Goal: Information Seeking & Learning: Compare options

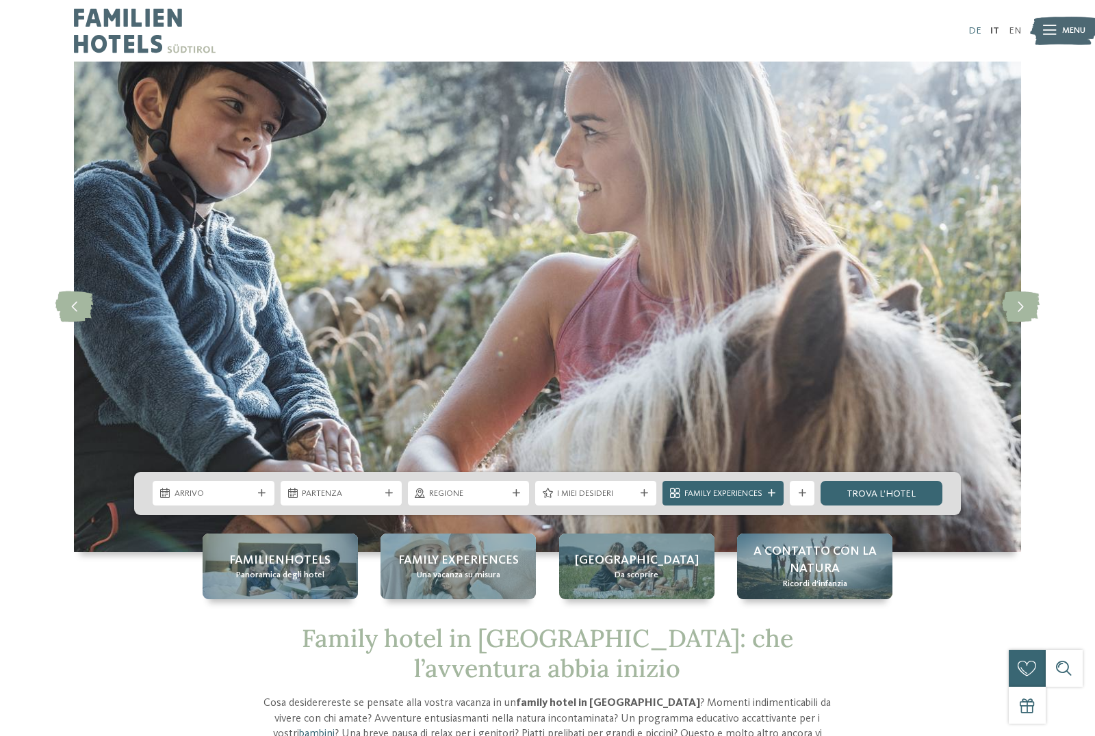
click at [973, 31] on link "DE" at bounding box center [974, 31] width 13 height 10
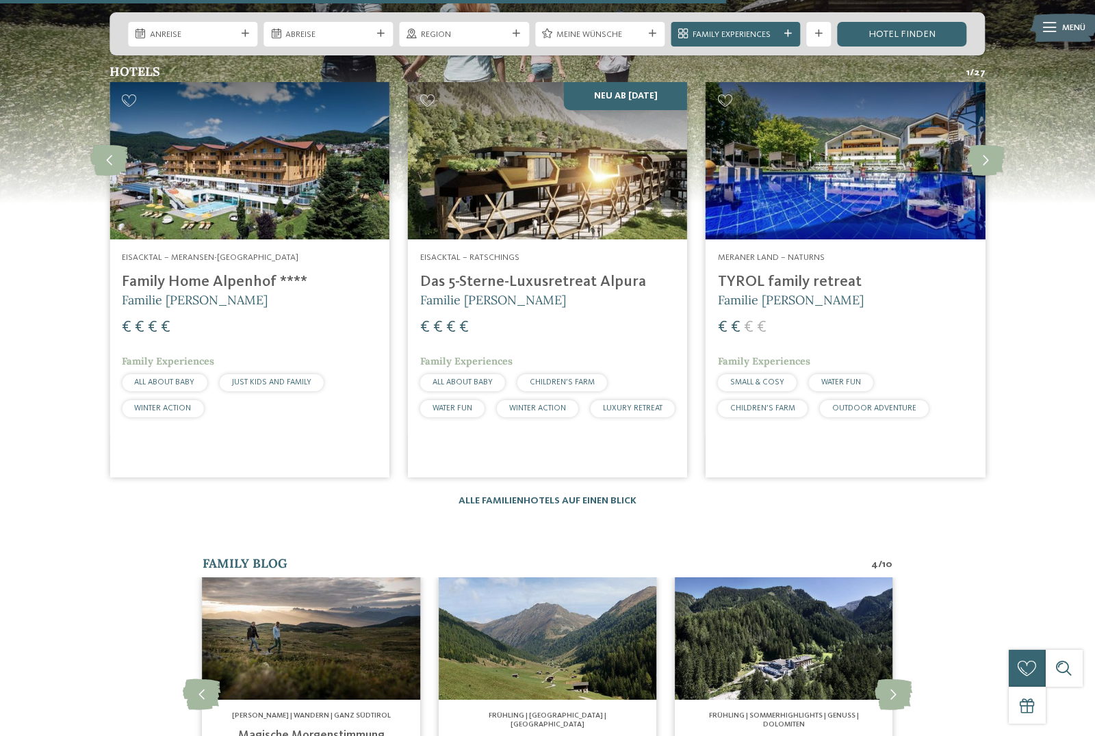
scroll to position [2332, 0]
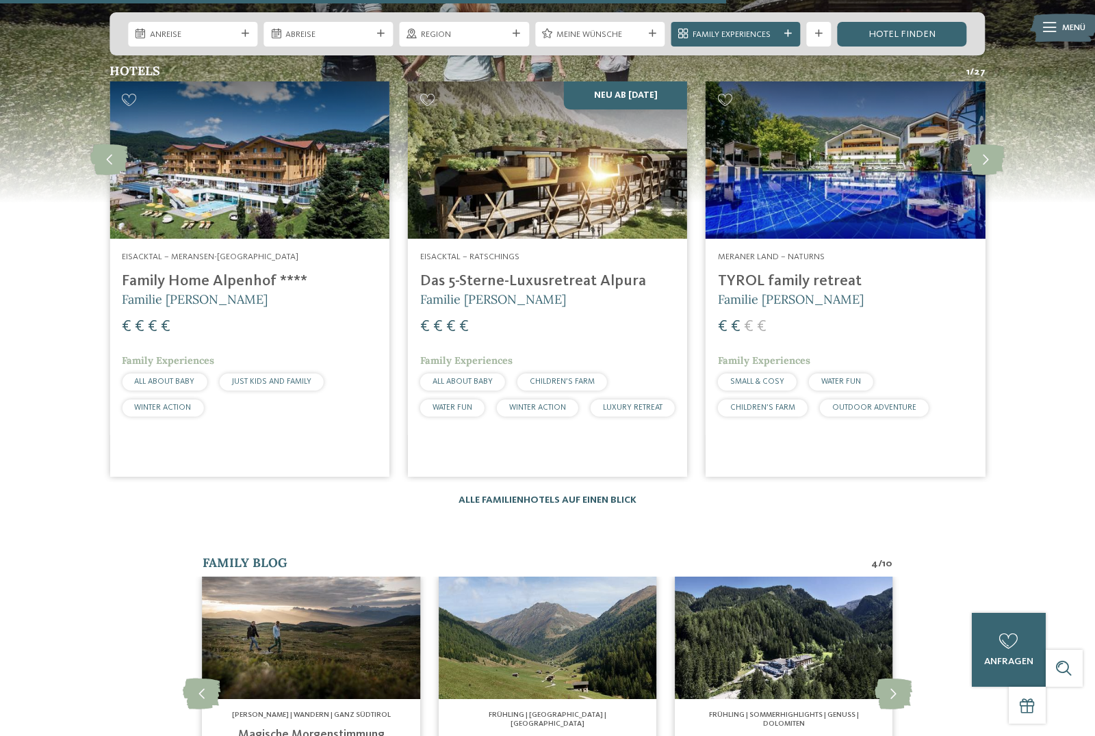
click at [546, 505] on link "Alle Familienhotels auf einen Blick" at bounding box center [548, 500] width 178 height 10
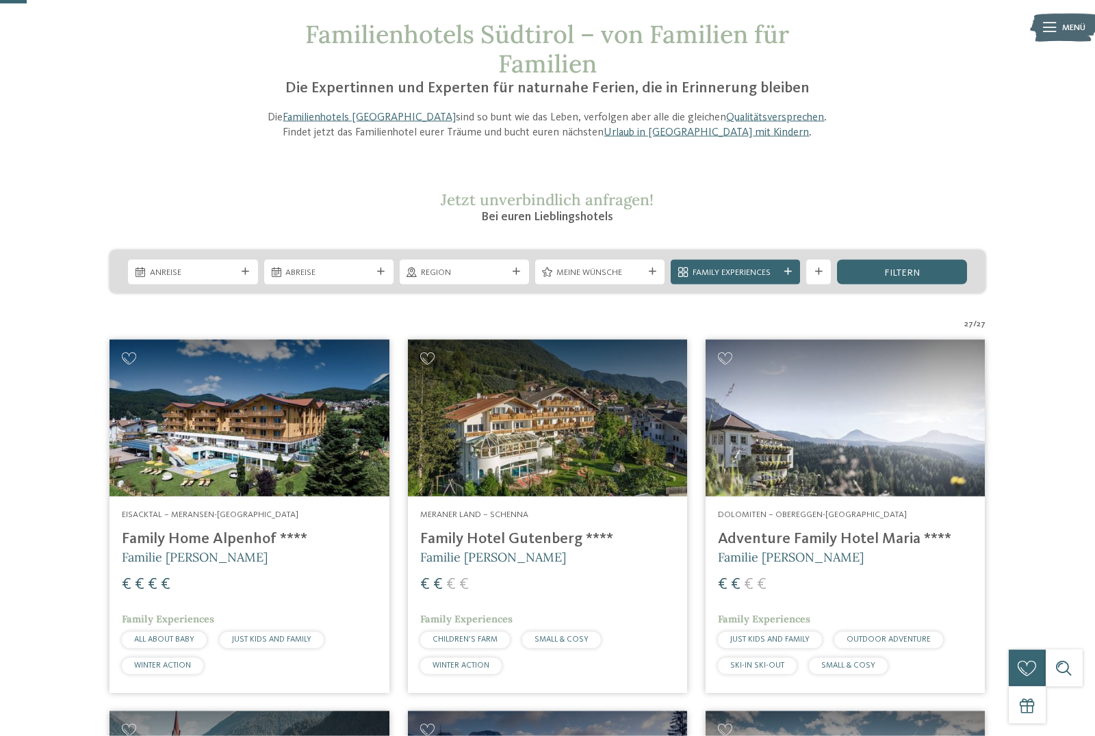
scroll to position [58, 0]
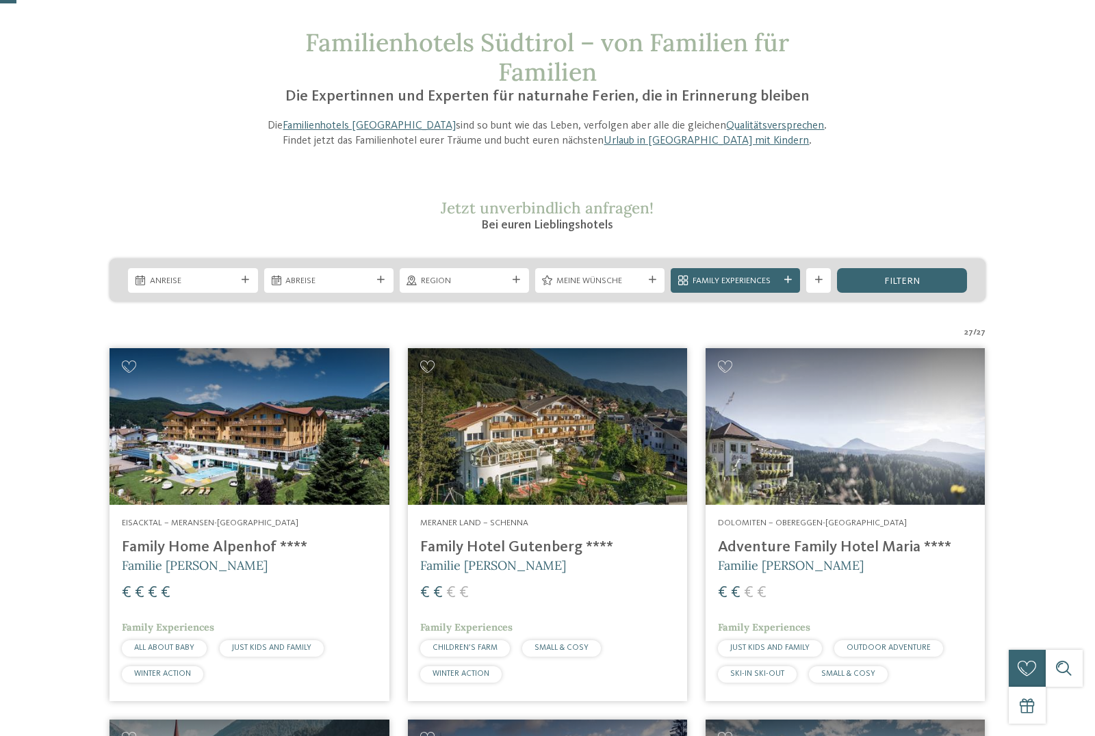
click at [608, 279] on span "Meine Wünsche" at bounding box center [599, 281] width 86 height 12
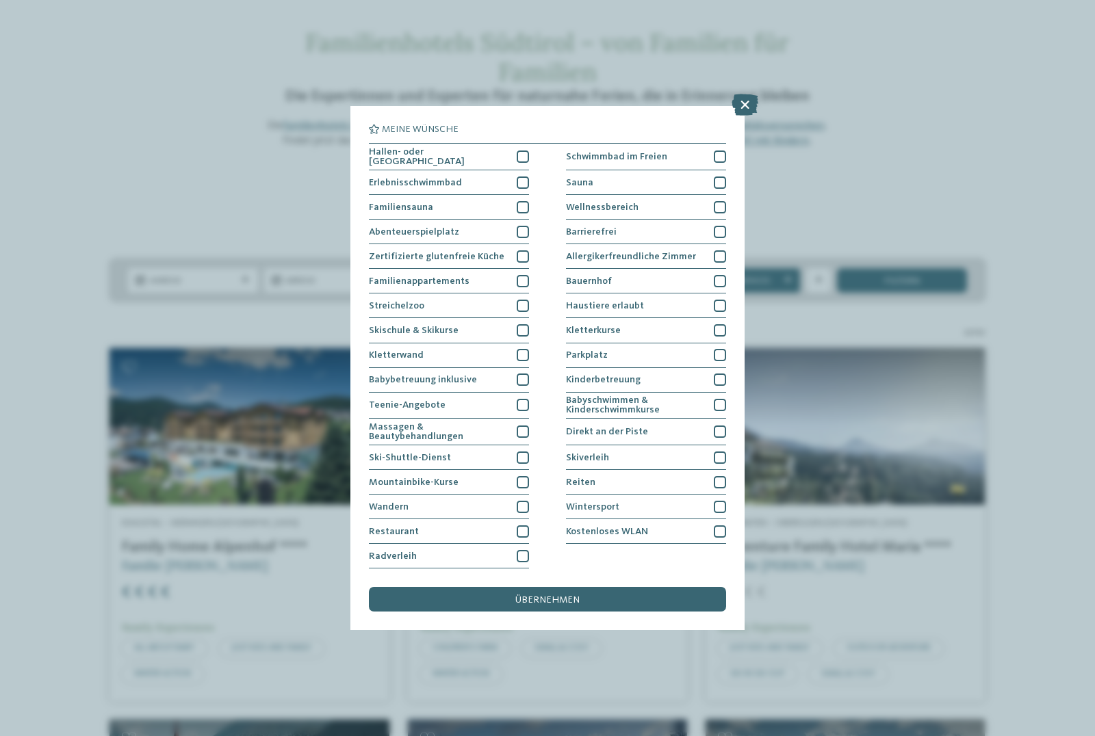
click at [863, 226] on div "Meine Wünsche Hallen- oder Schleusenbad Schwimmbad im Freien" at bounding box center [547, 368] width 1095 height 736
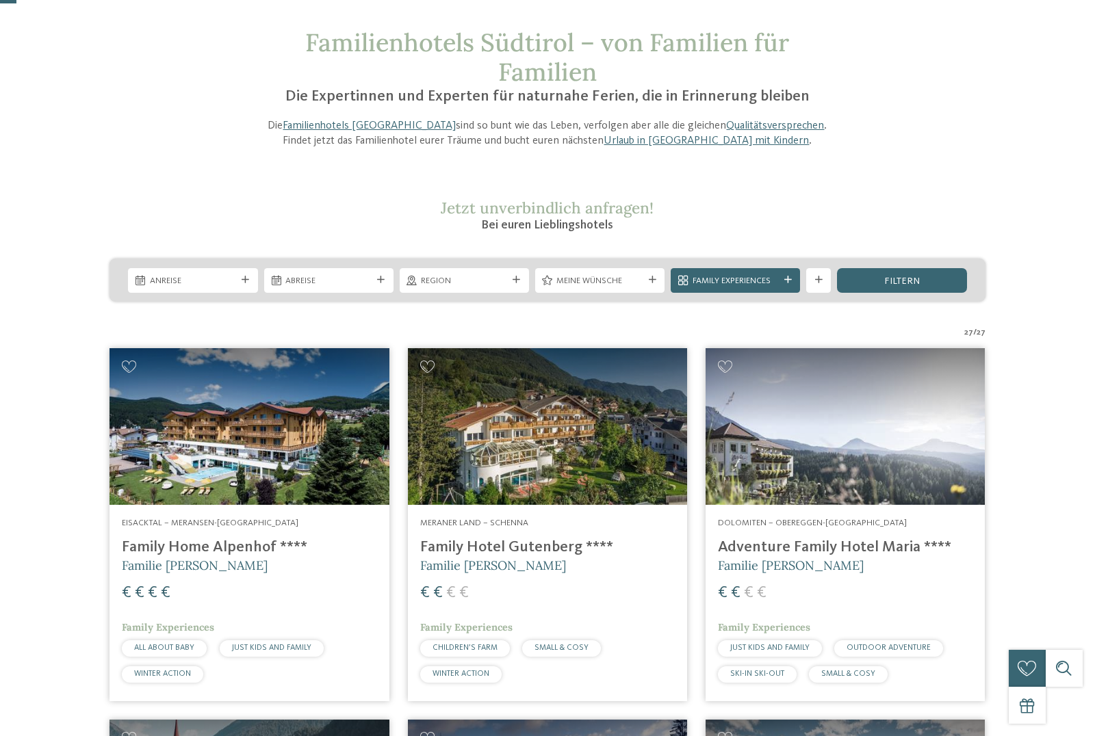
click at [737, 283] on span "Family Experiences" at bounding box center [736, 281] width 86 height 12
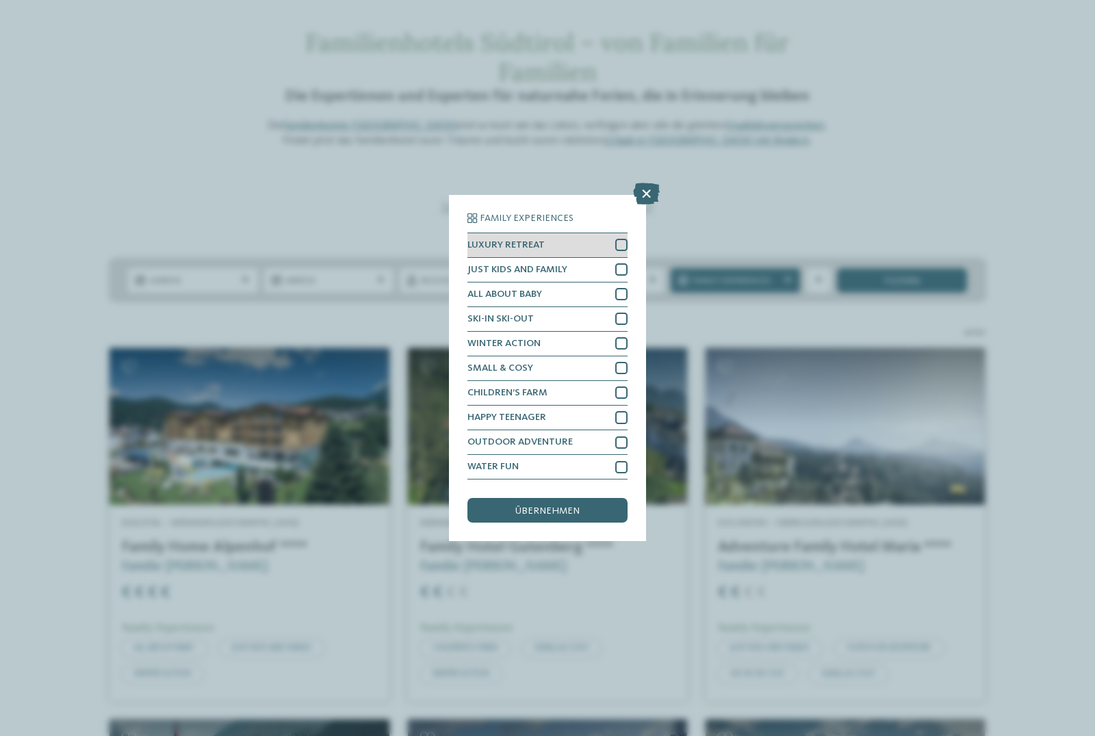
click at [619, 239] on div at bounding box center [621, 245] width 12 height 12
click at [545, 506] on span "übernehmen" at bounding box center [547, 511] width 64 height 10
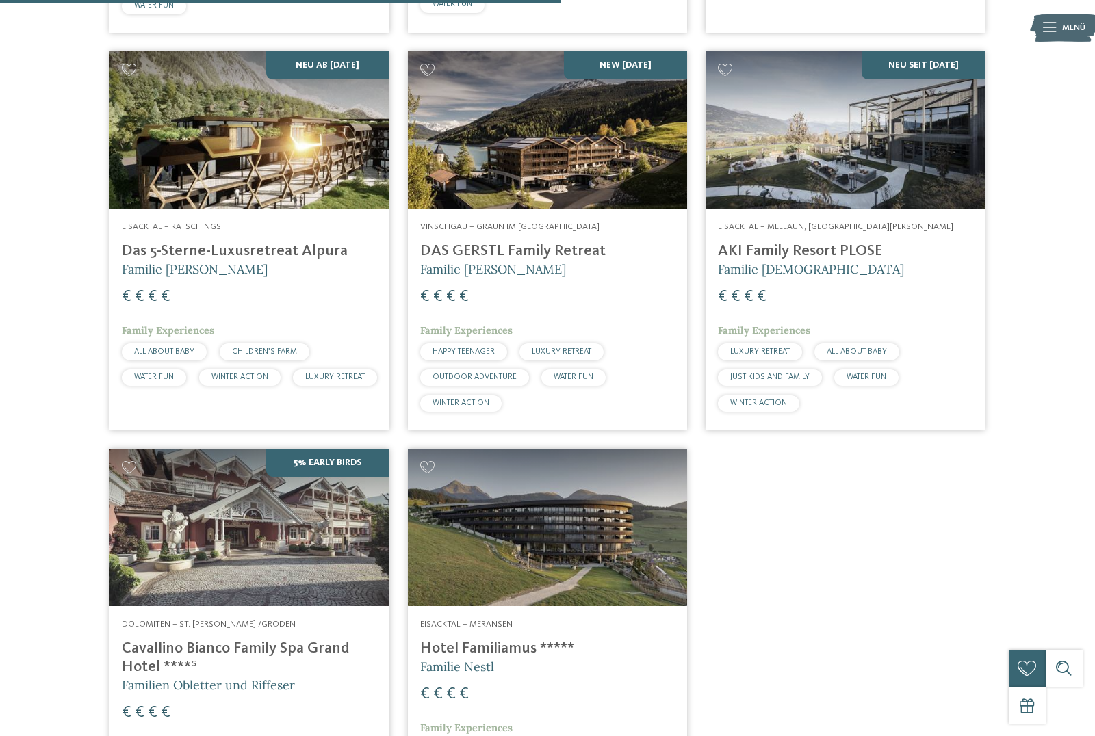
scroll to position [843, 0]
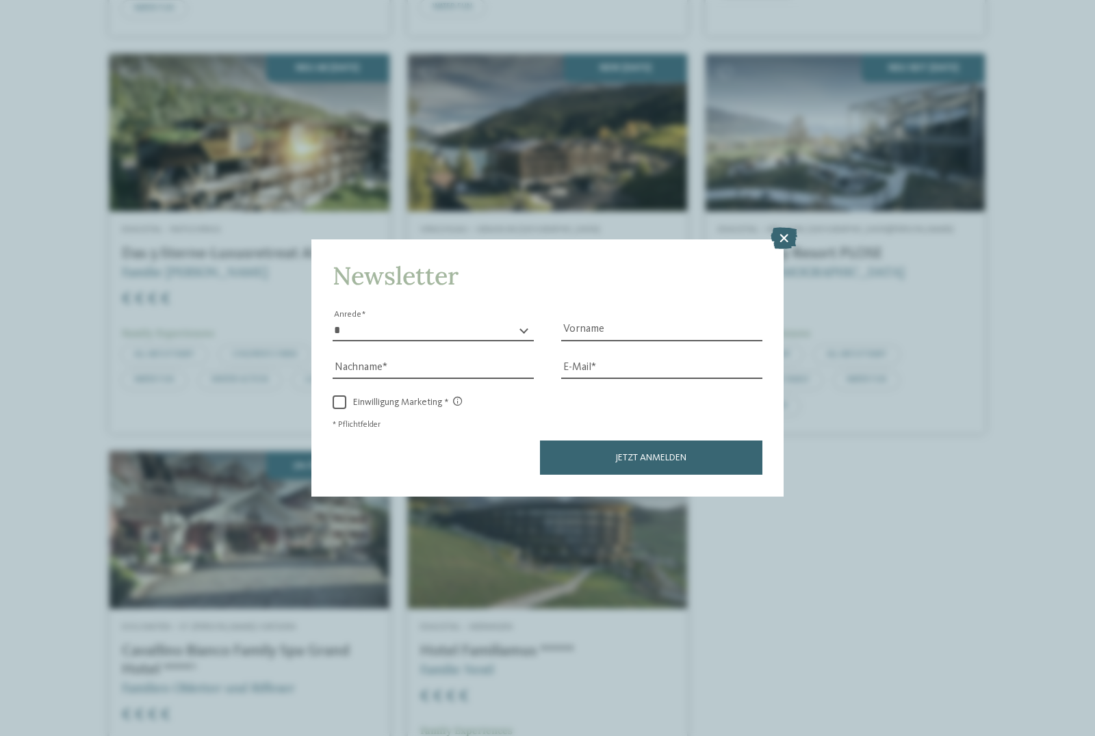
click at [786, 228] on icon at bounding box center [784, 239] width 27 height 22
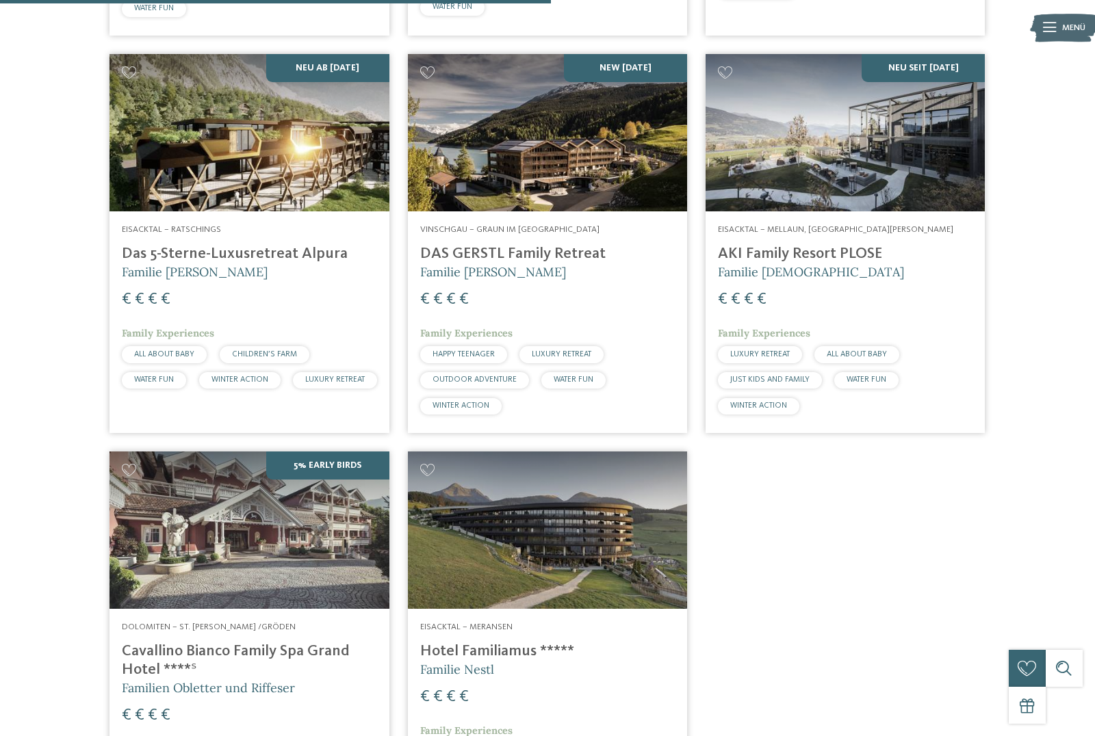
click at [812, 251] on h4 "AKI Family Resort PLOSE" at bounding box center [845, 254] width 255 height 18
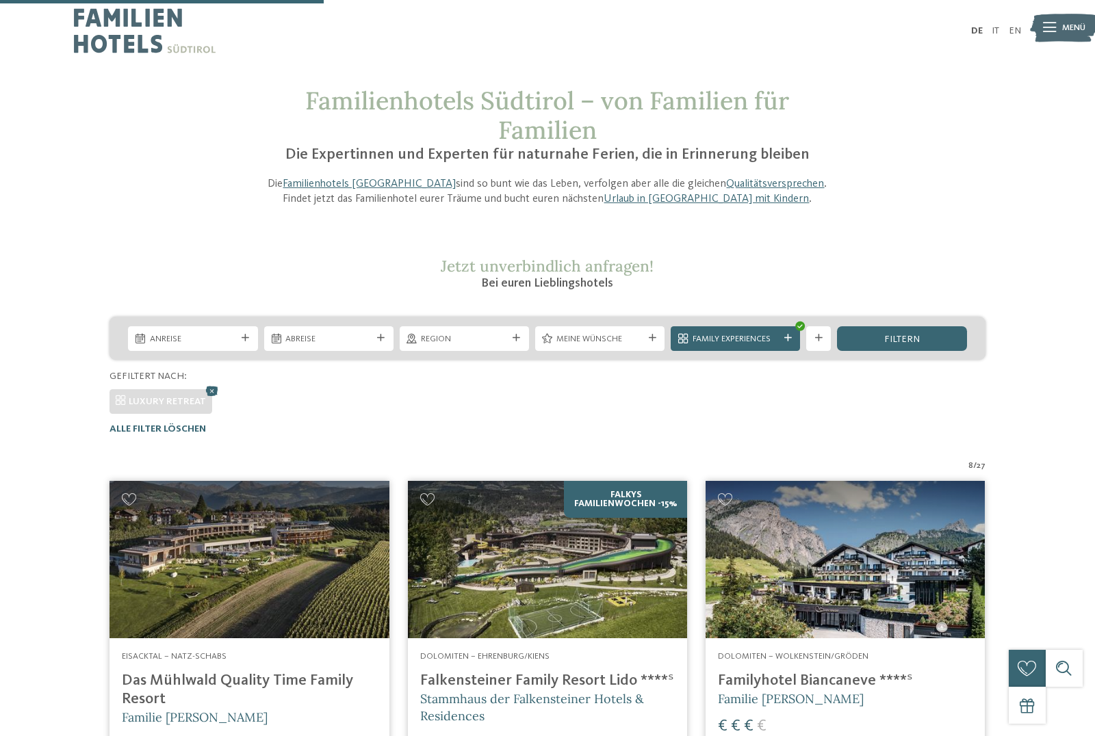
scroll to position [686, 0]
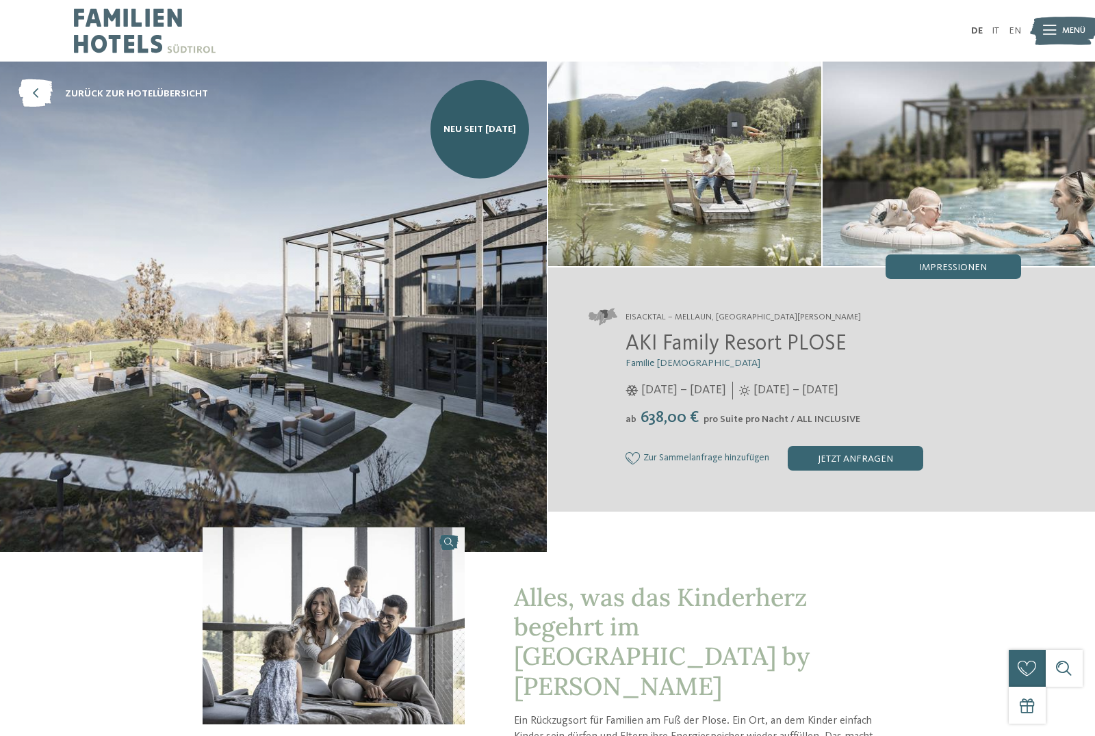
click at [371, 270] on img at bounding box center [273, 307] width 547 height 491
click at [367, 367] on img at bounding box center [273, 307] width 547 height 491
click at [986, 270] on span "Impressionen" at bounding box center [953, 268] width 68 height 10
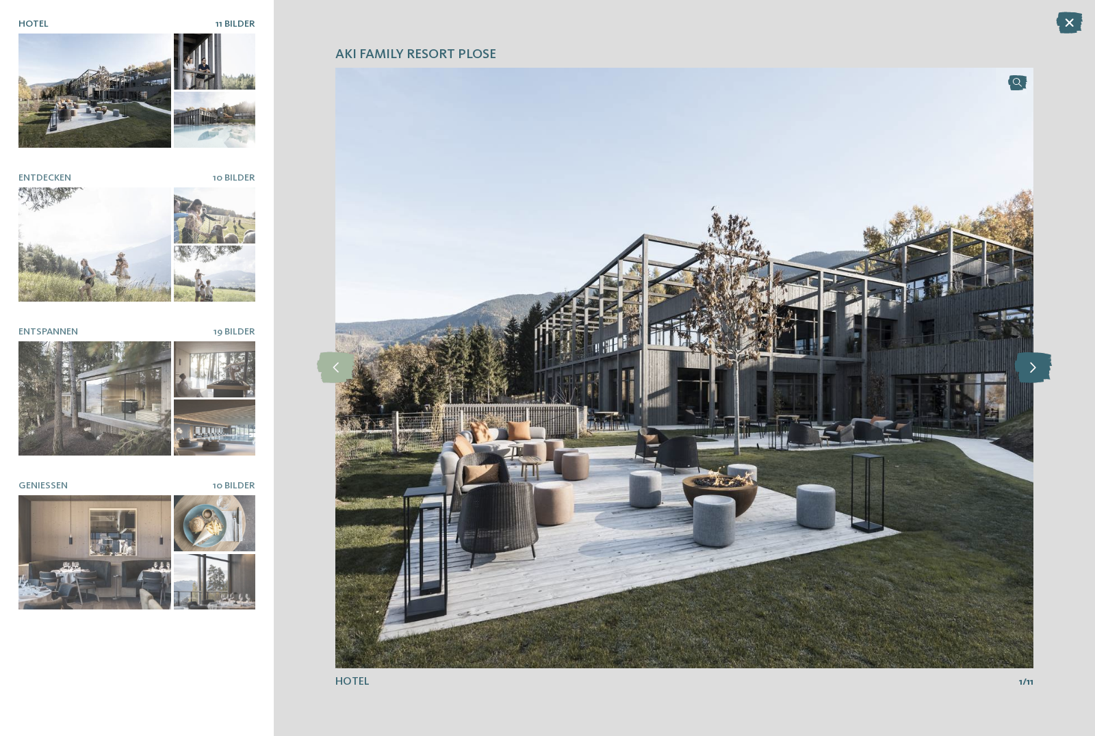
click at [1031, 368] on icon at bounding box center [1033, 367] width 38 height 31
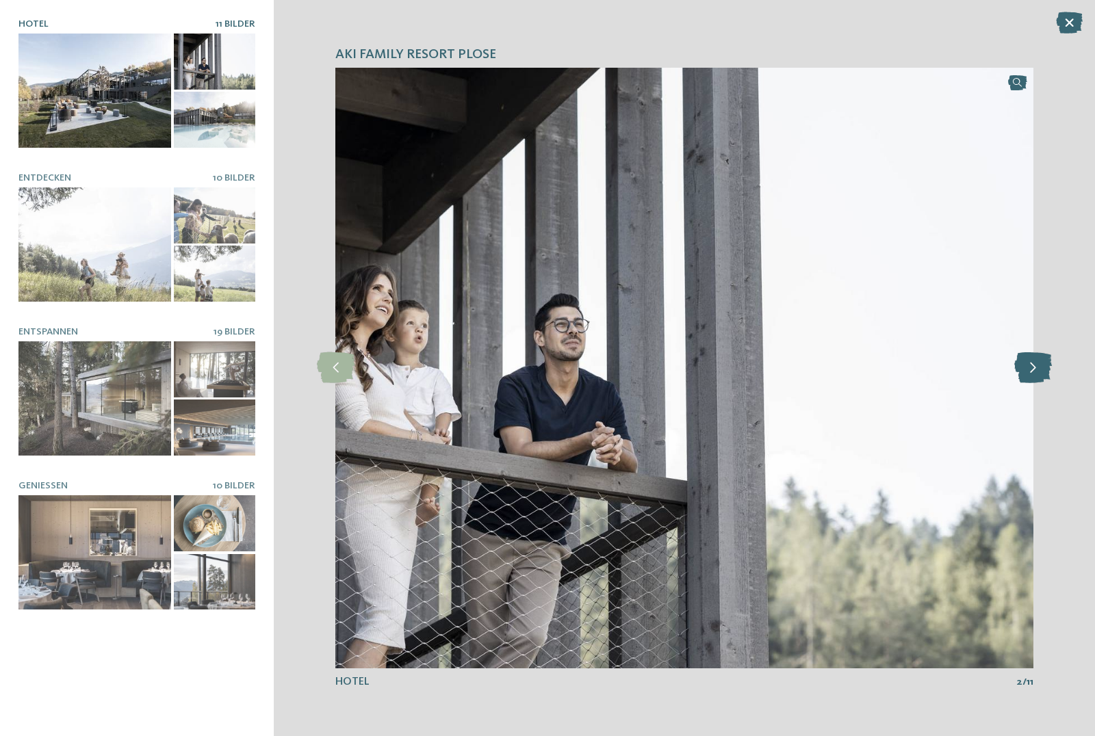
click at [1031, 368] on icon at bounding box center [1033, 367] width 38 height 31
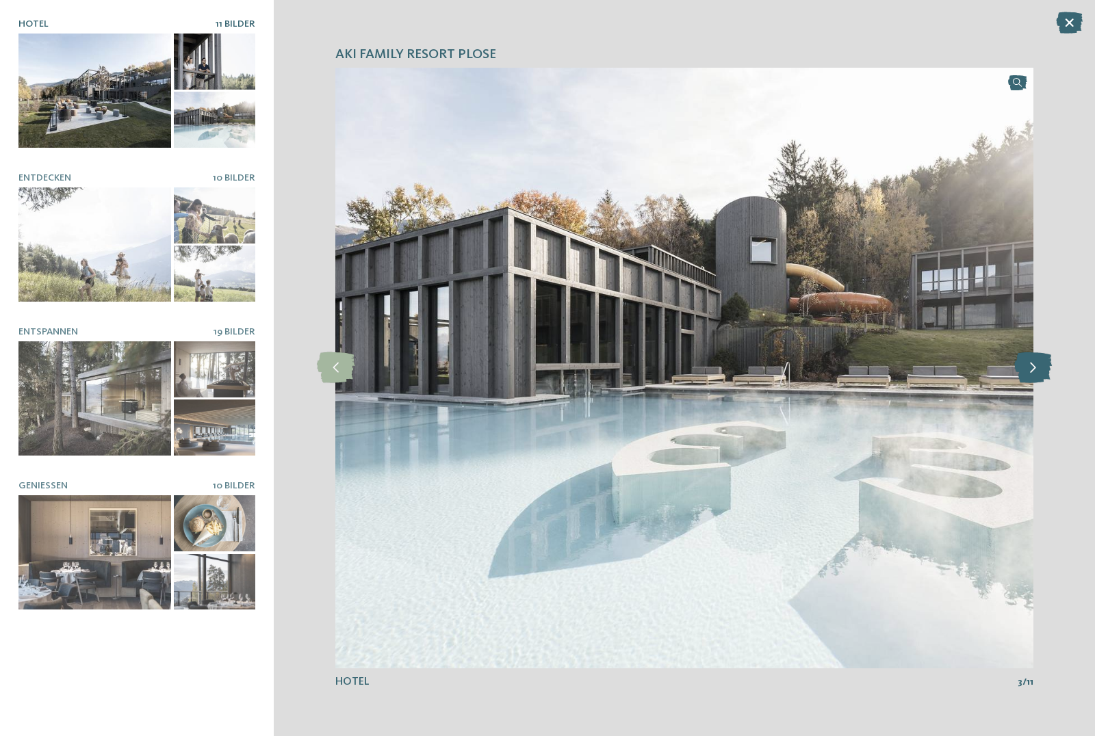
click at [1031, 368] on icon at bounding box center [1033, 367] width 38 height 31
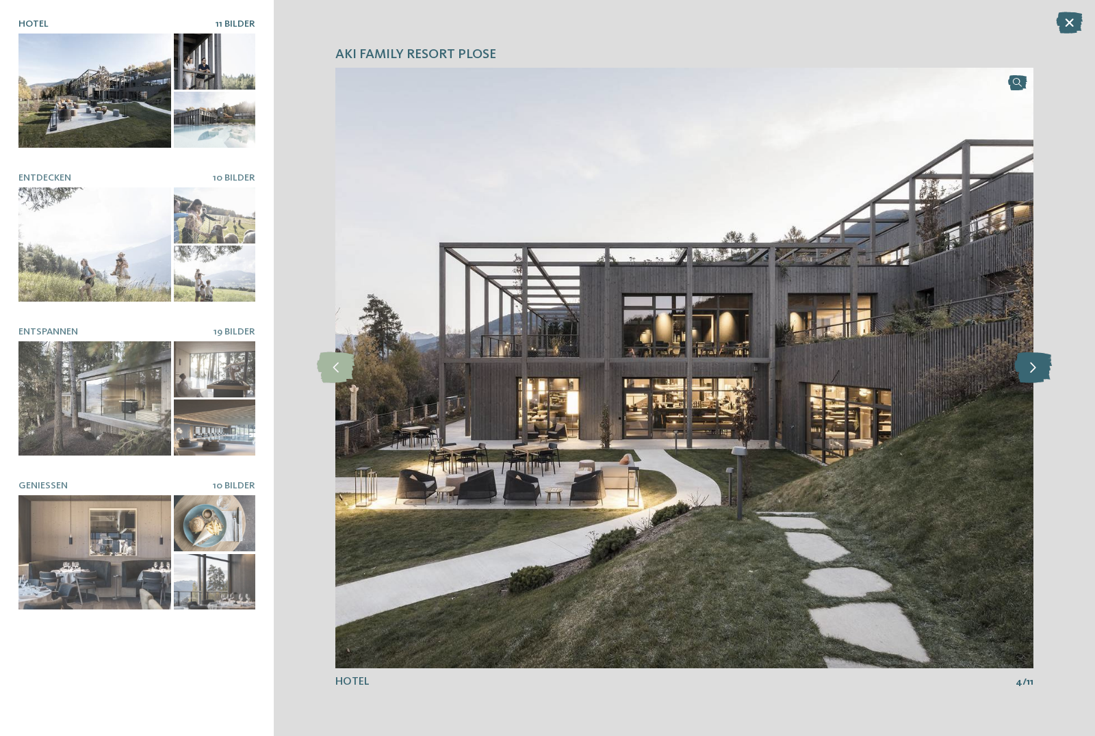
click at [1031, 368] on icon at bounding box center [1033, 367] width 38 height 31
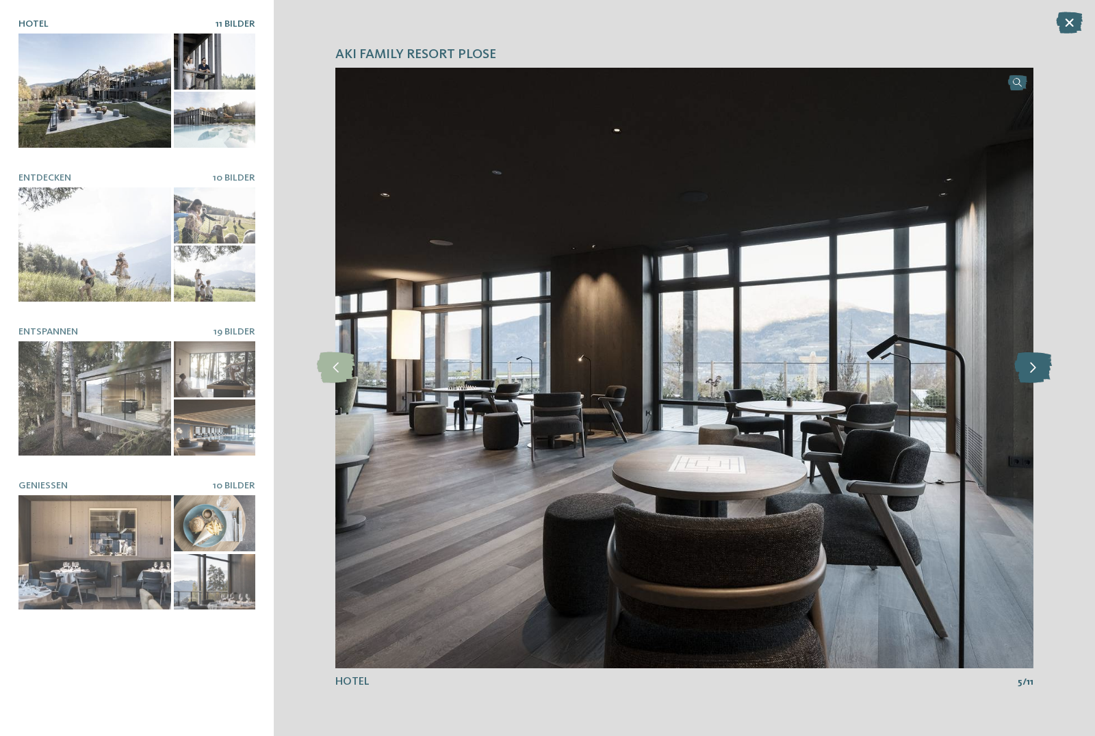
click at [1031, 368] on icon at bounding box center [1033, 367] width 38 height 31
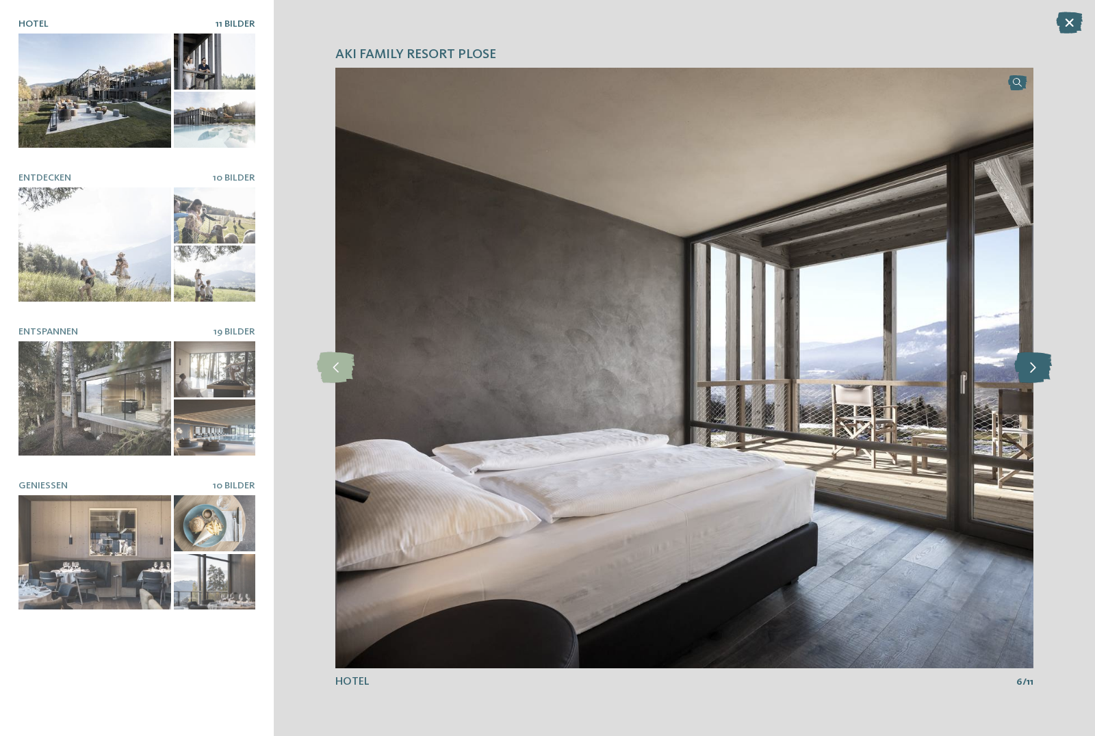
click at [1031, 367] on icon at bounding box center [1033, 367] width 38 height 31
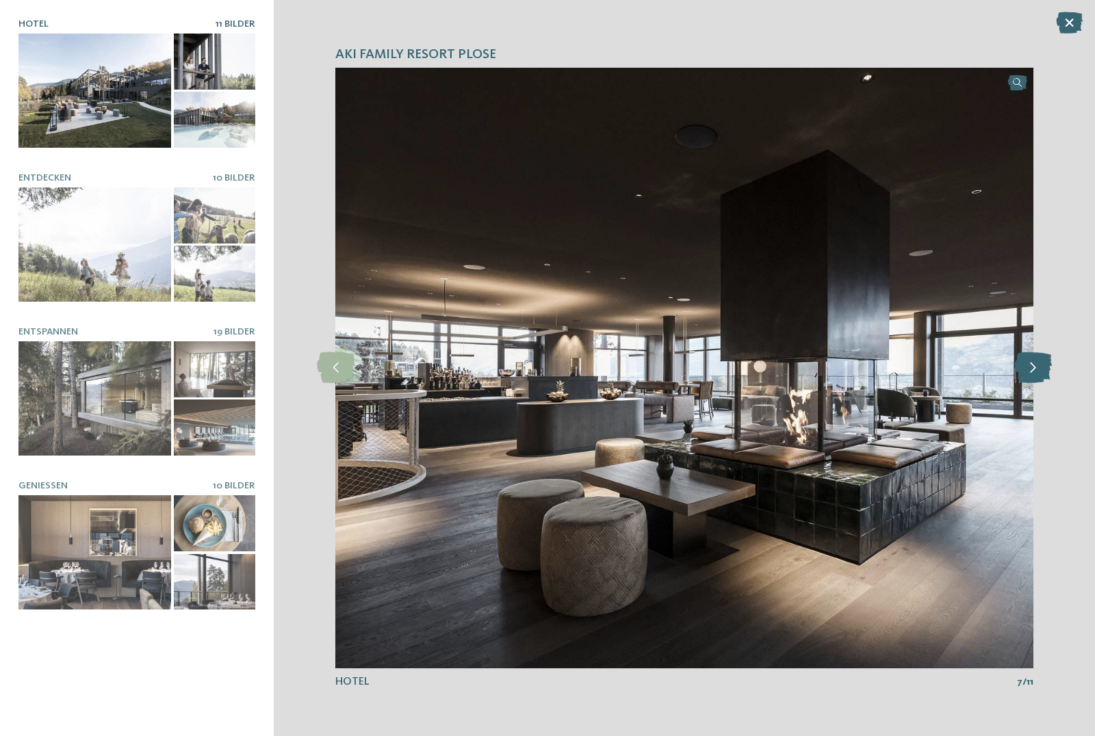
click at [1031, 368] on icon at bounding box center [1033, 367] width 38 height 31
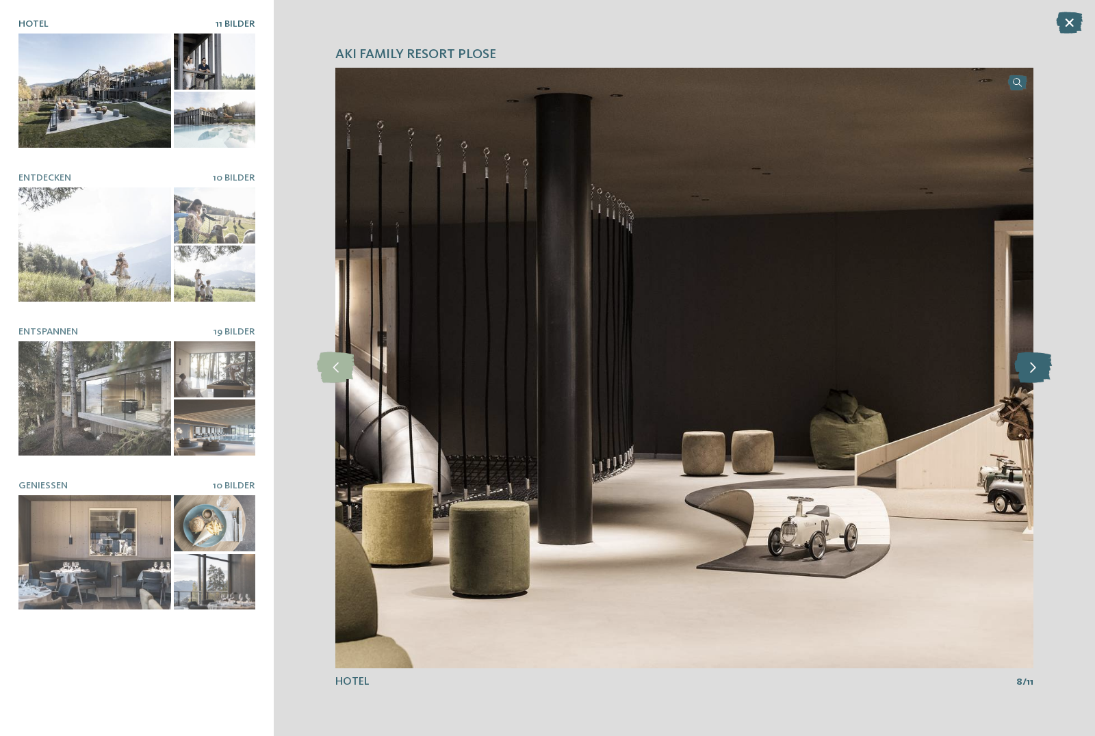
click at [1031, 368] on icon at bounding box center [1033, 367] width 38 height 31
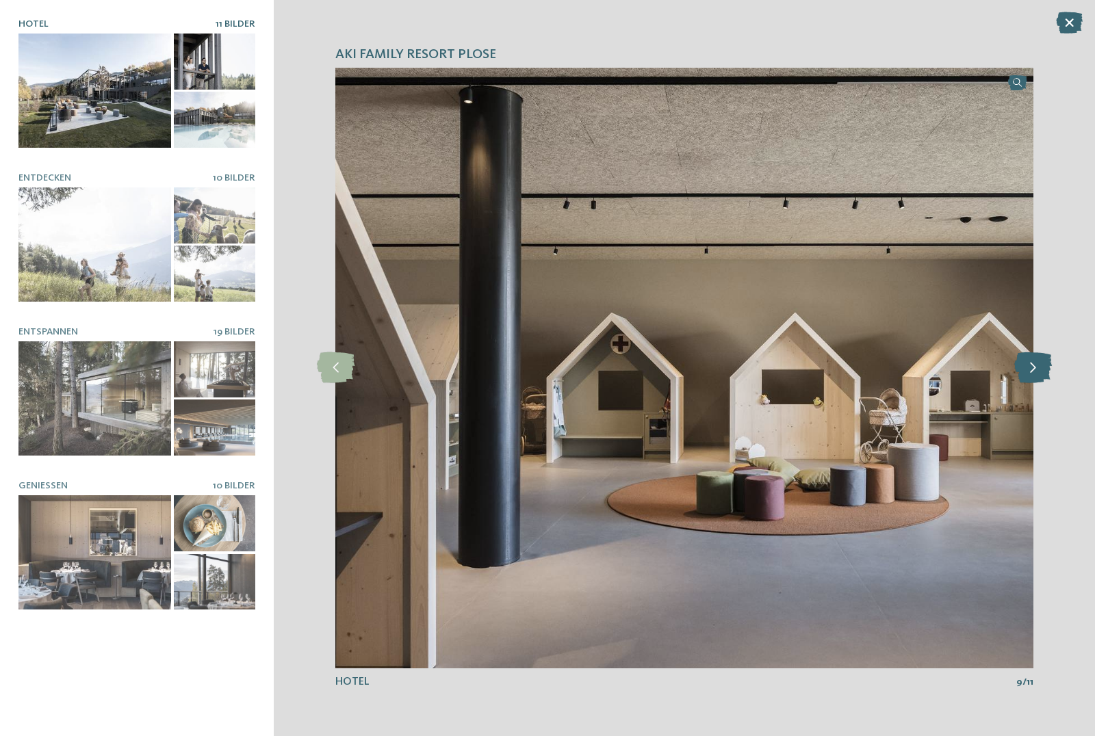
click at [1031, 367] on icon at bounding box center [1033, 367] width 38 height 31
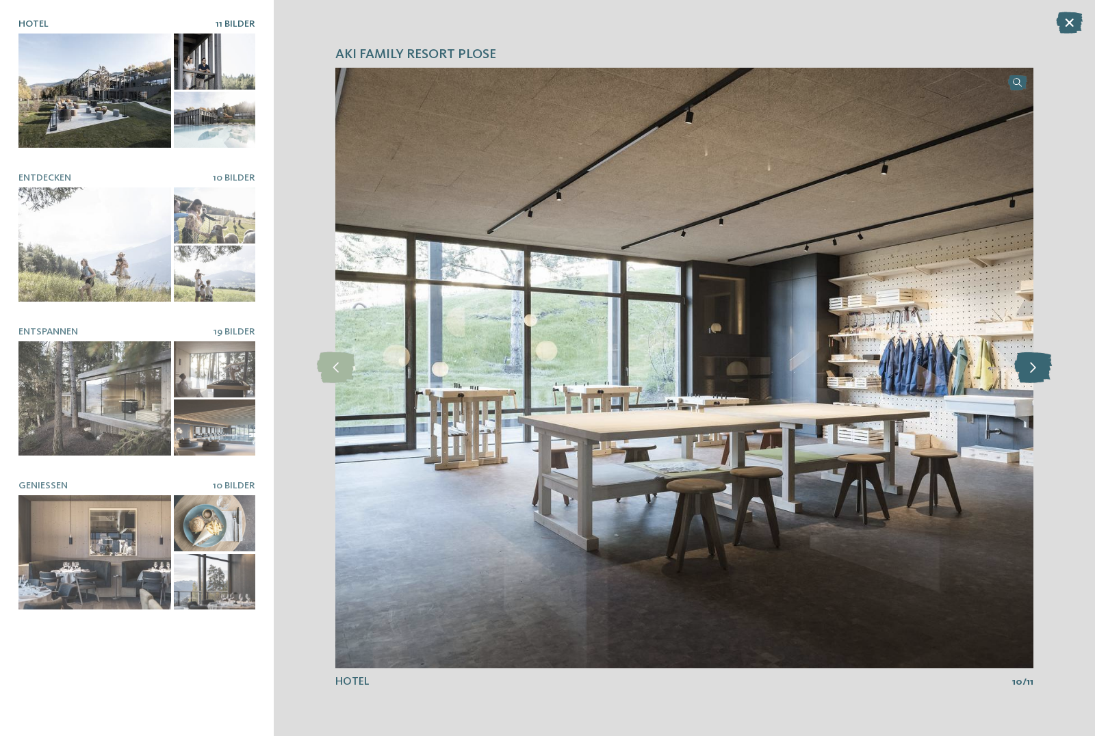
click at [1031, 367] on icon at bounding box center [1033, 367] width 38 height 31
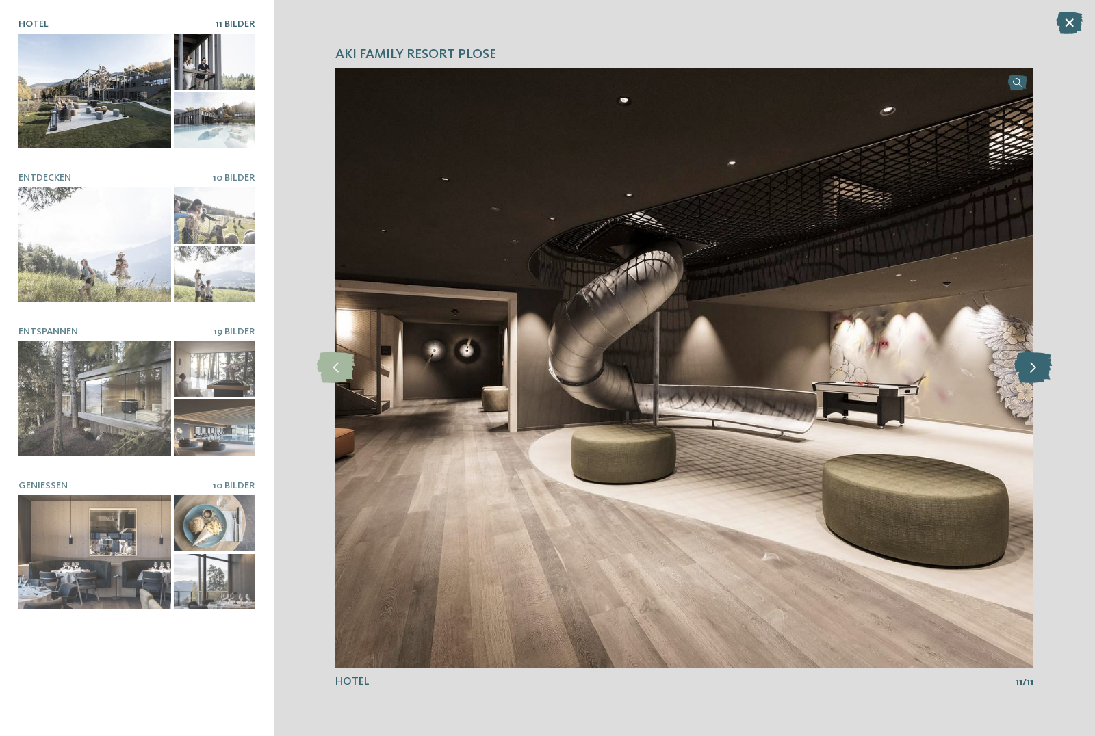
click at [1031, 367] on icon at bounding box center [1033, 367] width 38 height 31
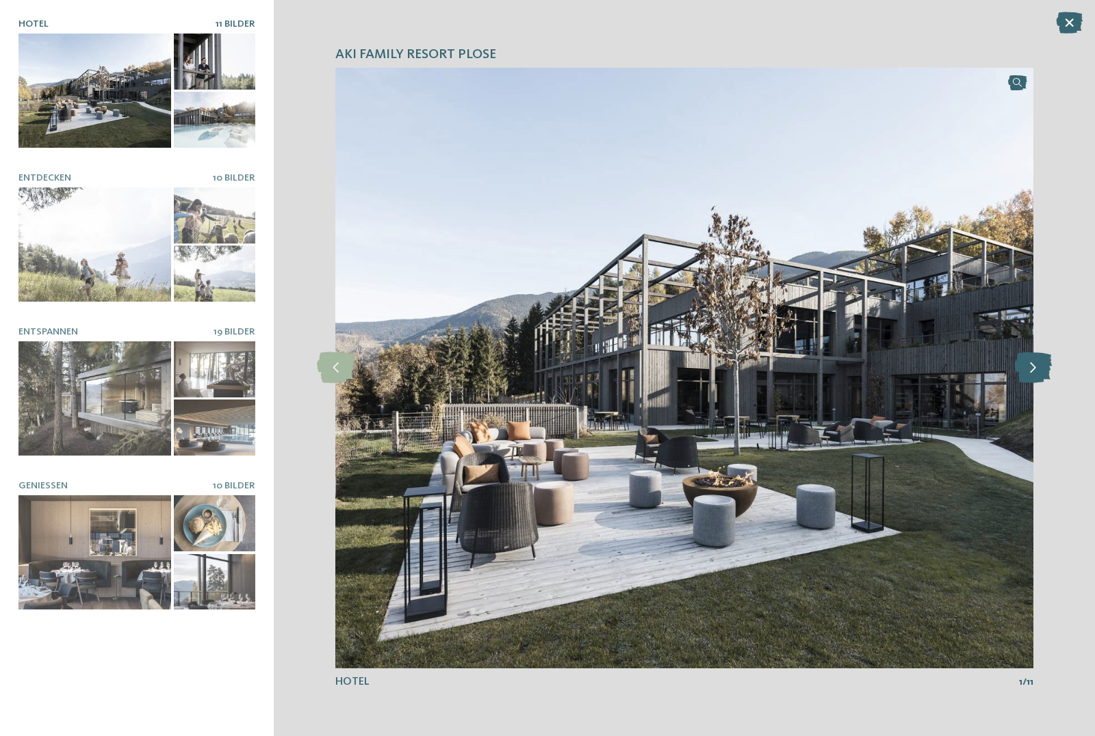
click at [1031, 367] on icon at bounding box center [1033, 367] width 38 height 31
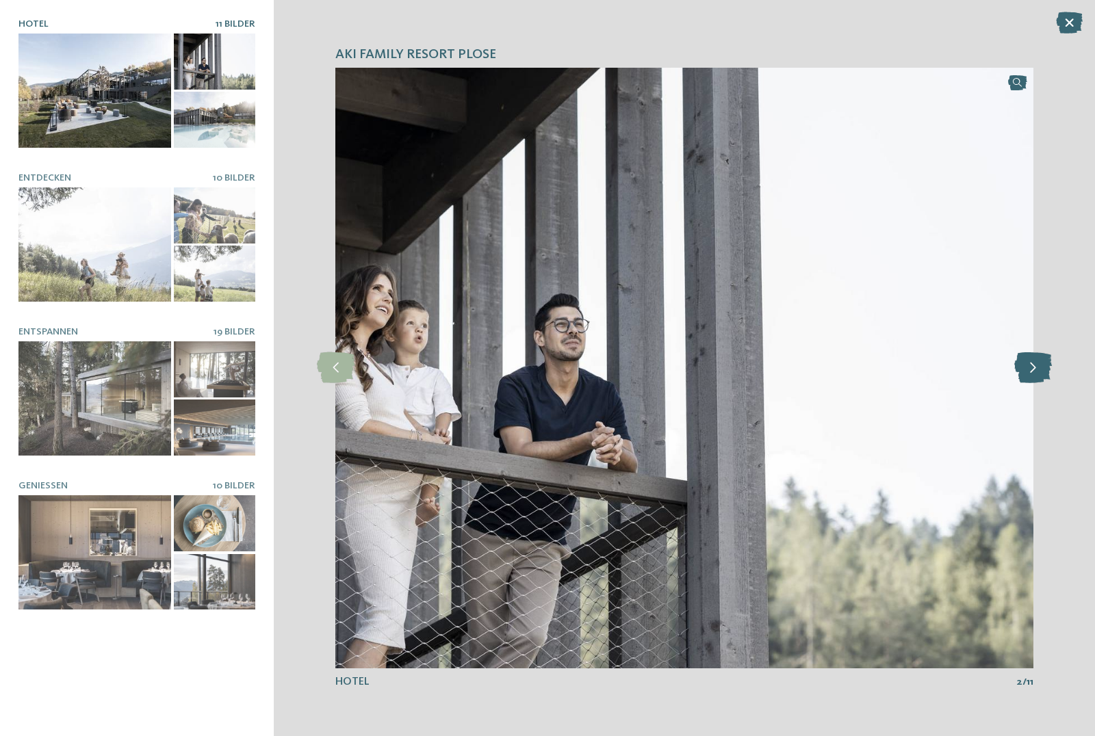
click at [1031, 367] on icon at bounding box center [1033, 367] width 38 height 31
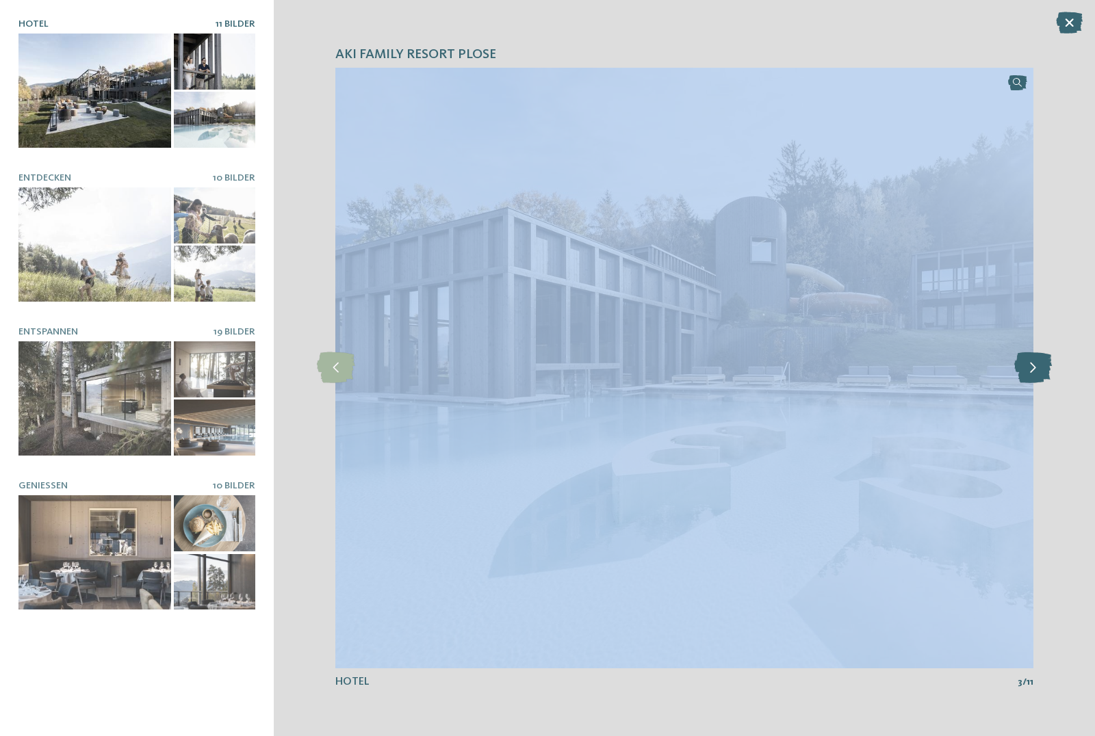
click at [1031, 367] on icon at bounding box center [1033, 367] width 38 height 31
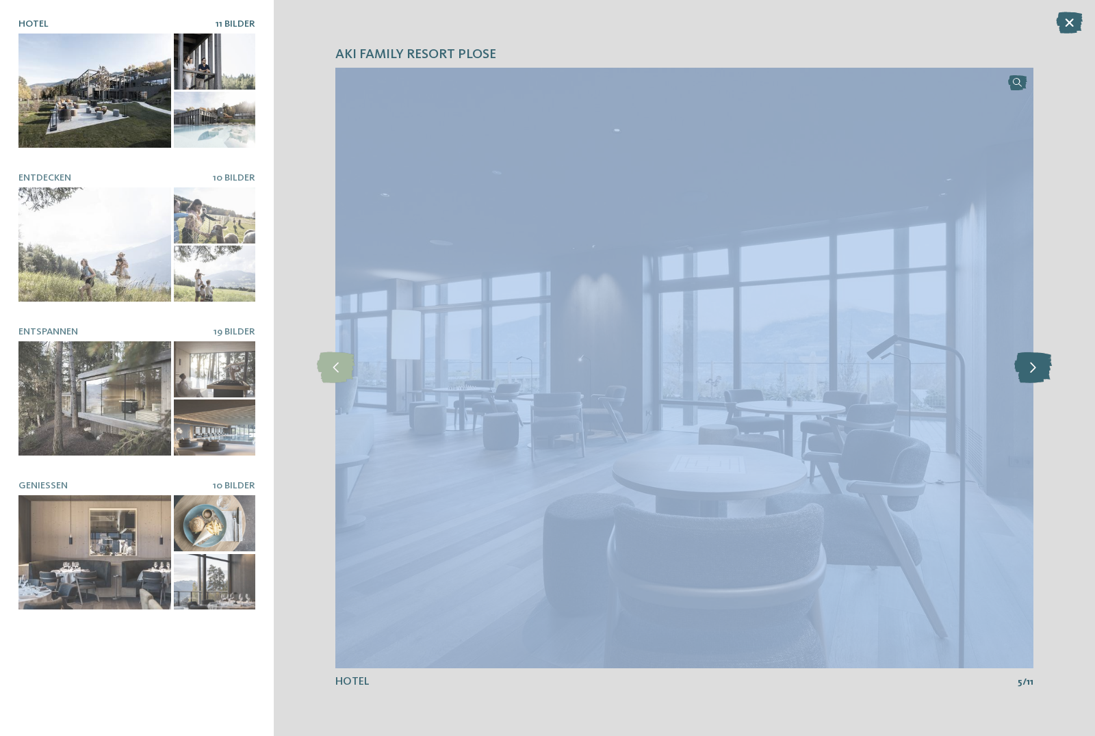
click at [1031, 367] on icon at bounding box center [1033, 367] width 38 height 31
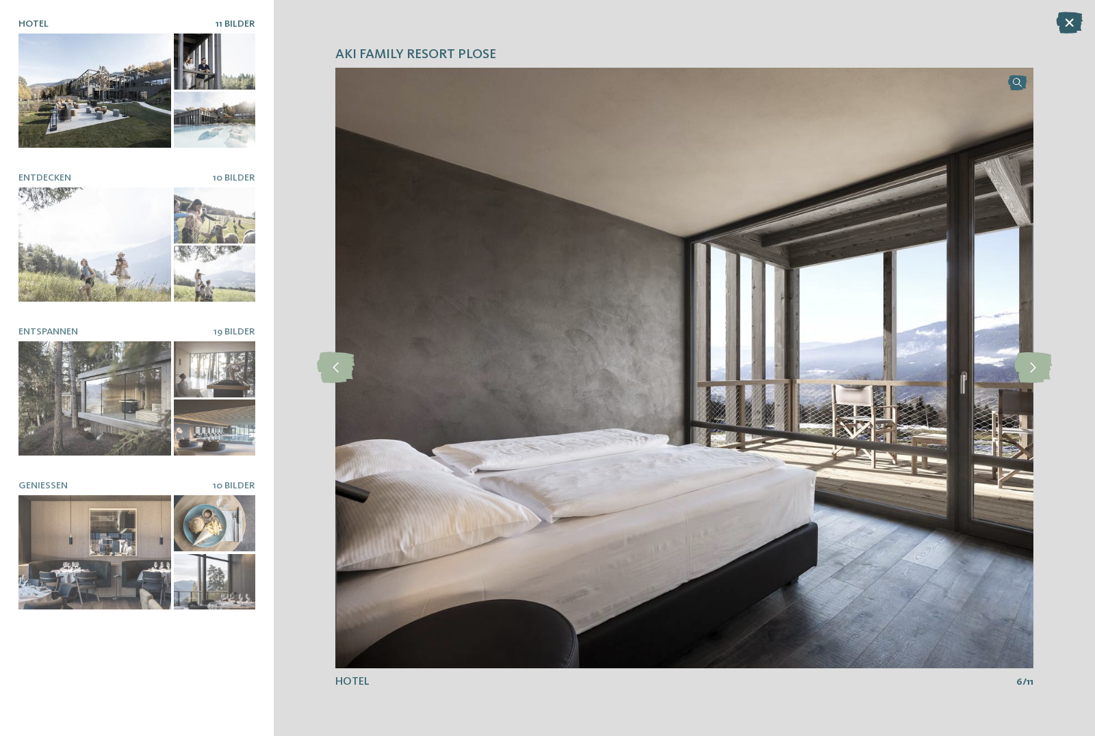
click at [1072, 29] on icon at bounding box center [1069, 23] width 27 height 22
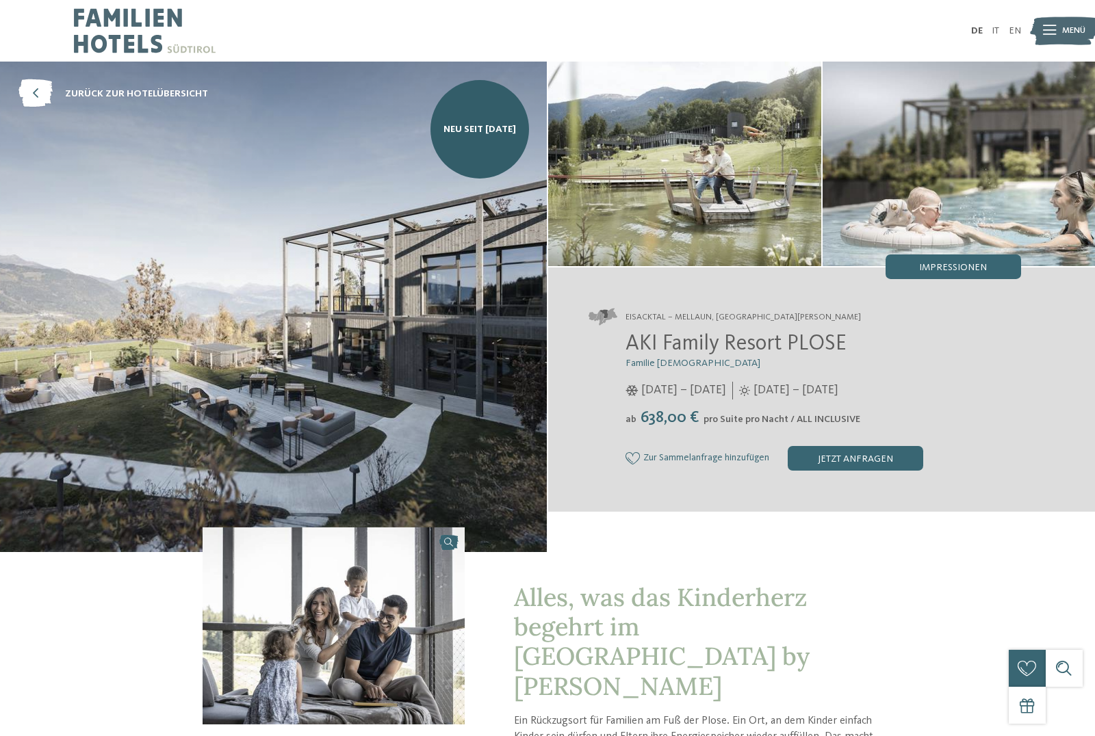
click at [962, 263] on span "Impressionen" at bounding box center [953, 268] width 68 height 10
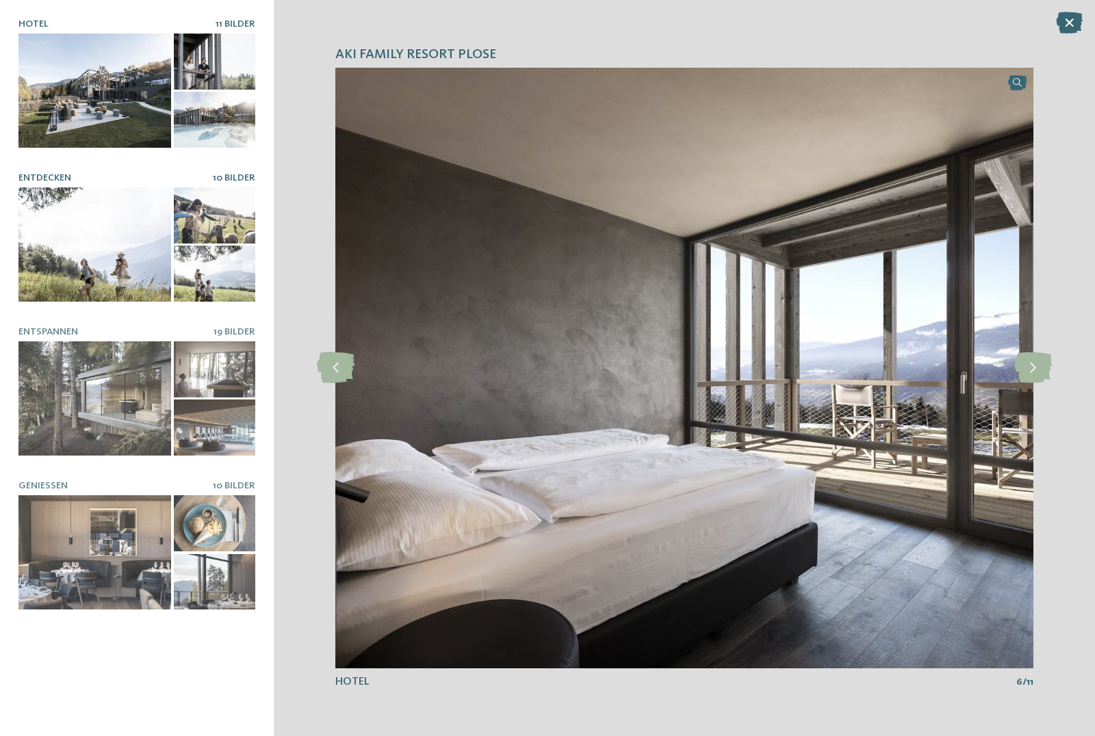
click at [114, 240] on div at bounding box center [94, 245] width 153 height 114
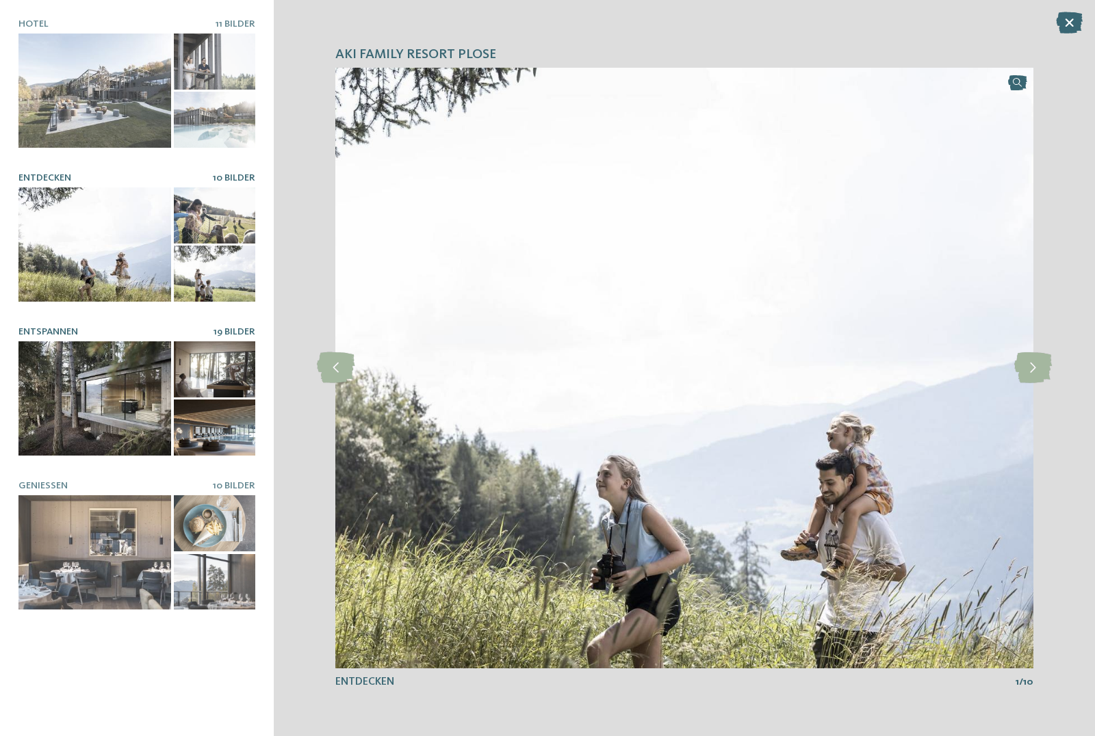
click at [86, 394] on div at bounding box center [94, 398] width 153 height 114
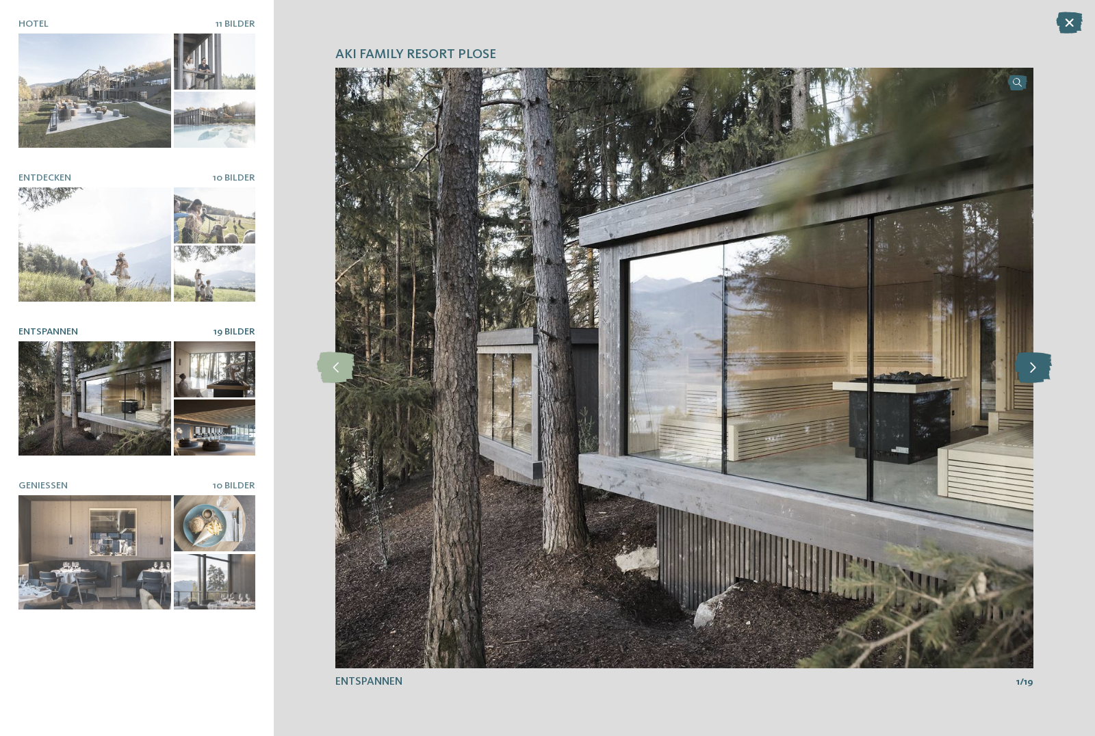
click at [1035, 371] on icon at bounding box center [1033, 367] width 38 height 31
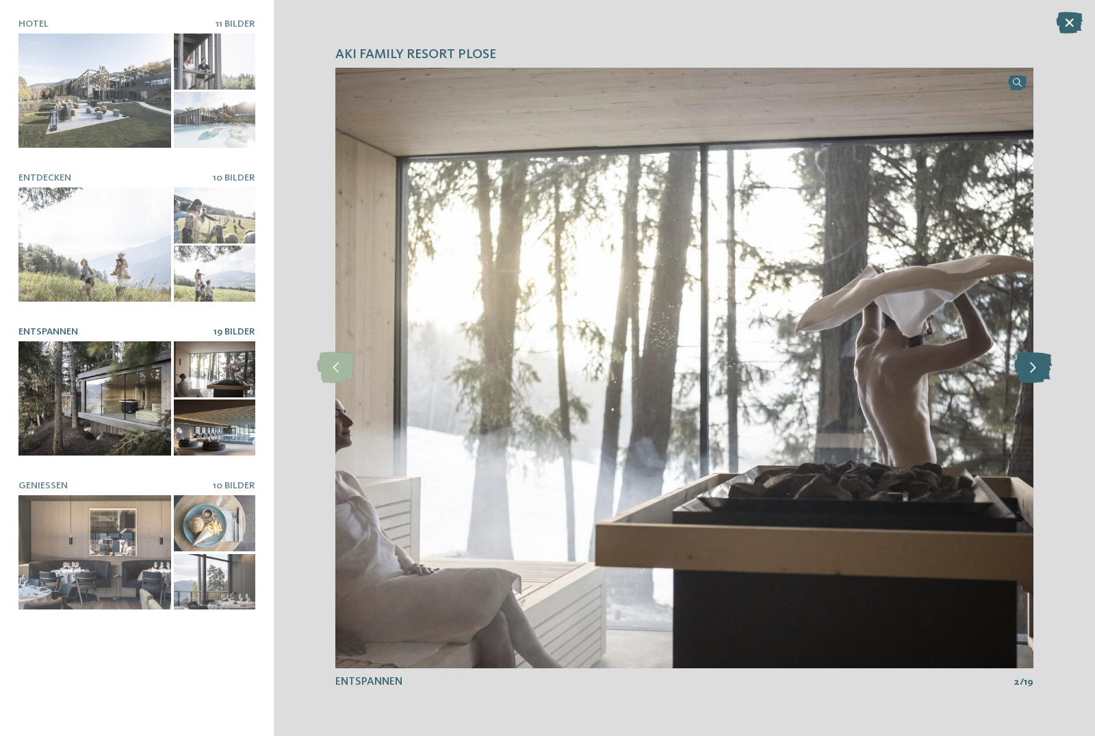
click at [1035, 371] on icon at bounding box center [1033, 367] width 38 height 31
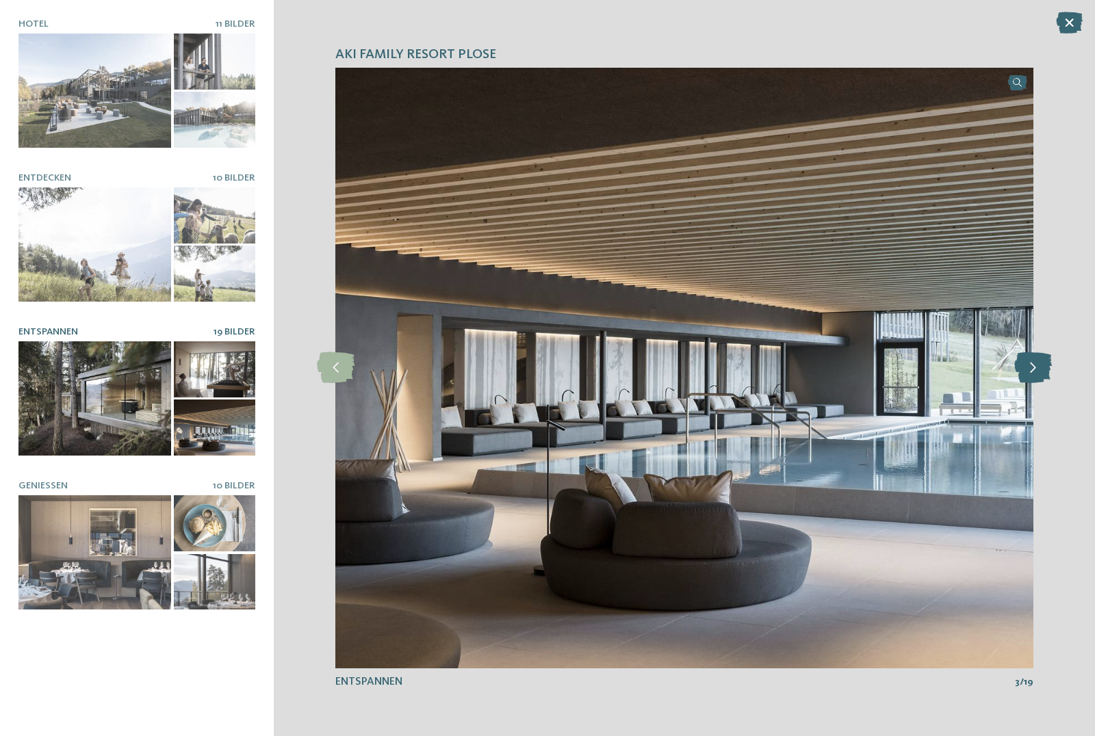
click at [1035, 371] on icon at bounding box center [1033, 367] width 38 height 31
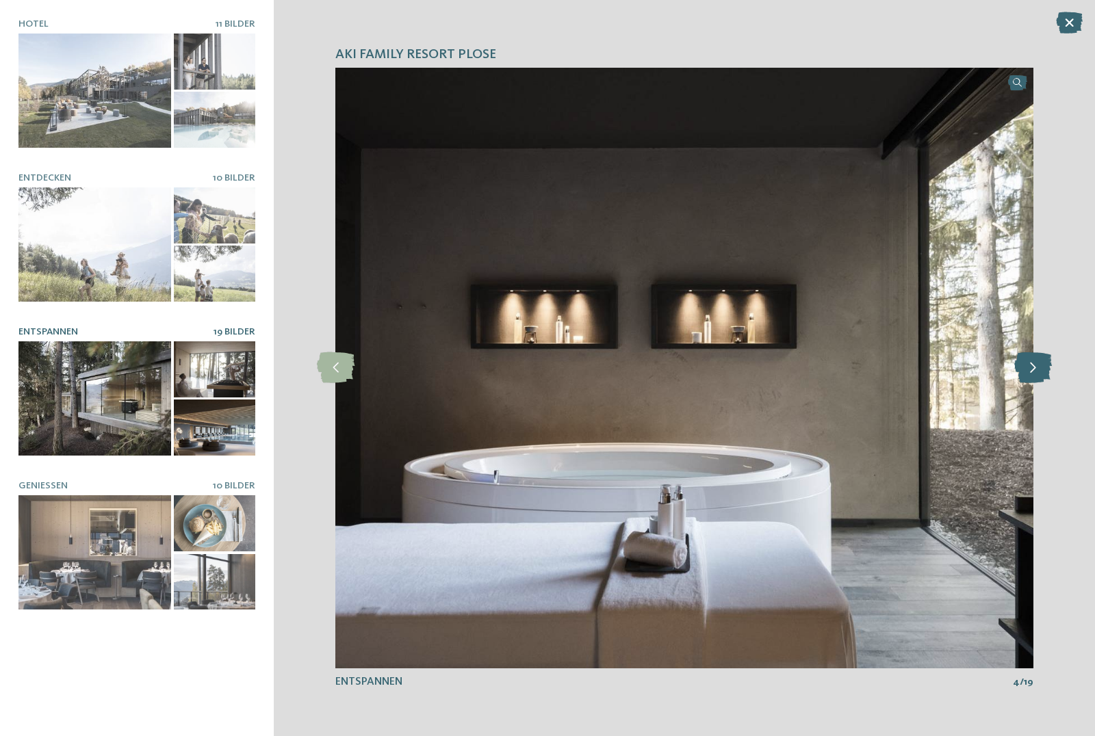
click at [1035, 371] on icon at bounding box center [1033, 367] width 38 height 31
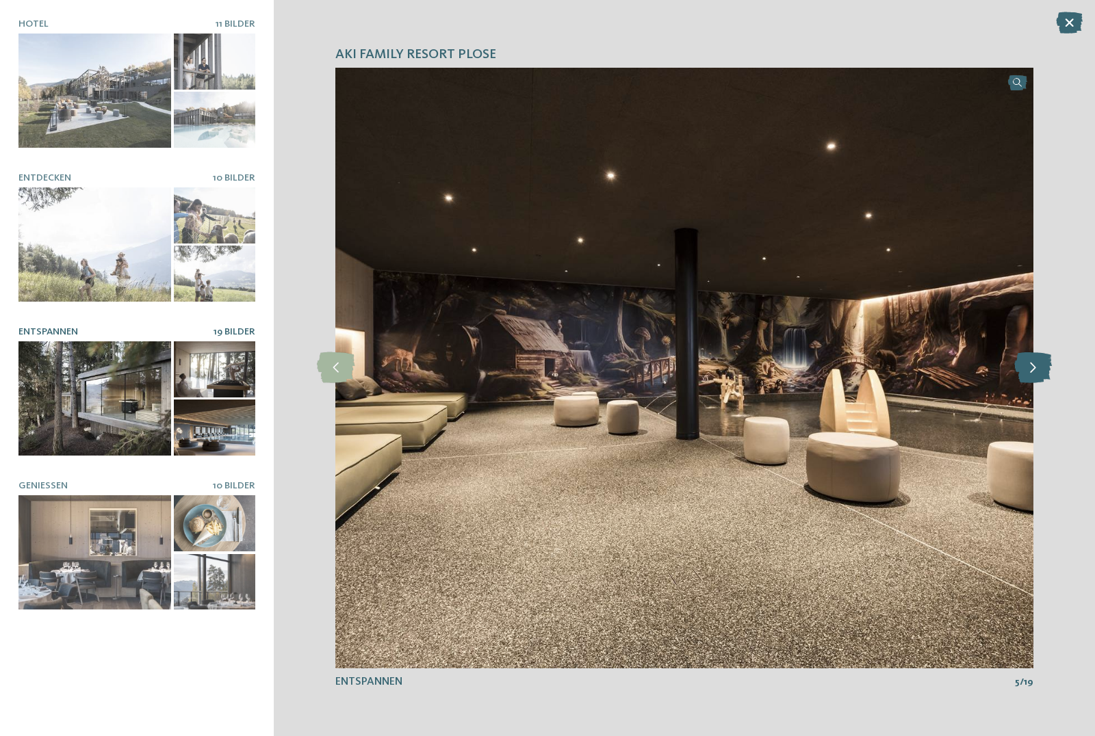
click at [1035, 371] on icon at bounding box center [1033, 367] width 38 height 31
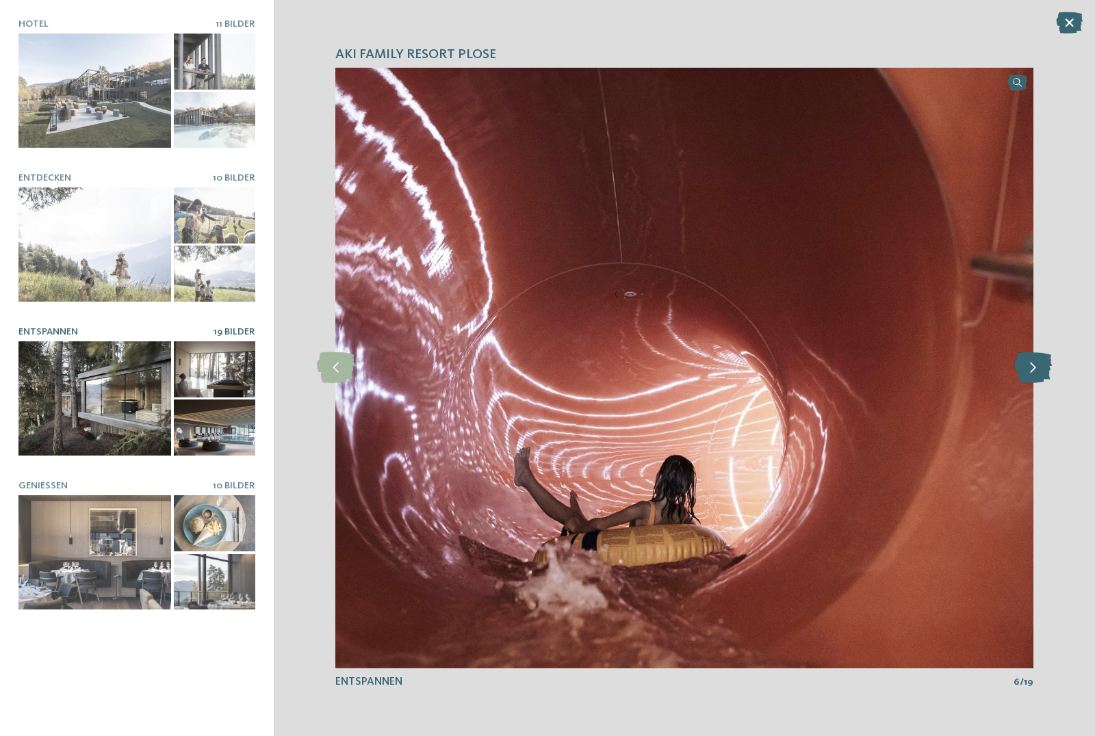
click at [1035, 371] on icon at bounding box center [1033, 367] width 38 height 31
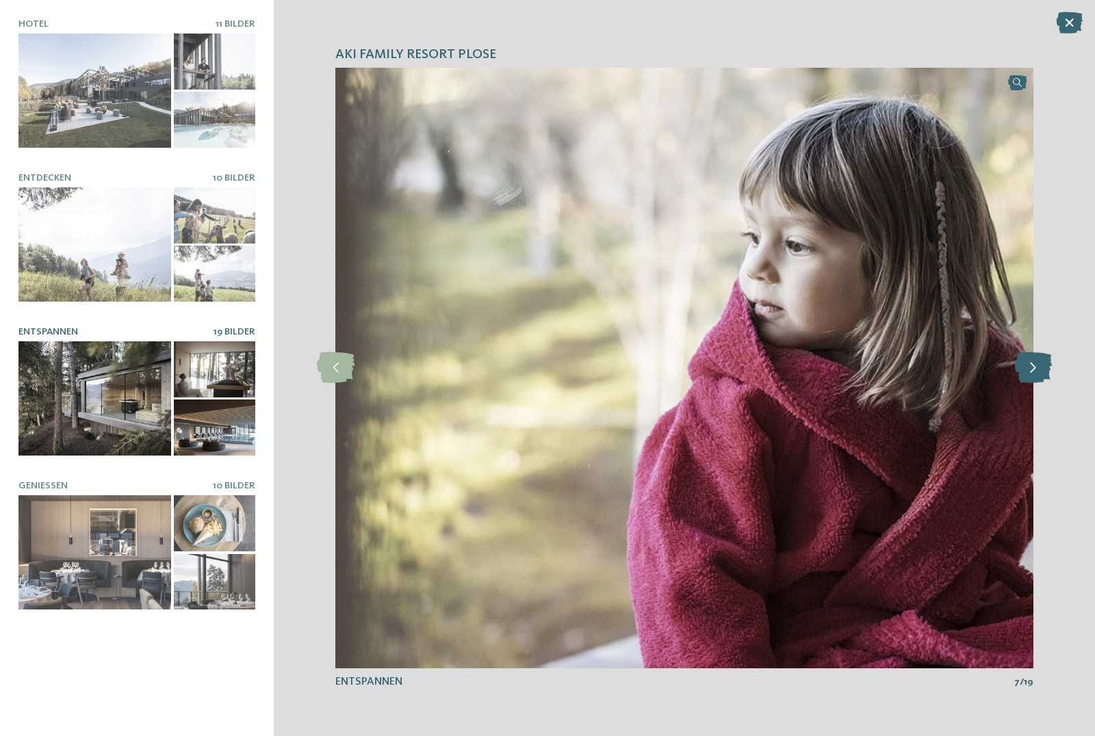
click at [1035, 371] on icon at bounding box center [1033, 367] width 38 height 31
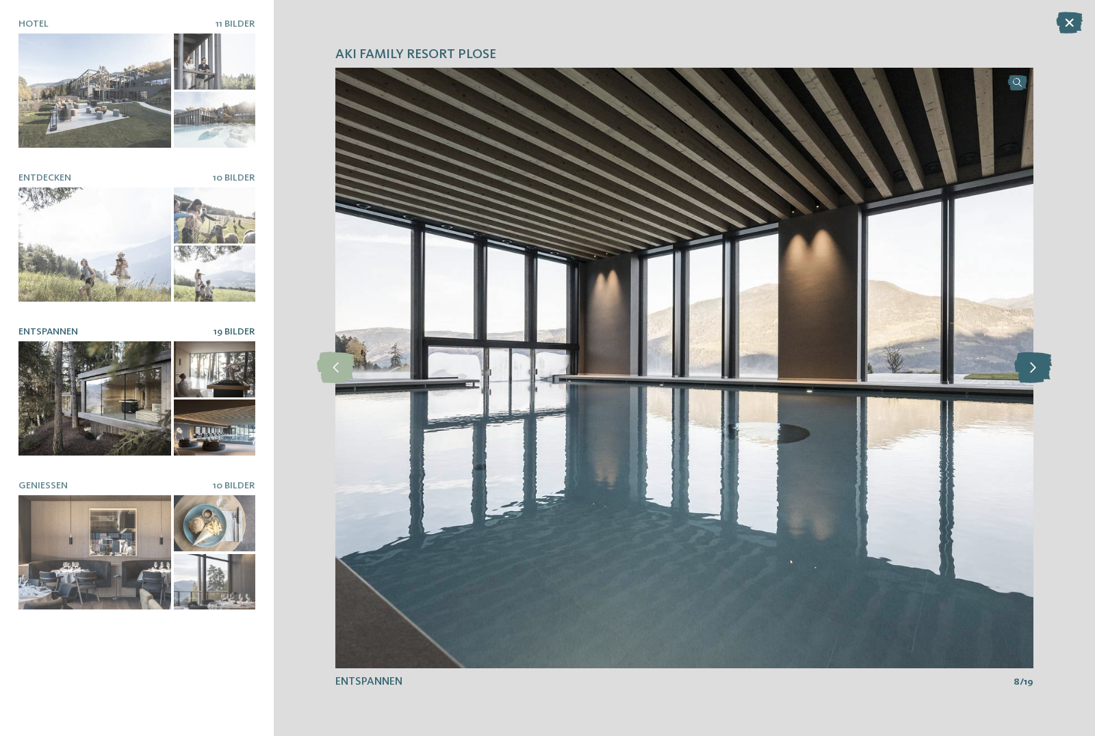
click at [1035, 371] on icon at bounding box center [1033, 367] width 38 height 31
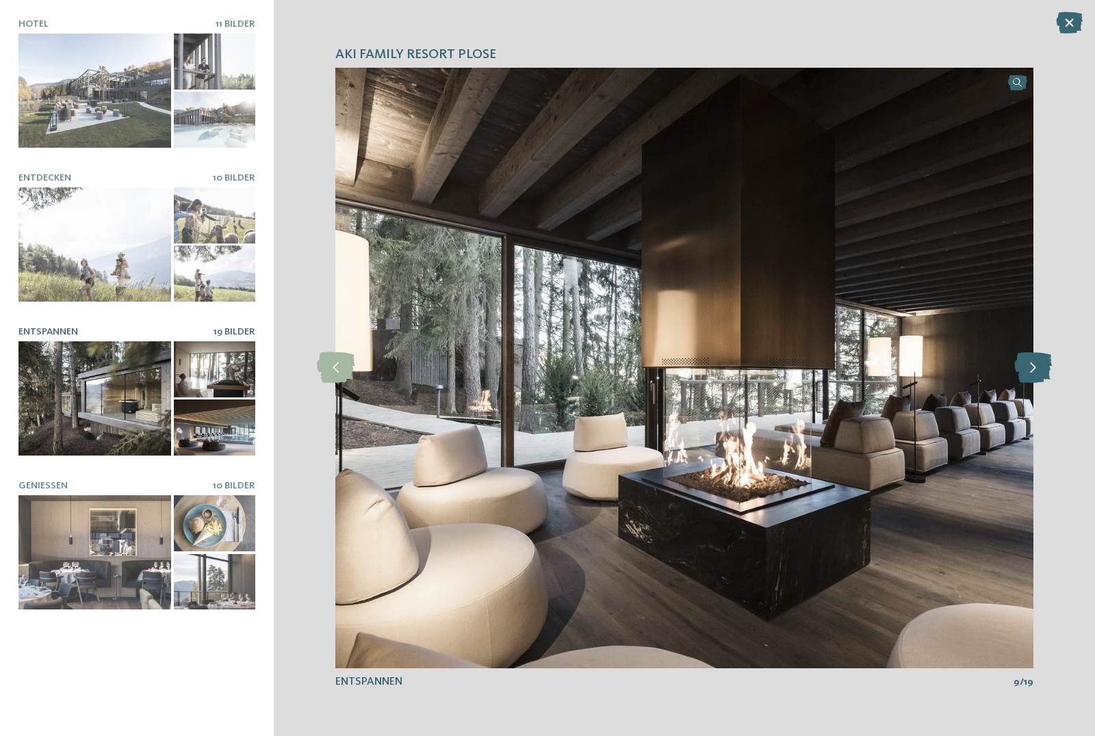
click at [1035, 370] on icon at bounding box center [1033, 367] width 38 height 31
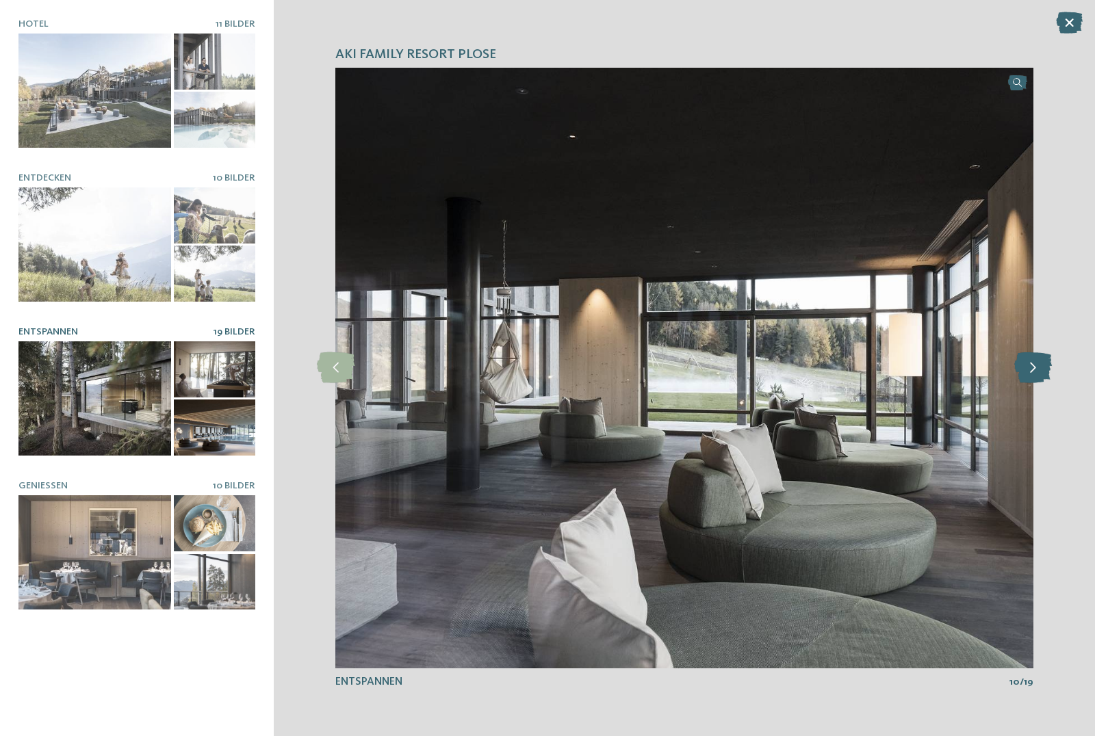
click at [1035, 370] on icon at bounding box center [1033, 367] width 38 height 31
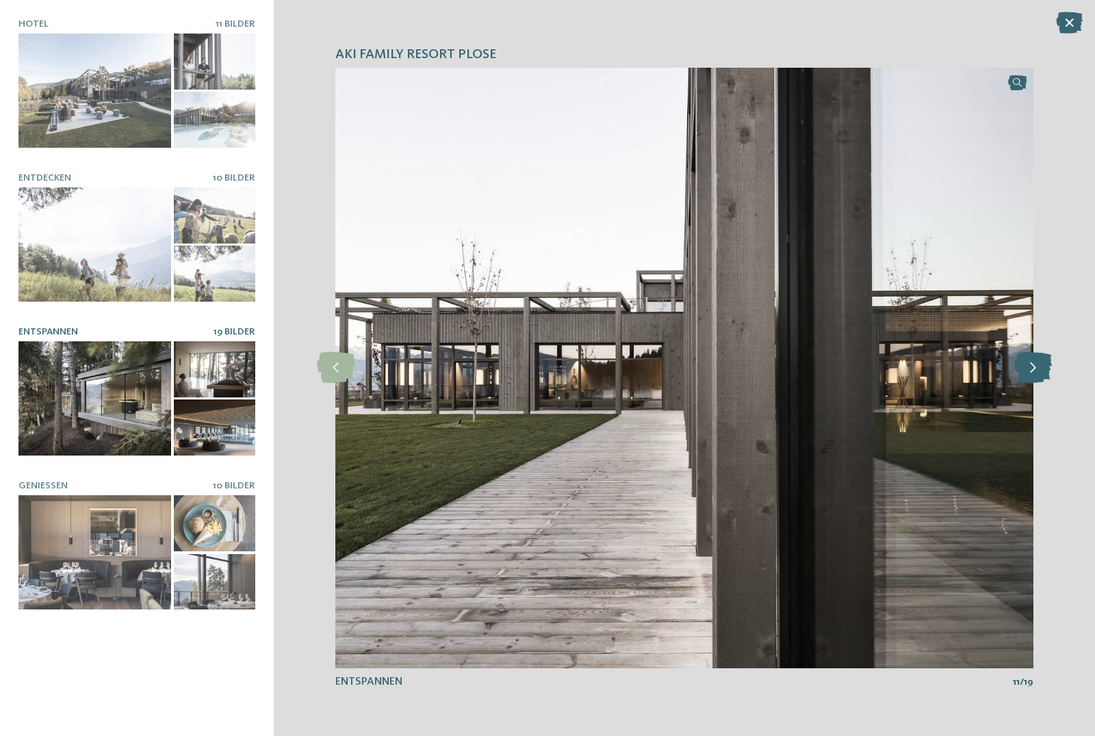
click at [1035, 370] on icon at bounding box center [1033, 367] width 38 height 31
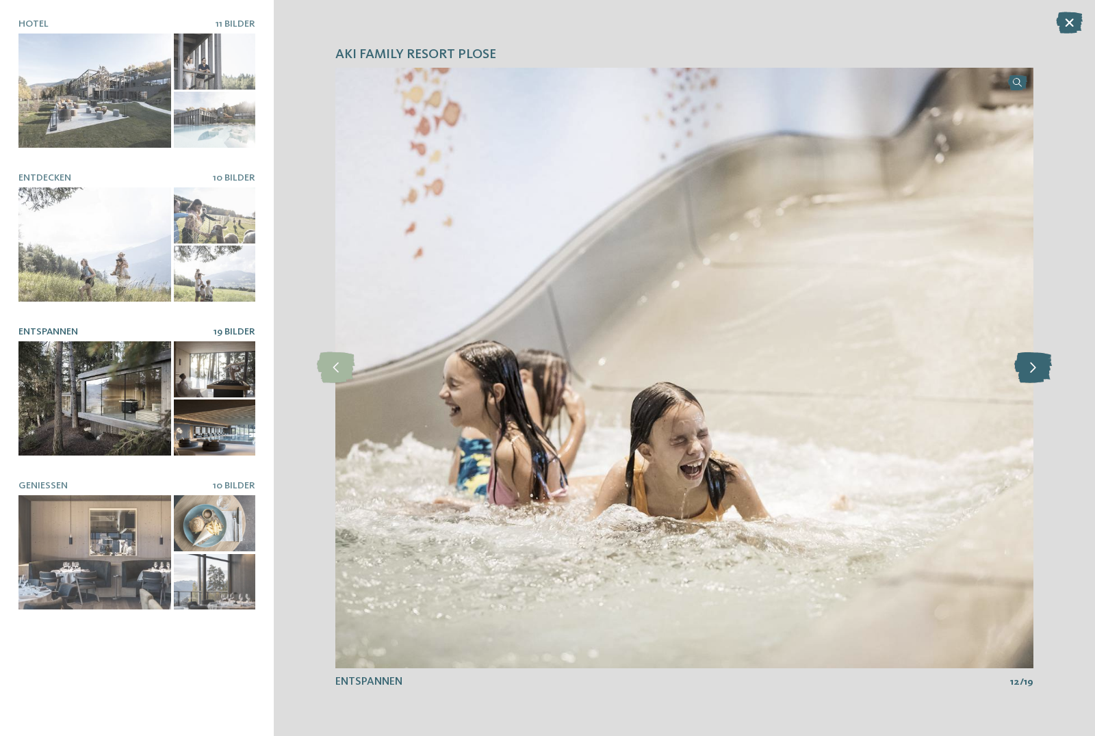
click at [1035, 370] on icon at bounding box center [1033, 367] width 38 height 31
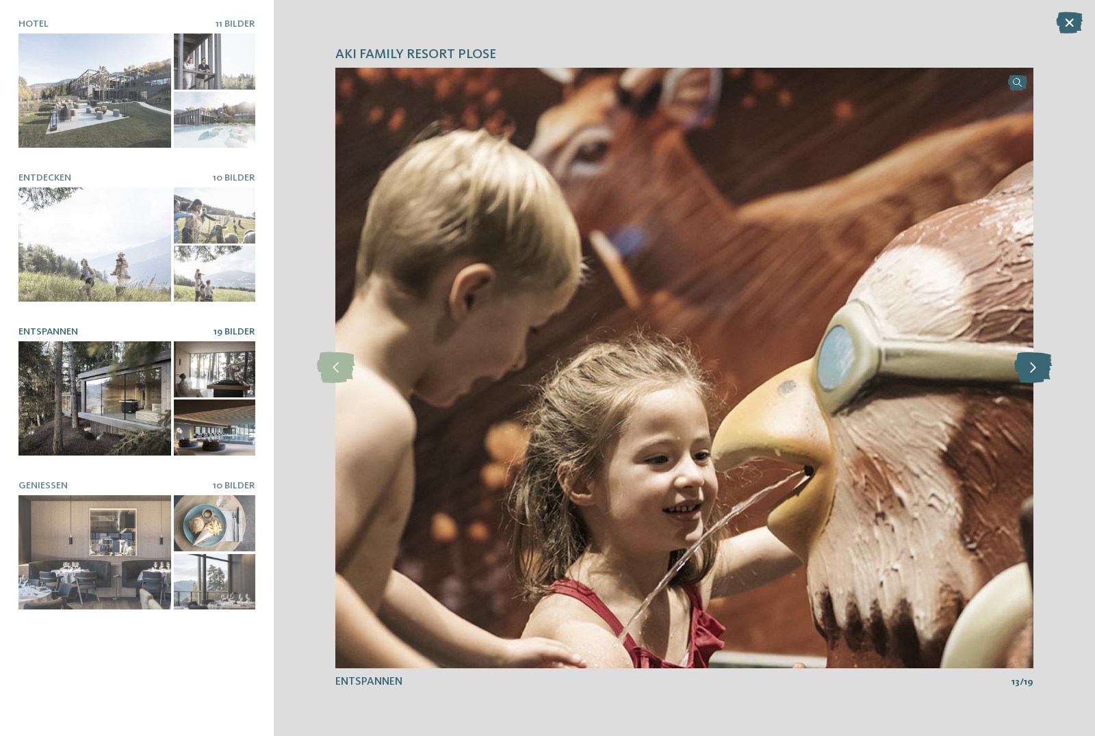
click at [1035, 370] on icon at bounding box center [1033, 367] width 38 height 31
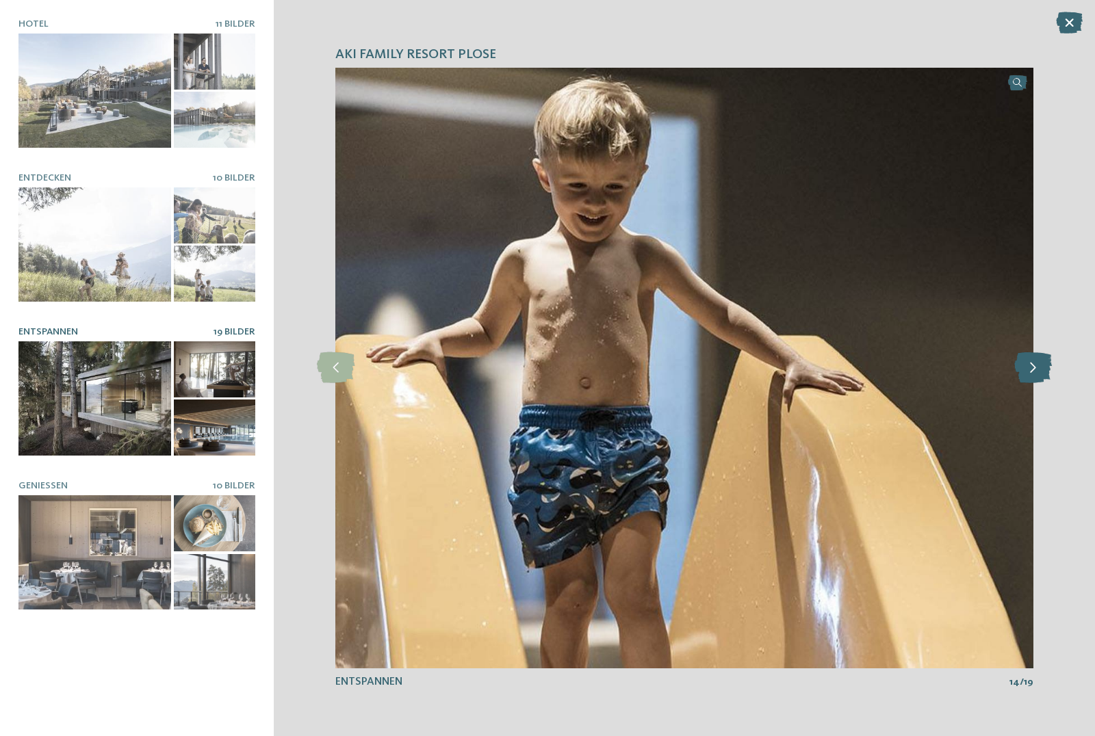
click at [1035, 370] on icon at bounding box center [1033, 367] width 38 height 31
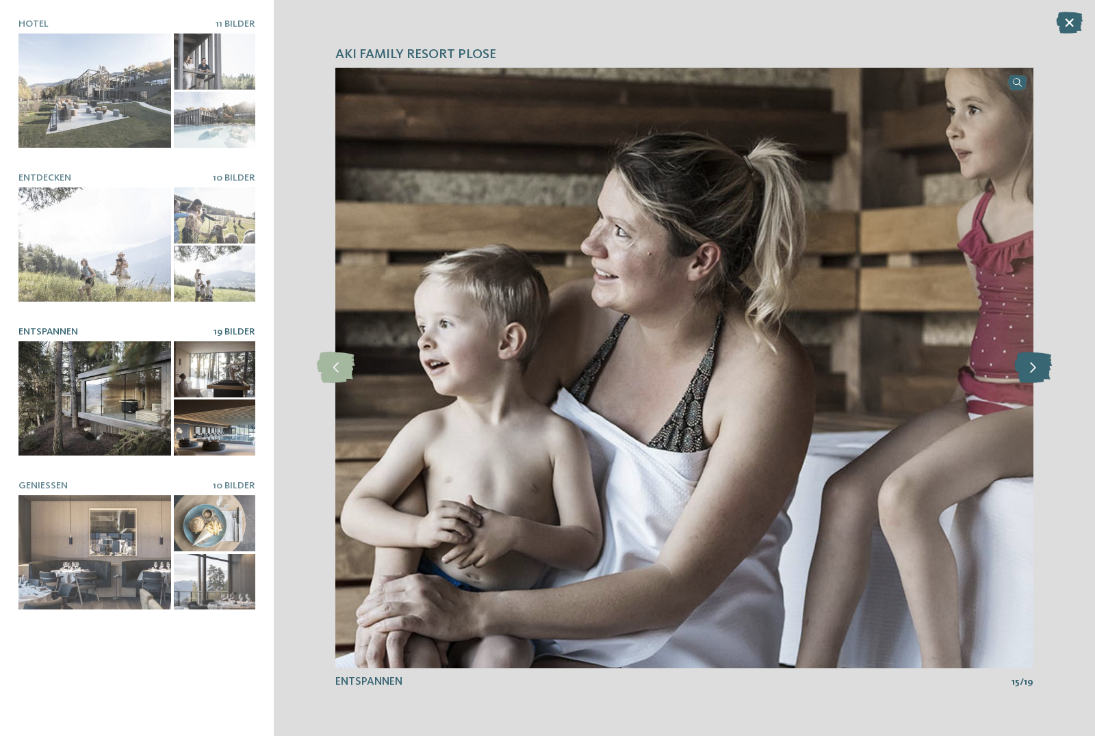
click at [1035, 370] on icon at bounding box center [1033, 367] width 38 height 31
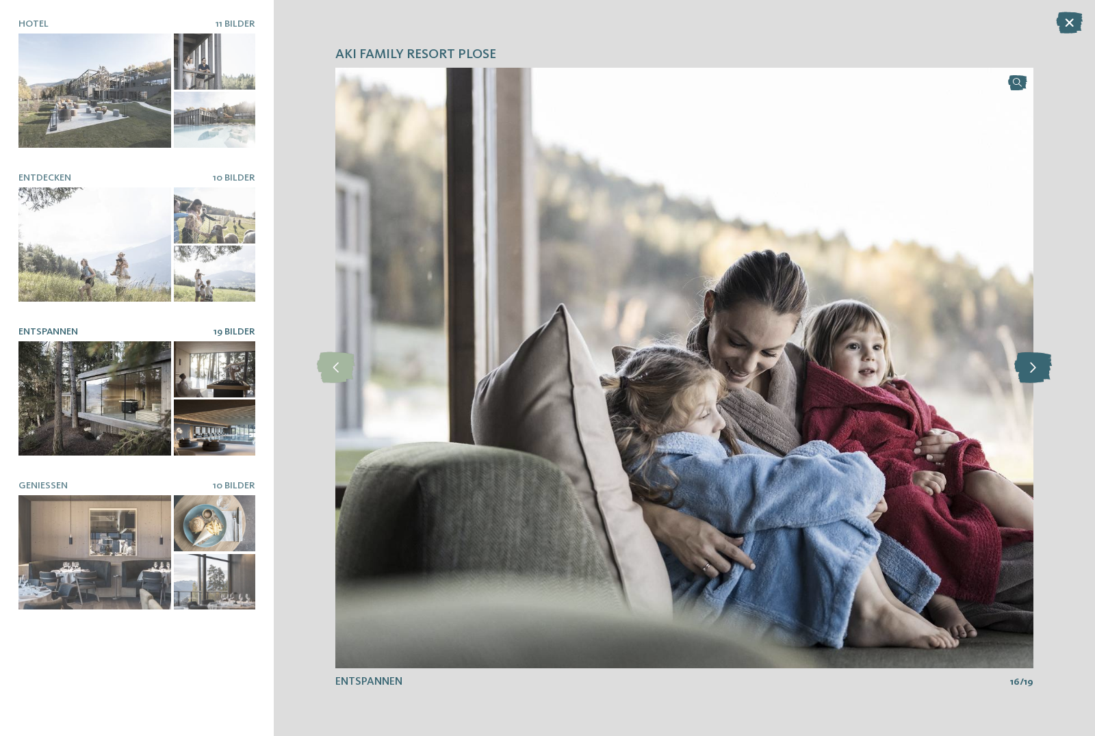
click at [1035, 370] on icon at bounding box center [1033, 367] width 38 height 31
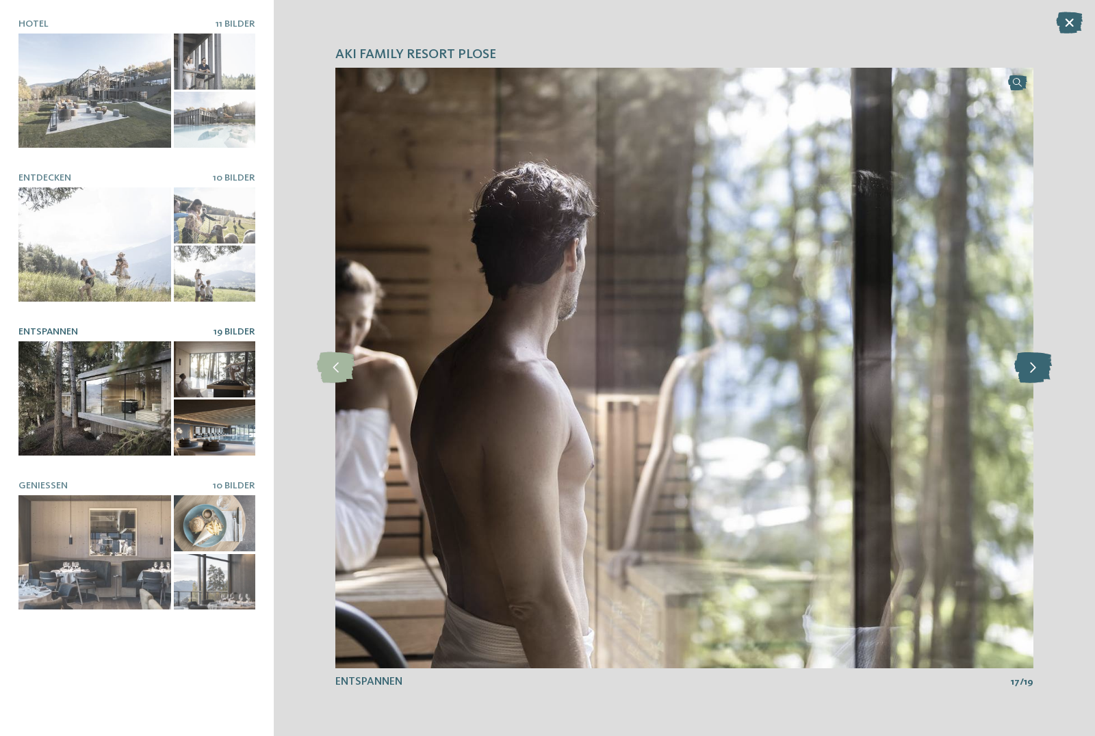
click at [1035, 370] on icon at bounding box center [1033, 367] width 38 height 31
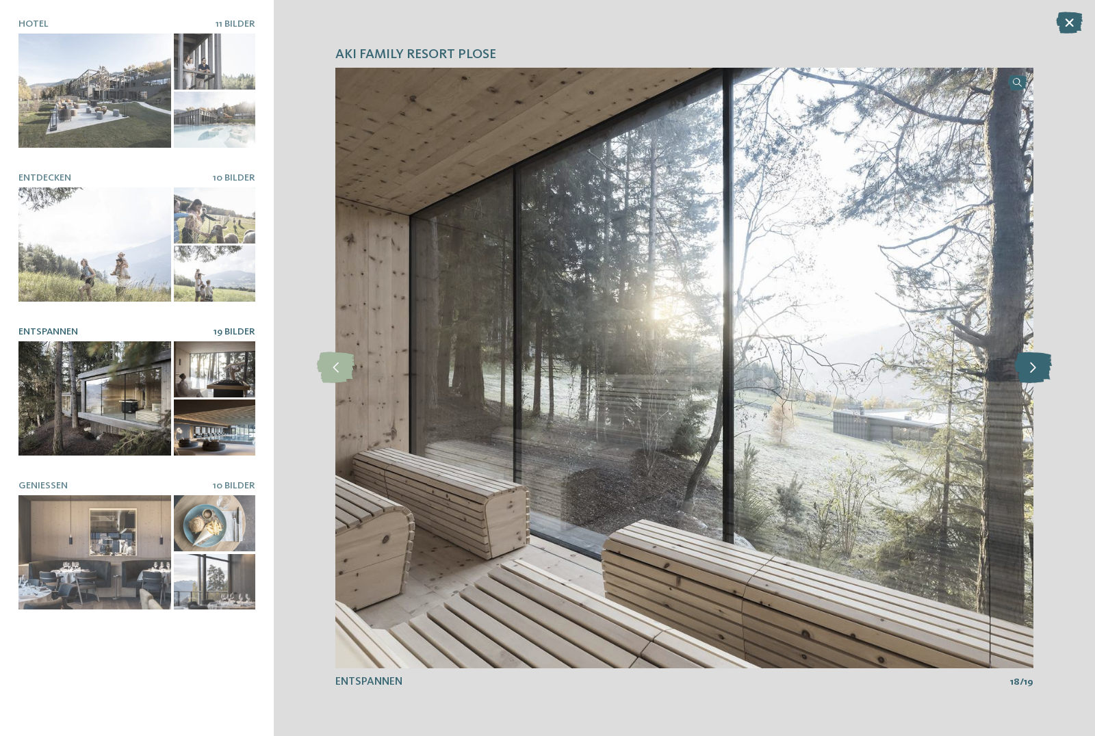
click at [1035, 370] on icon at bounding box center [1033, 367] width 38 height 31
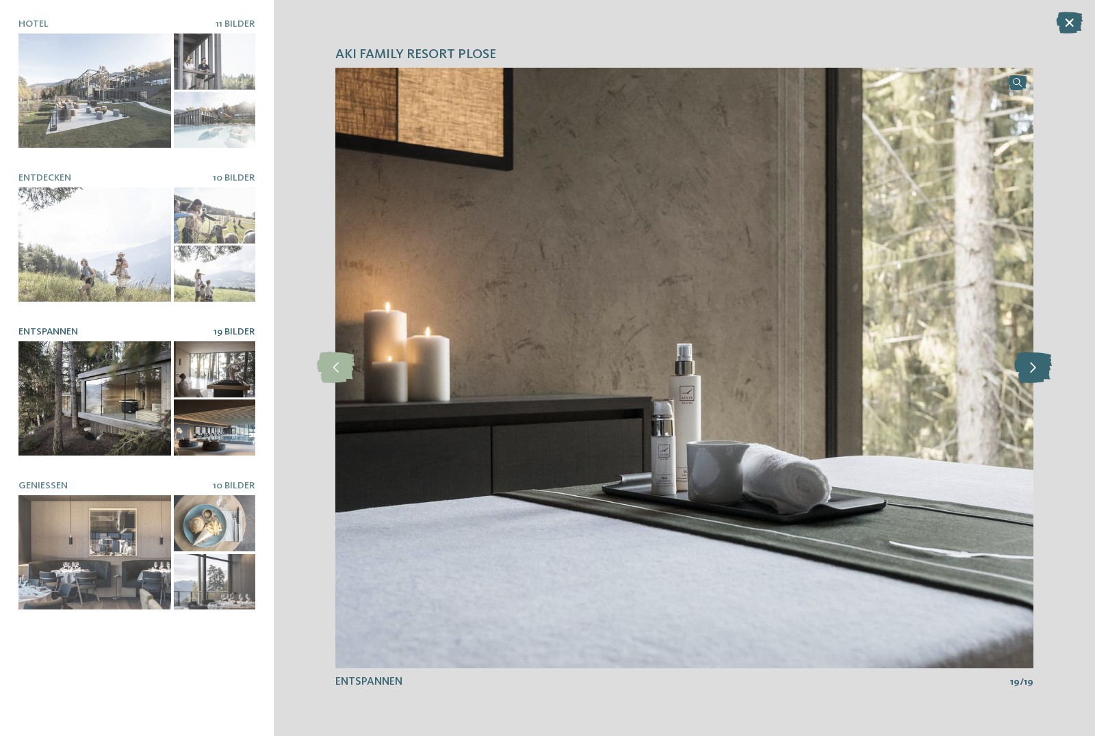
click at [1035, 370] on icon at bounding box center [1033, 367] width 38 height 31
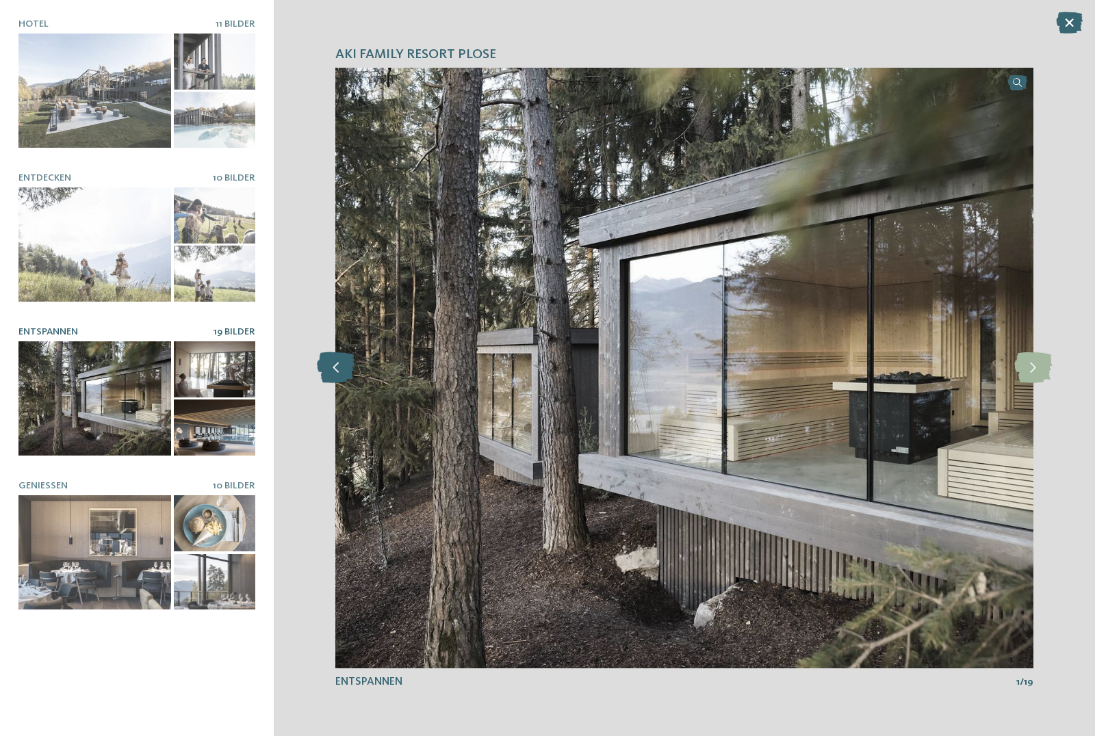
click at [341, 373] on icon at bounding box center [336, 367] width 38 height 31
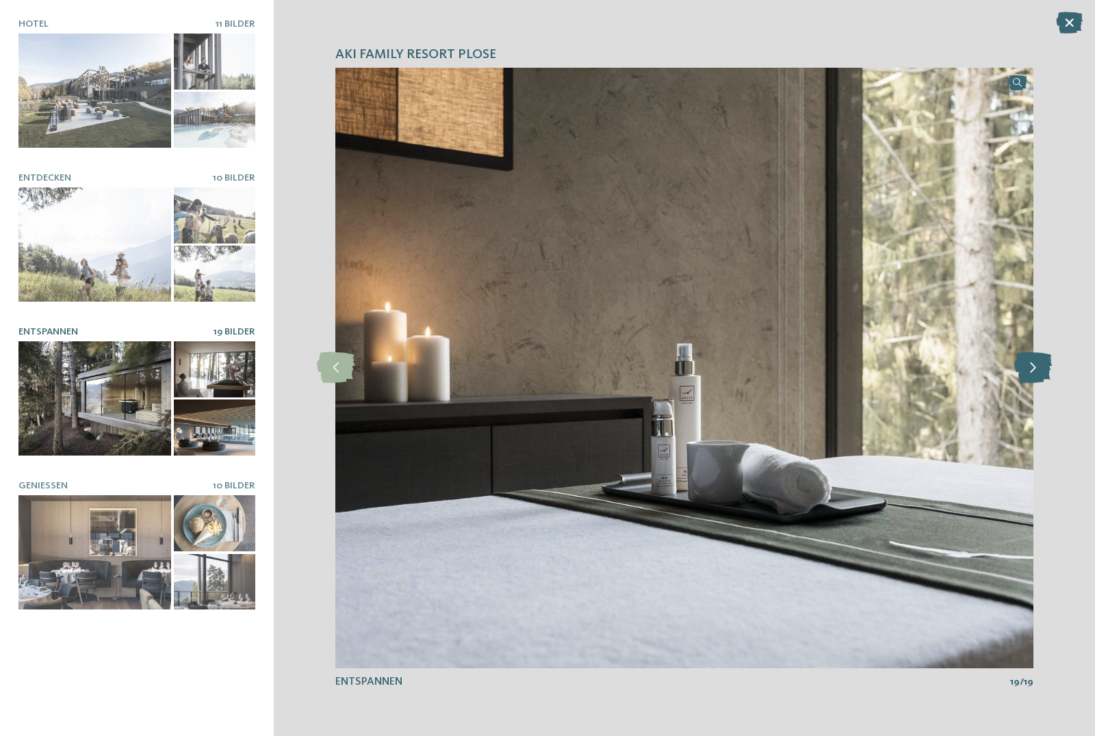
click at [1033, 366] on icon at bounding box center [1033, 367] width 38 height 31
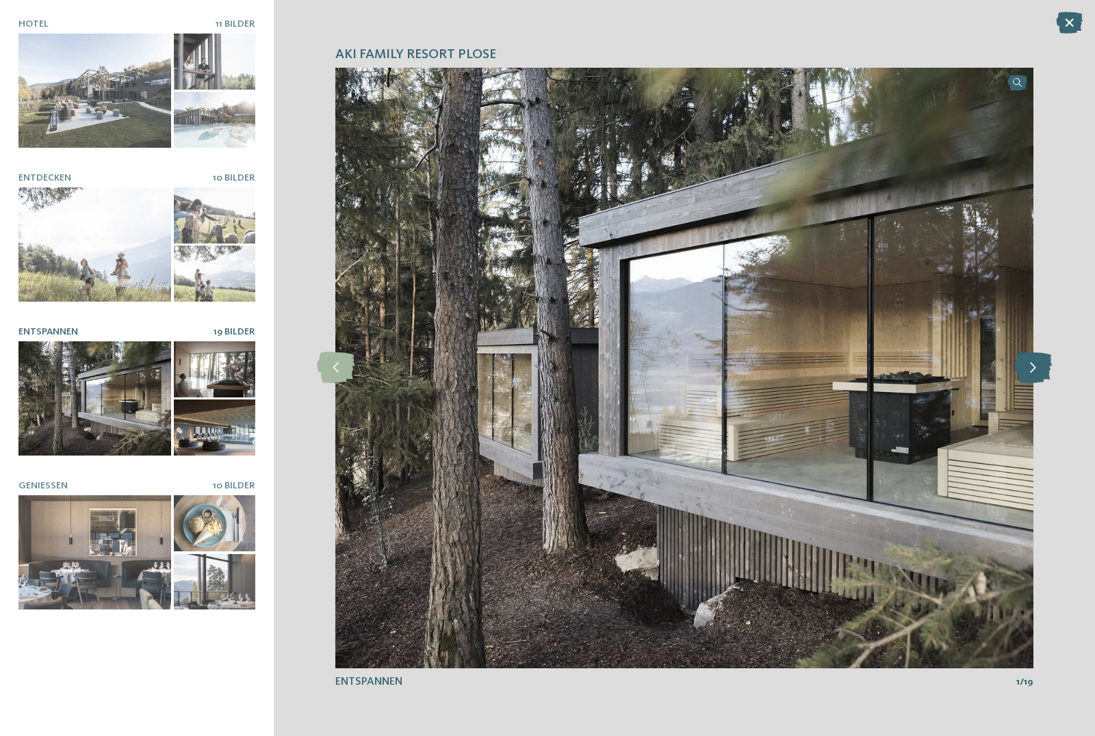
click at [1034, 367] on icon at bounding box center [1033, 367] width 38 height 31
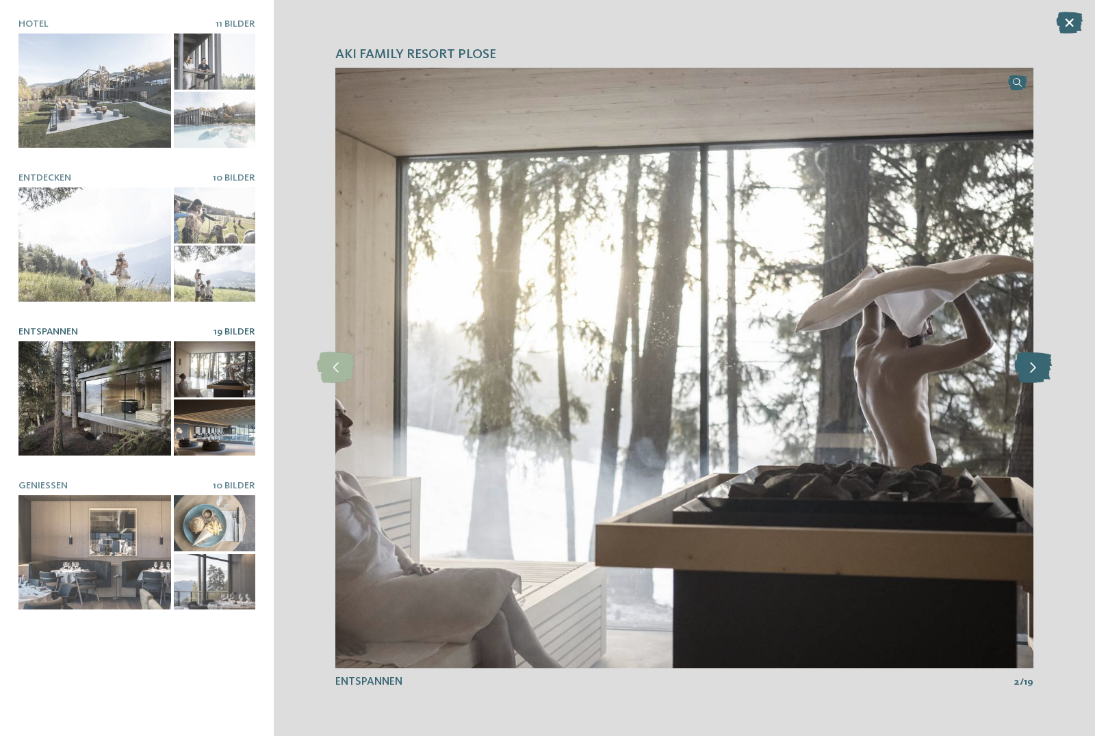
click at [1034, 370] on icon at bounding box center [1033, 367] width 38 height 31
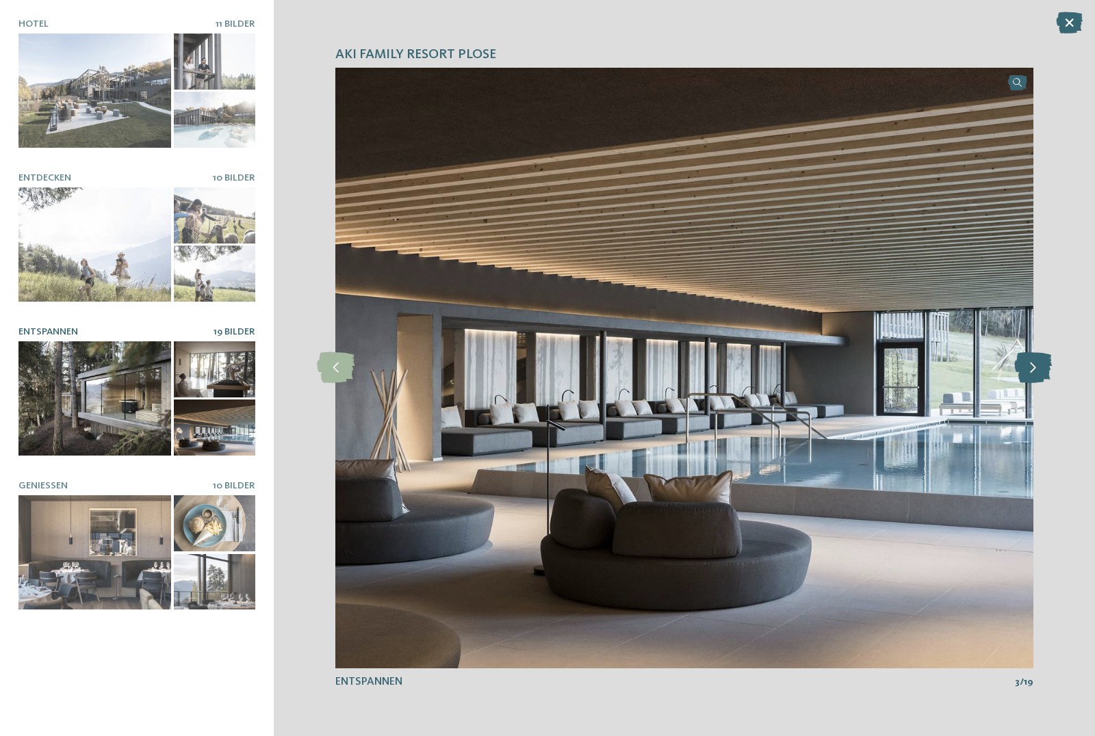
click at [1034, 370] on icon at bounding box center [1033, 367] width 38 height 31
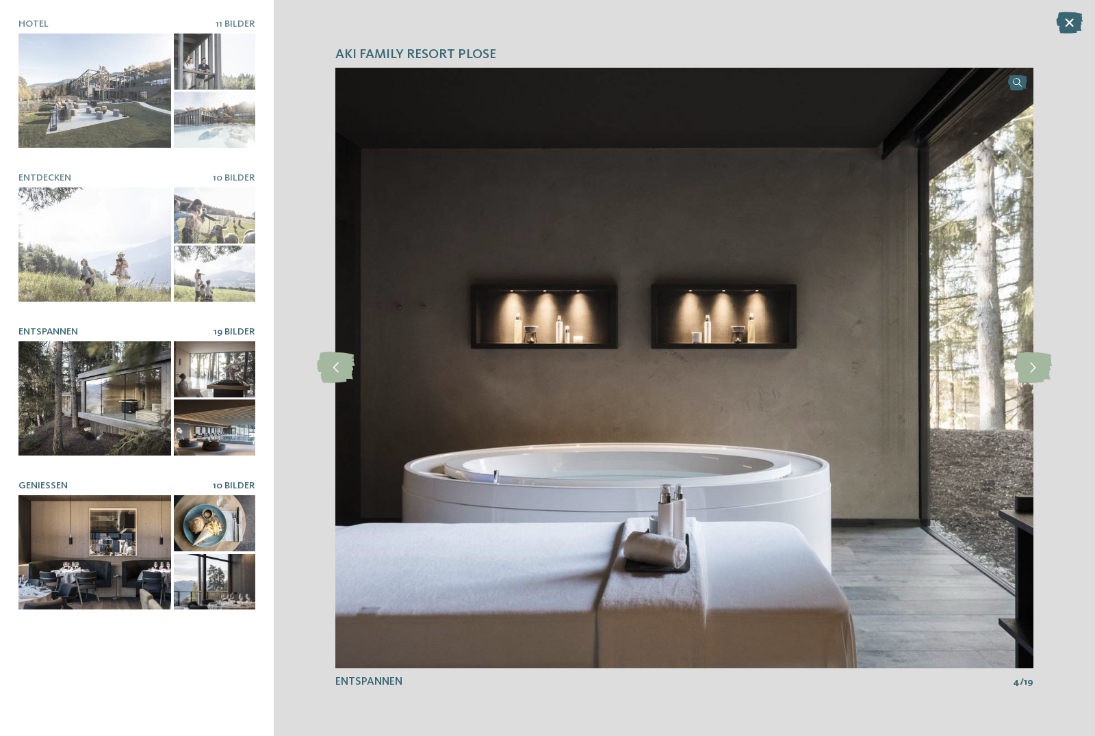
click at [66, 532] on div at bounding box center [94, 552] width 153 height 114
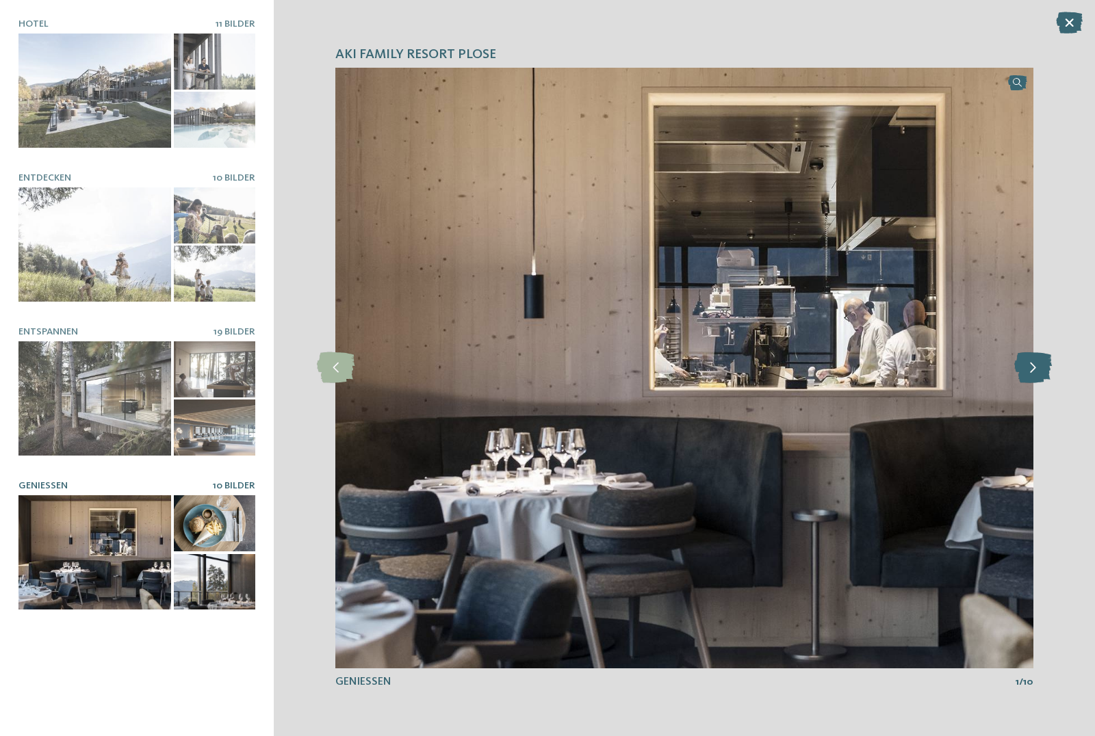
click at [1033, 365] on icon at bounding box center [1033, 367] width 38 height 31
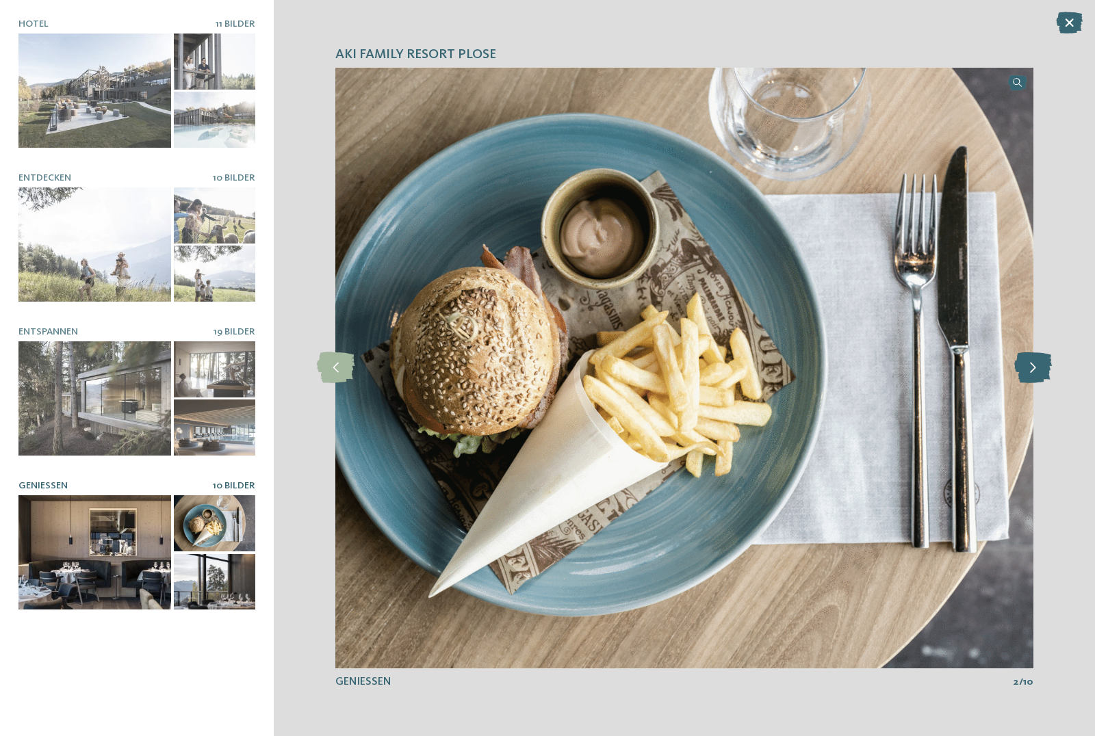
click at [1034, 365] on icon at bounding box center [1033, 367] width 38 height 31
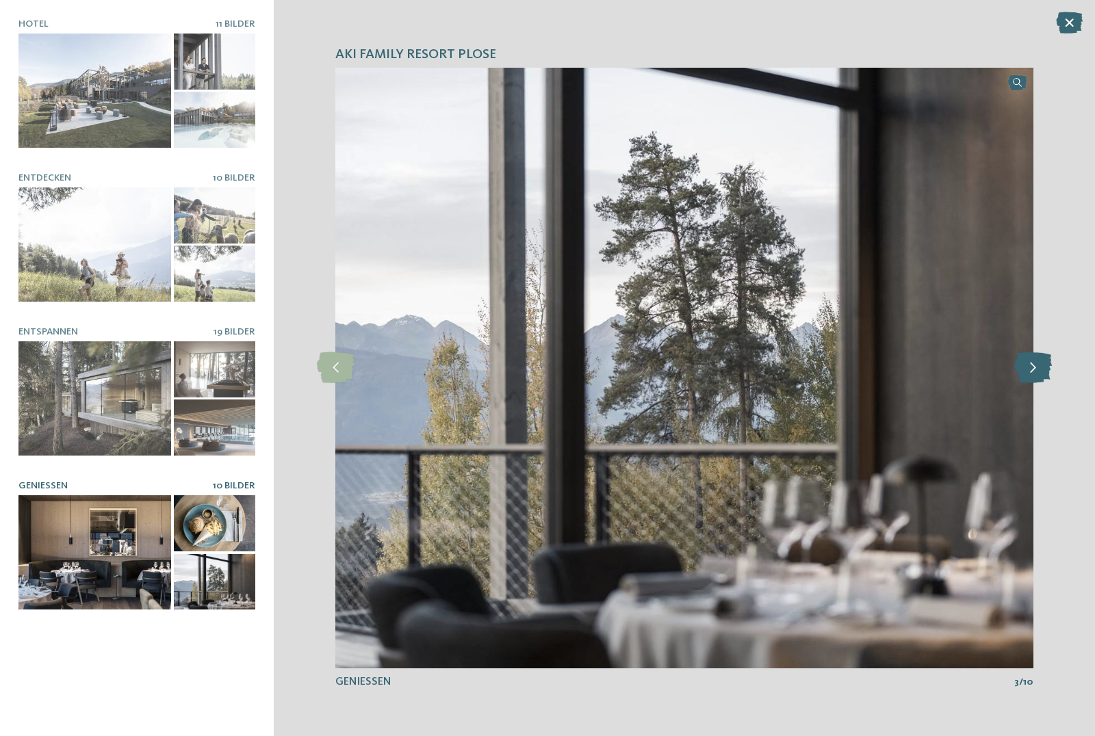
click at [1034, 365] on icon at bounding box center [1033, 367] width 38 height 31
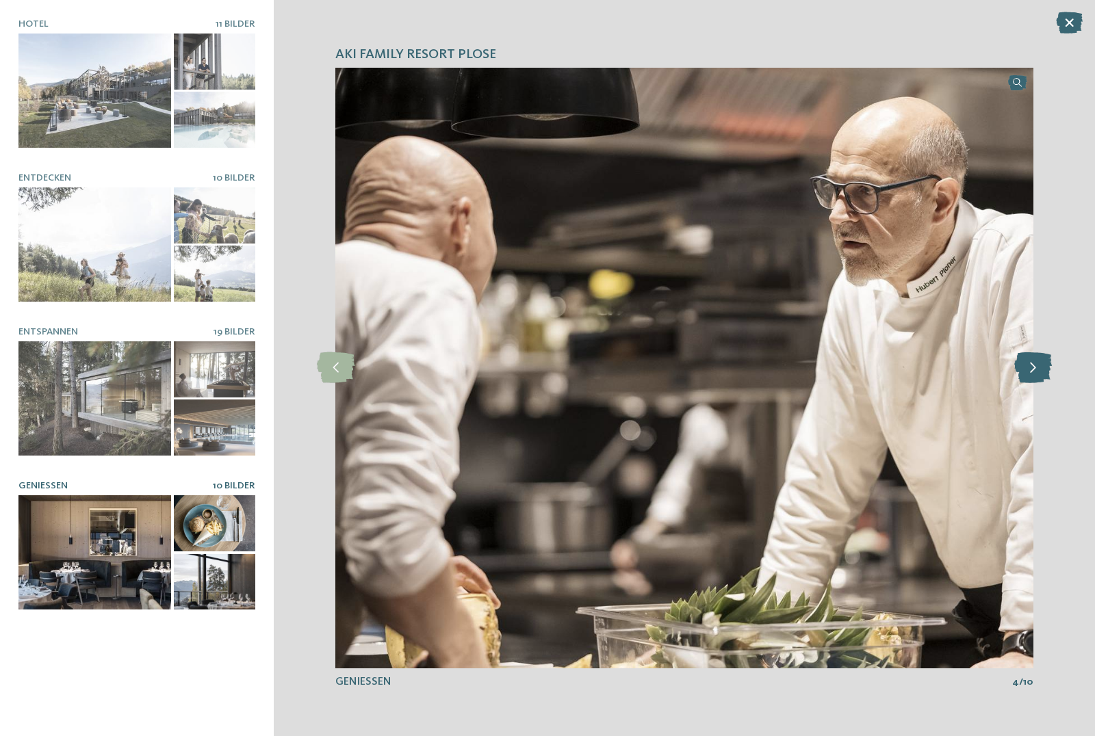
click at [1034, 365] on icon at bounding box center [1033, 367] width 38 height 31
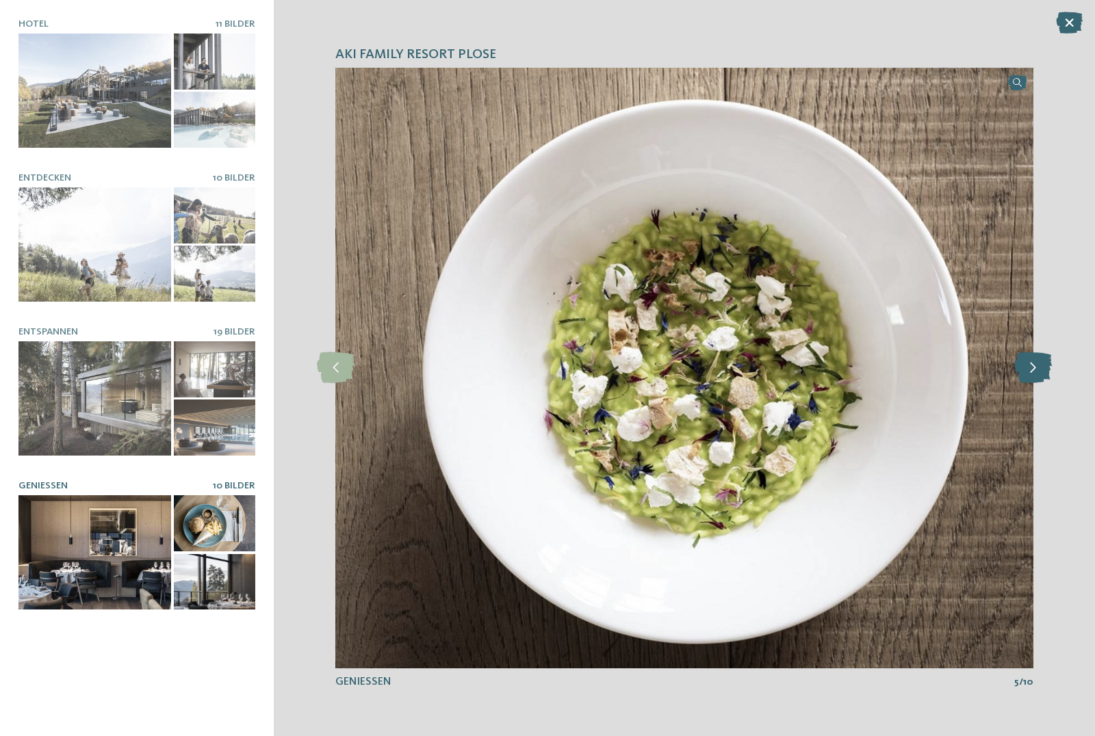
click at [1034, 365] on icon at bounding box center [1033, 367] width 38 height 31
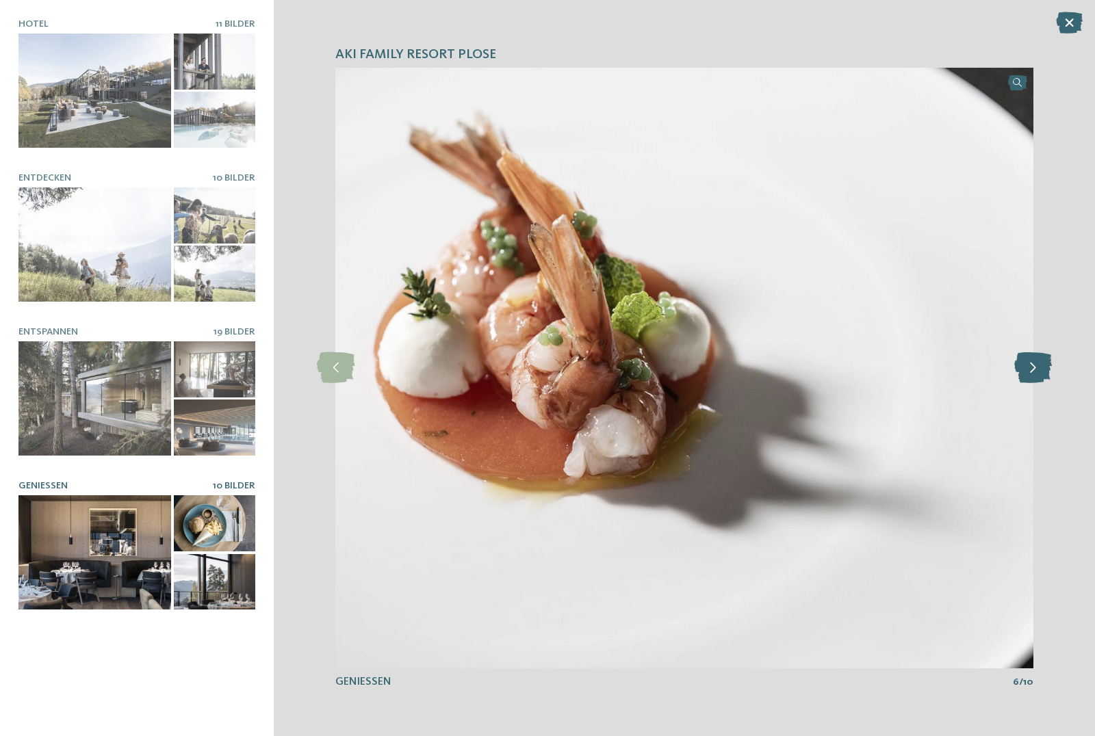
click at [1034, 365] on icon at bounding box center [1033, 367] width 38 height 31
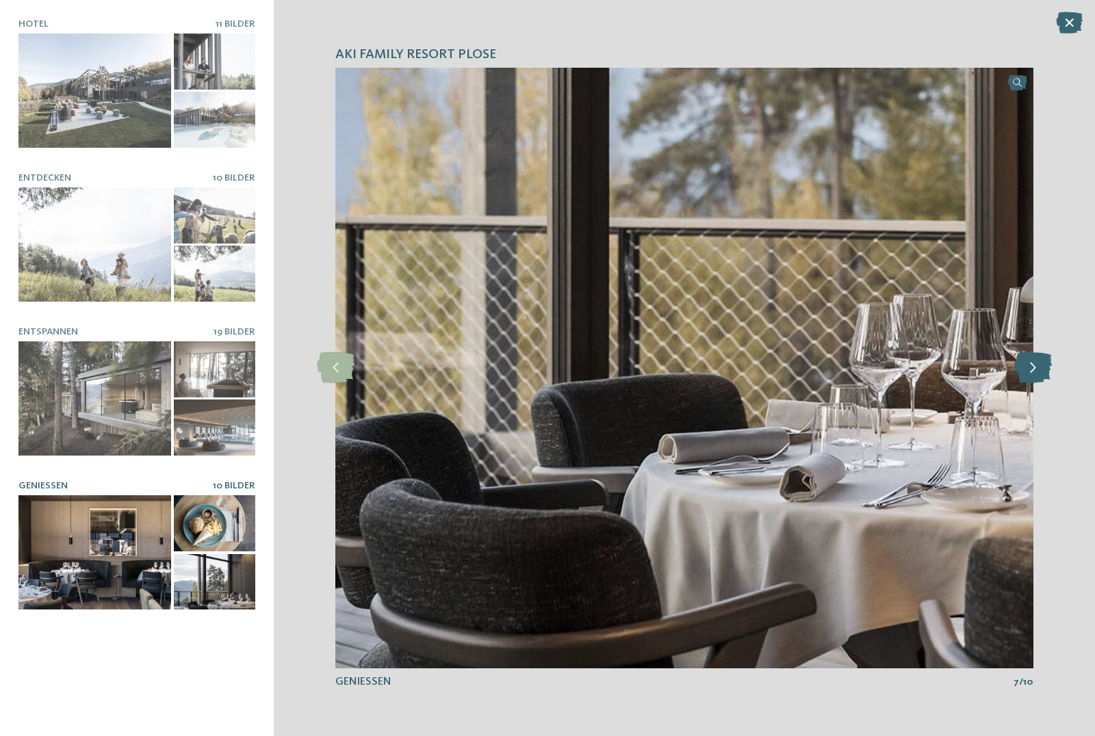
click at [1034, 365] on icon at bounding box center [1033, 367] width 38 height 31
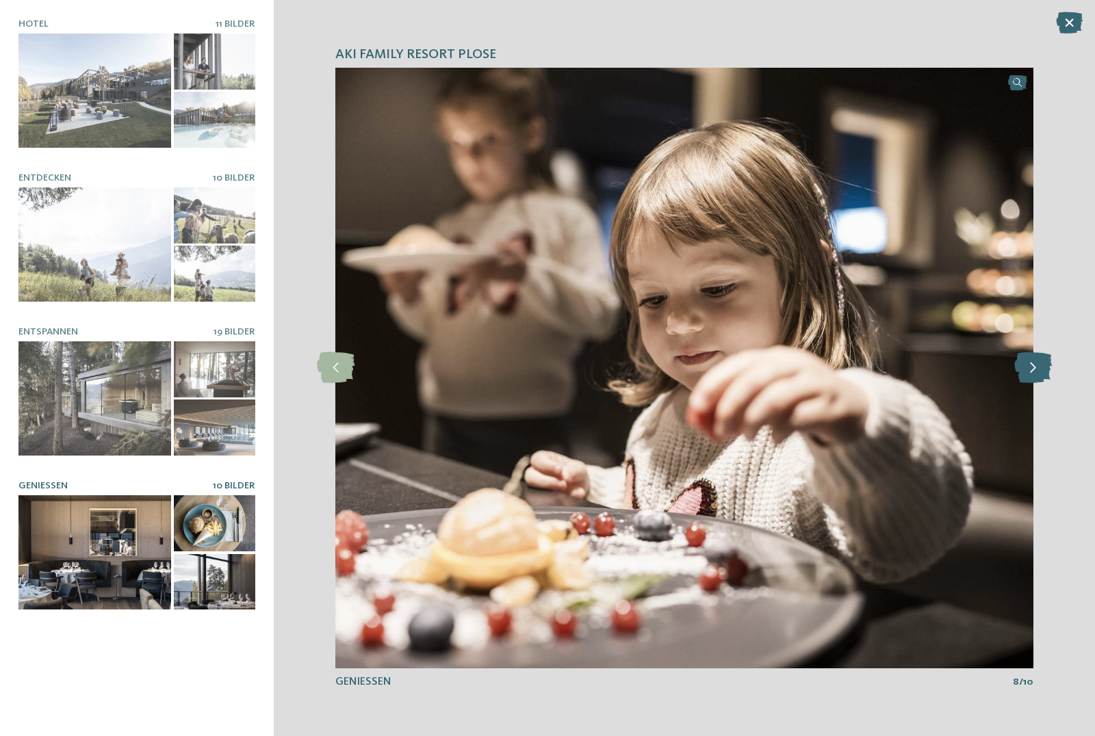
click at [1034, 365] on icon at bounding box center [1033, 367] width 38 height 31
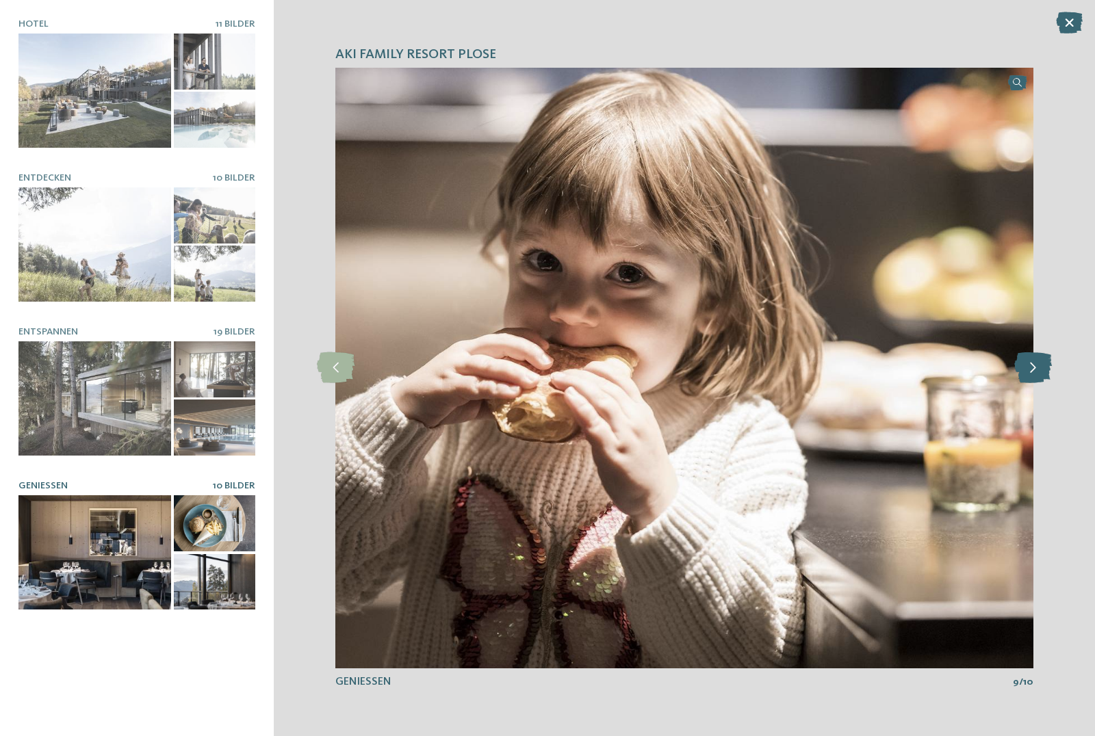
click at [1034, 365] on icon at bounding box center [1033, 367] width 38 height 31
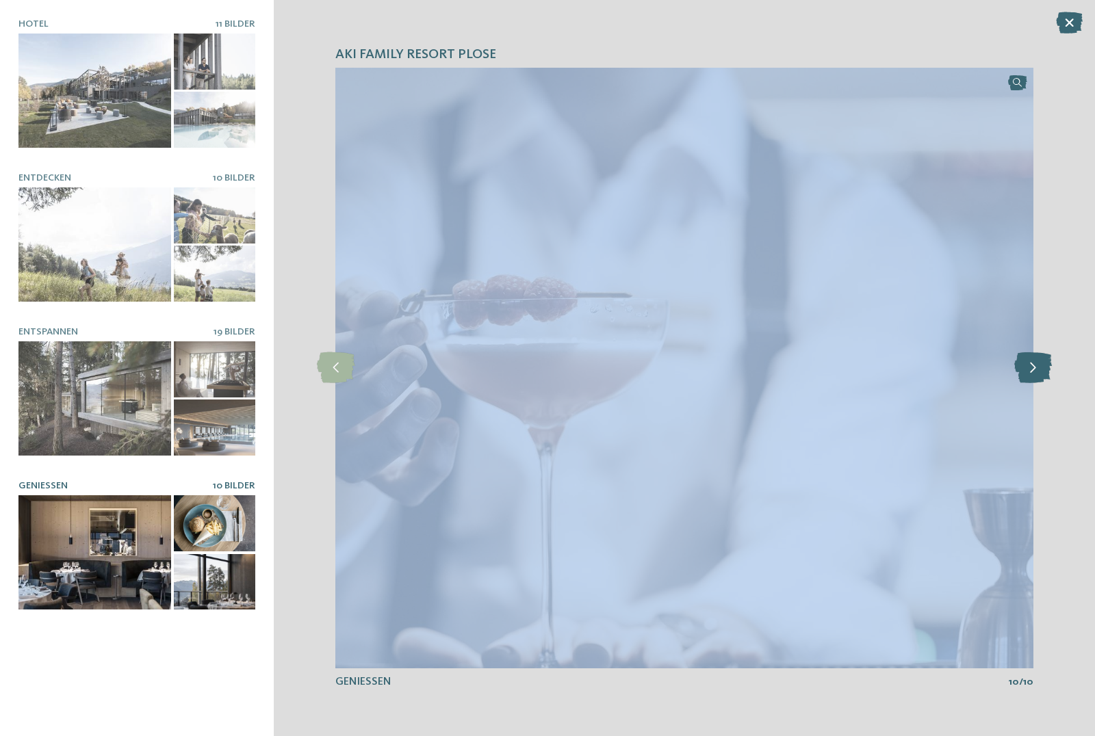
click at [1034, 365] on icon at bounding box center [1033, 367] width 38 height 31
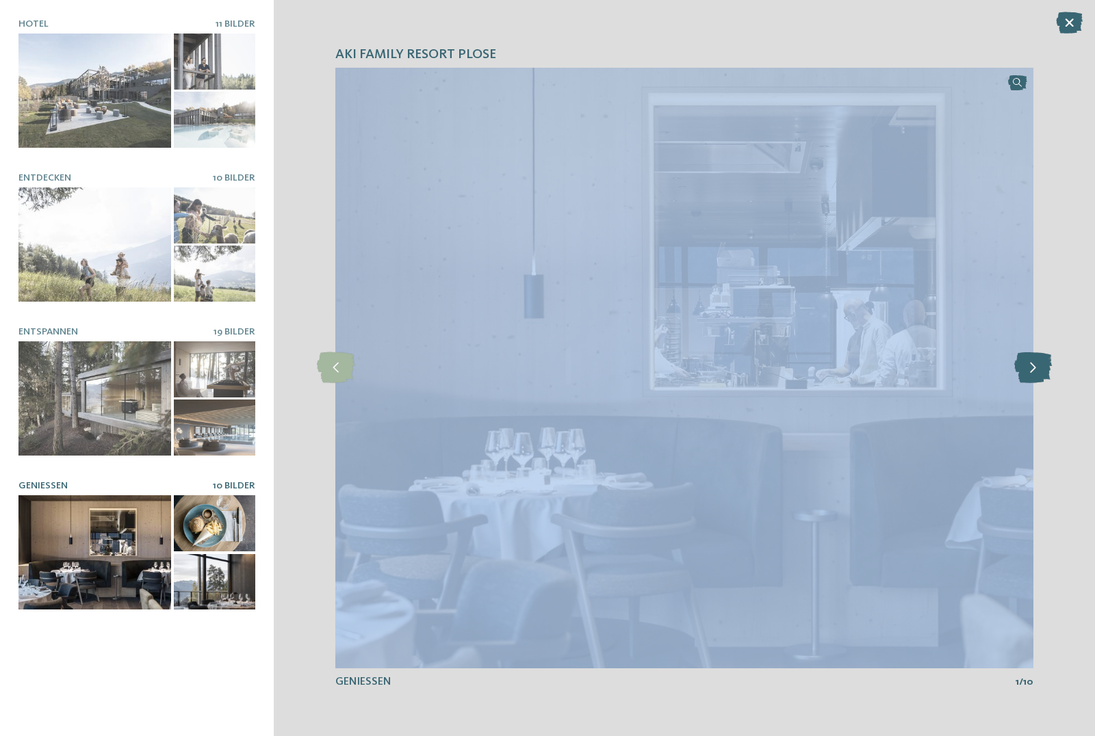
click at [1034, 365] on icon at bounding box center [1033, 367] width 38 height 31
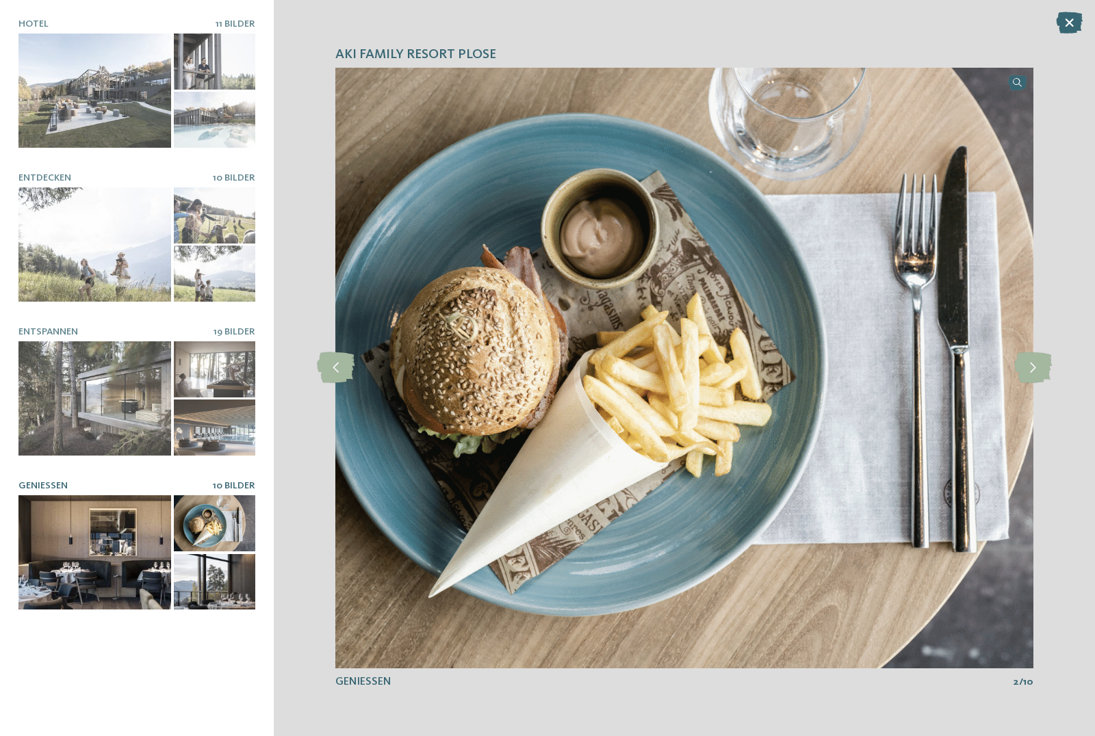
click at [1084, 224] on div "AKI Family Resort PLOSE slide 6 of 11 6" at bounding box center [684, 368] width 821 height 736
click at [1071, 23] on icon at bounding box center [1069, 23] width 27 height 22
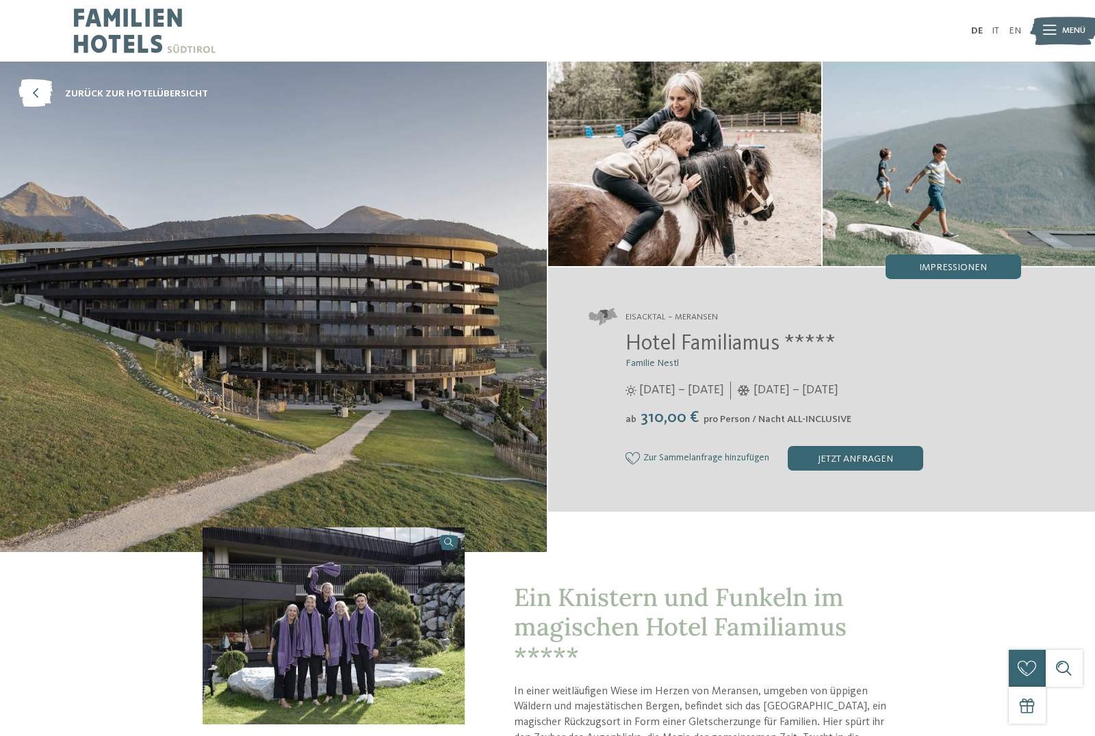
click at [968, 263] on span "Impressionen" at bounding box center [953, 268] width 68 height 10
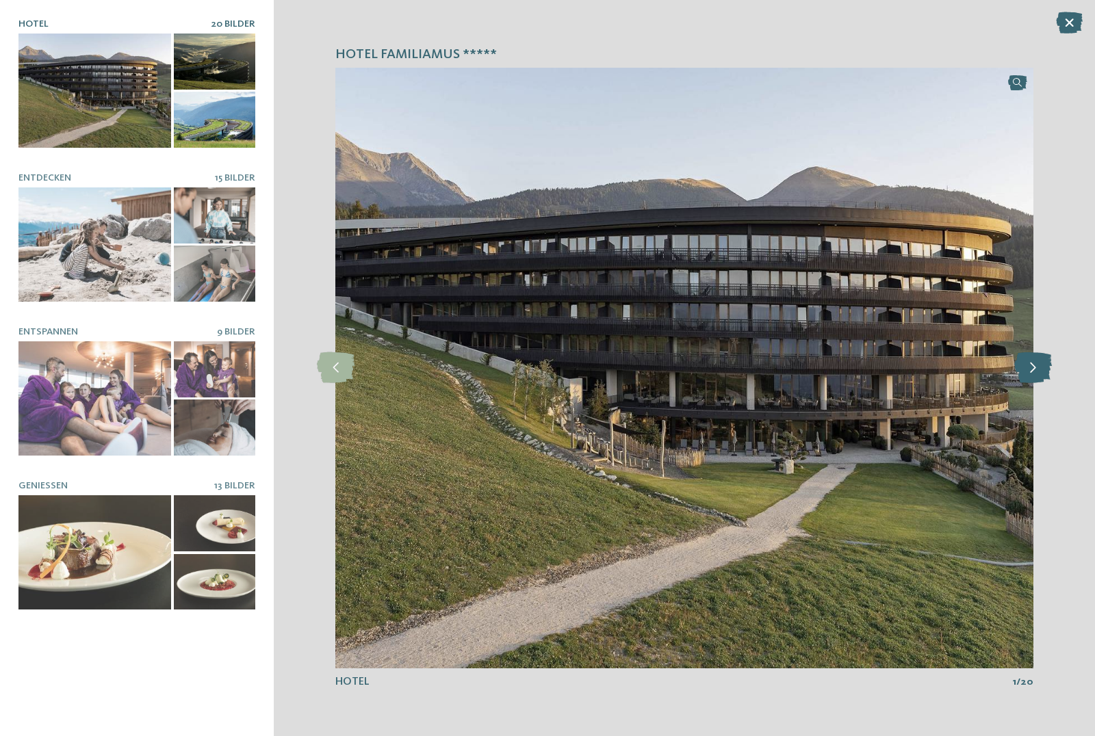
click at [1035, 375] on icon at bounding box center [1033, 367] width 38 height 31
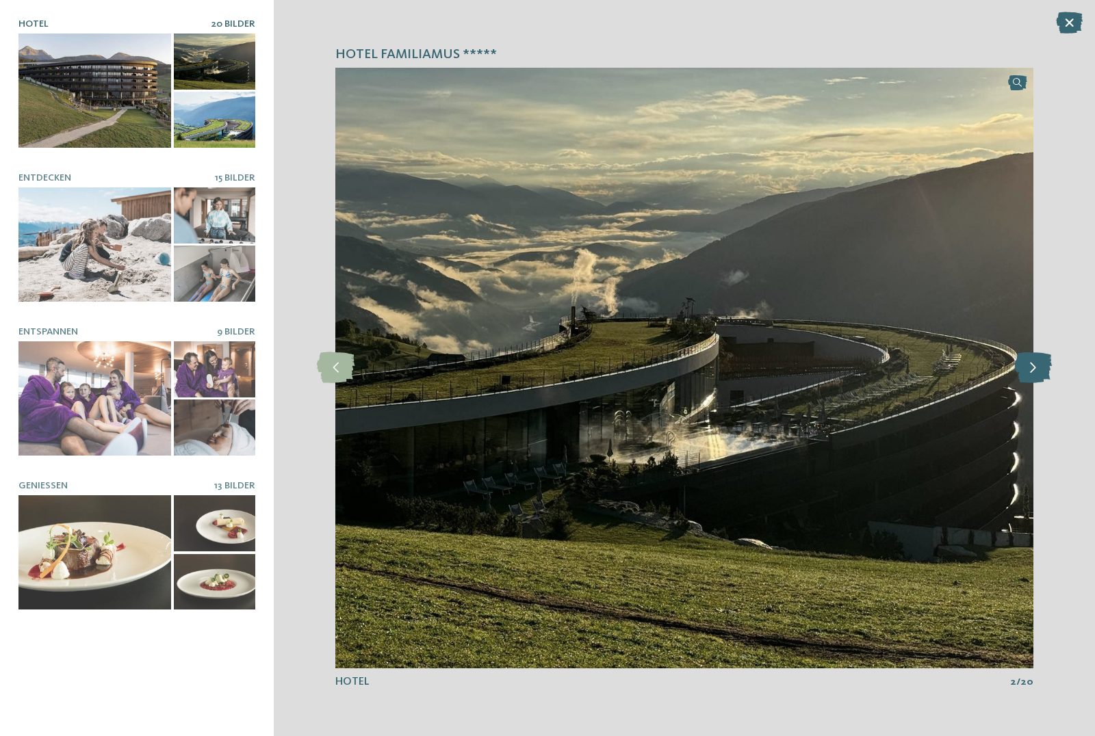
click at [1040, 369] on icon at bounding box center [1033, 367] width 38 height 31
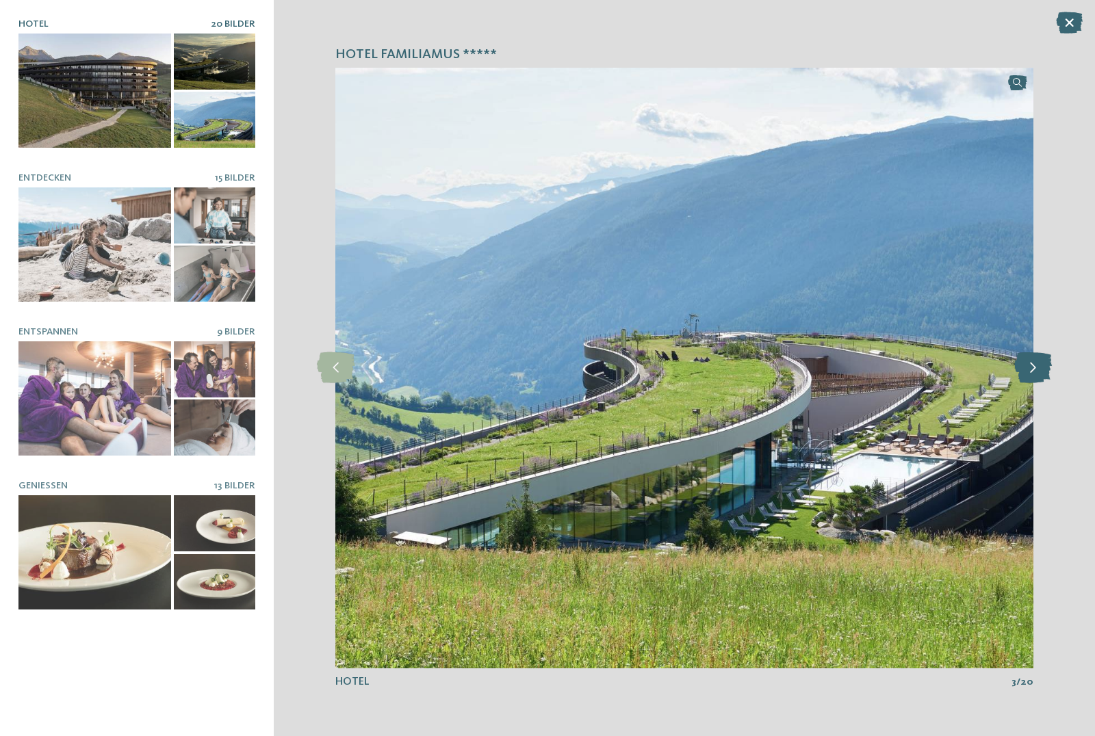
click at [1040, 369] on icon at bounding box center [1033, 367] width 38 height 31
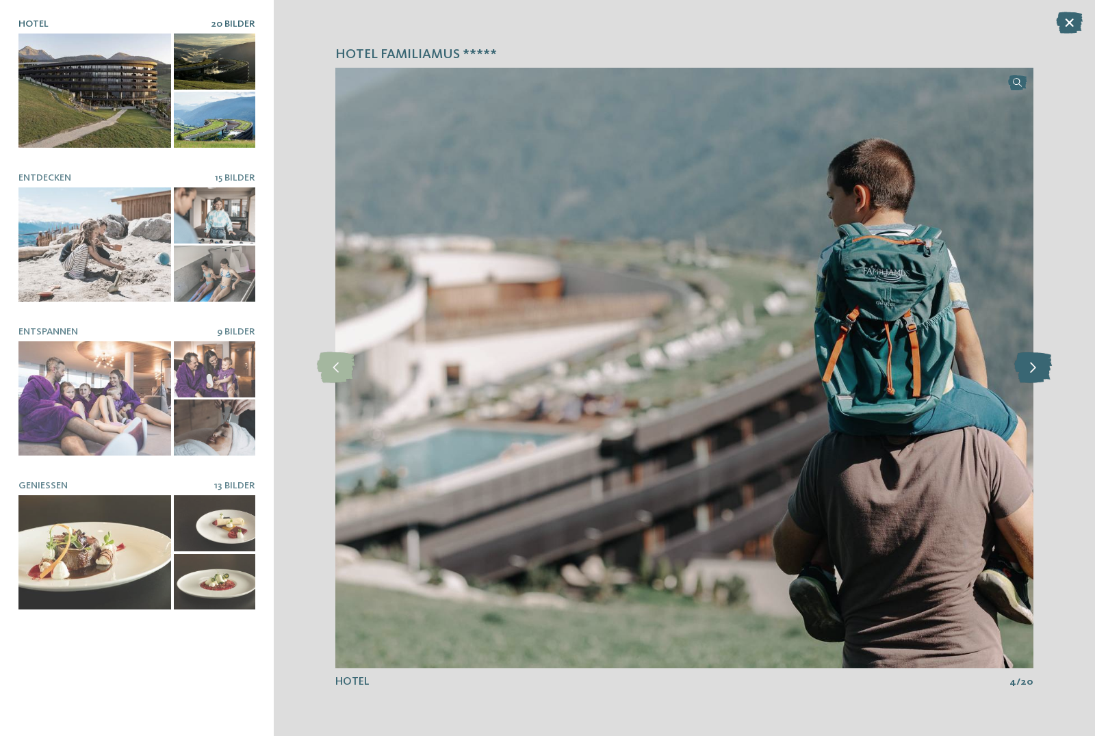
click at [1037, 369] on icon at bounding box center [1033, 367] width 38 height 31
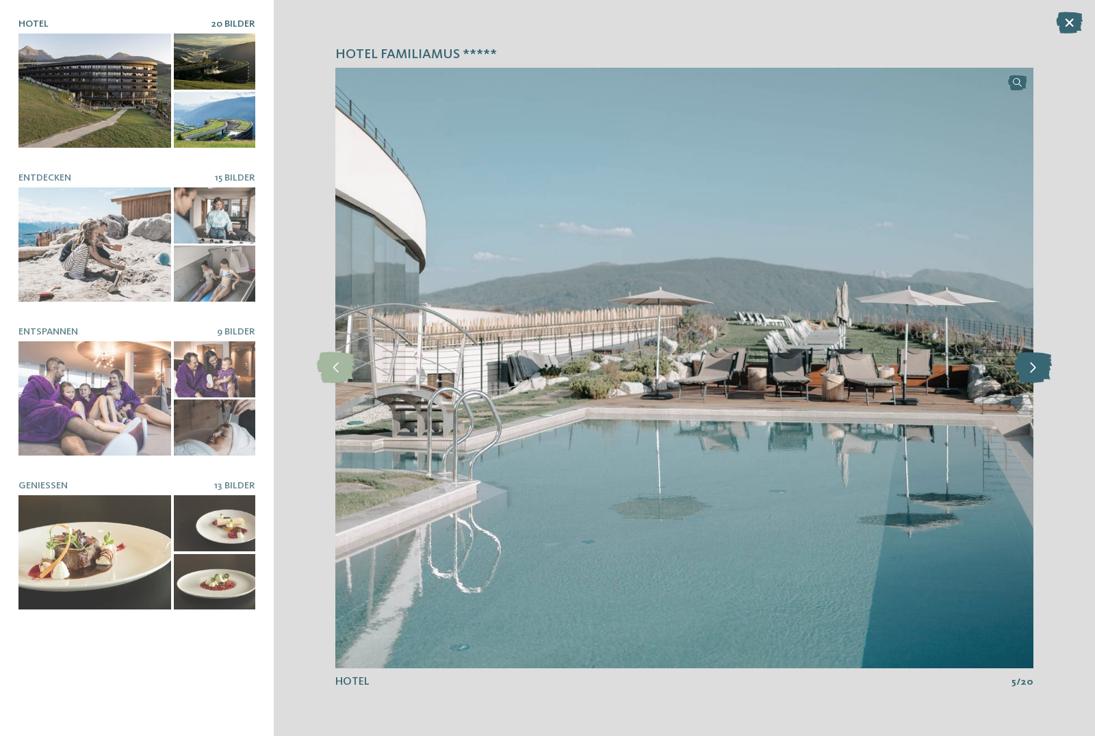
click at [1037, 369] on icon at bounding box center [1033, 367] width 38 height 31
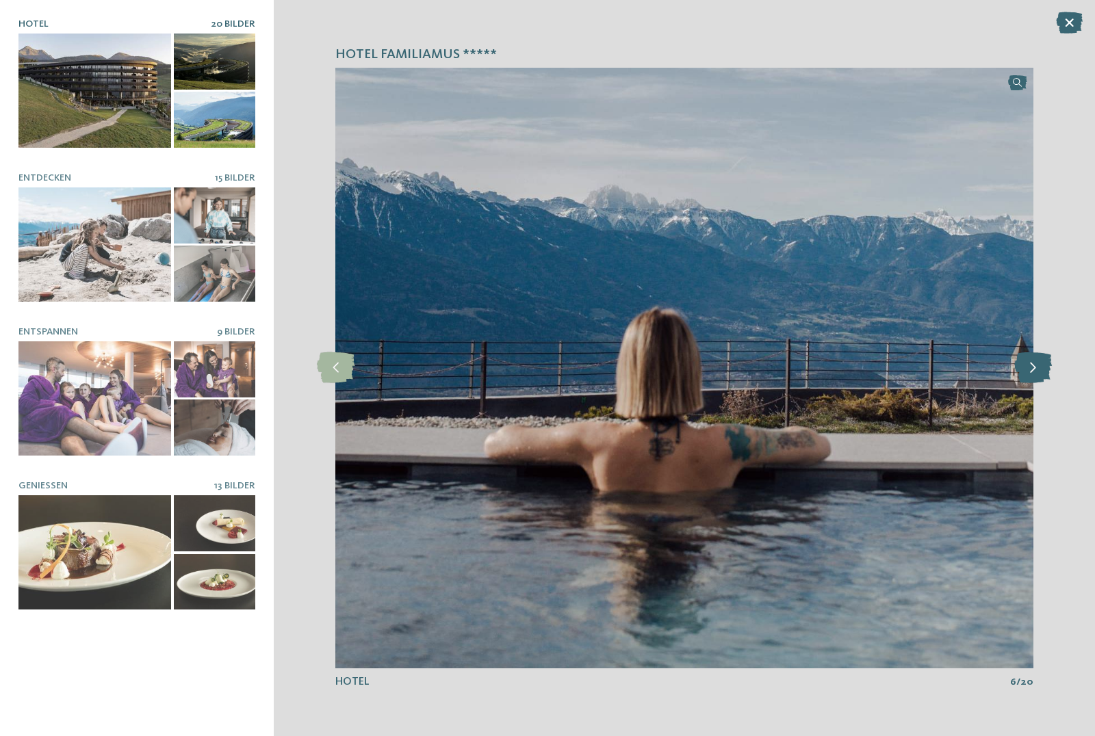
click at [1037, 369] on icon at bounding box center [1033, 367] width 38 height 31
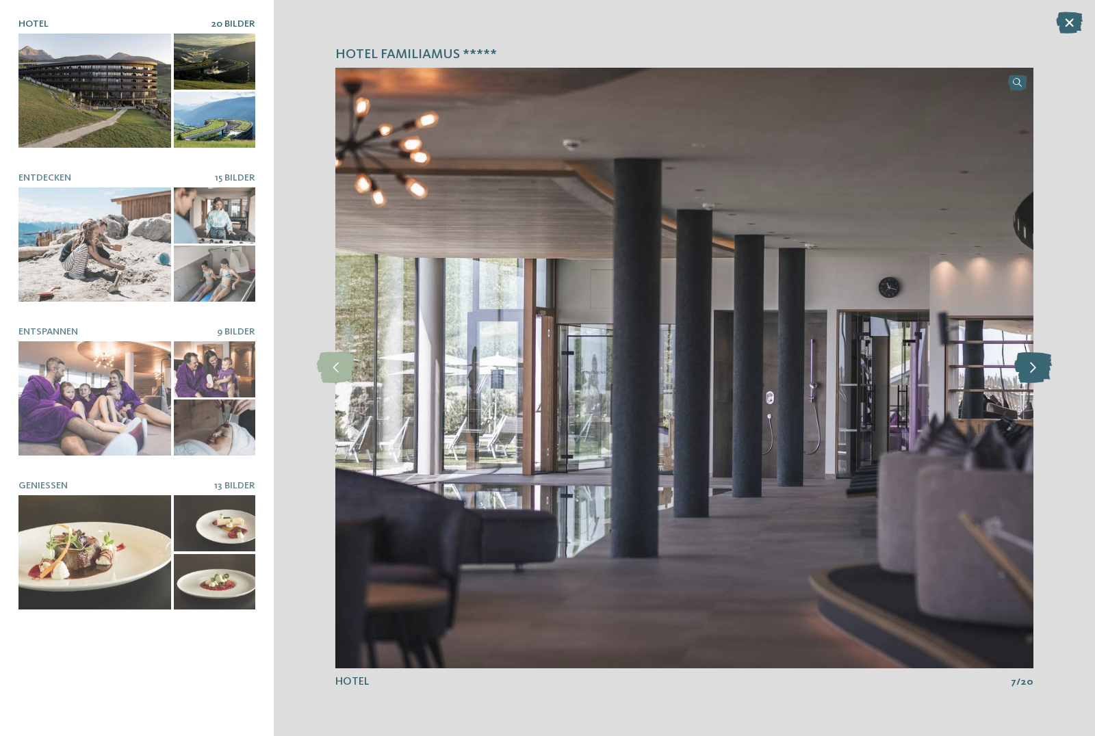
click at [1037, 369] on icon at bounding box center [1033, 367] width 38 height 31
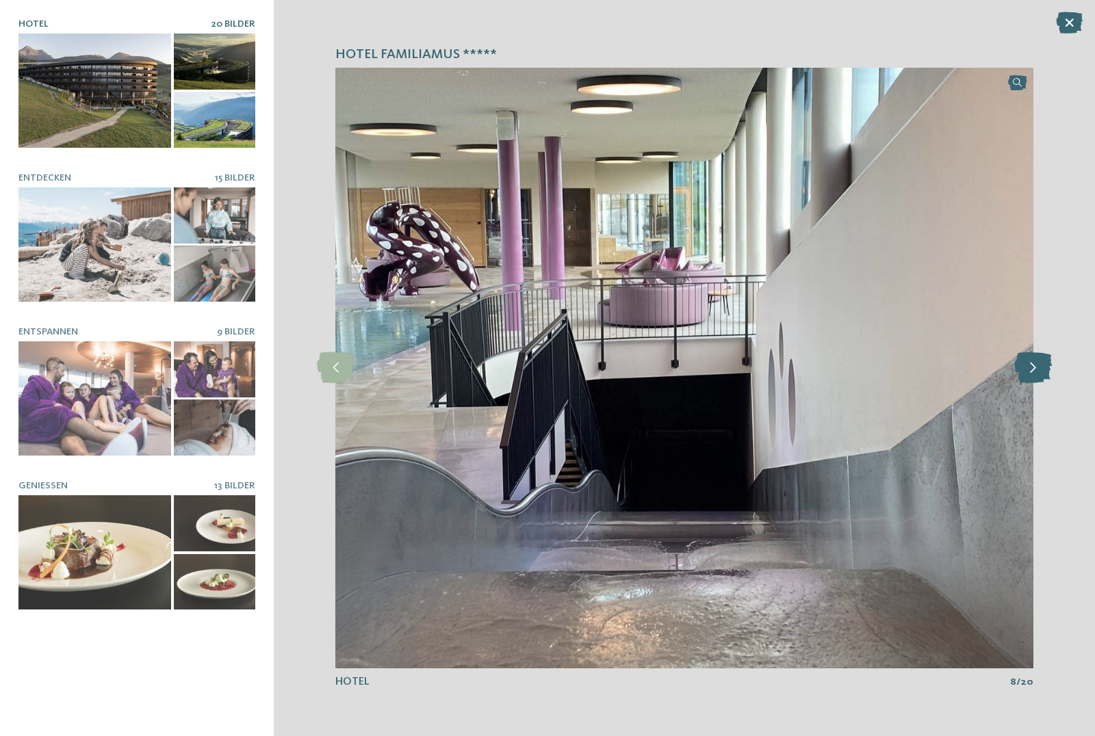
click at [1037, 369] on icon at bounding box center [1033, 367] width 38 height 31
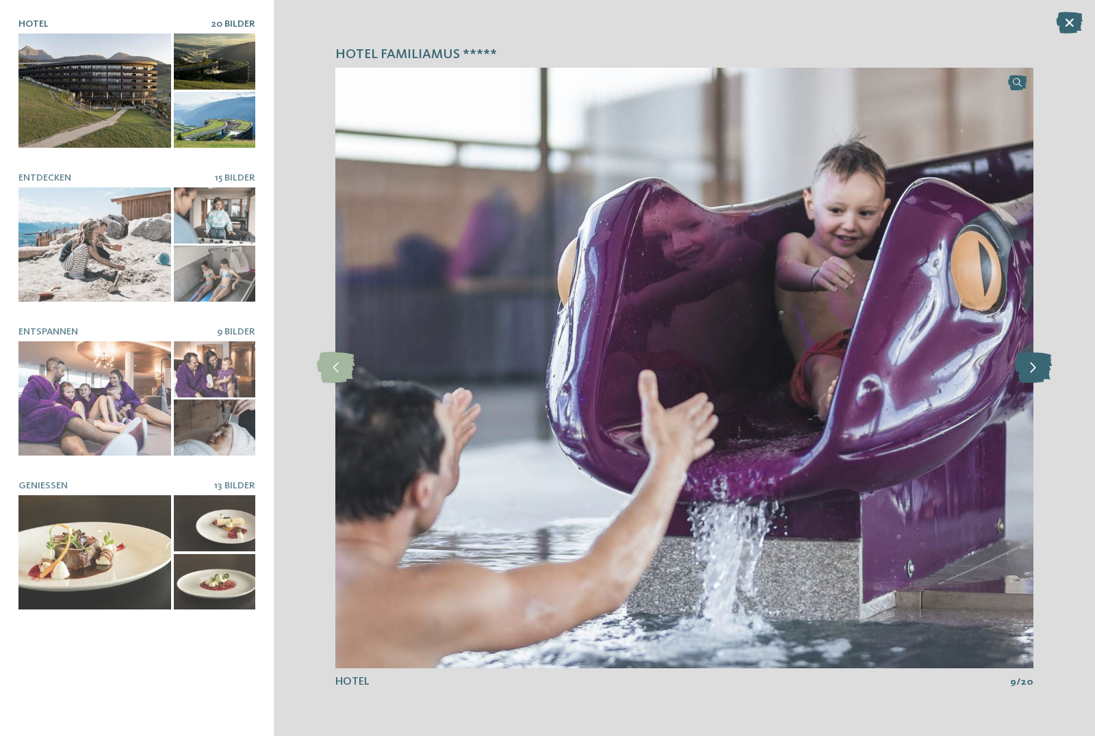
click at [1037, 369] on icon at bounding box center [1033, 367] width 38 height 31
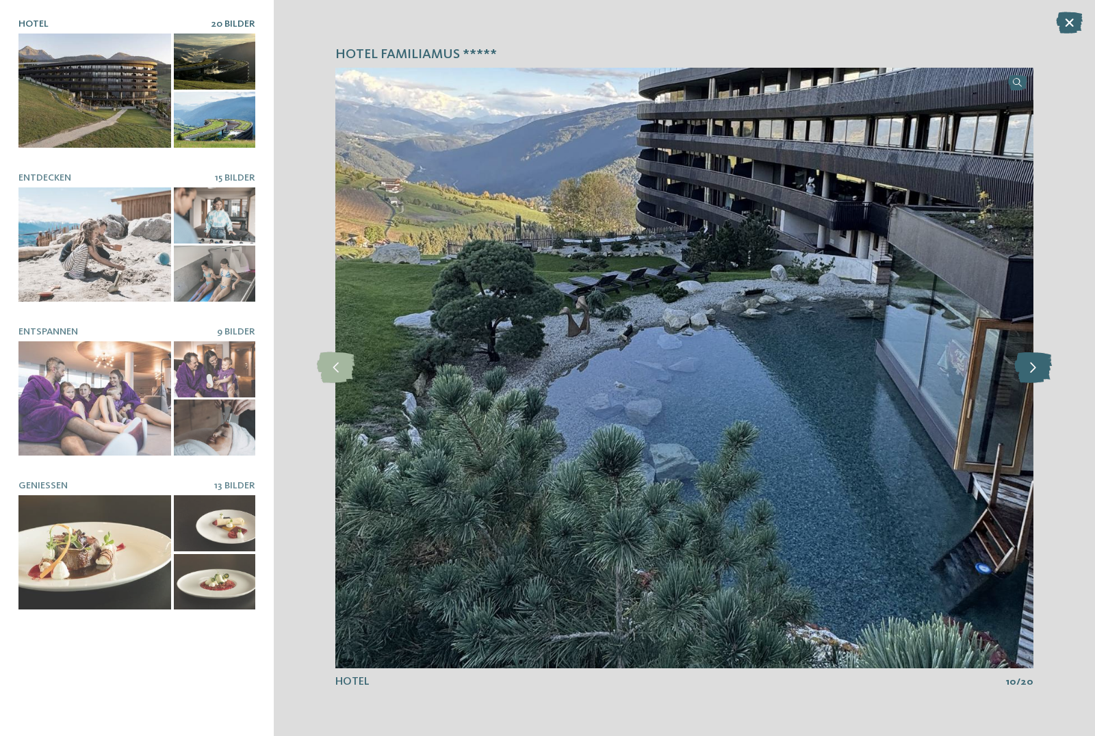
click at [1037, 369] on icon at bounding box center [1033, 367] width 38 height 31
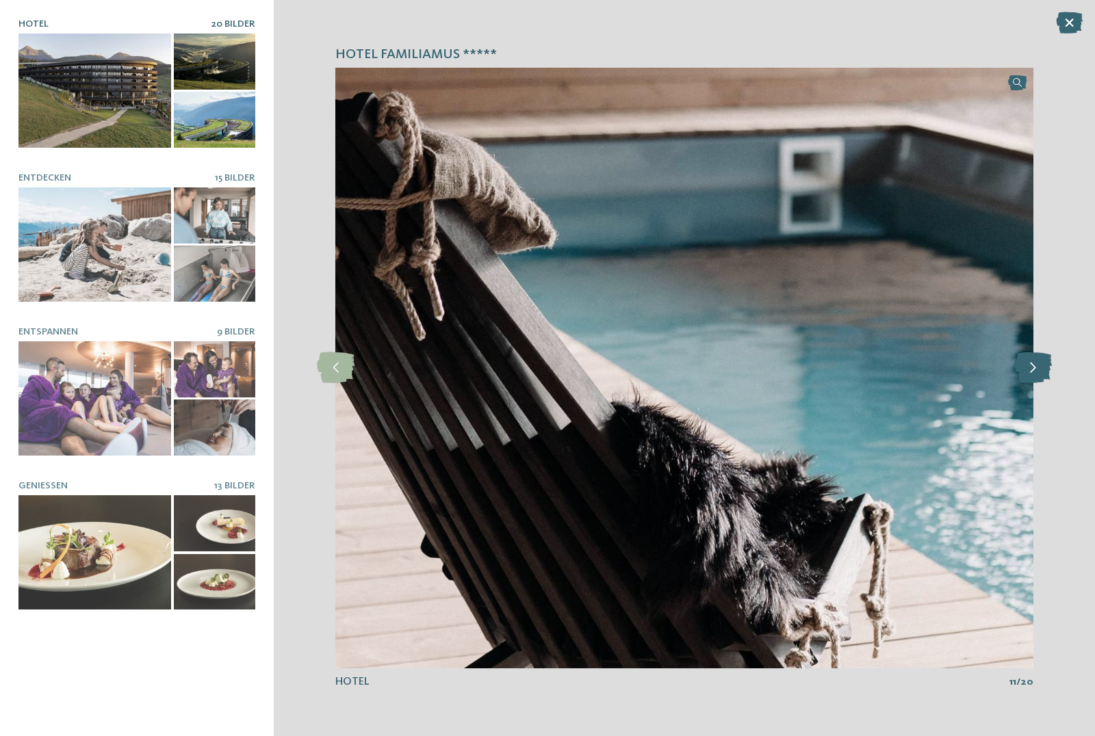
click at [1037, 369] on icon at bounding box center [1033, 367] width 38 height 31
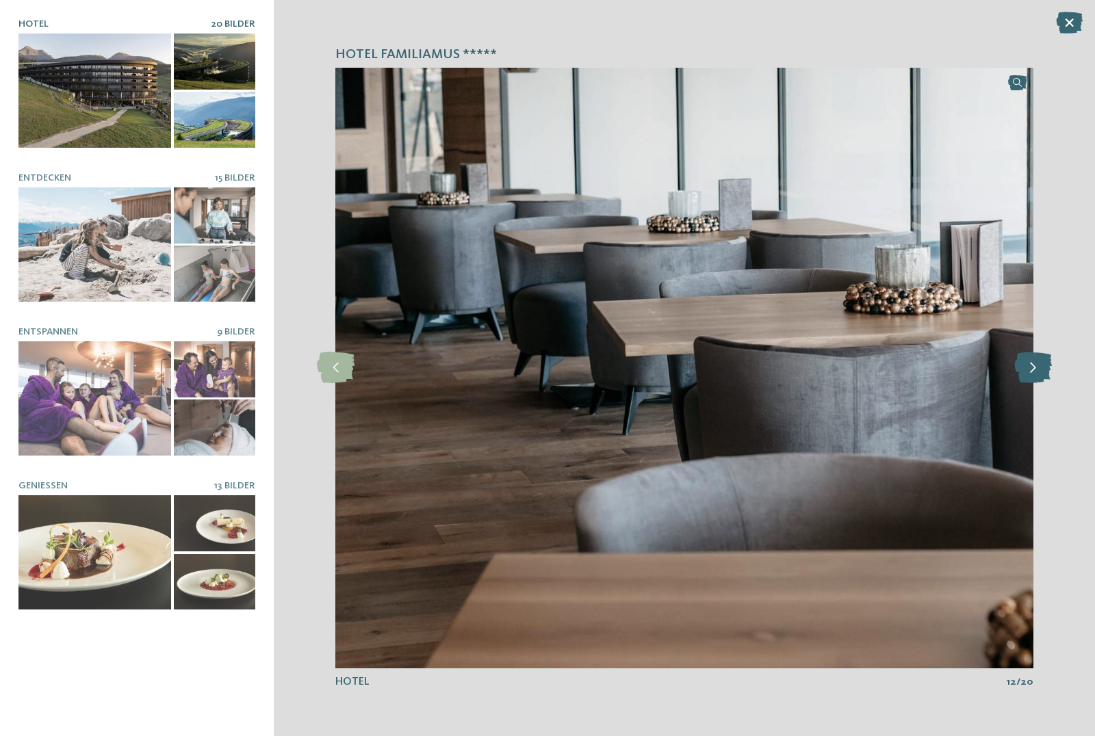
click at [1035, 367] on icon at bounding box center [1033, 367] width 38 height 31
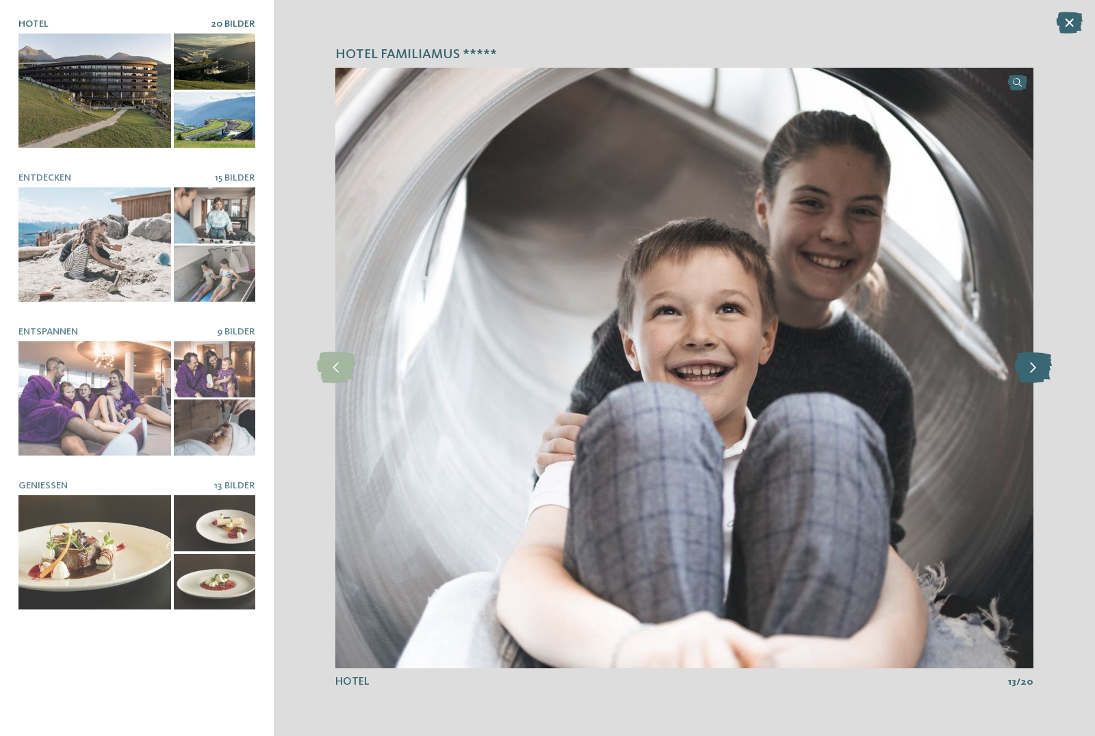
click at [1035, 367] on icon at bounding box center [1033, 367] width 38 height 31
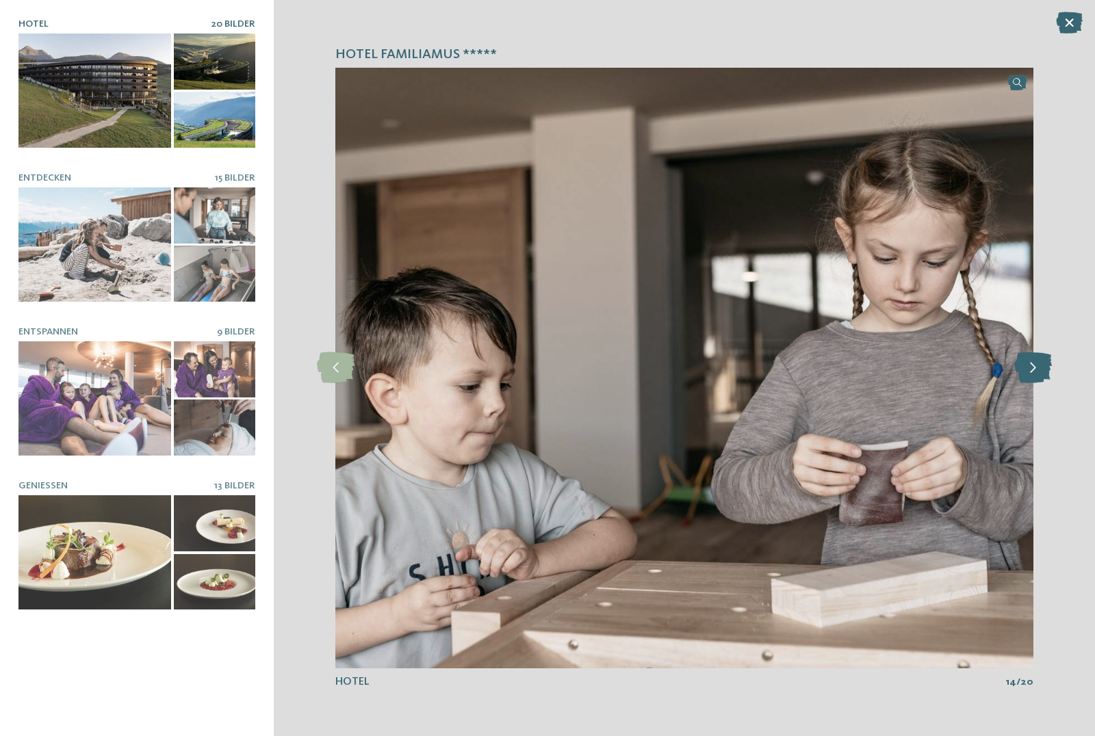
click at [1035, 367] on icon at bounding box center [1033, 367] width 38 height 31
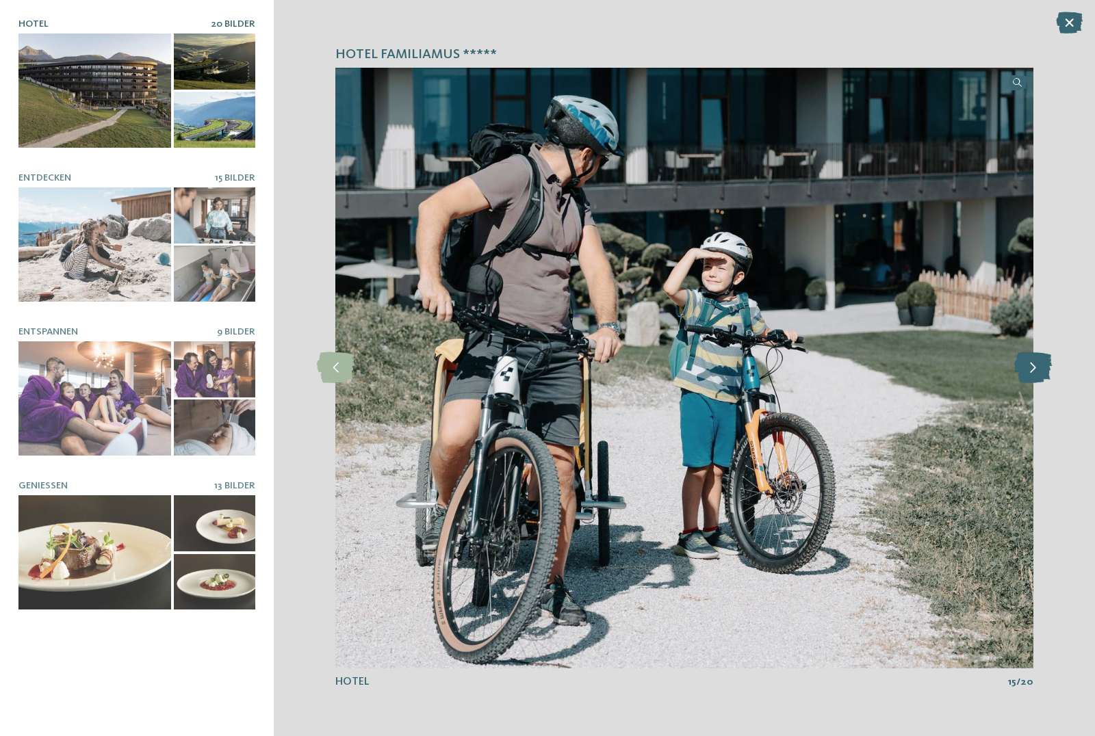
click at [1039, 366] on icon at bounding box center [1033, 367] width 38 height 31
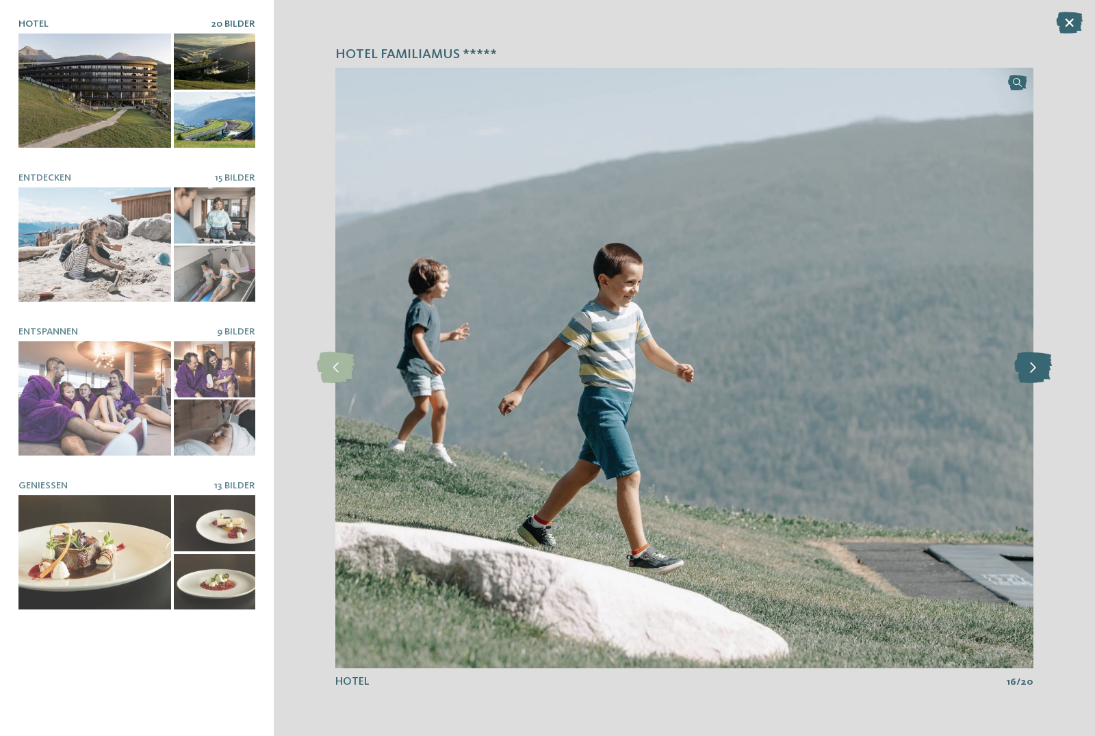
click at [1039, 366] on icon at bounding box center [1033, 367] width 38 height 31
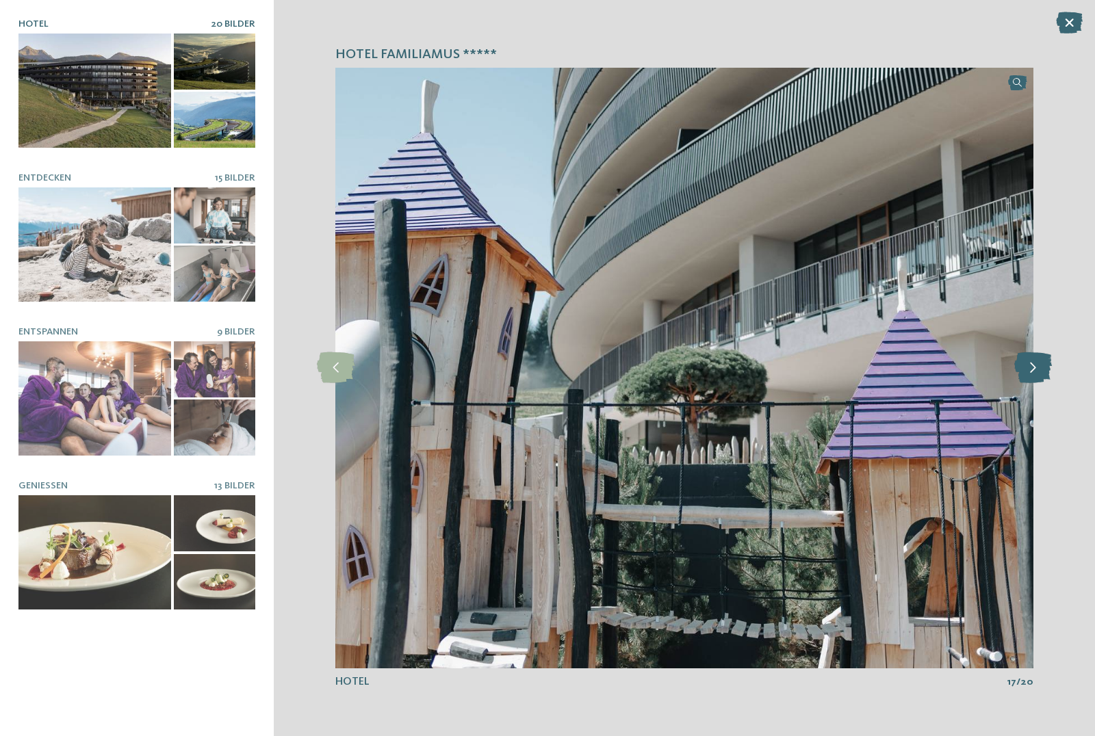
click at [1039, 366] on icon at bounding box center [1033, 367] width 38 height 31
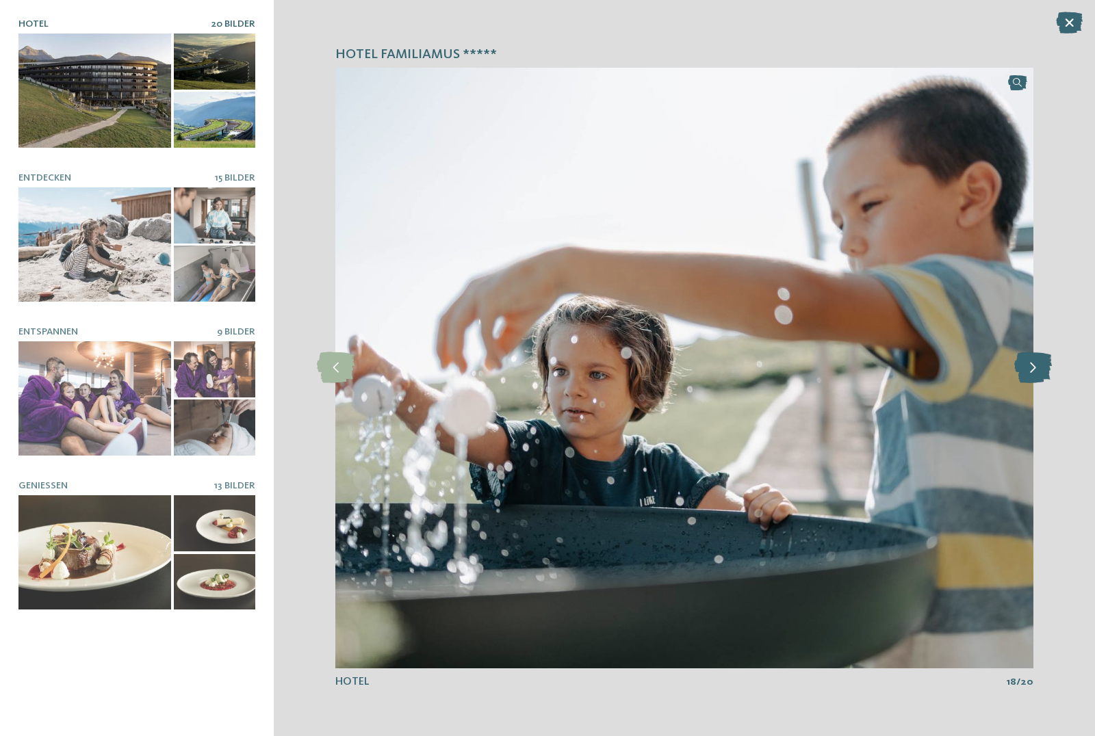
click at [1039, 366] on icon at bounding box center [1033, 367] width 38 height 31
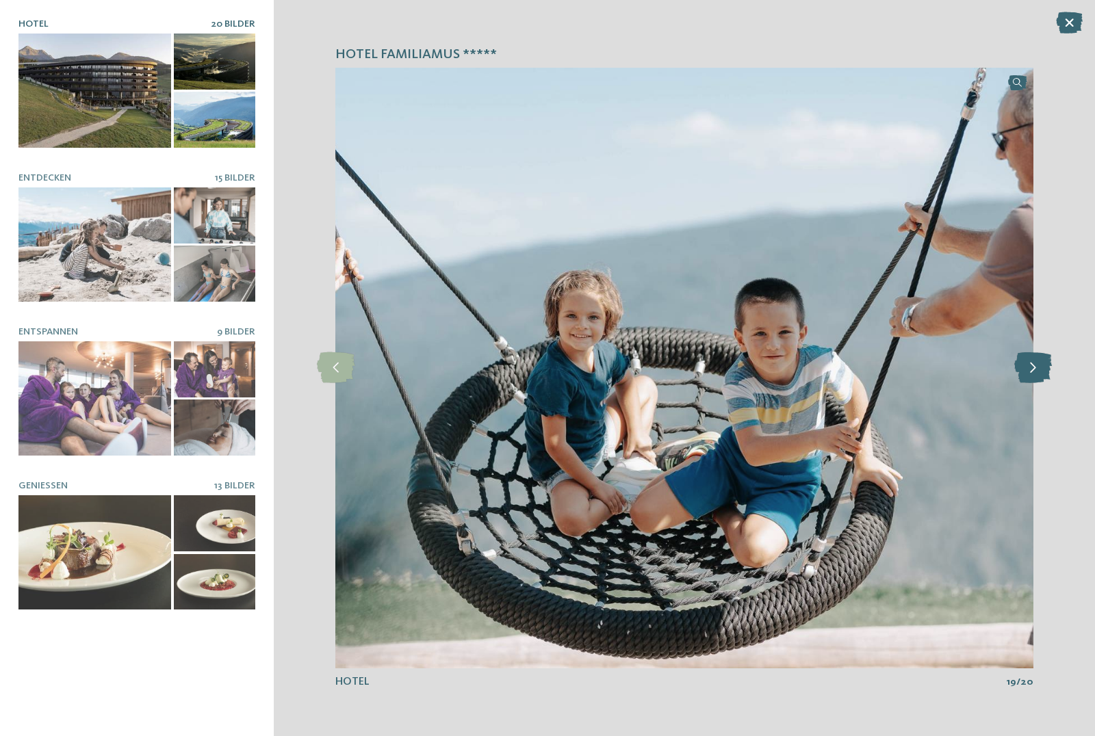
click at [1039, 366] on icon at bounding box center [1033, 367] width 38 height 31
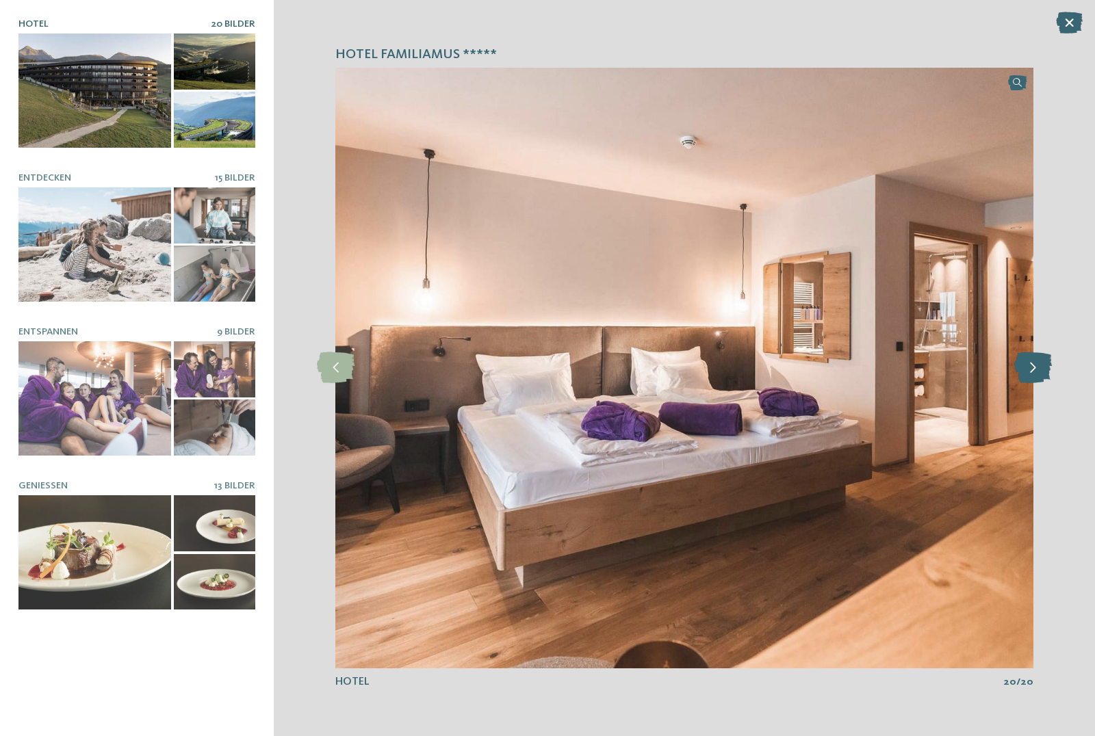
click at [1039, 366] on icon at bounding box center [1033, 367] width 38 height 31
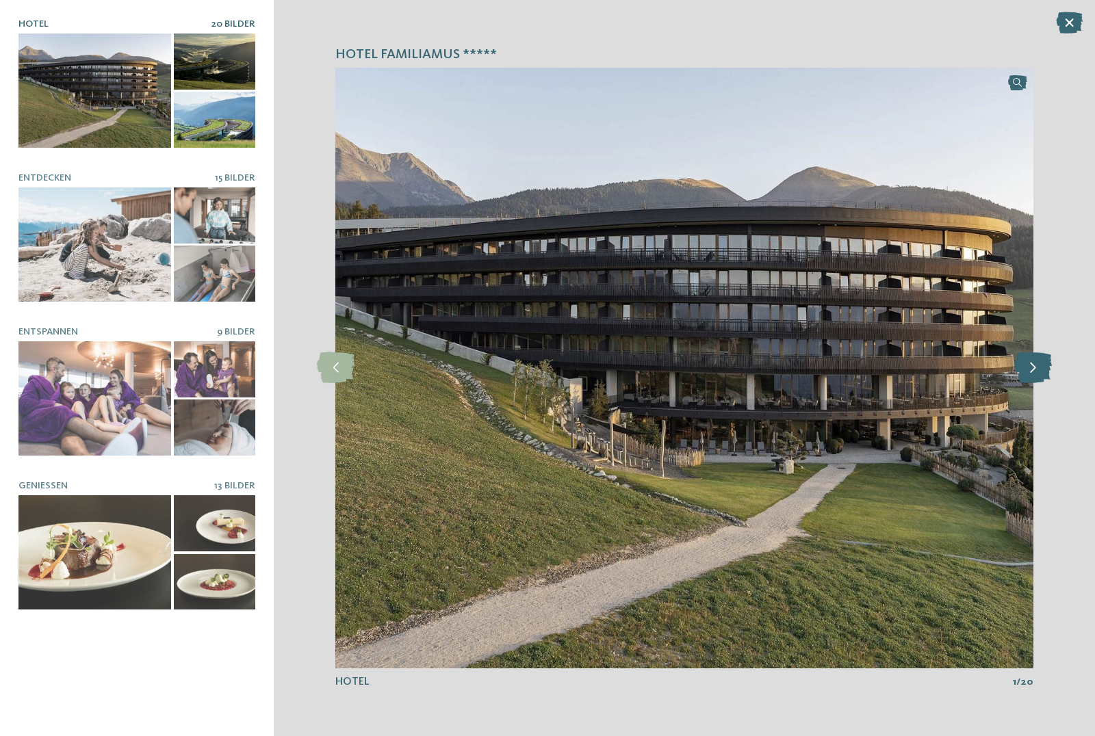
click at [1039, 366] on icon at bounding box center [1033, 367] width 38 height 31
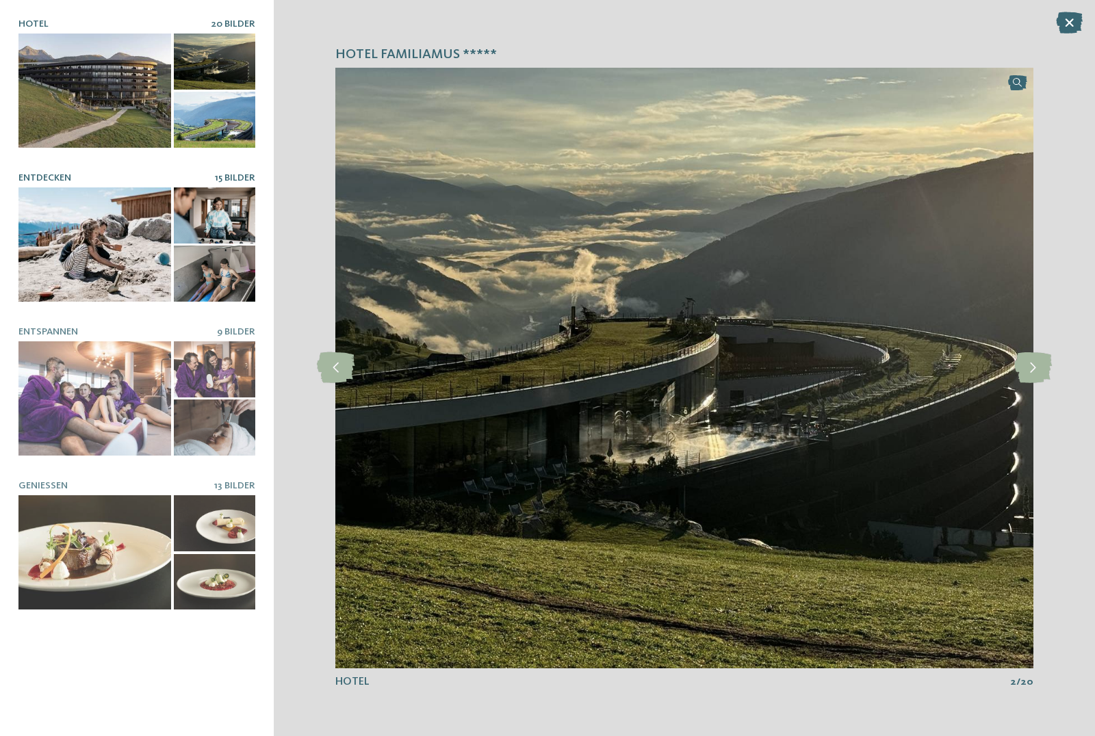
click at [70, 242] on div at bounding box center [94, 245] width 153 height 114
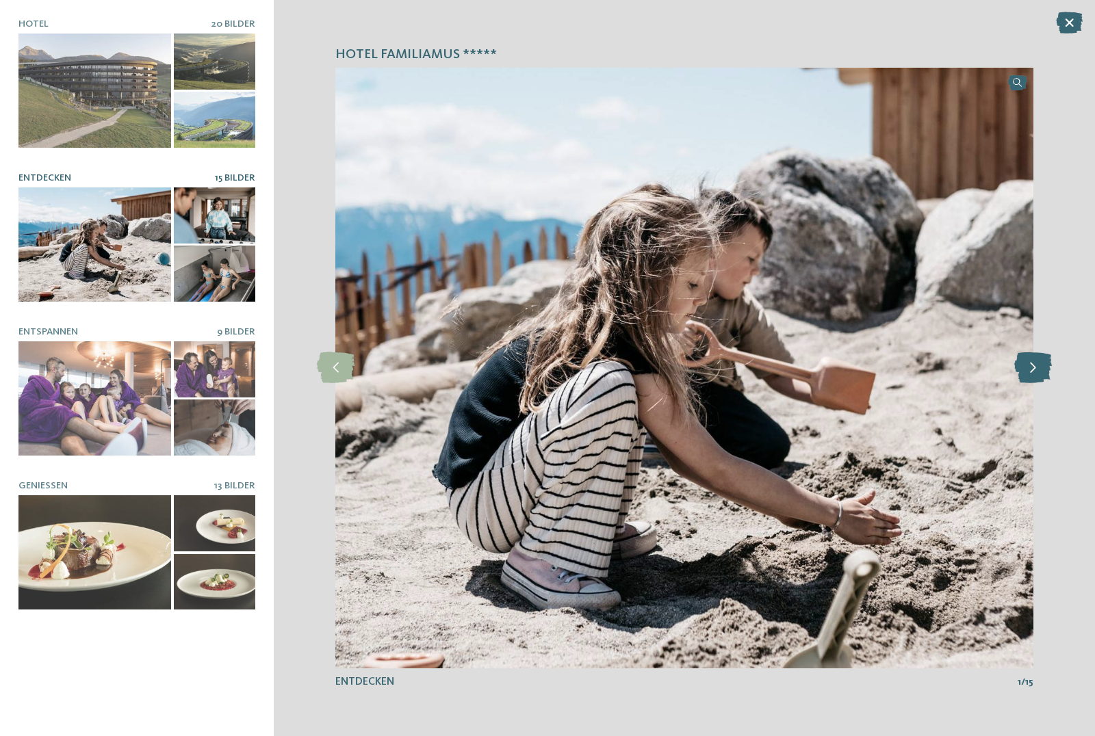
click at [1028, 370] on icon at bounding box center [1033, 367] width 38 height 31
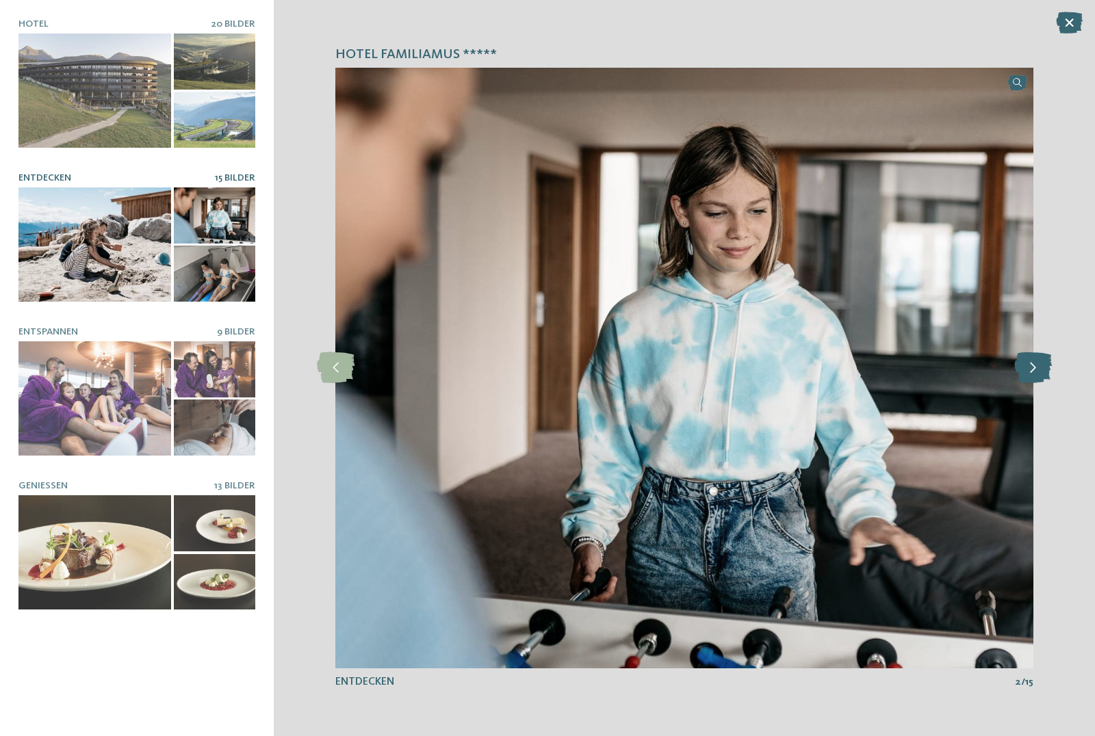
click at [1028, 370] on icon at bounding box center [1033, 367] width 38 height 31
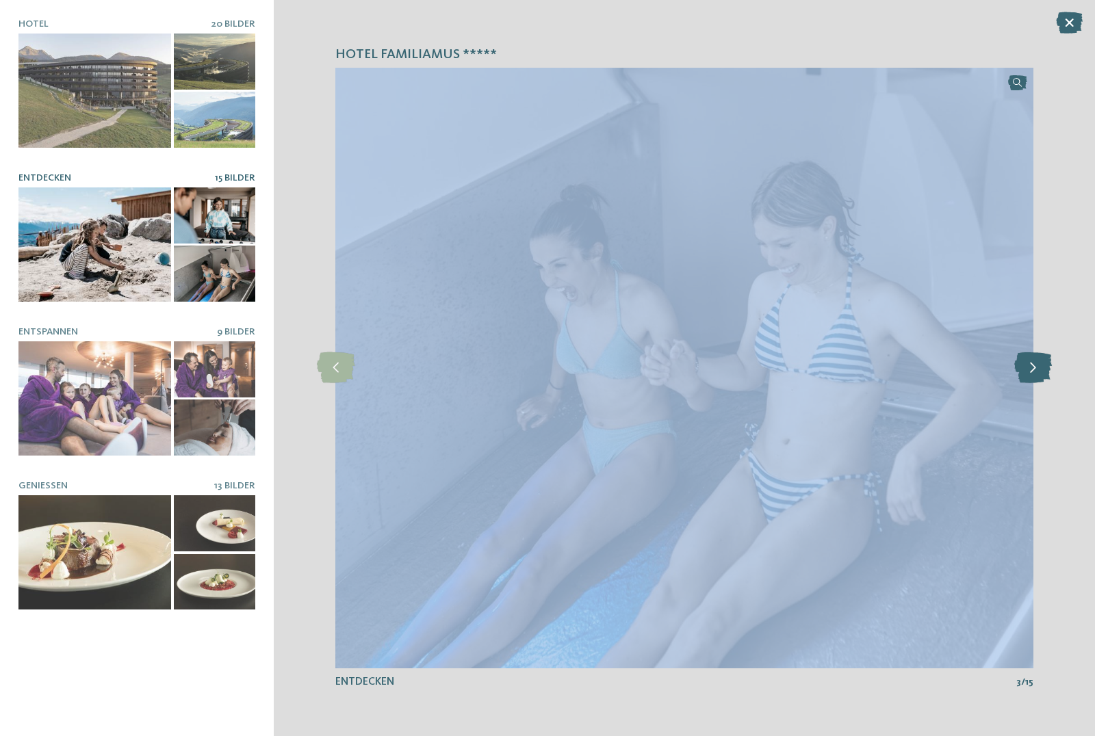
click at [1028, 370] on icon at bounding box center [1033, 367] width 38 height 31
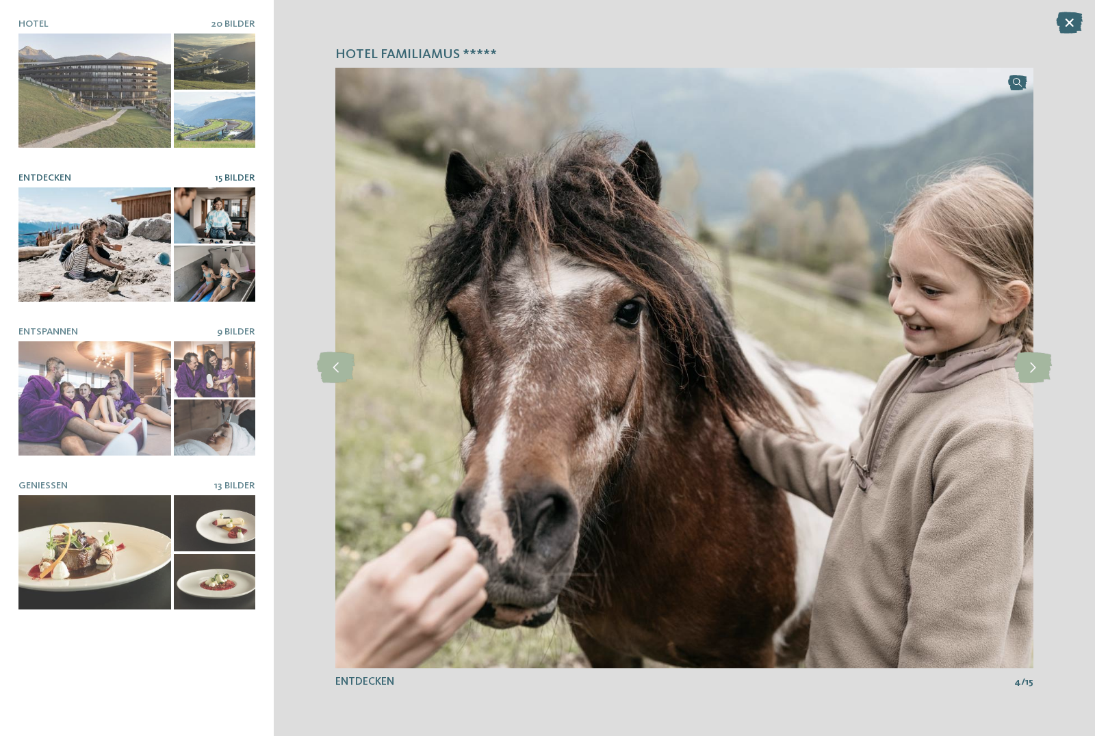
click at [1070, 485] on div "Hotel Familiamus ***** slide 2 of 20 2" at bounding box center [684, 368] width 821 height 736
click at [337, 365] on icon at bounding box center [336, 367] width 38 height 31
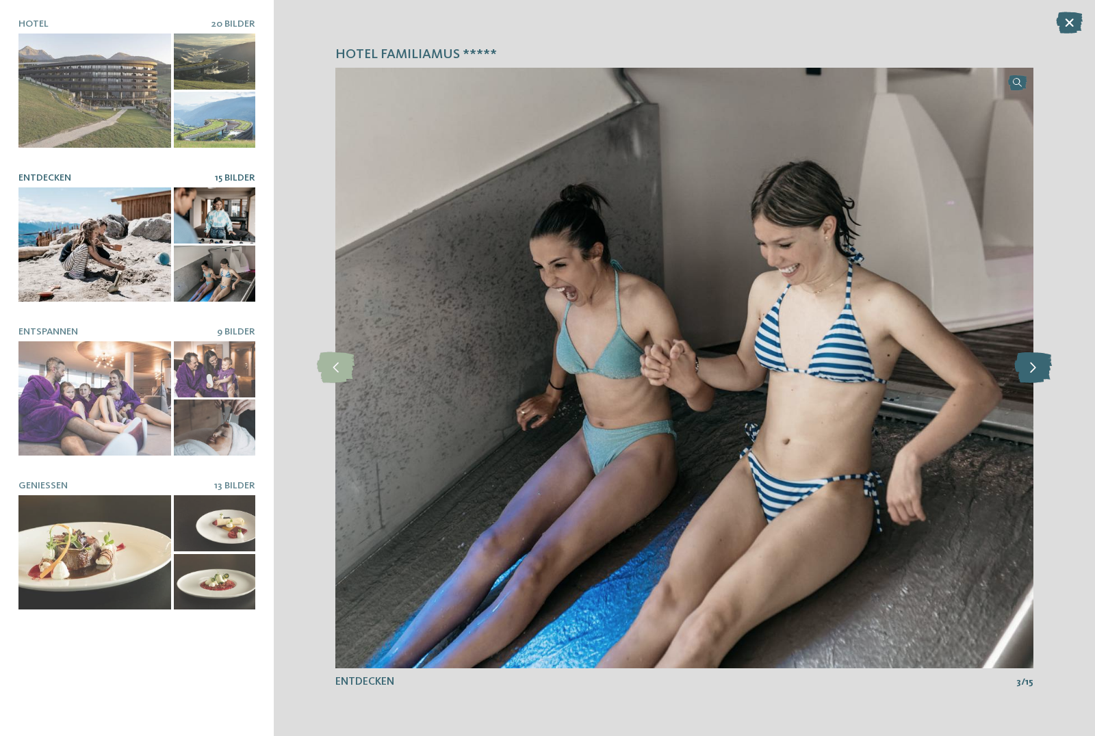
click at [1032, 370] on icon at bounding box center [1033, 367] width 38 height 31
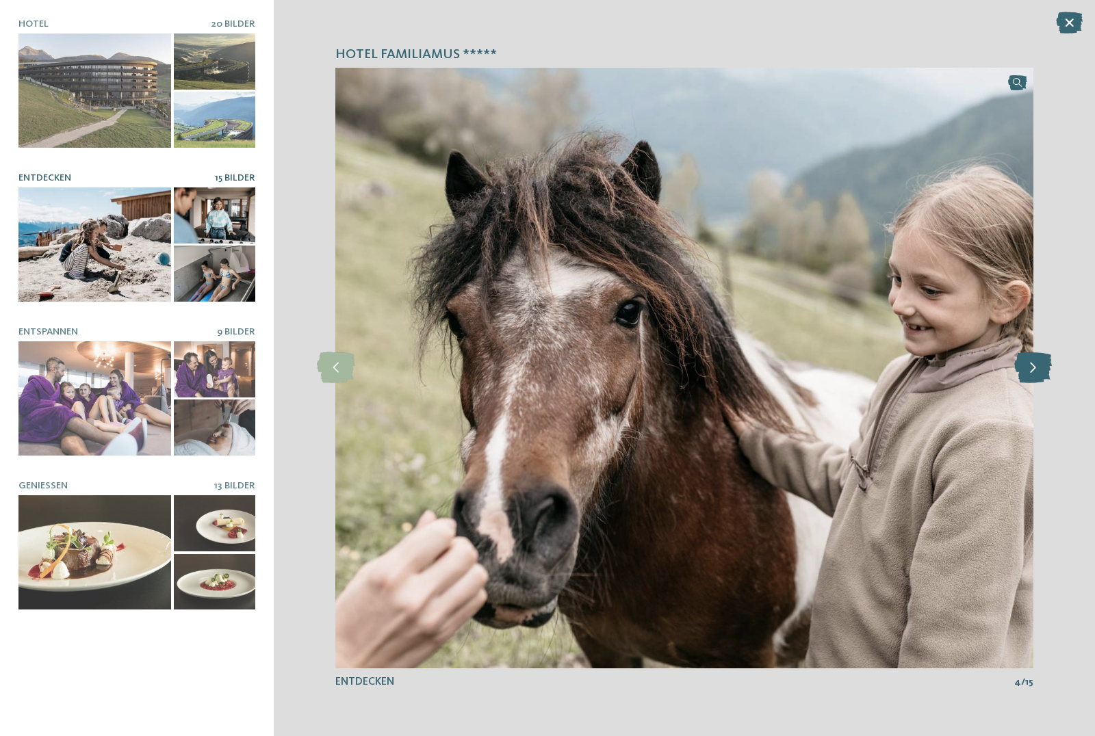
click at [1032, 370] on icon at bounding box center [1033, 367] width 38 height 31
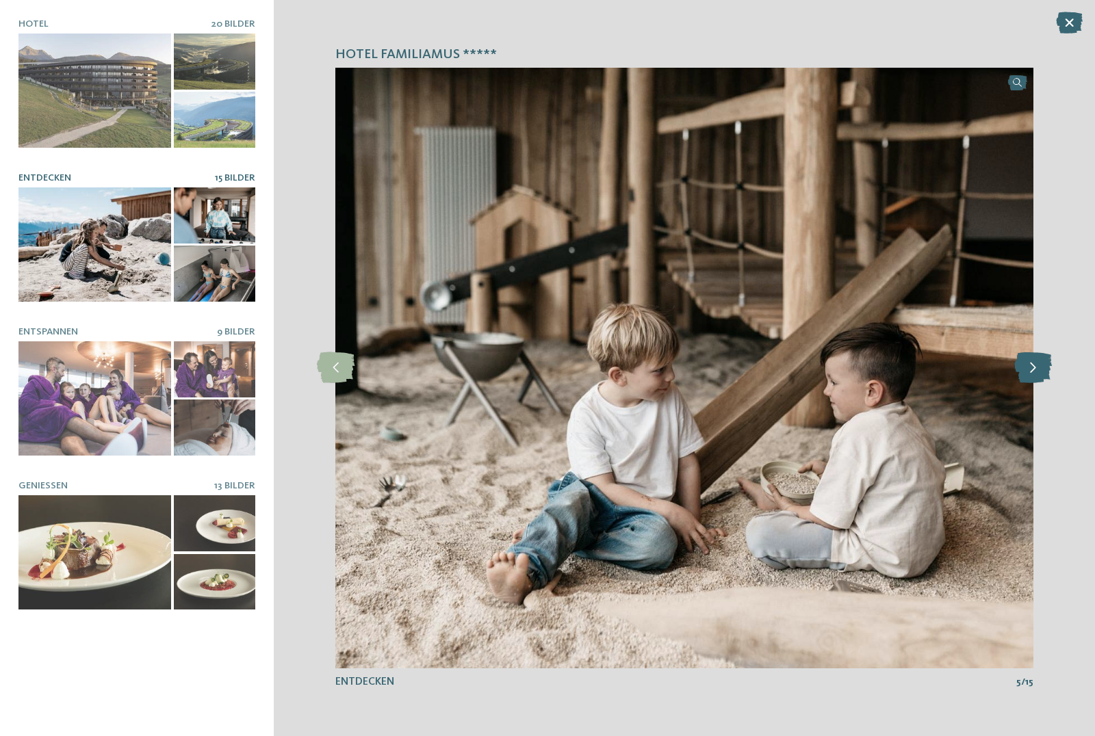
click at [1032, 370] on icon at bounding box center [1033, 367] width 38 height 31
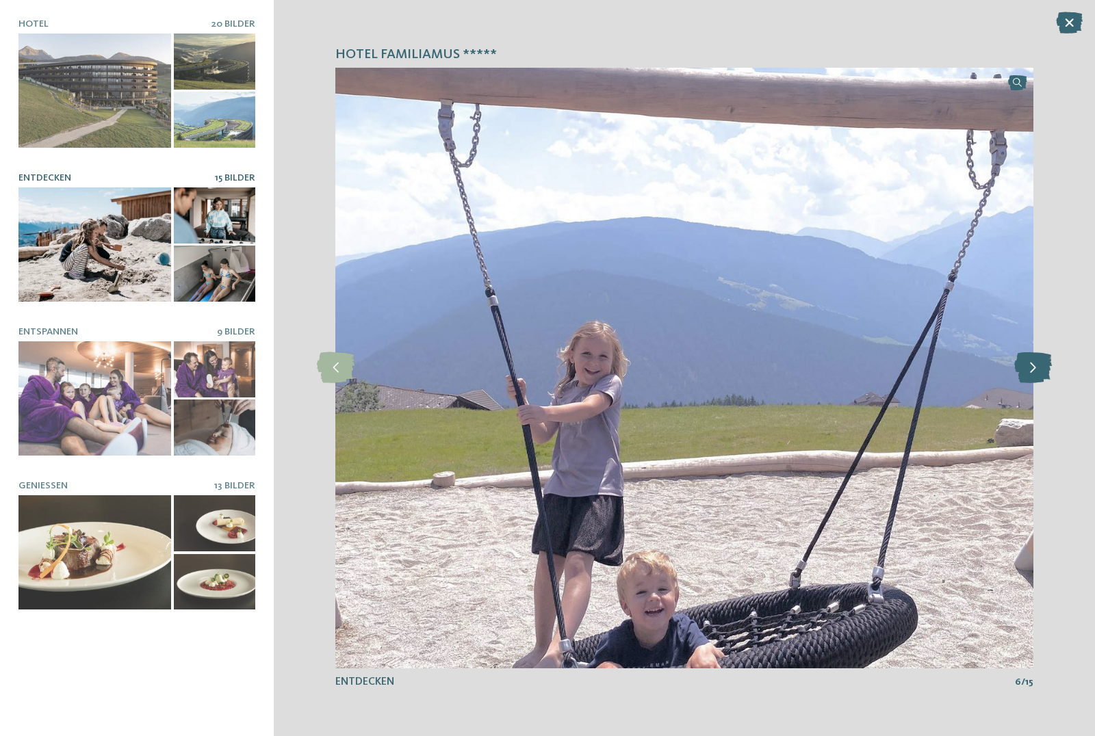
click at [1032, 370] on icon at bounding box center [1033, 367] width 38 height 31
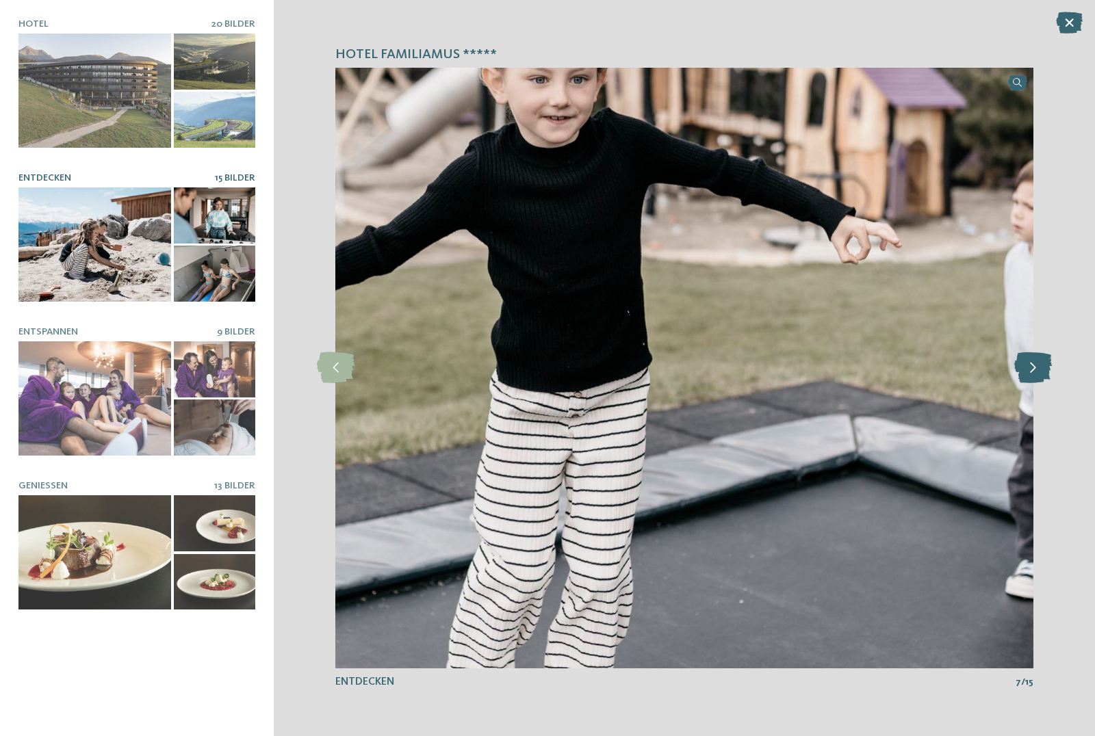
click at [1032, 370] on icon at bounding box center [1033, 367] width 38 height 31
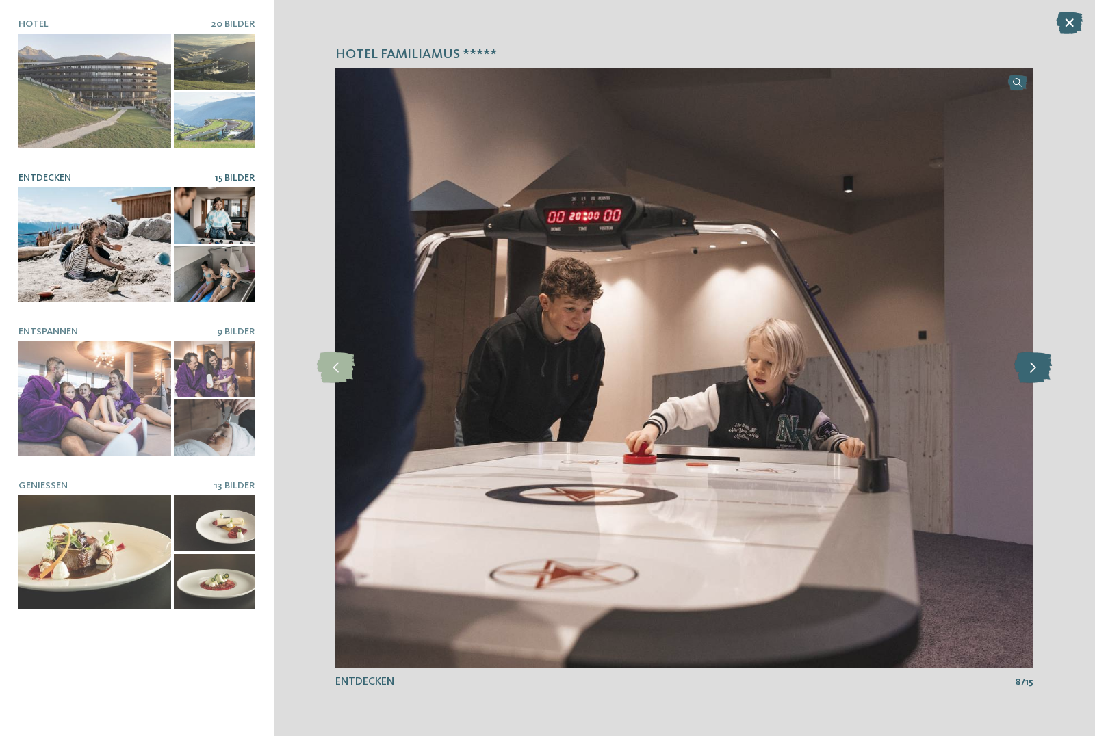
click at [1032, 370] on icon at bounding box center [1033, 367] width 38 height 31
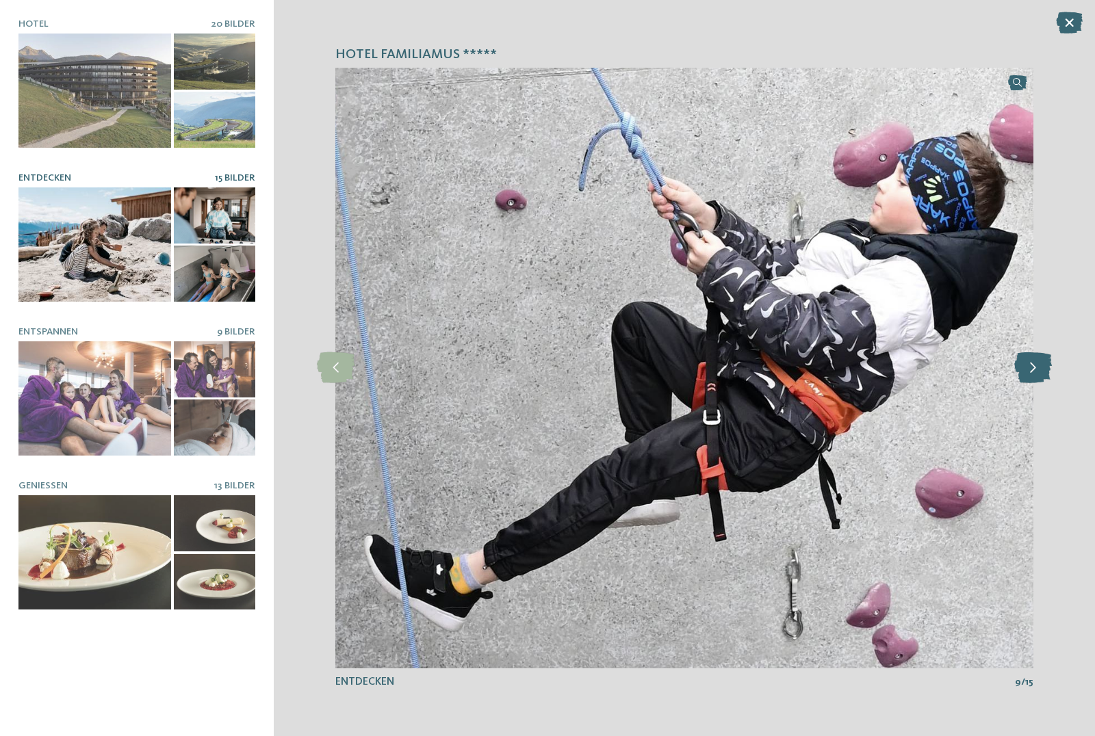
click at [1032, 370] on icon at bounding box center [1033, 367] width 38 height 31
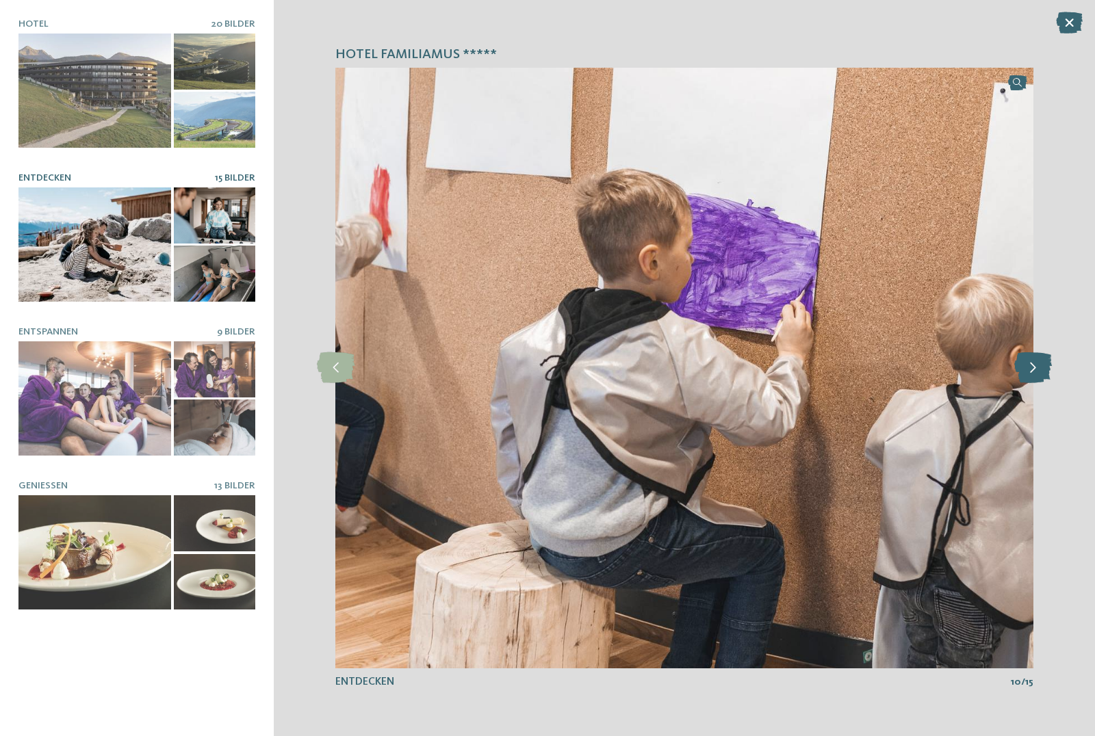
click at [1032, 370] on icon at bounding box center [1033, 367] width 38 height 31
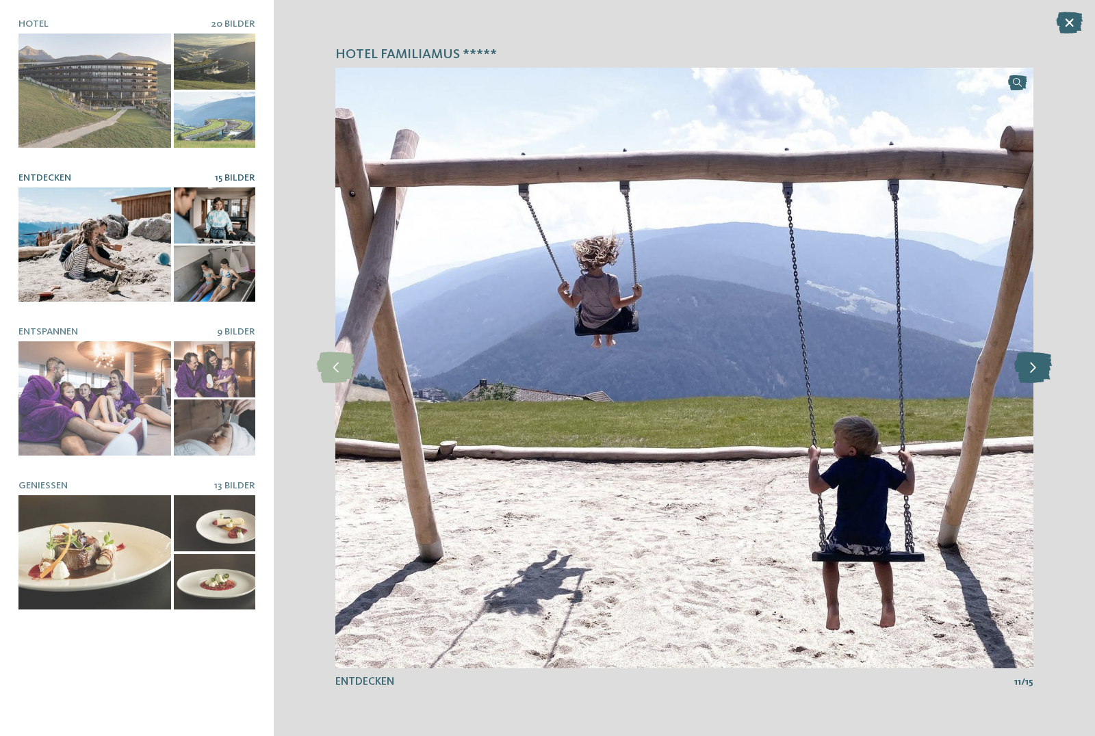
click at [1032, 370] on icon at bounding box center [1033, 367] width 38 height 31
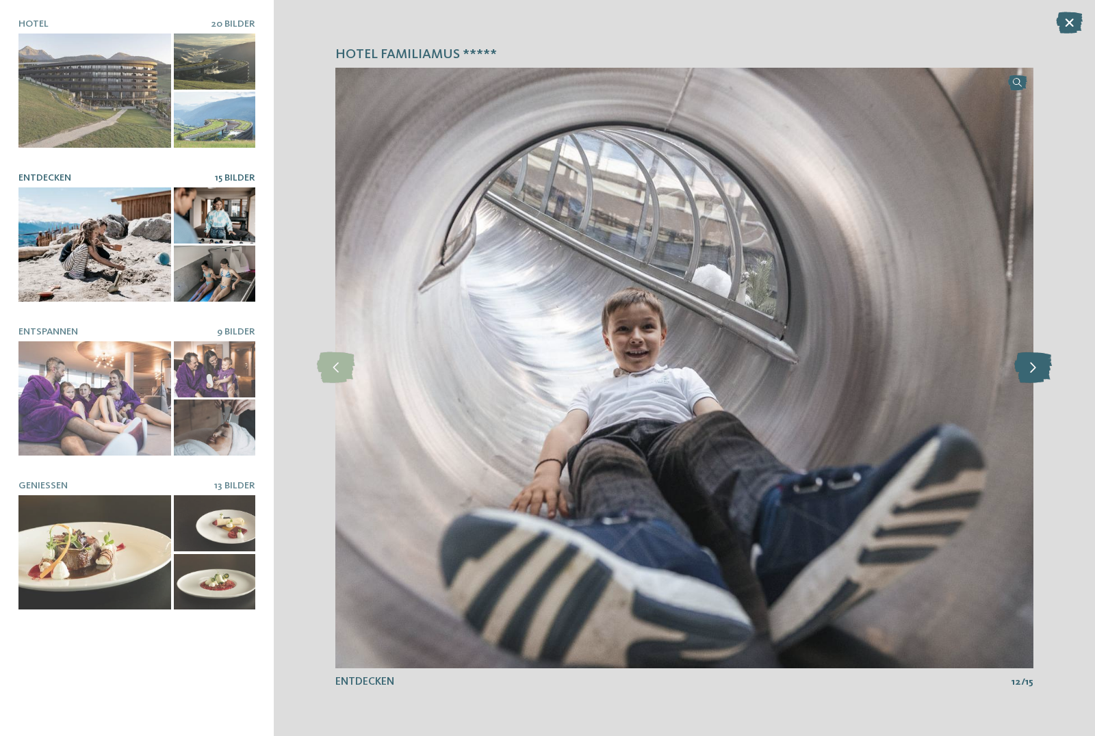
click at [1032, 370] on icon at bounding box center [1033, 367] width 38 height 31
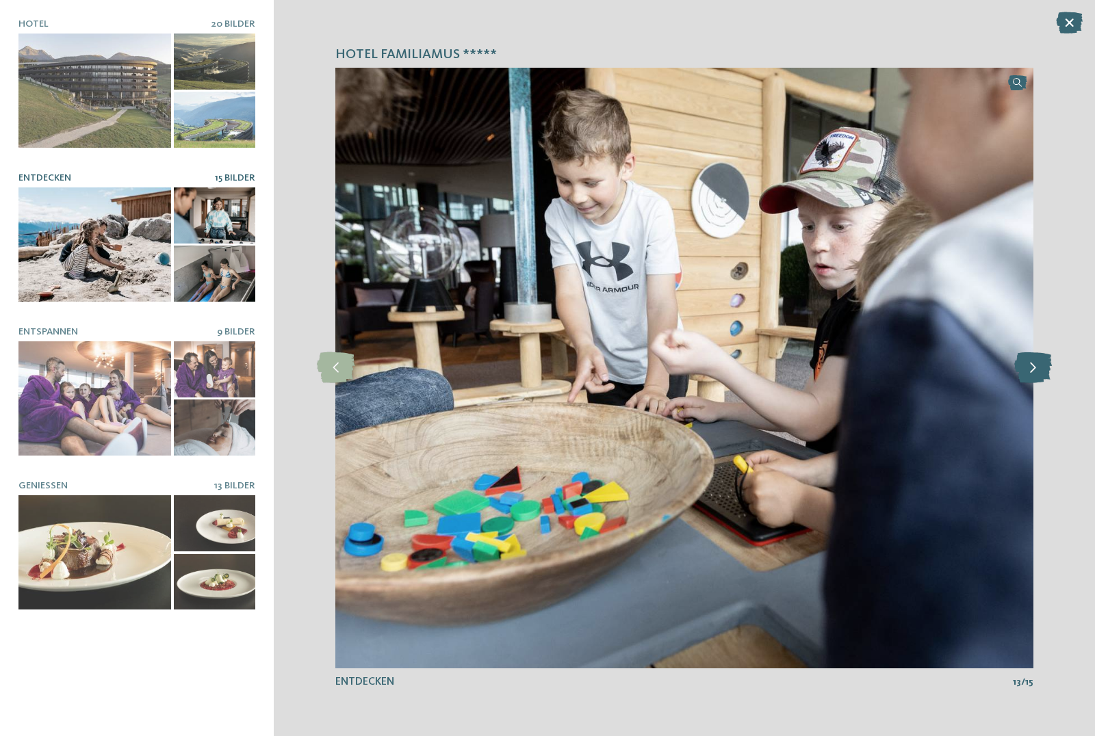
click at [1032, 370] on icon at bounding box center [1033, 367] width 38 height 31
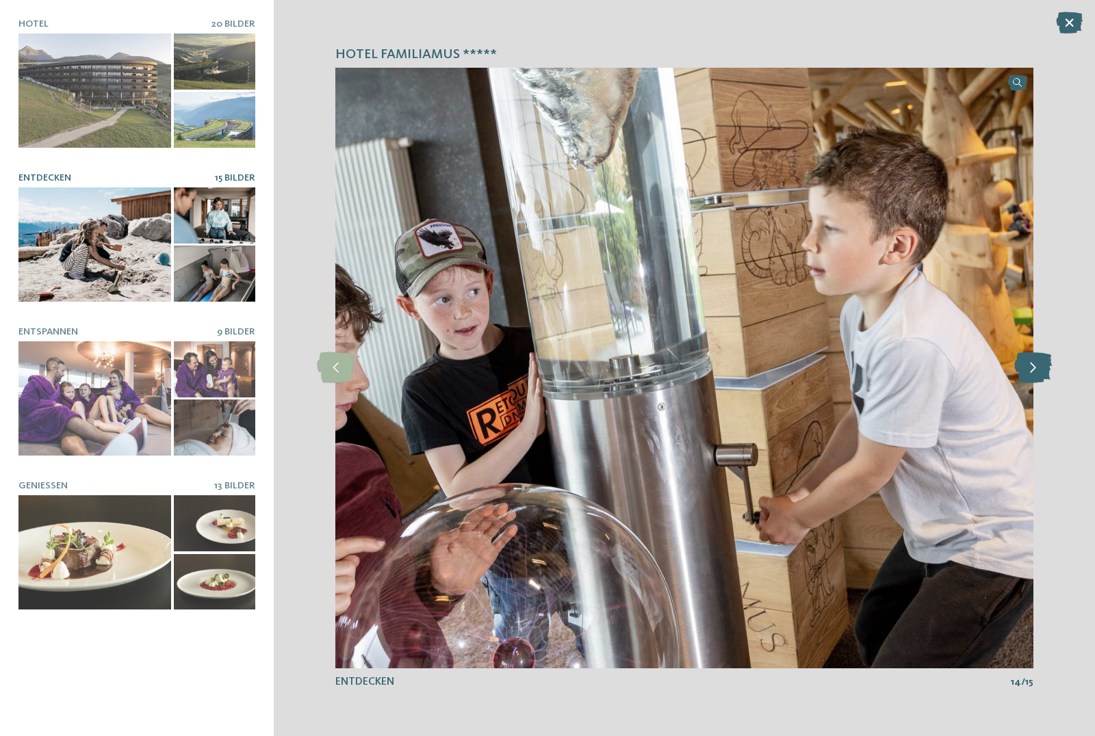
click at [1032, 370] on icon at bounding box center [1033, 367] width 38 height 31
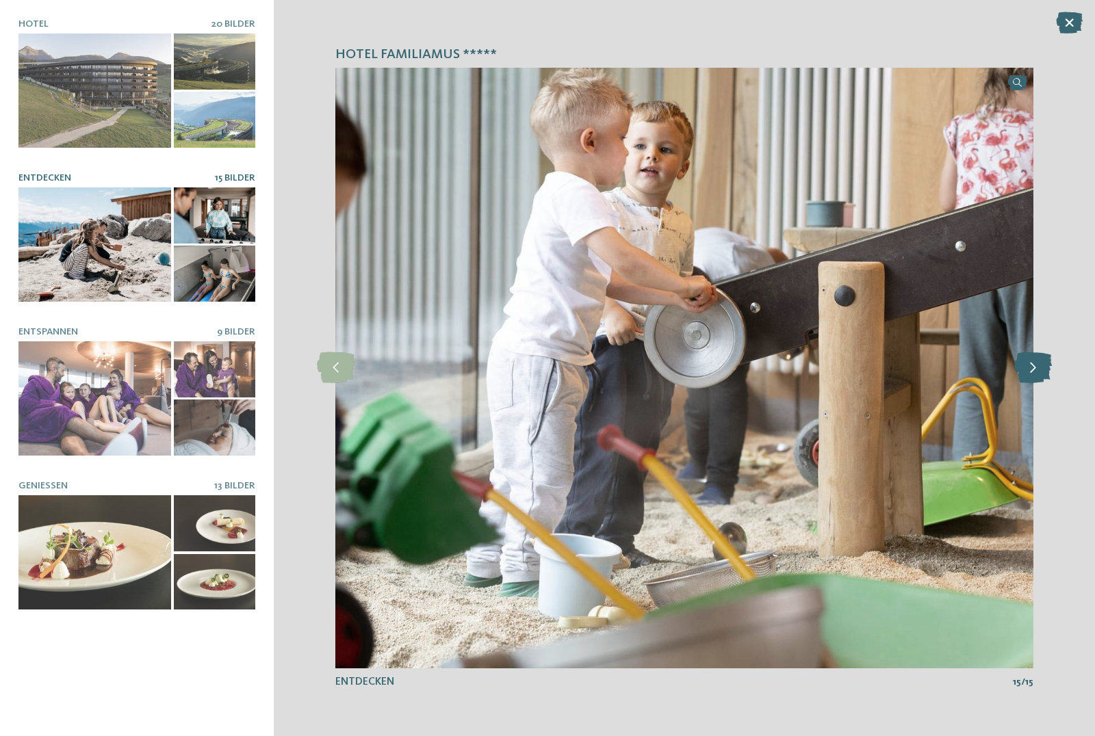
click at [1032, 370] on icon at bounding box center [1033, 367] width 38 height 31
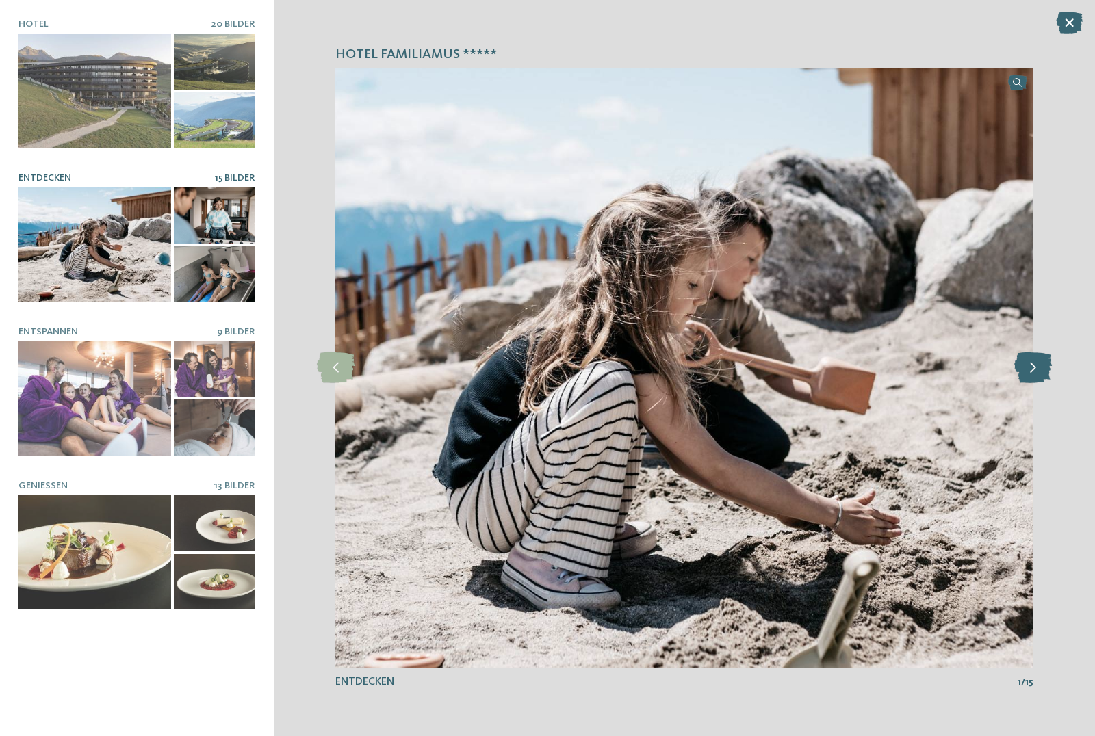
click at [1032, 370] on icon at bounding box center [1033, 367] width 38 height 31
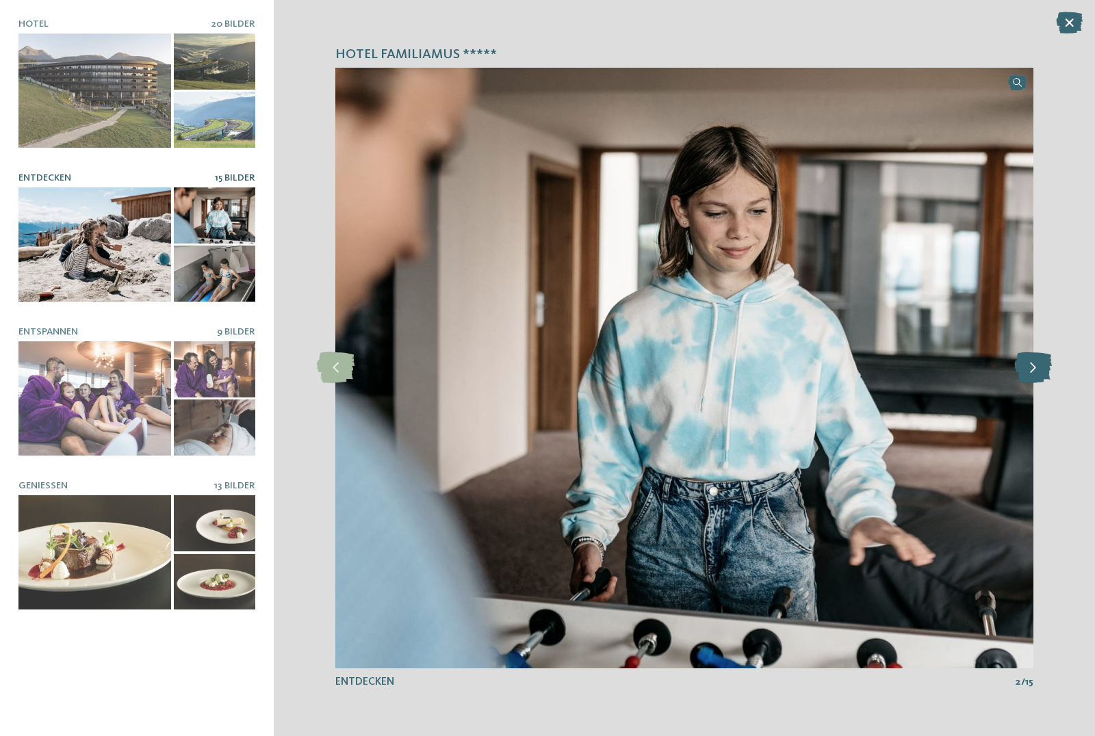
click at [1032, 370] on icon at bounding box center [1033, 367] width 38 height 31
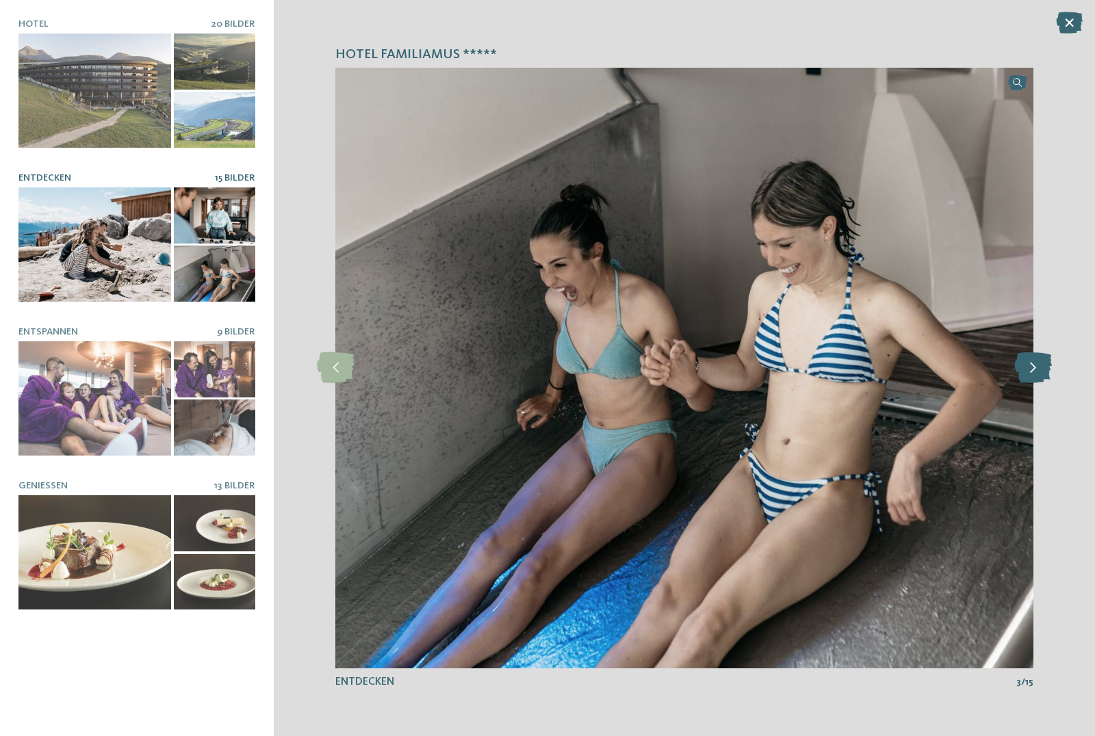
click at [1032, 370] on icon at bounding box center [1033, 367] width 38 height 31
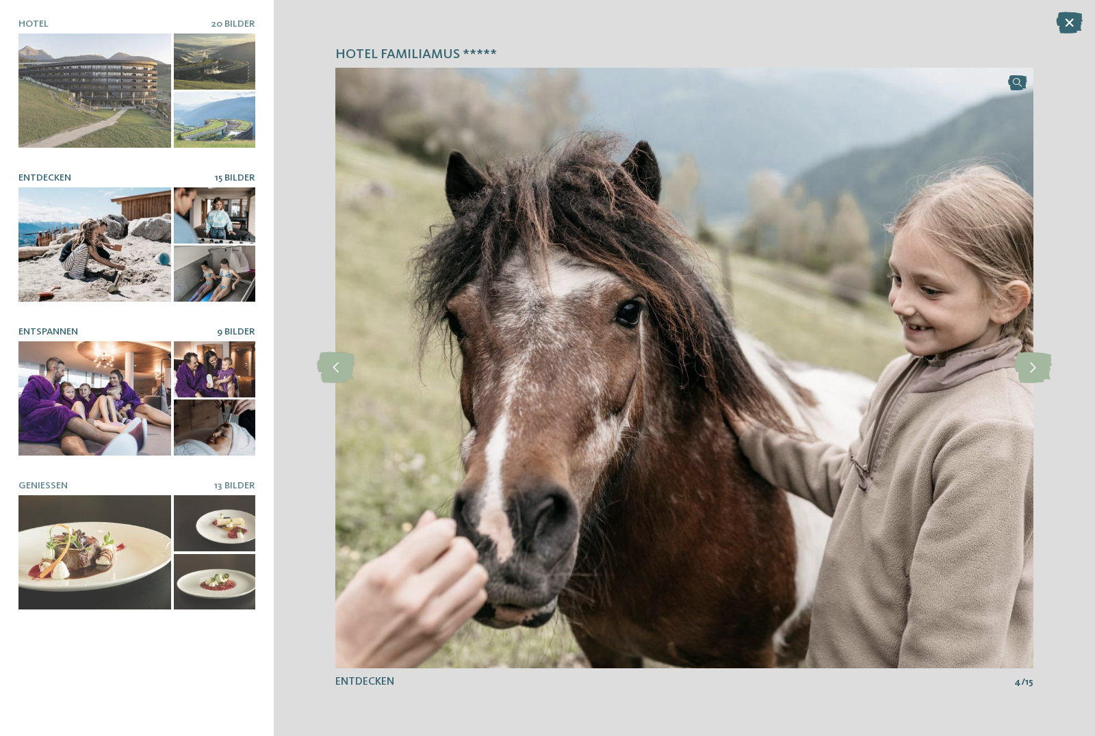
click at [116, 414] on div at bounding box center [94, 398] width 153 height 114
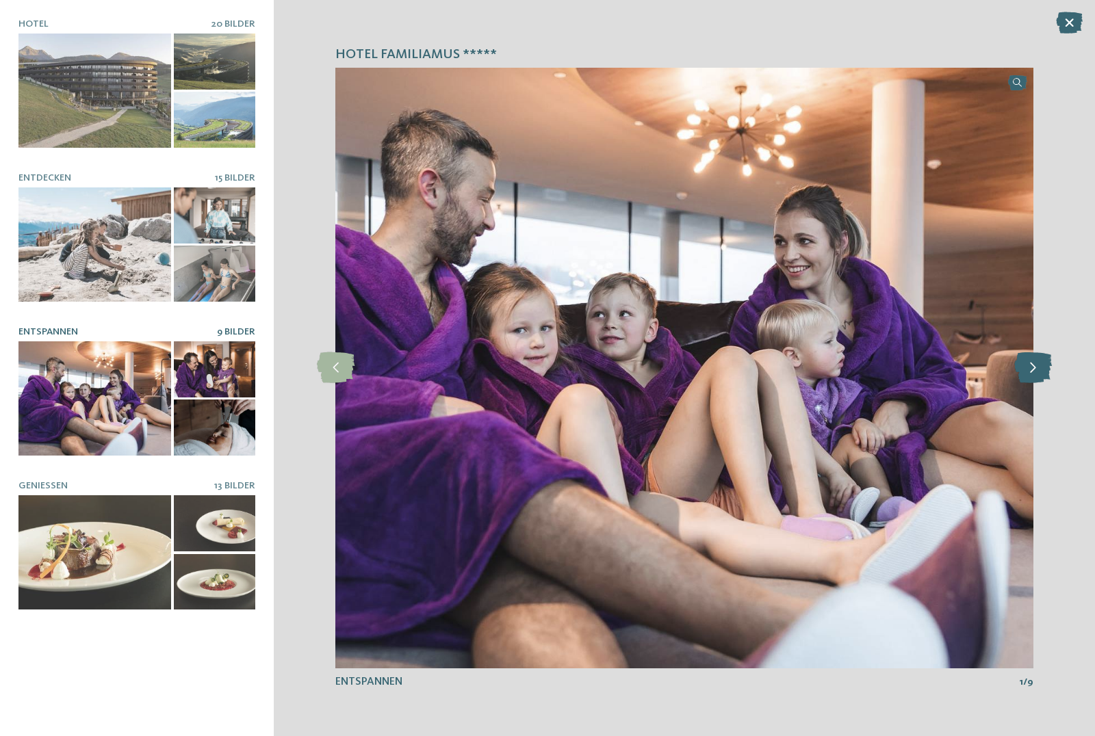
click at [1027, 366] on icon at bounding box center [1033, 367] width 38 height 31
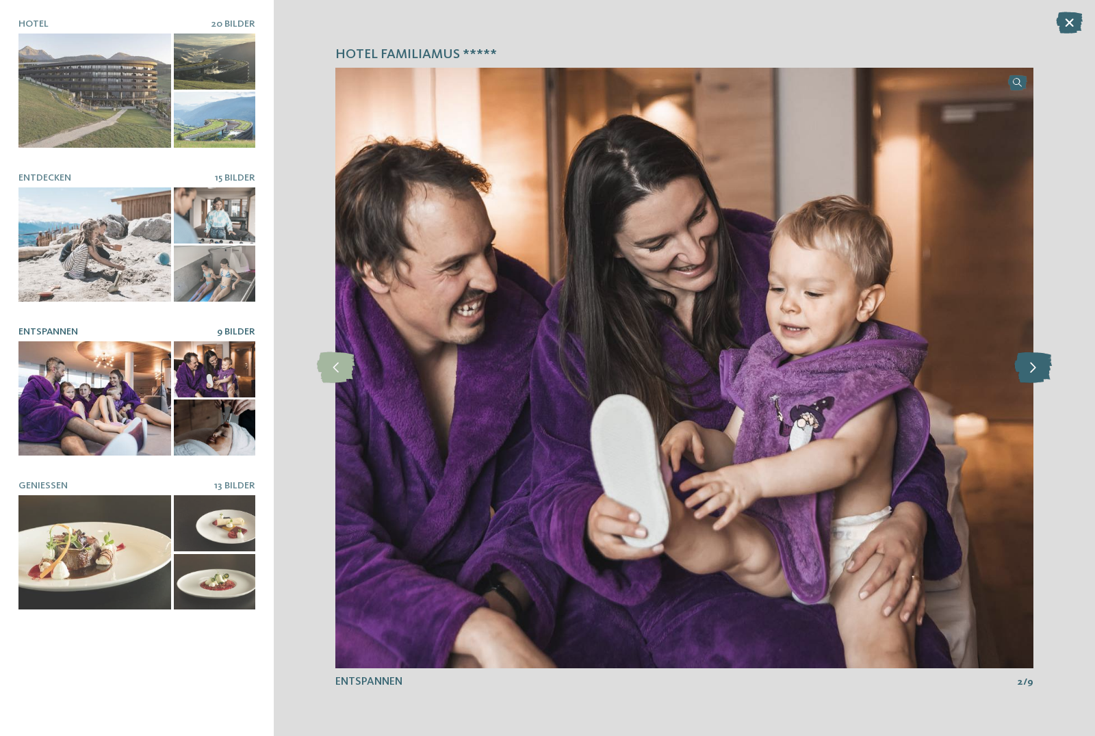
click at [1029, 367] on icon at bounding box center [1033, 367] width 38 height 31
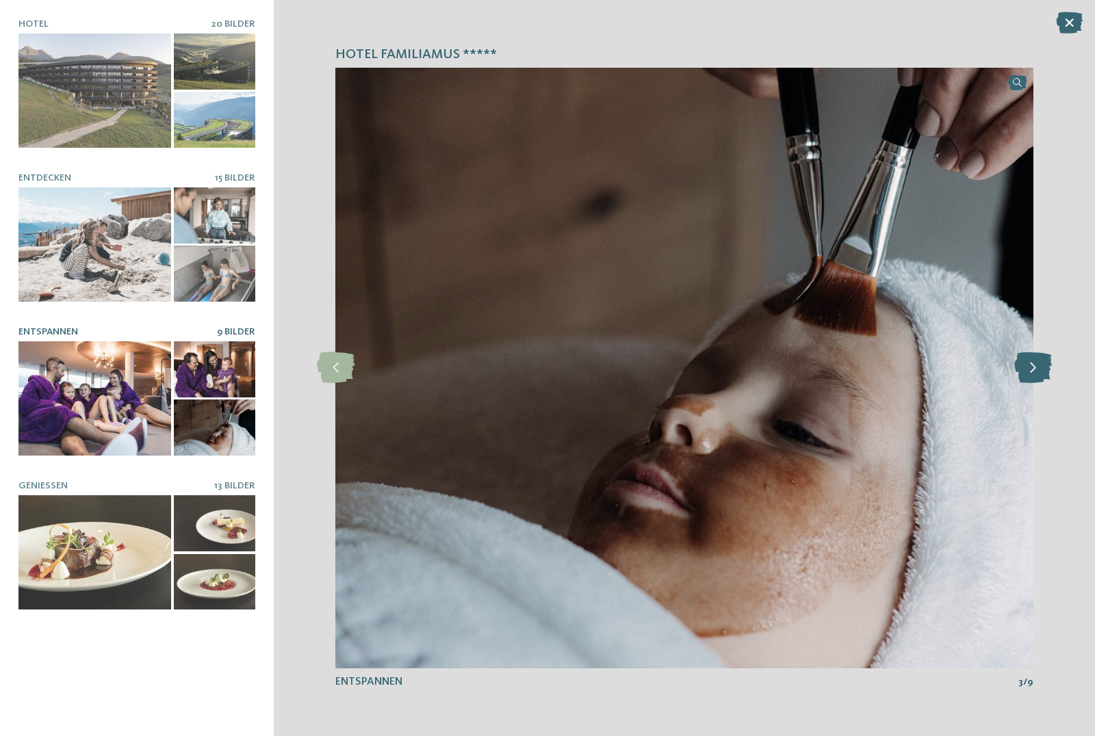
click at [1029, 367] on icon at bounding box center [1033, 367] width 38 height 31
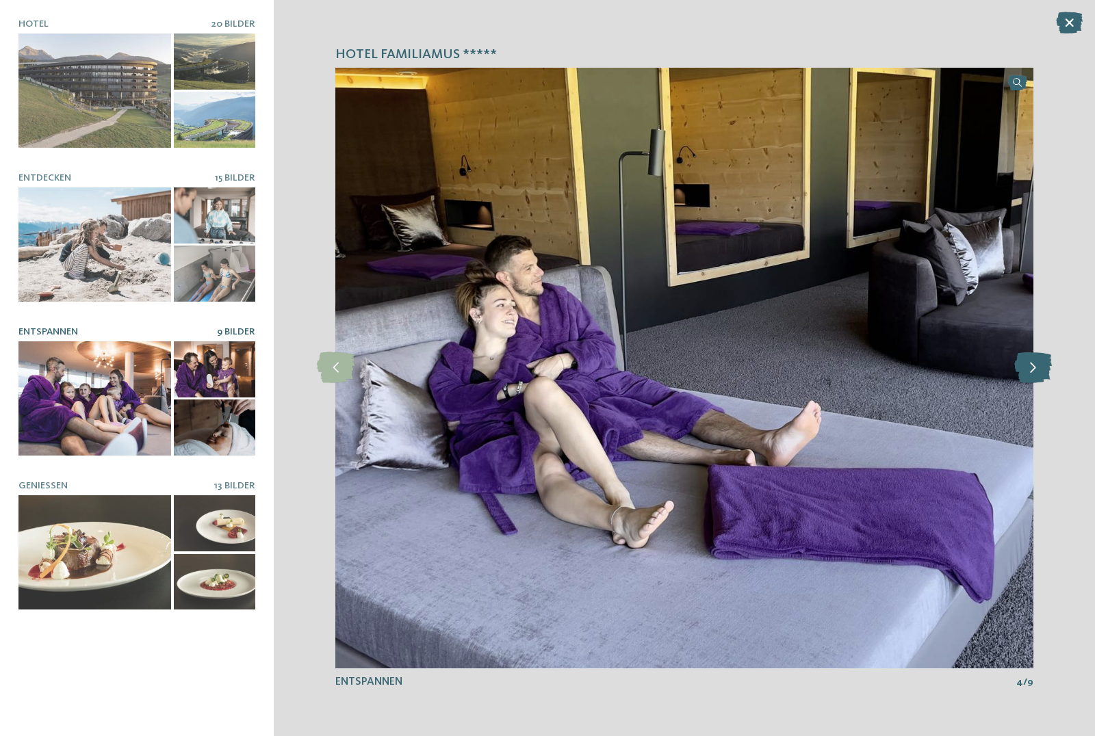
click at [1029, 367] on icon at bounding box center [1033, 367] width 38 height 31
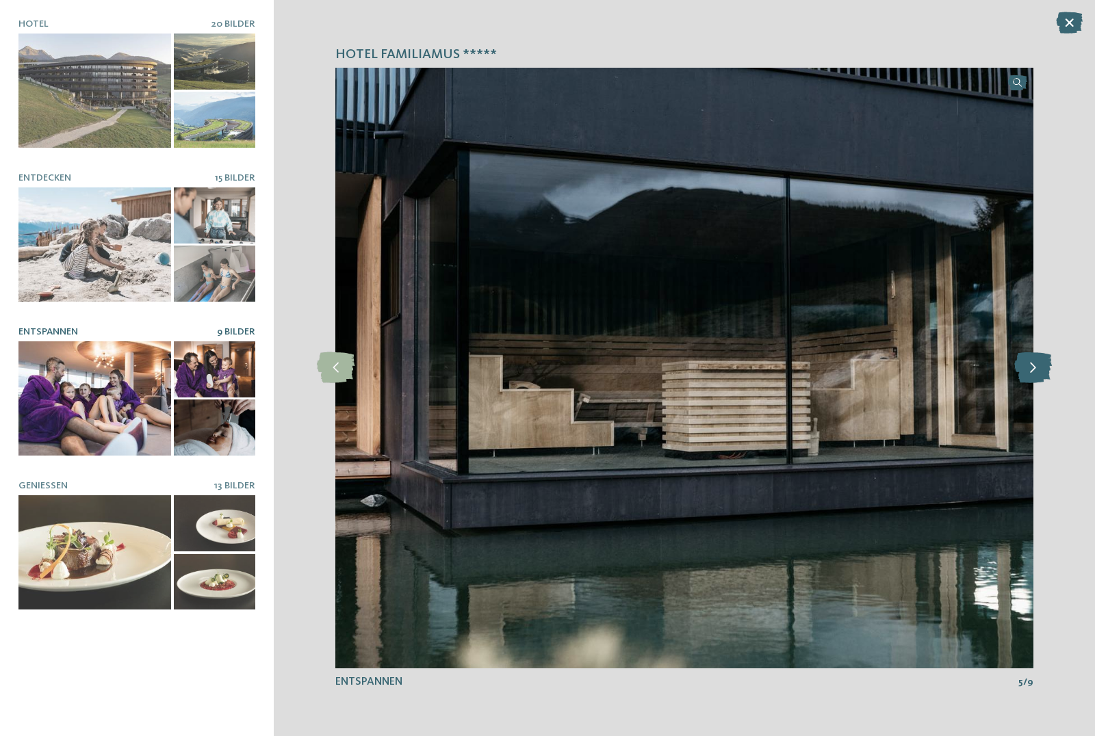
click at [1029, 367] on icon at bounding box center [1033, 367] width 38 height 31
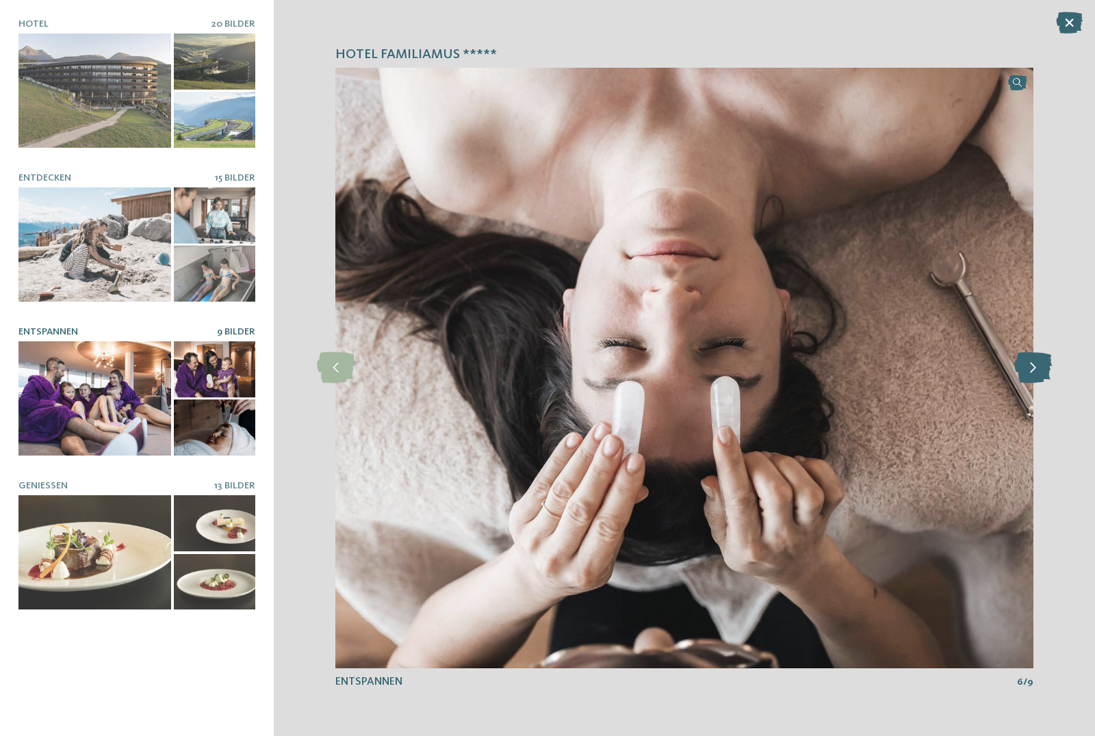
click at [1029, 367] on icon at bounding box center [1033, 367] width 38 height 31
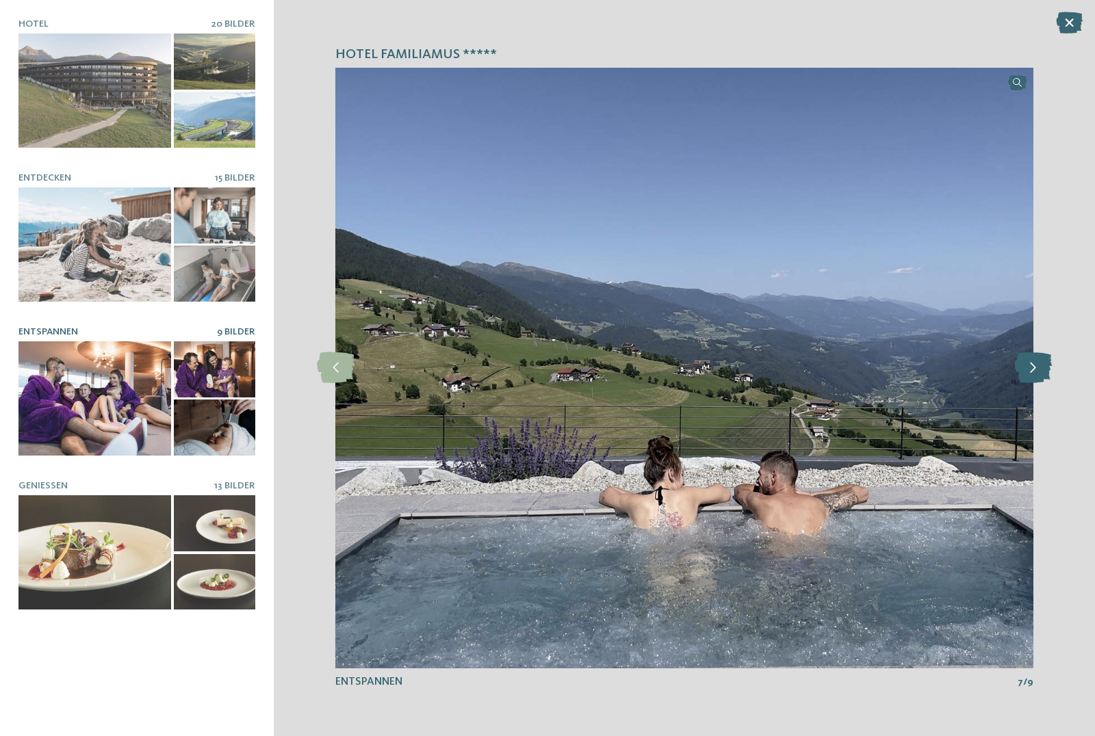
click at [1029, 367] on icon at bounding box center [1033, 367] width 38 height 31
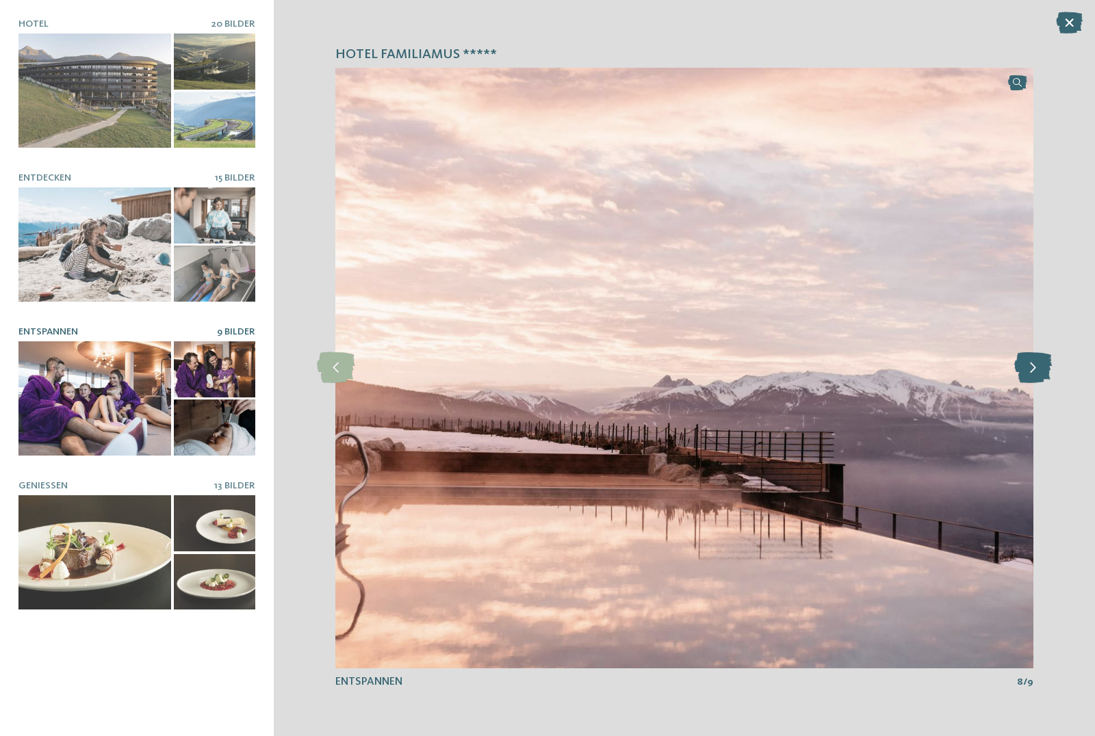
click at [1029, 367] on icon at bounding box center [1033, 367] width 38 height 31
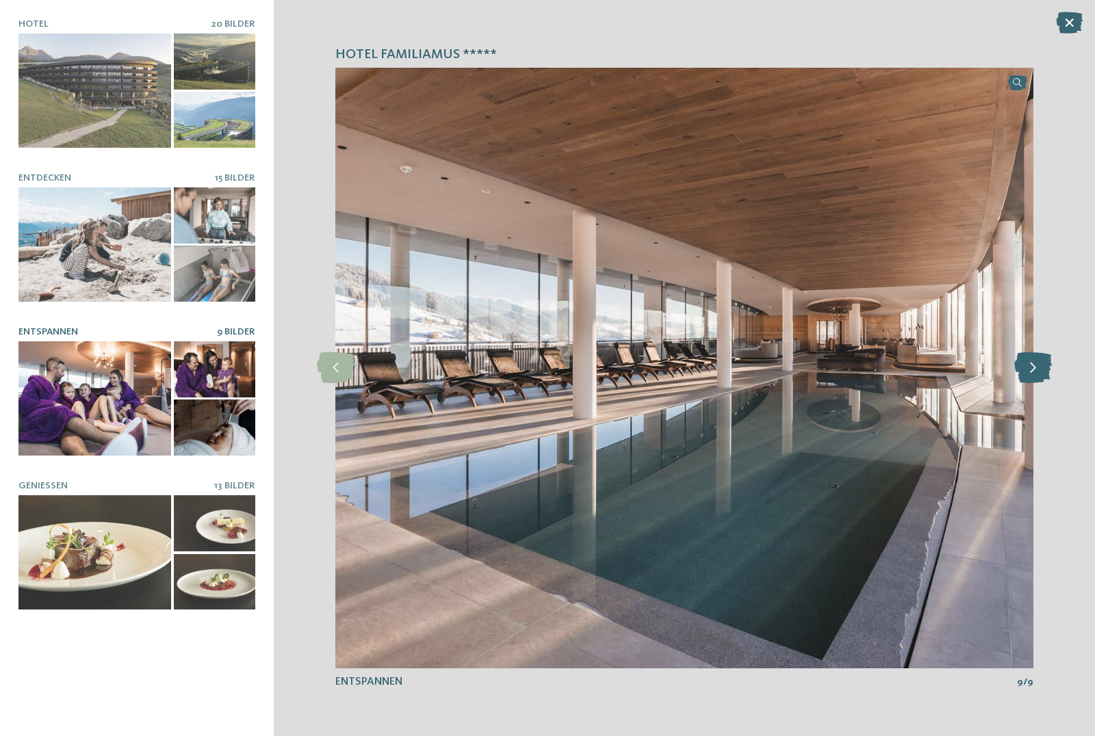
click at [1029, 367] on icon at bounding box center [1033, 367] width 38 height 31
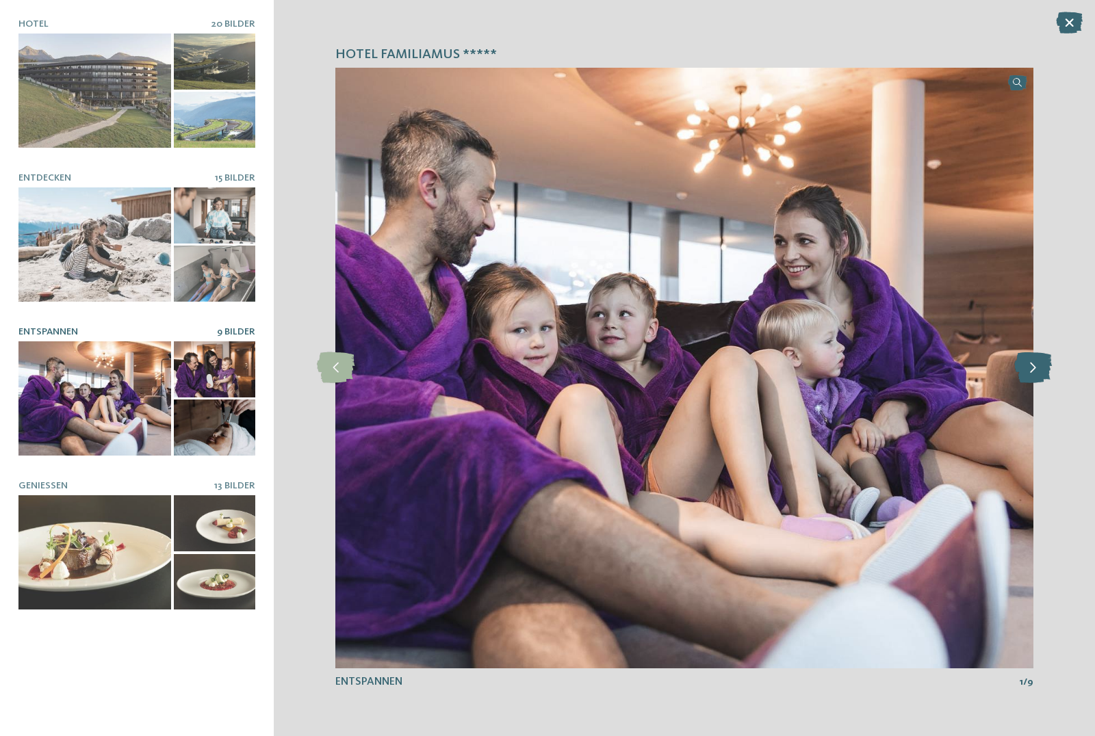
click at [1029, 367] on icon at bounding box center [1033, 367] width 38 height 31
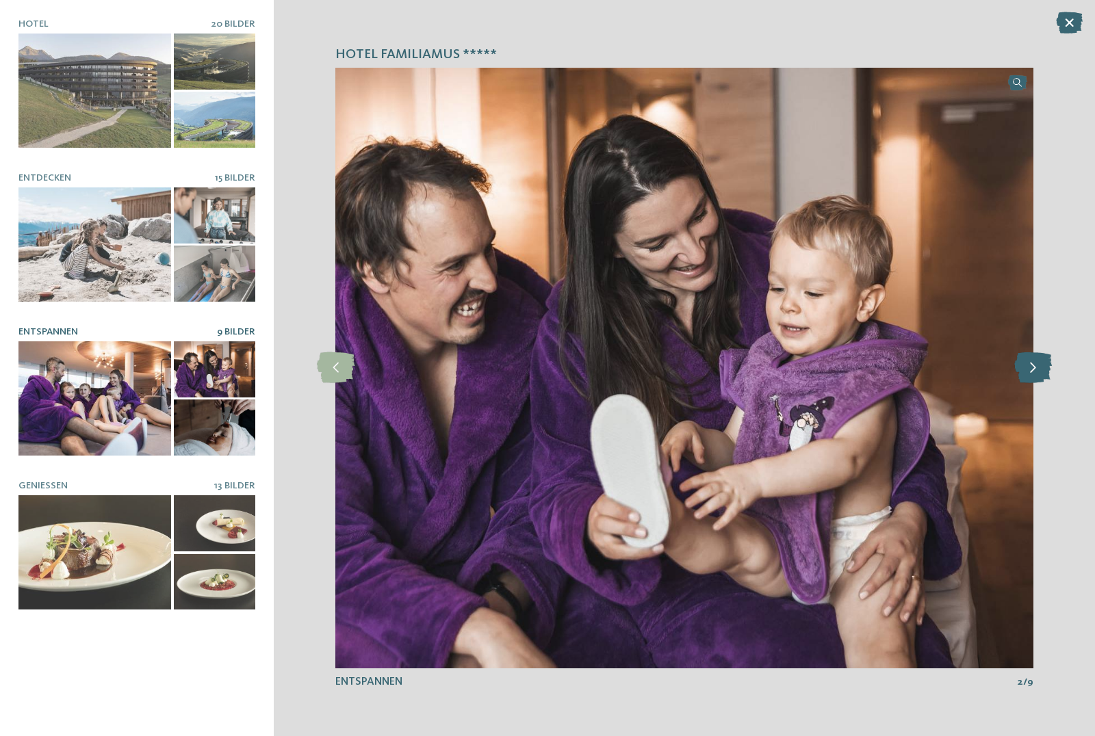
click at [1029, 367] on icon at bounding box center [1033, 367] width 38 height 31
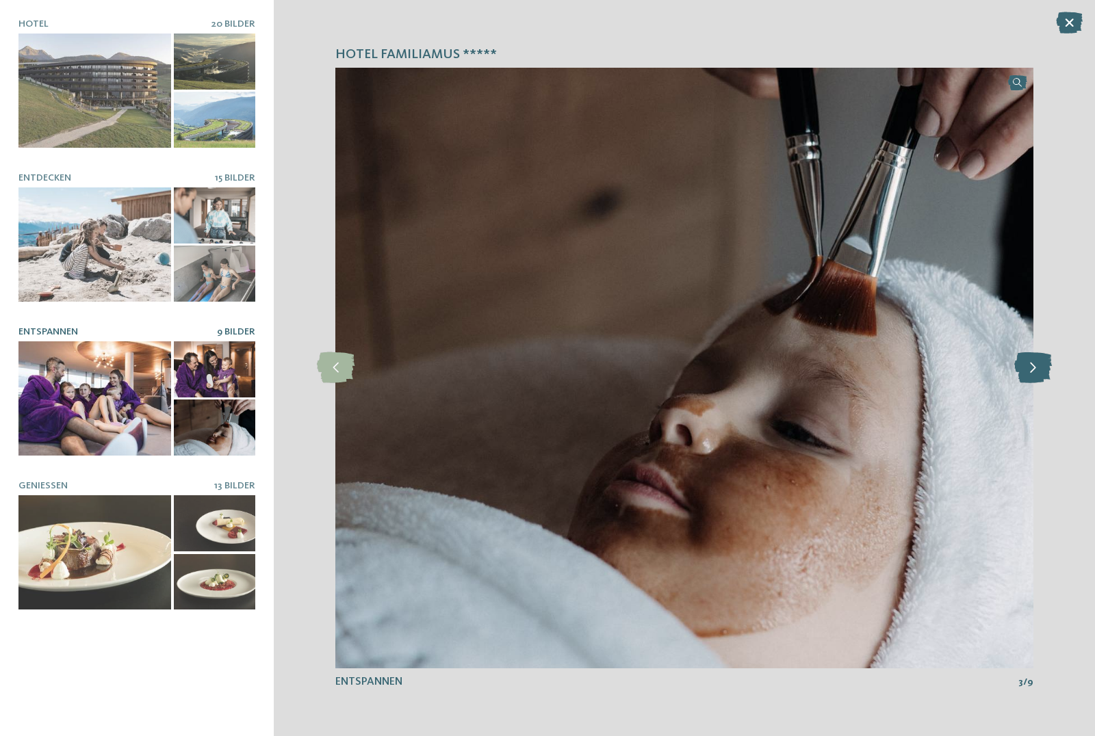
click at [1029, 367] on icon at bounding box center [1033, 367] width 38 height 31
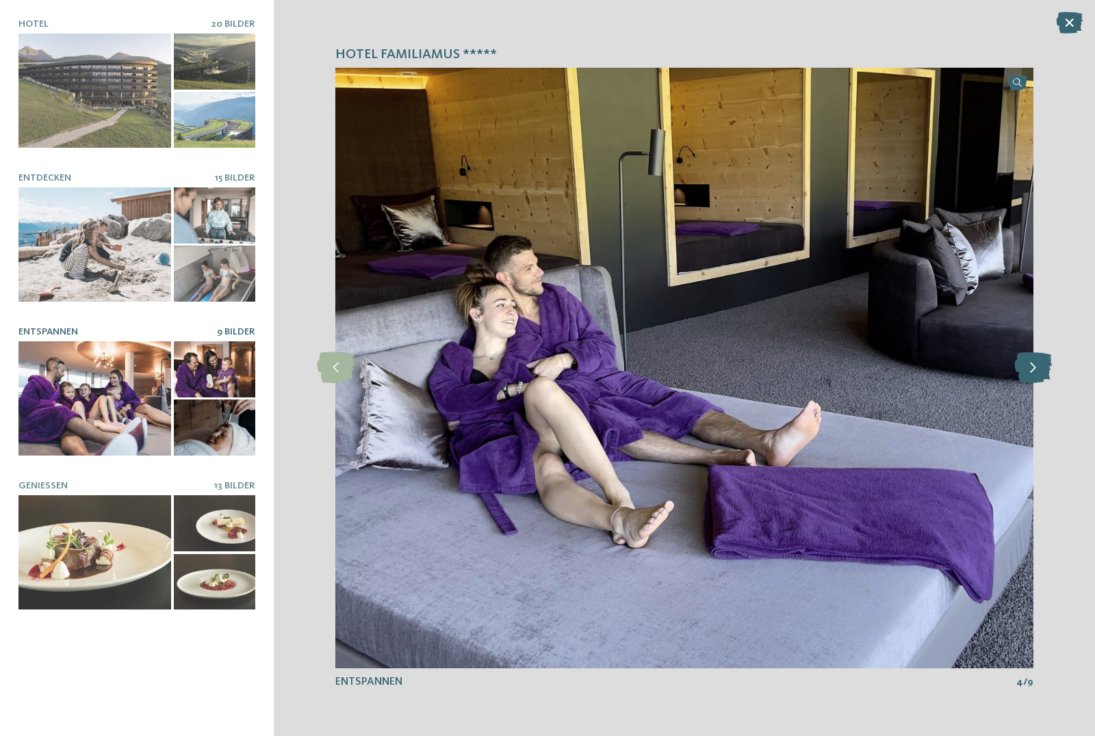
click at [1029, 367] on icon at bounding box center [1033, 367] width 38 height 31
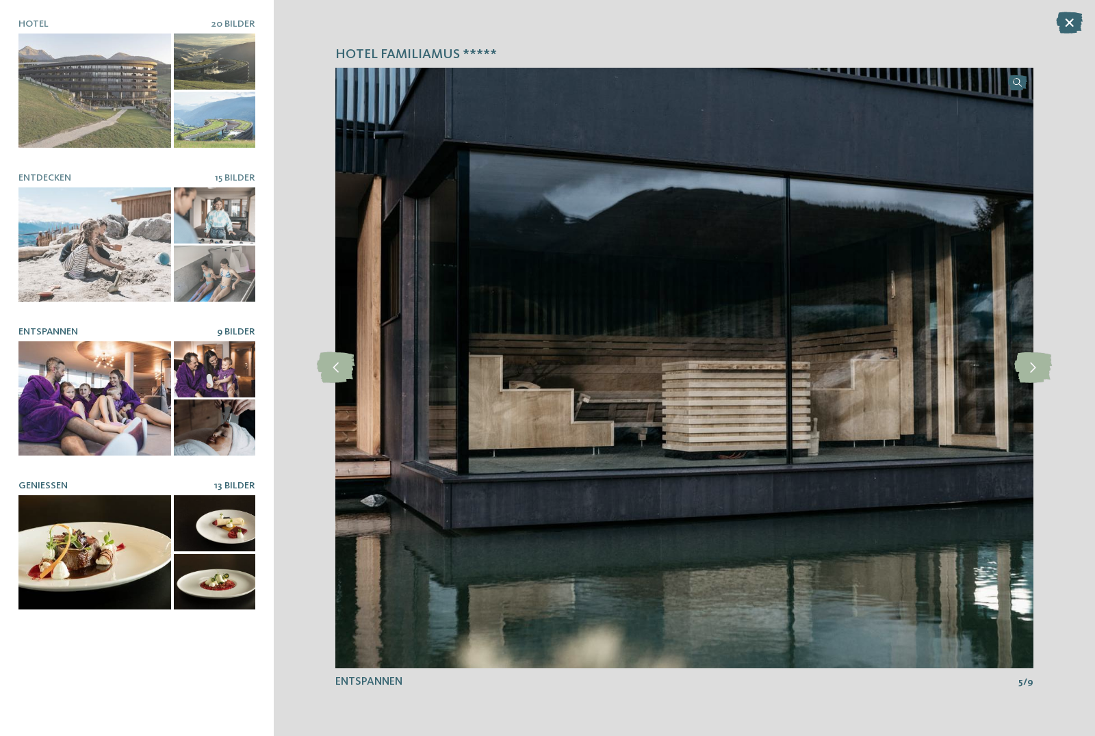
click at [75, 565] on div at bounding box center [94, 552] width 153 height 114
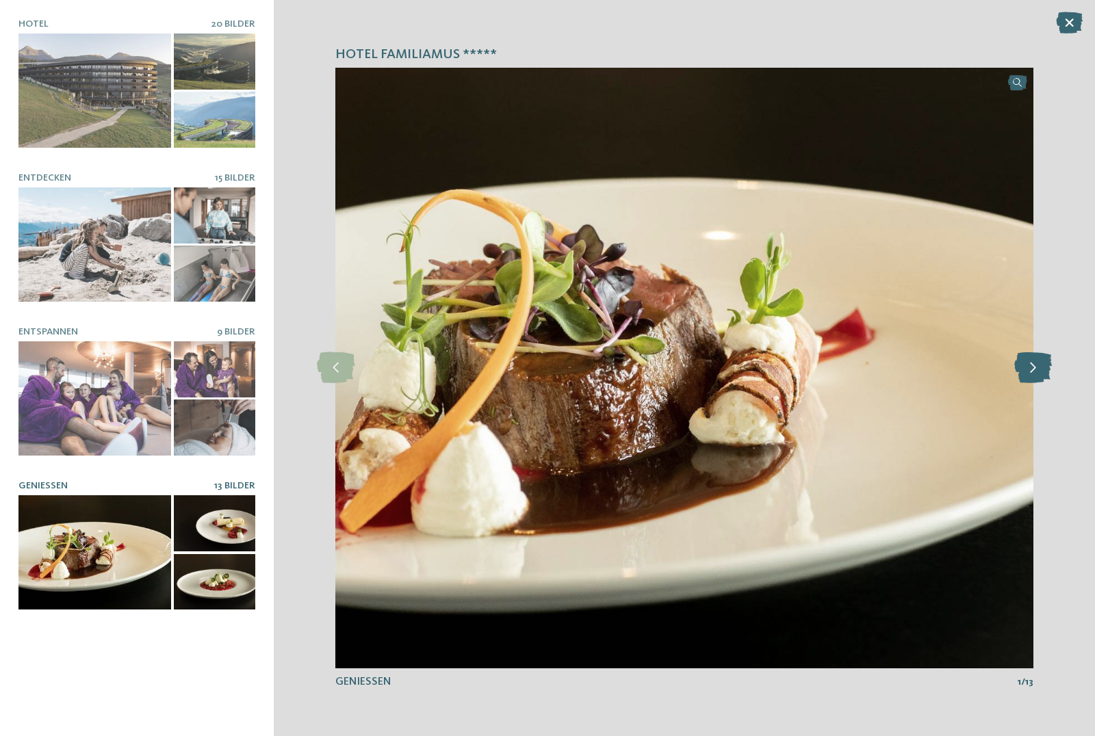
click at [1035, 361] on icon at bounding box center [1033, 367] width 38 height 31
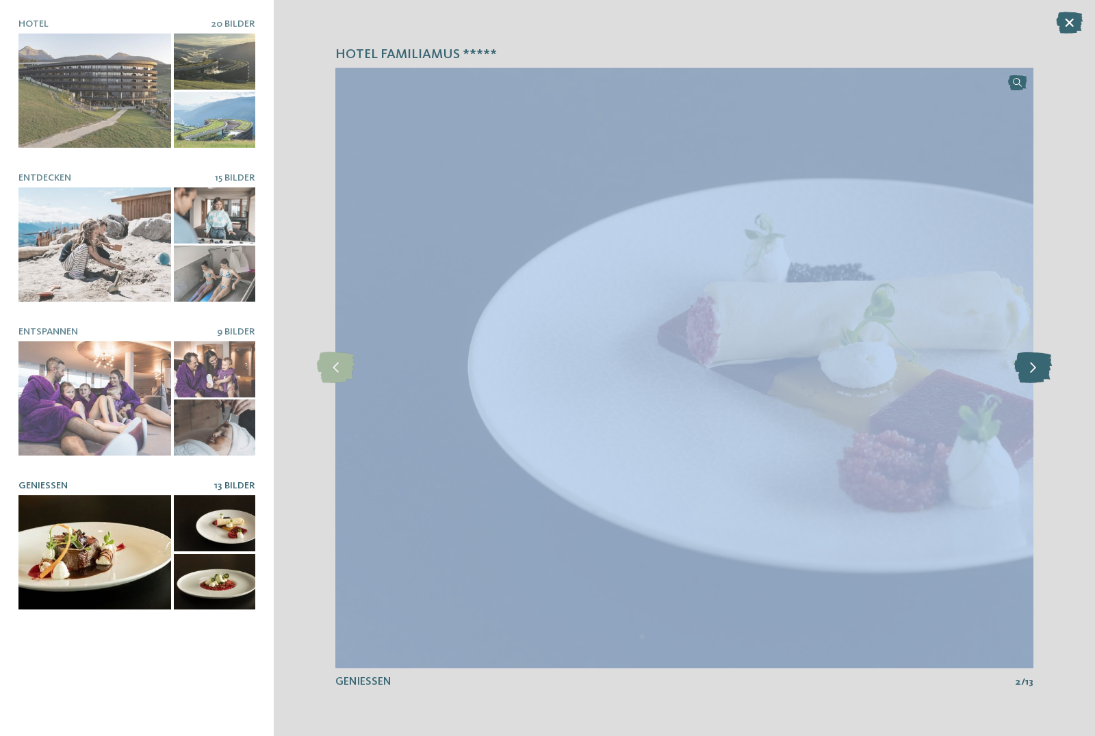
click at [1035, 361] on icon at bounding box center [1033, 367] width 38 height 31
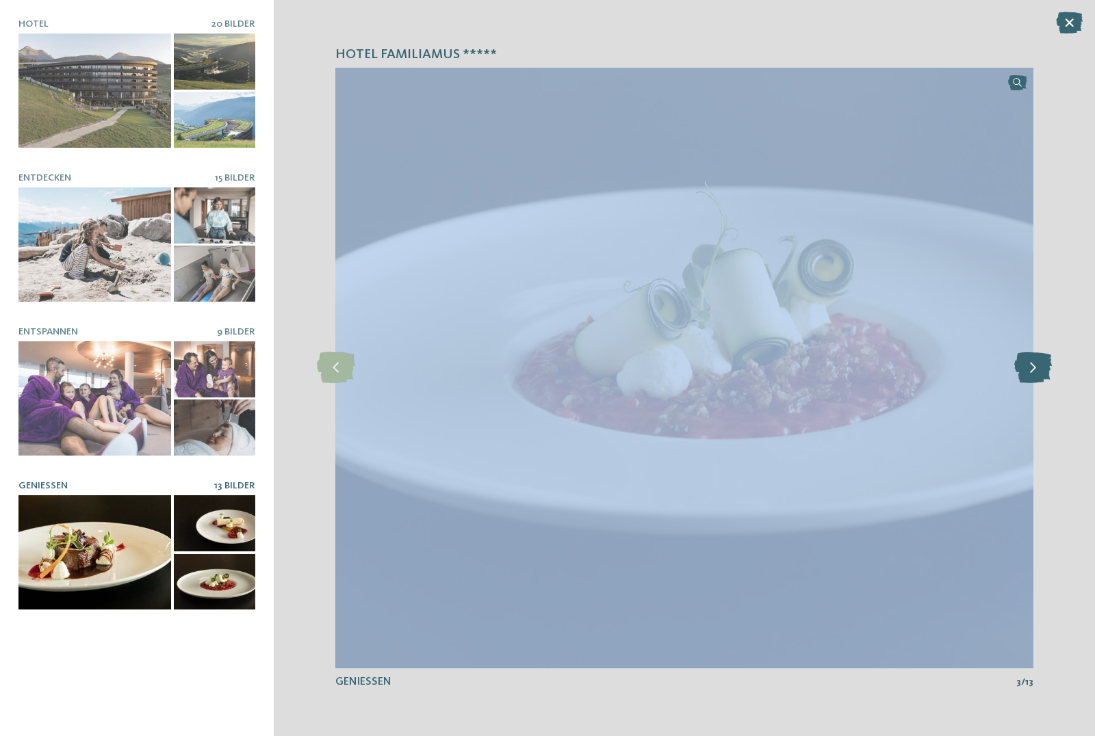
click at [1035, 361] on icon at bounding box center [1033, 367] width 38 height 31
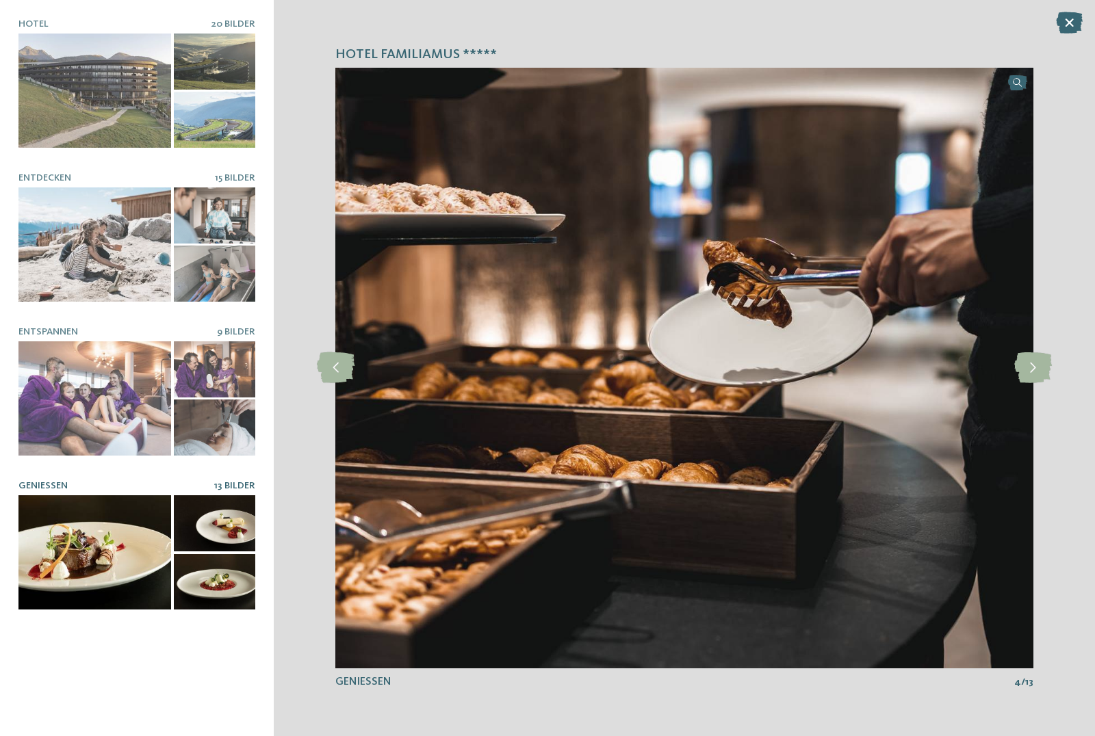
click at [1085, 416] on div "Hotel Familiamus ***** slide 2 of 20 2" at bounding box center [684, 368] width 821 height 736
click at [1035, 376] on icon at bounding box center [1033, 367] width 38 height 31
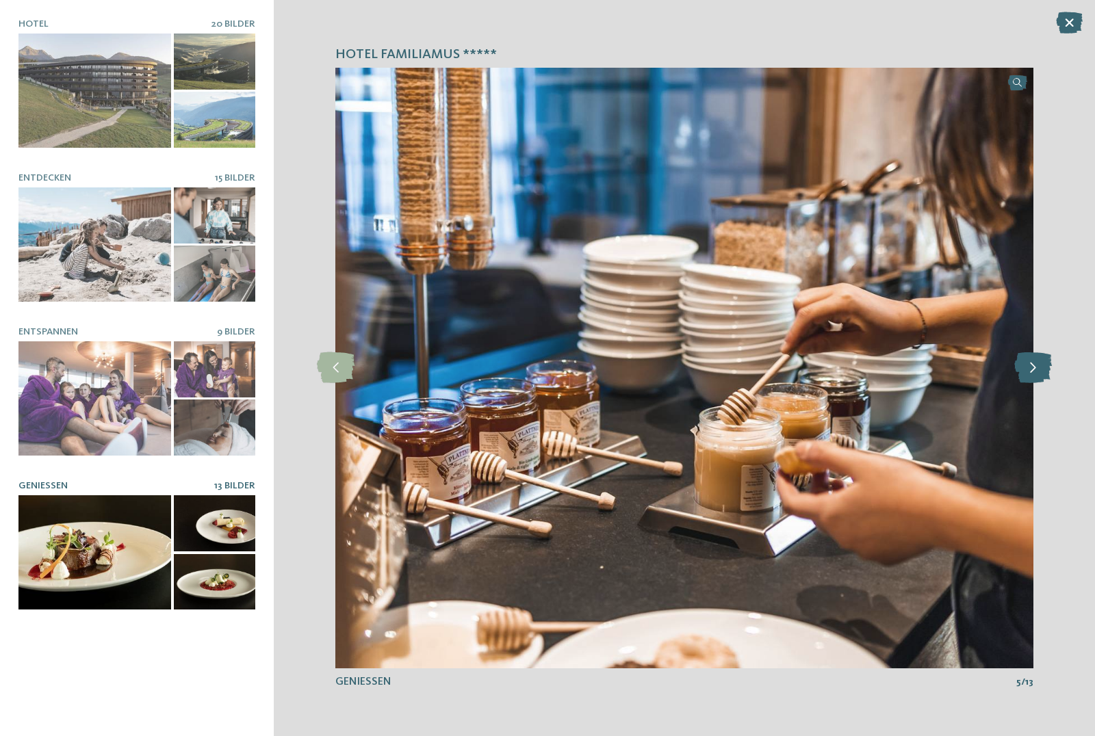
click at [1035, 376] on icon at bounding box center [1033, 367] width 38 height 31
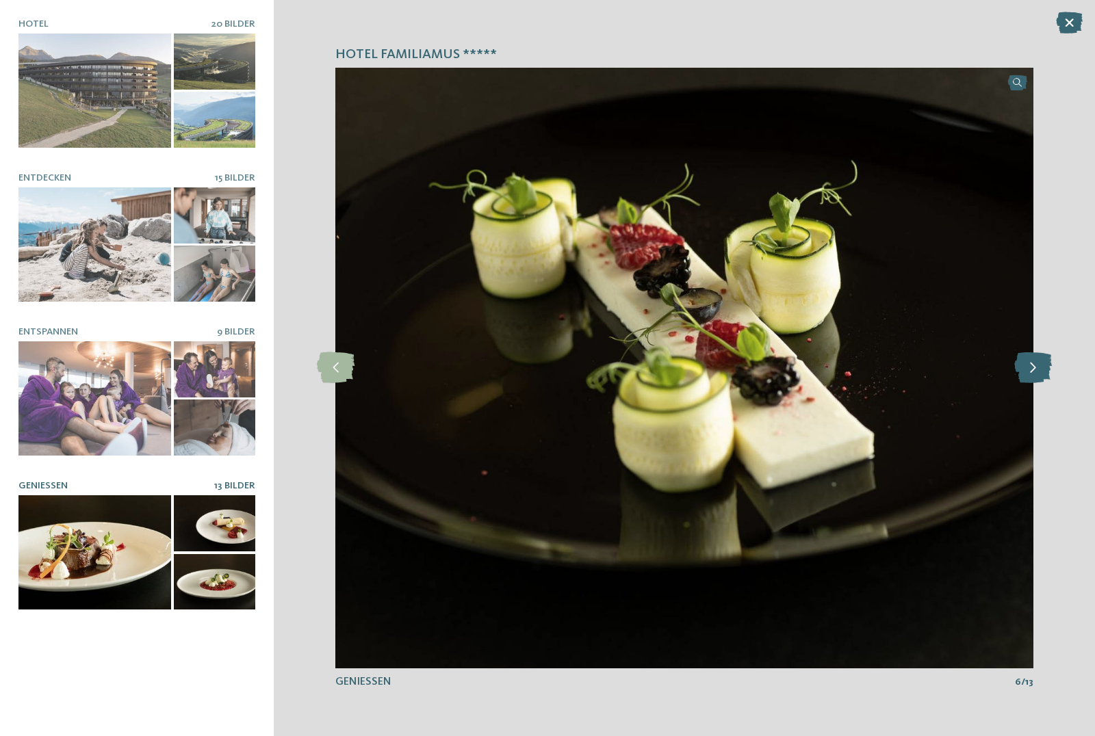
click at [1035, 376] on icon at bounding box center [1033, 367] width 38 height 31
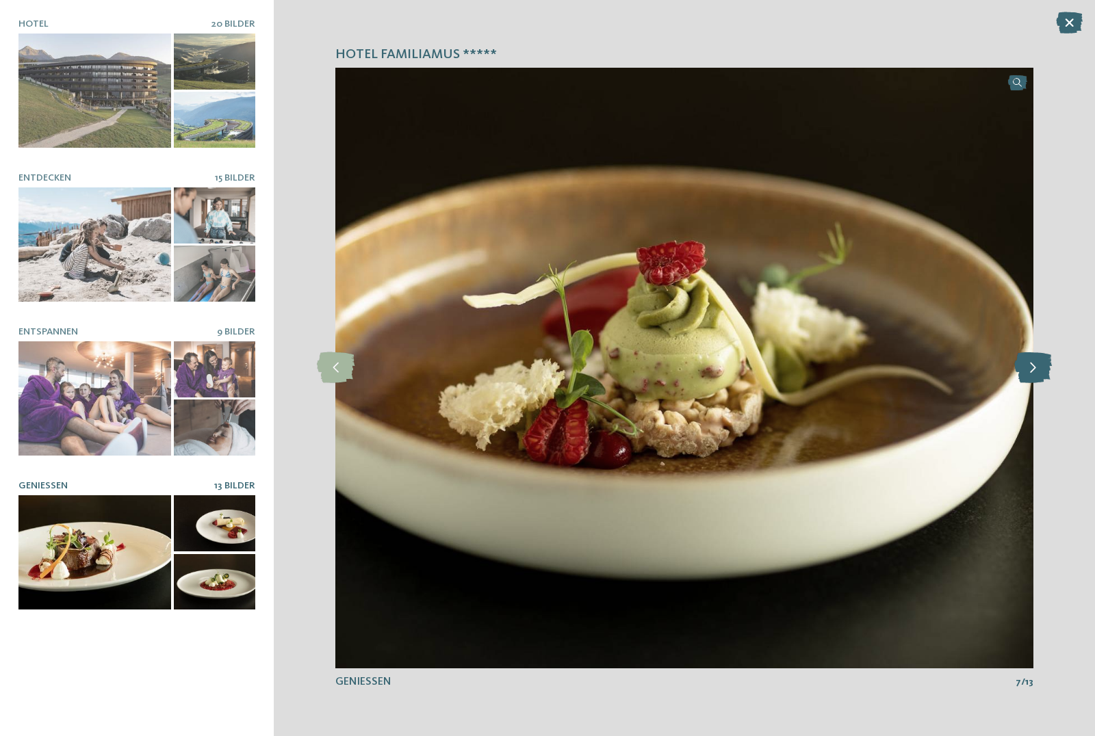
click at [1035, 376] on icon at bounding box center [1033, 367] width 38 height 31
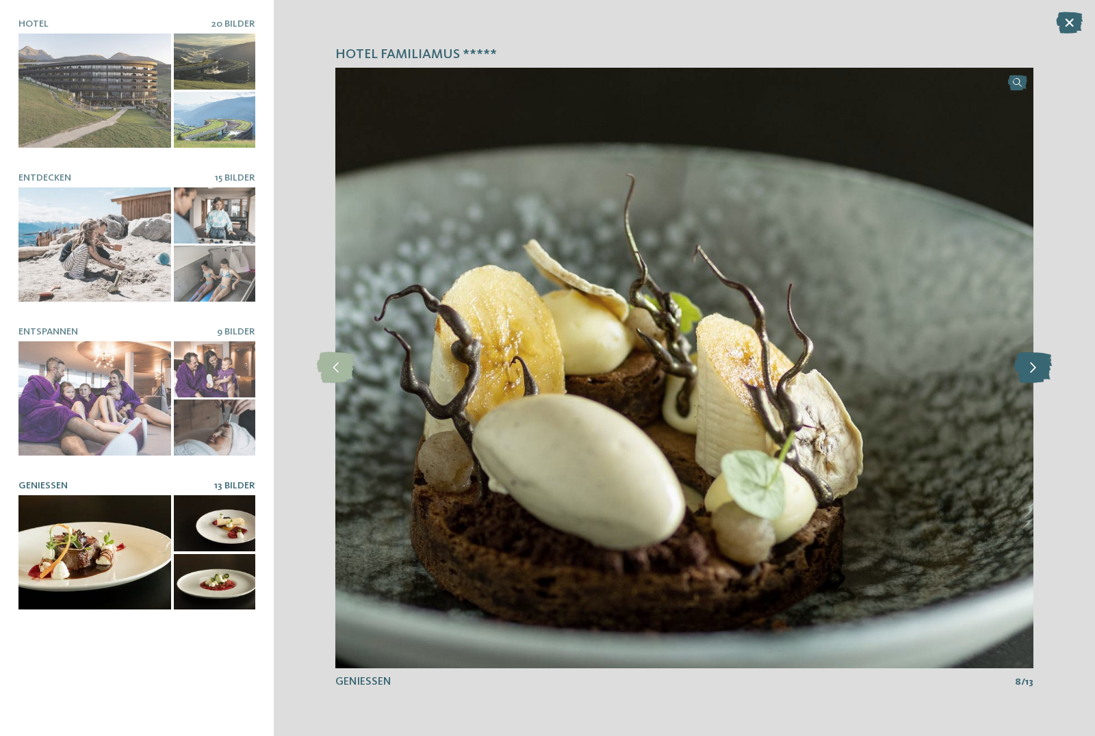
click at [1035, 376] on icon at bounding box center [1033, 367] width 38 height 31
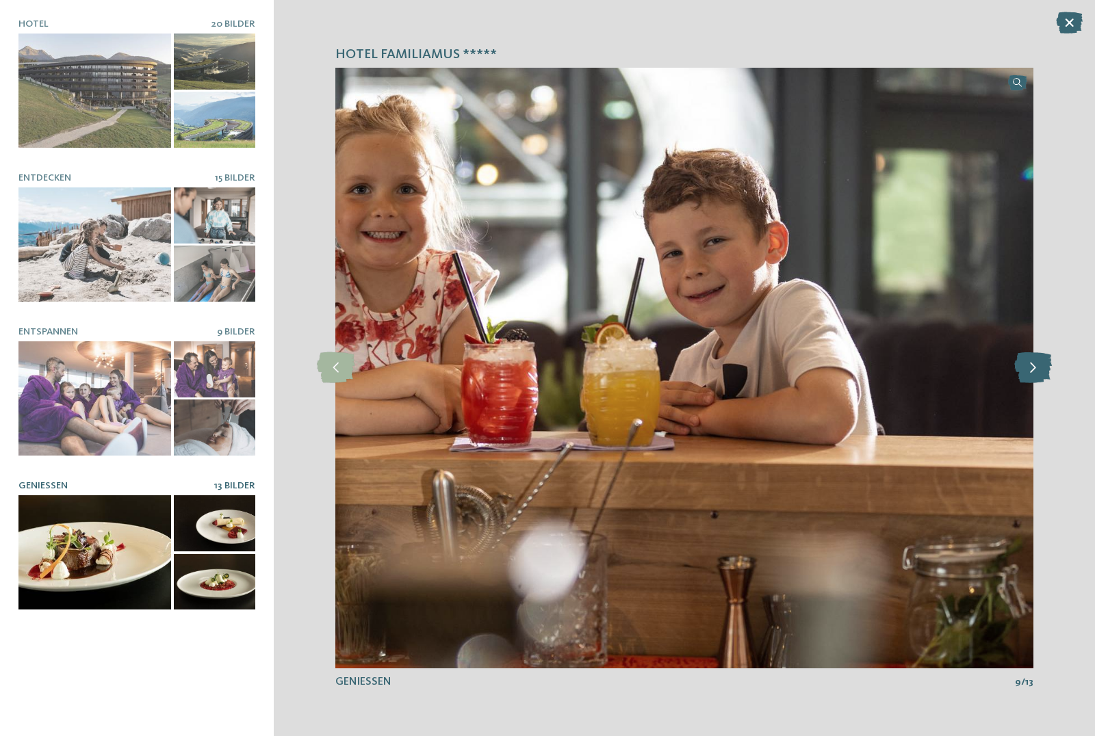
click at [1035, 376] on icon at bounding box center [1033, 367] width 38 height 31
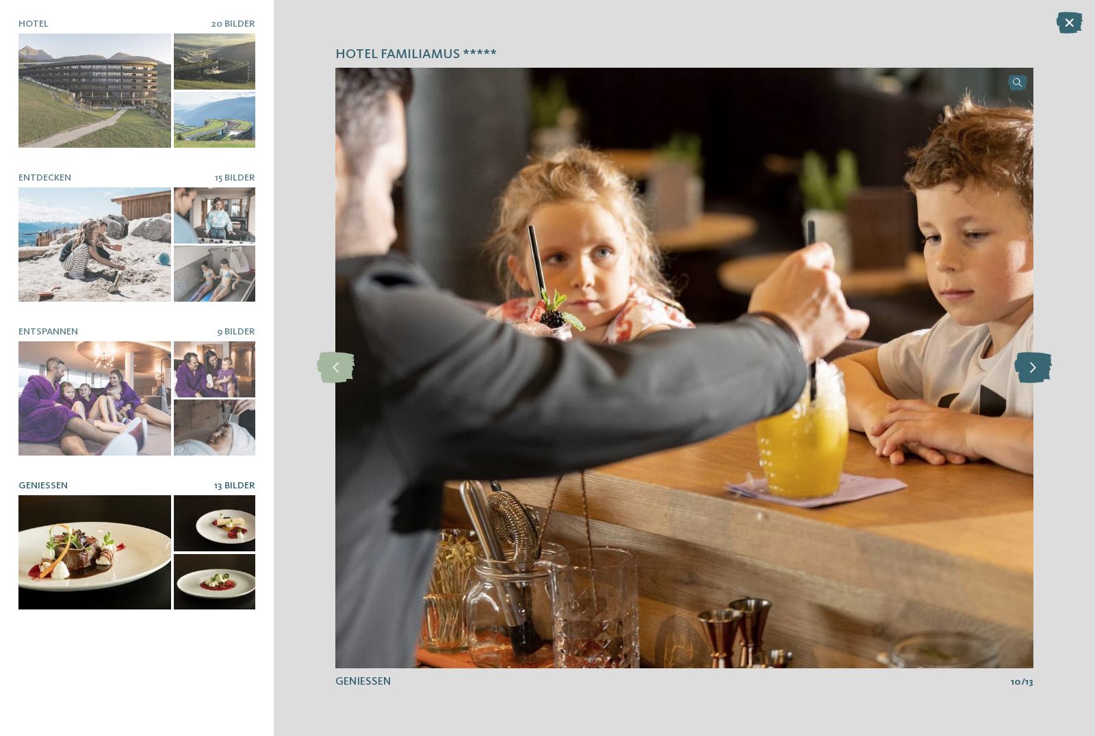
click at [1035, 376] on icon at bounding box center [1033, 367] width 38 height 31
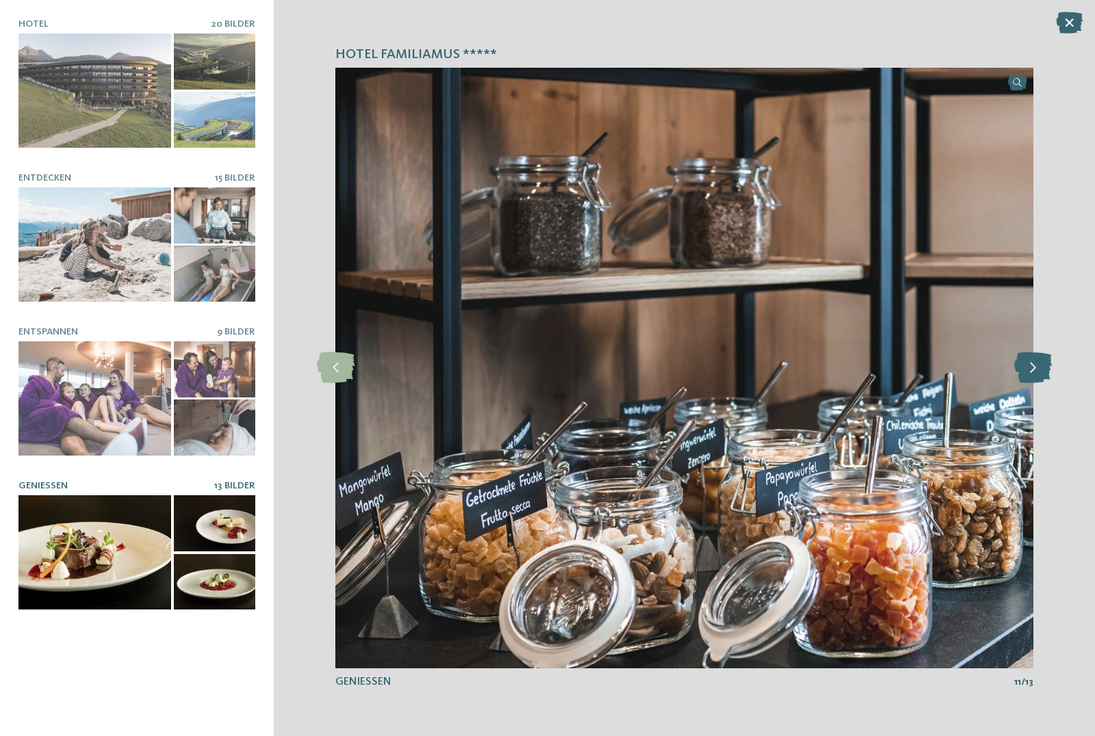
click at [1035, 376] on icon at bounding box center [1033, 367] width 38 height 31
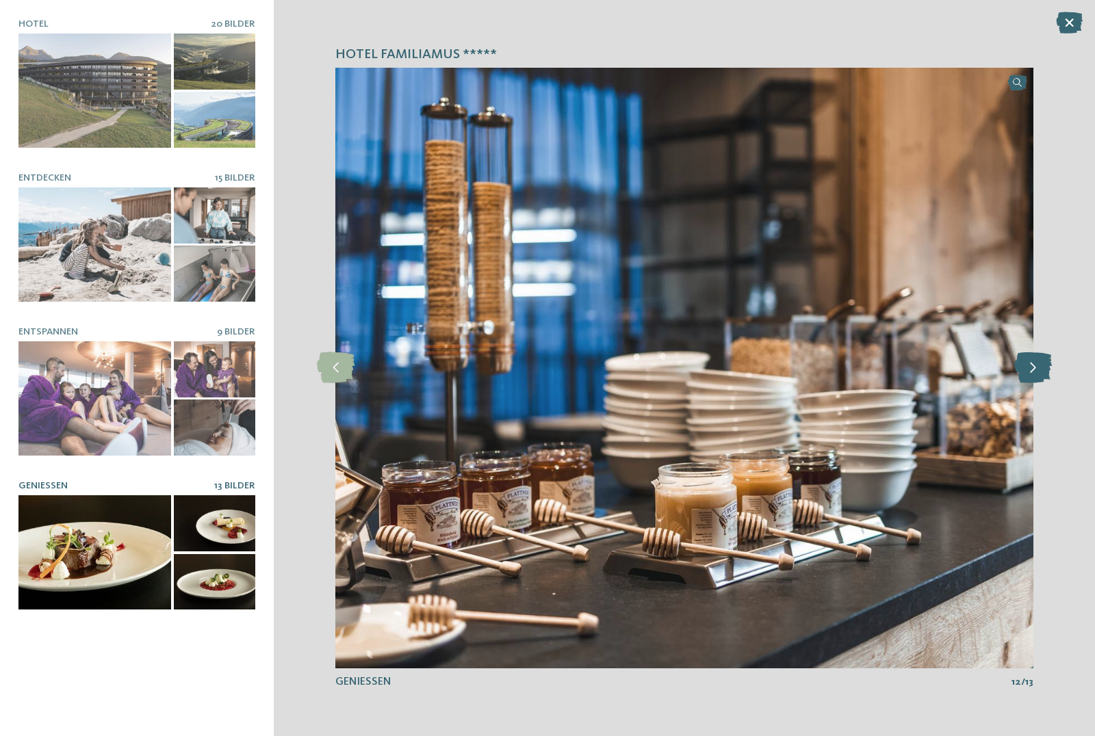
click at [1035, 376] on icon at bounding box center [1033, 367] width 38 height 31
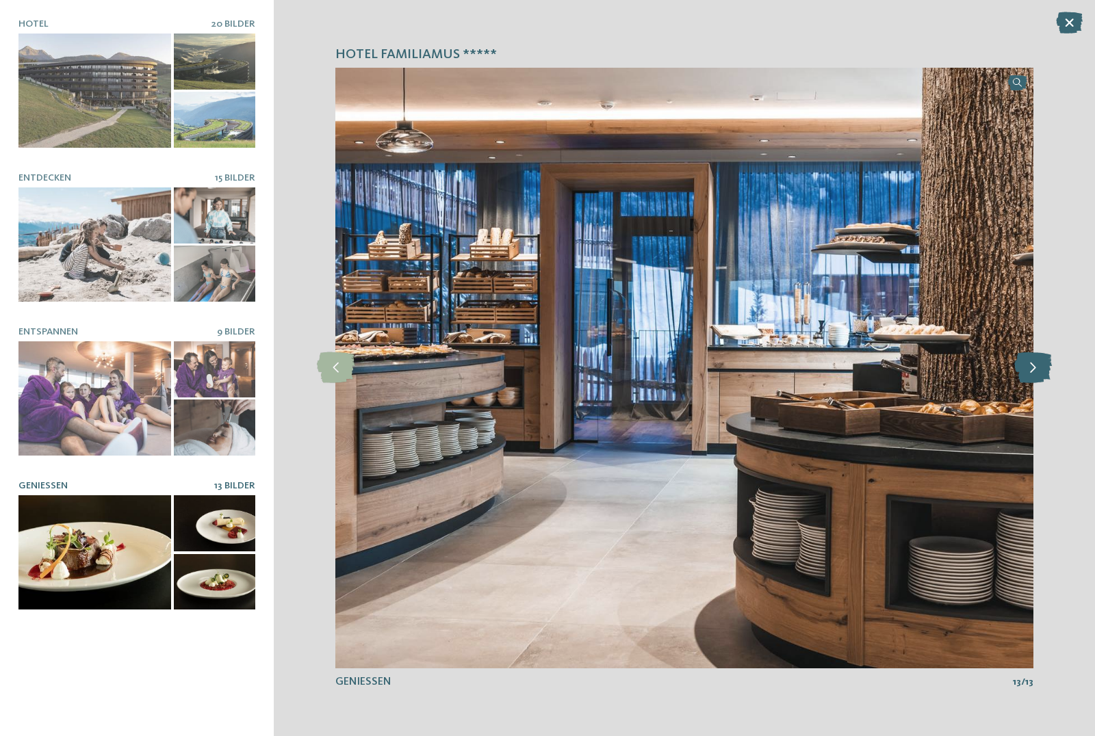
click at [1035, 376] on icon at bounding box center [1033, 367] width 38 height 31
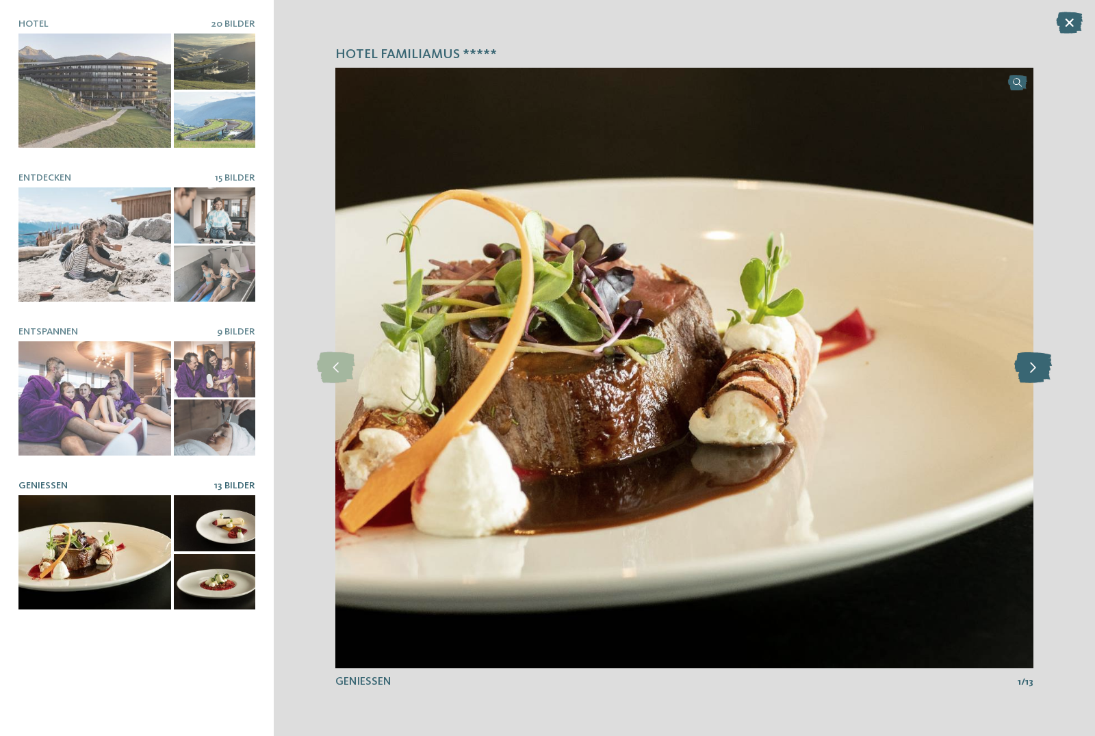
click at [1035, 376] on icon at bounding box center [1033, 367] width 38 height 31
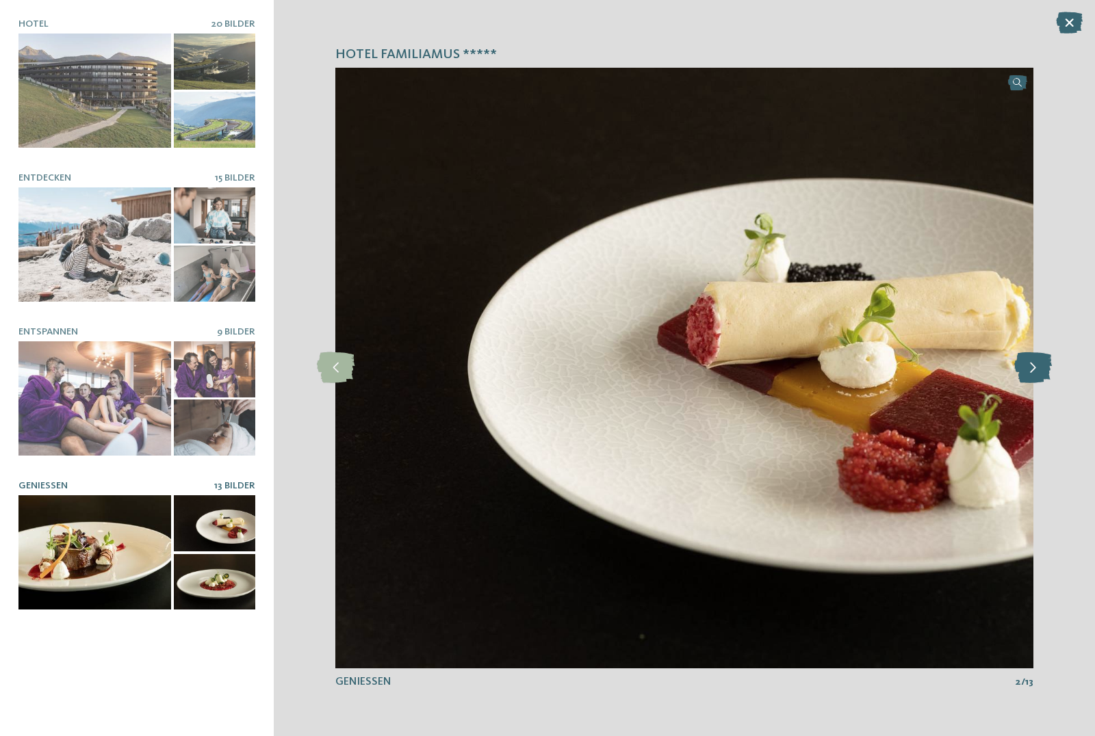
click at [1035, 376] on icon at bounding box center [1033, 367] width 38 height 31
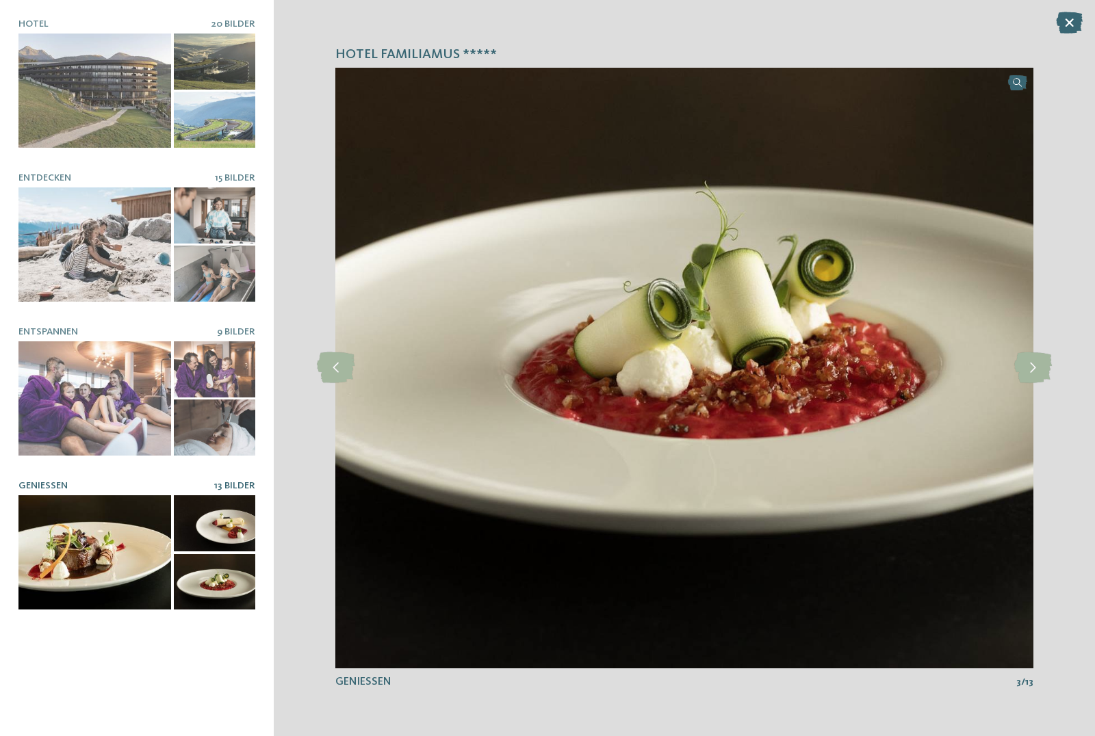
click at [1075, 27] on icon at bounding box center [1069, 23] width 27 height 22
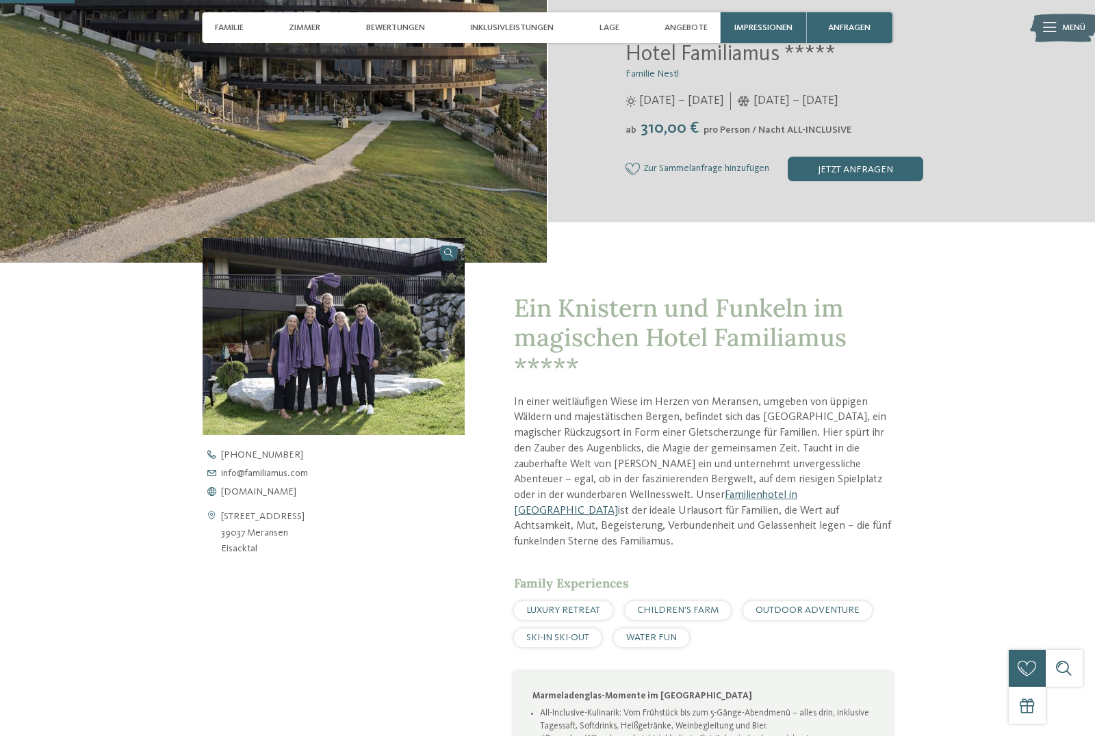
scroll to position [296, 0]
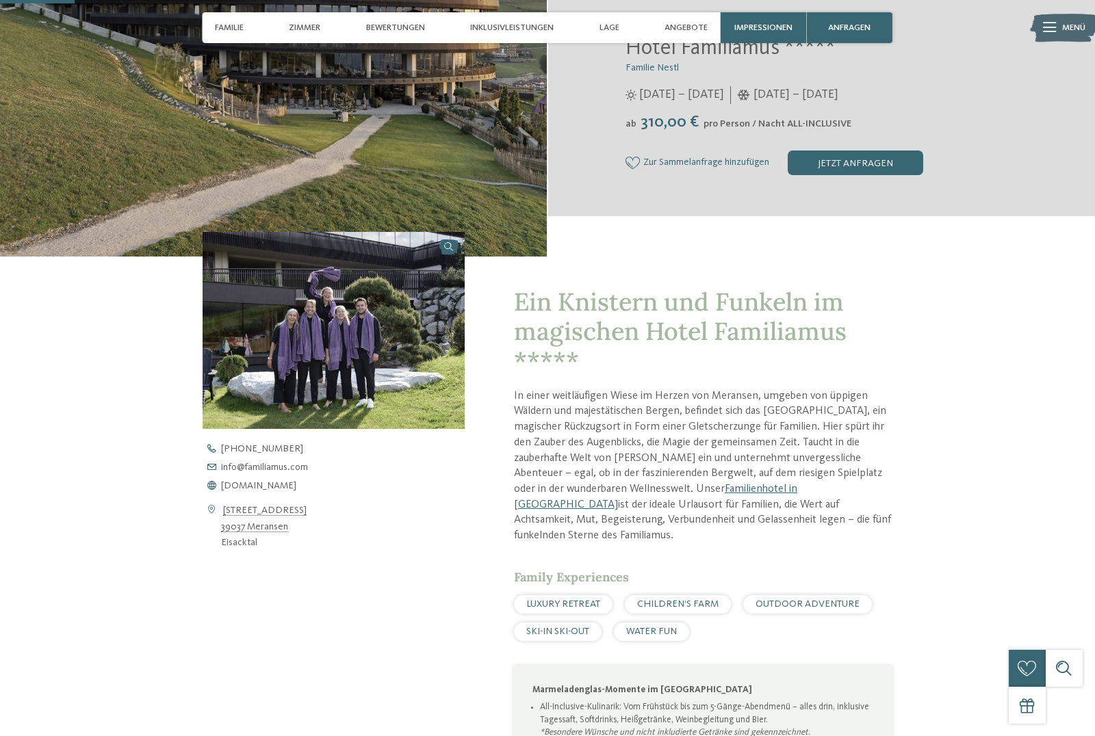
click at [358, 390] on img at bounding box center [334, 330] width 262 height 197
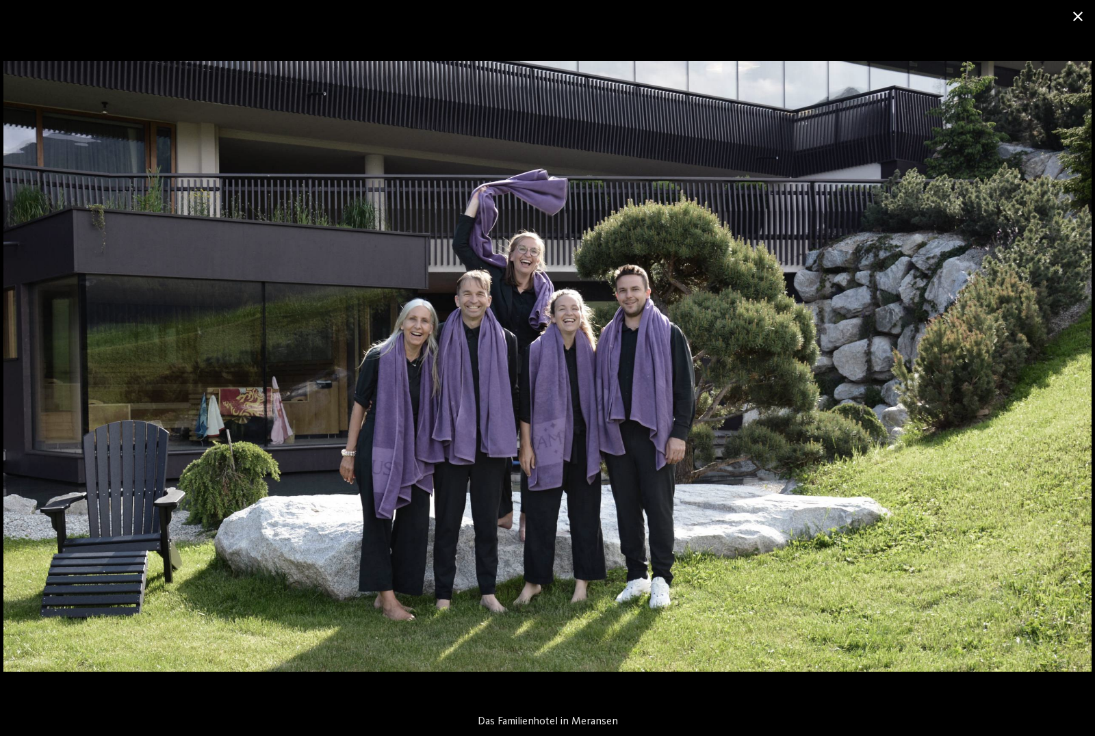
click at [1080, 21] on span at bounding box center [1078, 16] width 34 height 32
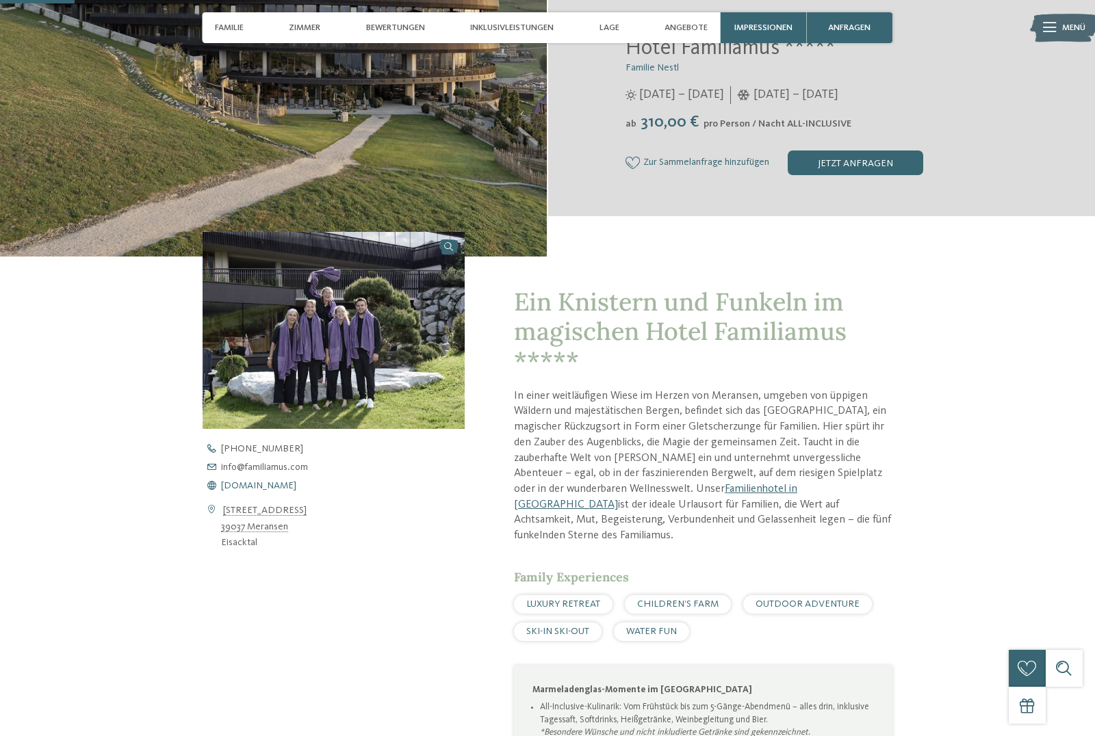
click at [273, 491] on span "www.familiamus.com" at bounding box center [258, 486] width 75 height 10
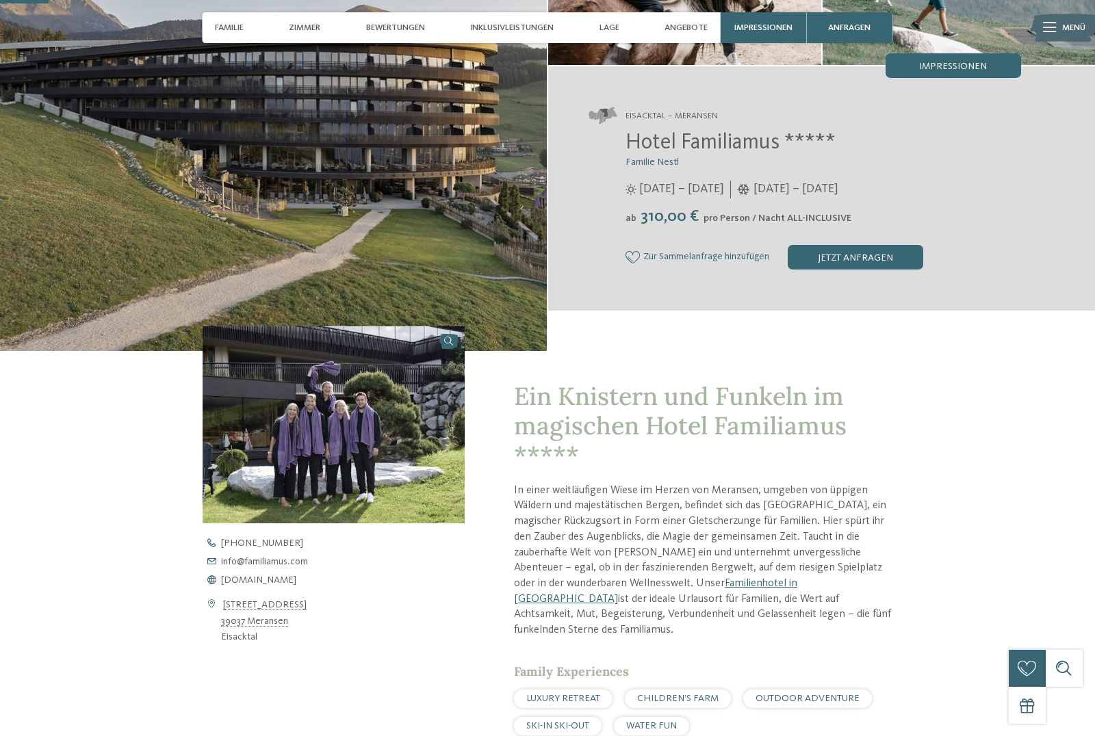
scroll to position [195, 0]
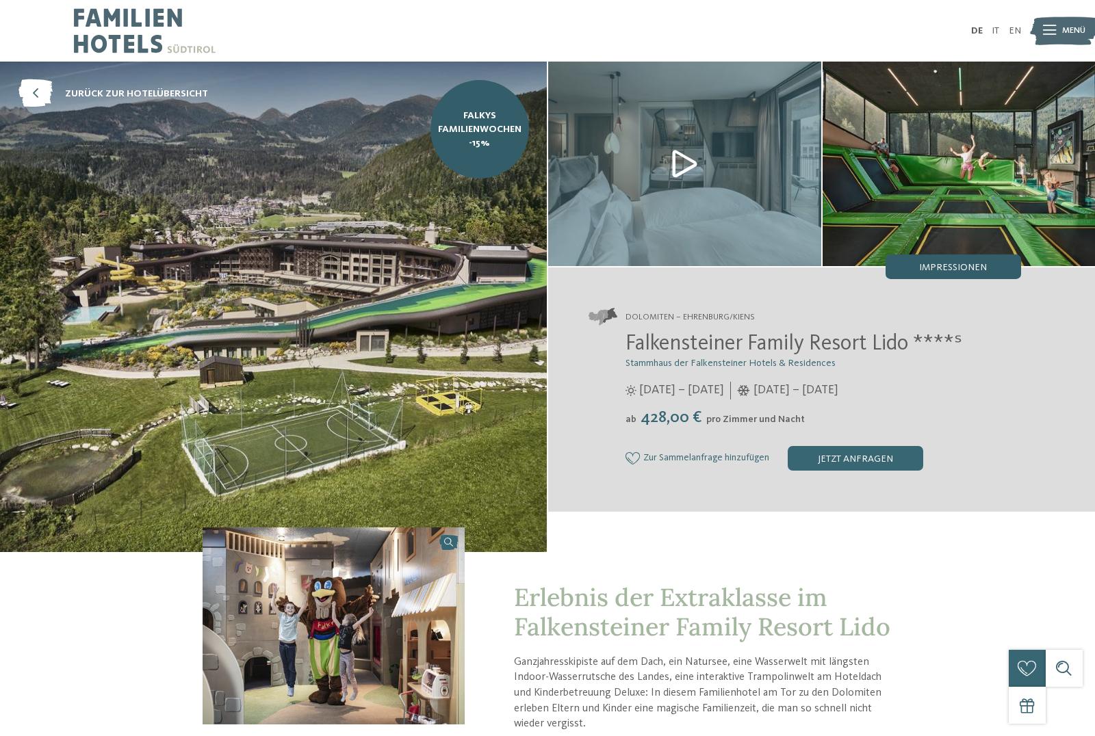
click at [958, 271] on span "Impressionen" at bounding box center [953, 268] width 68 height 10
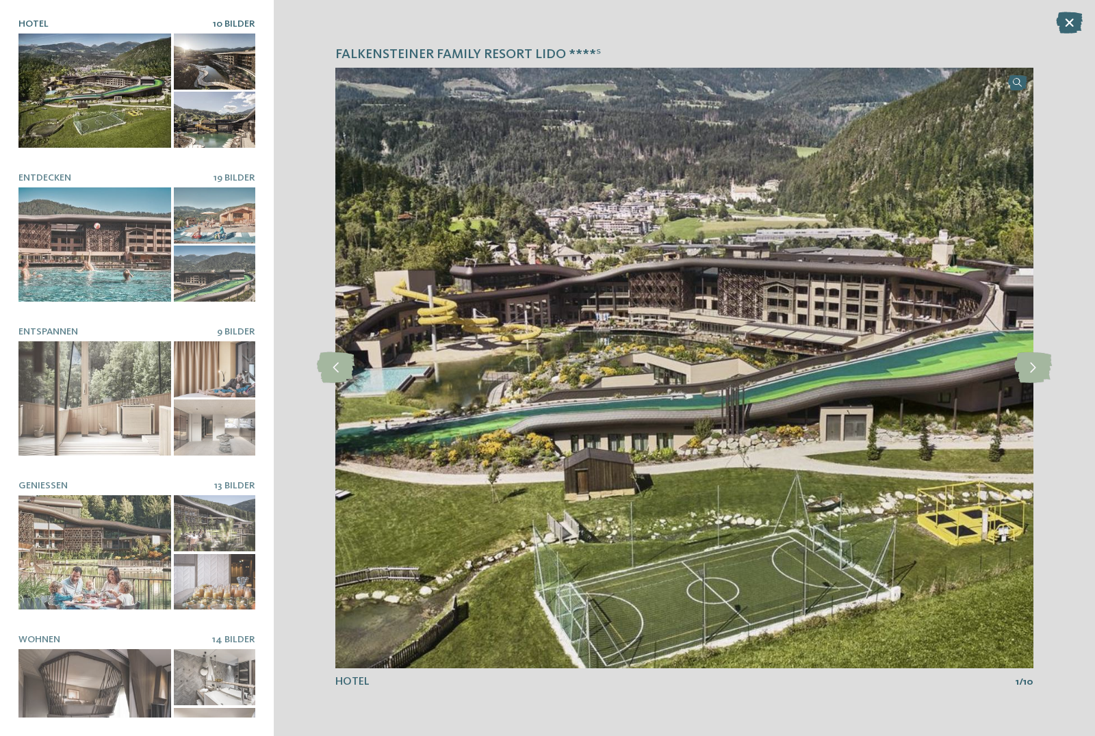
click at [88, 116] on div at bounding box center [94, 91] width 153 height 114
click at [1030, 367] on icon at bounding box center [1033, 367] width 38 height 31
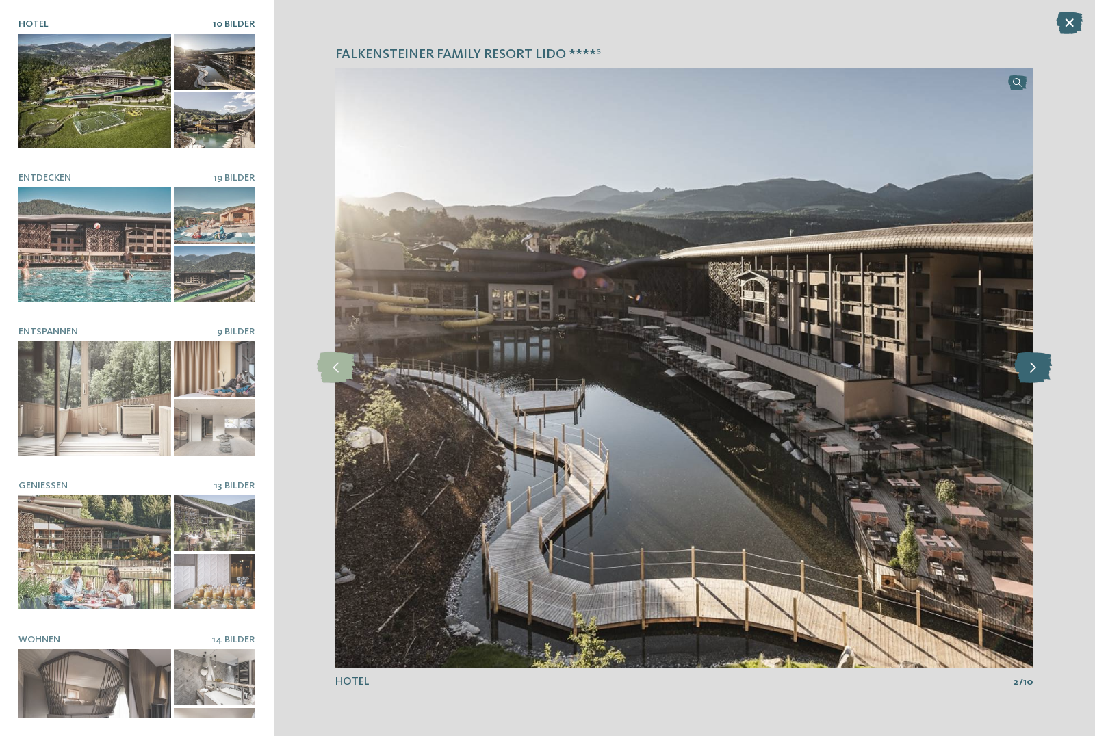
click at [1030, 367] on icon at bounding box center [1033, 367] width 38 height 31
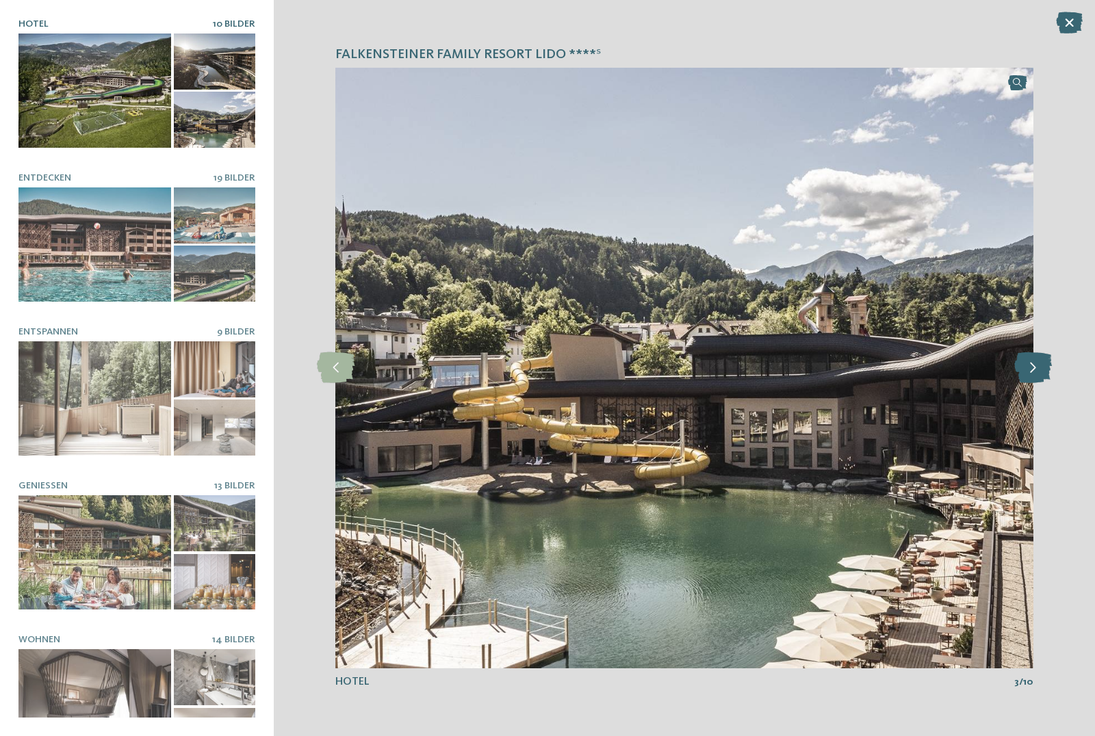
click at [1033, 365] on icon at bounding box center [1033, 367] width 38 height 31
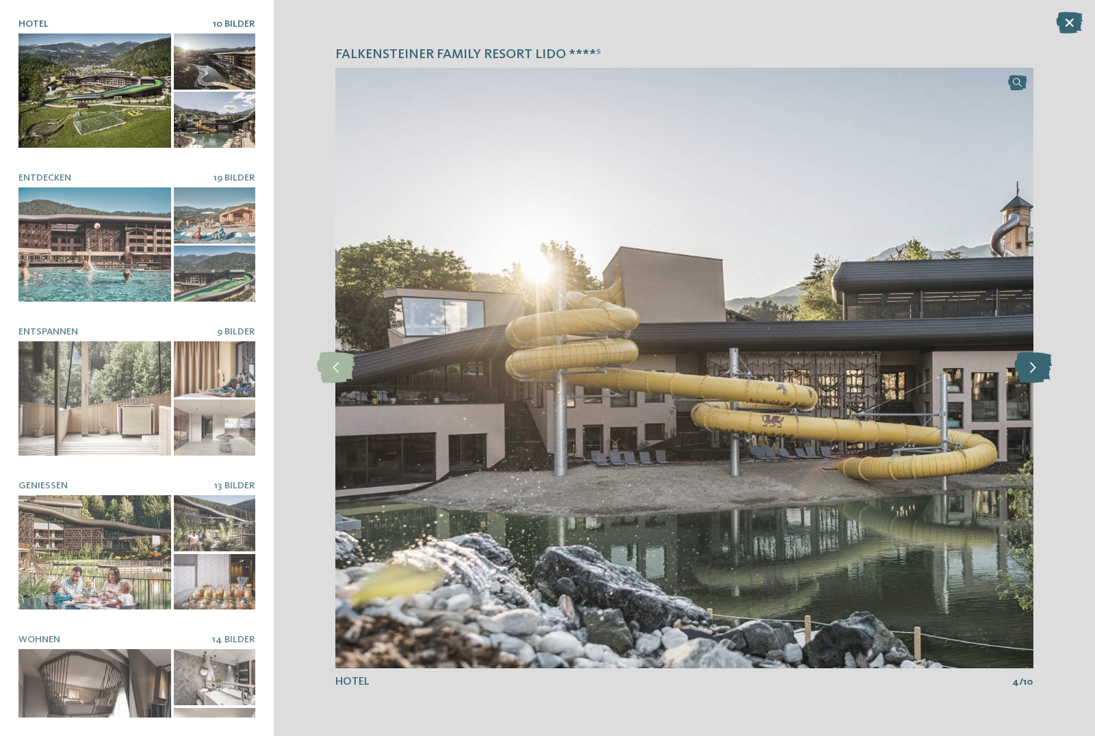
click at [1033, 365] on icon at bounding box center [1033, 367] width 38 height 31
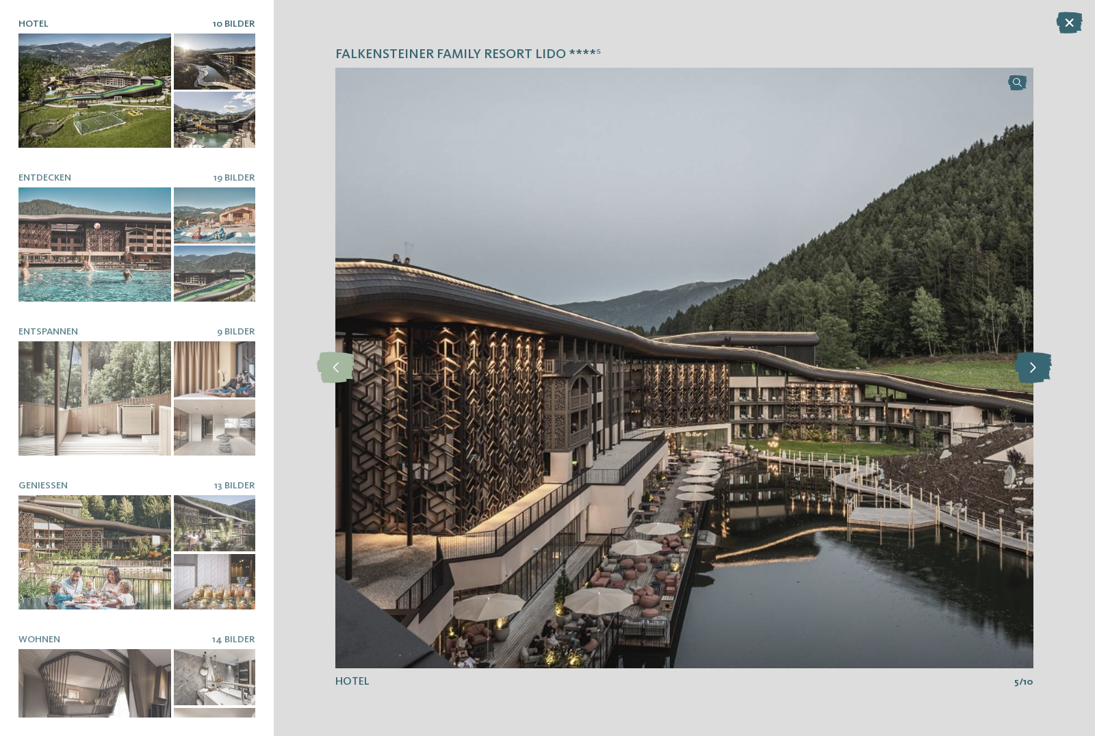
click at [1033, 365] on icon at bounding box center [1033, 367] width 38 height 31
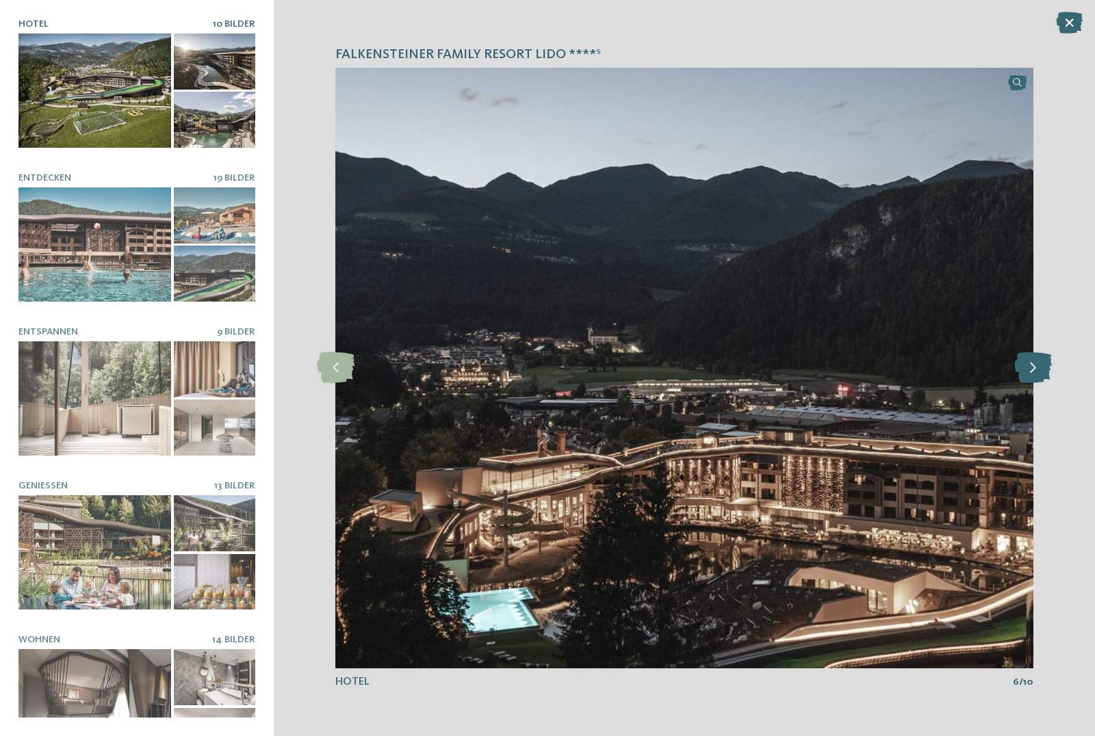
click at [1033, 366] on icon at bounding box center [1033, 367] width 38 height 31
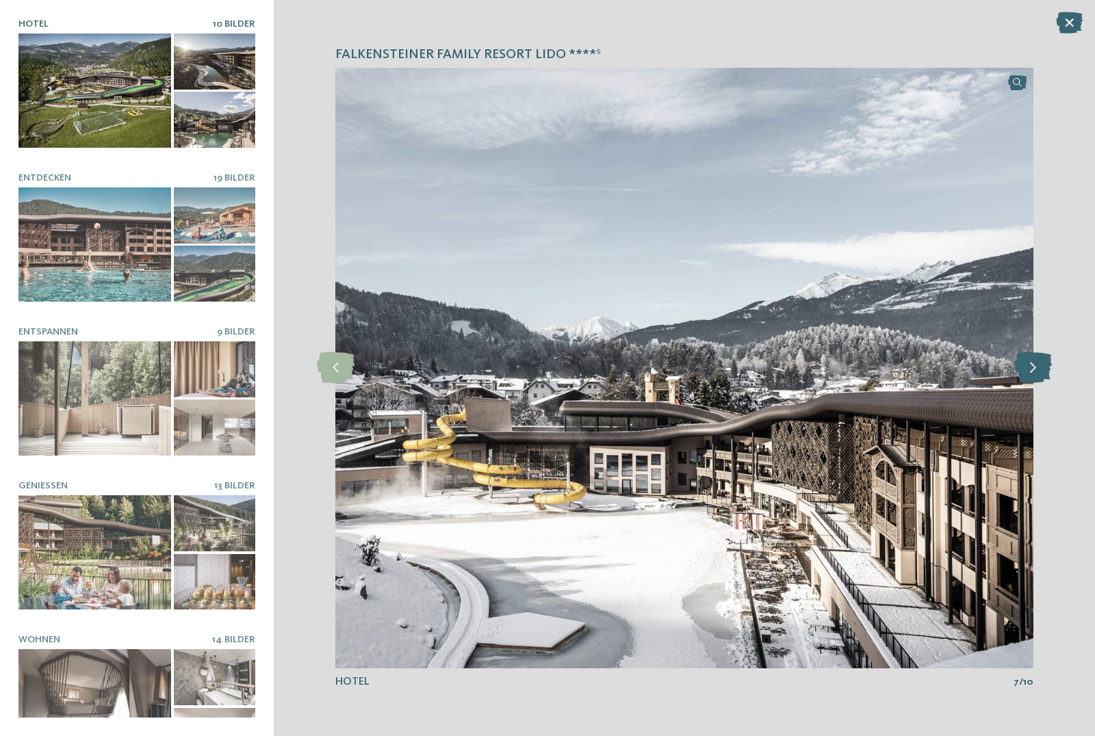
click at [1031, 369] on icon at bounding box center [1033, 367] width 38 height 31
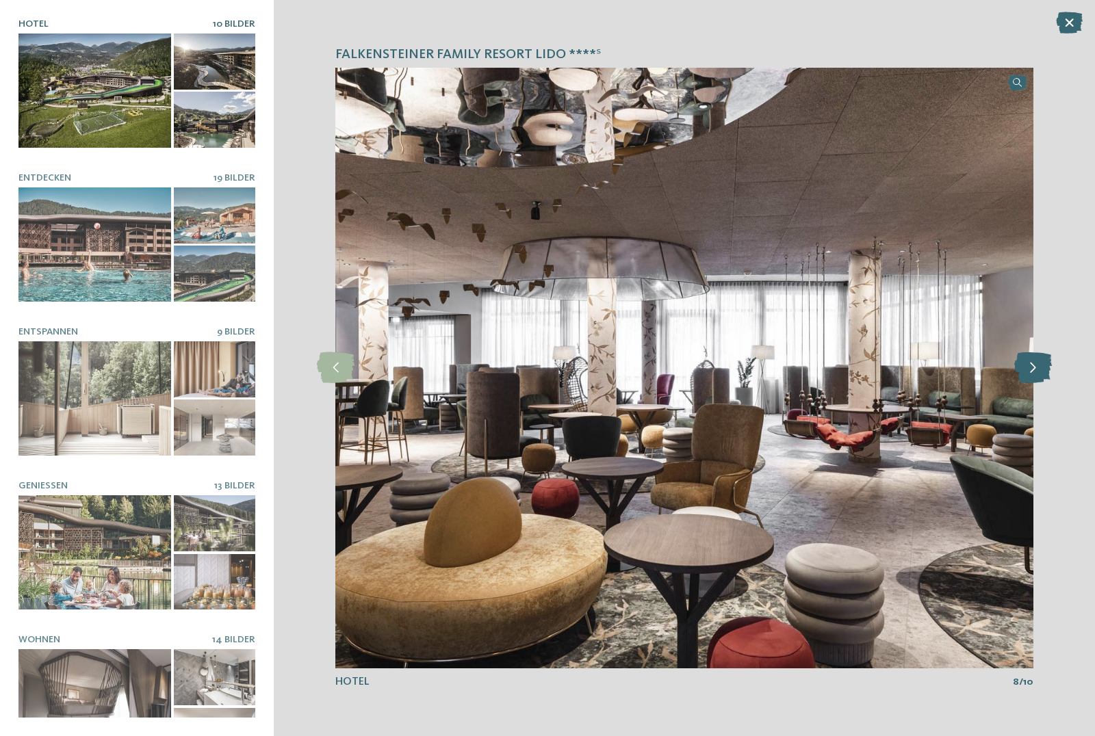
click at [1032, 369] on icon at bounding box center [1033, 367] width 38 height 31
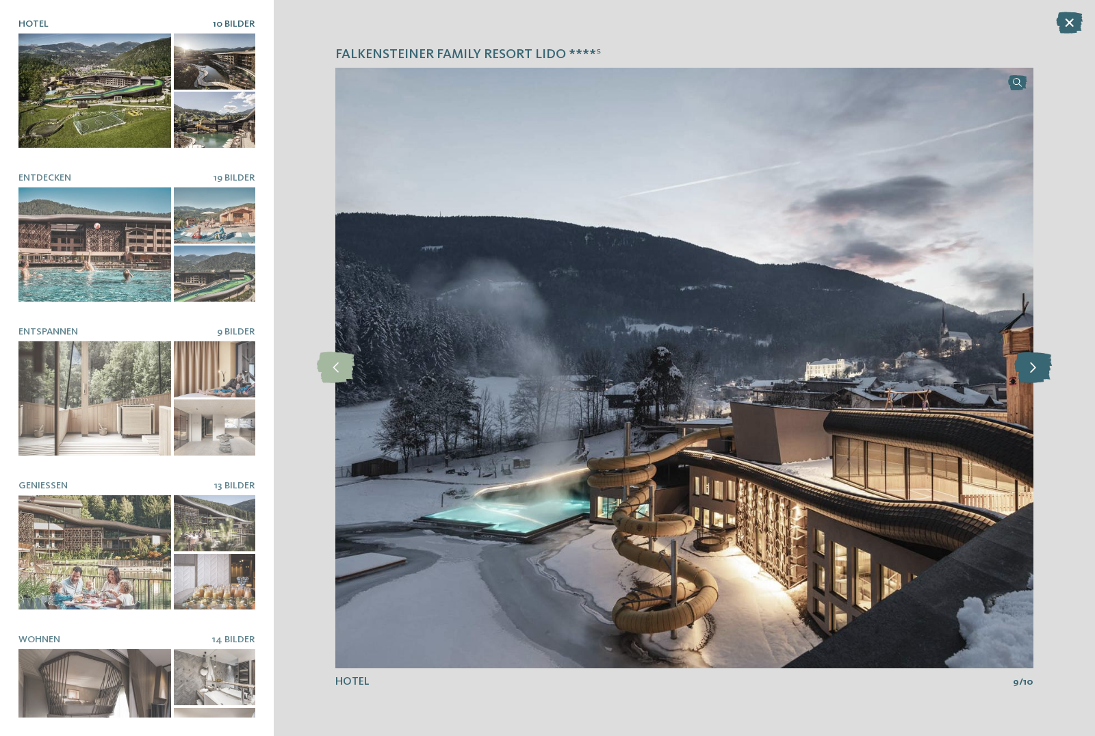
click at [1032, 369] on icon at bounding box center [1033, 367] width 38 height 31
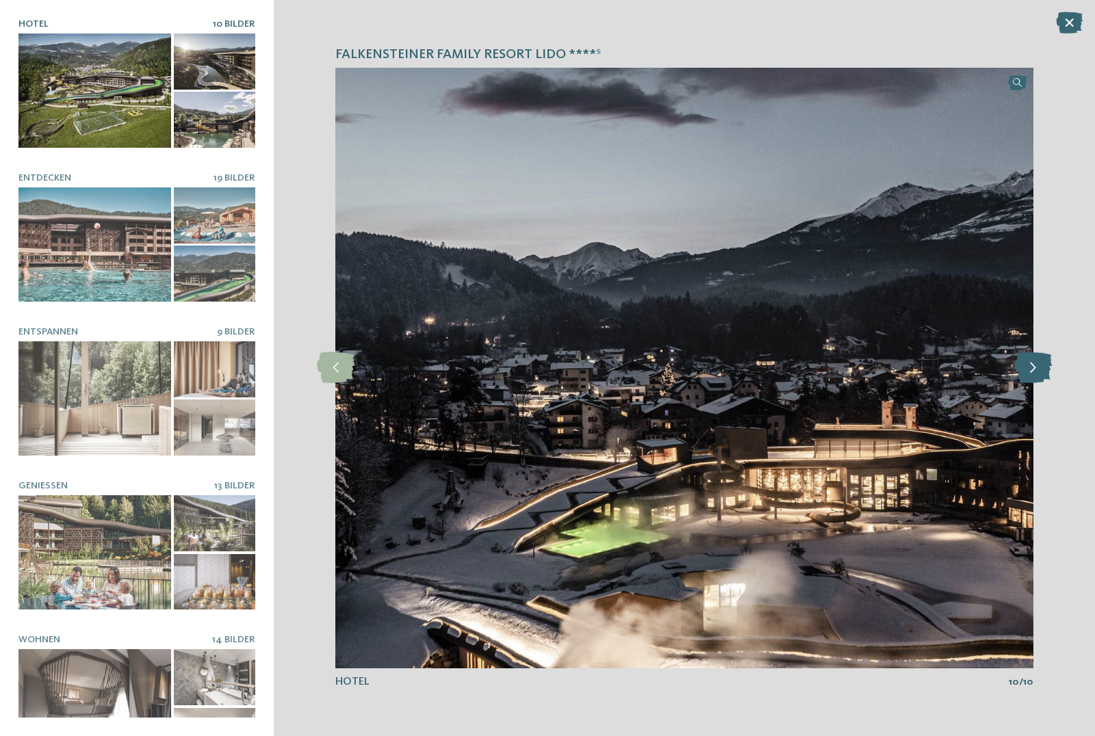
click at [1032, 369] on icon at bounding box center [1033, 367] width 38 height 31
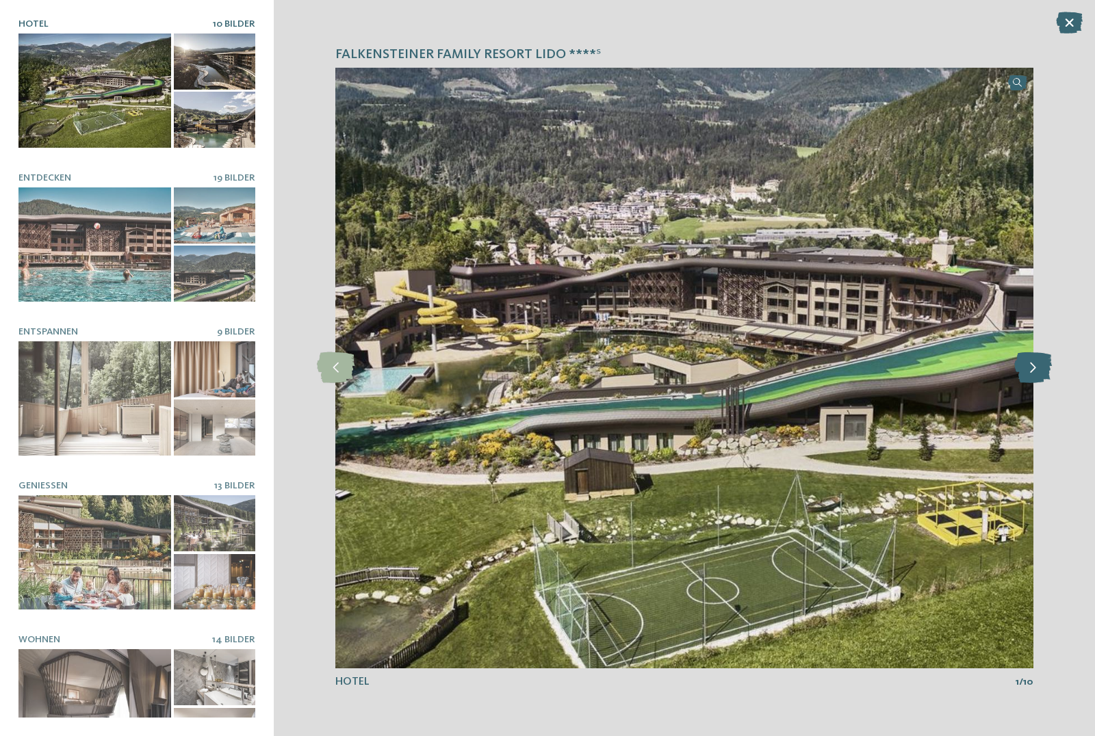
click at [1032, 369] on icon at bounding box center [1033, 367] width 38 height 31
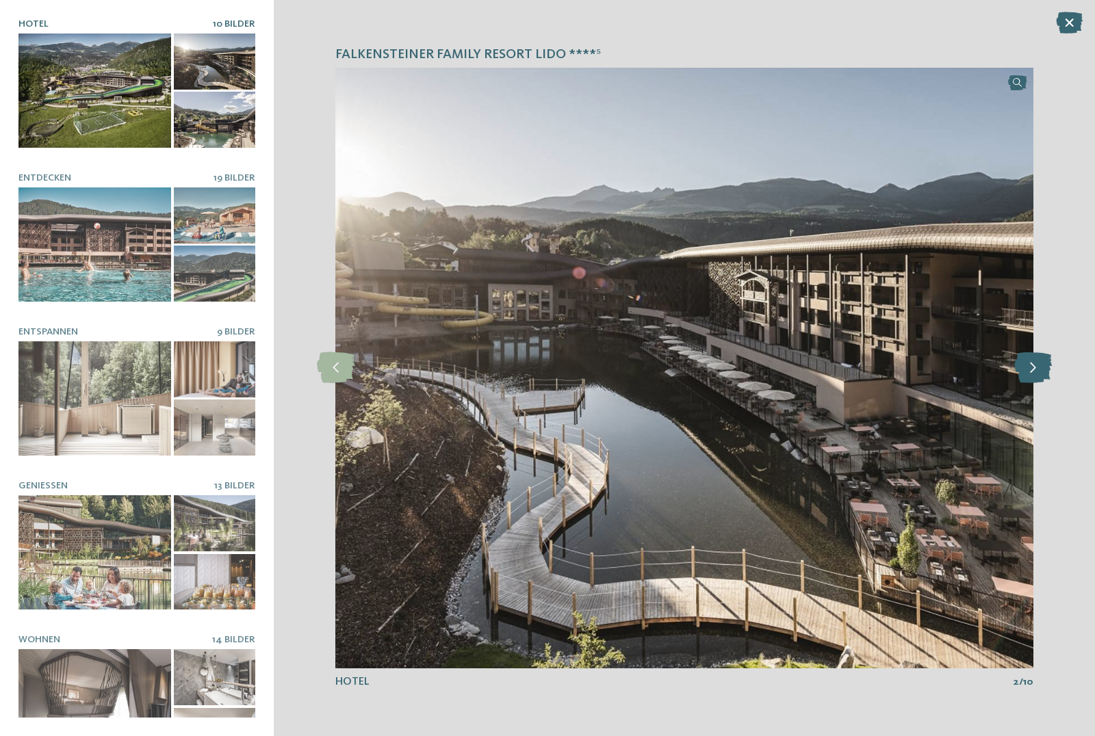
click at [1032, 369] on icon at bounding box center [1033, 367] width 38 height 31
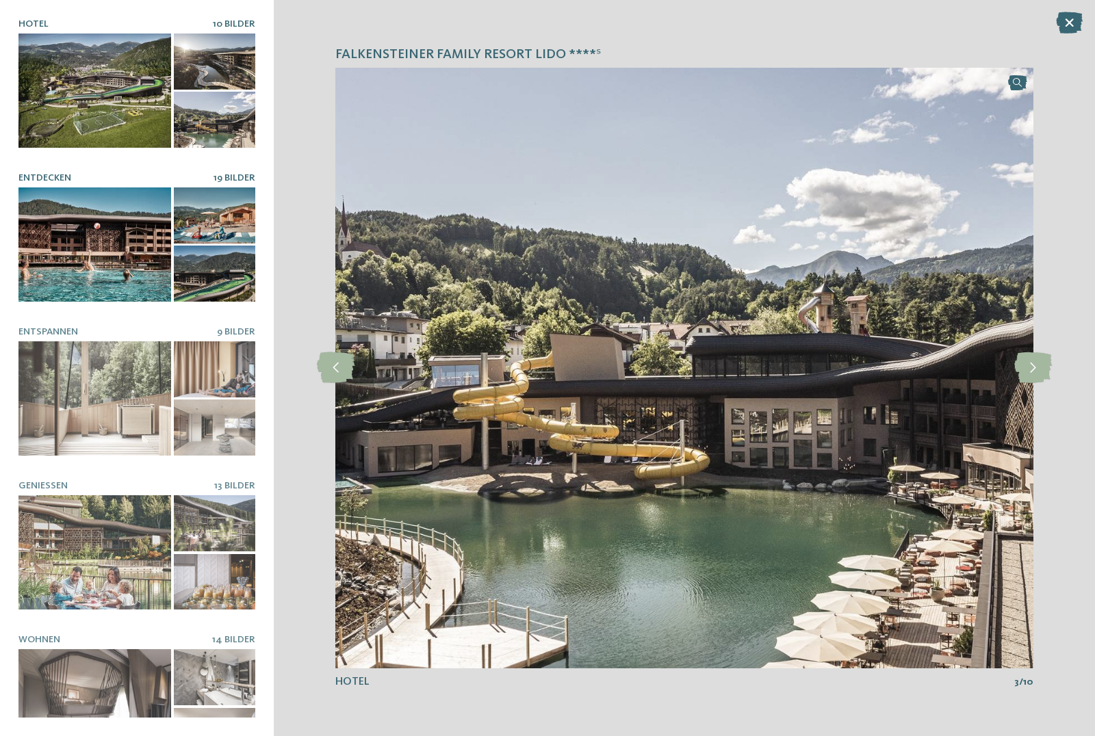
click at [80, 279] on div at bounding box center [94, 245] width 153 height 114
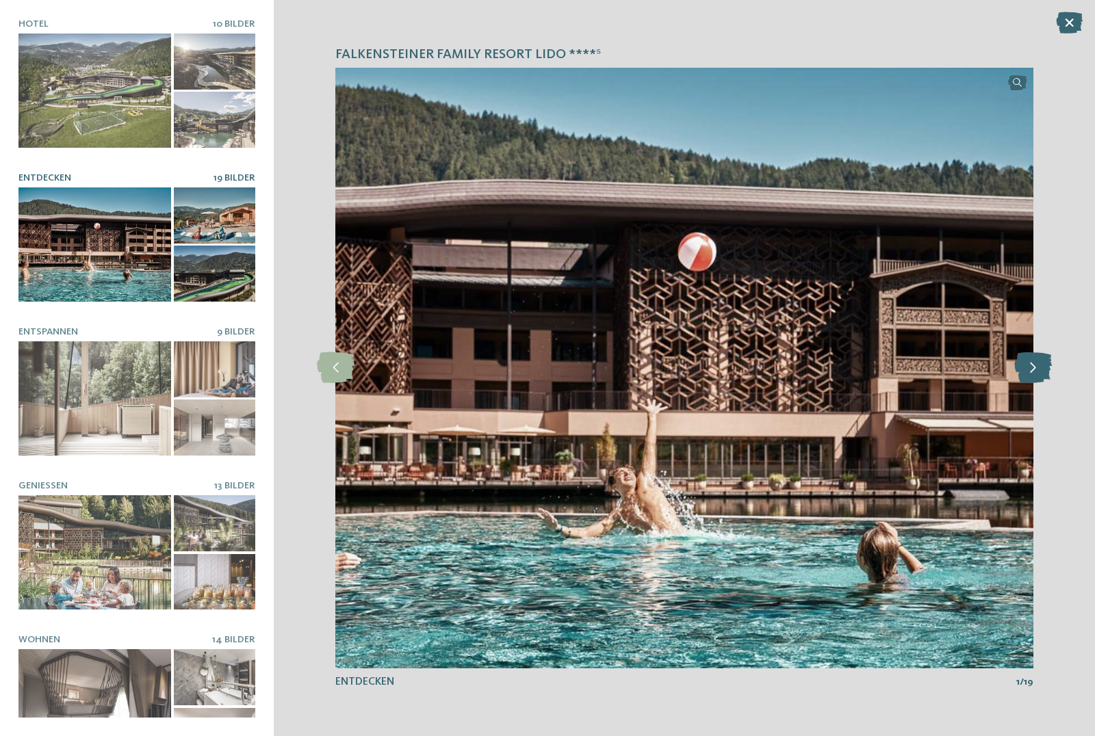
click at [1037, 376] on icon at bounding box center [1033, 367] width 38 height 31
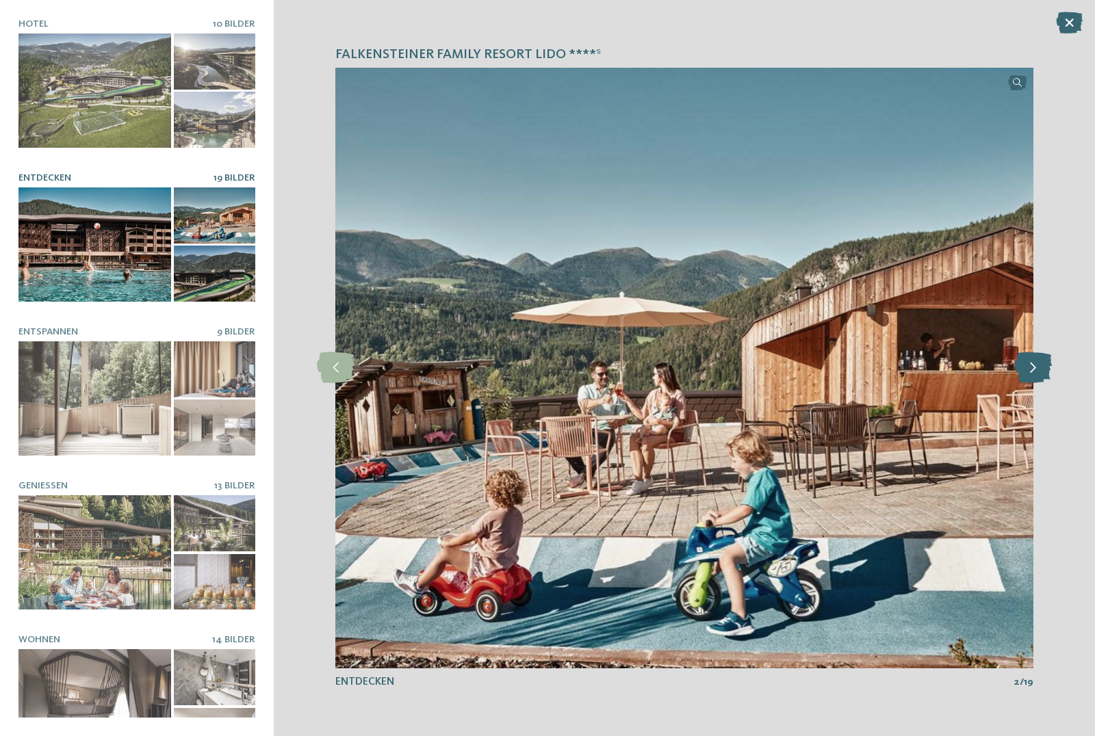
click at [1035, 368] on icon at bounding box center [1033, 367] width 38 height 31
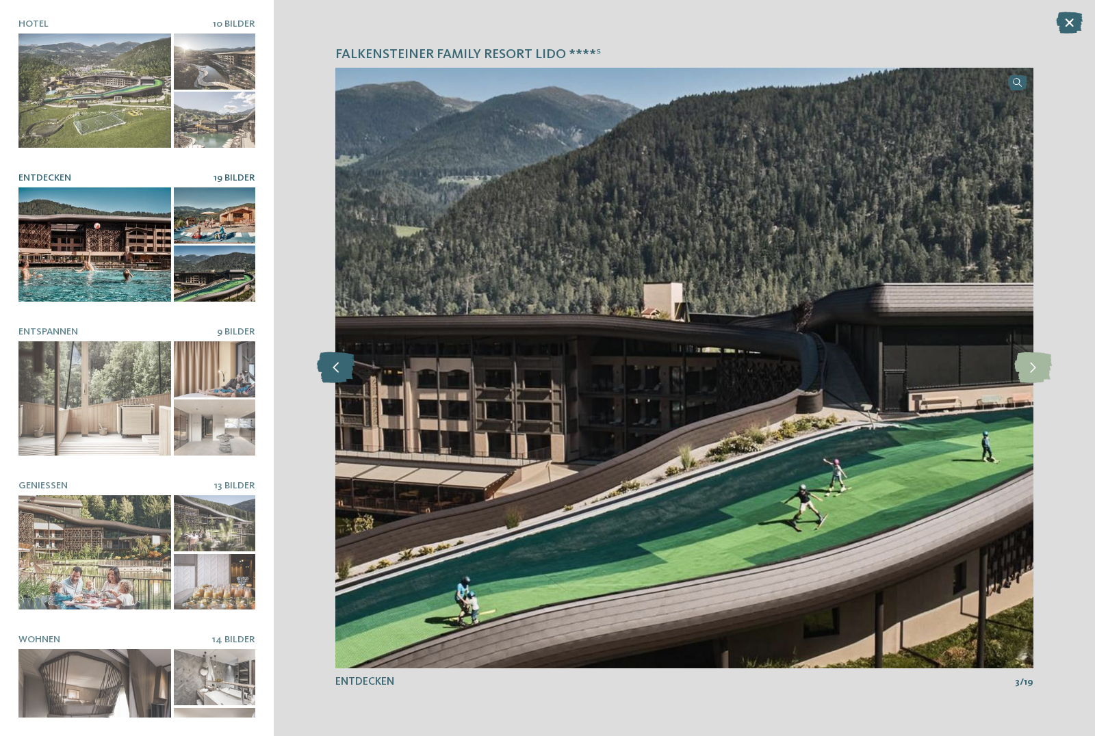
click at [336, 369] on icon at bounding box center [336, 367] width 38 height 31
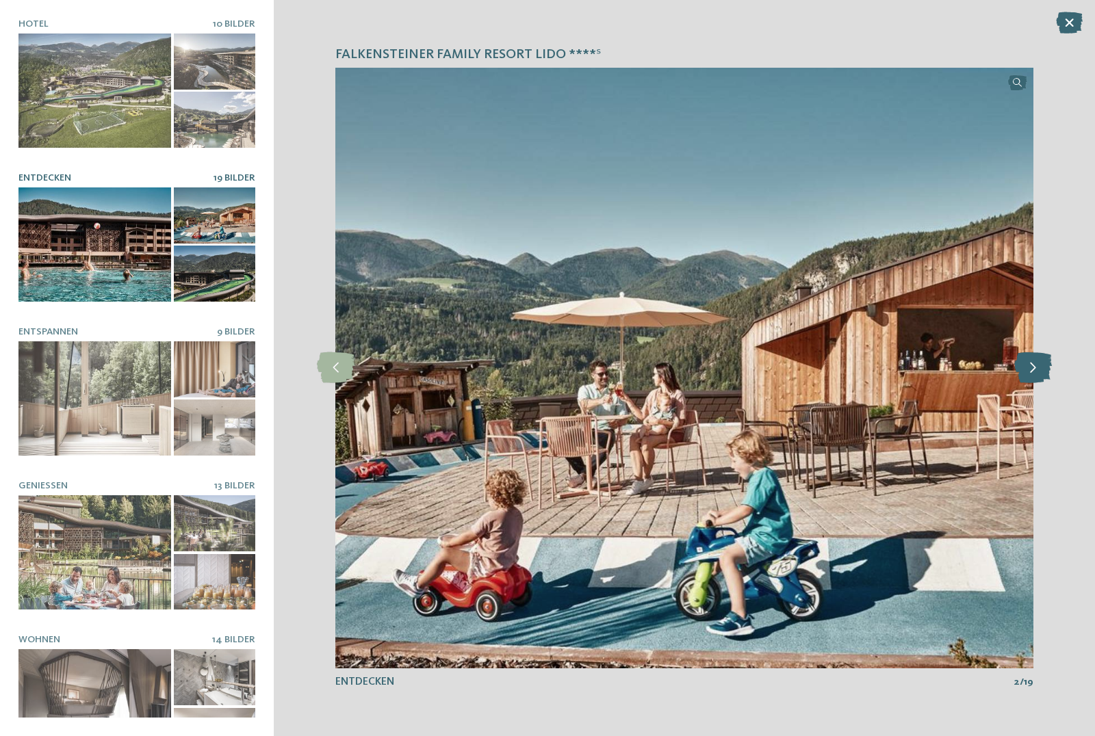
click at [1037, 367] on icon at bounding box center [1033, 367] width 38 height 31
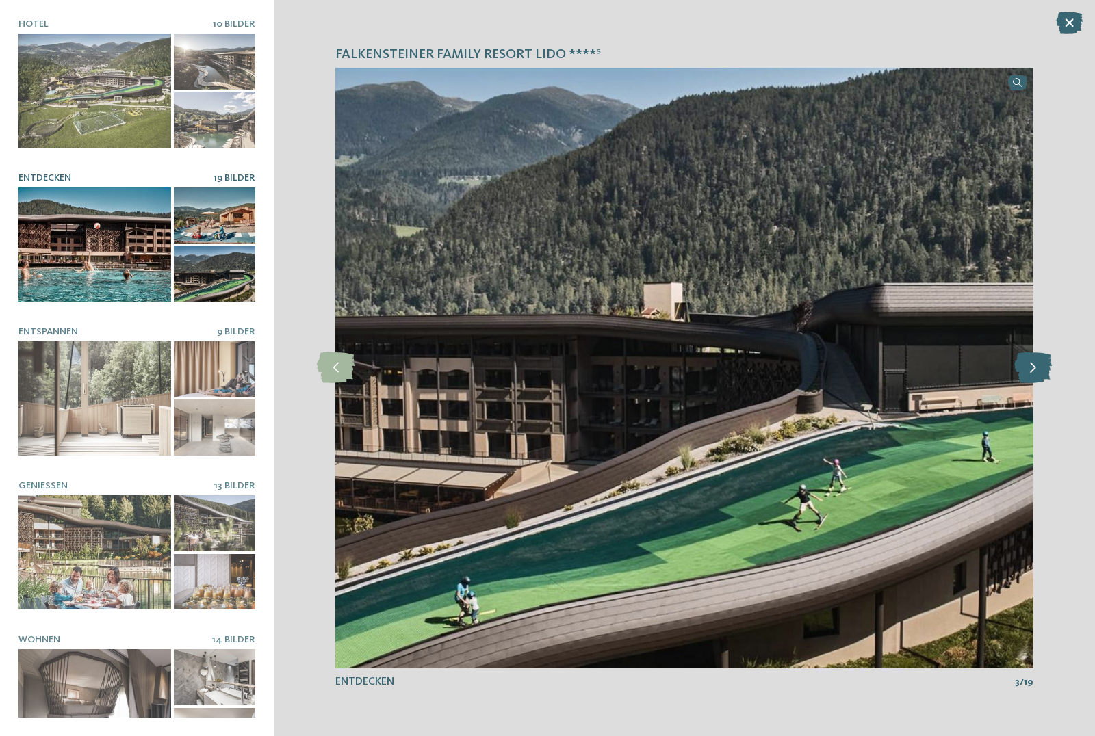
click at [1037, 367] on icon at bounding box center [1033, 367] width 38 height 31
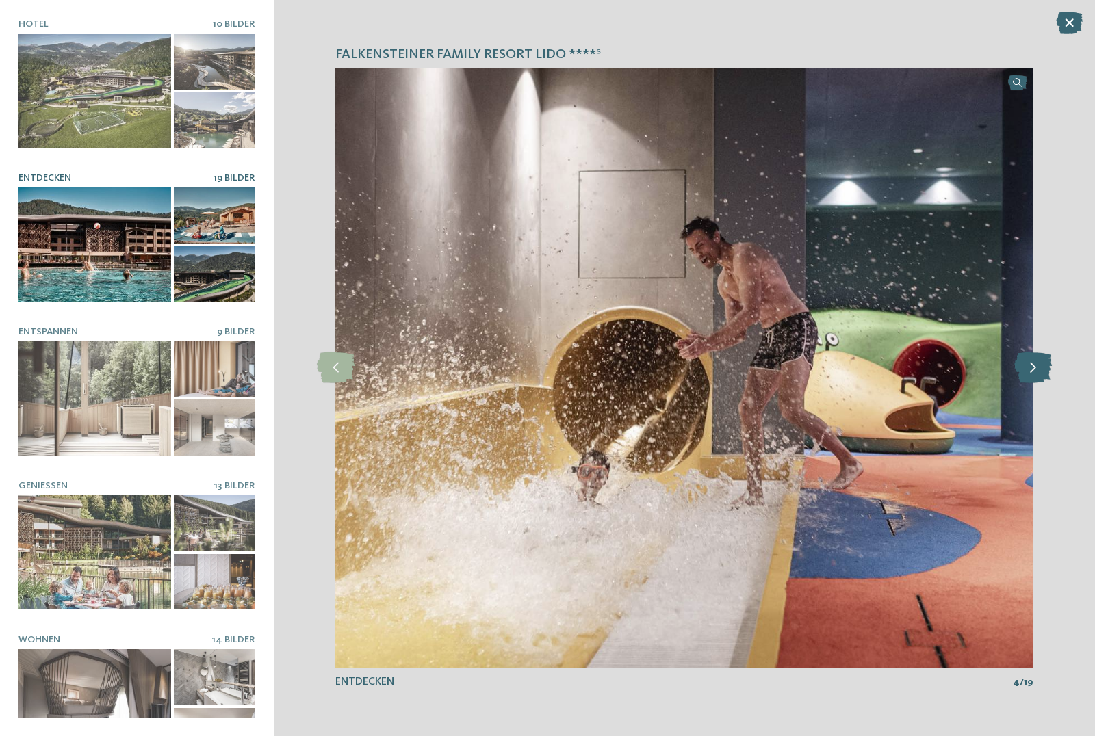
click at [1037, 367] on icon at bounding box center [1033, 367] width 38 height 31
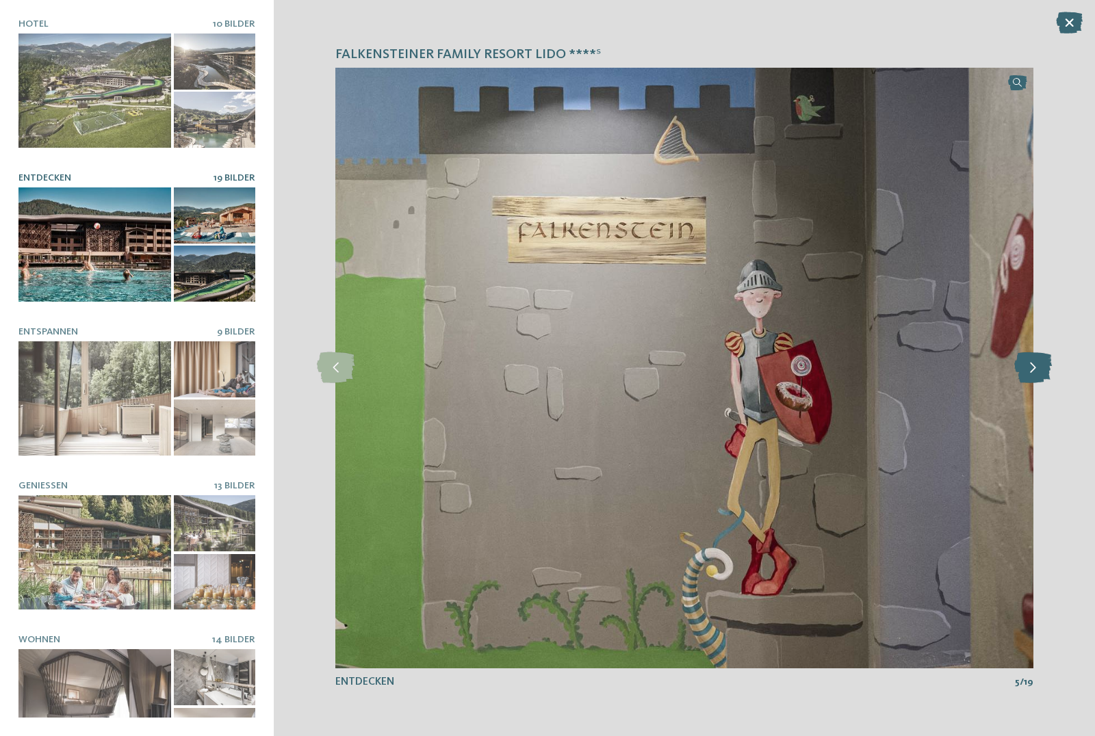
click at [1037, 367] on icon at bounding box center [1033, 367] width 38 height 31
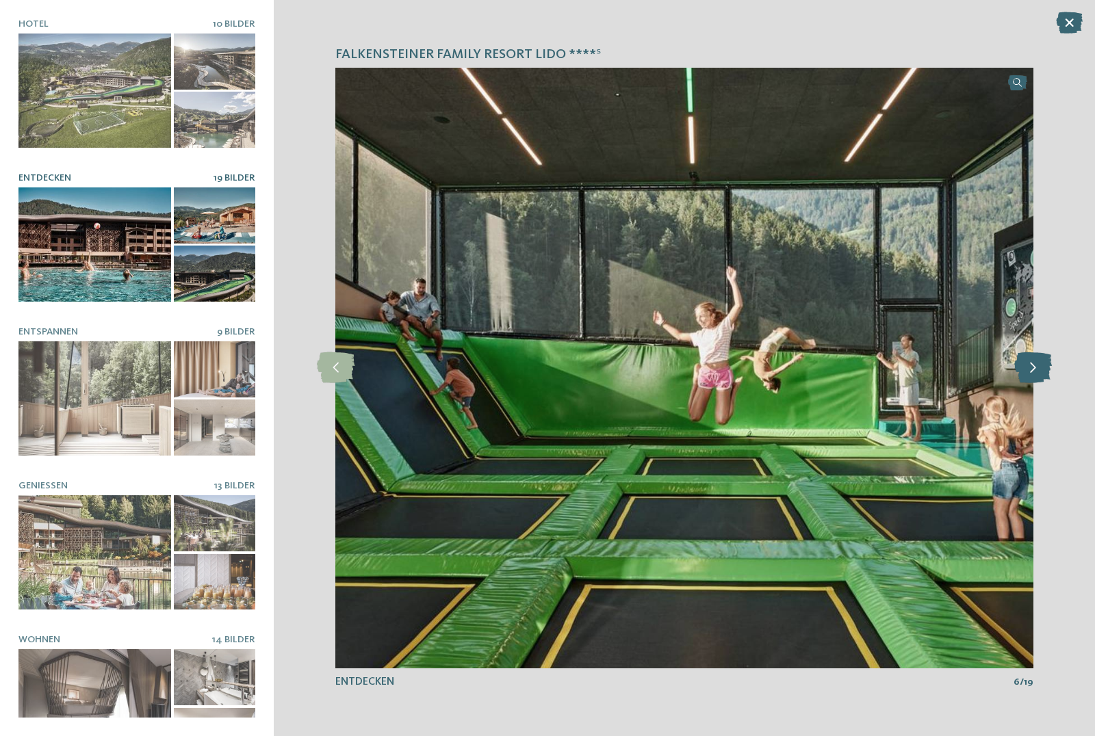
click at [1036, 367] on icon at bounding box center [1033, 367] width 38 height 31
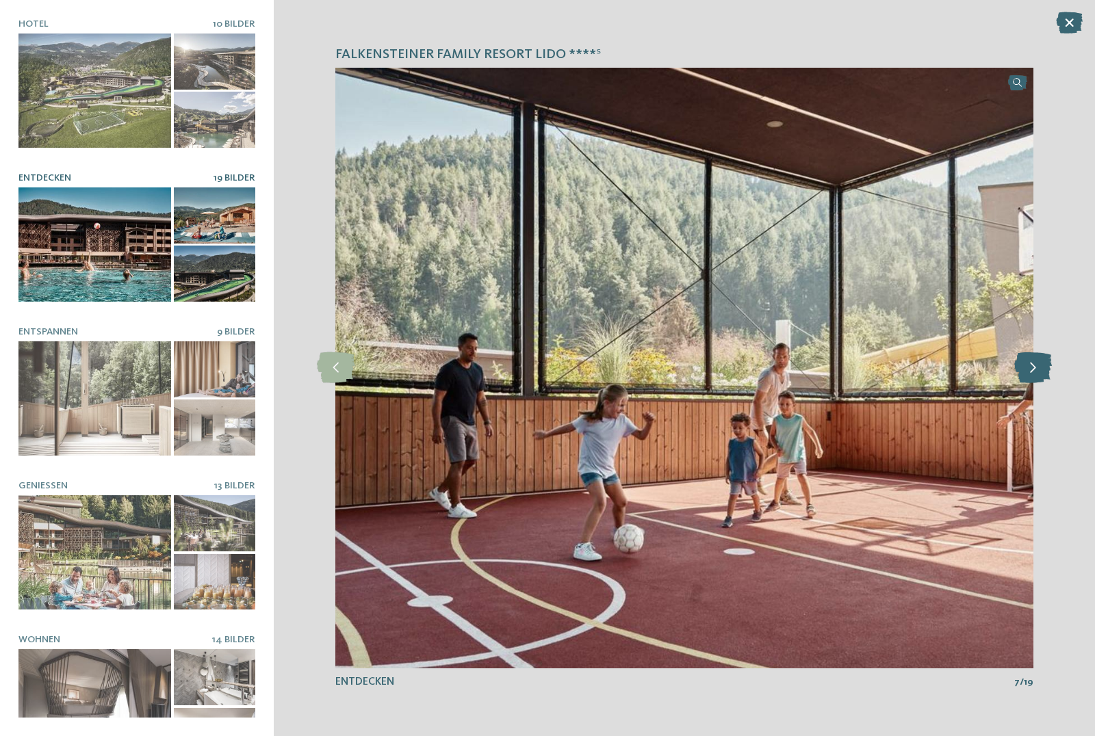
click at [1036, 367] on icon at bounding box center [1033, 367] width 38 height 31
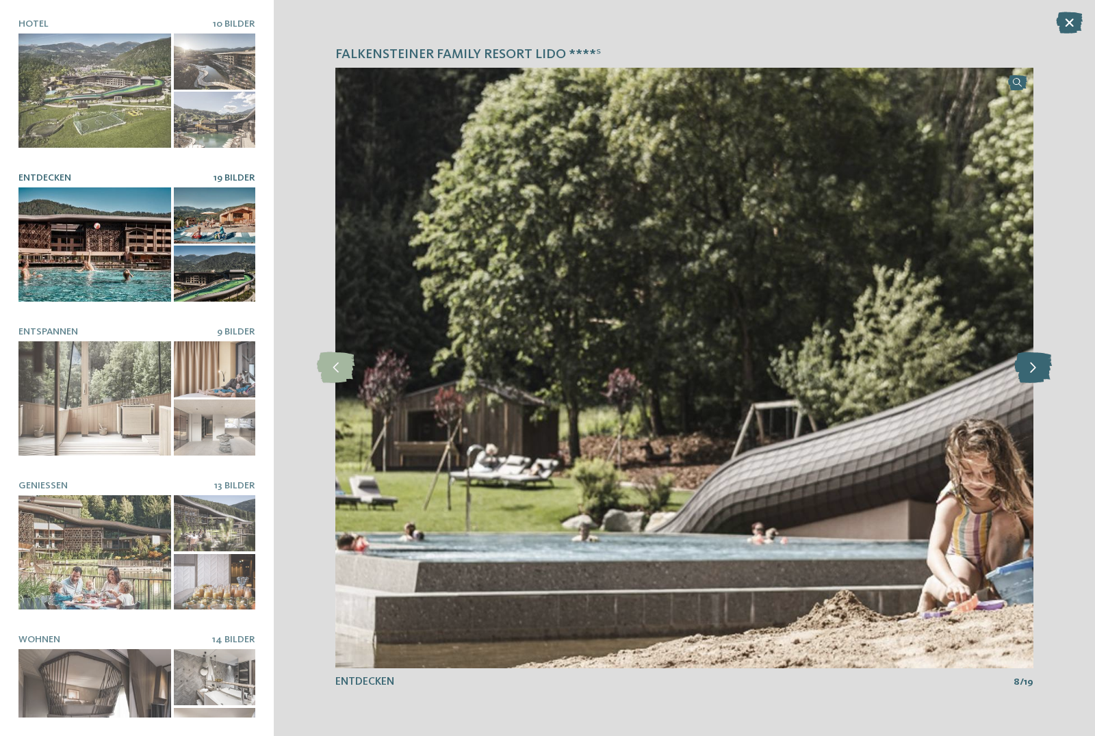
click at [1036, 367] on icon at bounding box center [1033, 367] width 38 height 31
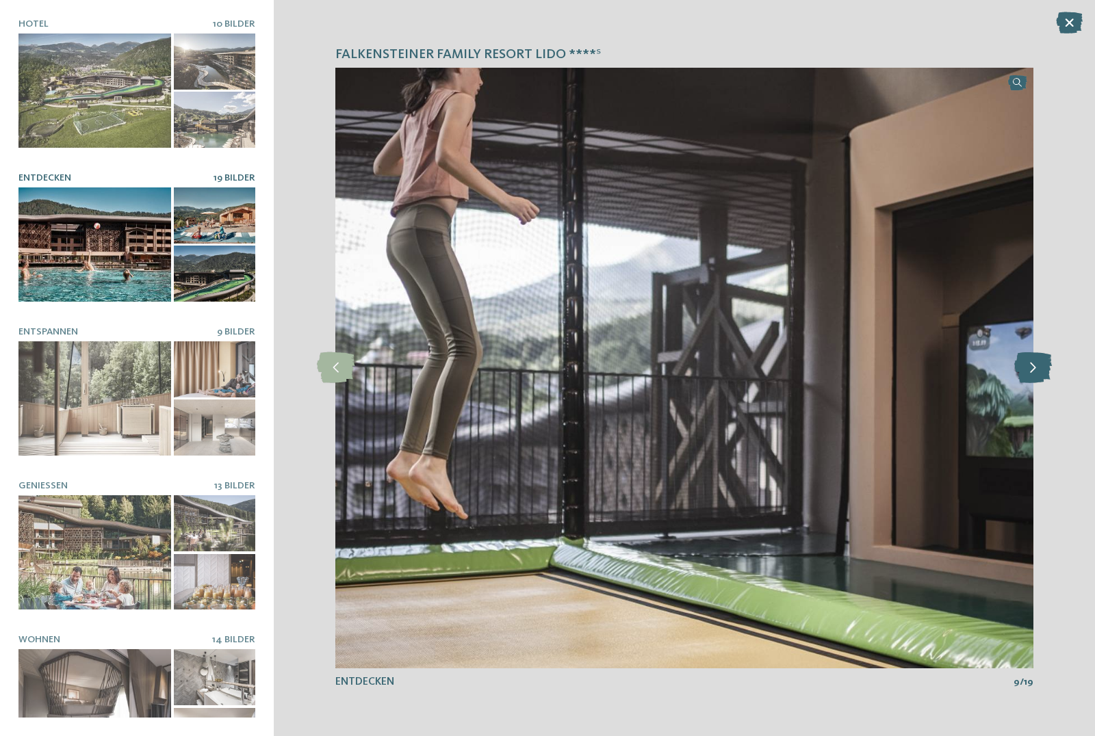
click at [1036, 367] on icon at bounding box center [1033, 367] width 38 height 31
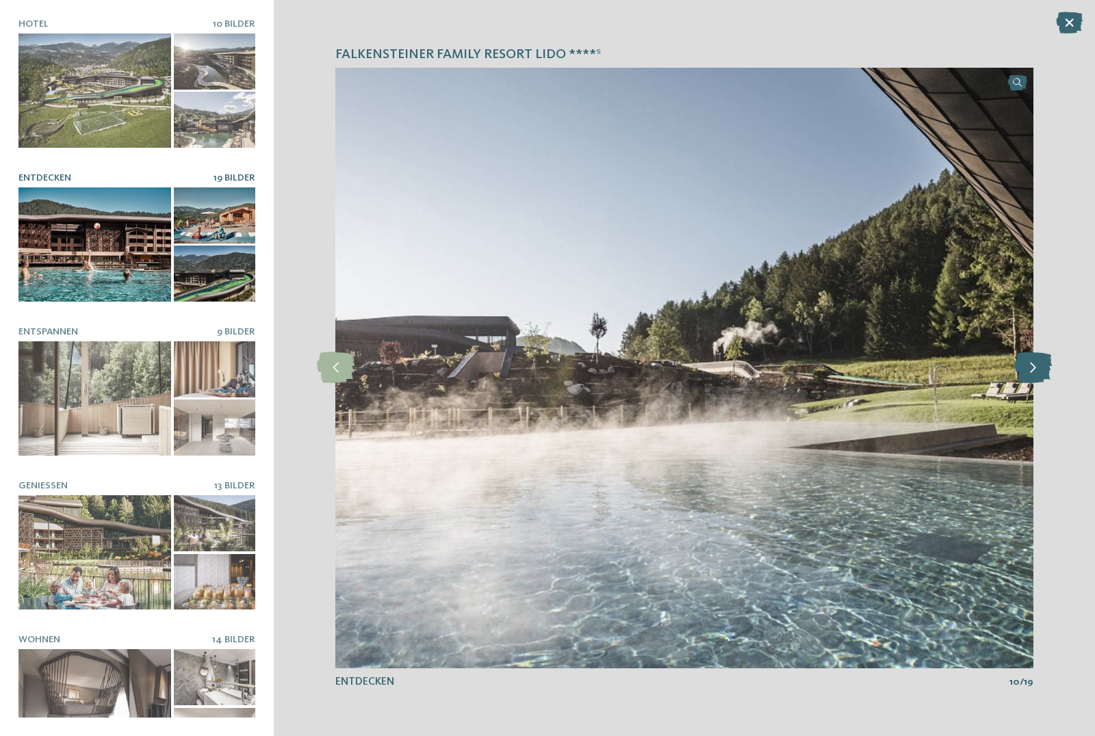
click at [1036, 367] on icon at bounding box center [1033, 367] width 38 height 31
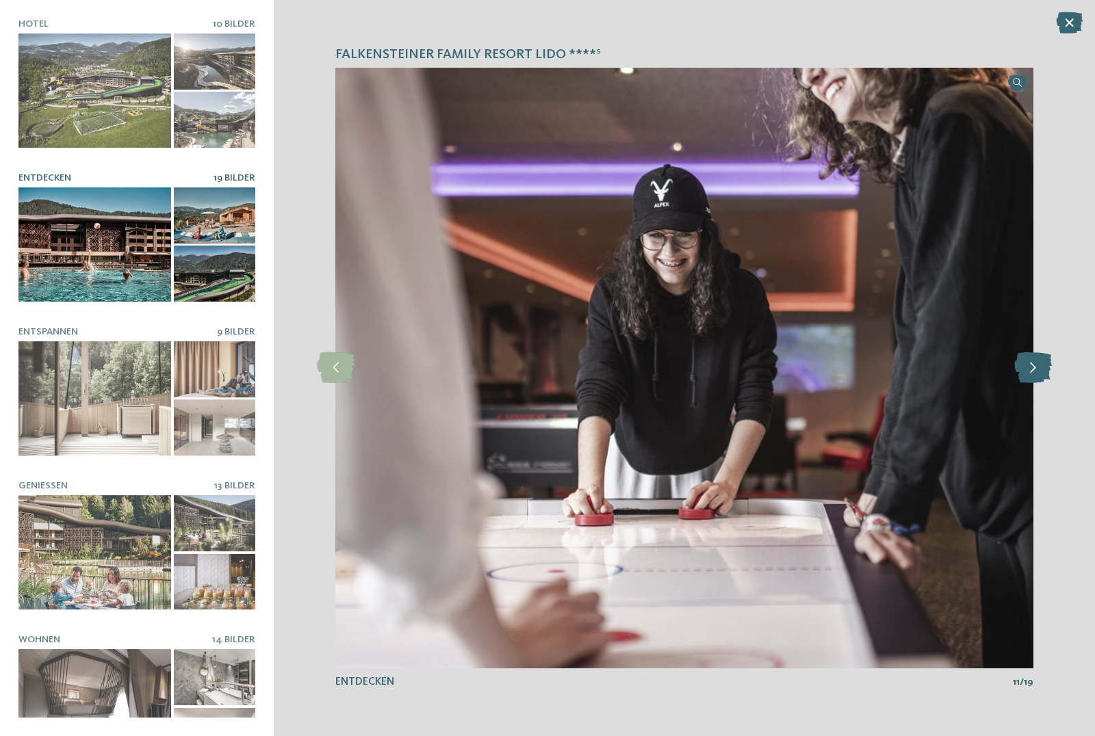
click at [1036, 367] on icon at bounding box center [1033, 367] width 38 height 31
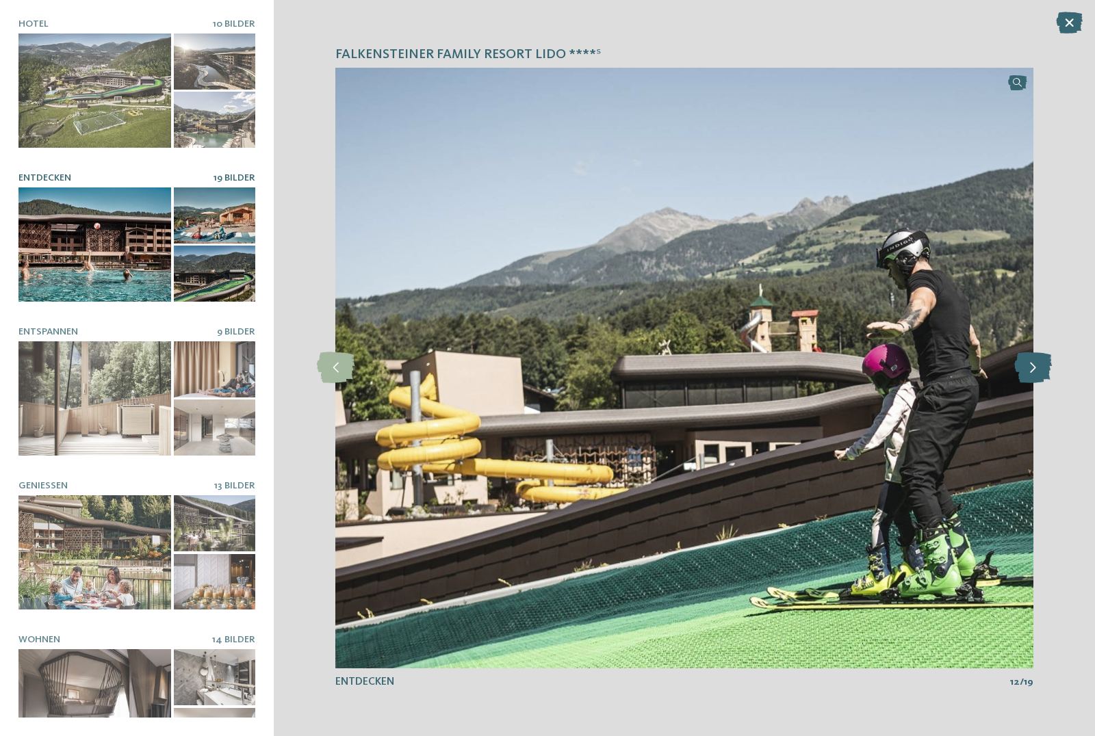
click at [1036, 367] on icon at bounding box center [1033, 367] width 38 height 31
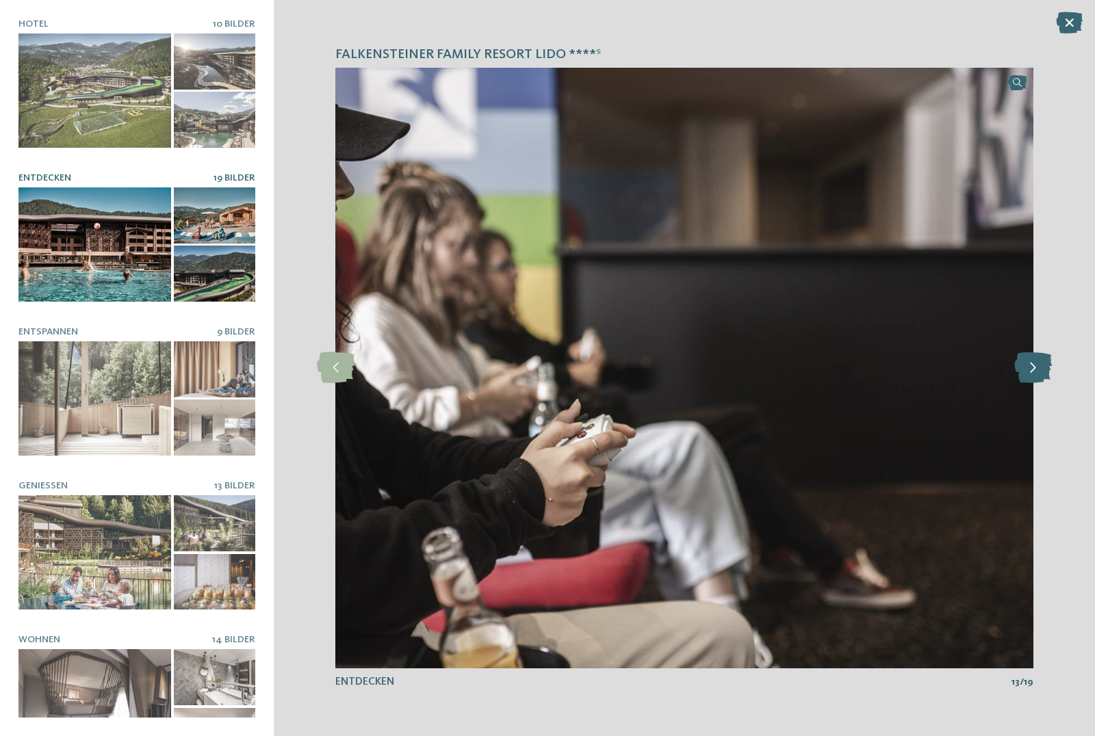
click at [1036, 367] on icon at bounding box center [1033, 367] width 38 height 31
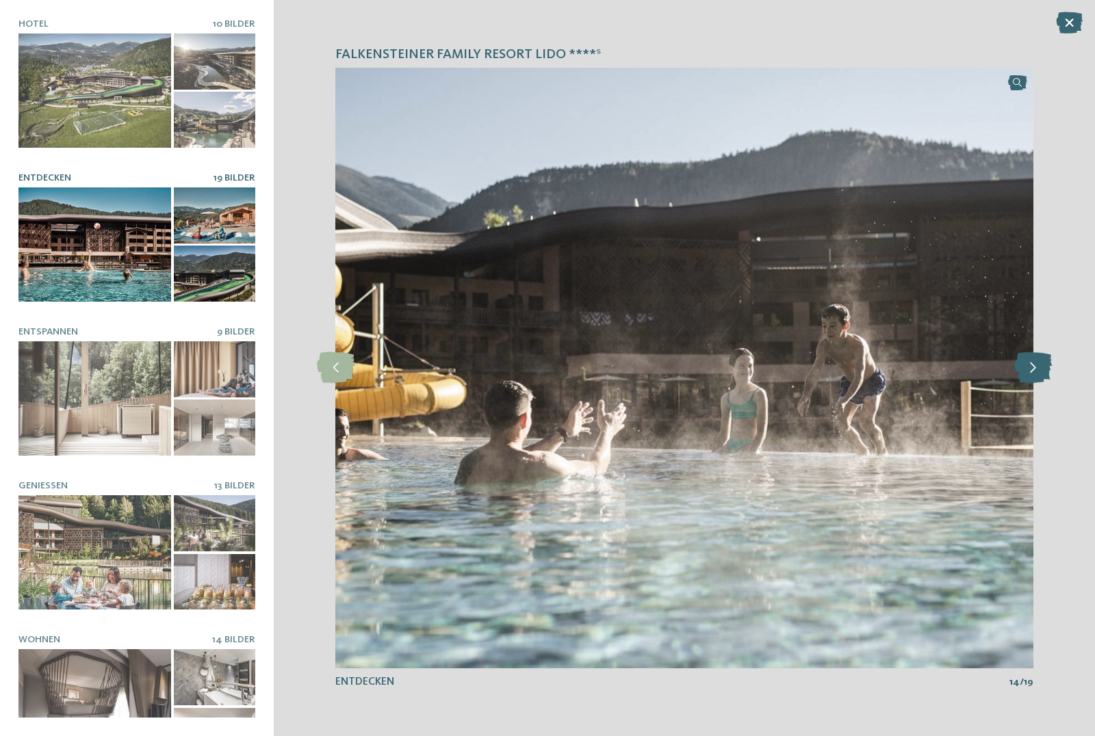
click at [1036, 367] on icon at bounding box center [1033, 367] width 38 height 31
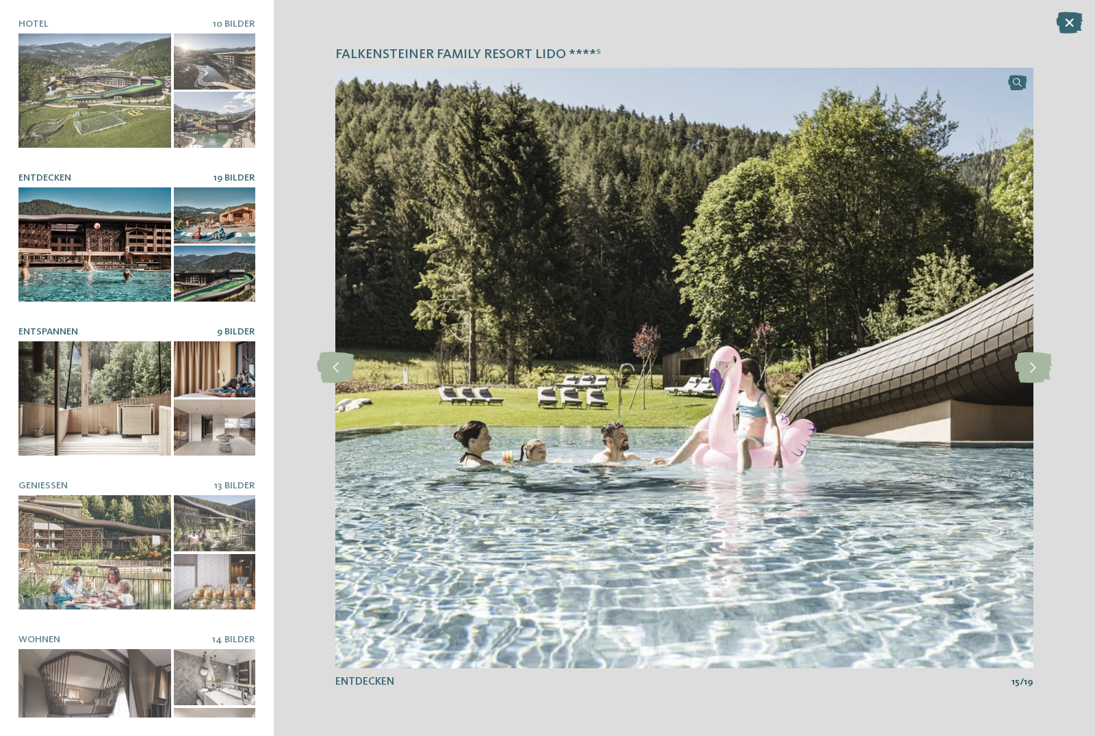
click at [104, 373] on div at bounding box center [94, 398] width 153 height 114
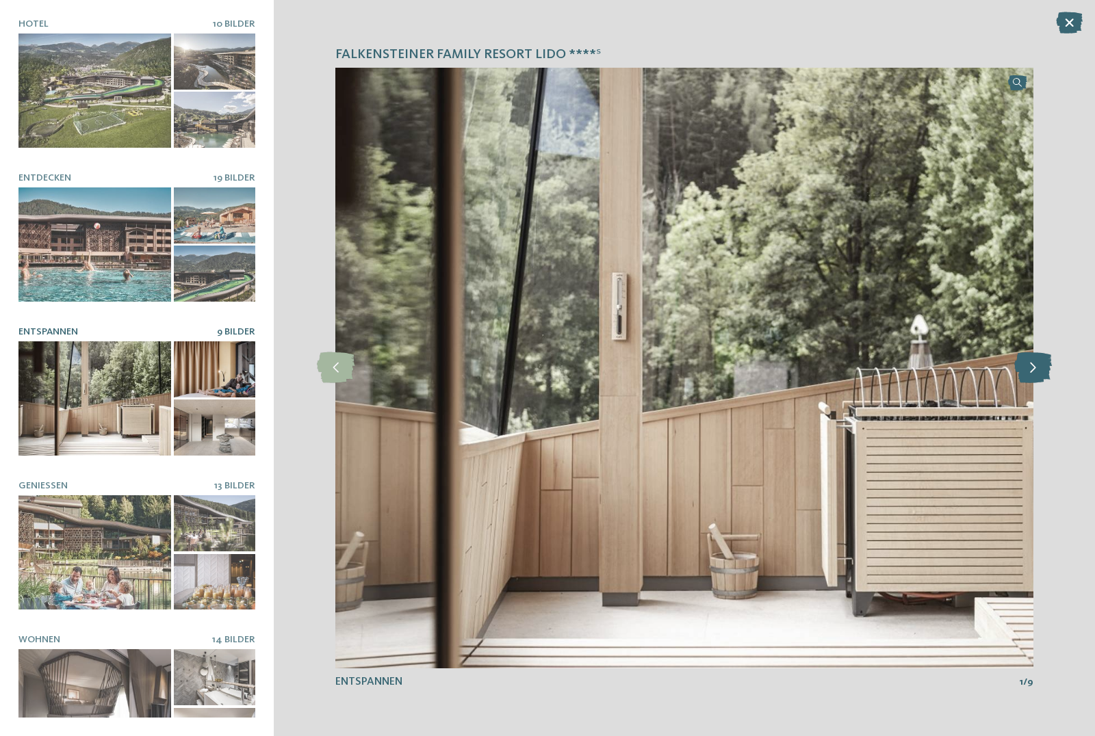
click at [1038, 370] on icon at bounding box center [1033, 367] width 38 height 31
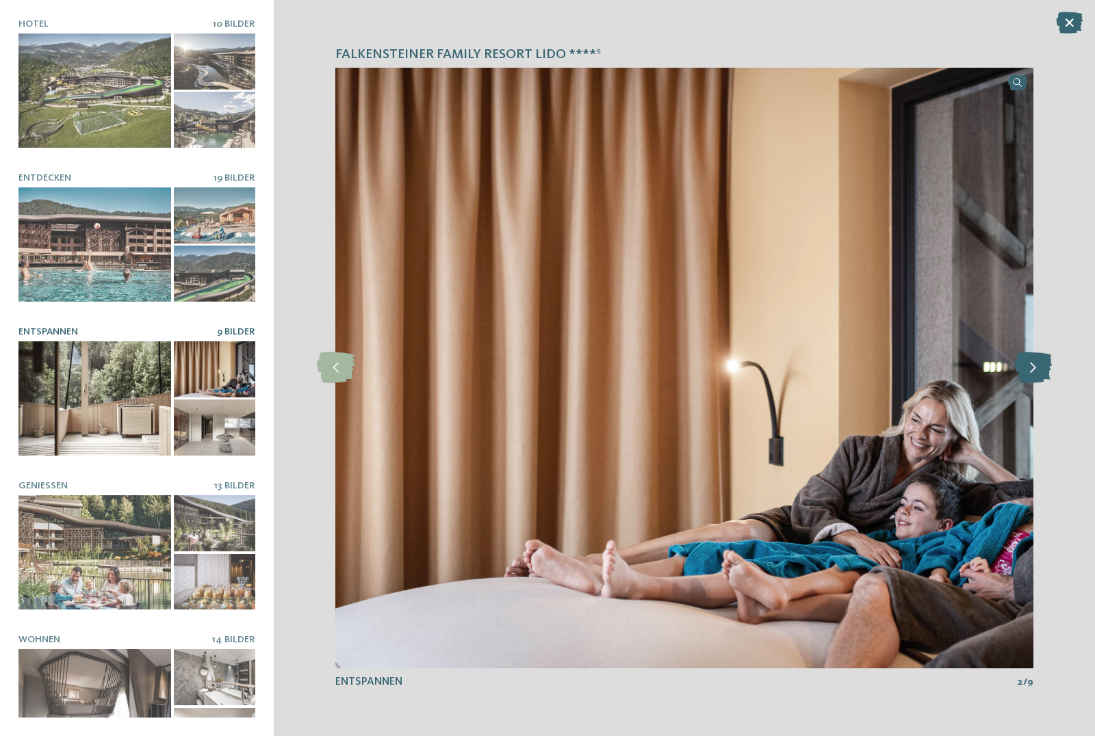
click at [1038, 370] on icon at bounding box center [1033, 367] width 38 height 31
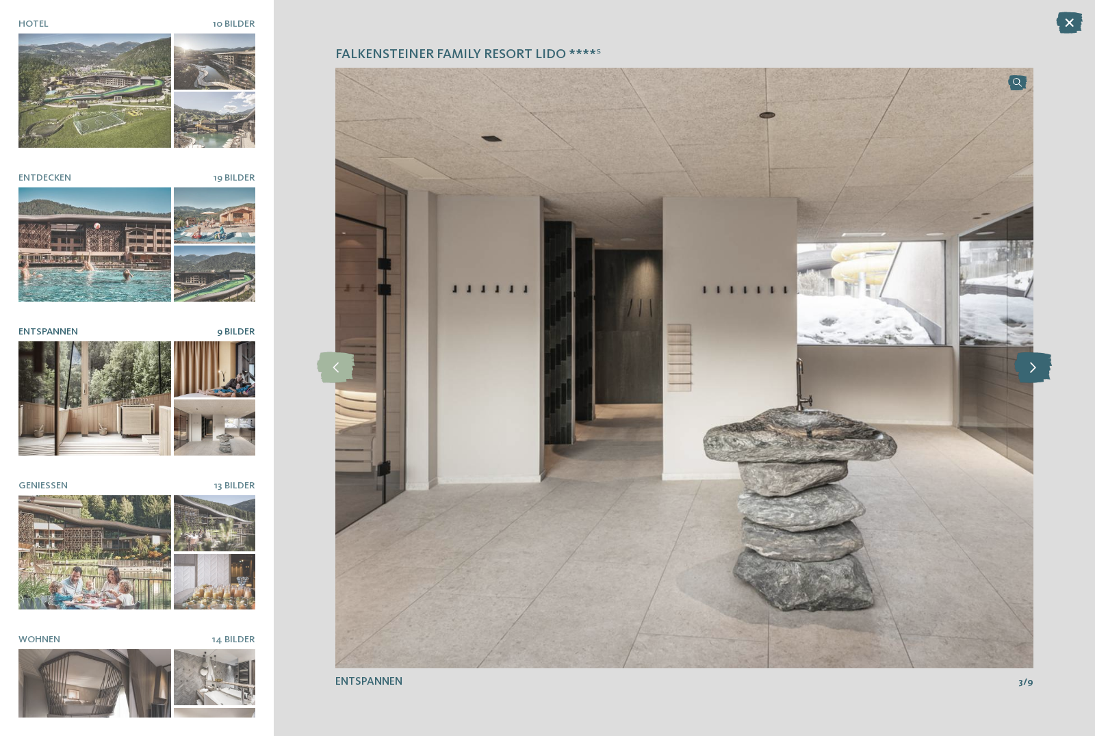
click at [1038, 370] on icon at bounding box center [1033, 367] width 38 height 31
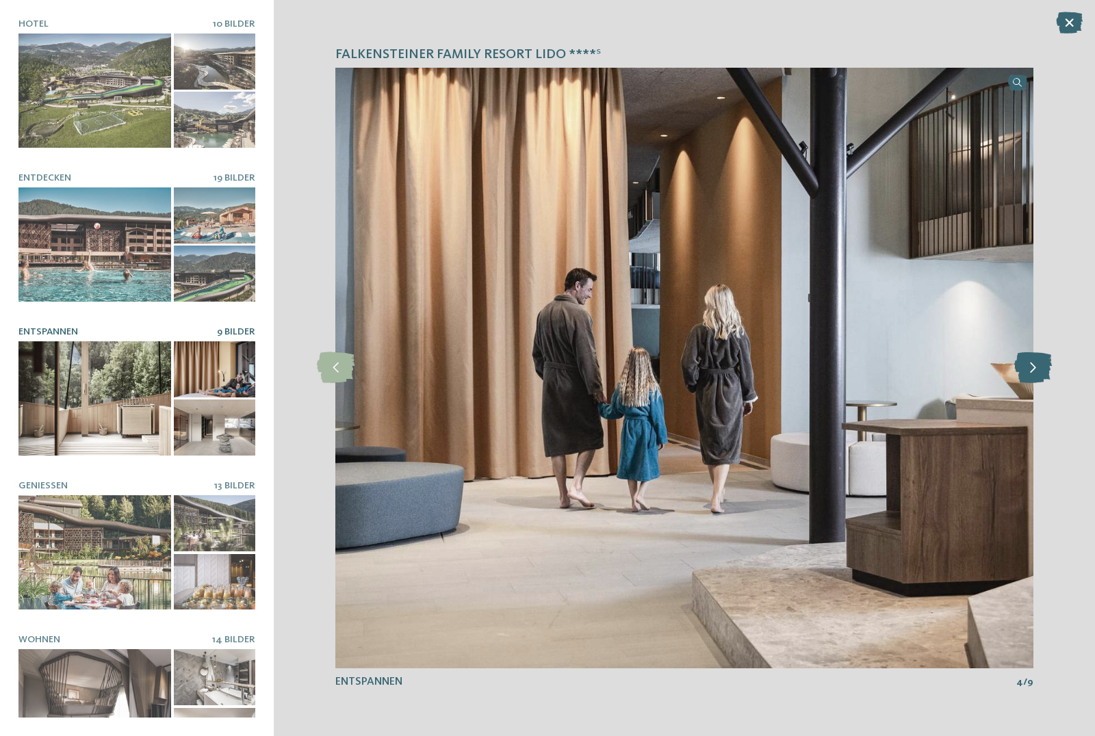
click at [1038, 370] on icon at bounding box center [1033, 367] width 38 height 31
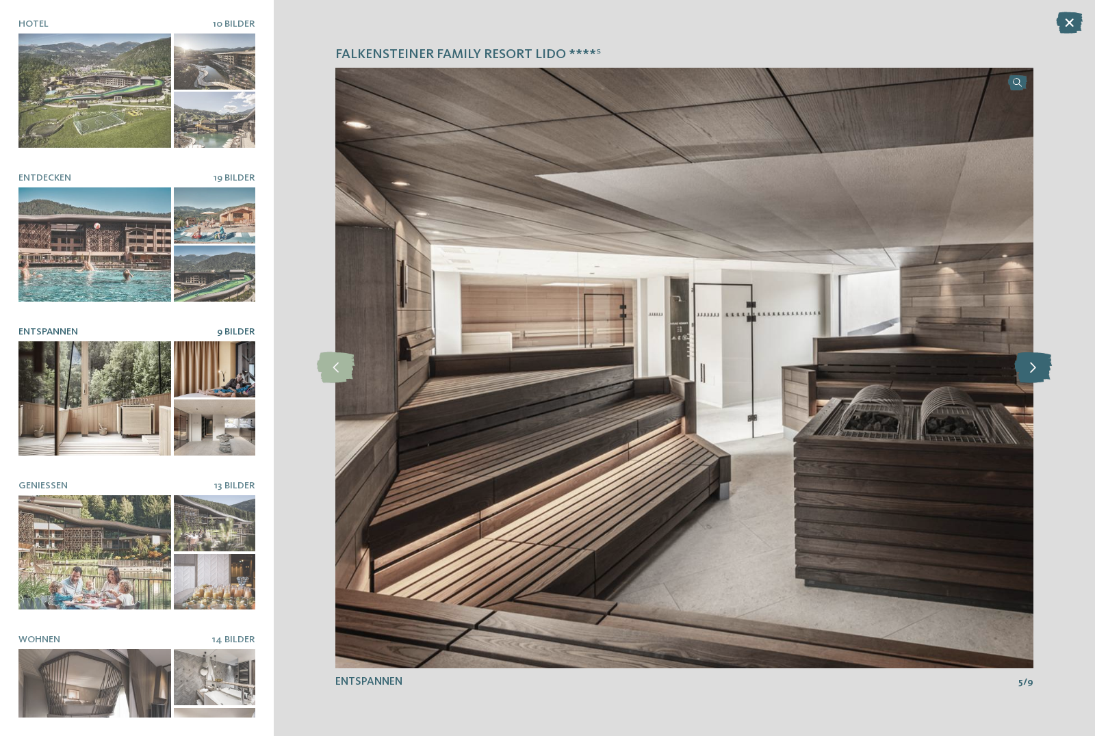
click at [1038, 370] on icon at bounding box center [1033, 367] width 38 height 31
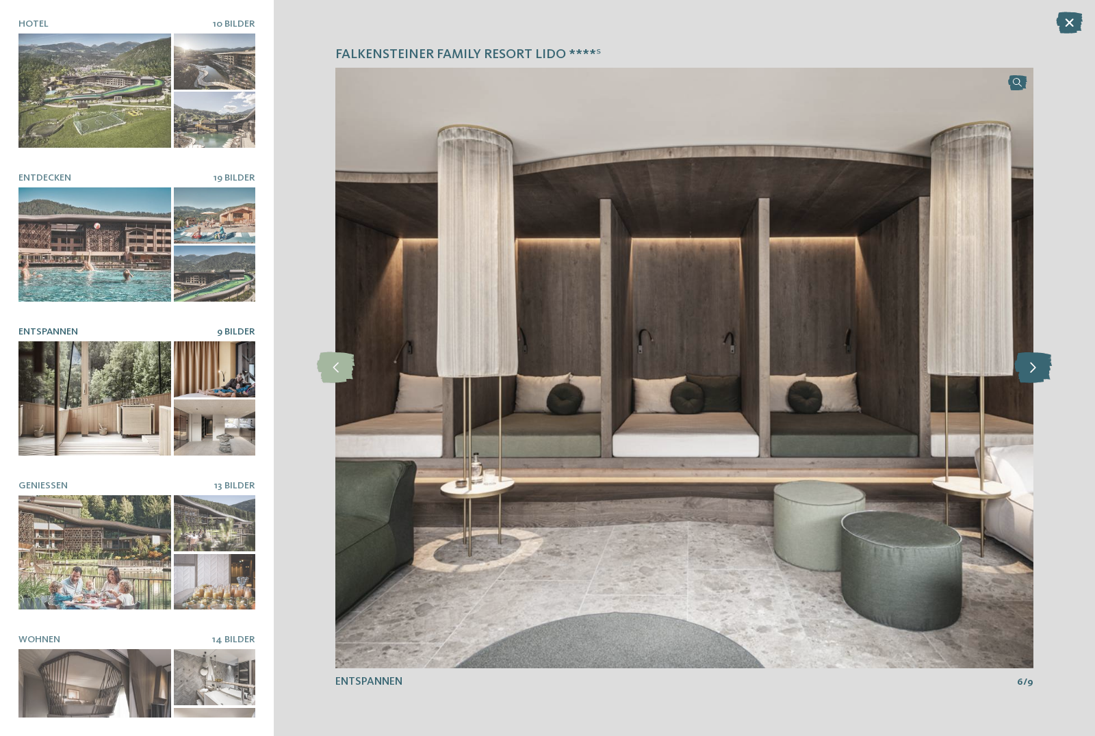
click at [1038, 370] on icon at bounding box center [1033, 367] width 38 height 31
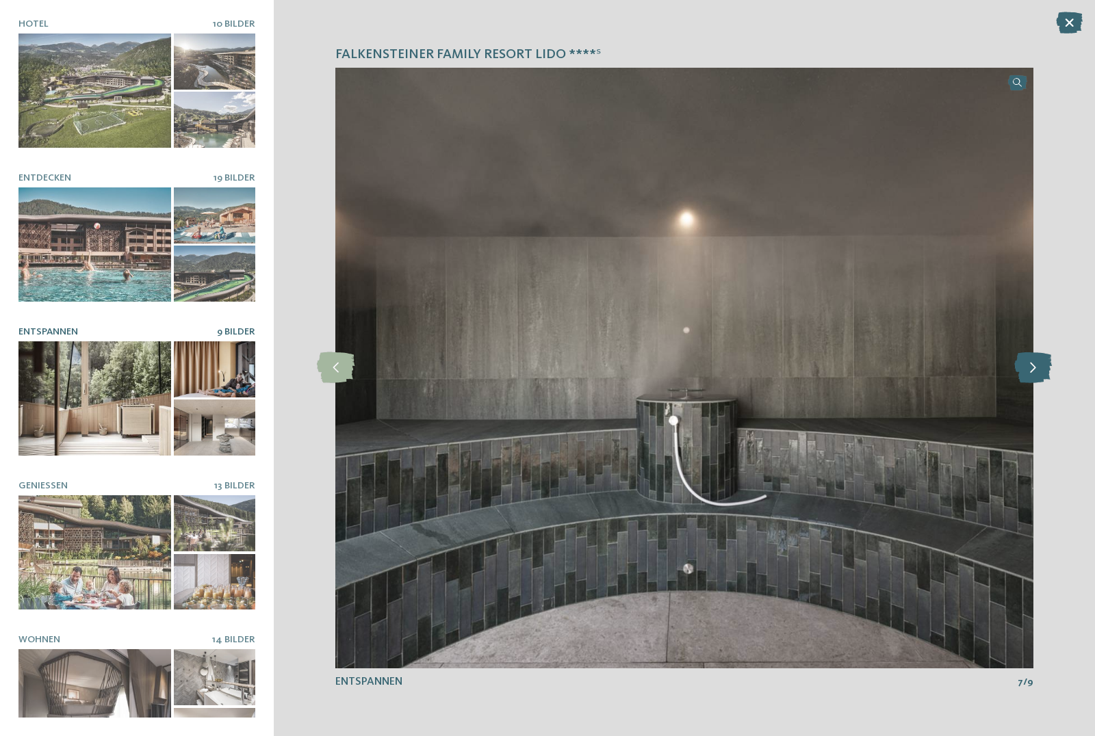
click at [1038, 370] on icon at bounding box center [1033, 367] width 38 height 31
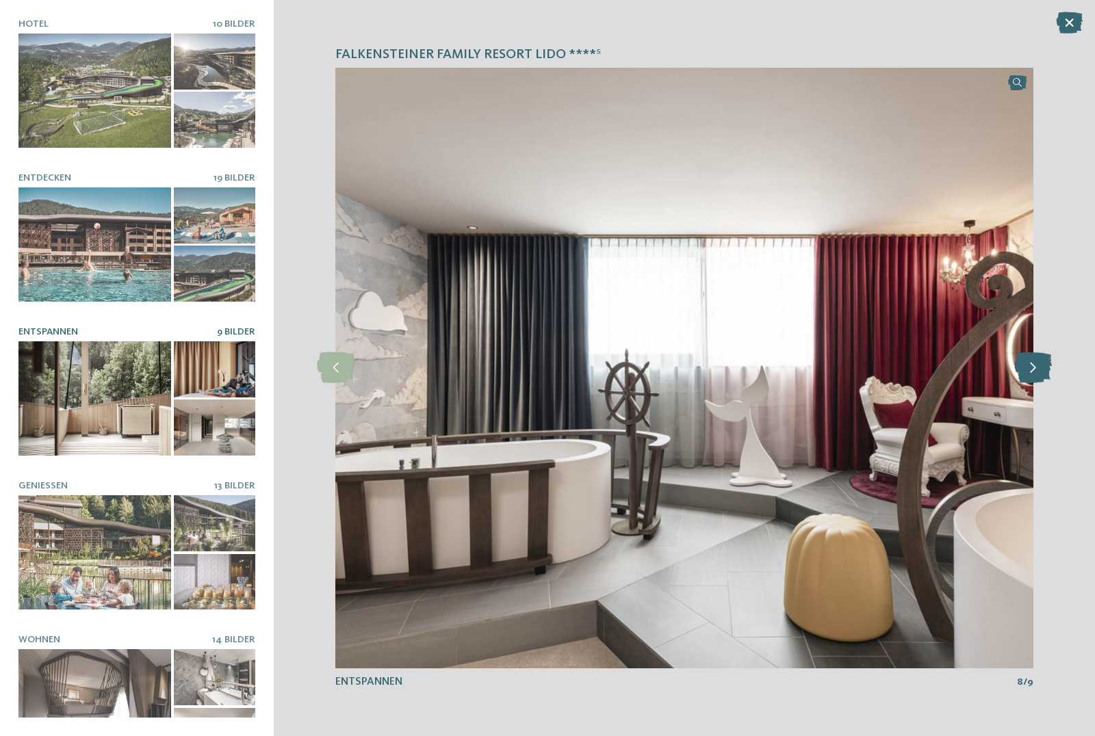
click at [1038, 370] on icon at bounding box center [1033, 367] width 38 height 31
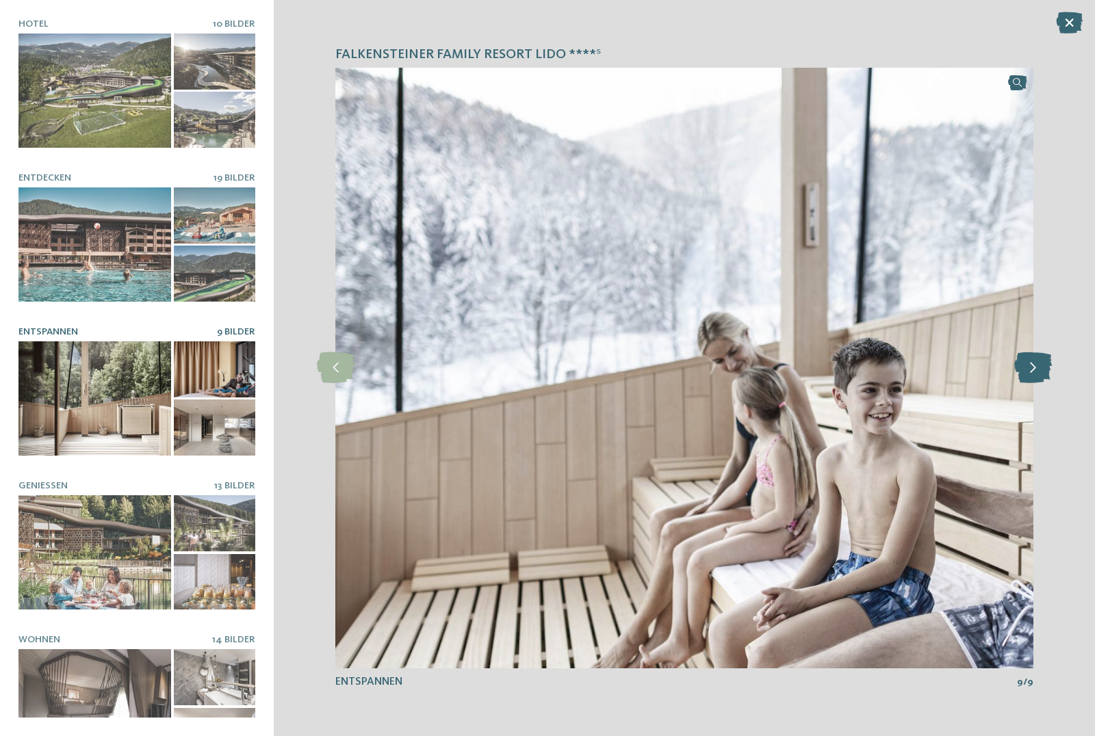
click at [1038, 370] on icon at bounding box center [1033, 367] width 38 height 31
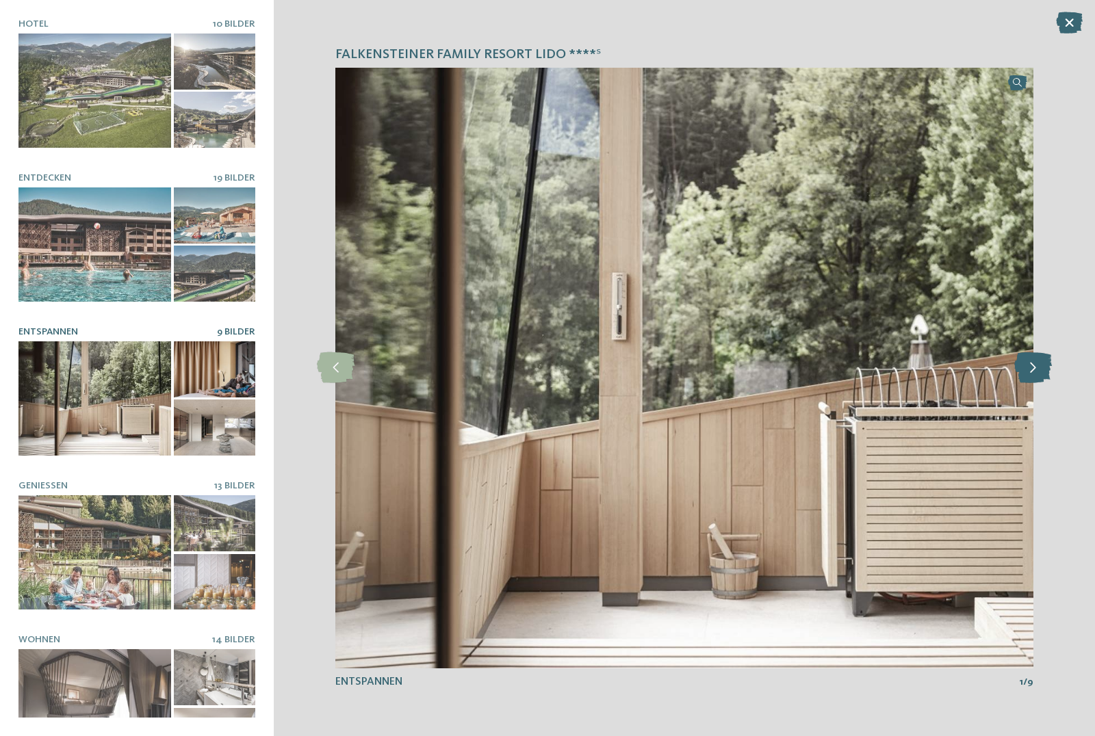
click at [1038, 370] on icon at bounding box center [1033, 367] width 38 height 31
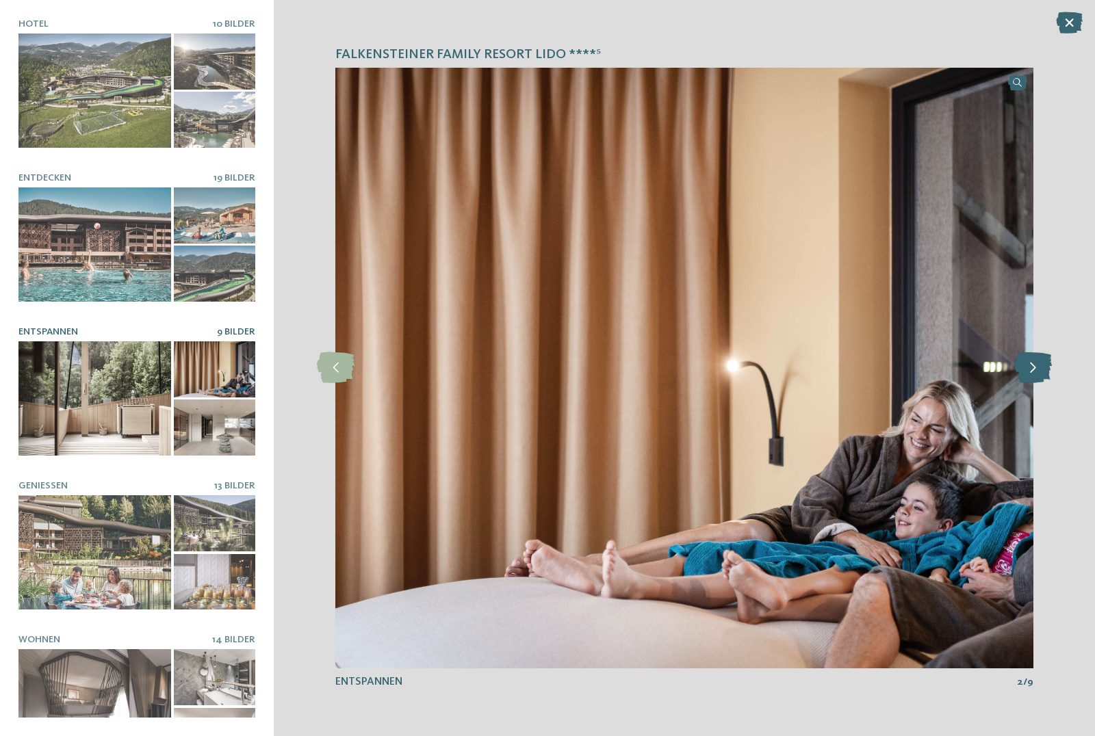
click at [1038, 370] on icon at bounding box center [1033, 367] width 38 height 31
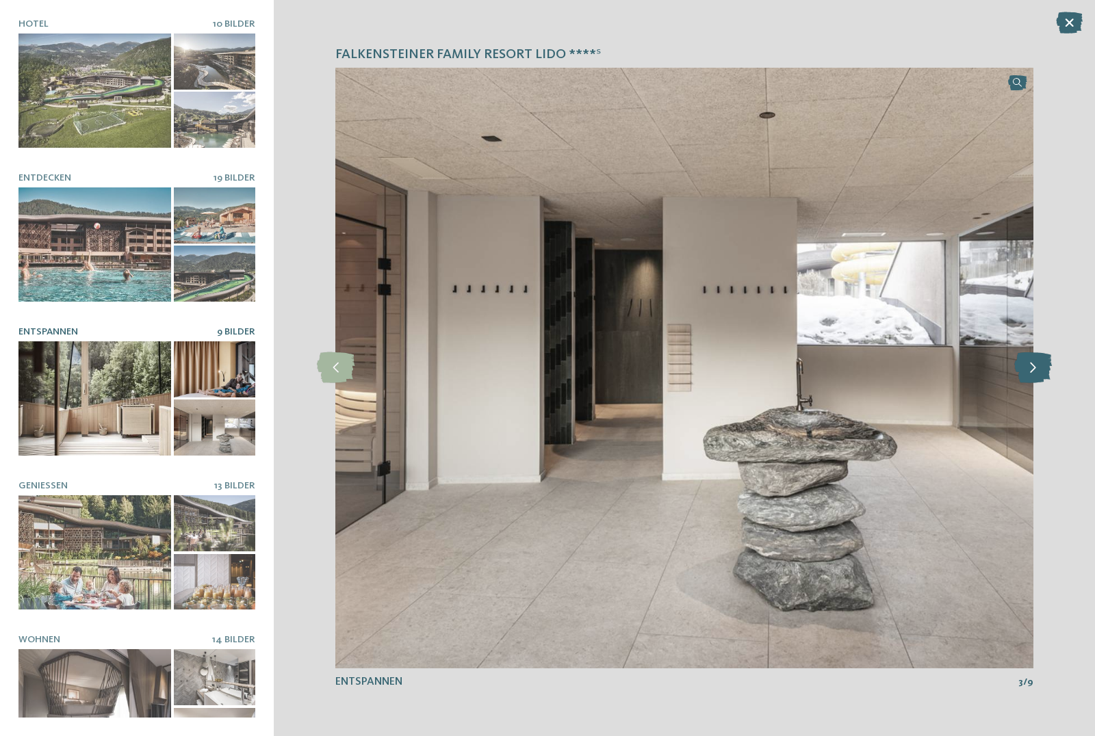
click at [1038, 370] on icon at bounding box center [1033, 367] width 38 height 31
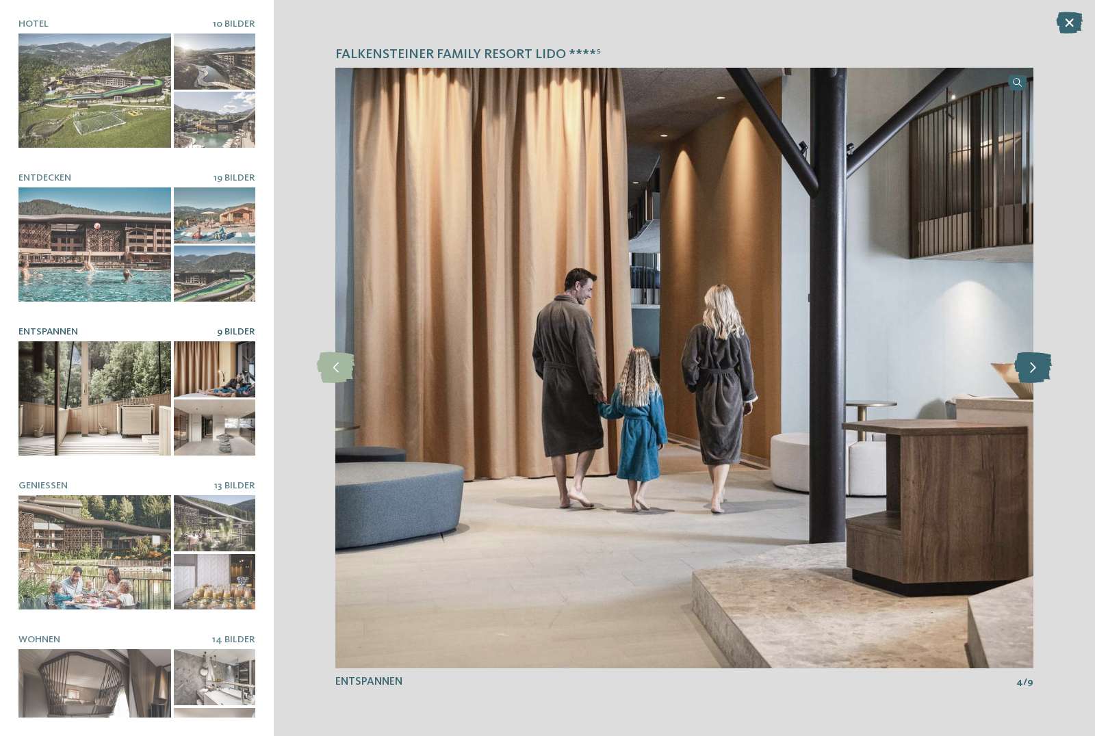
click at [1038, 370] on icon at bounding box center [1033, 367] width 38 height 31
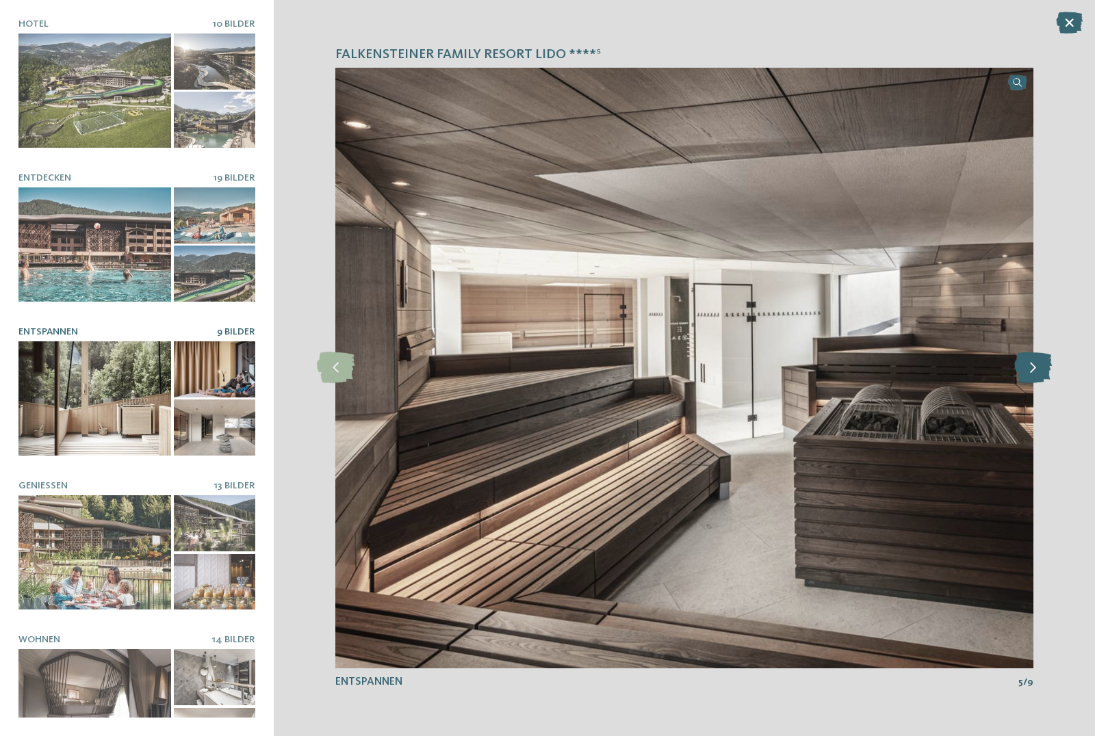
click at [1038, 370] on icon at bounding box center [1033, 367] width 38 height 31
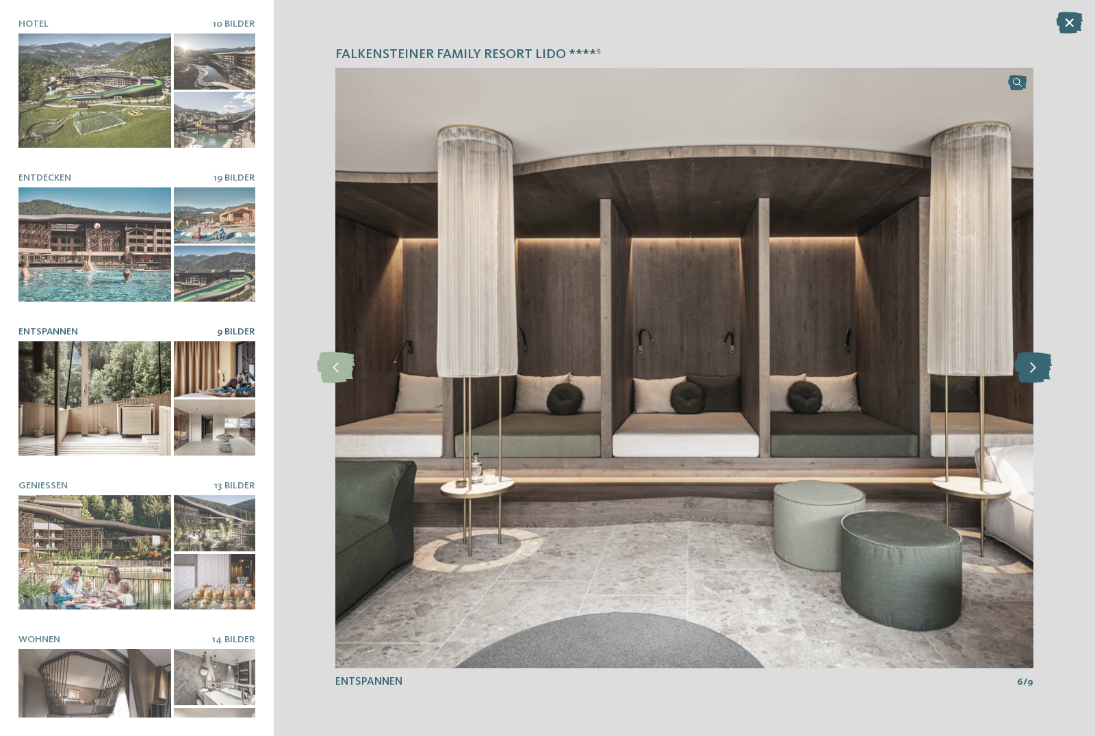
click at [1038, 370] on icon at bounding box center [1033, 367] width 38 height 31
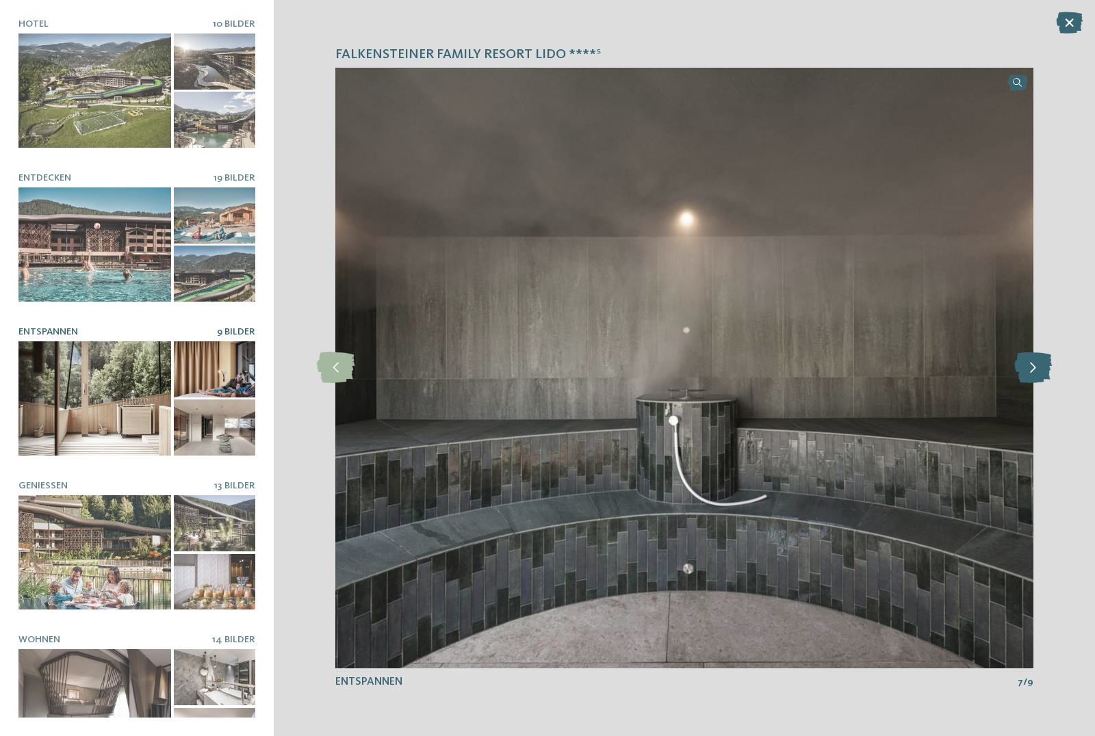
click at [1038, 370] on icon at bounding box center [1033, 367] width 38 height 31
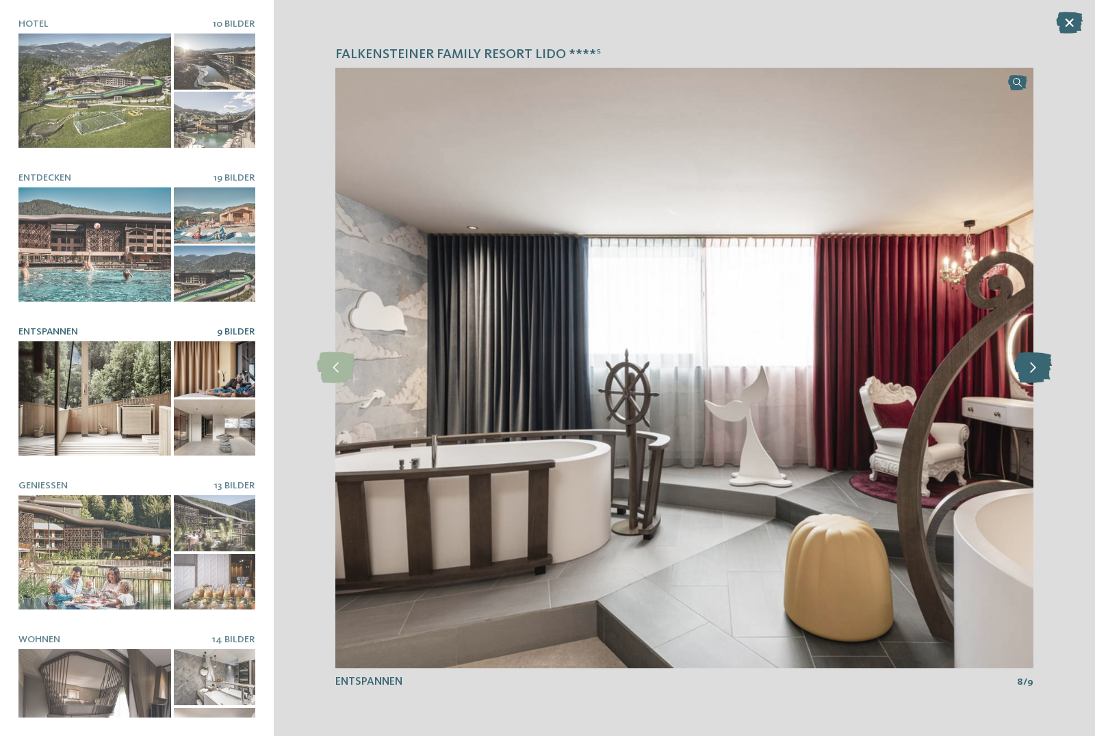
click at [1038, 370] on icon at bounding box center [1033, 367] width 38 height 31
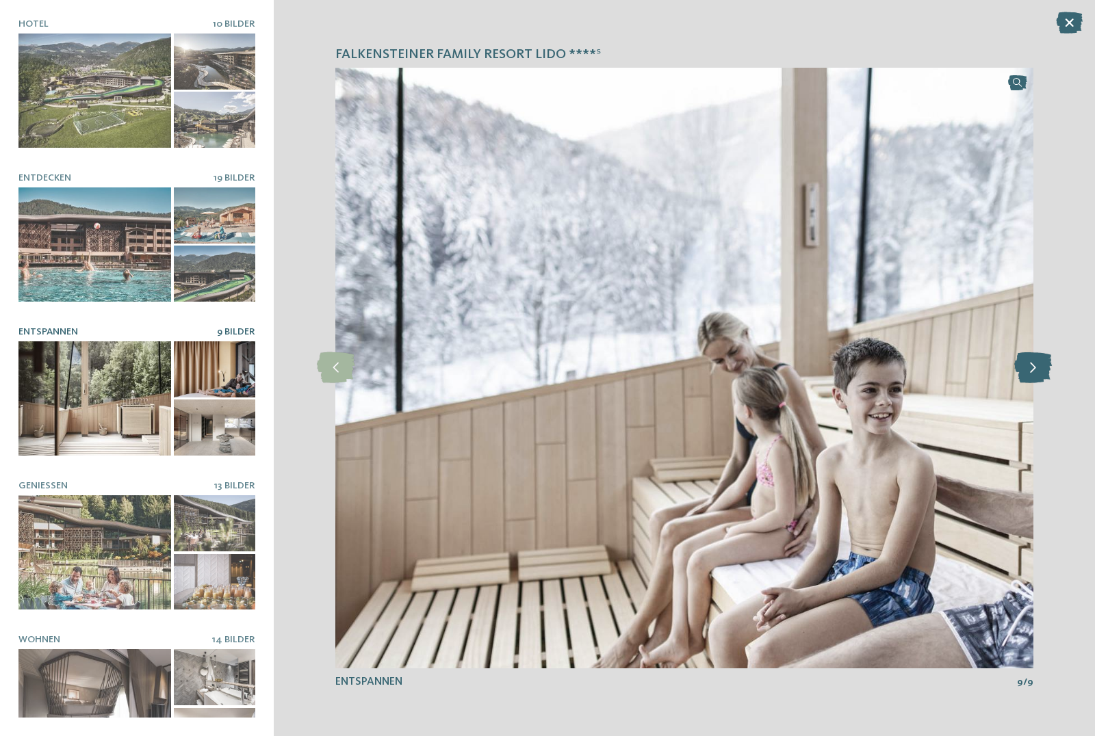
click at [1038, 370] on icon at bounding box center [1033, 367] width 38 height 31
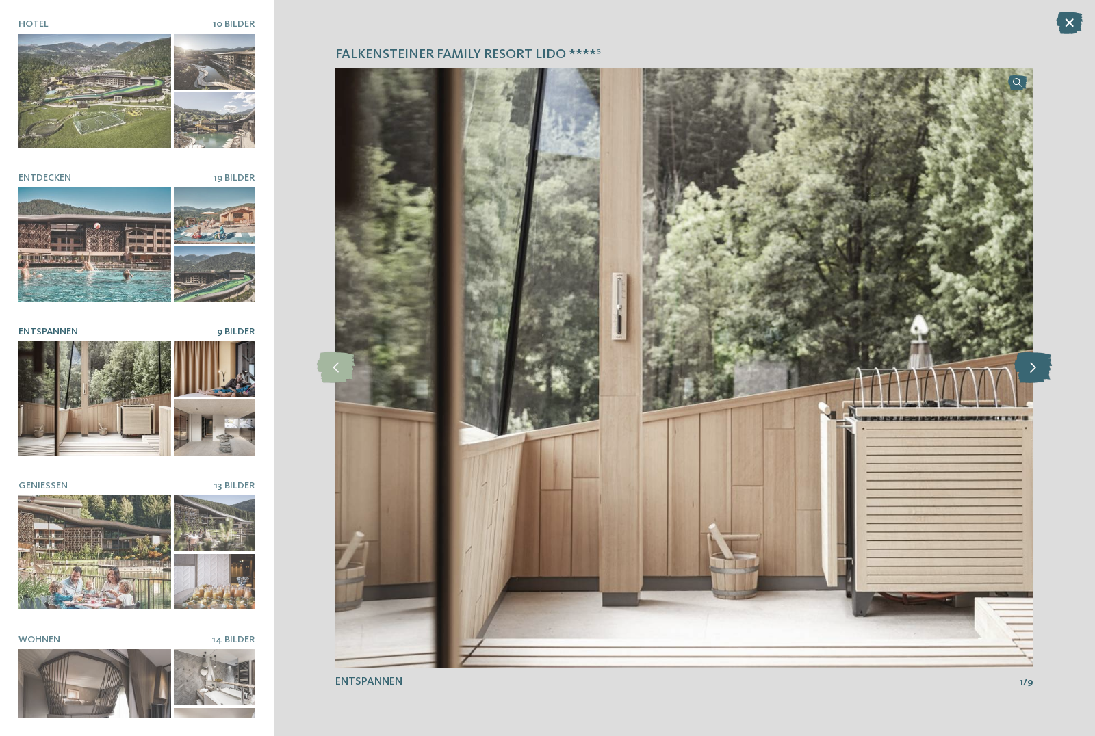
click at [1038, 370] on icon at bounding box center [1033, 367] width 38 height 31
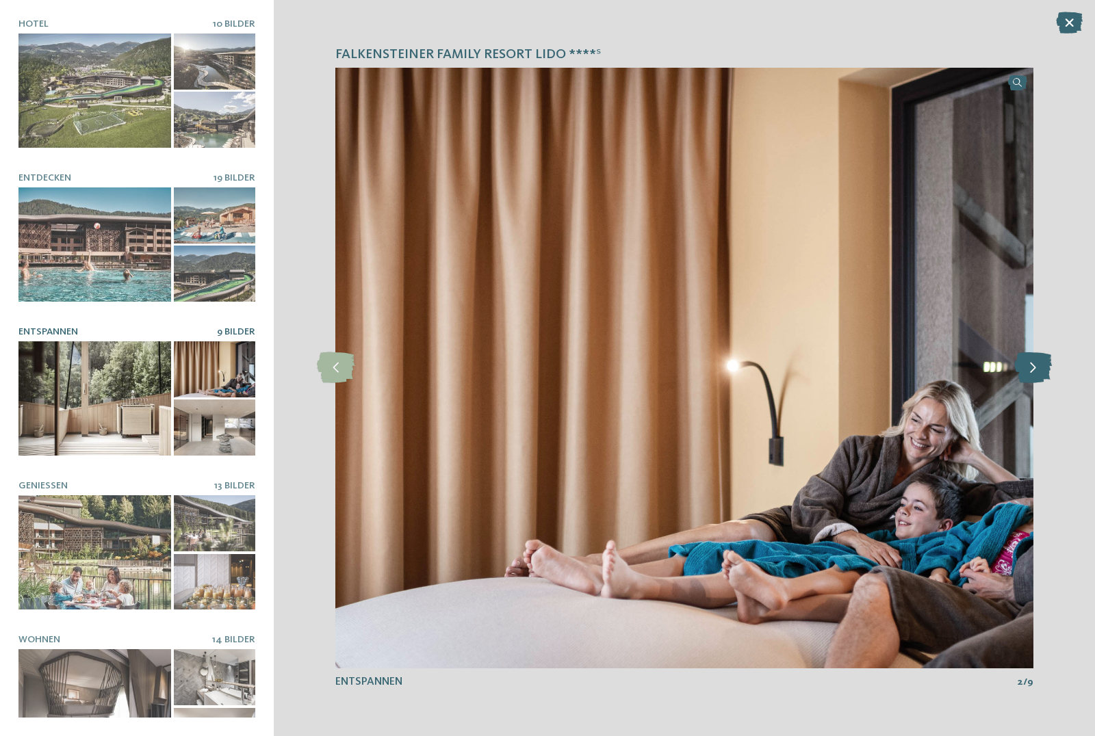
click at [1038, 370] on icon at bounding box center [1033, 367] width 38 height 31
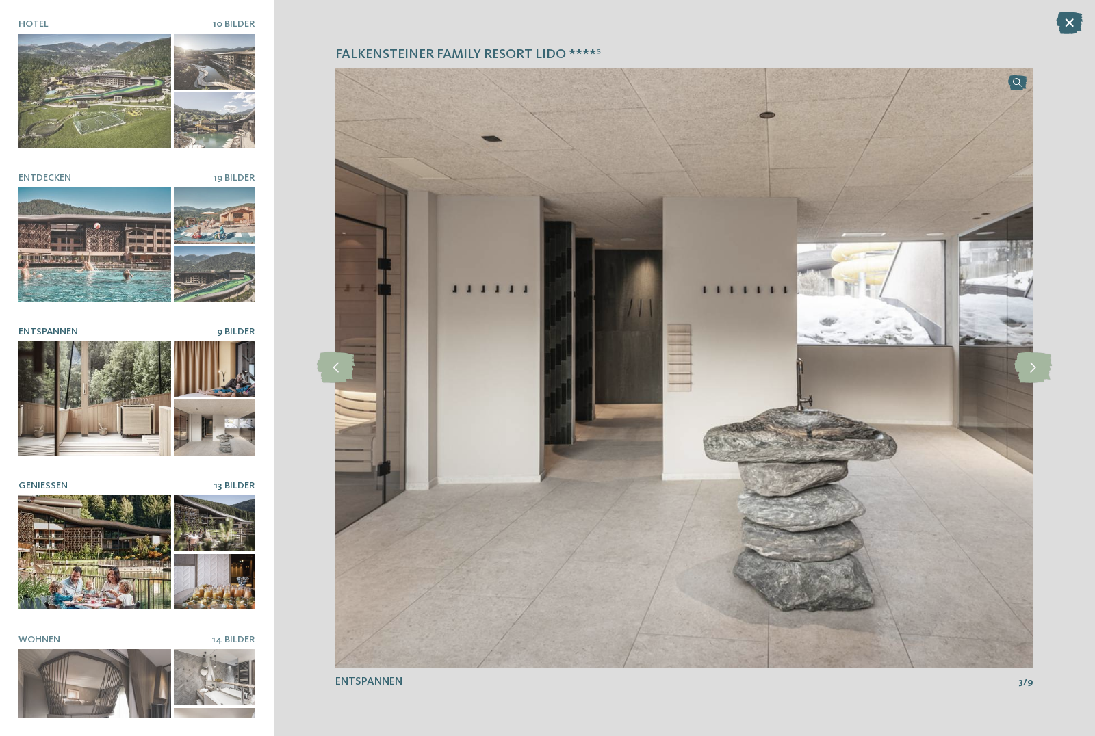
click at [83, 539] on div at bounding box center [94, 552] width 153 height 114
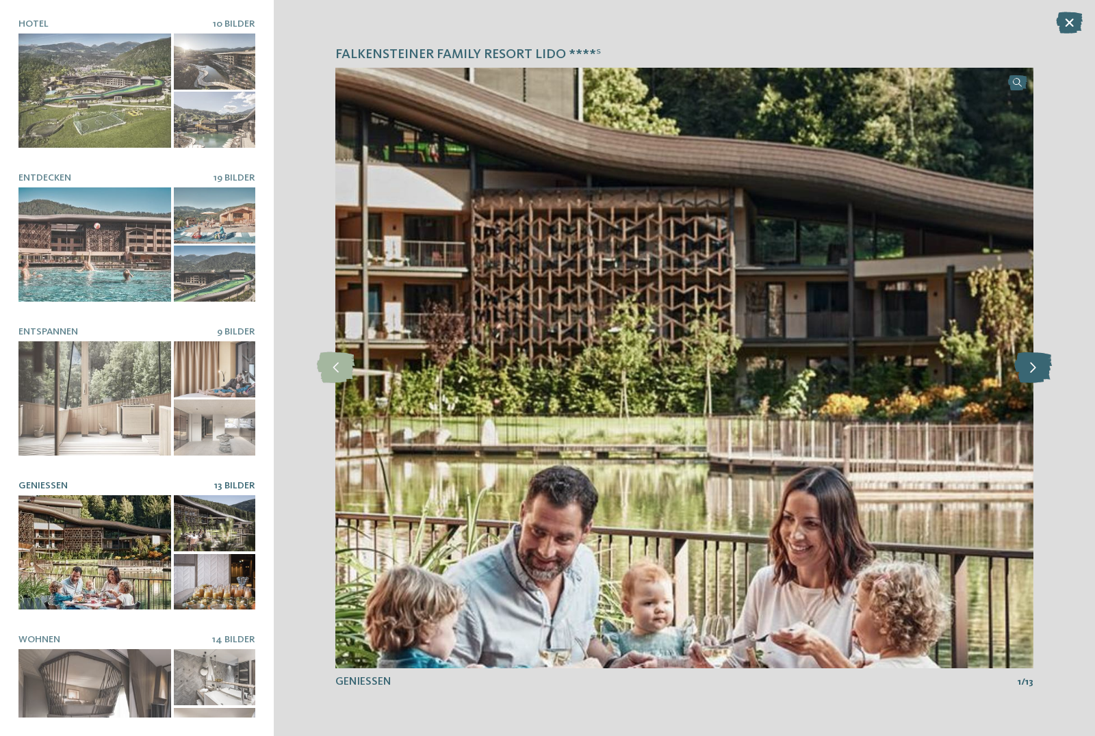
click at [1029, 370] on icon at bounding box center [1033, 367] width 38 height 31
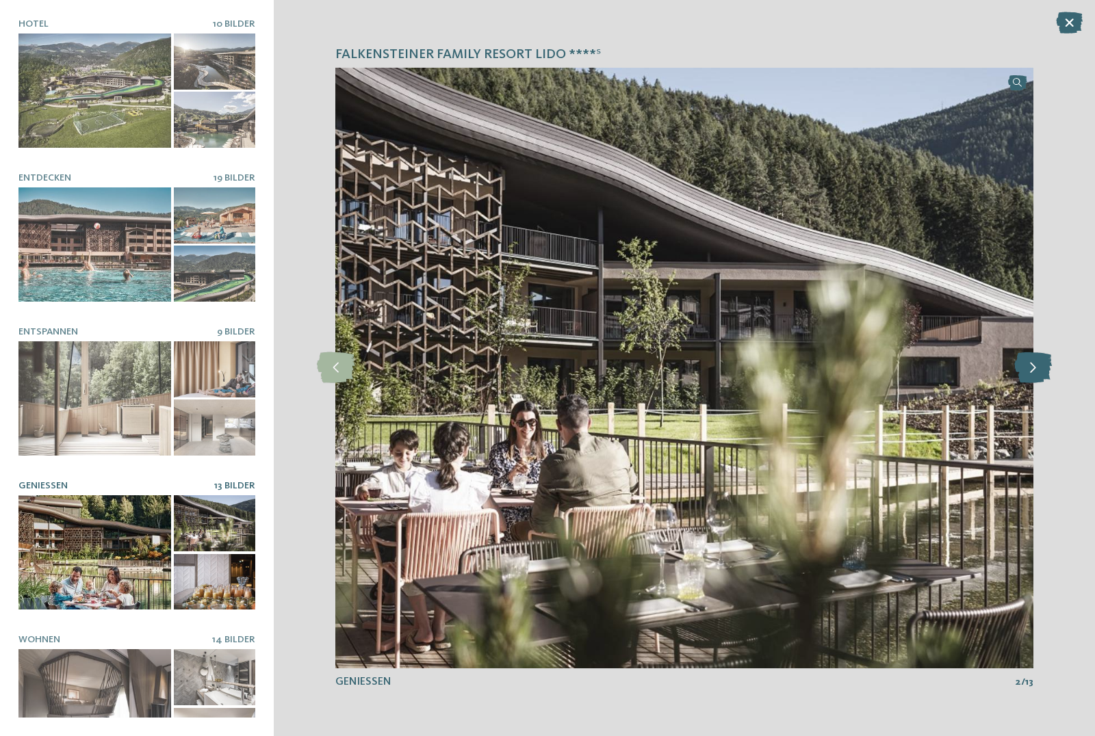
click at [1029, 370] on icon at bounding box center [1033, 367] width 38 height 31
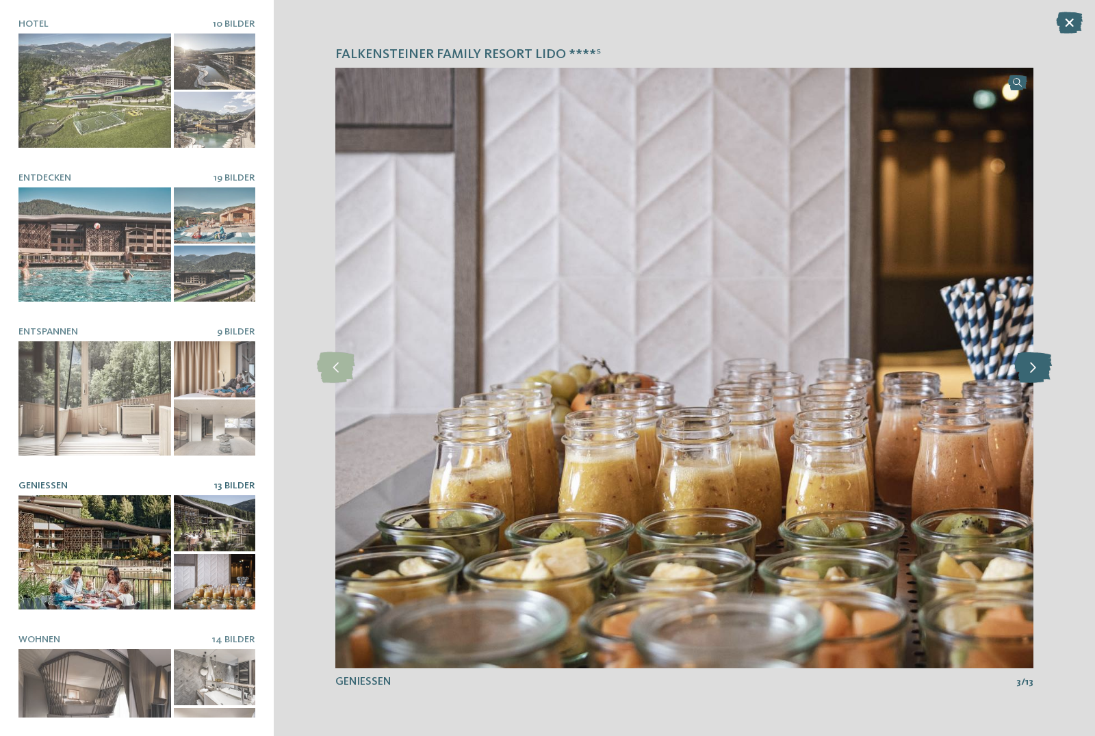
click at [1029, 370] on icon at bounding box center [1033, 367] width 38 height 31
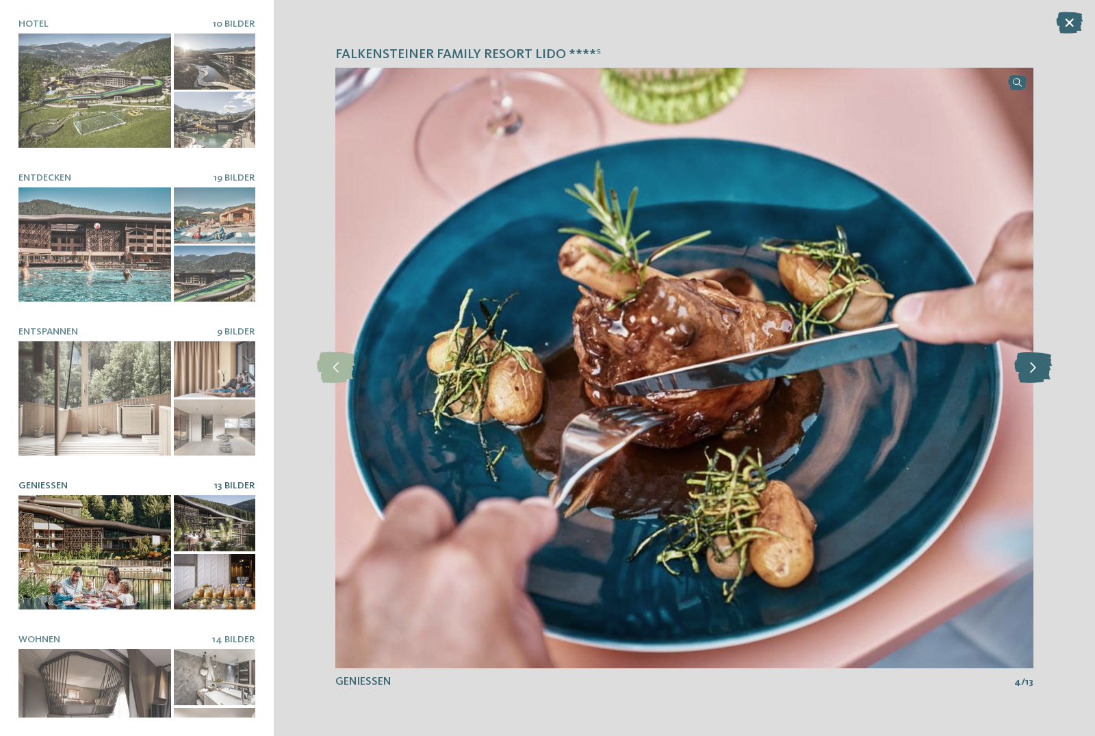
click at [1029, 370] on icon at bounding box center [1033, 367] width 38 height 31
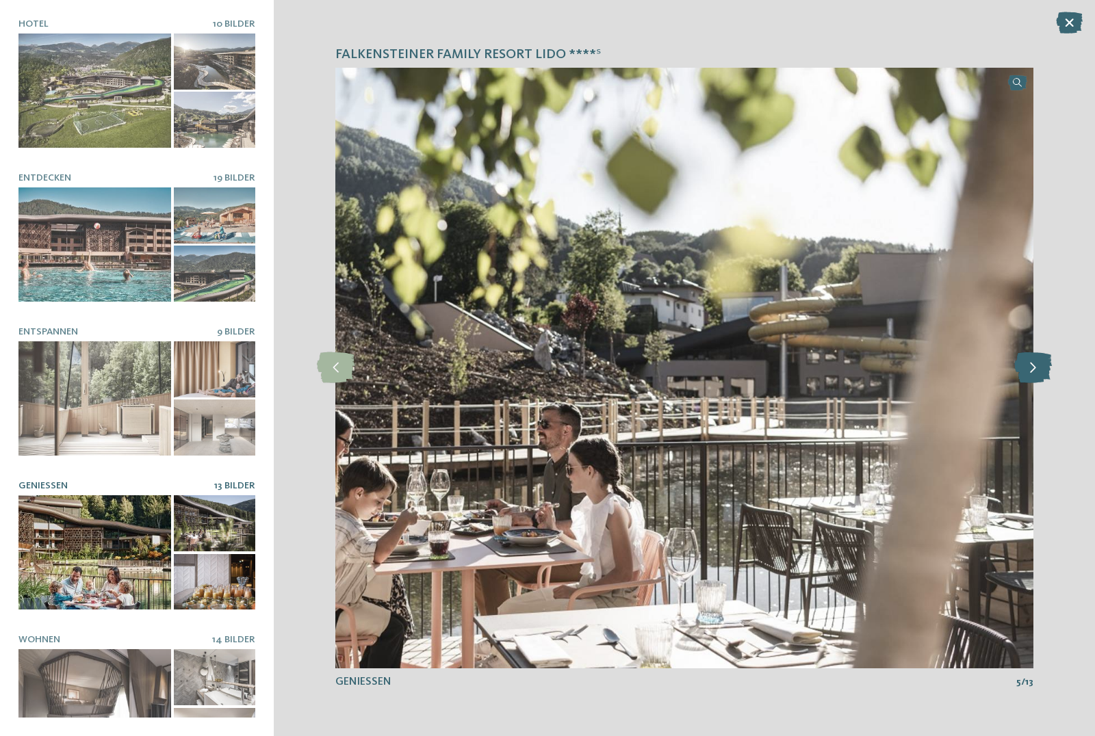
click at [1029, 370] on icon at bounding box center [1033, 367] width 38 height 31
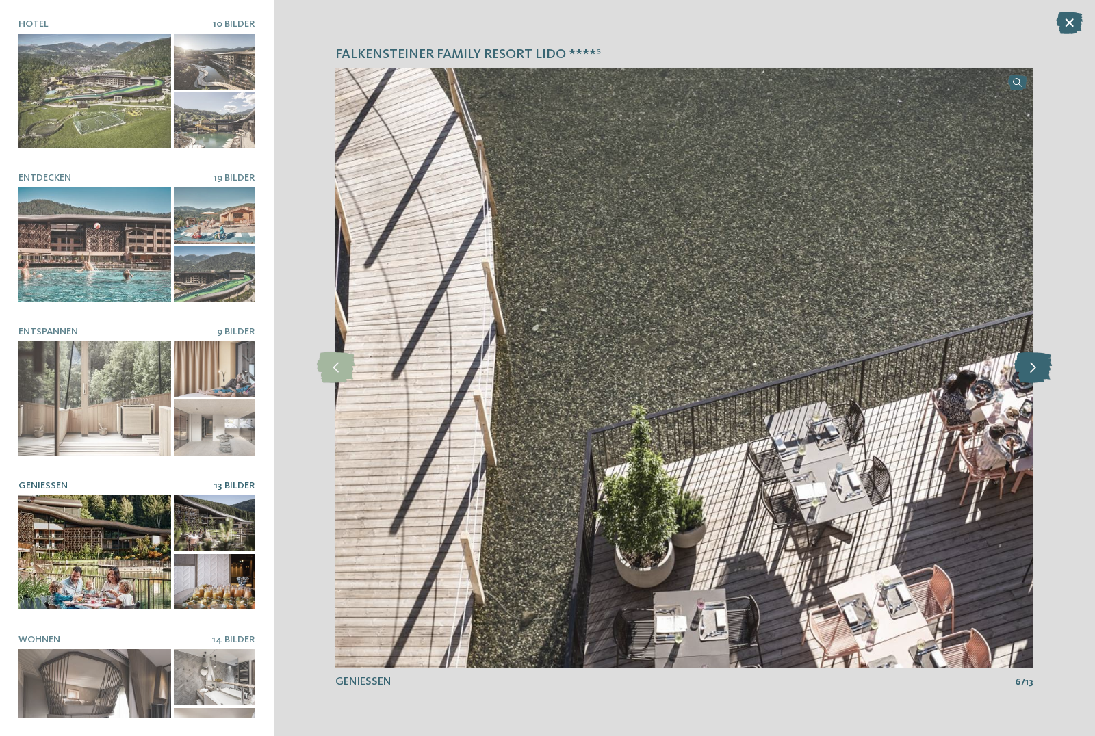
click at [1029, 370] on icon at bounding box center [1033, 367] width 38 height 31
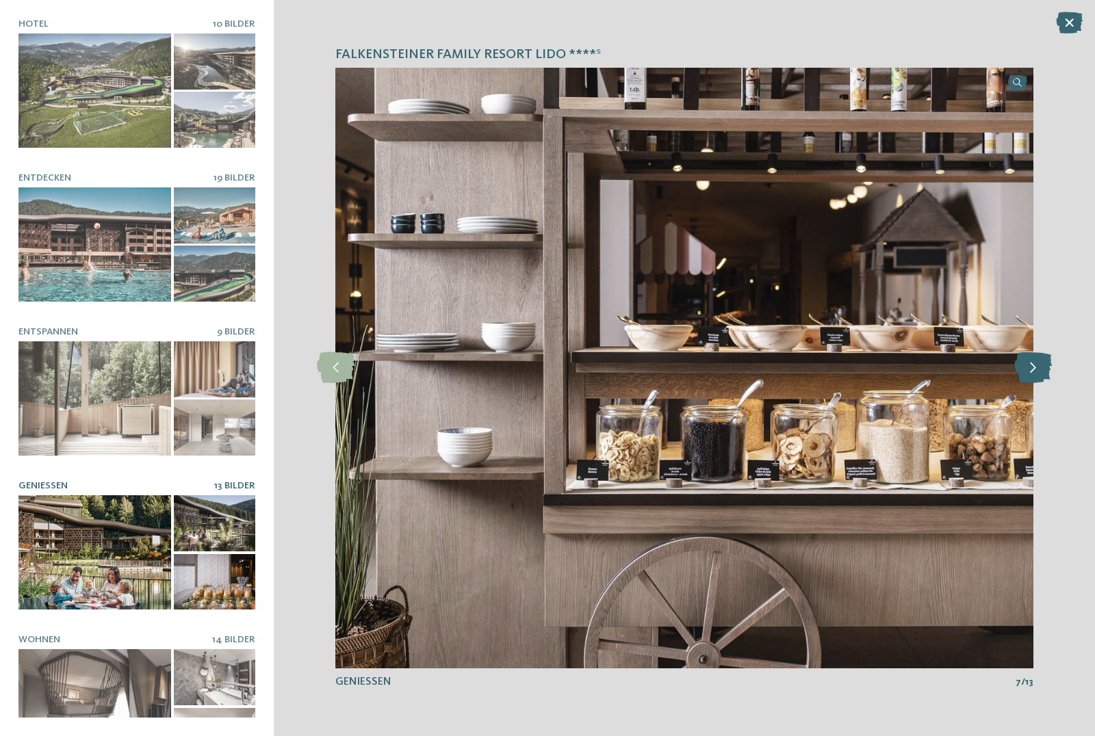
click at [1029, 370] on icon at bounding box center [1033, 367] width 38 height 31
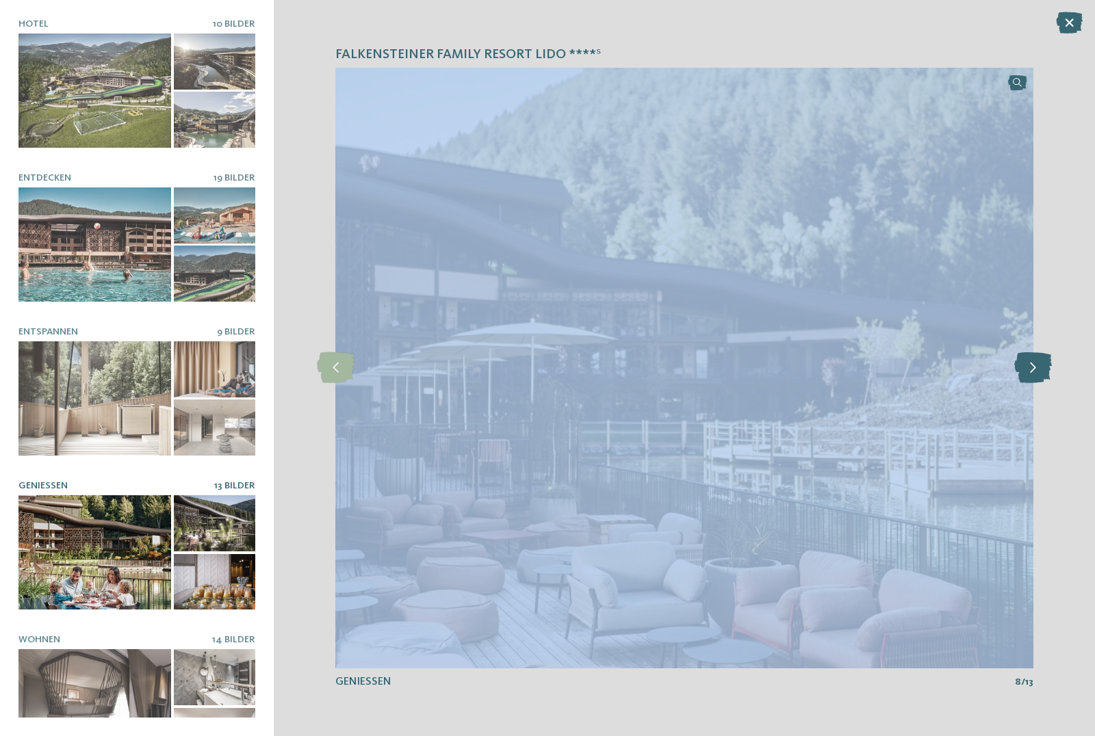
click at [1029, 370] on icon at bounding box center [1033, 367] width 38 height 31
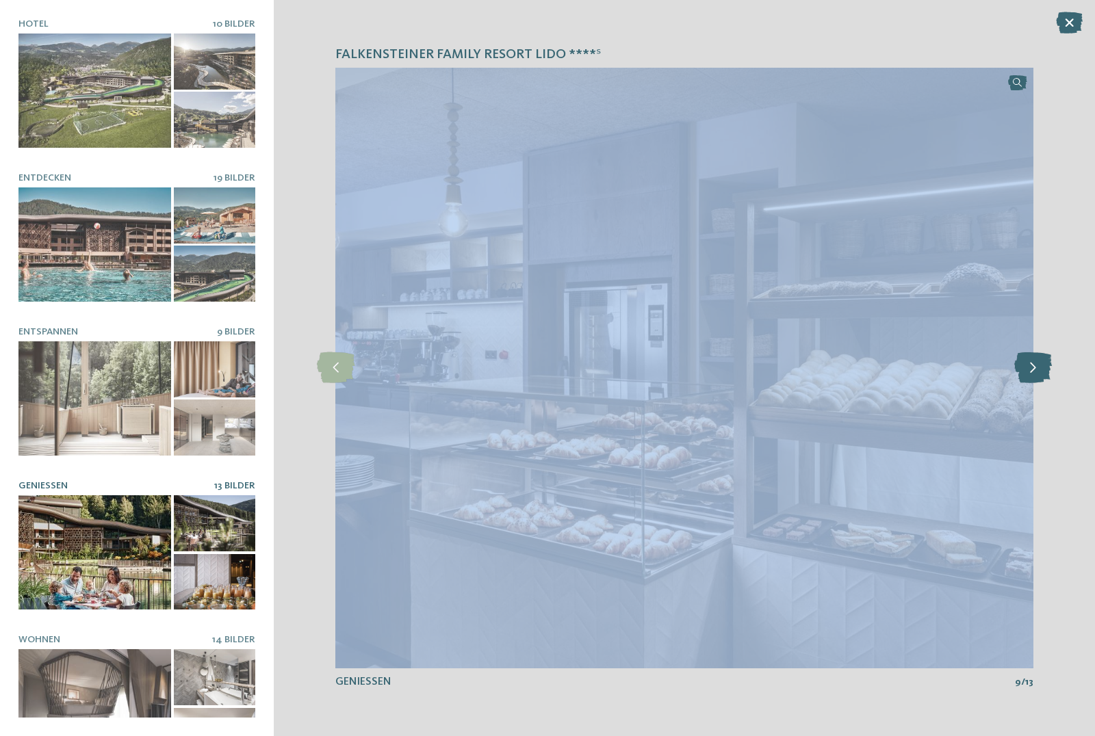
click at [1029, 370] on icon at bounding box center [1033, 367] width 38 height 31
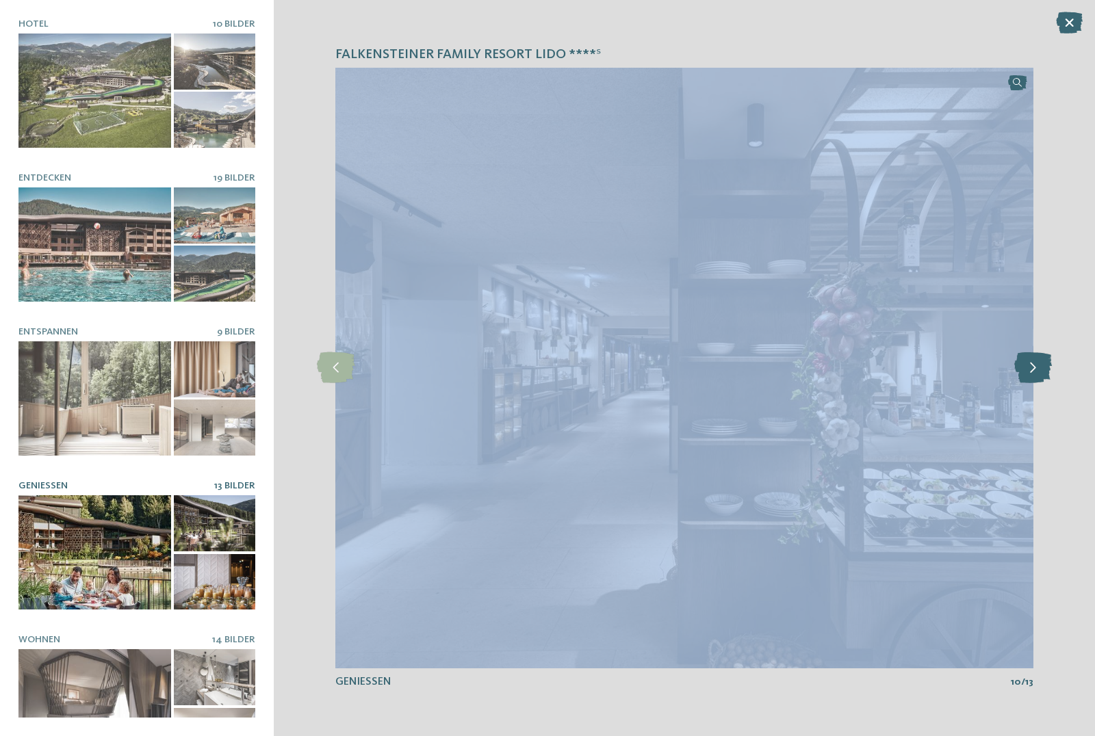
click at [1029, 370] on icon at bounding box center [1033, 367] width 38 height 31
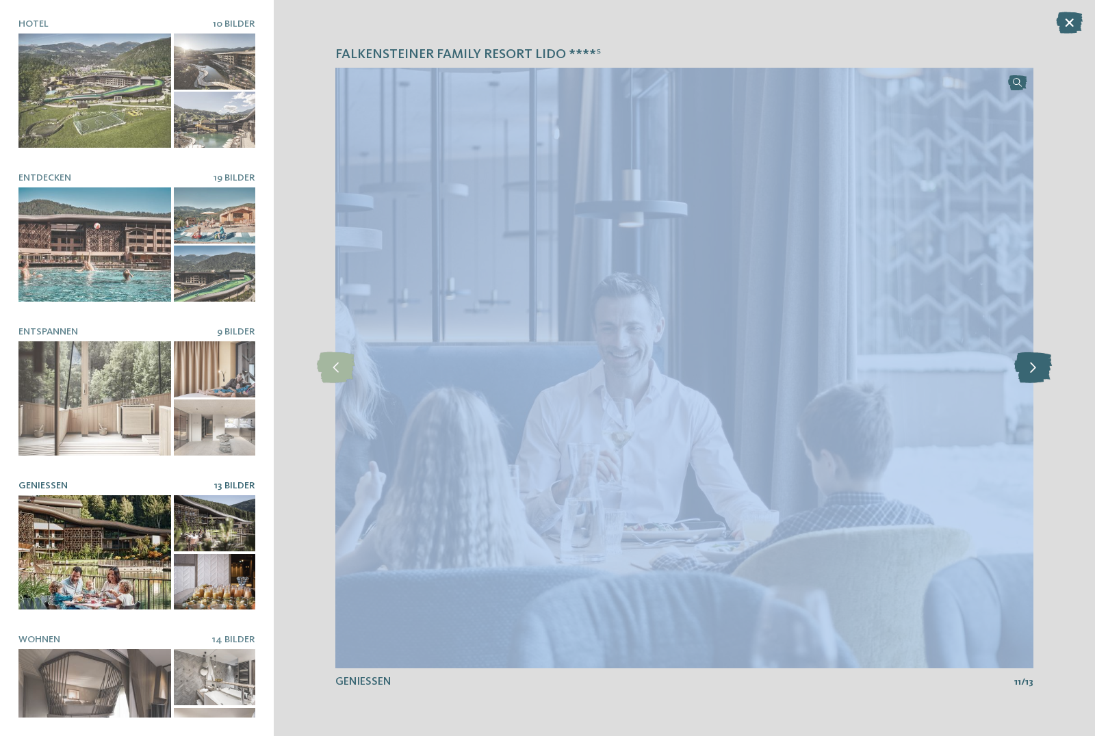
click at [1029, 370] on icon at bounding box center [1033, 367] width 38 height 31
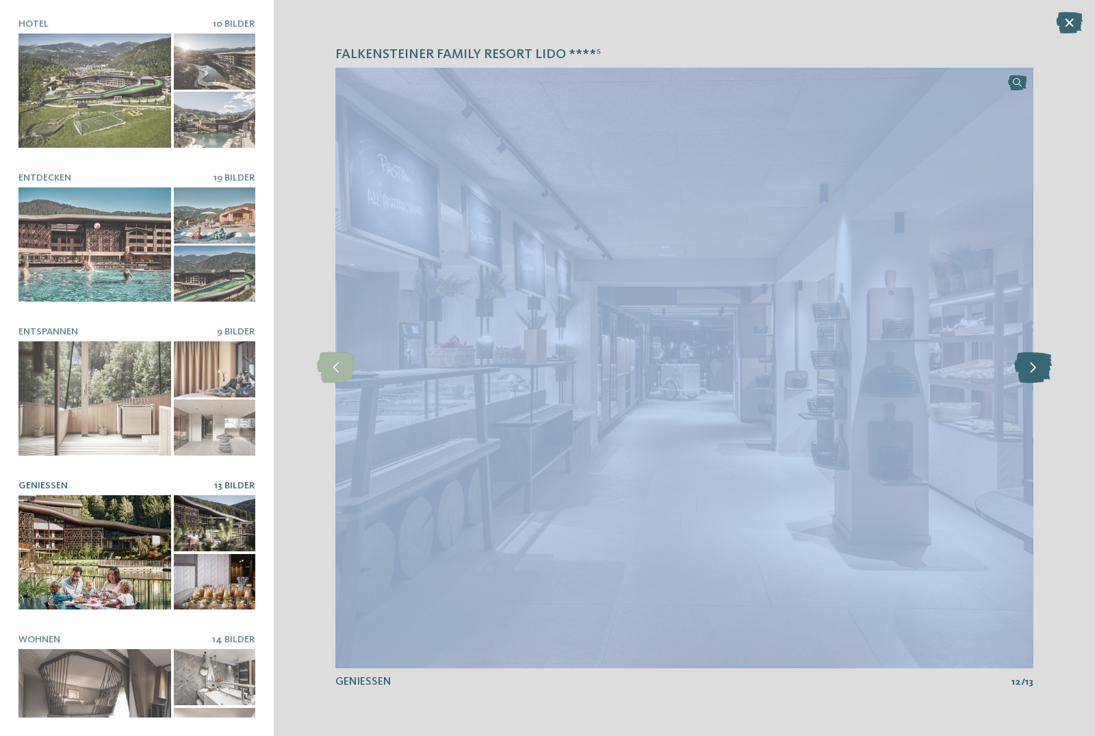
click at [1029, 370] on icon at bounding box center [1033, 367] width 38 height 31
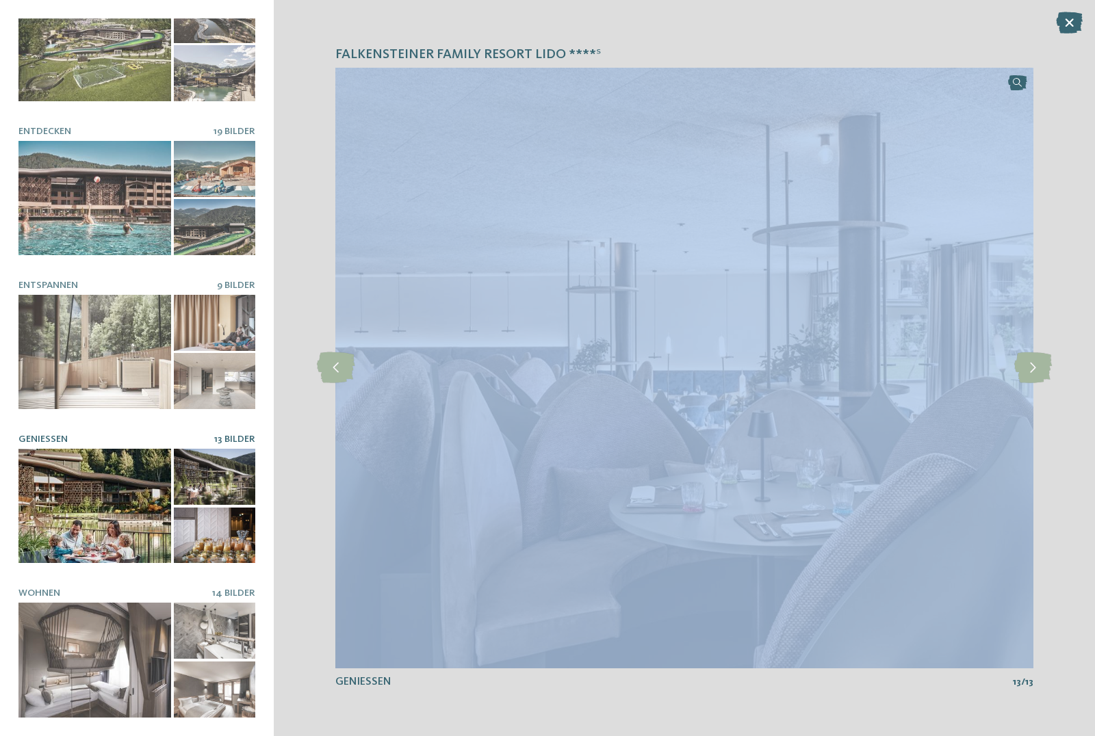
scroll to position [45, 0]
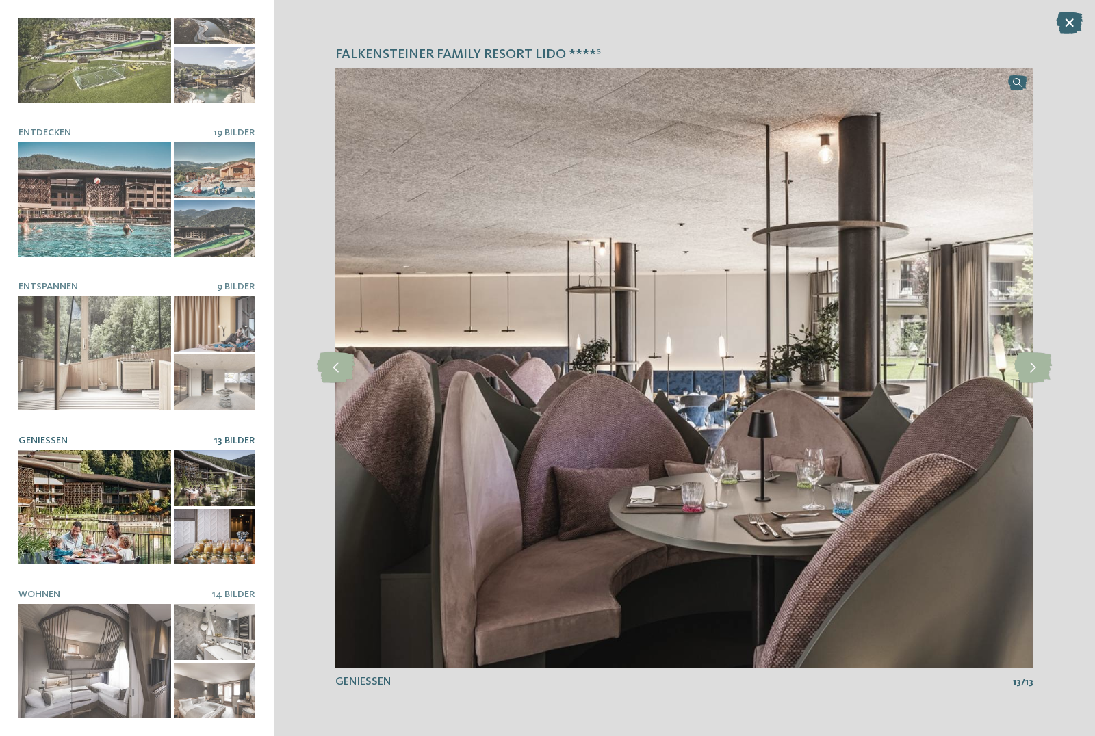
click at [1062, 23] on icon at bounding box center [1069, 23] width 27 height 22
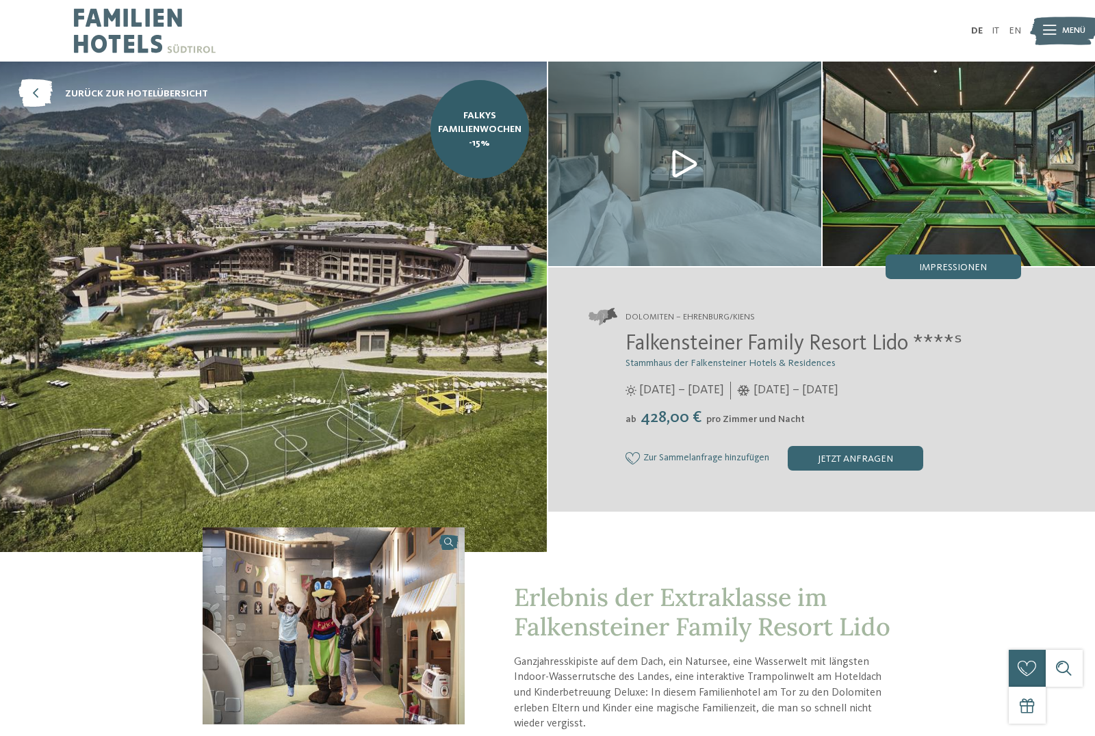
click at [122, 32] on img at bounding box center [145, 31] width 142 height 62
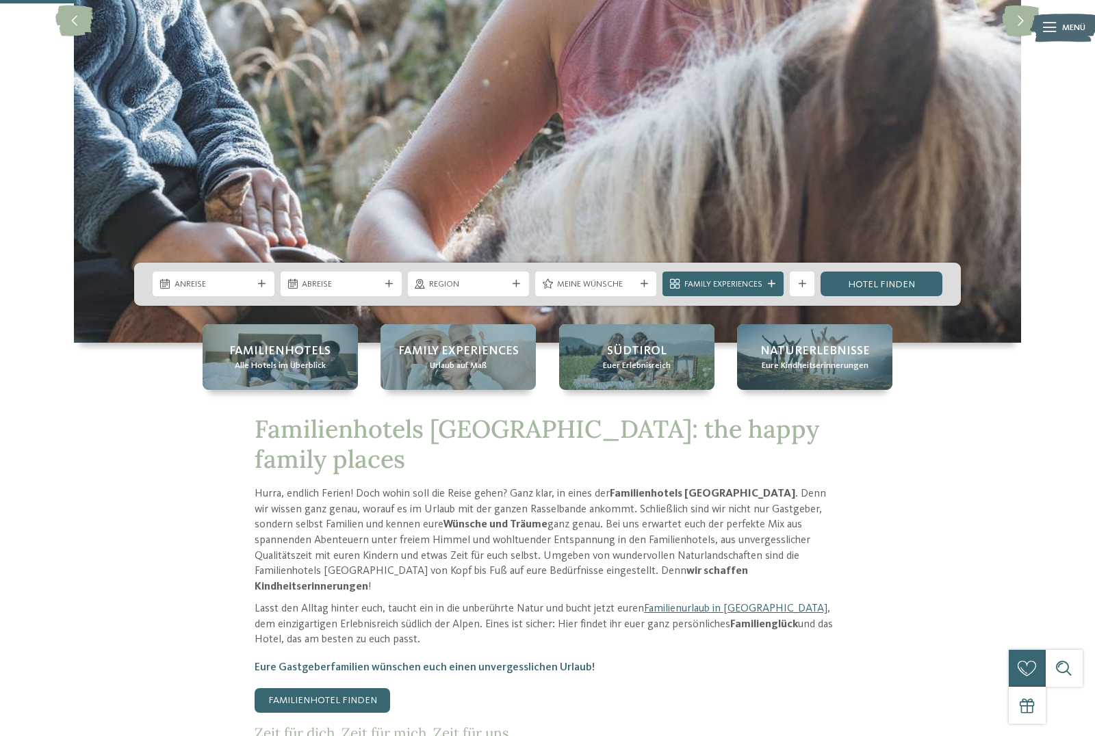
scroll to position [367, 0]
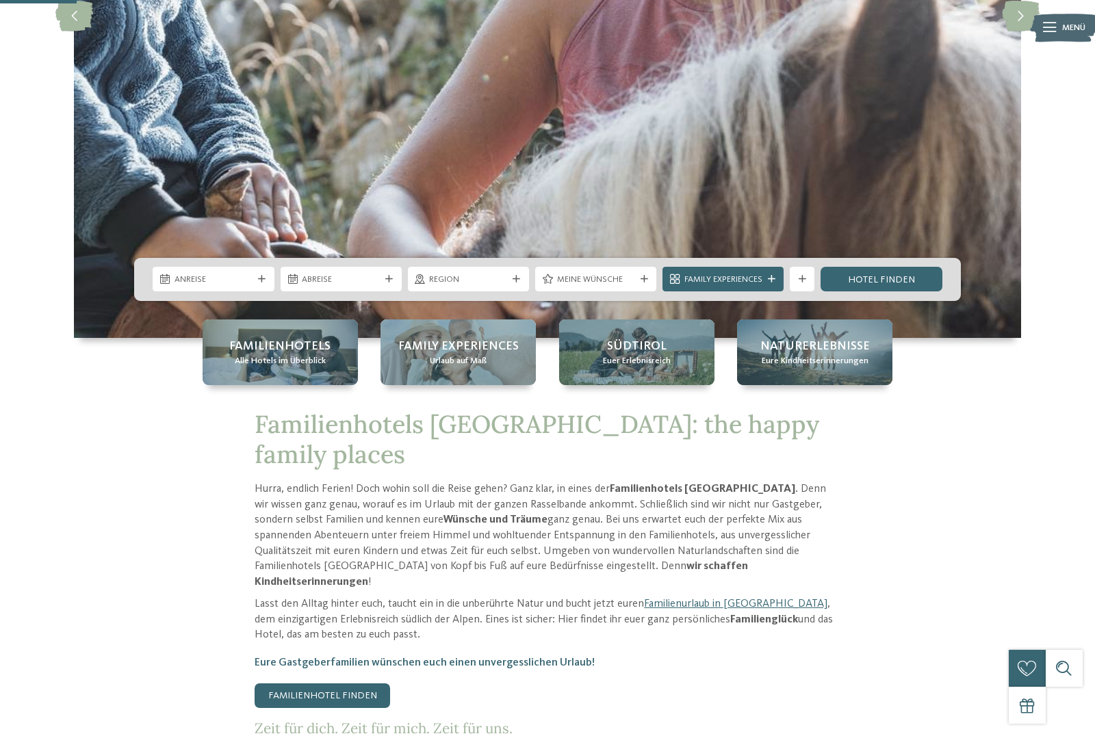
click at [760, 286] on span "Family Experiences" at bounding box center [723, 280] width 78 height 12
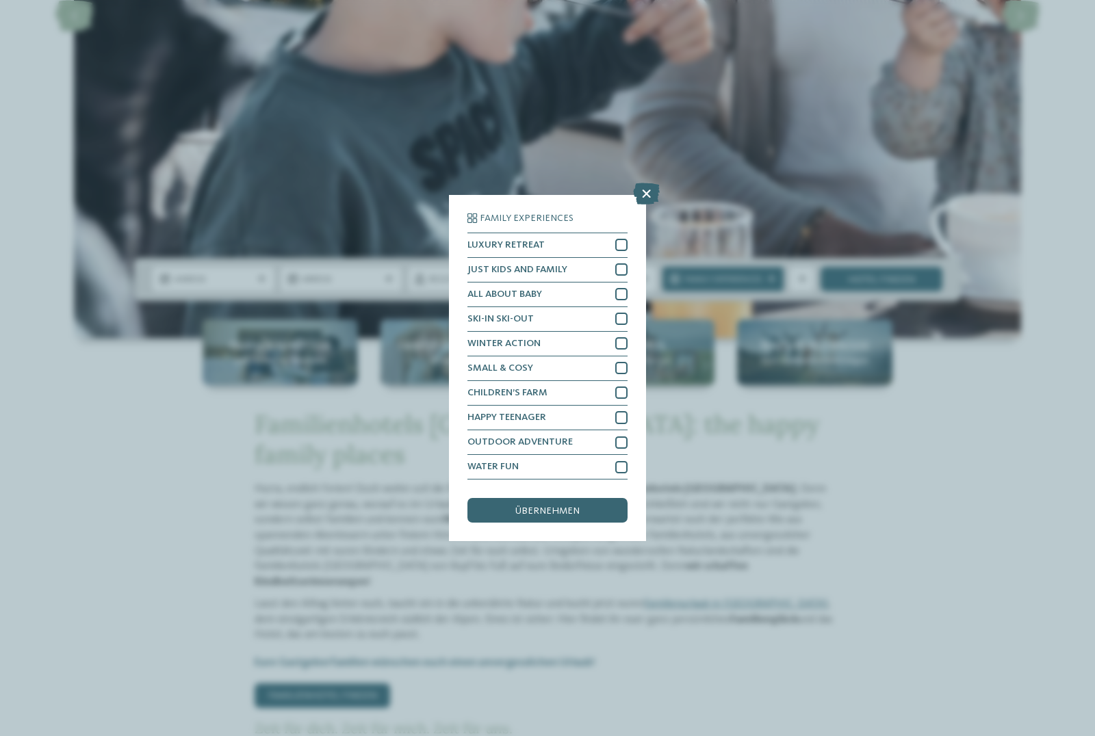
click at [644, 183] on icon at bounding box center [646, 194] width 27 height 22
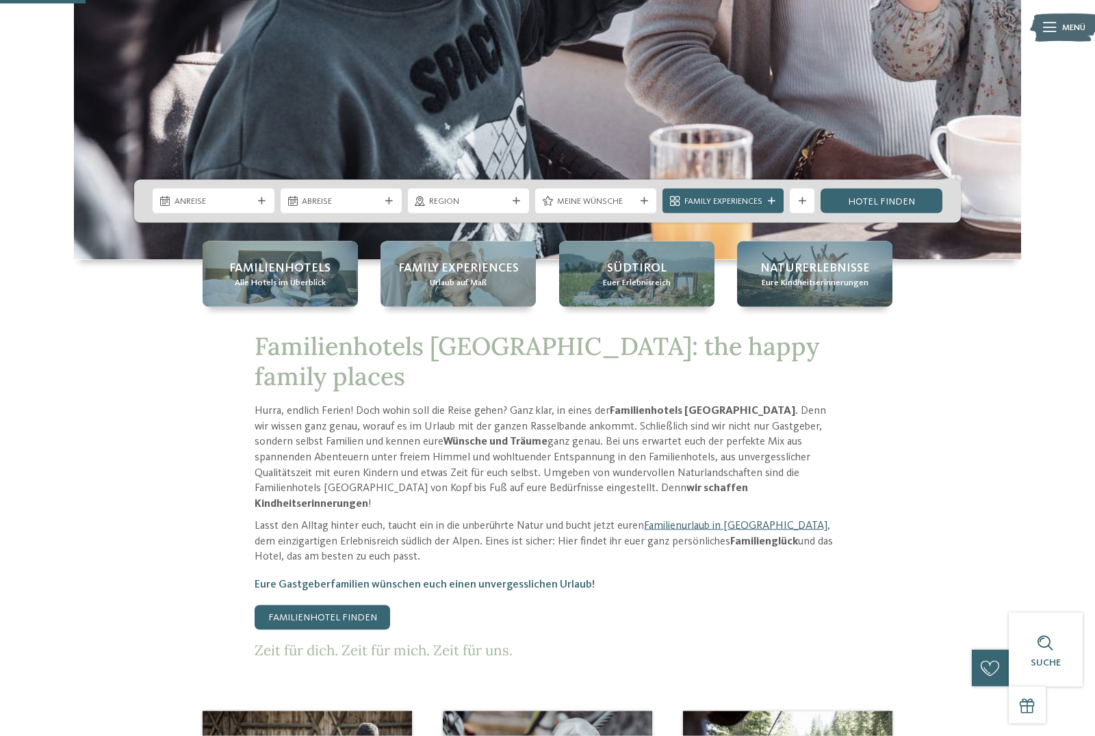
scroll to position [448, 0]
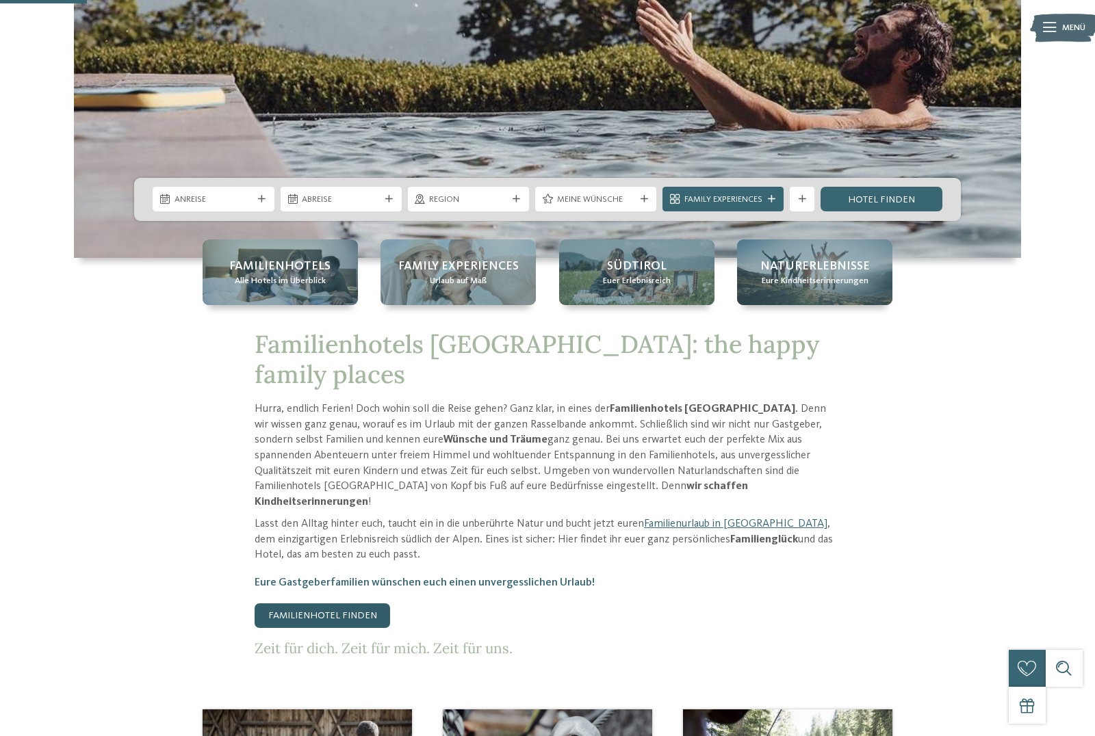
click at [294, 616] on link "Familienhotel finden" at bounding box center [323, 616] width 136 height 25
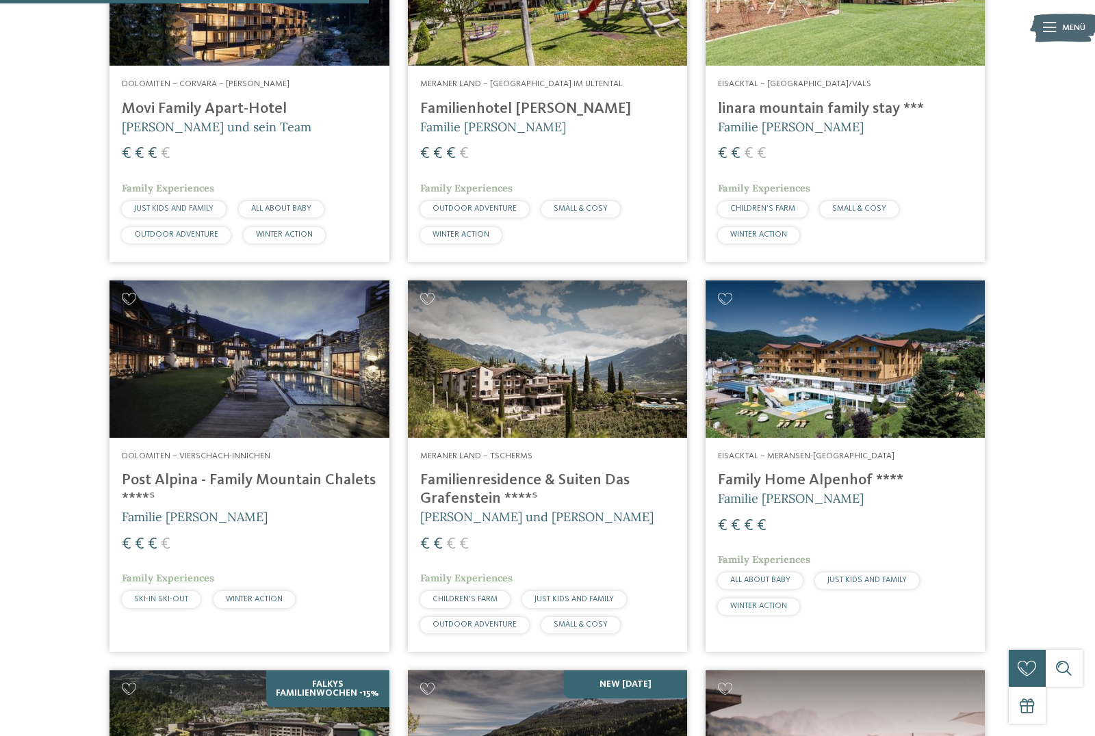
scroll to position [1294, 0]
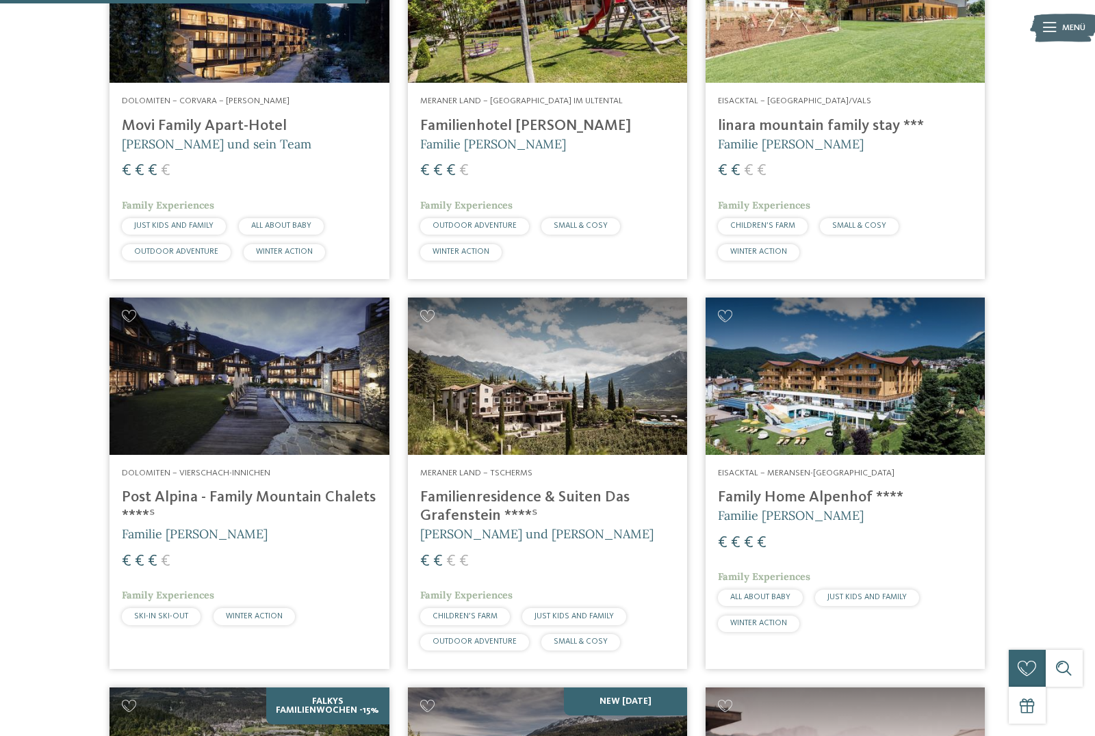
click at [221, 491] on h4 "Post Alpina - Family Mountain Chalets ****ˢ" at bounding box center [249, 507] width 255 height 37
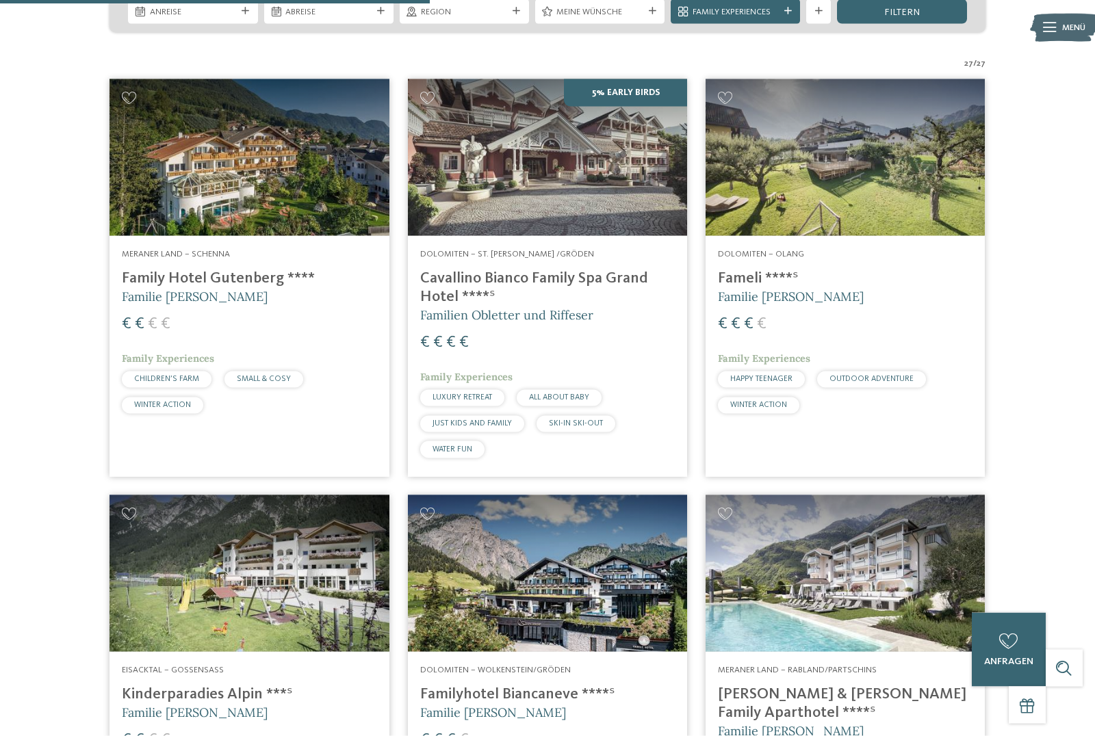
scroll to position [1562, 0]
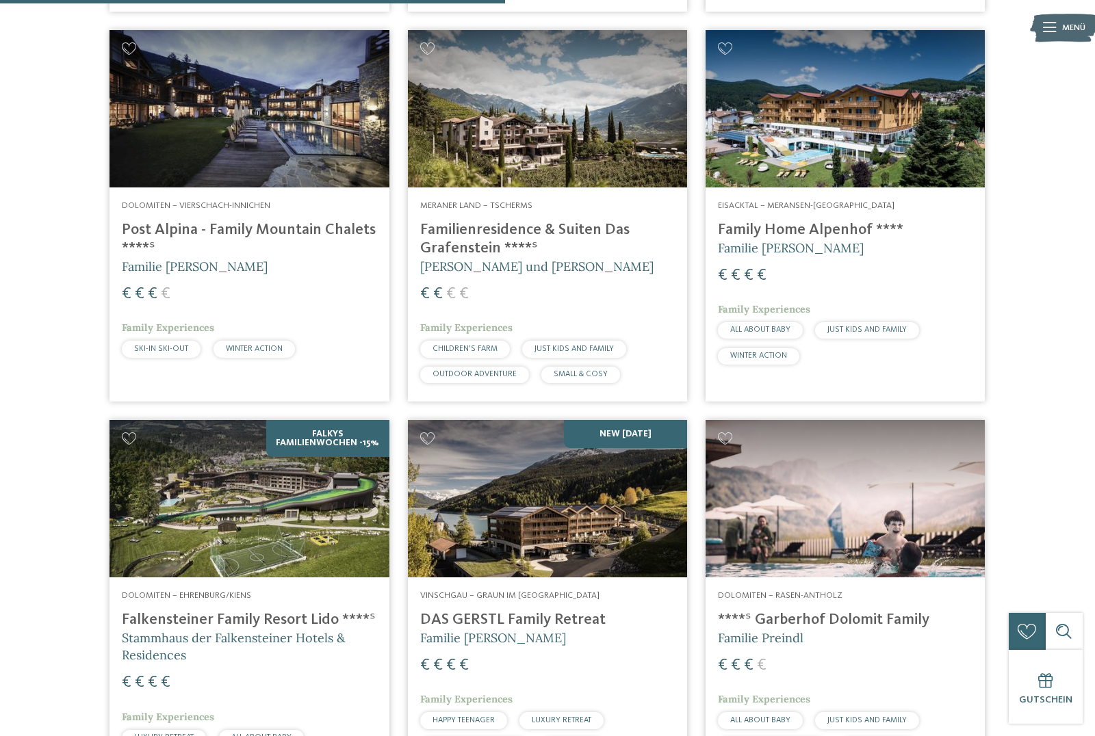
click at [230, 611] on h4 "Falkensteiner Family Resort Lido ****ˢ" at bounding box center [249, 620] width 255 height 18
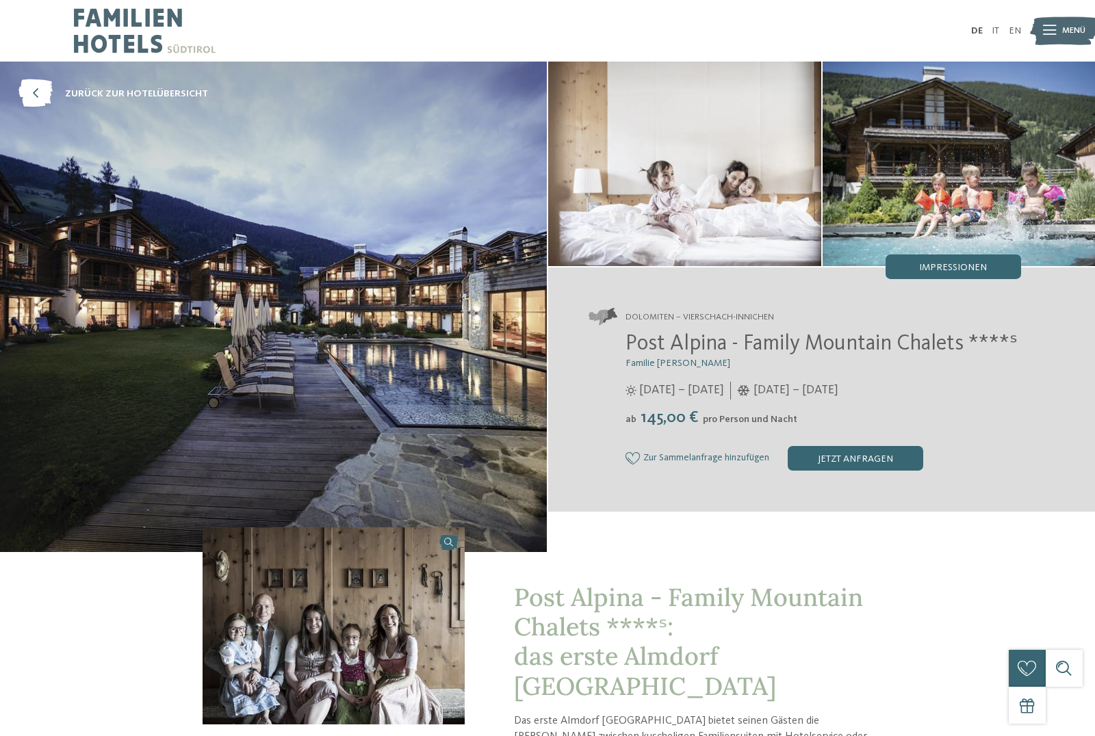
click at [960, 266] on span "Impressionen" at bounding box center [953, 268] width 68 height 10
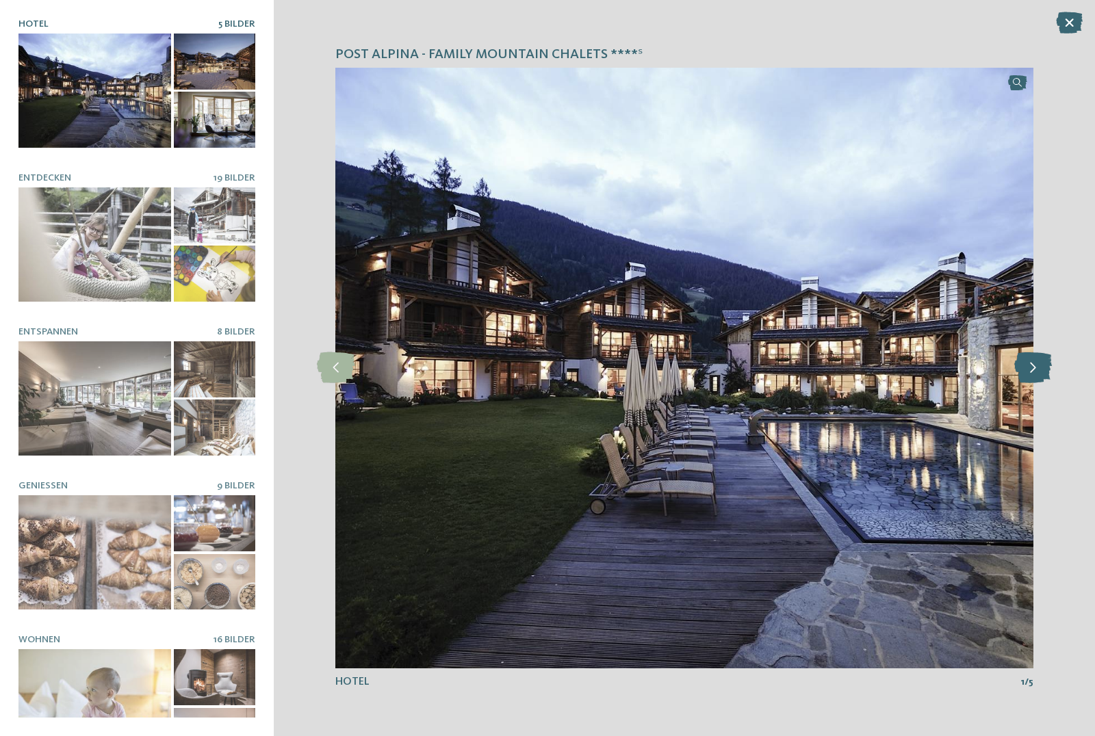
click at [1035, 367] on icon at bounding box center [1033, 367] width 38 height 31
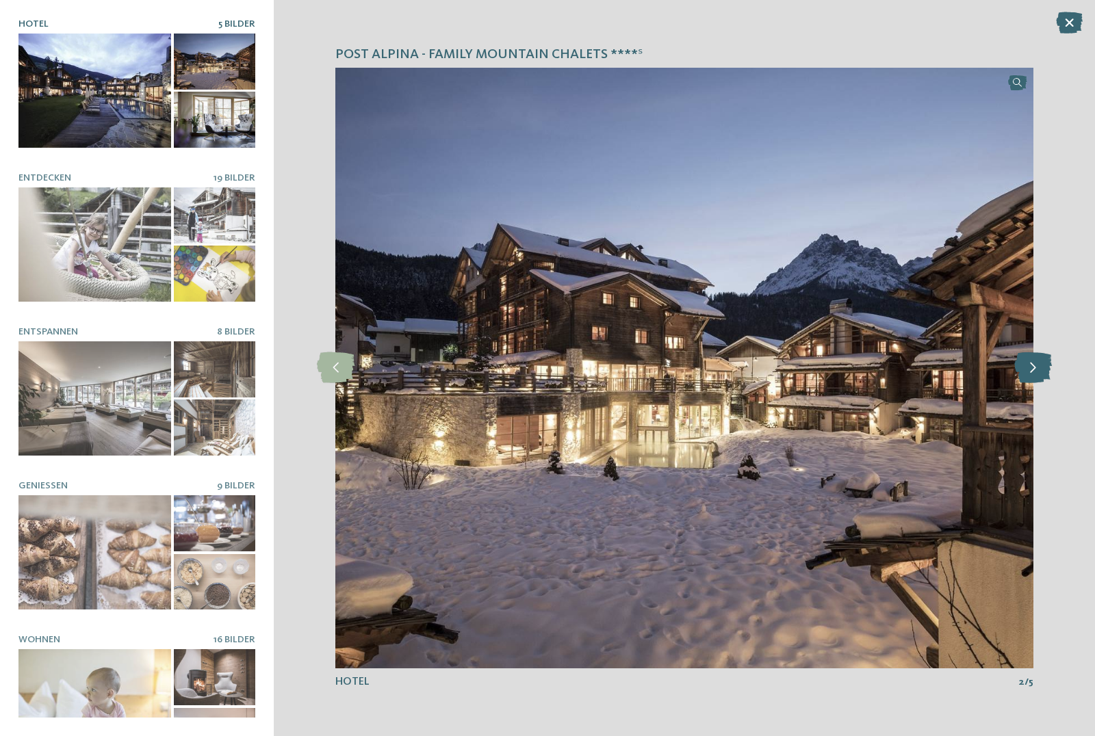
click at [1035, 366] on icon at bounding box center [1033, 367] width 38 height 31
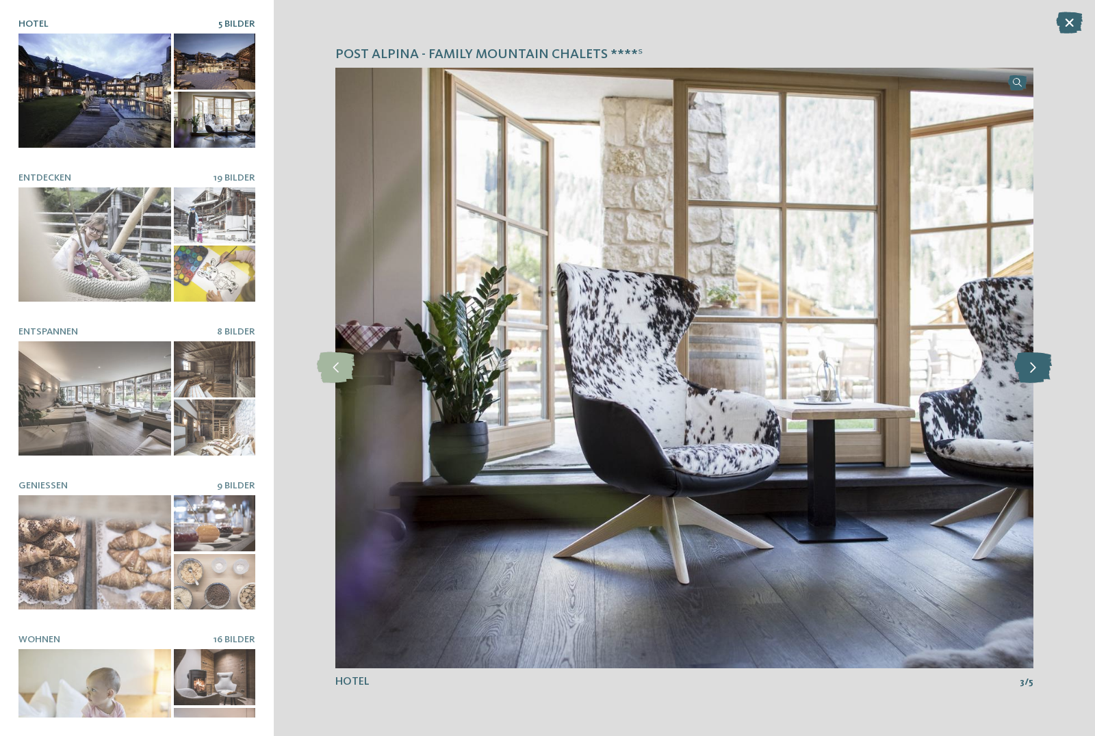
click at [1035, 366] on icon at bounding box center [1033, 367] width 38 height 31
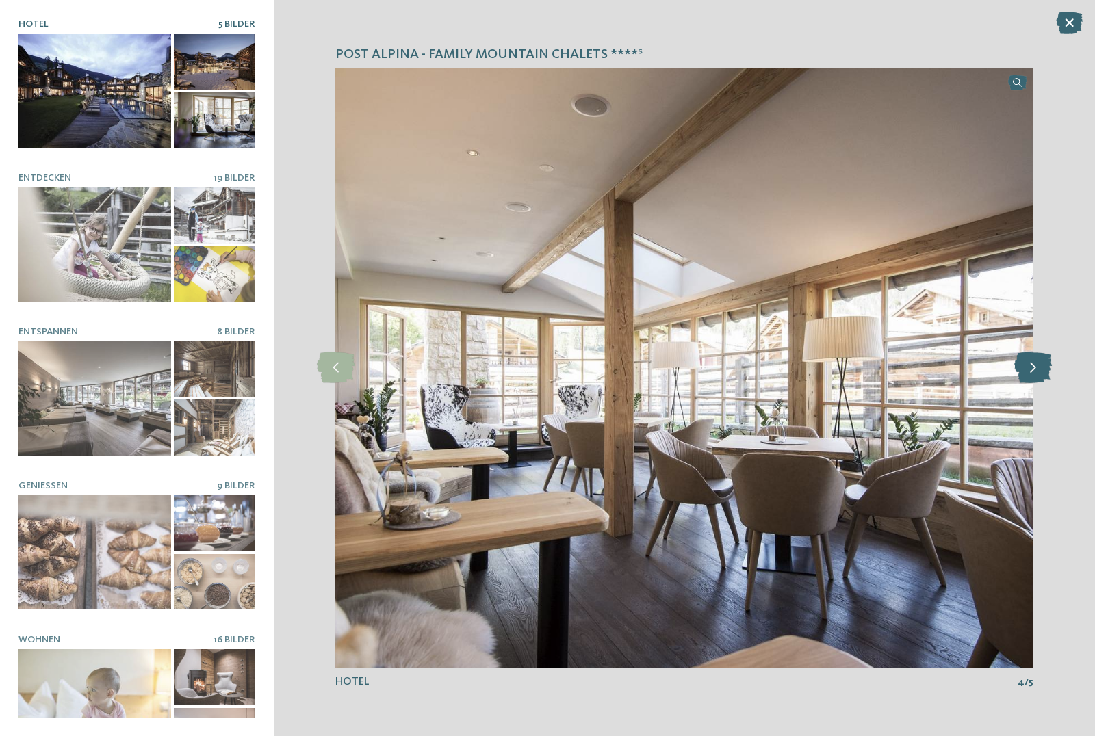
click at [1035, 366] on icon at bounding box center [1033, 367] width 38 height 31
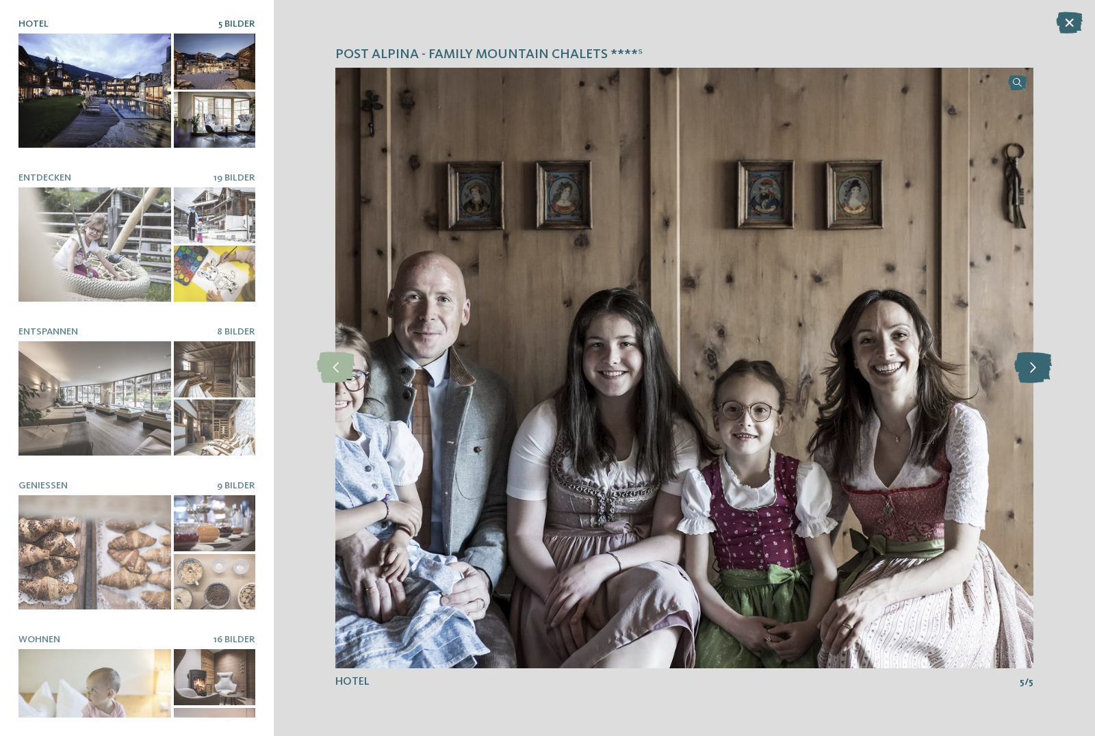
click at [1035, 365] on icon at bounding box center [1033, 367] width 38 height 31
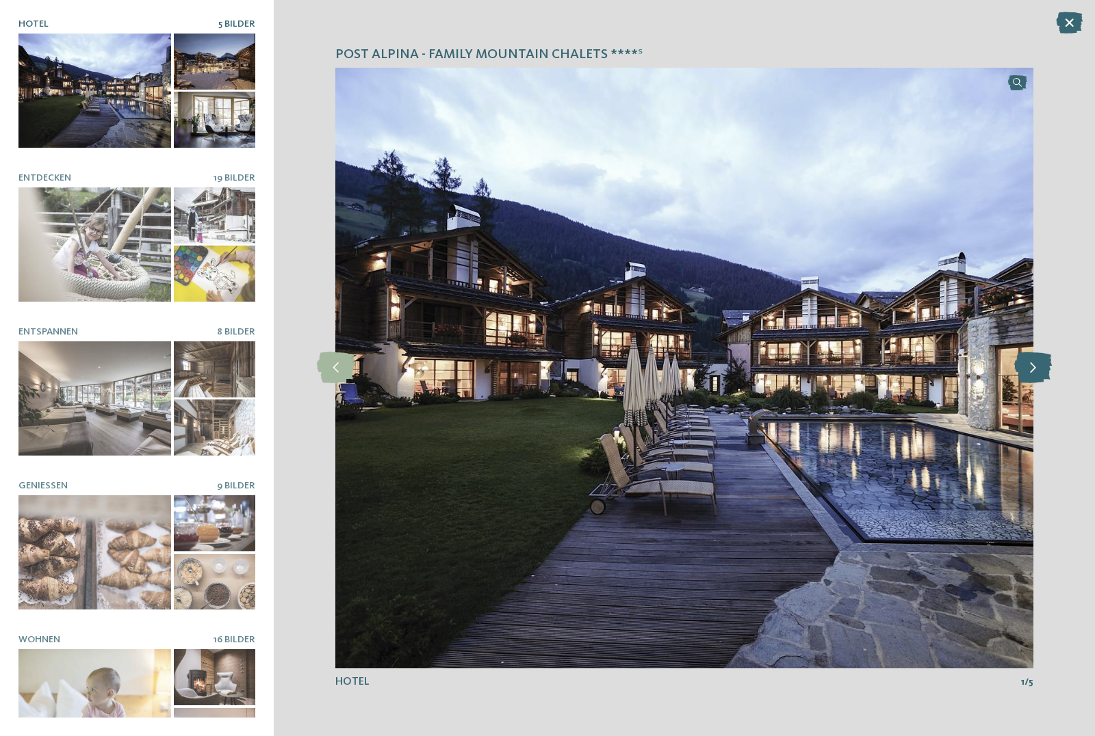
click at [1035, 365] on icon at bounding box center [1033, 367] width 38 height 31
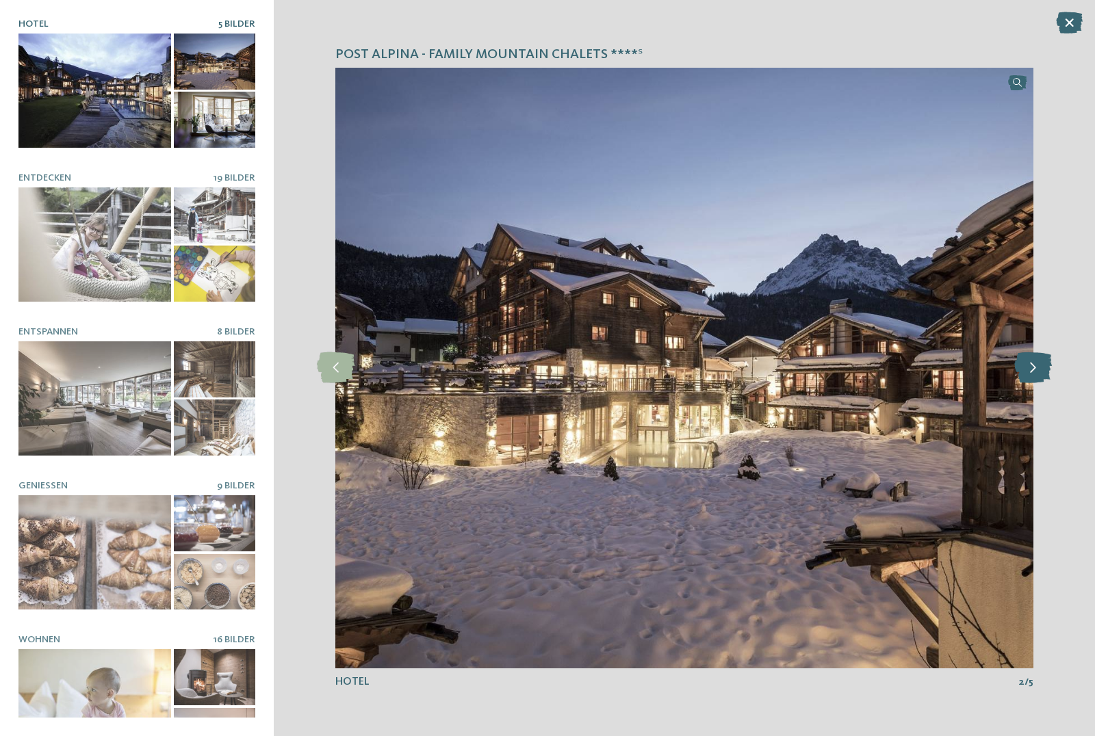
click at [1035, 365] on icon at bounding box center [1033, 367] width 38 height 31
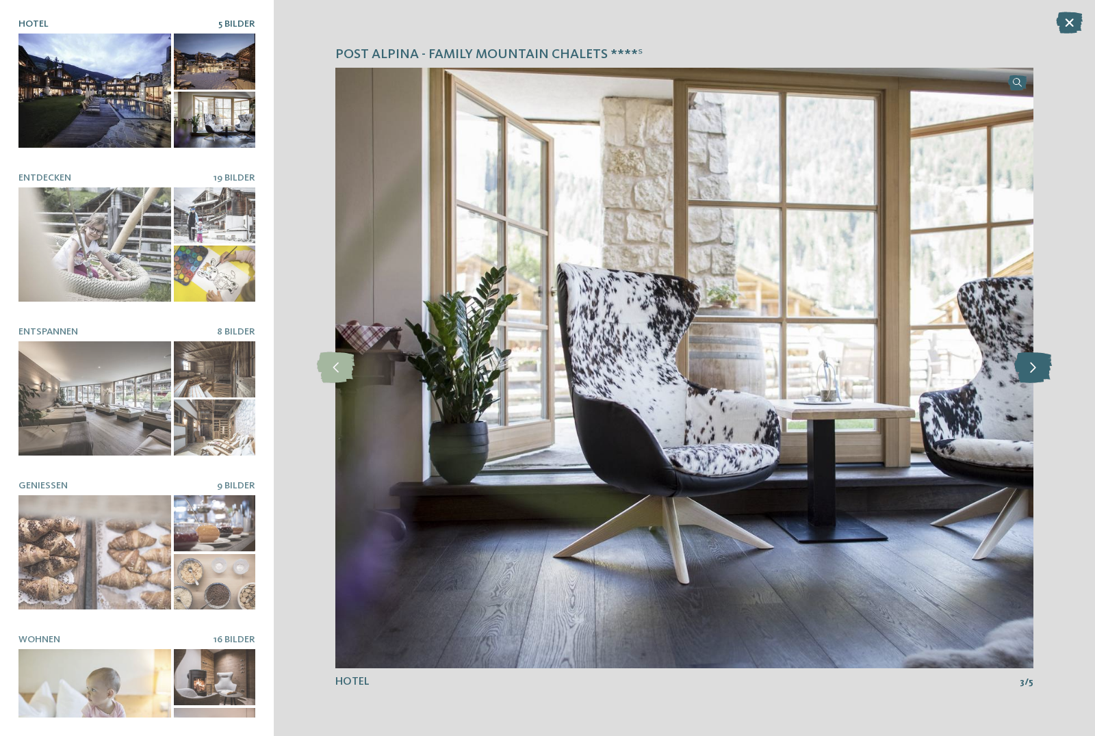
click at [1035, 365] on icon at bounding box center [1033, 367] width 38 height 31
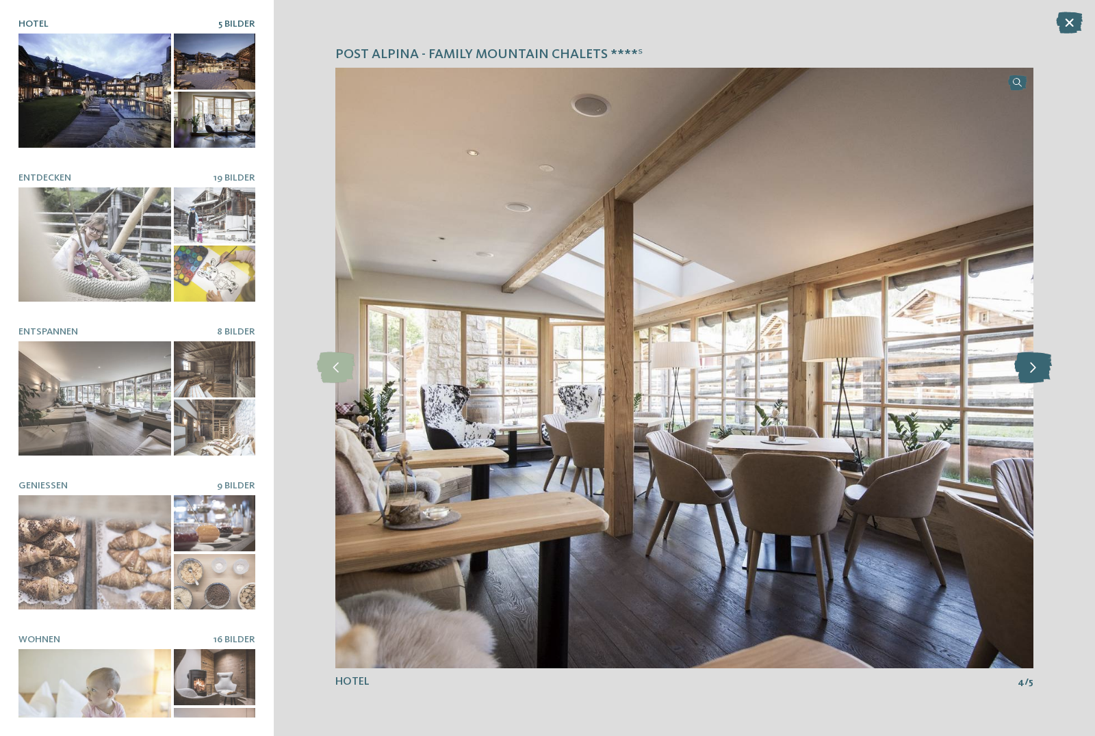
click at [1035, 365] on icon at bounding box center [1033, 367] width 38 height 31
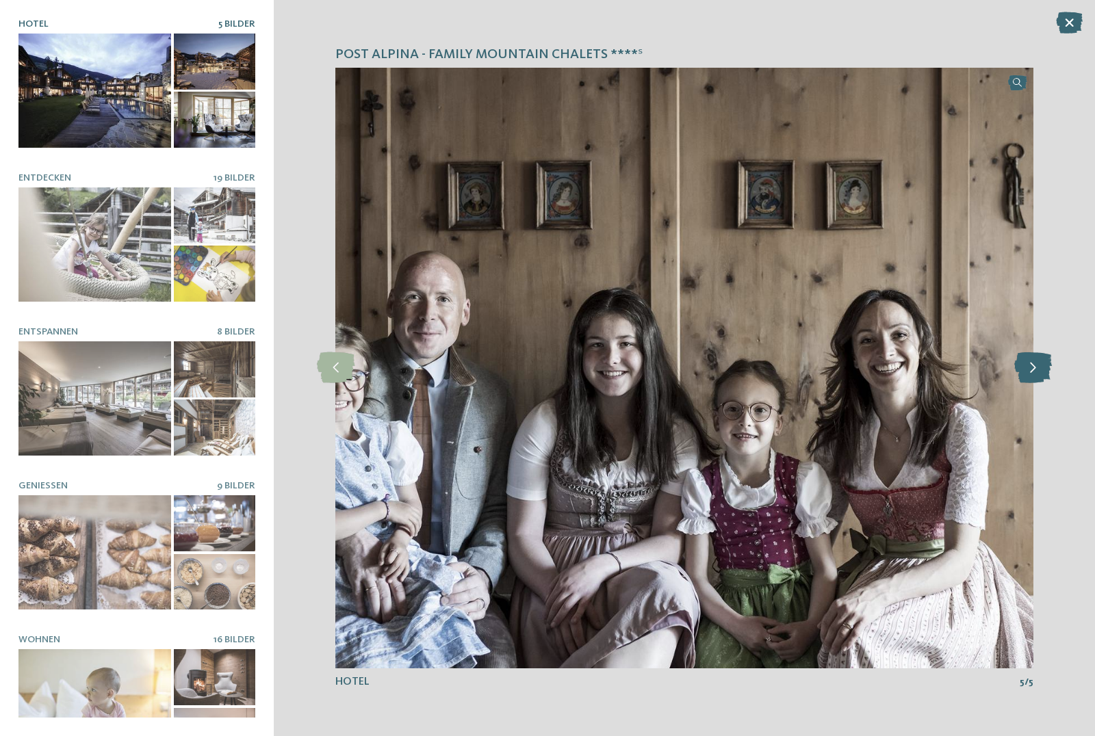
click at [1035, 365] on icon at bounding box center [1033, 367] width 38 height 31
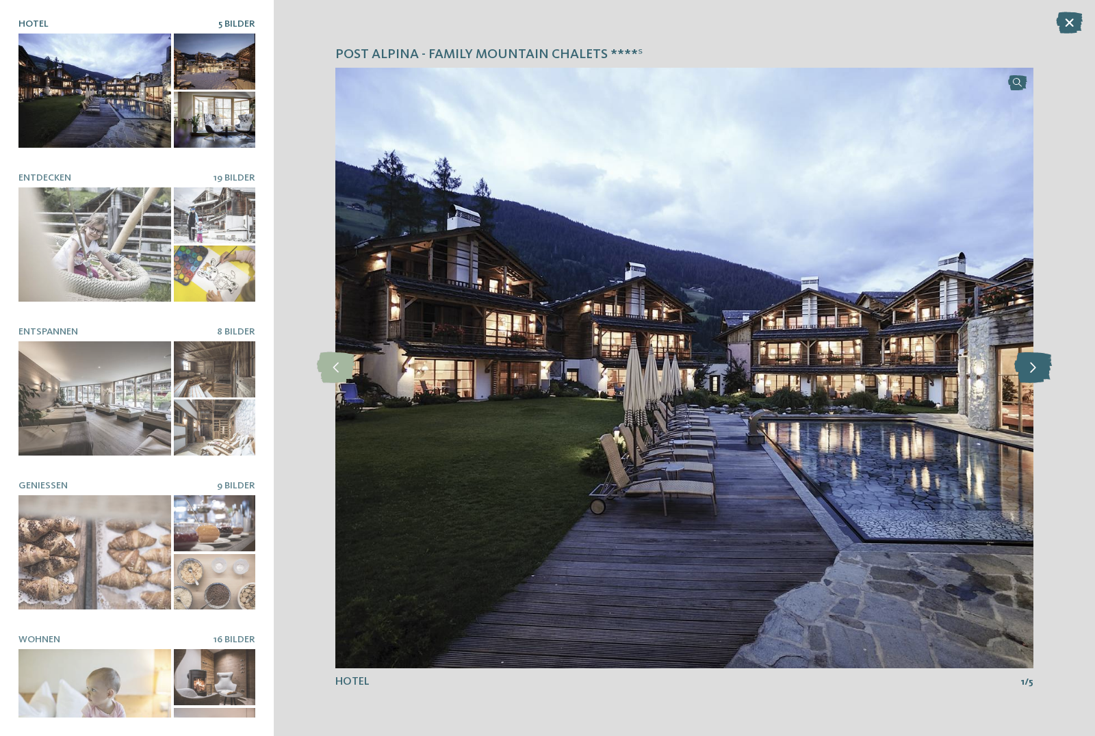
click at [1035, 365] on icon at bounding box center [1033, 367] width 38 height 31
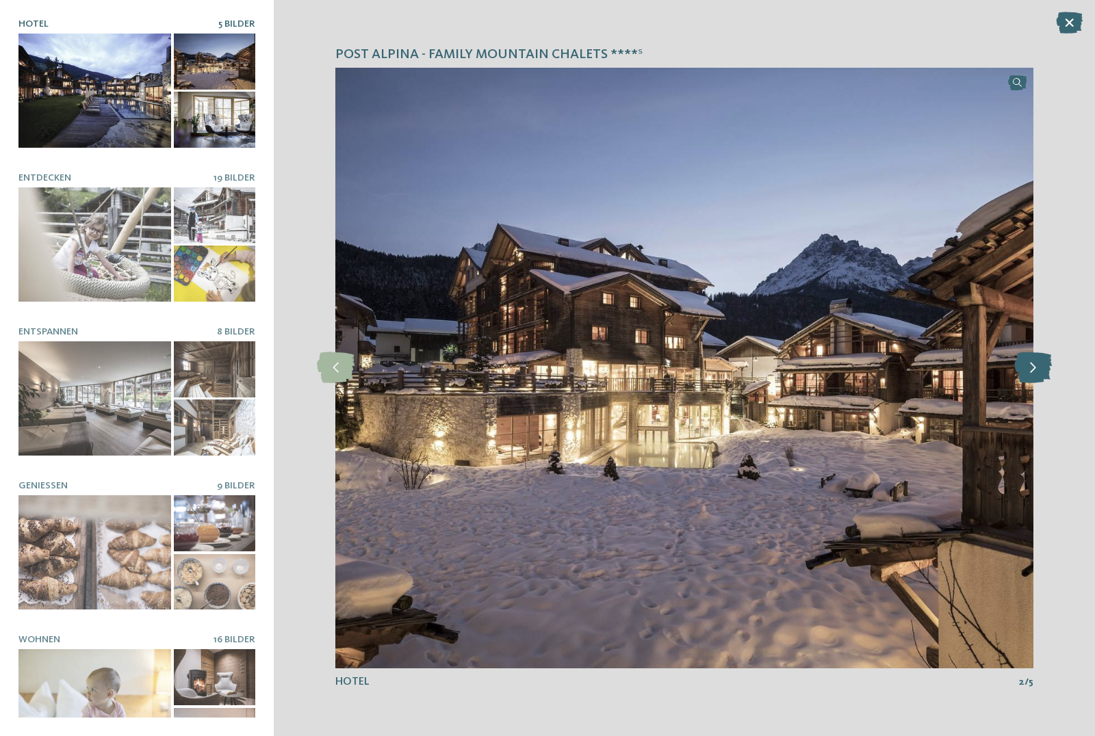
click at [1035, 365] on icon at bounding box center [1033, 367] width 38 height 31
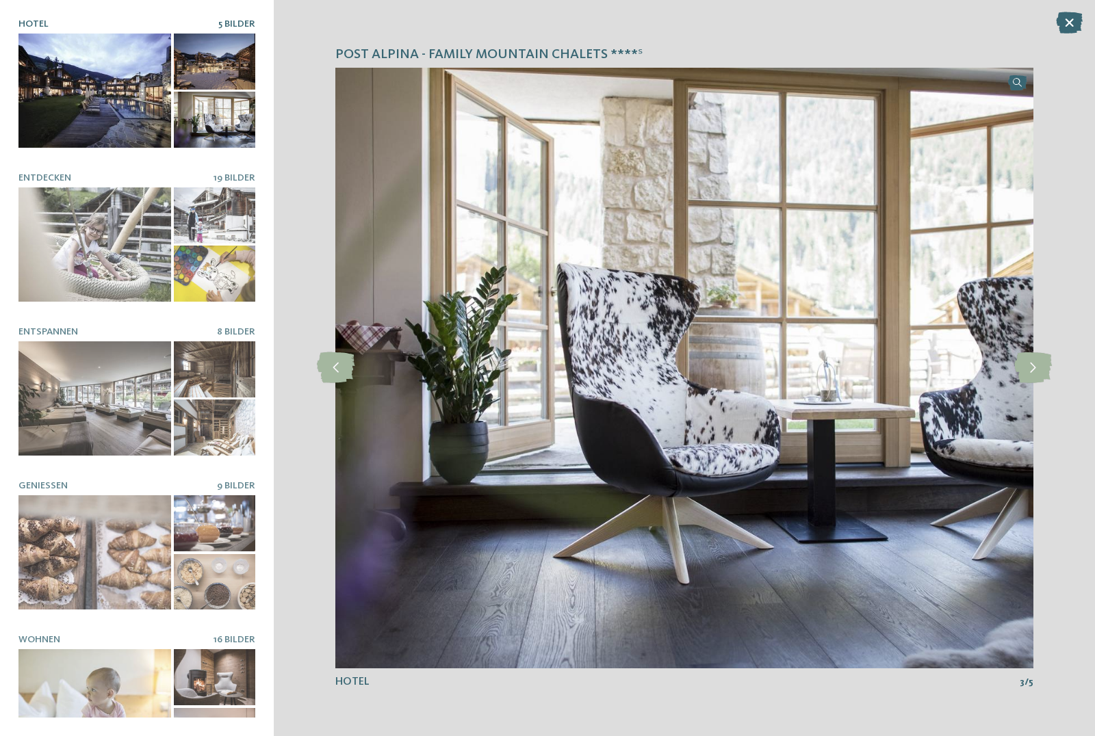
click at [1070, 219] on div "Post Alpina - Family Mountain Chalets ****ˢ slide 3 of 5 3" at bounding box center [684, 368] width 821 height 736
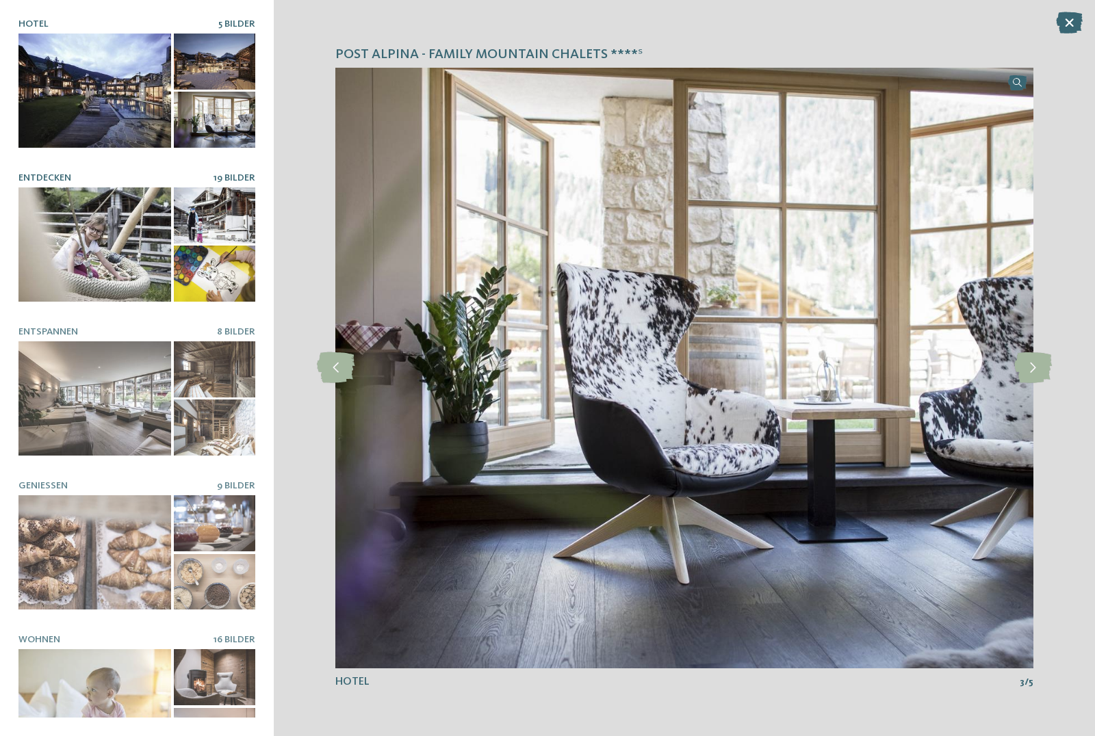
click at [113, 270] on div at bounding box center [94, 245] width 153 height 114
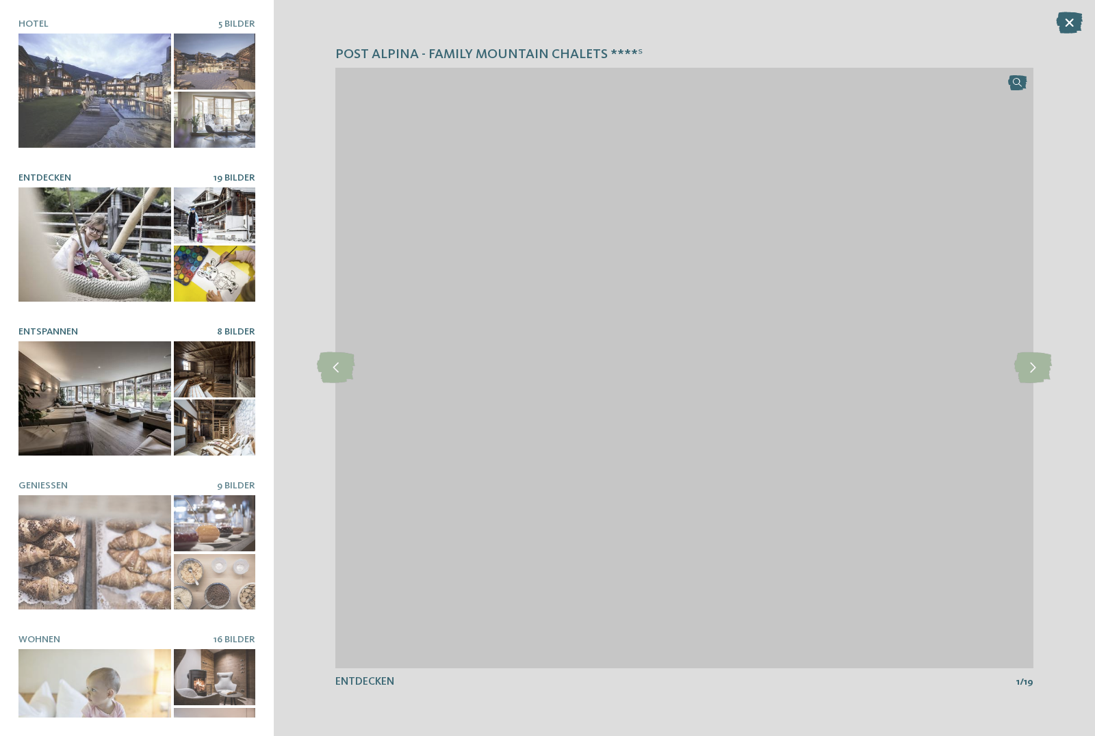
click at [103, 384] on div at bounding box center [94, 398] width 153 height 114
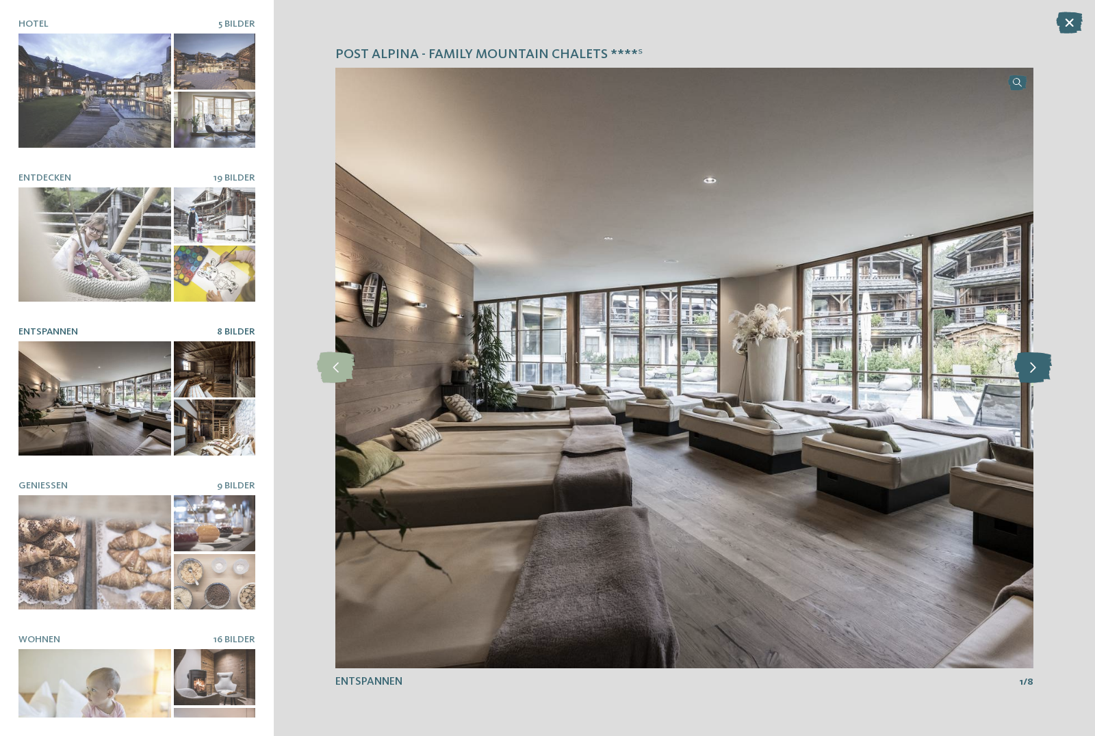
click at [1032, 372] on icon at bounding box center [1033, 367] width 38 height 31
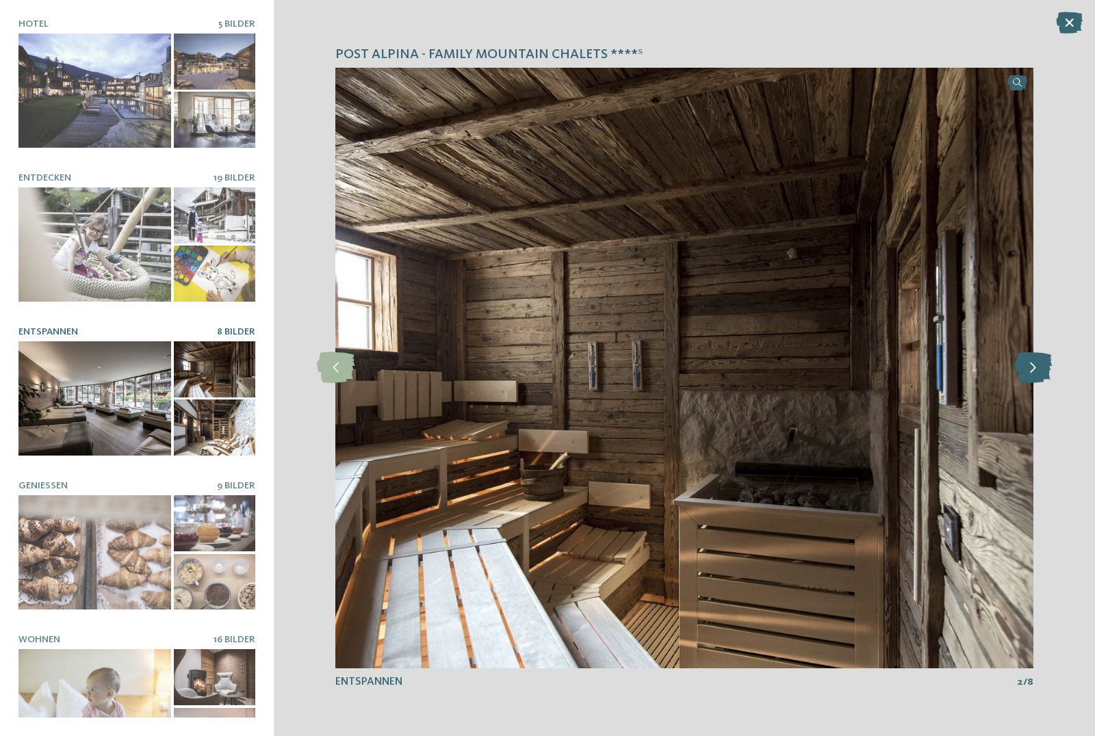
click at [1032, 372] on icon at bounding box center [1033, 367] width 38 height 31
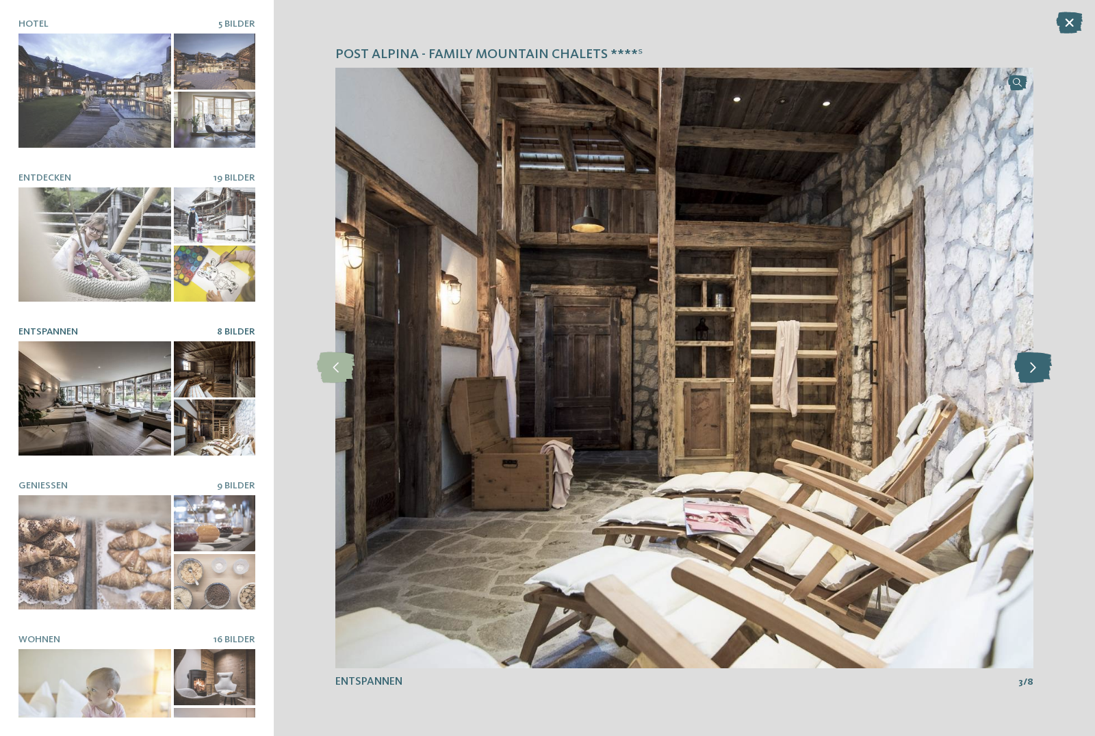
click at [1032, 372] on icon at bounding box center [1033, 367] width 38 height 31
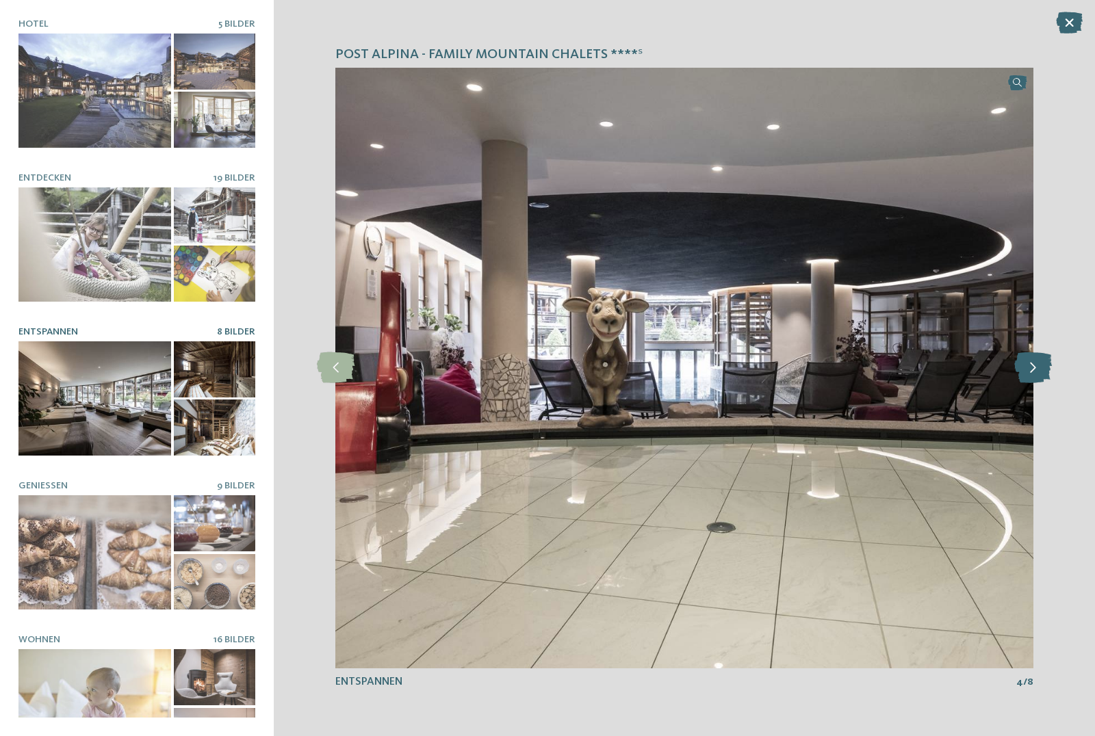
click at [1032, 372] on icon at bounding box center [1033, 367] width 38 height 31
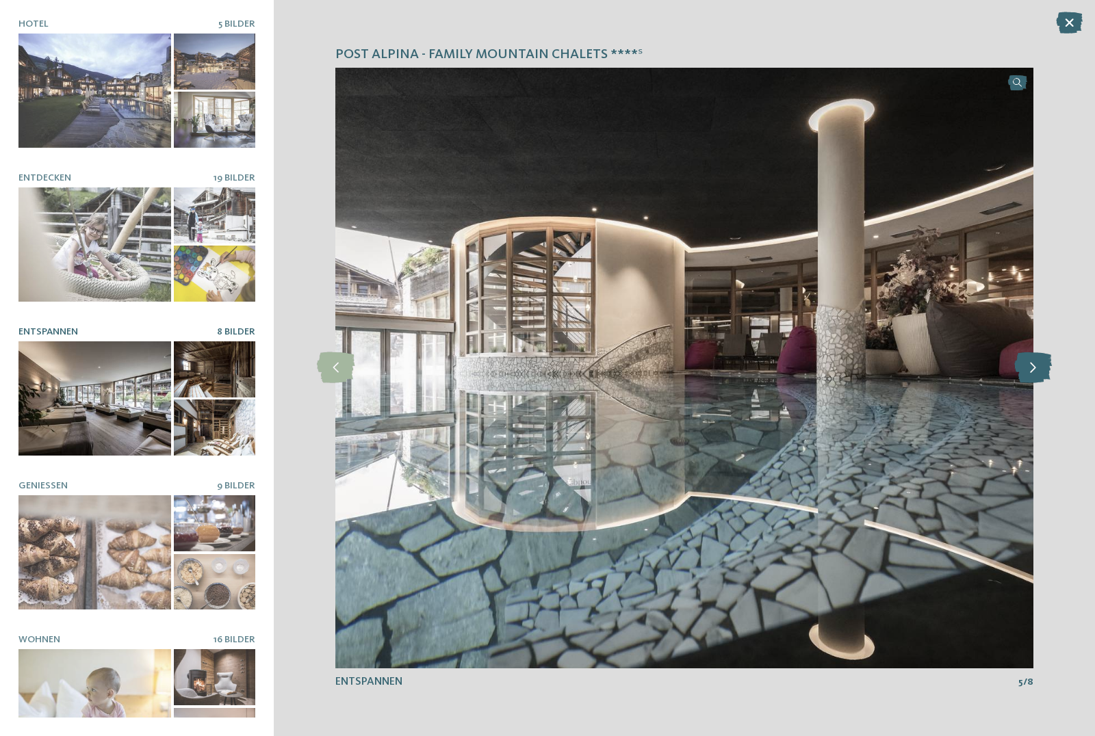
click at [1032, 372] on icon at bounding box center [1033, 367] width 38 height 31
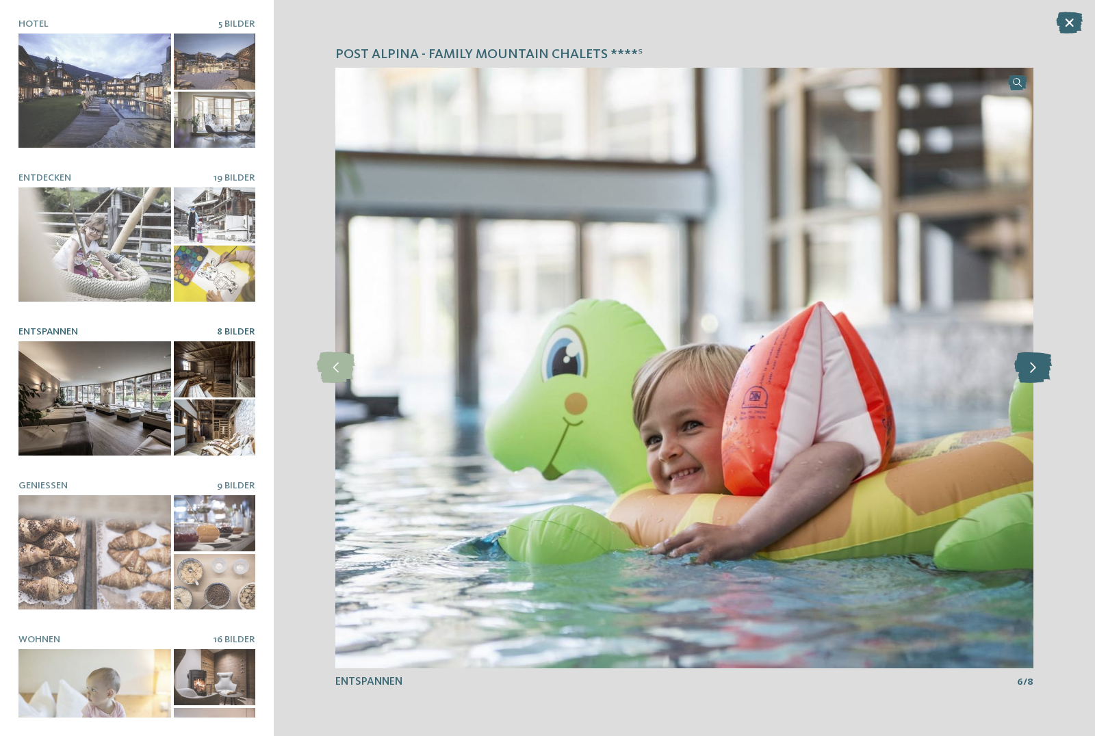
click at [1032, 372] on icon at bounding box center [1033, 367] width 38 height 31
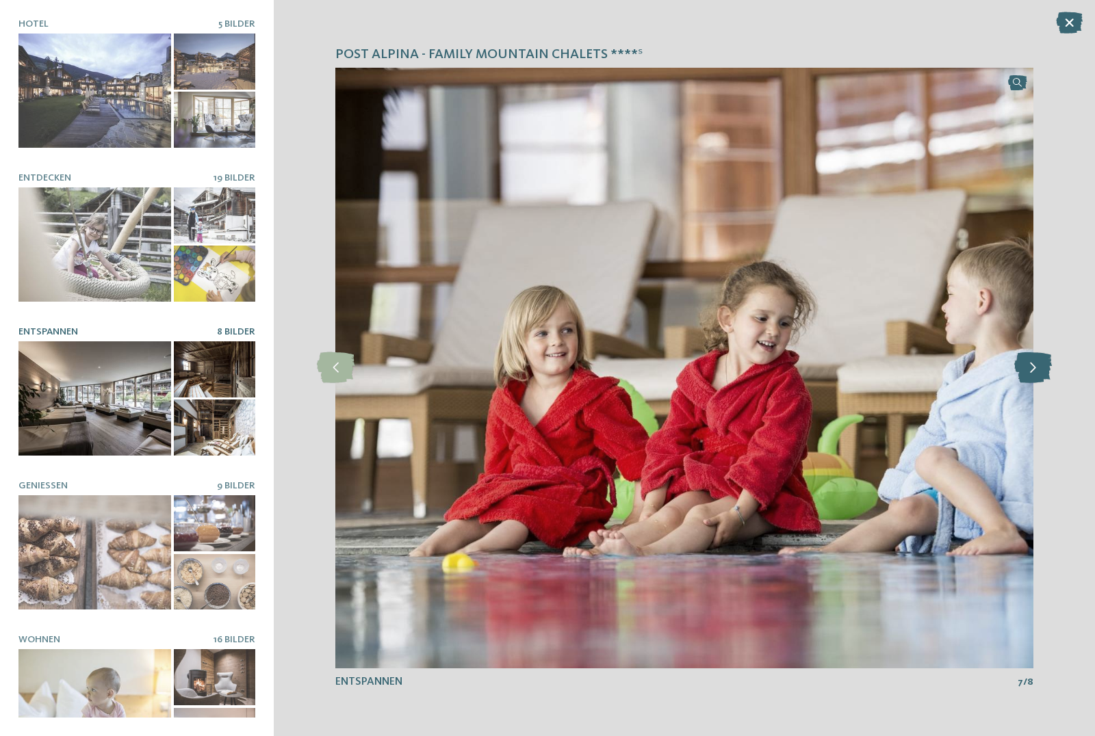
click at [1032, 372] on icon at bounding box center [1033, 367] width 38 height 31
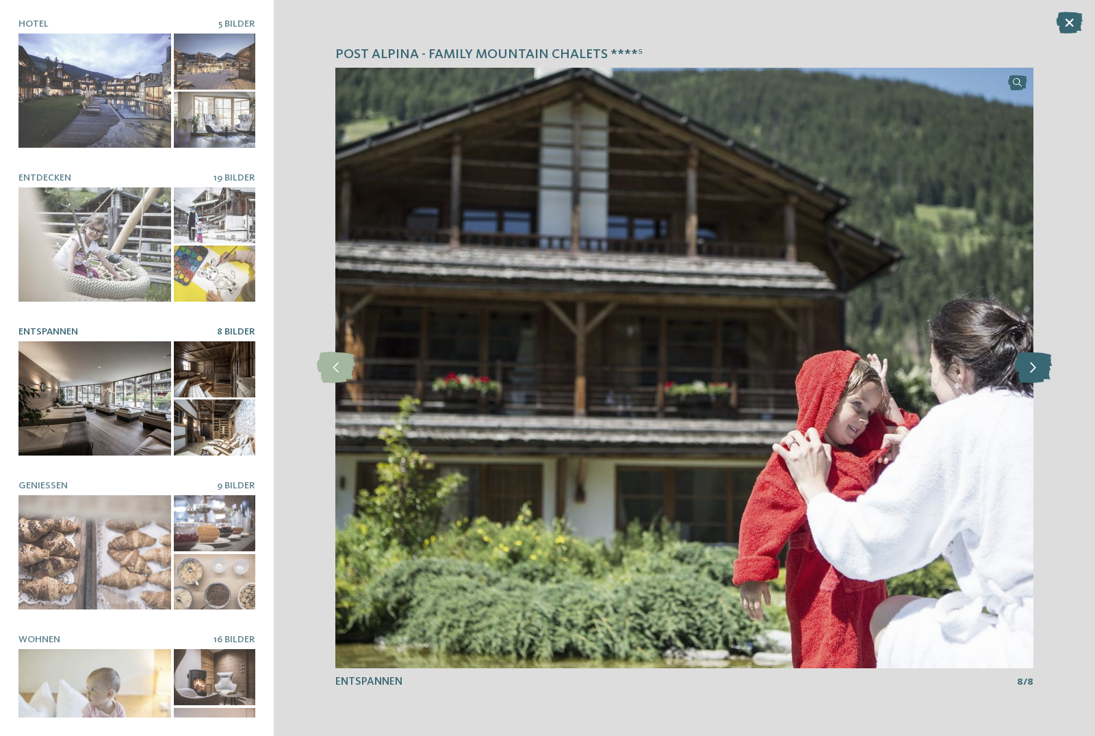
click at [1032, 372] on icon at bounding box center [1033, 367] width 38 height 31
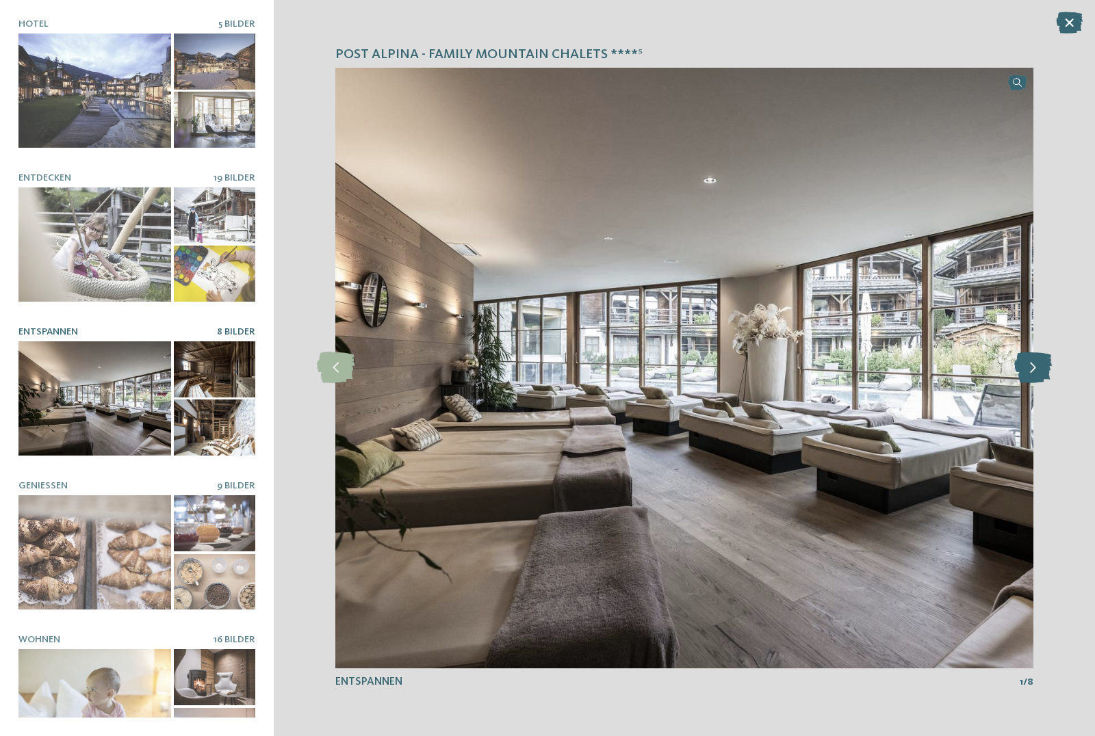
click at [1032, 372] on icon at bounding box center [1033, 367] width 38 height 31
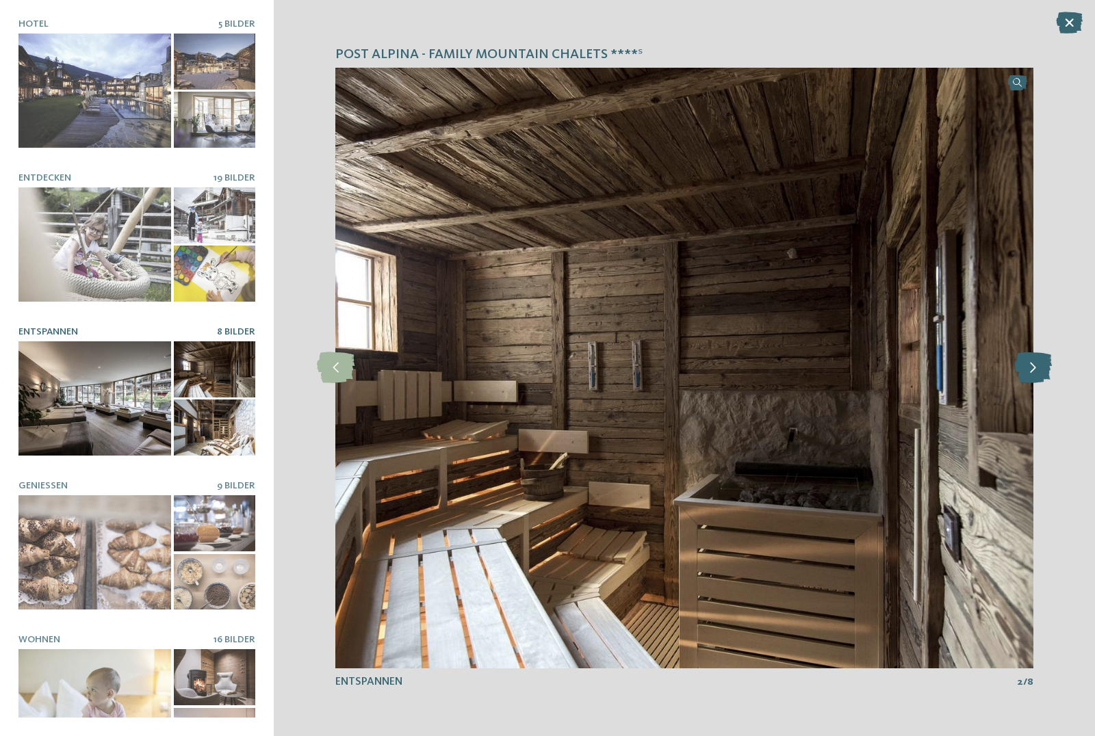
click at [1032, 372] on icon at bounding box center [1033, 367] width 38 height 31
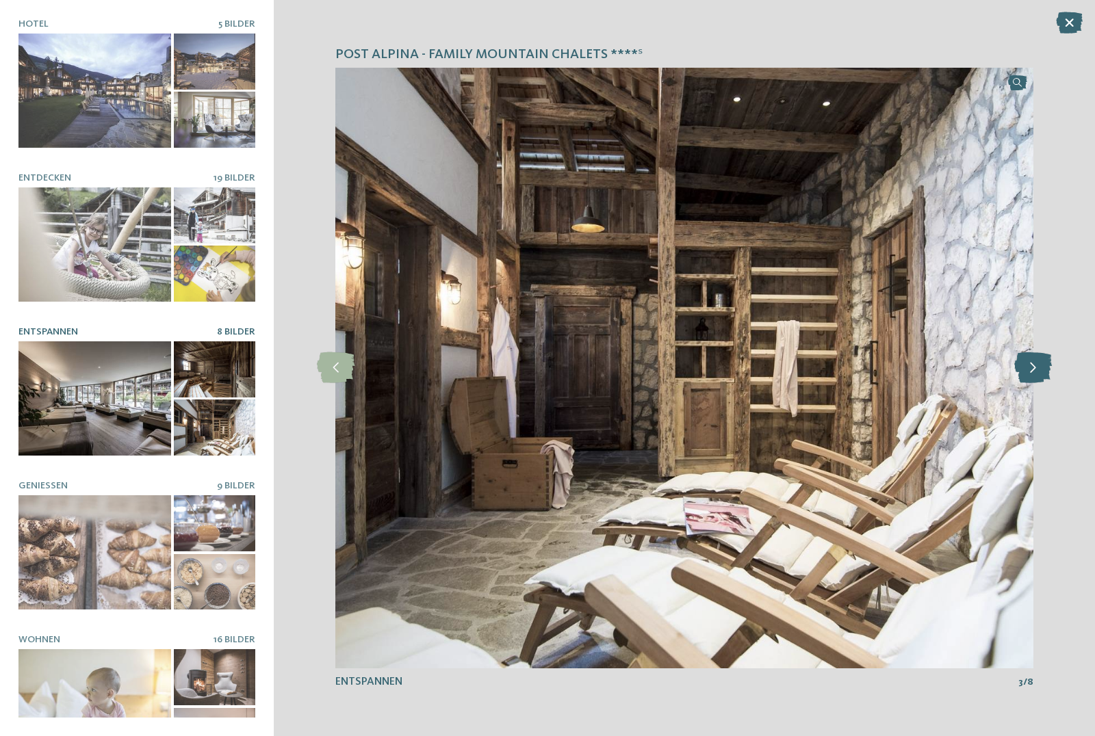
click at [1032, 372] on icon at bounding box center [1033, 367] width 38 height 31
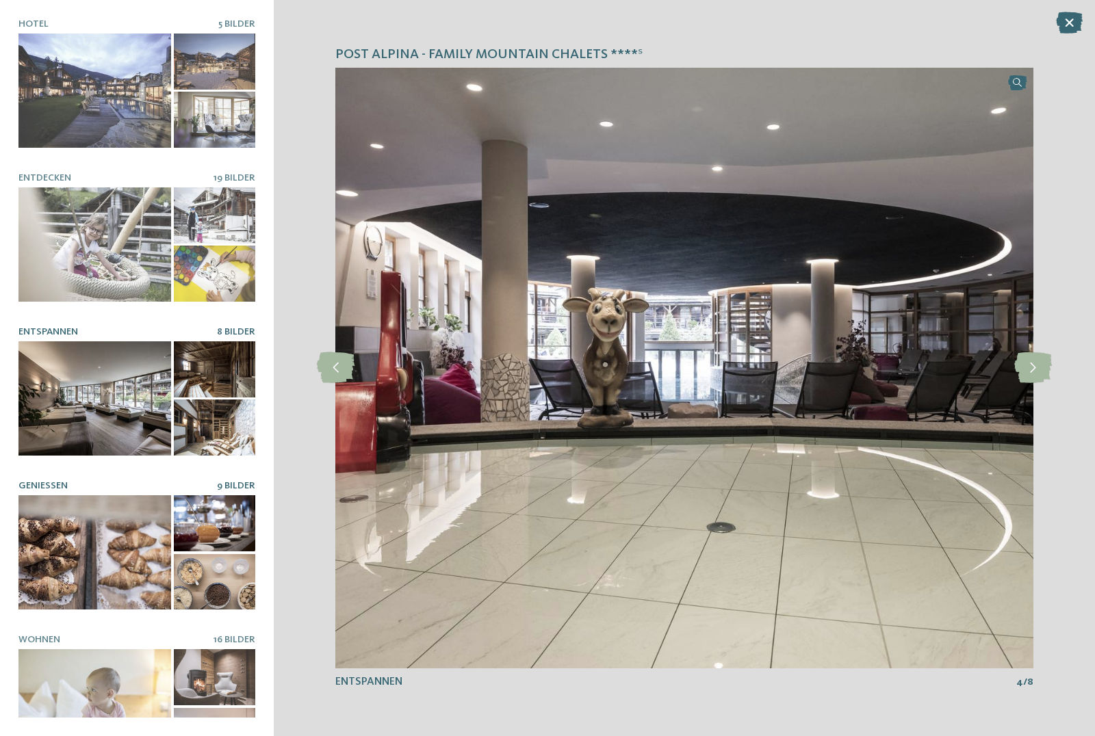
click at [105, 565] on div at bounding box center [94, 552] width 153 height 114
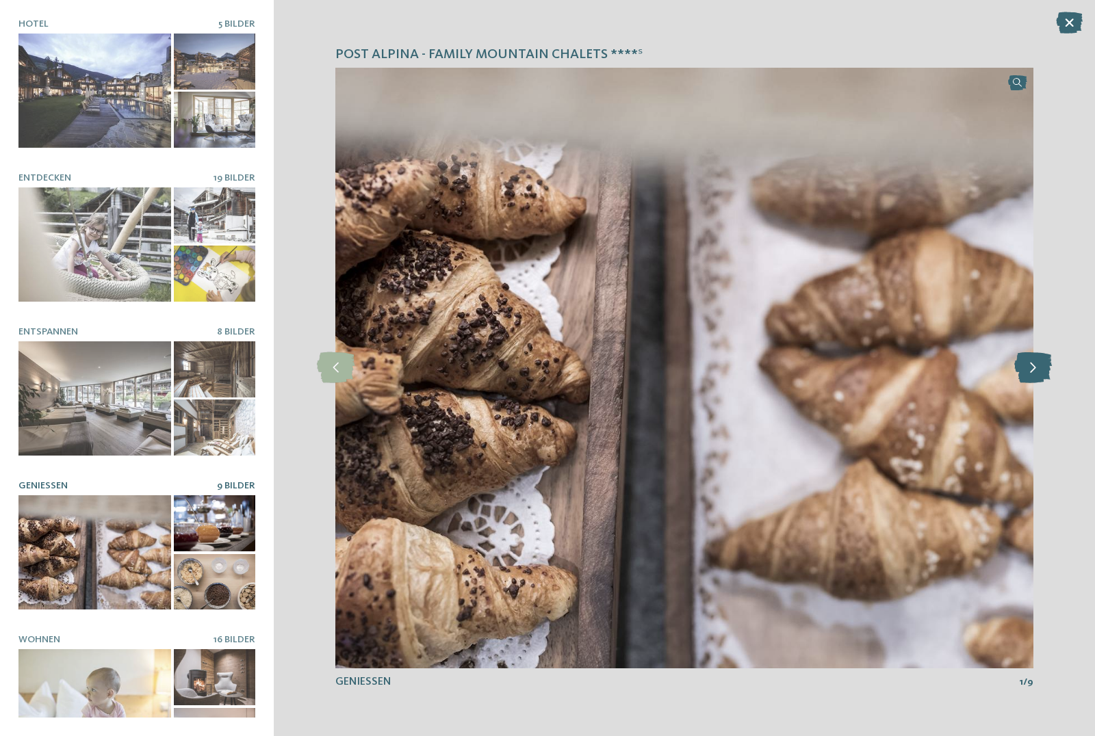
click at [1035, 372] on icon at bounding box center [1033, 367] width 38 height 31
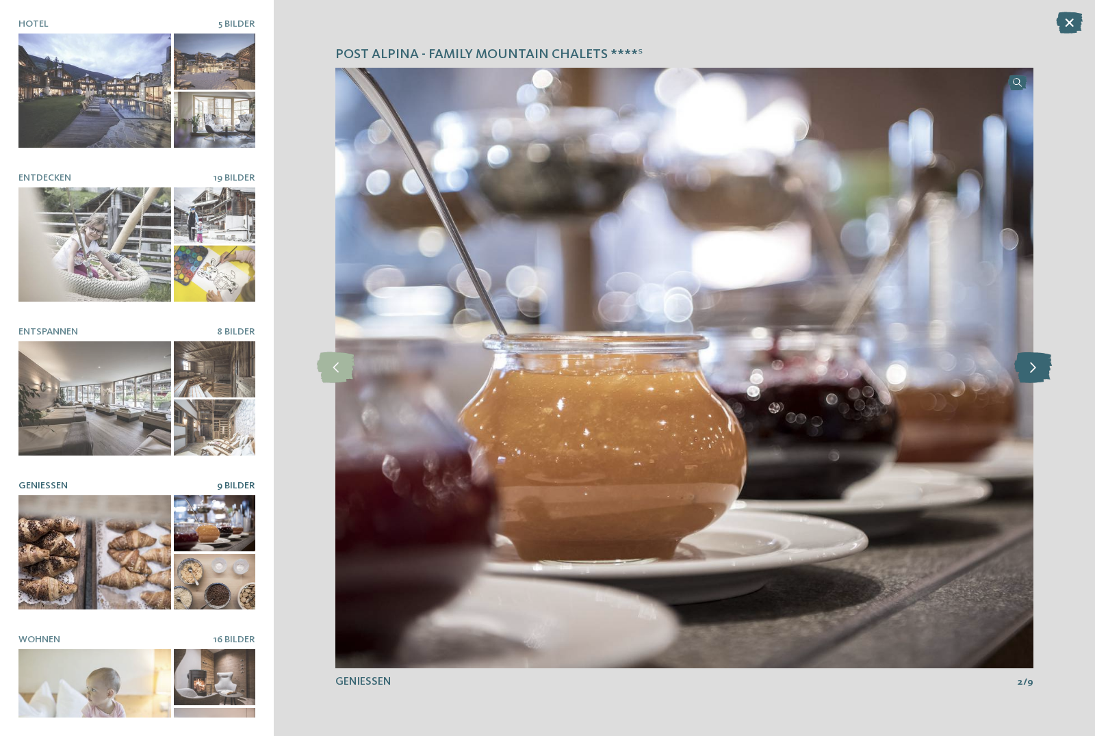
click at [1035, 372] on icon at bounding box center [1033, 367] width 38 height 31
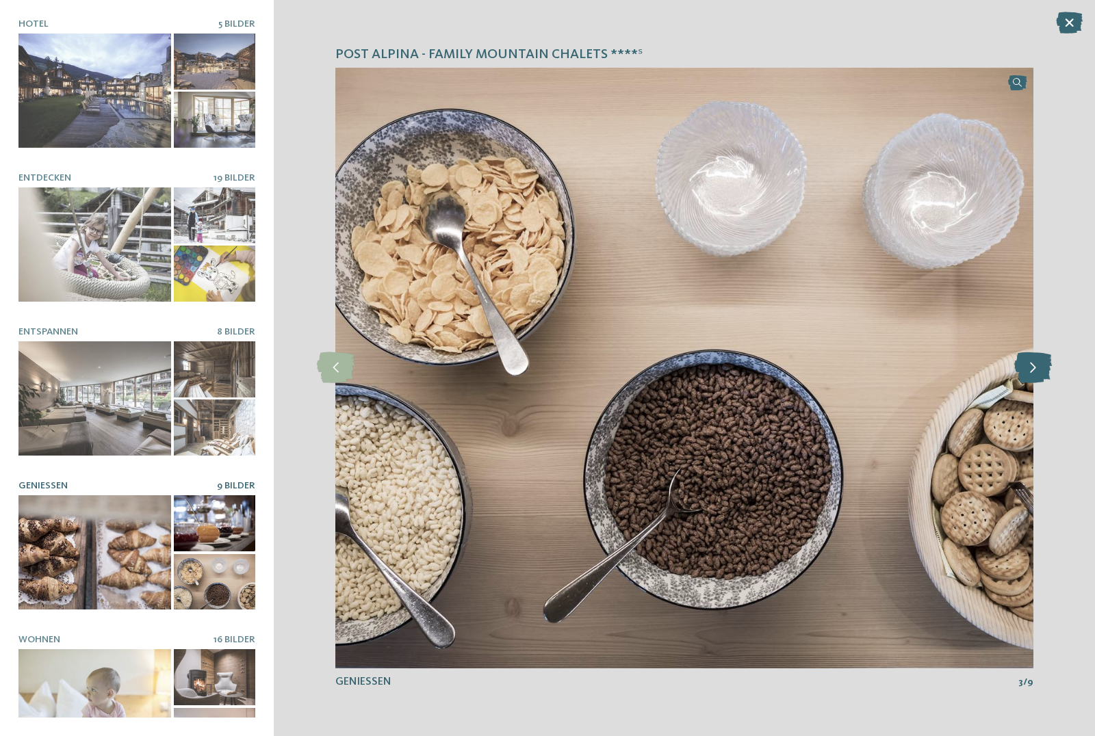
click at [1035, 372] on icon at bounding box center [1033, 367] width 38 height 31
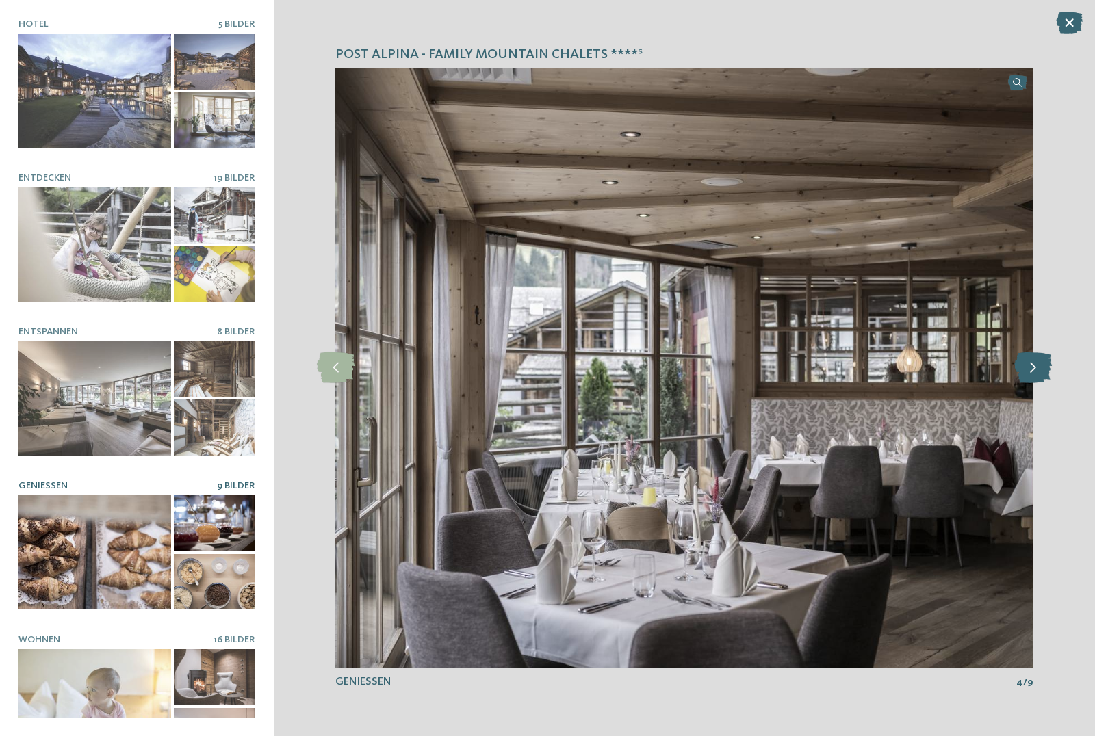
click at [1035, 372] on icon at bounding box center [1033, 367] width 38 height 31
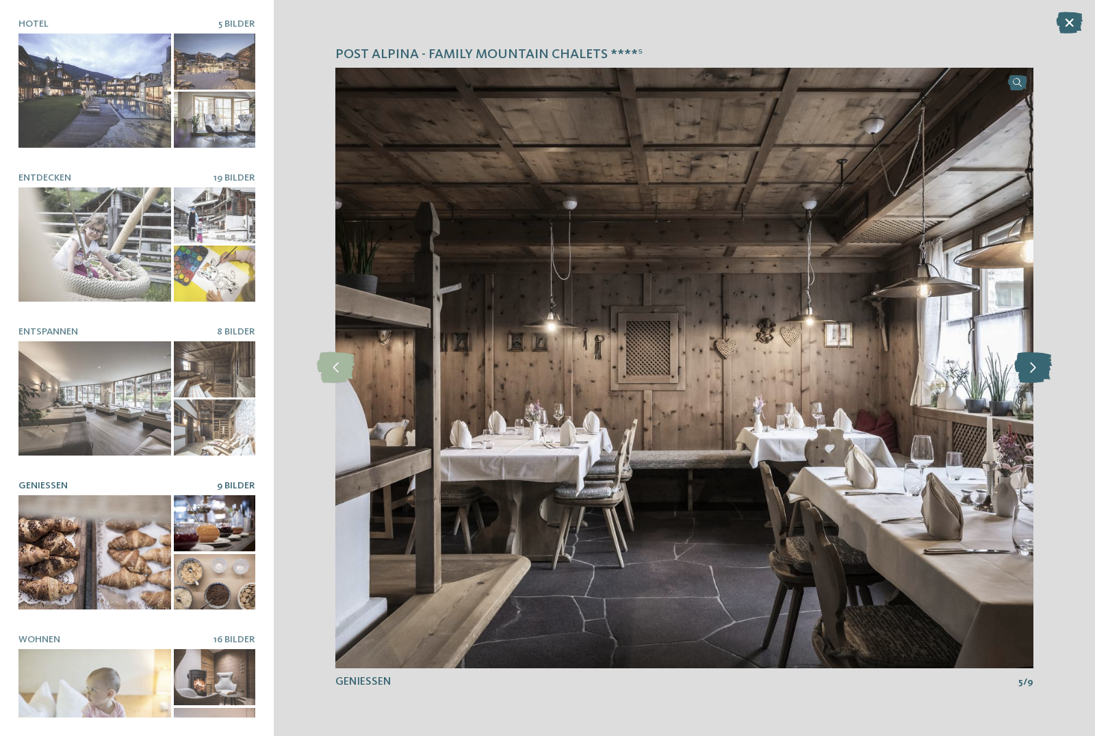
click at [1035, 372] on icon at bounding box center [1033, 367] width 38 height 31
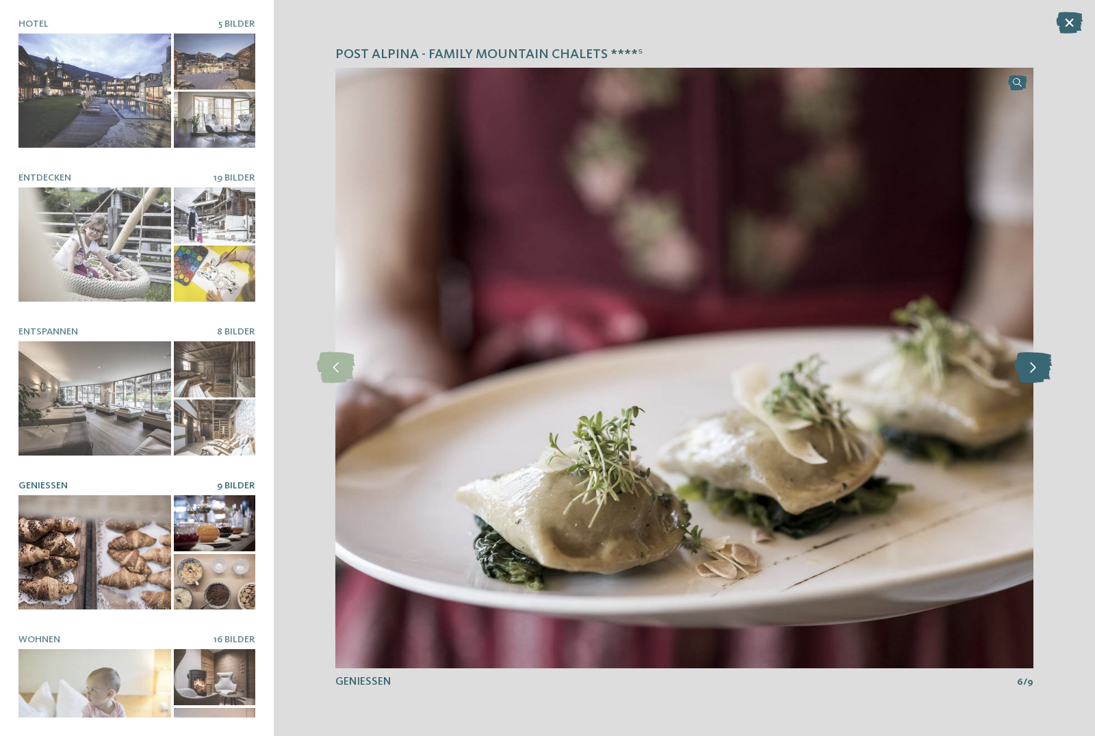
click at [1035, 372] on icon at bounding box center [1033, 367] width 38 height 31
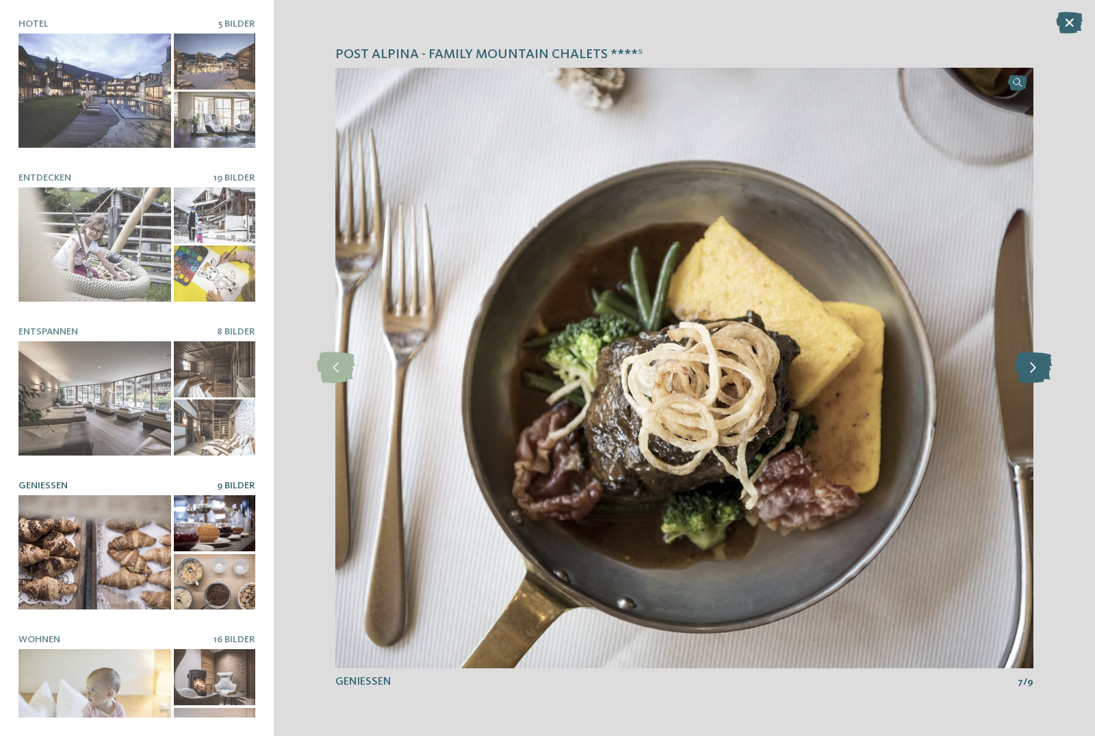
click at [1035, 372] on icon at bounding box center [1033, 367] width 38 height 31
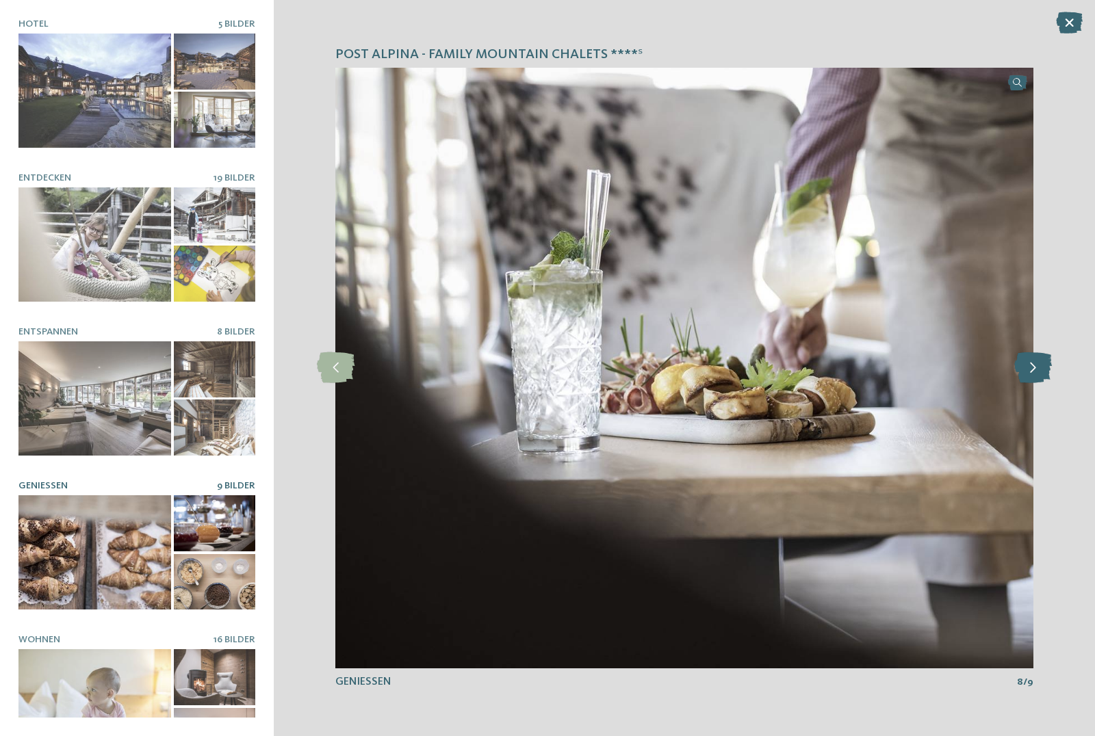
click at [1035, 372] on icon at bounding box center [1033, 367] width 38 height 31
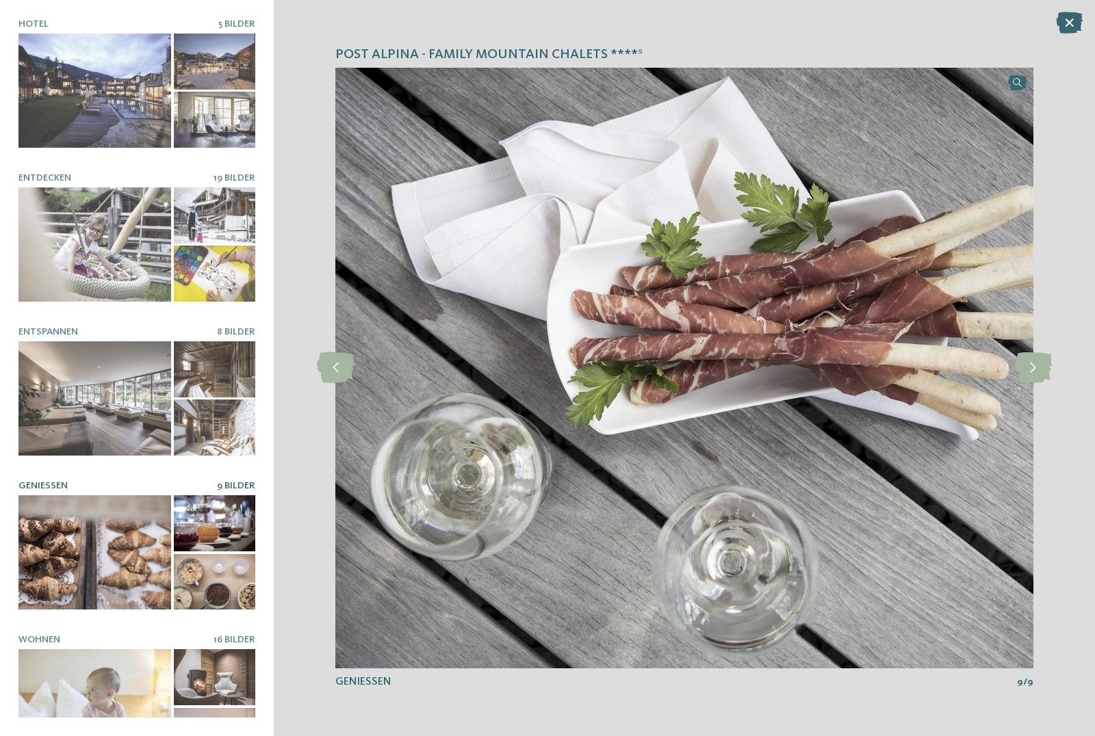
click at [9, 565] on div "Post Alpina - Family Mountain Chalets ****ˢ Hotel 5 Bilder Entdecken 19 Bilder" at bounding box center [137, 368] width 274 height 736
click at [118, 550] on div at bounding box center [94, 552] width 153 height 114
click at [1064, 18] on icon at bounding box center [1069, 23] width 27 height 22
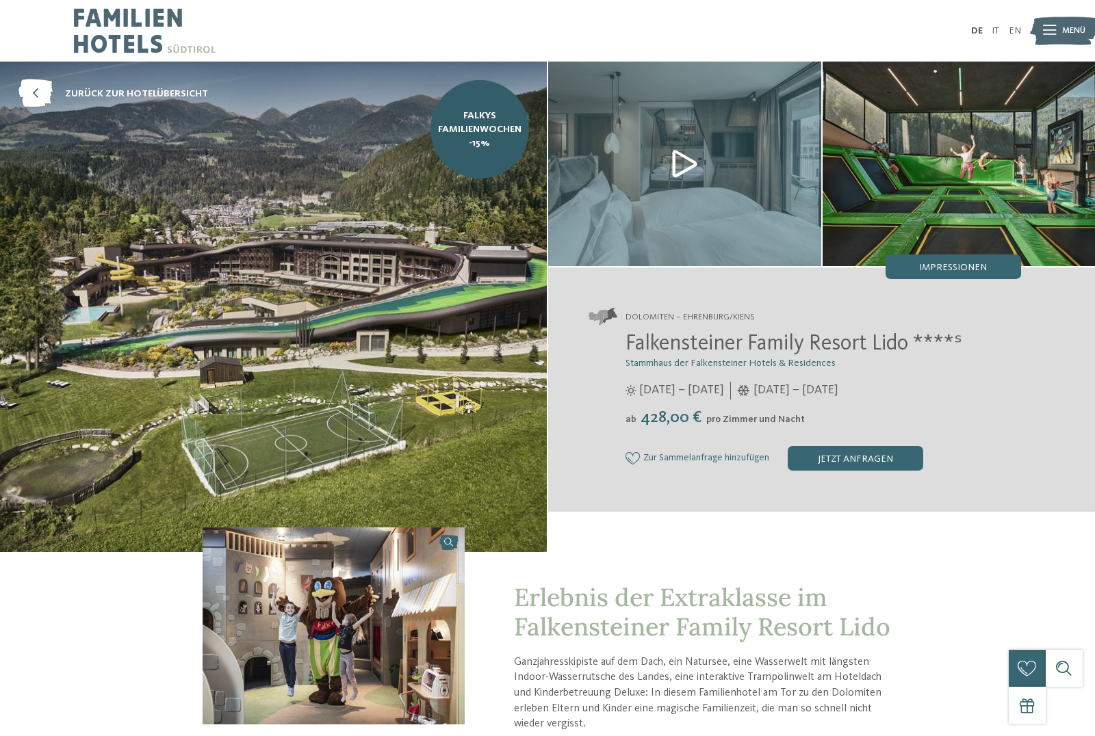
click at [915, 146] on img at bounding box center [959, 164] width 273 height 205
click at [943, 266] on span "Impressionen" at bounding box center [953, 268] width 68 height 10
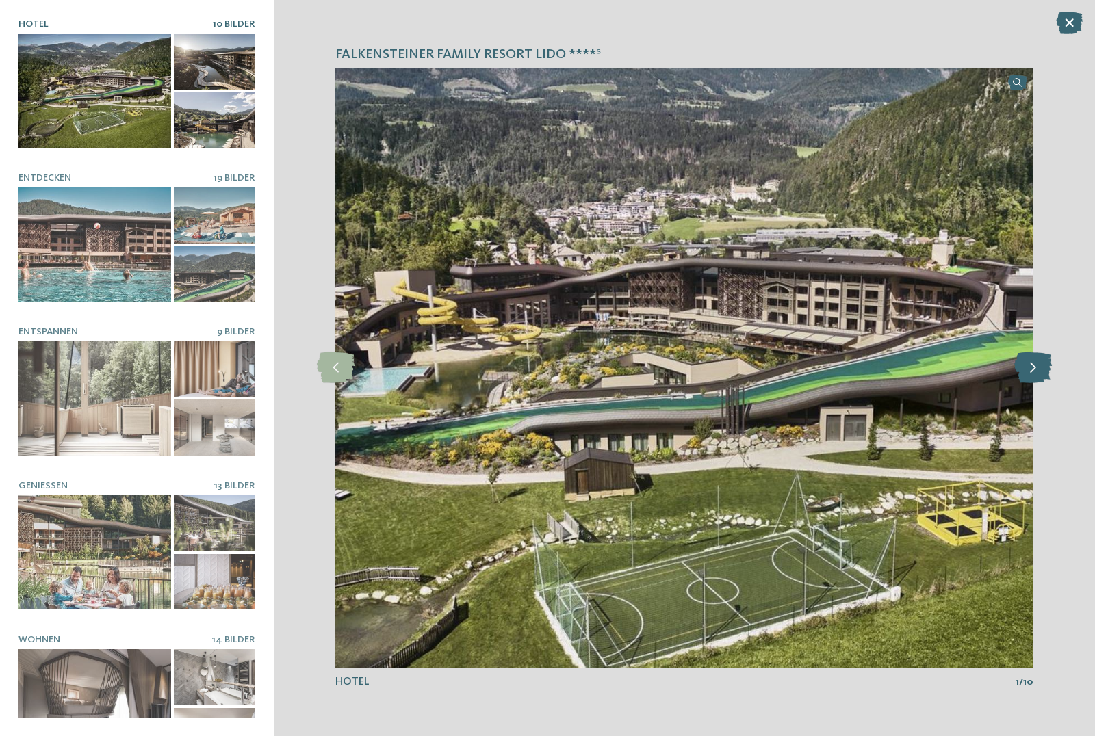
click at [1037, 368] on icon at bounding box center [1033, 367] width 38 height 31
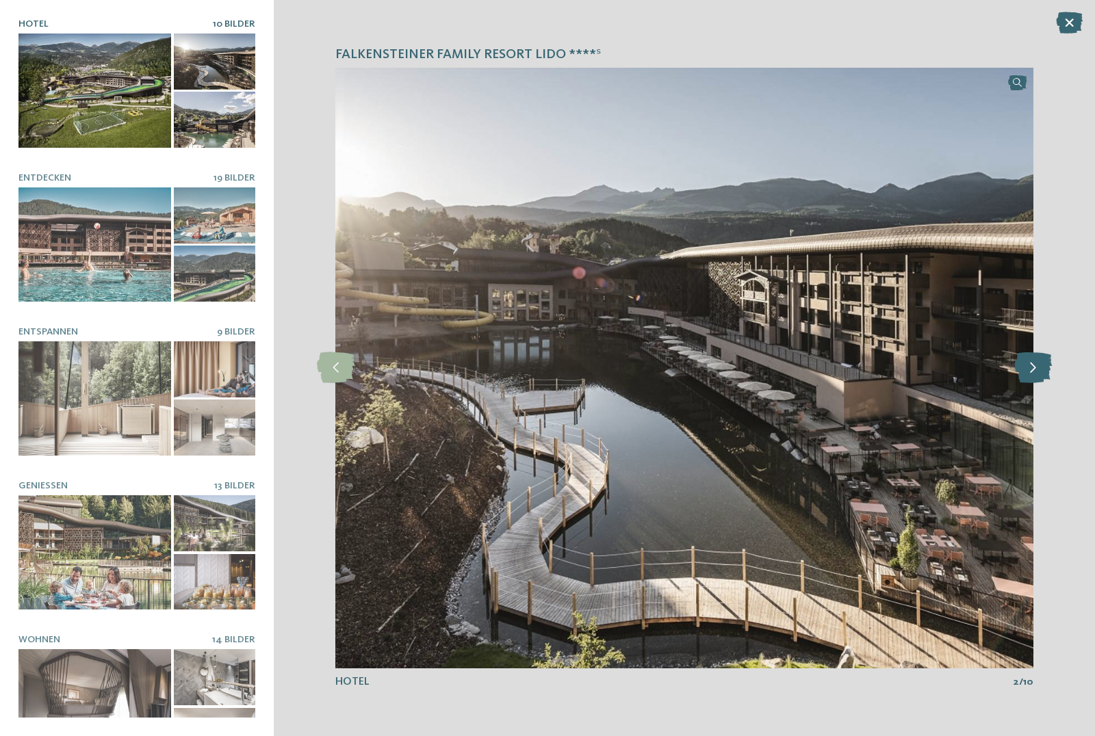
click at [1037, 368] on icon at bounding box center [1033, 367] width 38 height 31
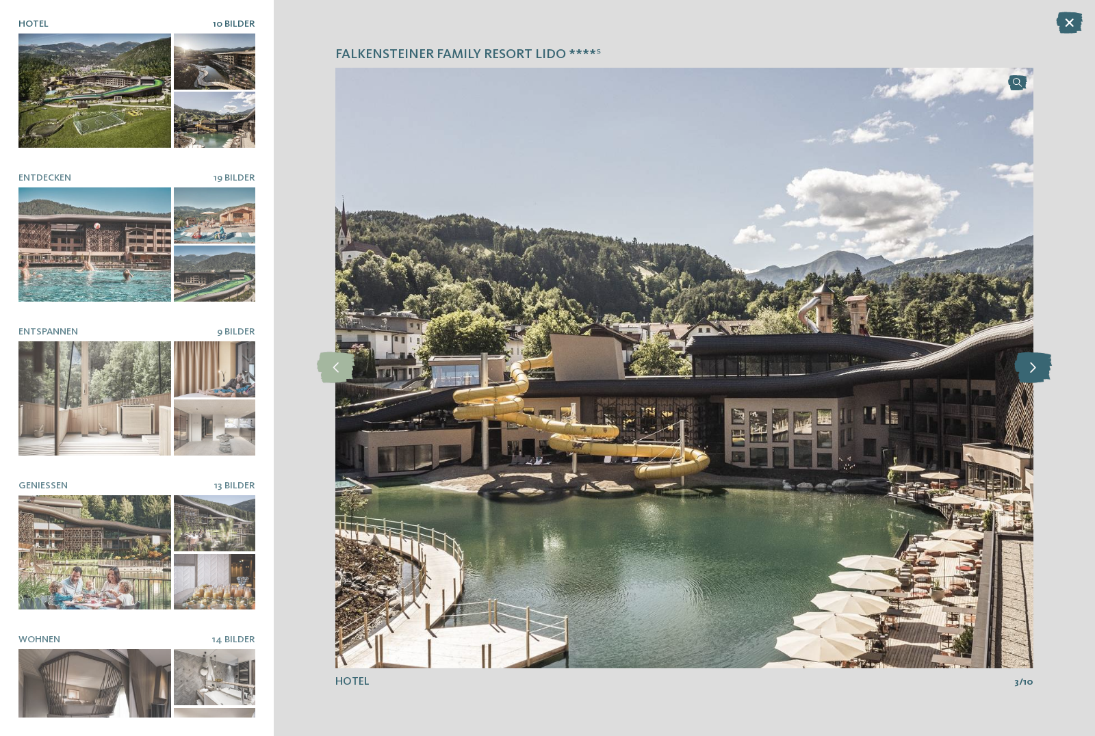
click at [1037, 368] on icon at bounding box center [1033, 367] width 38 height 31
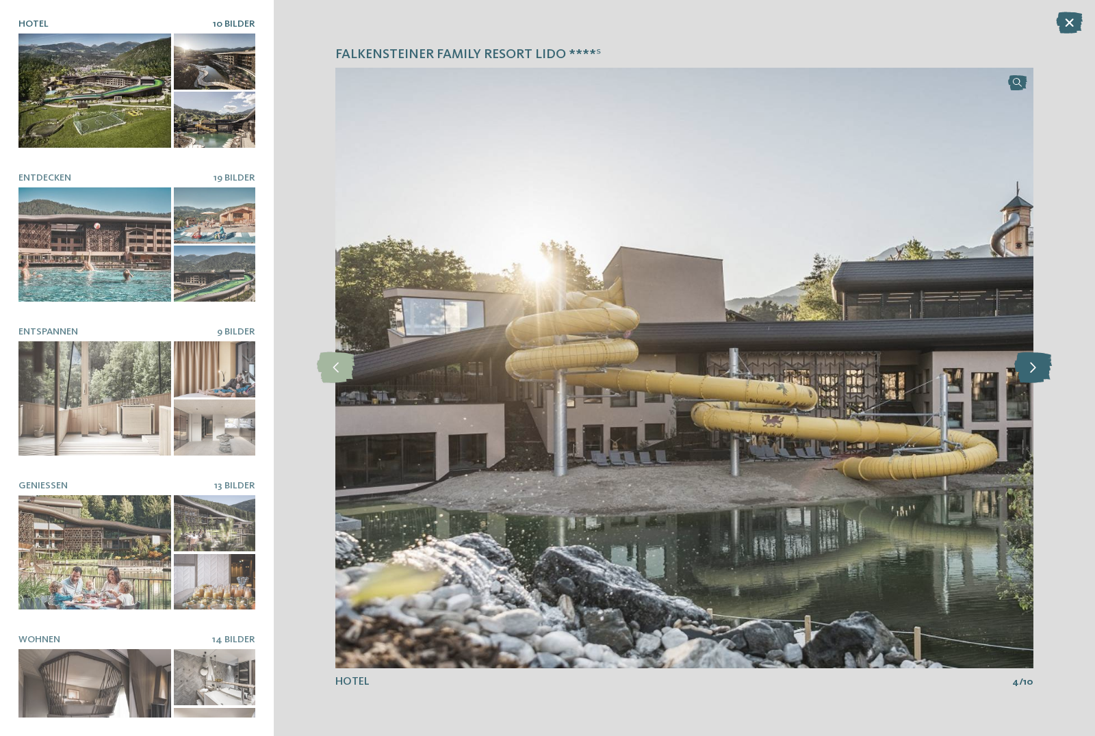
click at [1037, 368] on icon at bounding box center [1033, 367] width 38 height 31
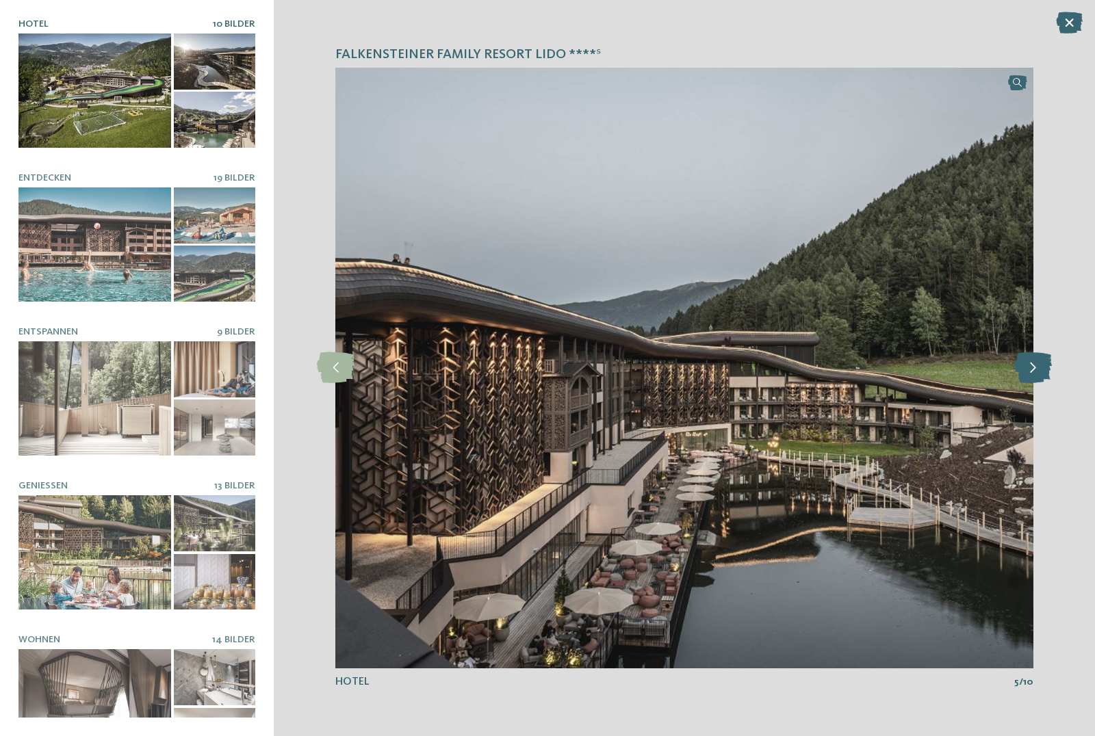
click at [1037, 368] on icon at bounding box center [1033, 367] width 38 height 31
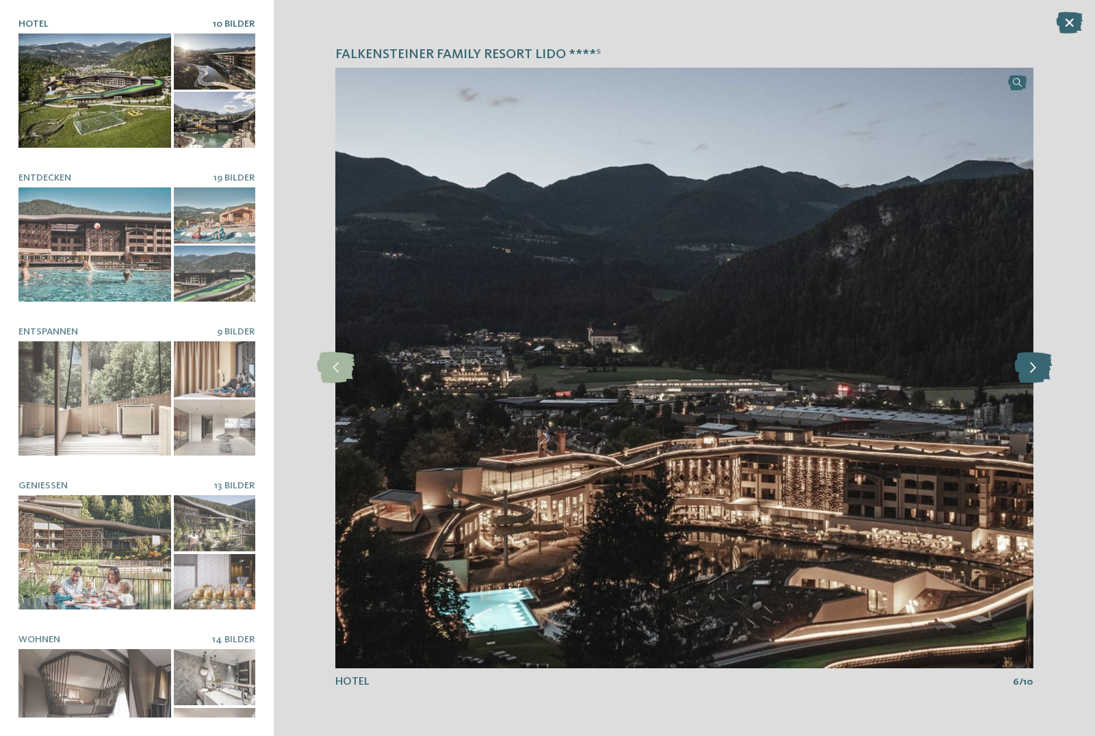
click at [1037, 368] on icon at bounding box center [1033, 367] width 38 height 31
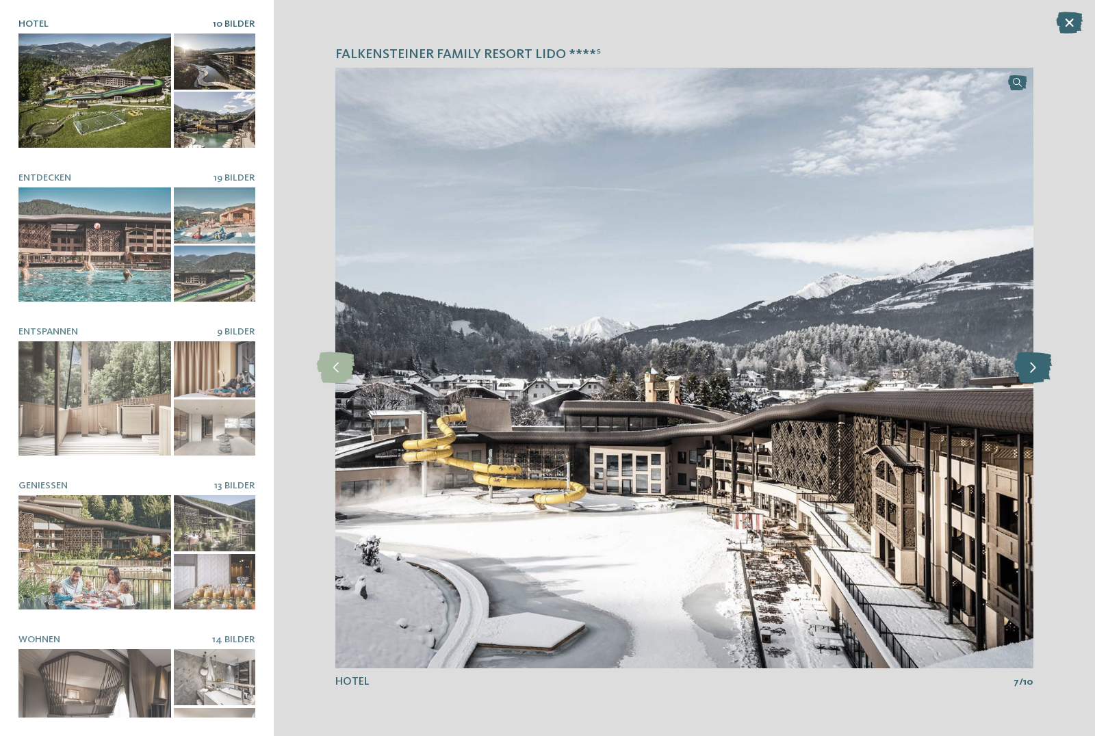
click at [1037, 368] on icon at bounding box center [1033, 367] width 38 height 31
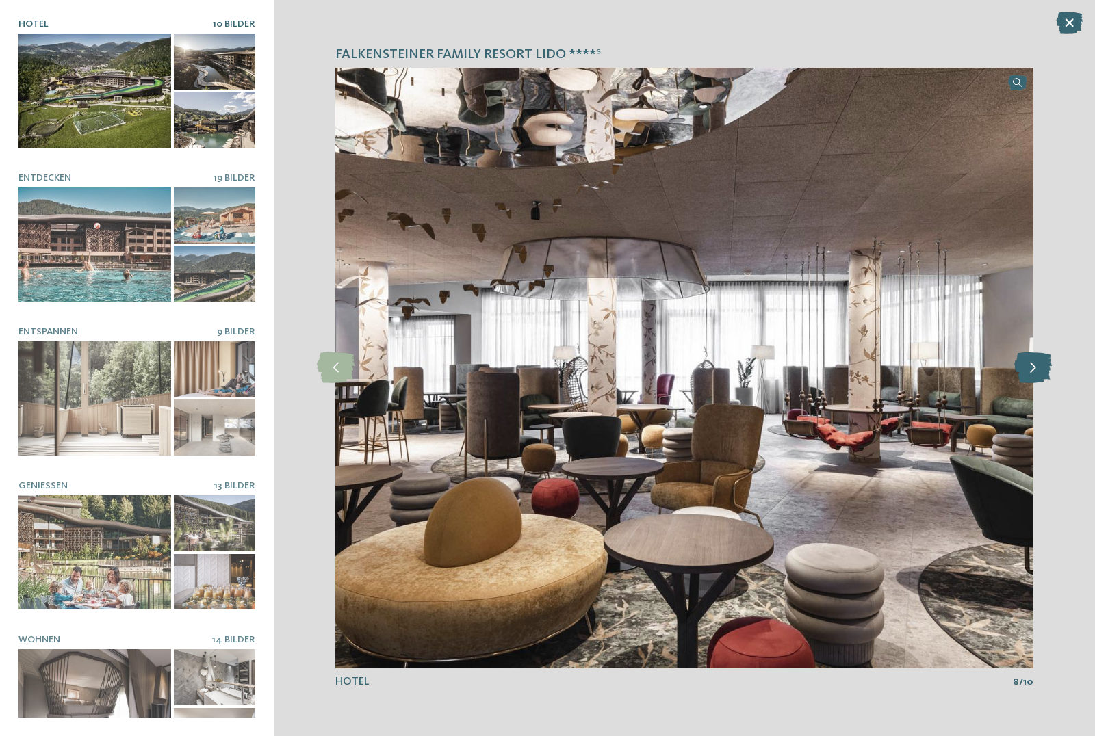
click at [1037, 368] on icon at bounding box center [1033, 367] width 38 height 31
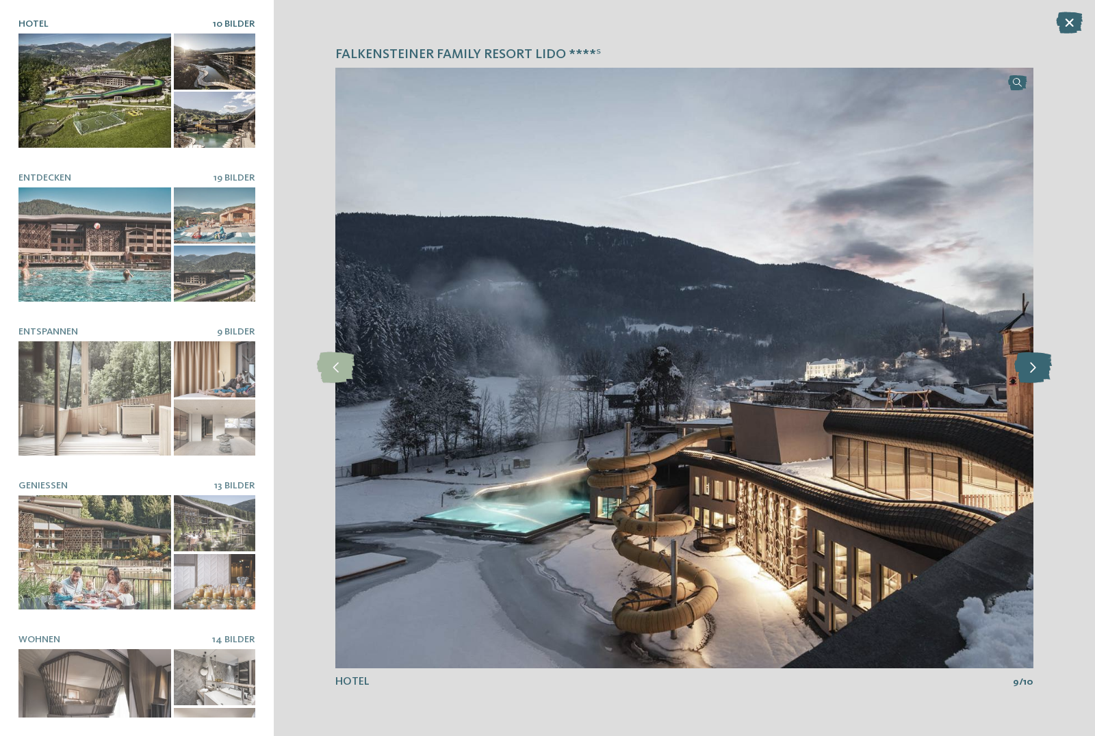
click at [1037, 368] on icon at bounding box center [1033, 367] width 38 height 31
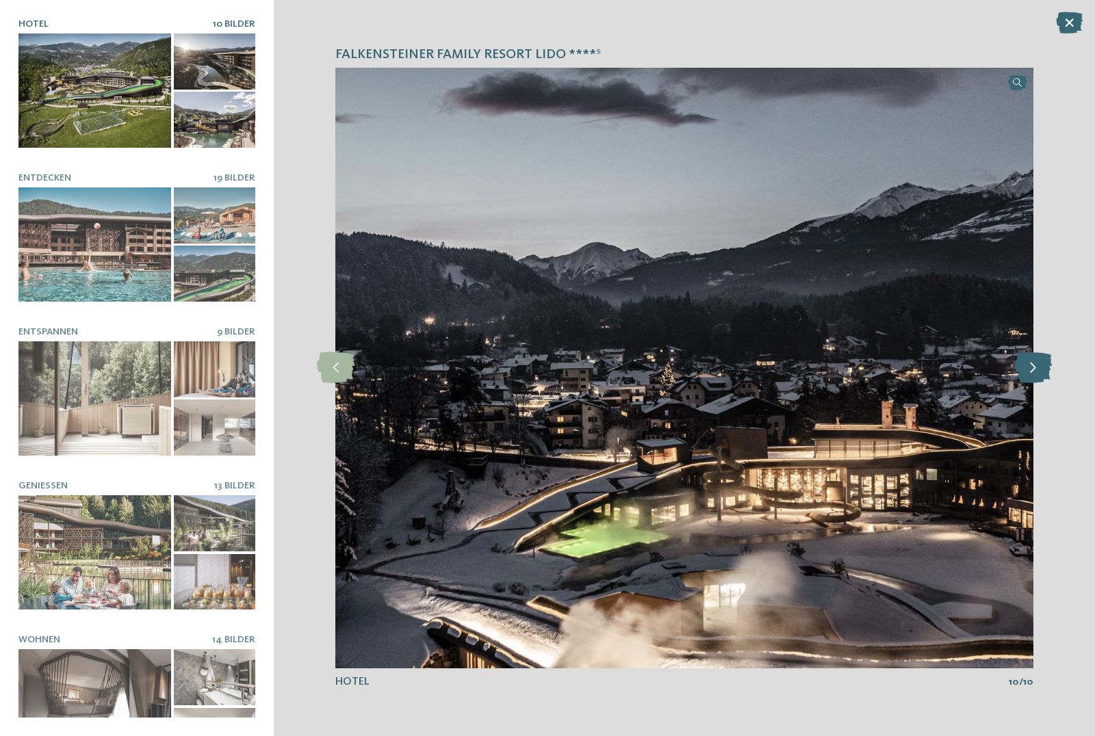
click at [1037, 368] on icon at bounding box center [1033, 367] width 38 height 31
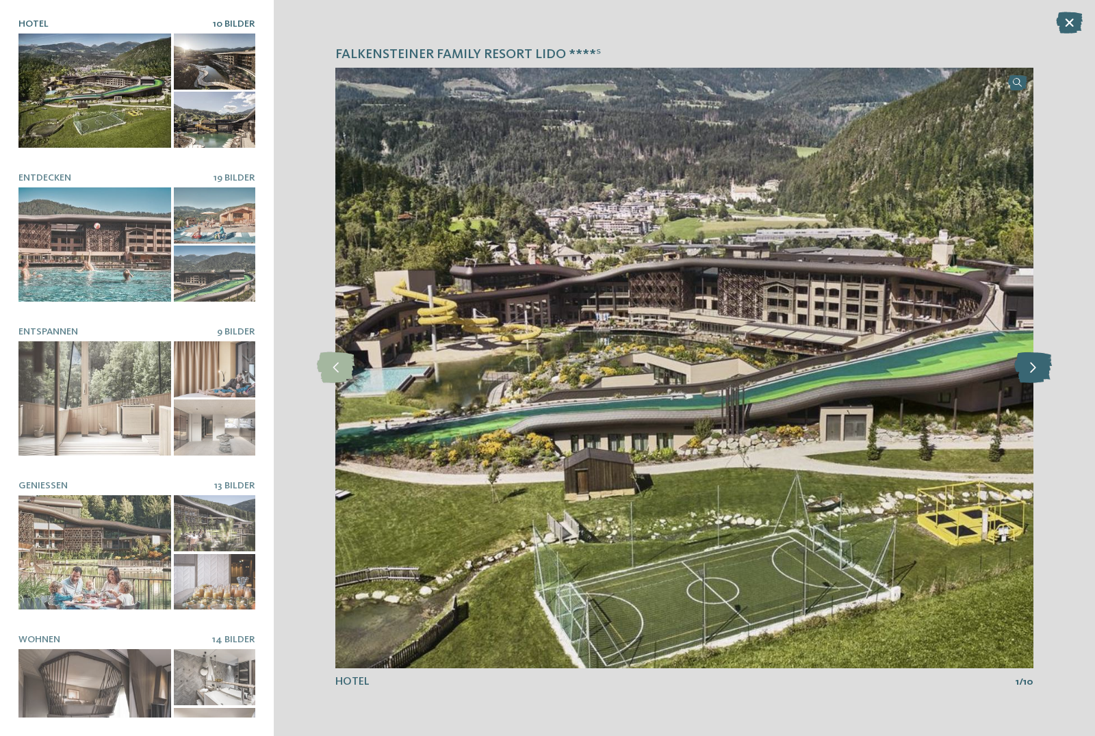
click at [1037, 368] on icon at bounding box center [1033, 367] width 38 height 31
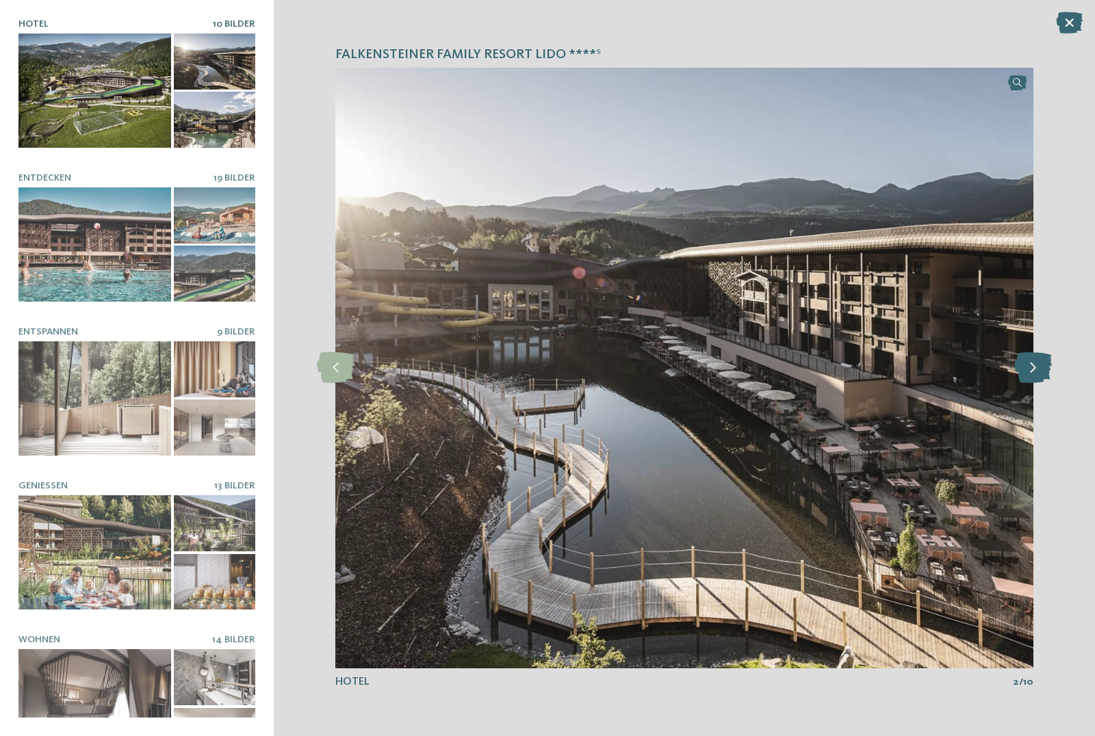
click at [1037, 368] on icon at bounding box center [1033, 367] width 38 height 31
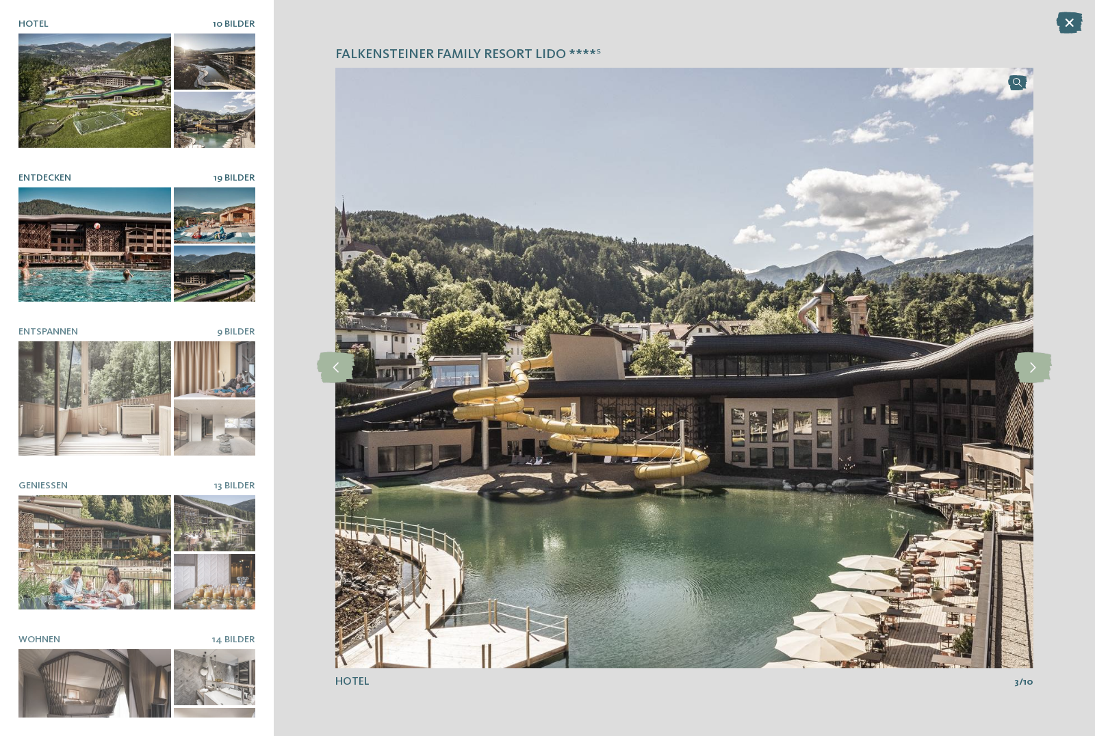
click at [100, 254] on div at bounding box center [94, 245] width 153 height 114
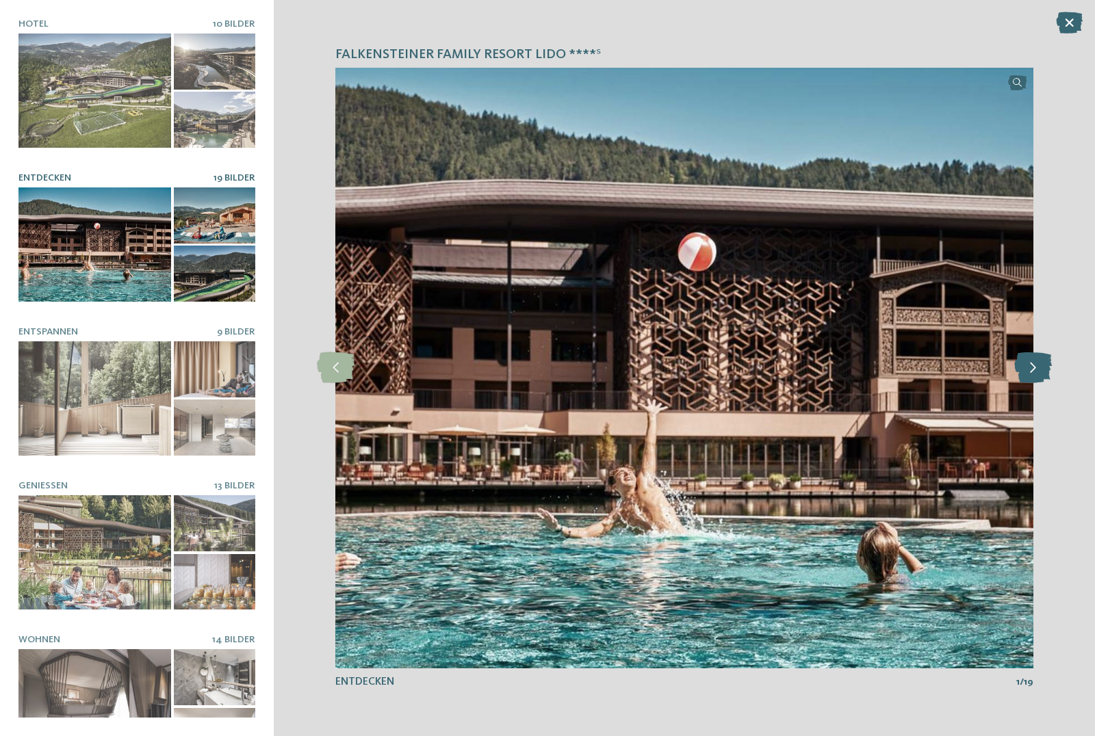
click at [1043, 373] on icon at bounding box center [1033, 367] width 38 height 31
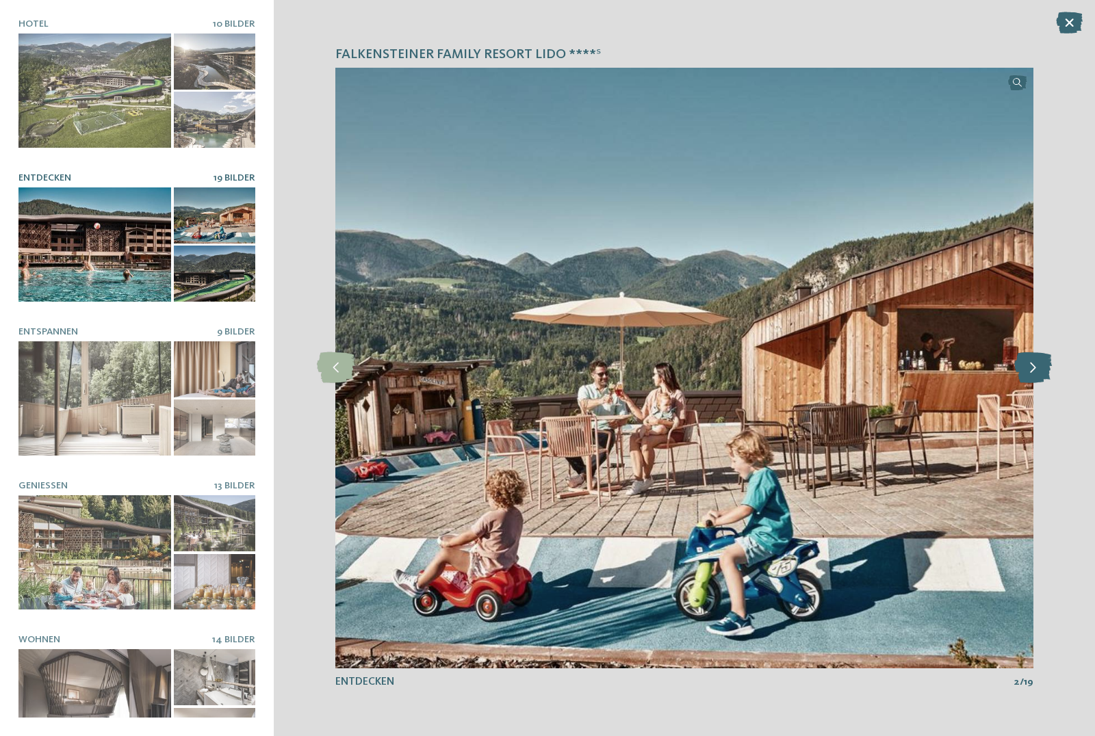
click at [1043, 373] on icon at bounding box center [1033, 367] width 38 height 31
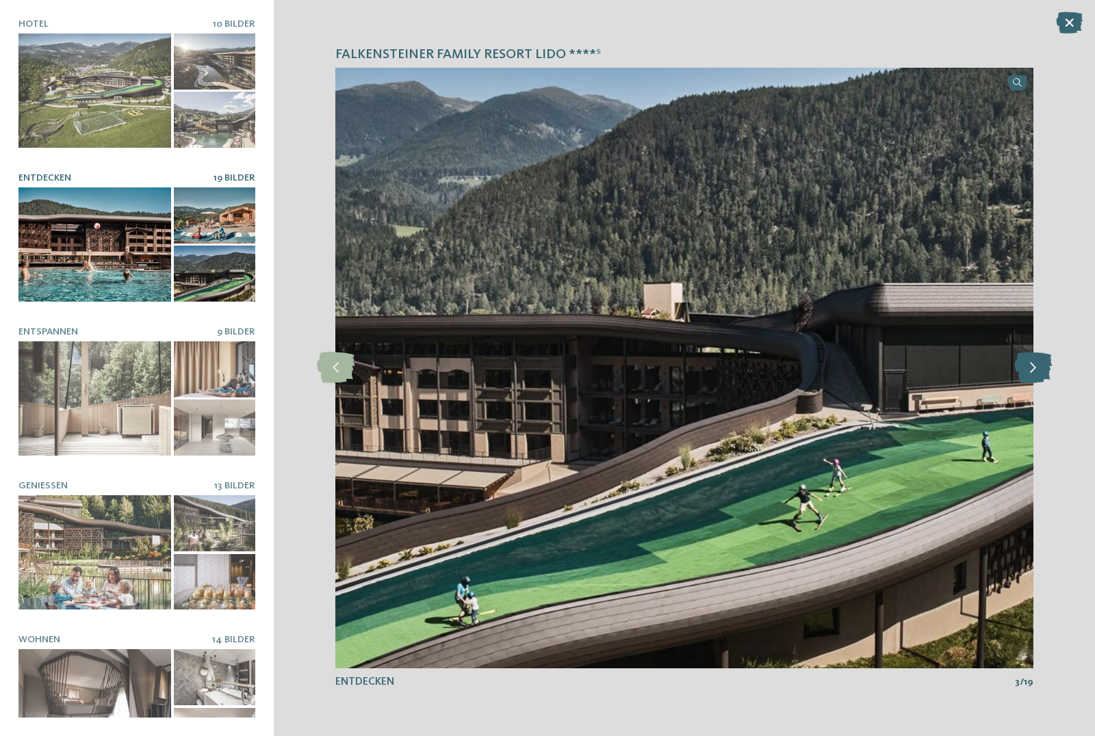
click at [1043, 373] on icon at bounding box center [1033, 367] width 38 height 31
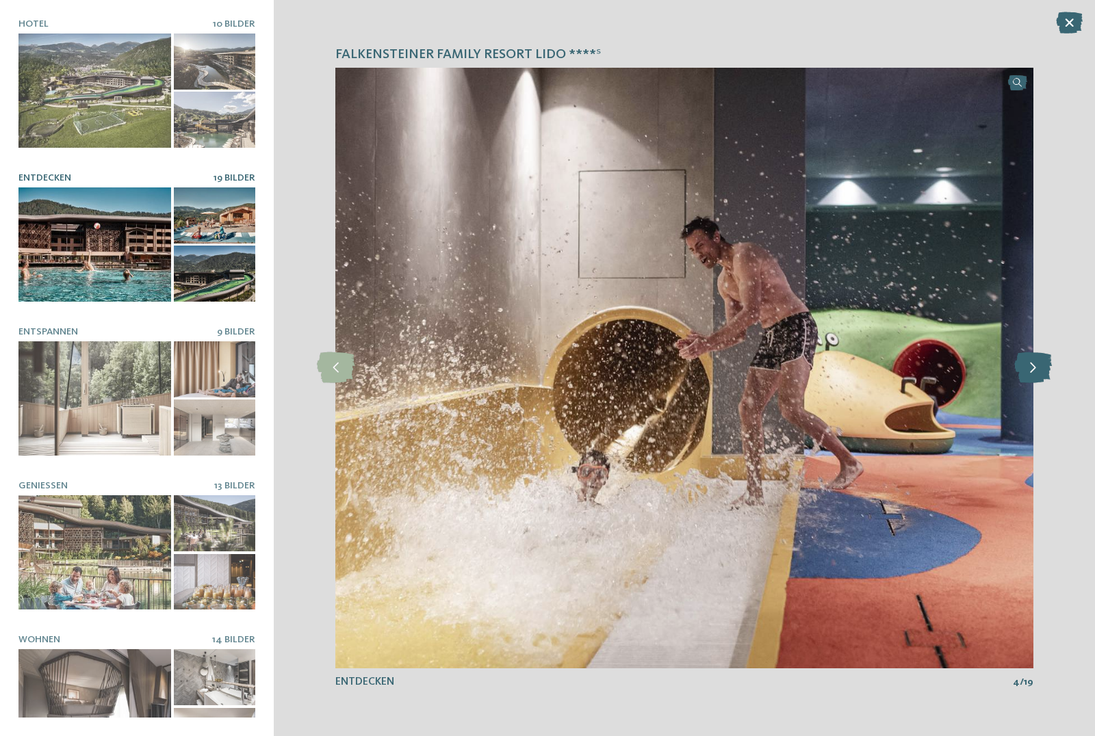
click at [1039, 372] on icon at bounding box center [1033, 367] width 38 height 31
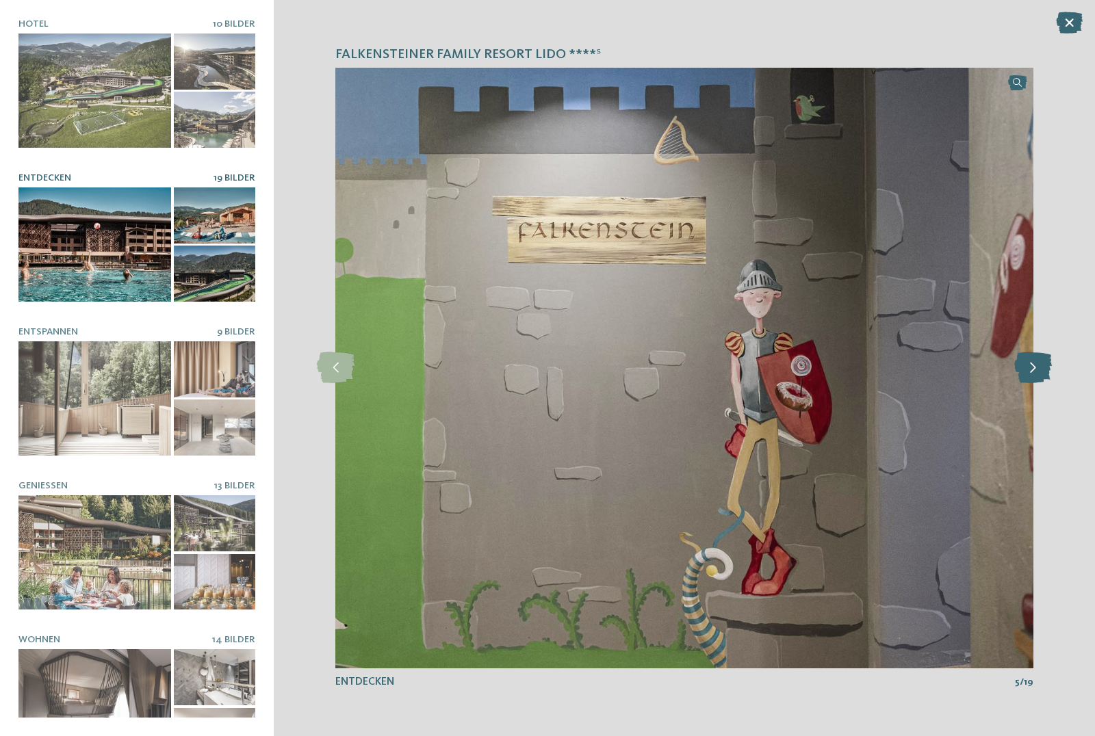
click at [1039, 372] on icon at bounding box center [1033, 367] width 38 height 31
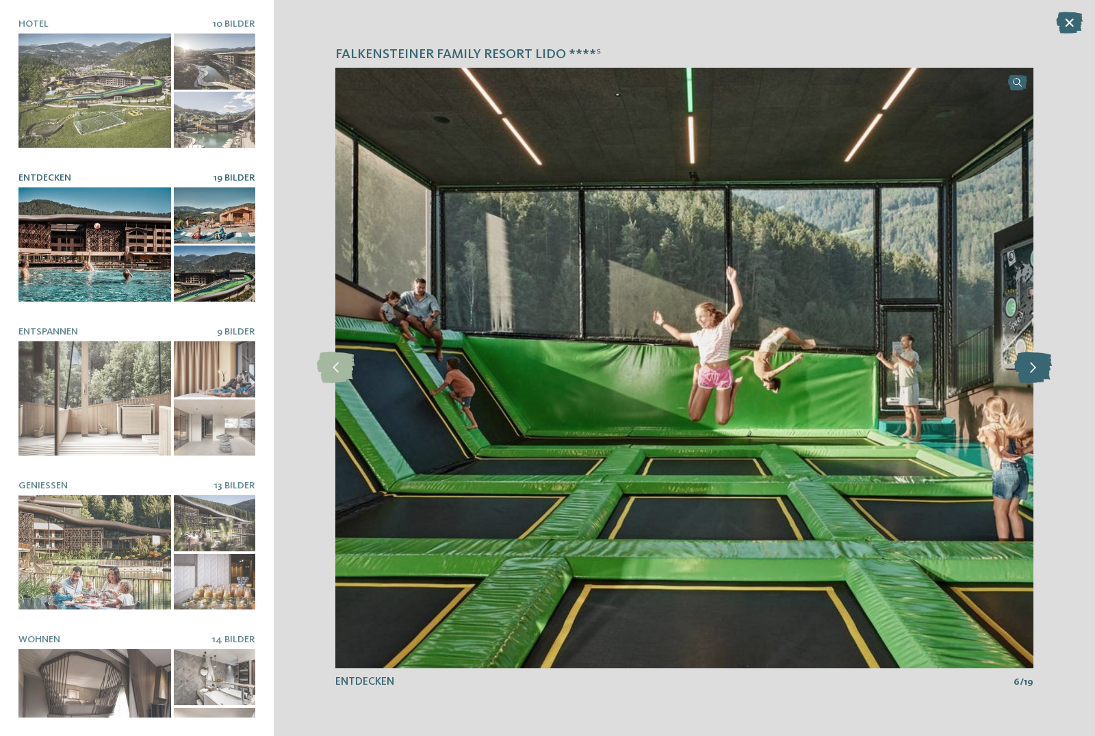
click at [1039, 372] on icon at bounding box center [1033, 367] width 38 height 31
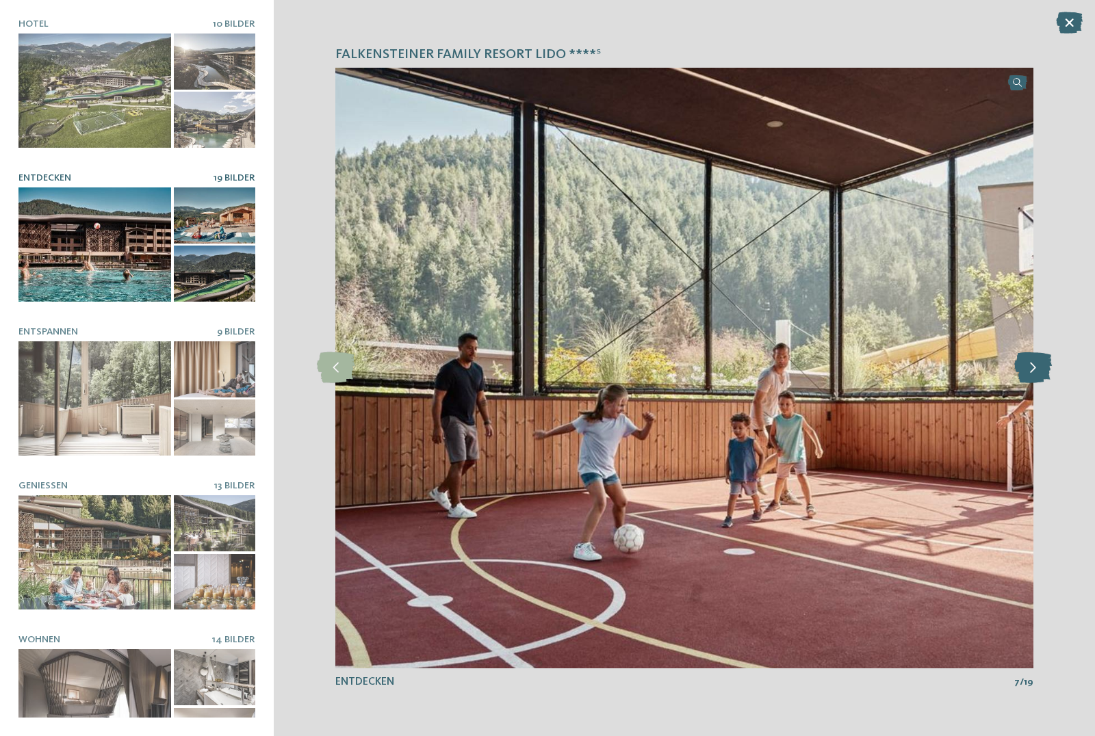
click at [1039, 372] on icon at bounding box center [1033, 367] width 38 height 31
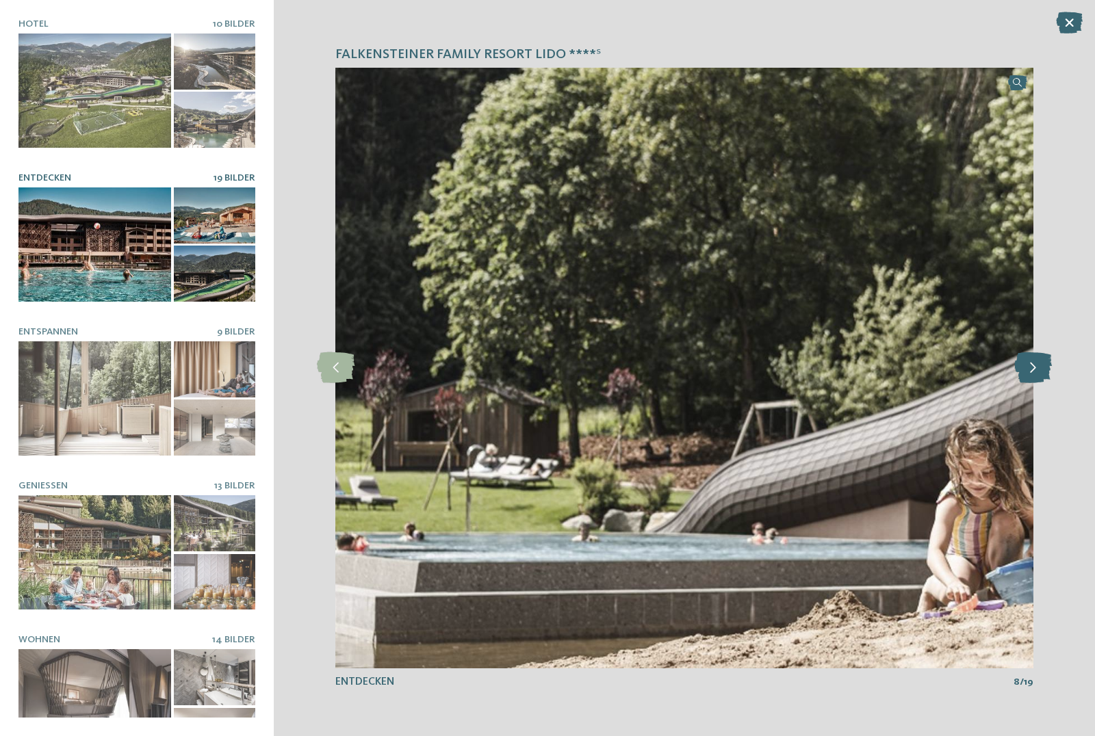
click at [1039, 372] on icon at bounding box center [1033, 367] width 38 height 31
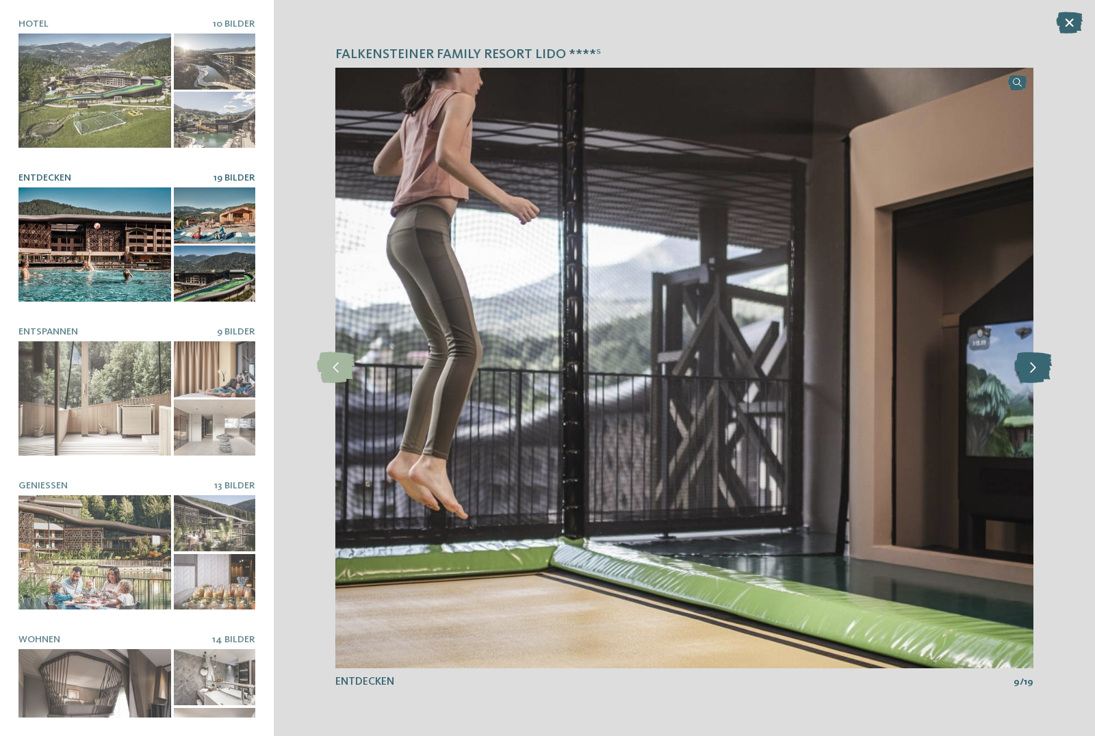
click at [1039, 372] on icon at bounding box center [1033, 367] width 38 height 31
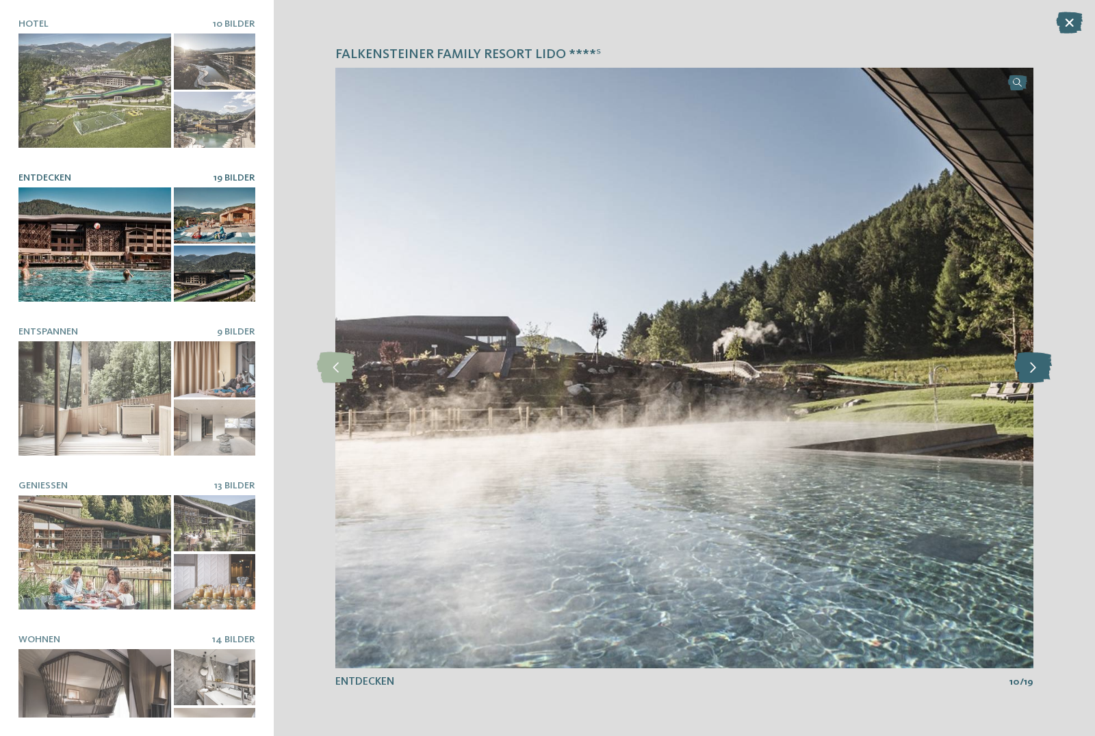
click at [1039, 372] on icon at bounding box center [1033, 367] width 38 height 31
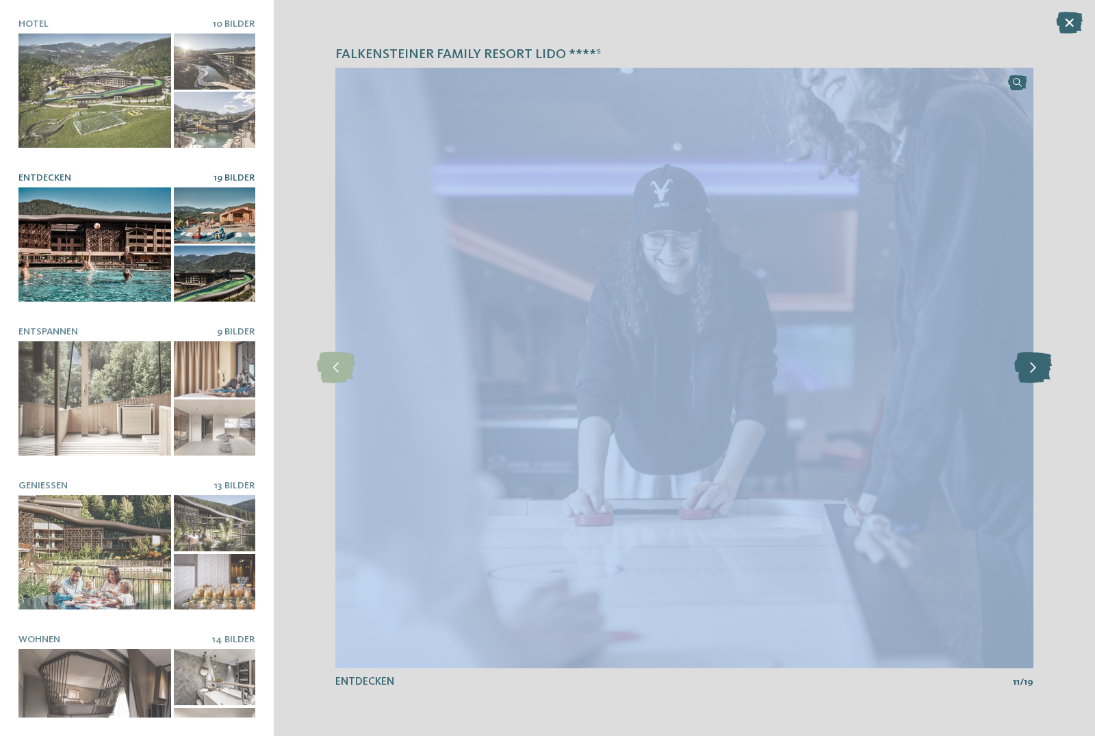
click at [1039, 372] on icon at bounding box center [1033, 367] width 38 height 31
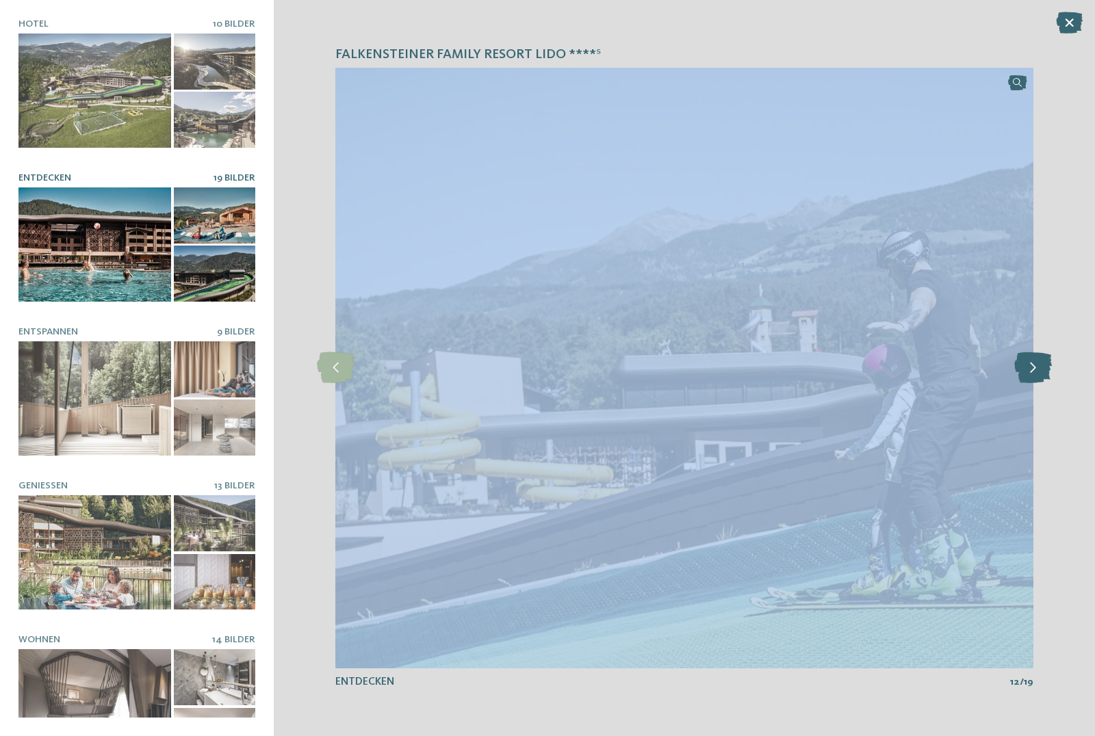
click at [1039, 372] on icon at bounding box center [1033, 367] width 38 height 31
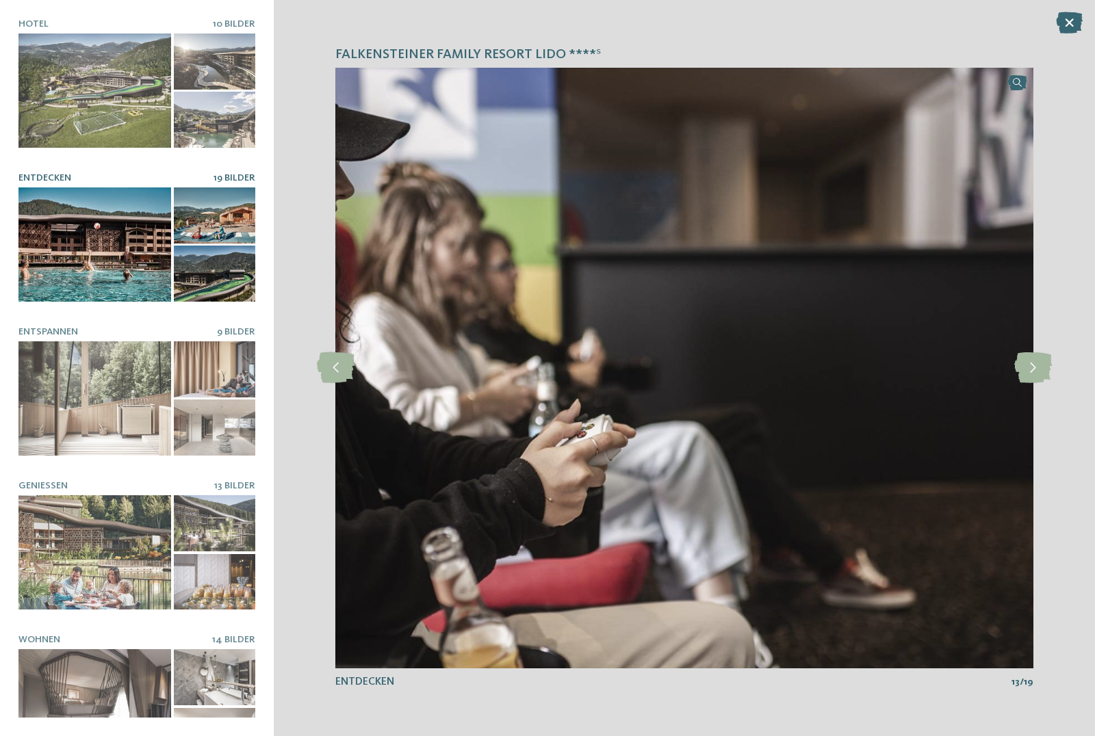
click at [1076, 454] on div "Falkensteiner Family Resort Lido ****ˢ slide 3 of 10" at bounding box center [684, 368] width 821 height 736
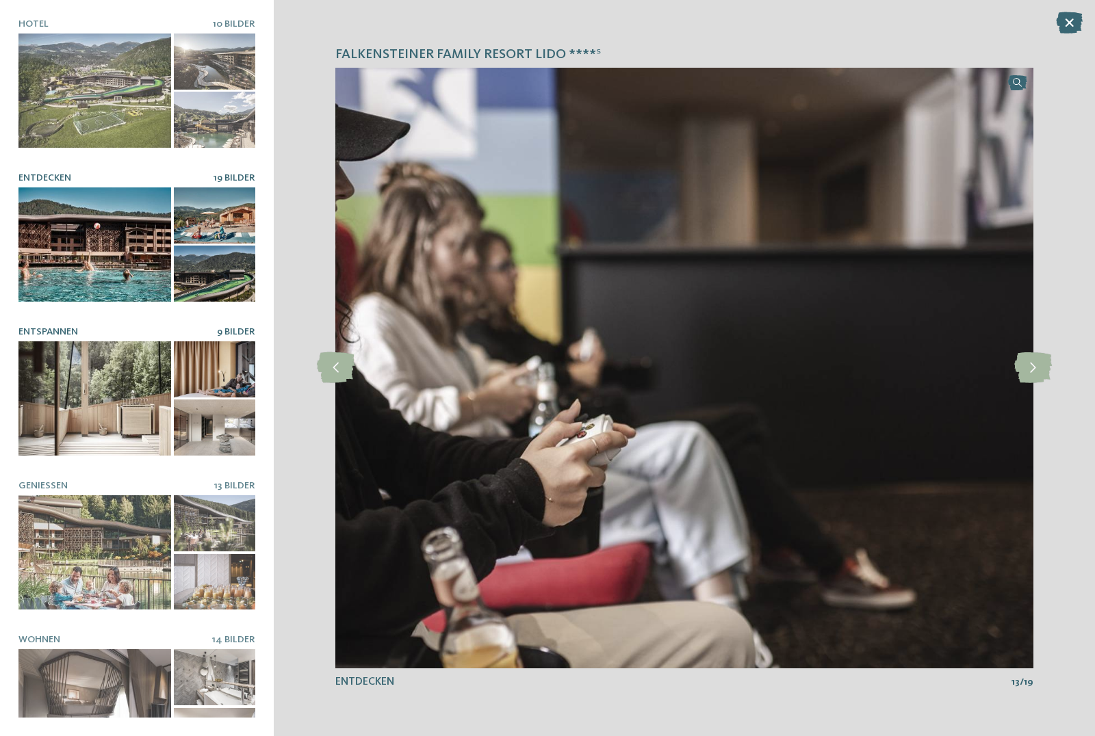
click at [91, 391] on div at bounding box center [94, 398] width 153 height 114
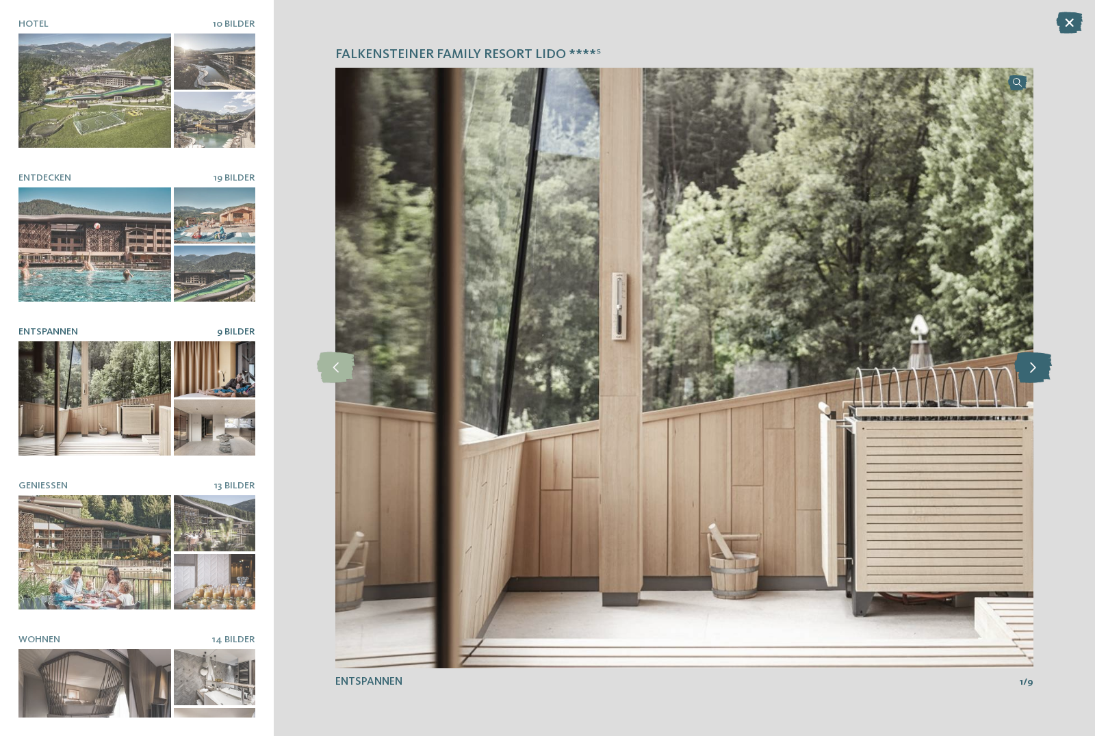
click at [1034, 366] on icon at bounding box center [1033, 367] width 38 height 31
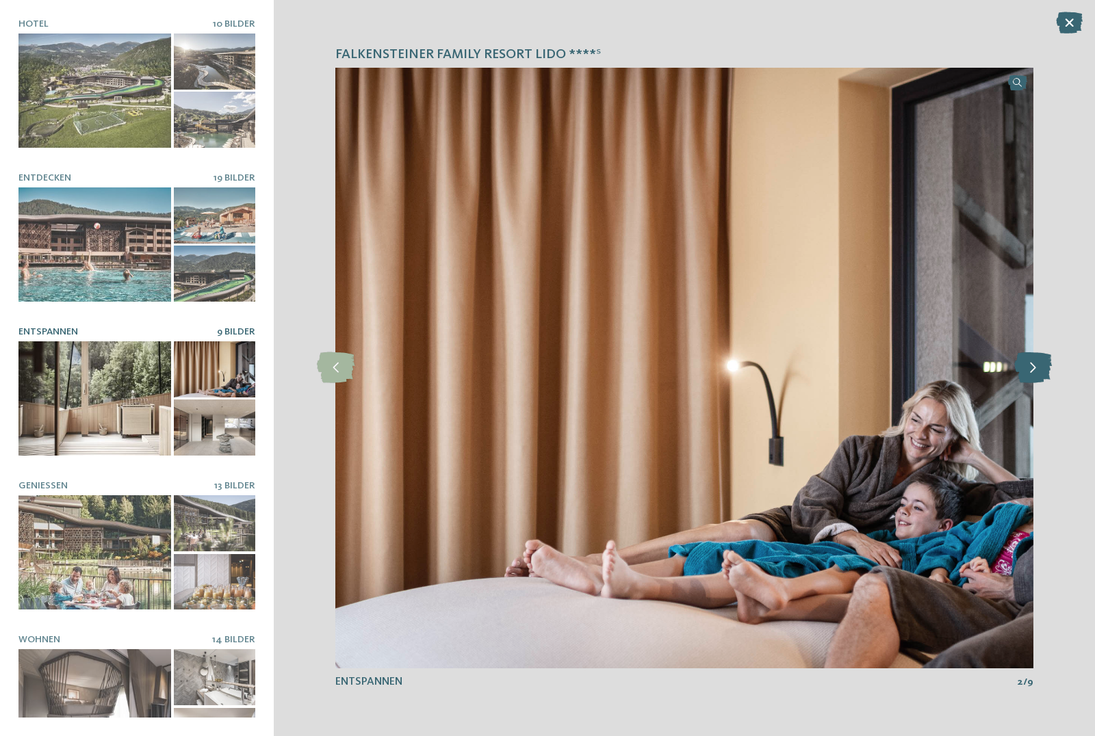
click at [1034, 366] on icon at bounding box center [1033, 367] width 38 height 31
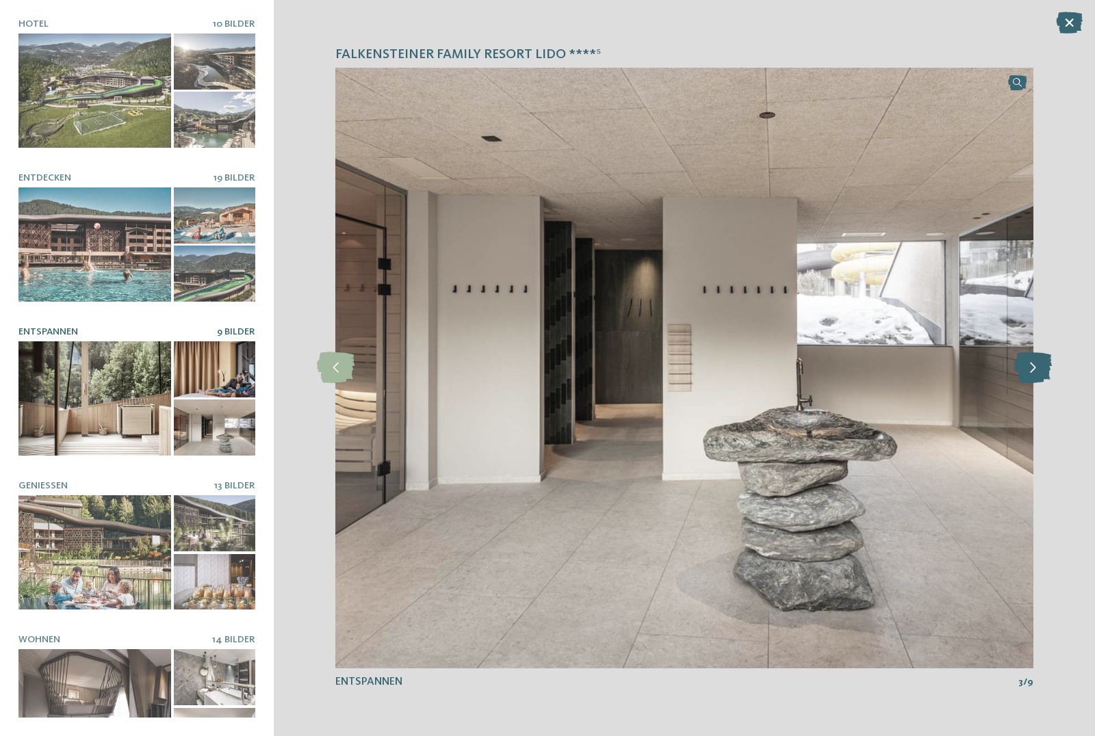
click at [1034, 366] on icon at bounding box center [1033, 367] width 38 height 31
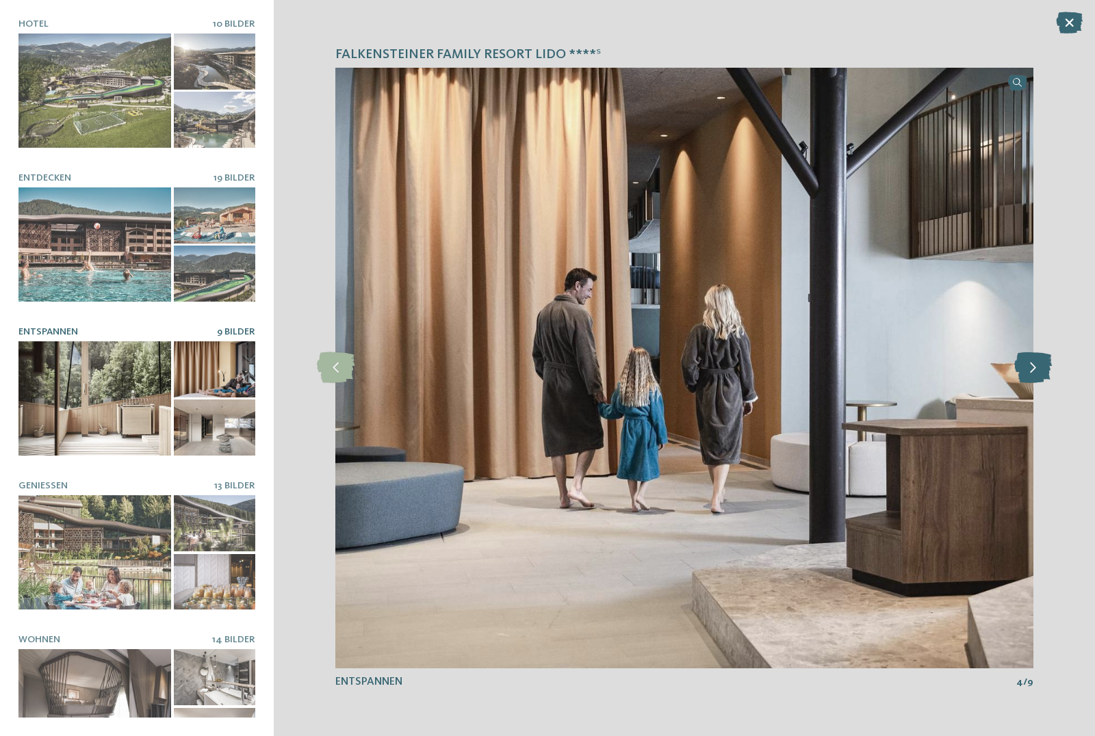
click at [1034, 366] on icon at bounding box center [1033, 367] width 38 height 31
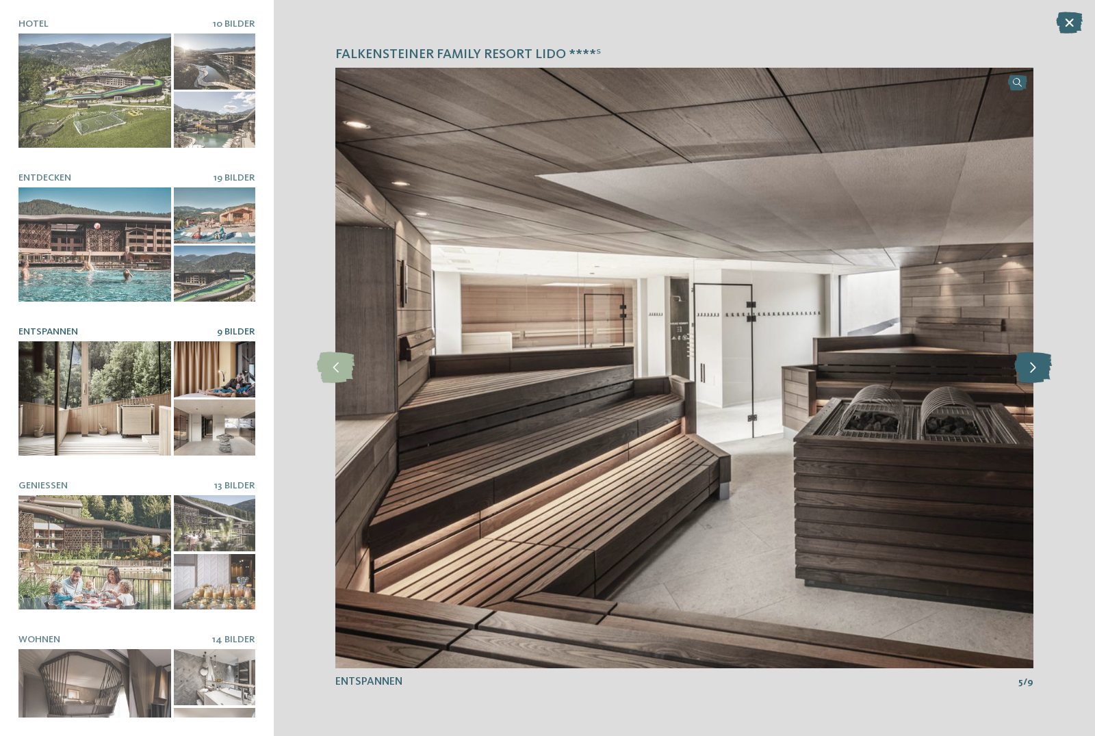
click at [1034, 366] on icon at bounding box center [1033, 367] width 38 height 31
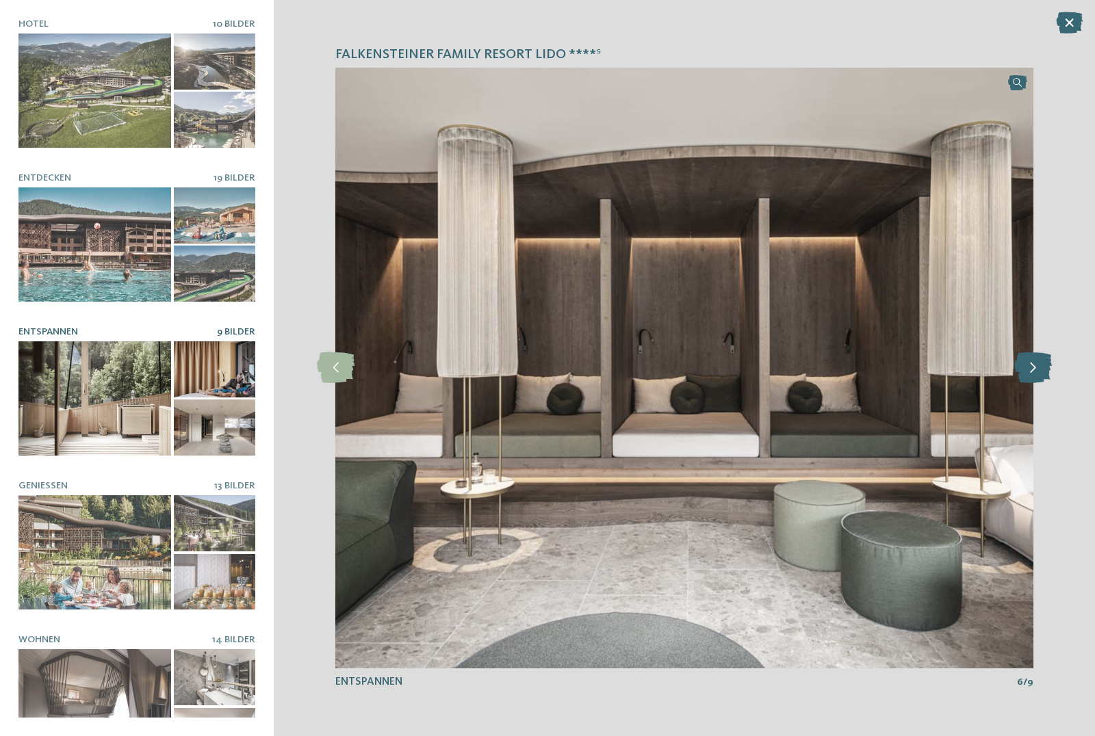
click at [1034, 366] on icon at bounding box center [1033, 367] width 38 height 31
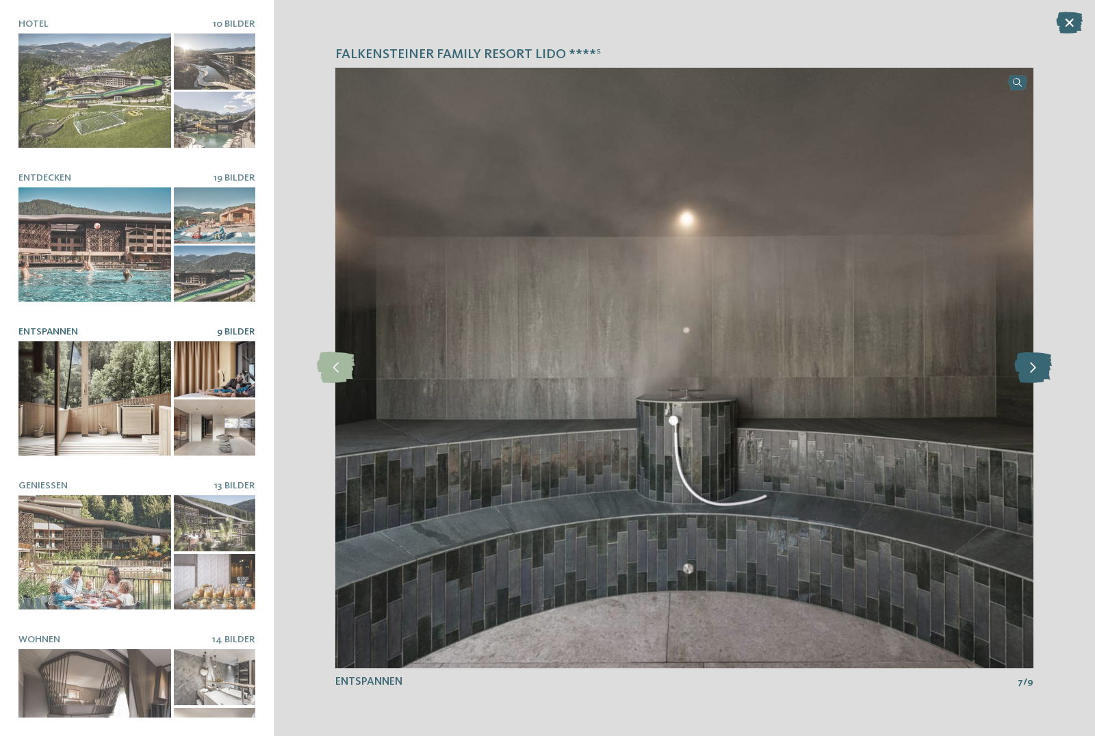
click at [1034, 366] on icon at bounding box center [1033, 367] width 38 height 31
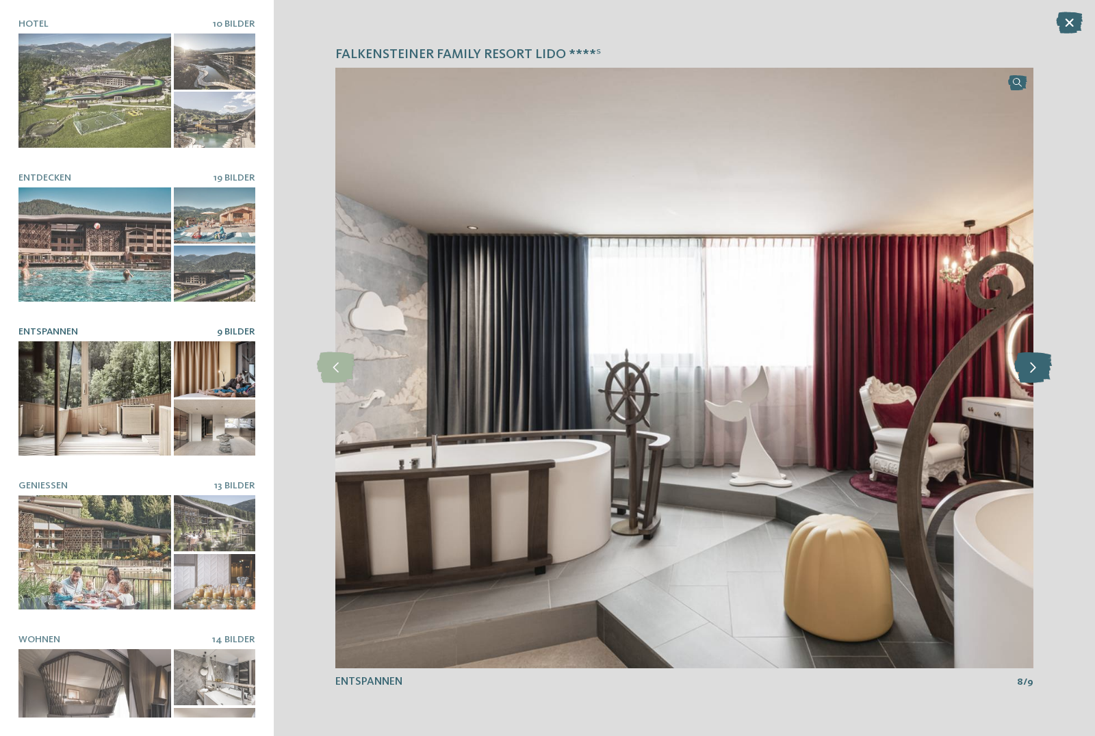
click at [1034, 366] on icon at bounding box center [1033, 367] width 38 height 31
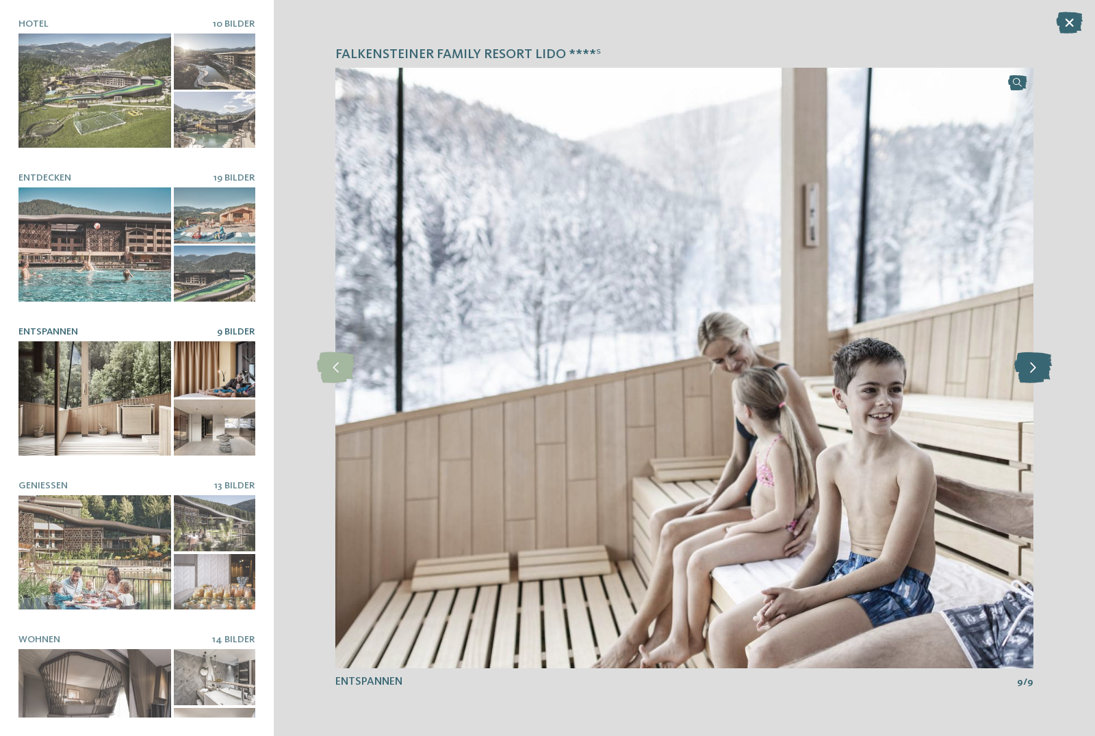
click at [1034, 366] on icon at bounding box center [1033, 367] width 38 height 31
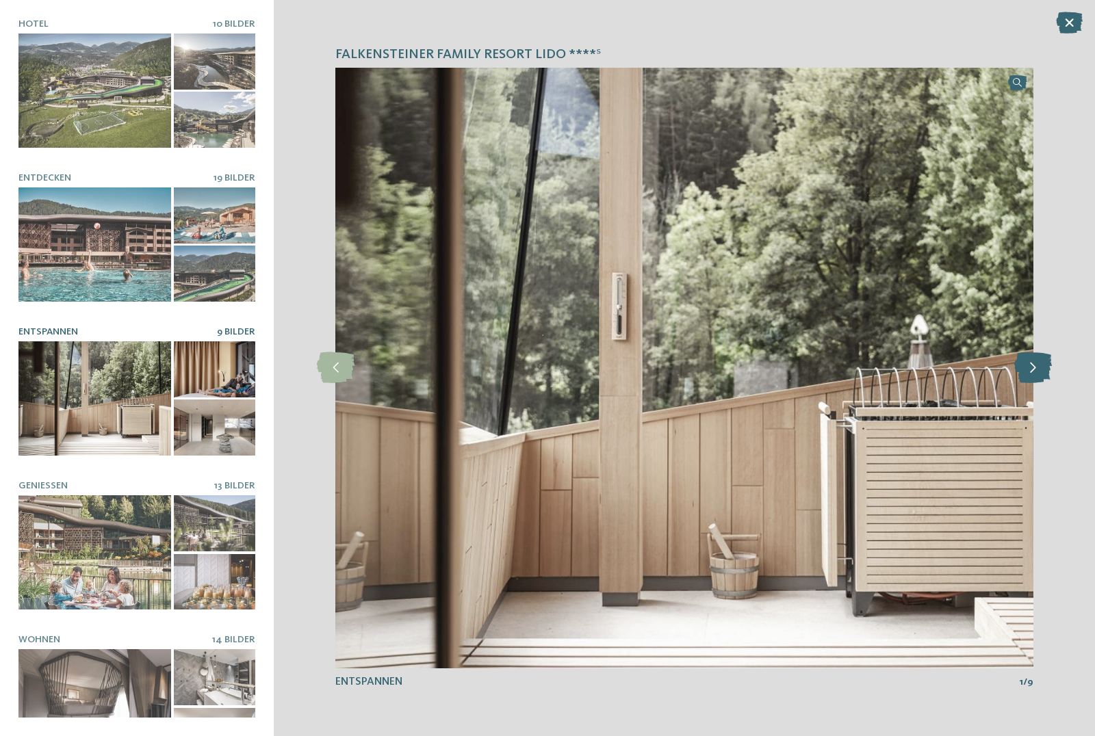
click at [1034, 366] on icon at bounding box center [1033, 367] width 38 height 31
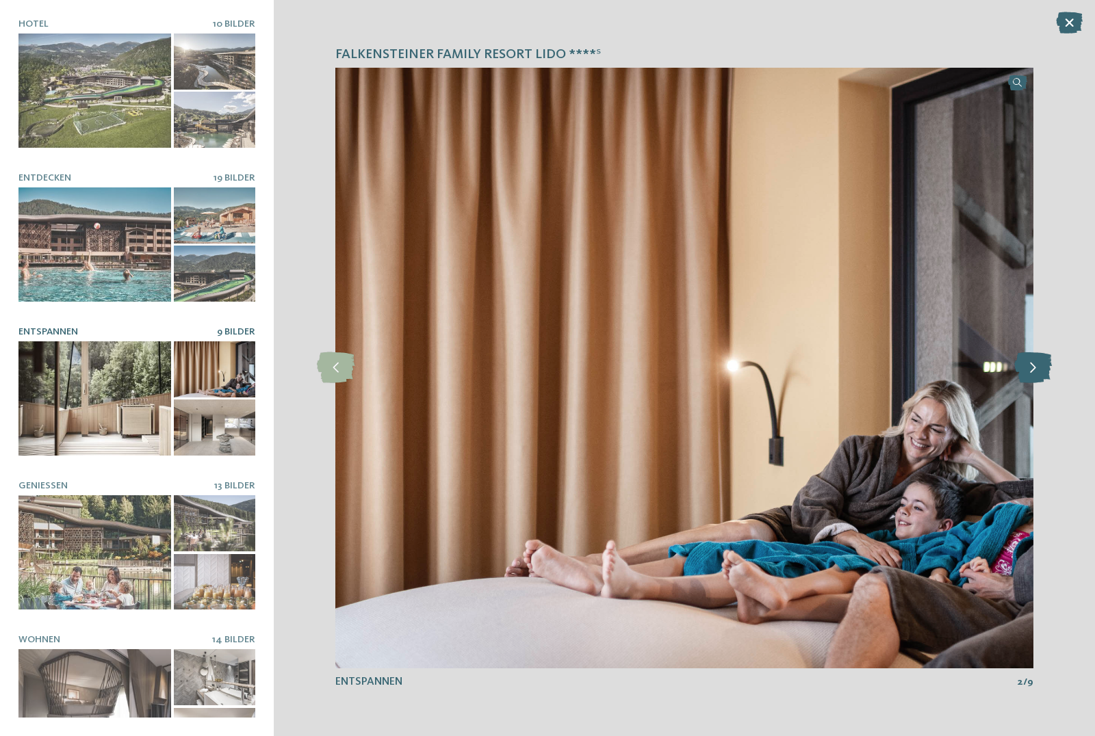
click at [1034, 366] on icon at bounding box center [1033, 367] width 38 height 31
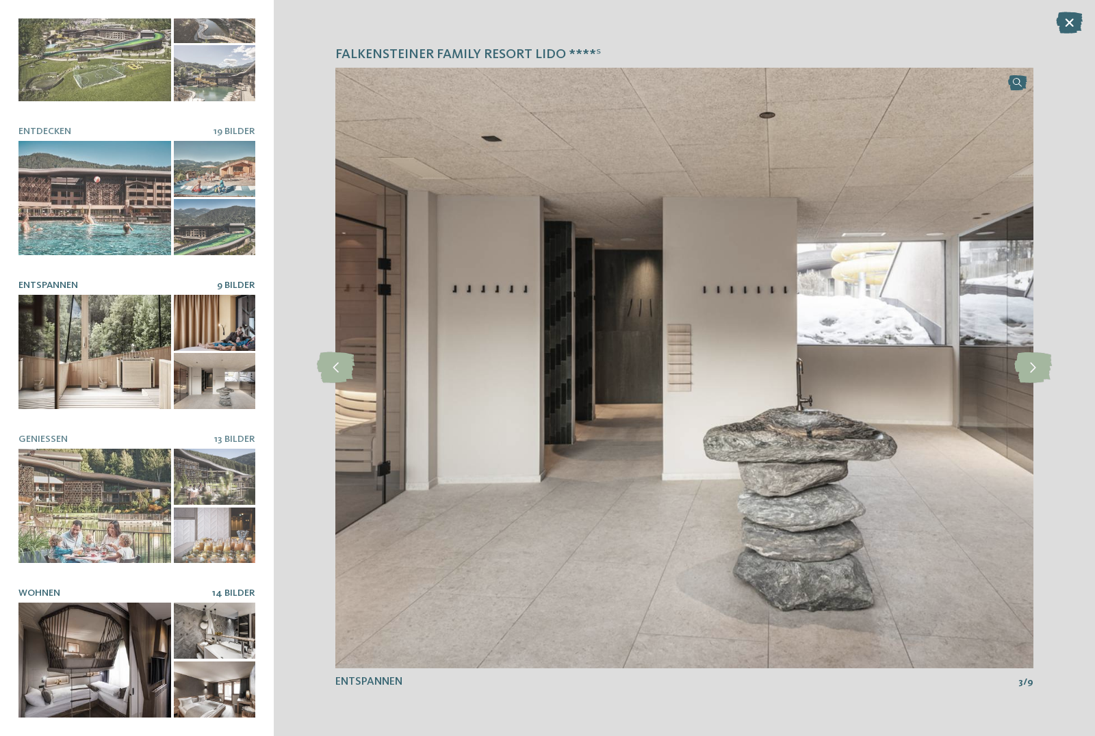
click at [87, 662] on div at bounding box center [94, 660] width 153 height 114
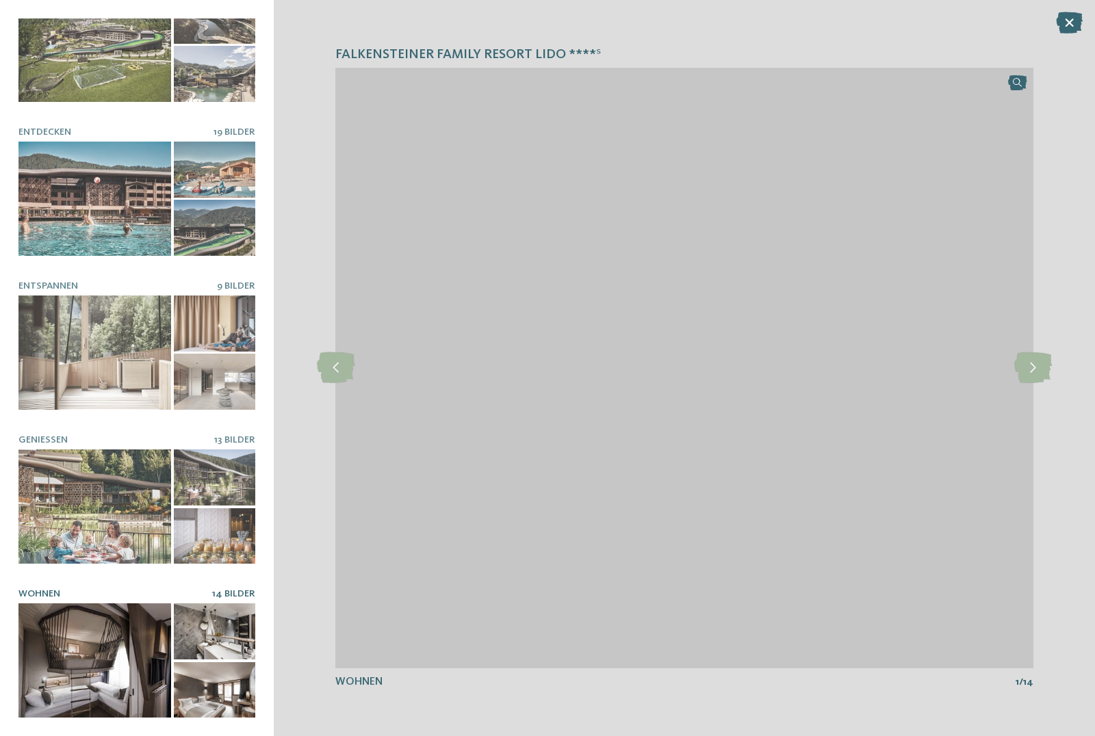
scroll to position [45, 0]
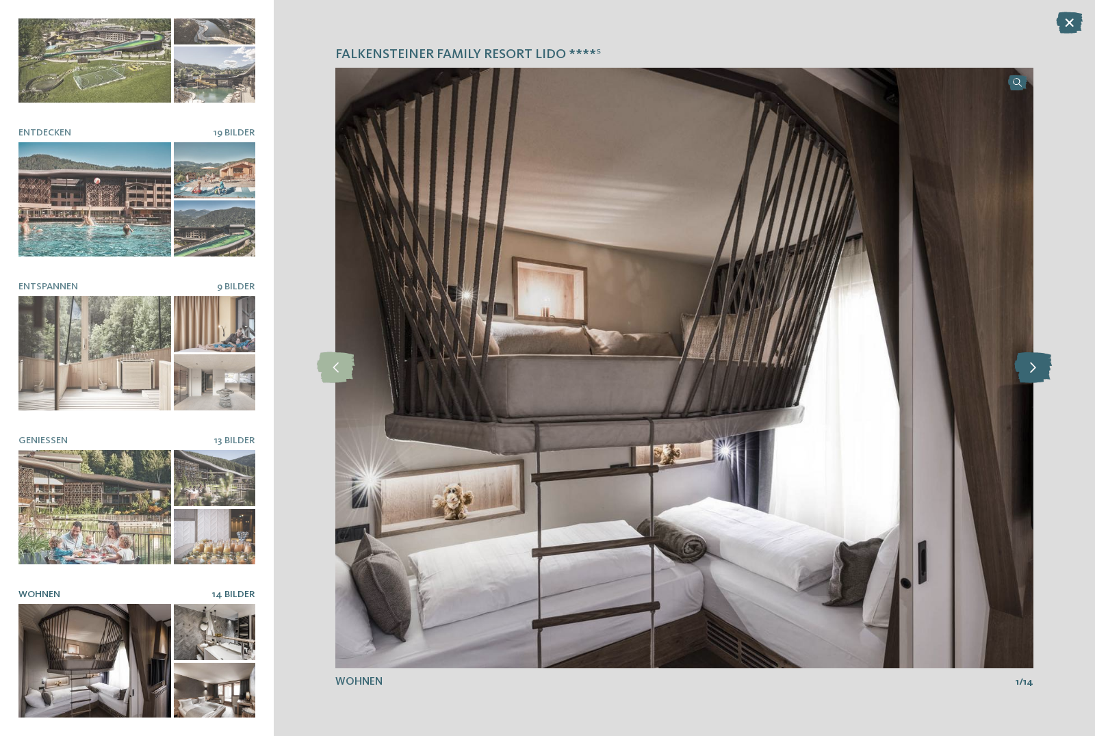
click at [1039, 369] on icon at bounding box center [1033, 367] width 38 height 31
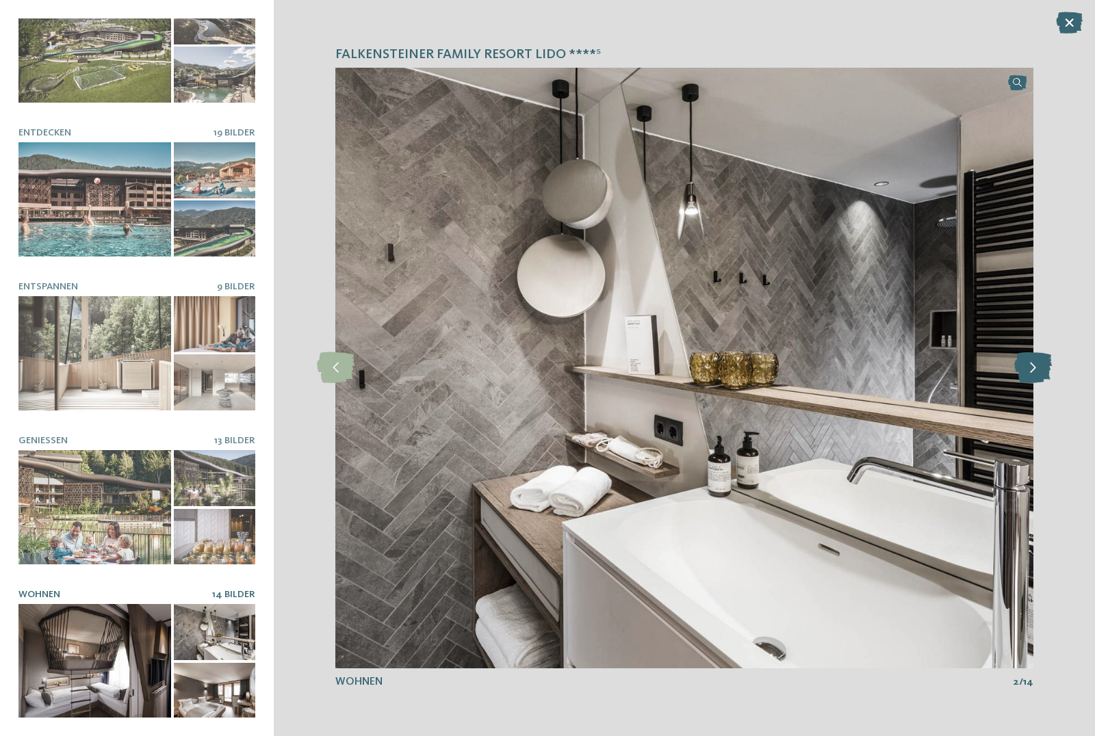
click at [1039, 369] on icon at bounding box center [1033, 367] width 38 height 31
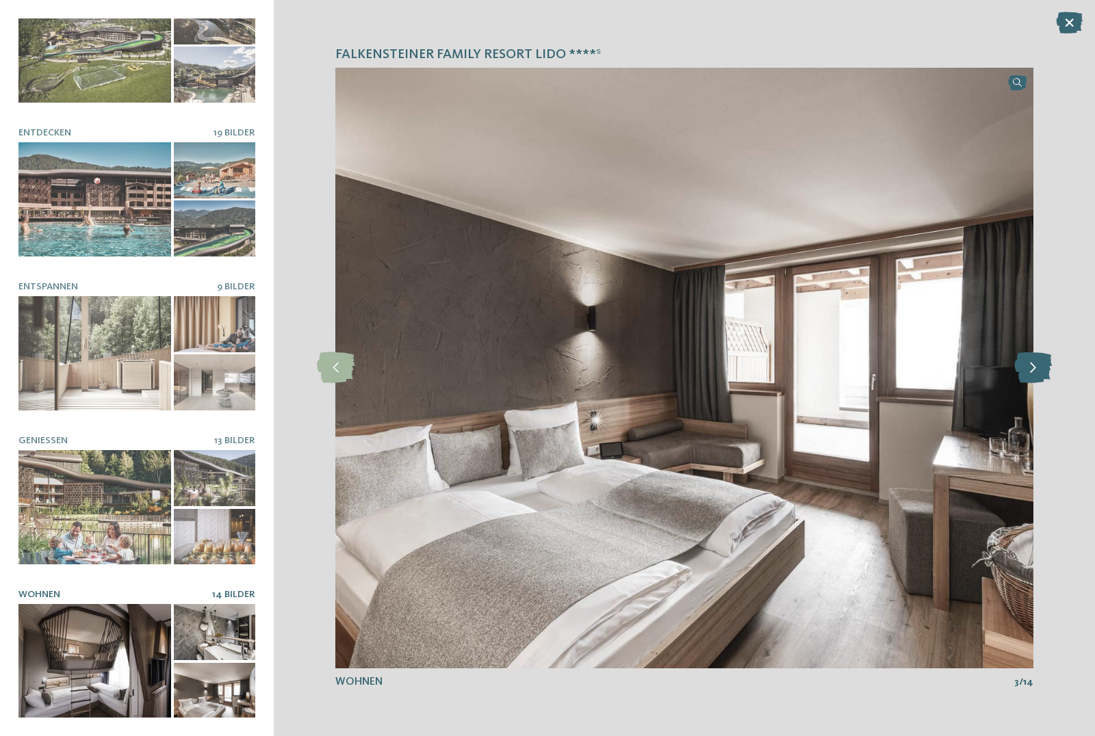
click at [1039, 369] on icon at bounding box center [1033, 367] width 38 height 31
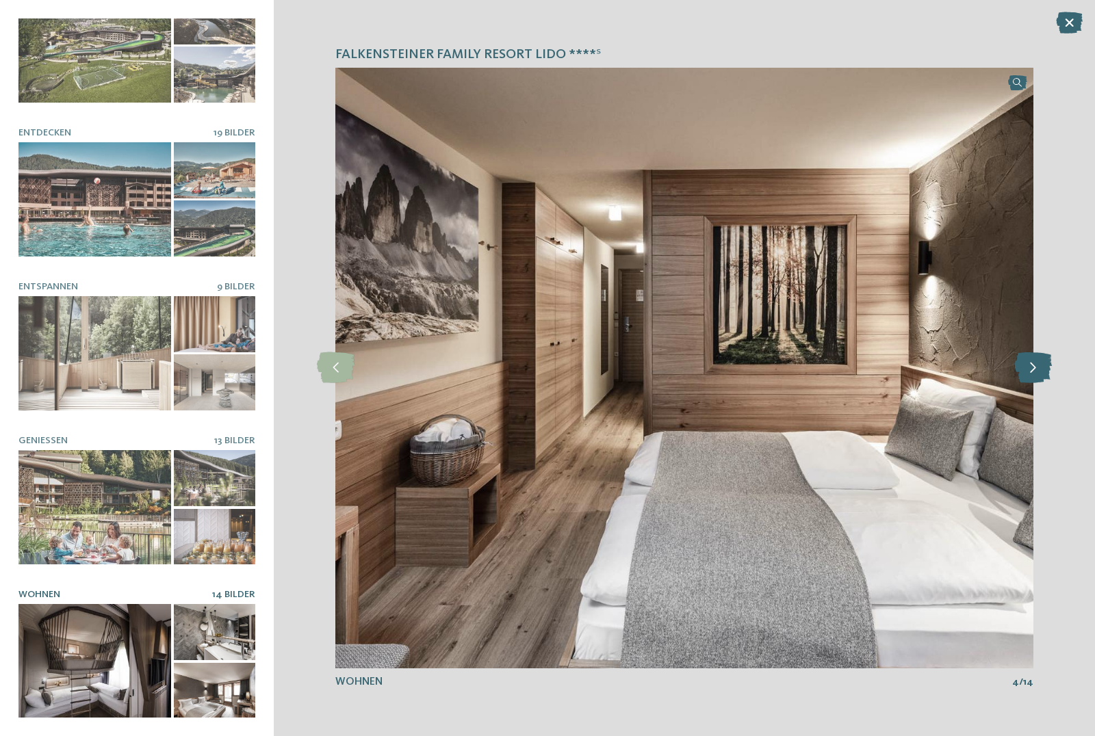
click at [1039, 369] on icon at bounding box center [1033, 367] width 38 height 31
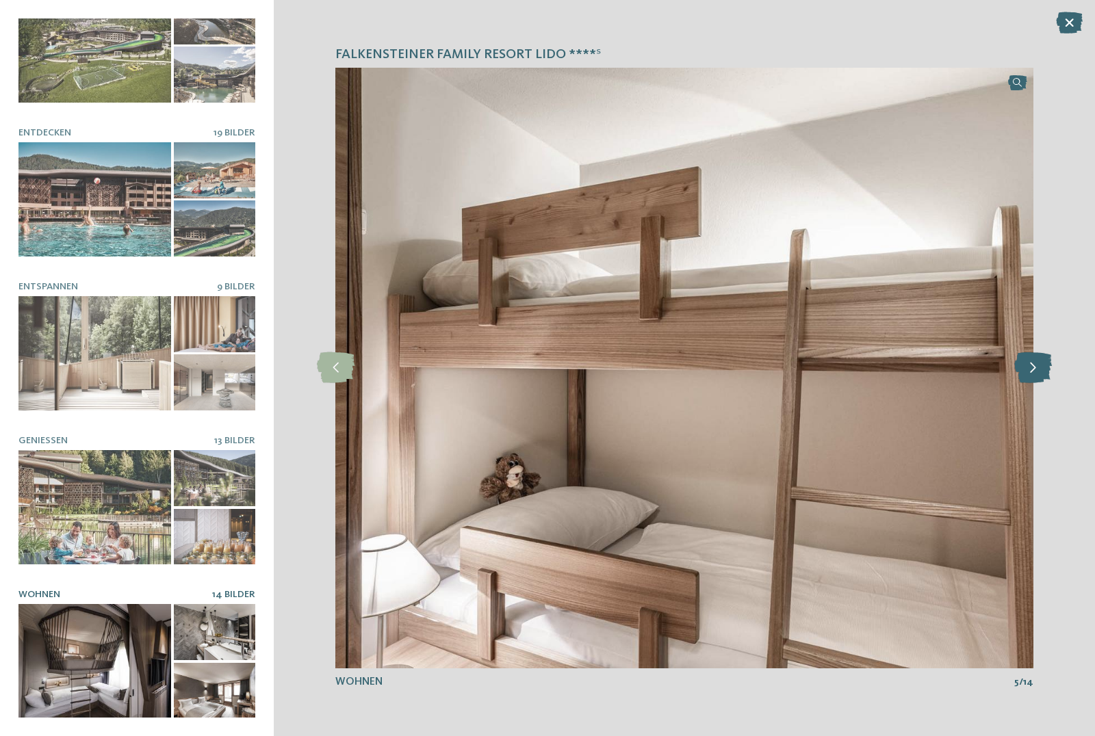
click at [1039, 369] on icon at bounding box center [1033, 367] width 38 height 31
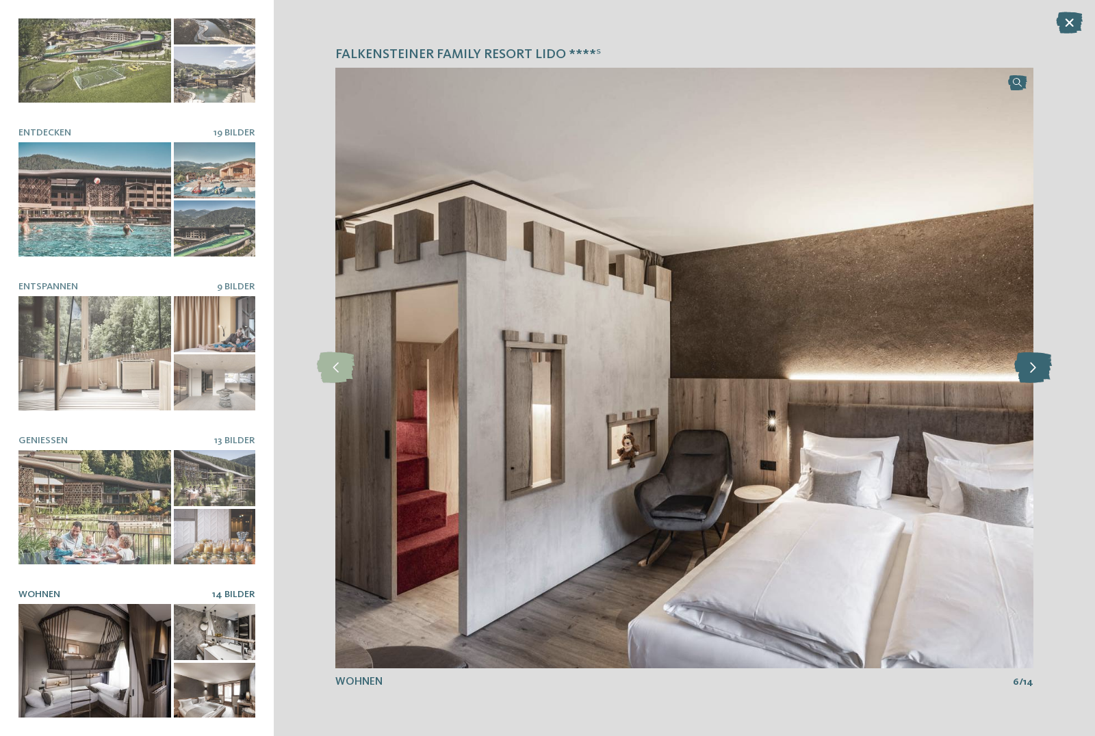
click at [1039, 369] on icon at bounding box center [1033, 367] width 38 height 31
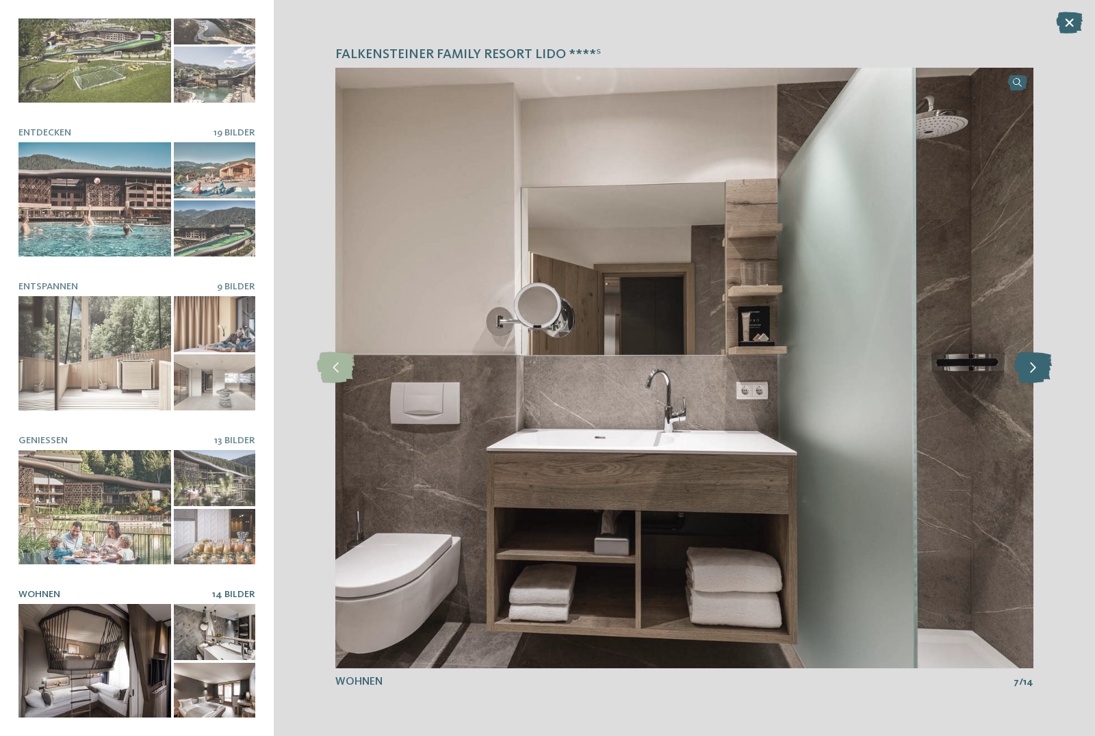
click at [1039, 369] on icon at bounding box center [1033, 367] width 38 height 31
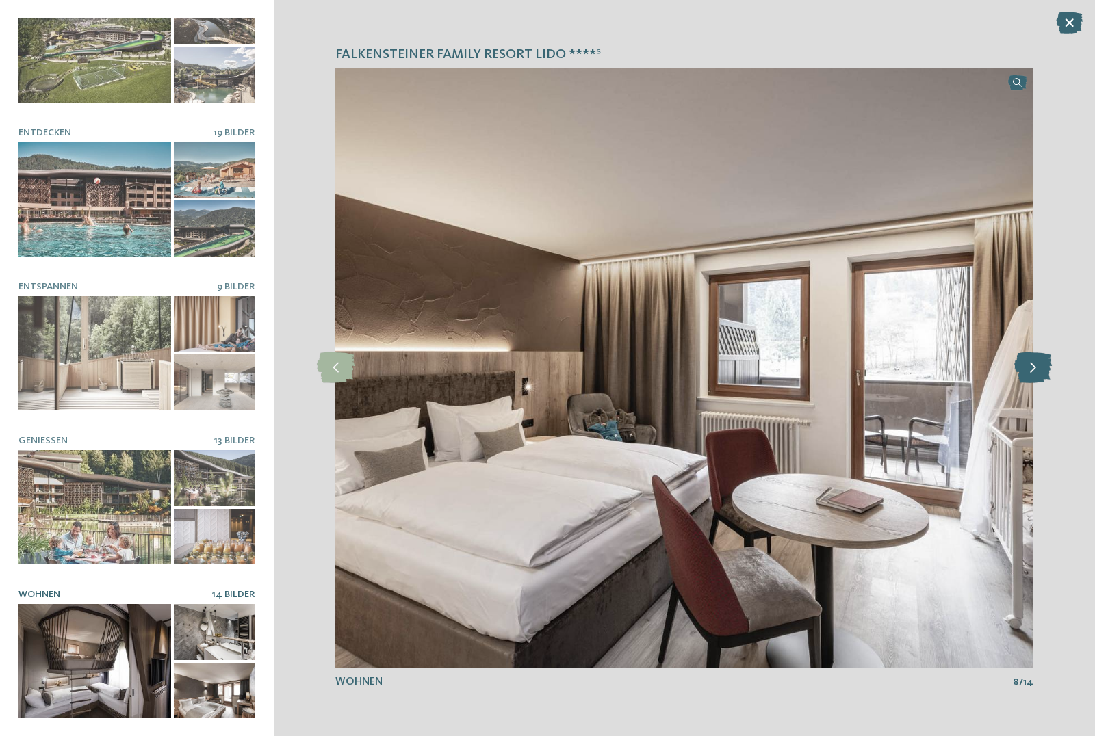
click at [1039, 369] on icon at bounding box center [1033, 367] width 38 height 31
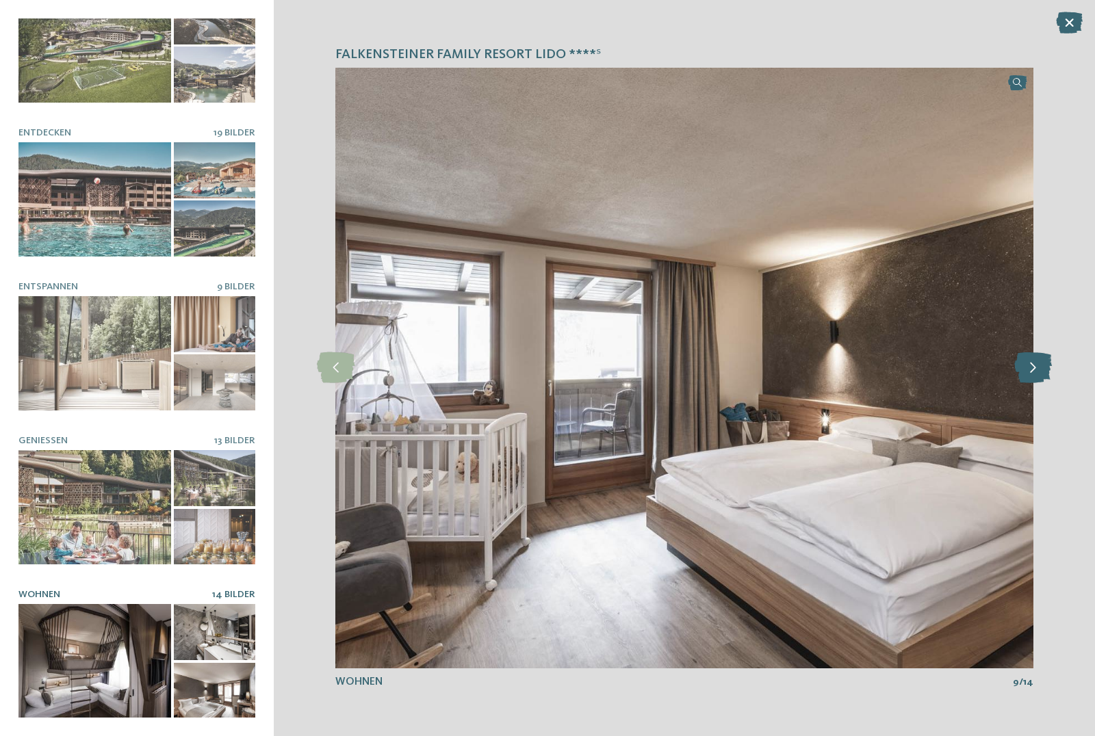
click at [1039, 369] on icon at bounding box center [1033, 367] width 38 height 31
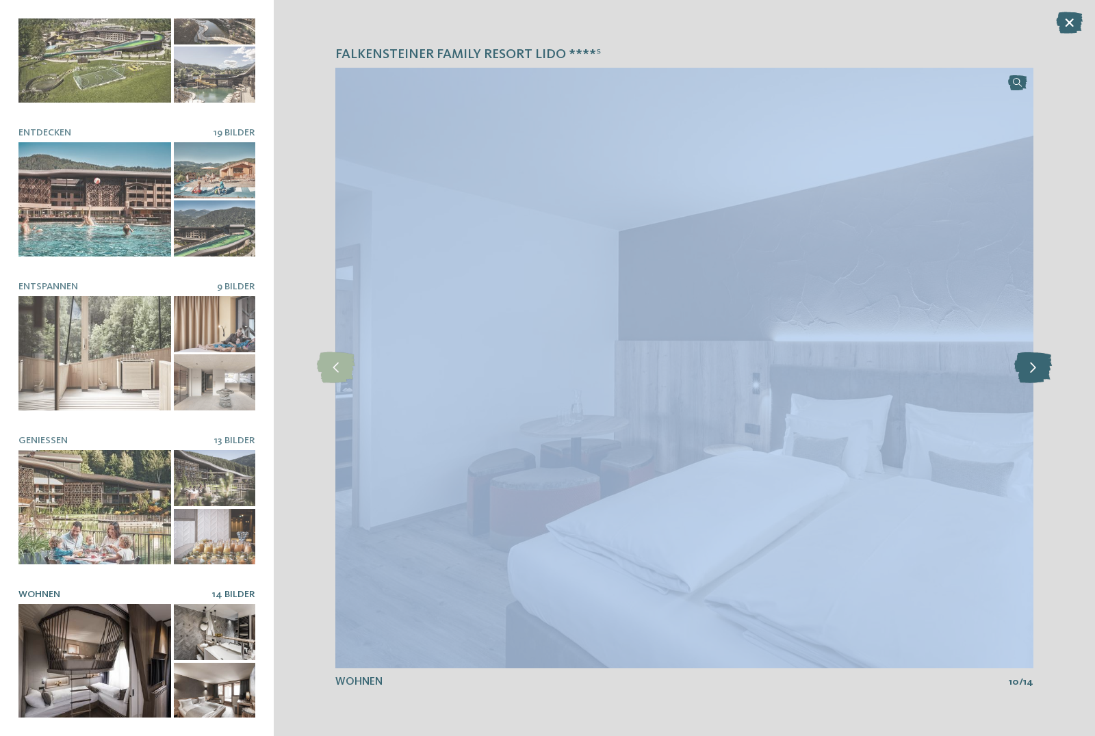
click at [1039, 369] on icon at bounding box center [1033, 367] width 38 height 31
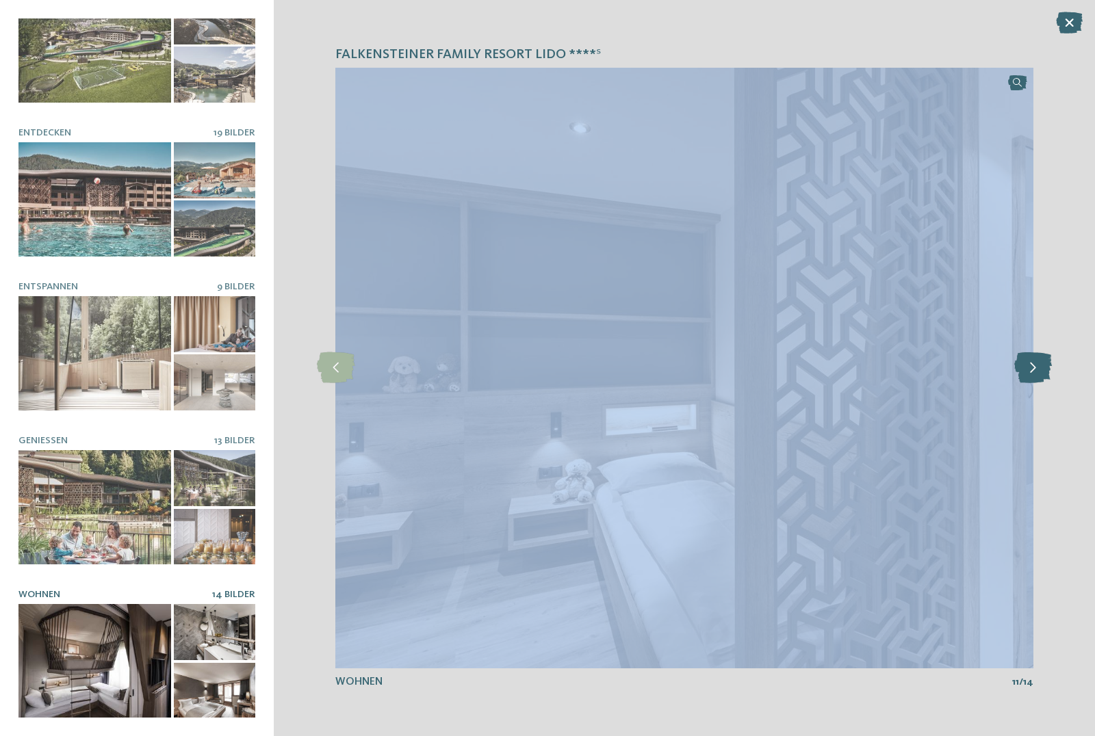
click at [1039, 369] on icon at bounding box center [1033, 367] width 38 height 31
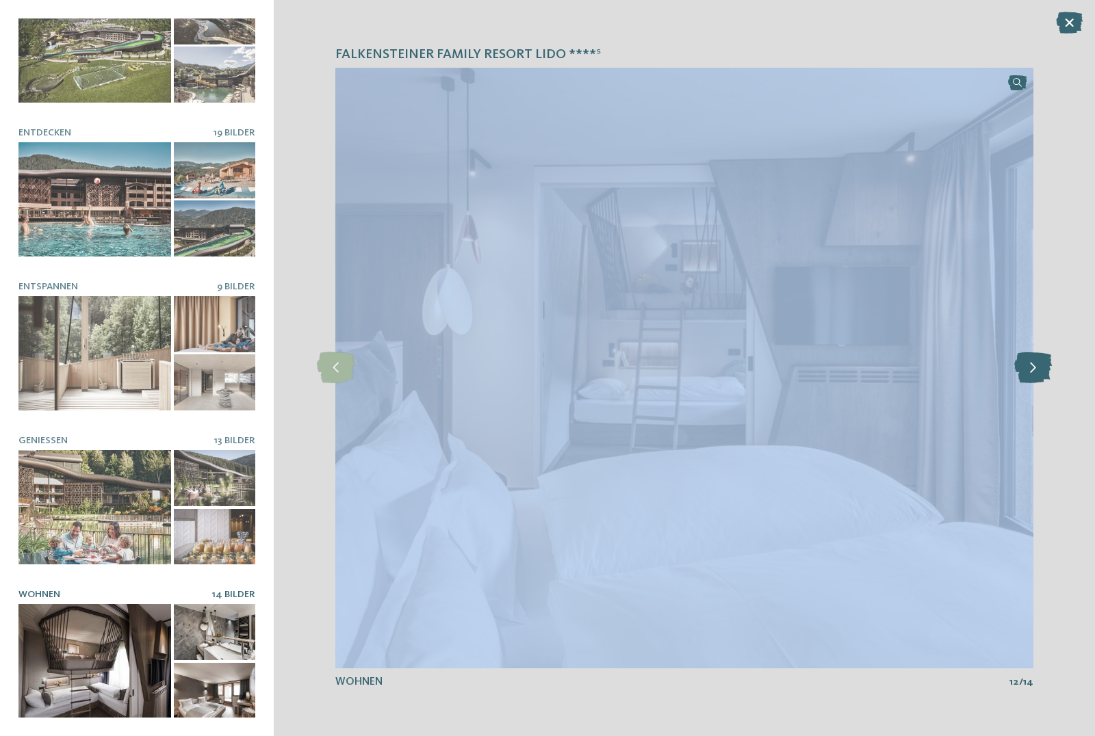
click at [1039, 369] on icon at bounding box center [1033, 367] width 38 height 31
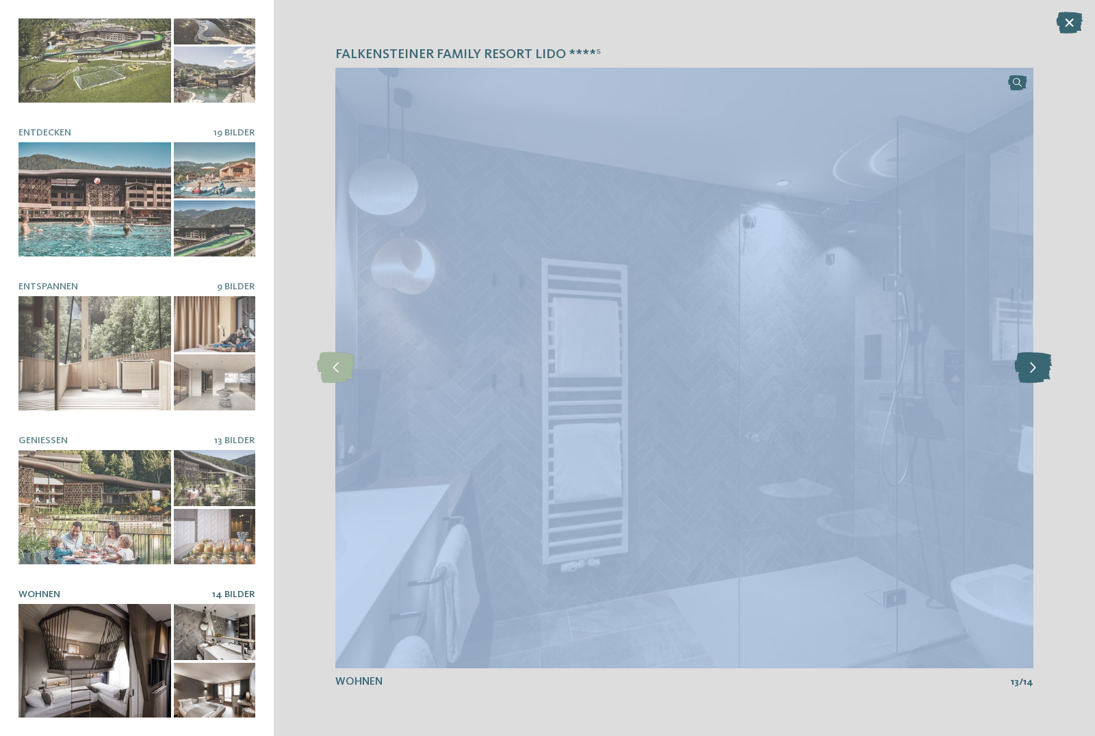
click at [1039, 369] on icon at bounding box center [1033, 367] width 38 height 31
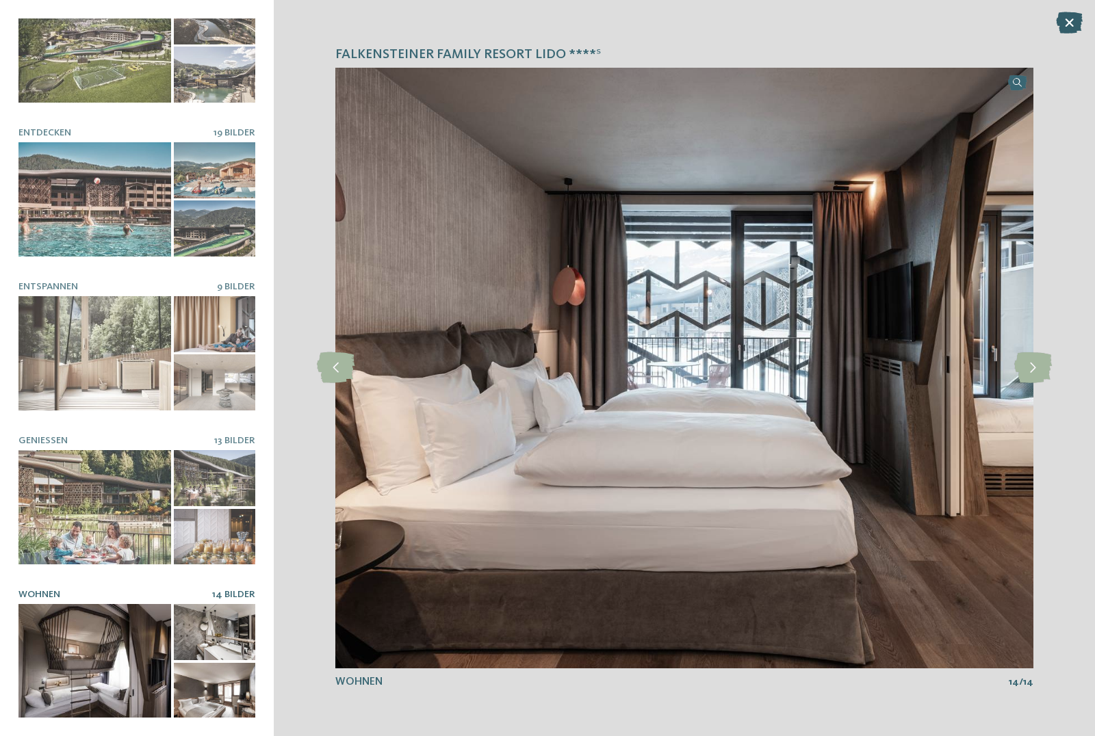
click at [1075, 27] on icon at bounding box center [1069, 23] width 27 height 22
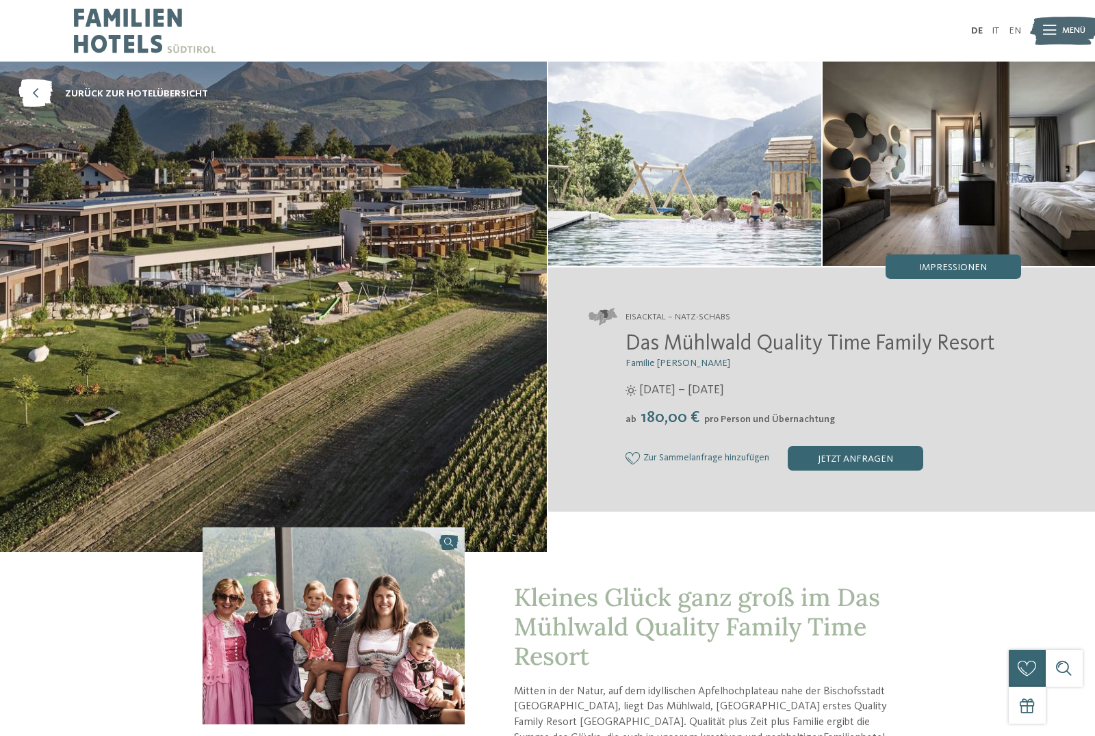
drag, startPoint x: 0, startPoint y: 0, endPoint x: 952, endPoint y: 269, distance: 989.2
click at [952, 269] on span "Impressionen" at bounding box center [953, 268] width 68 height 10
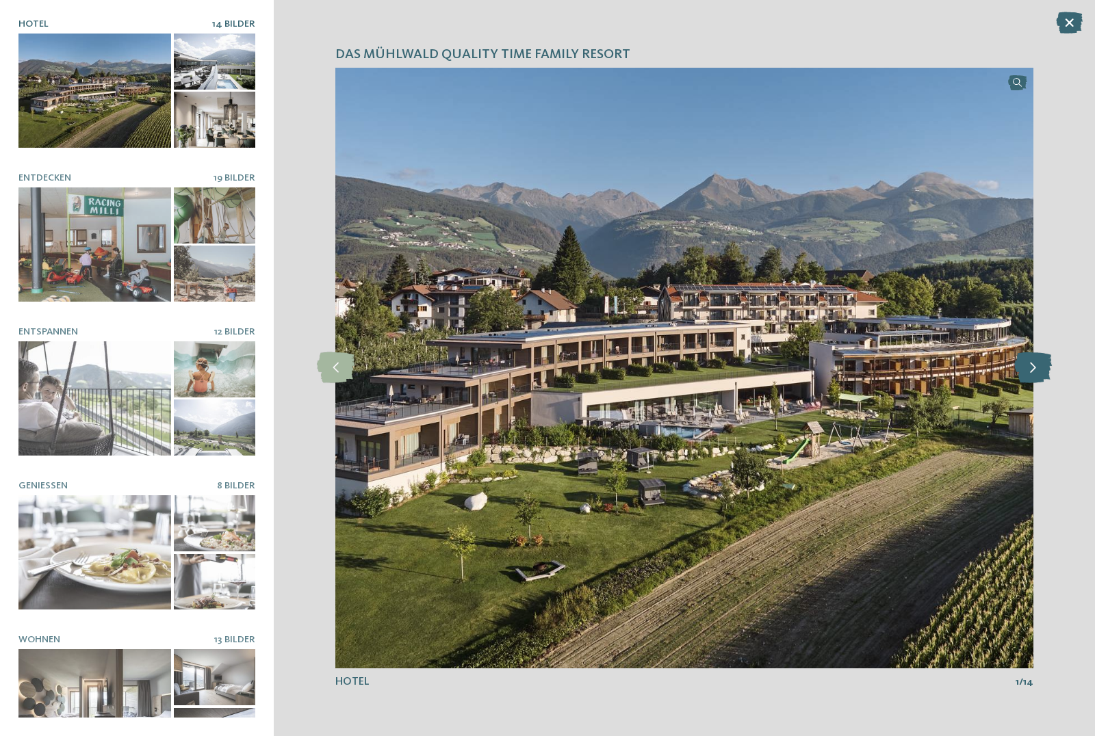
click at [1027, 365] on icon at bounding box center [1033, 367] width 38 height 31
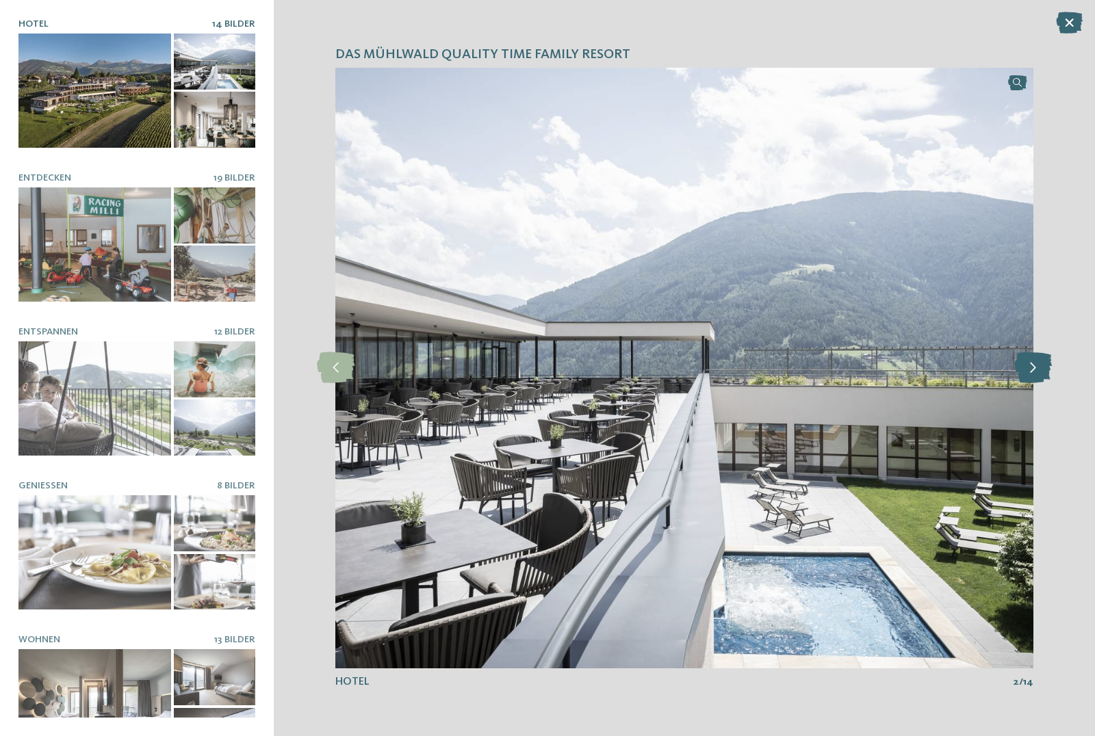
click at [1027, 365] on icon at bounding box center [1033, 367] width 38 height 31
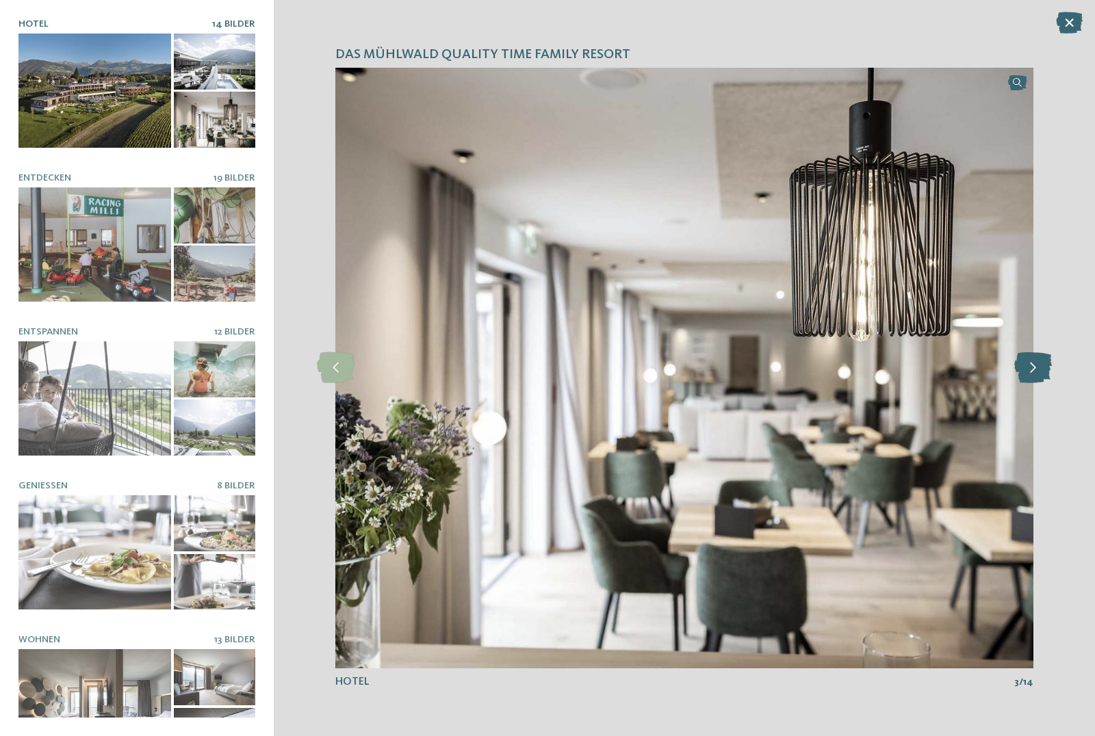
click at [1027, 365] on icon at bounding box center [1033, 367] width 38 height 31
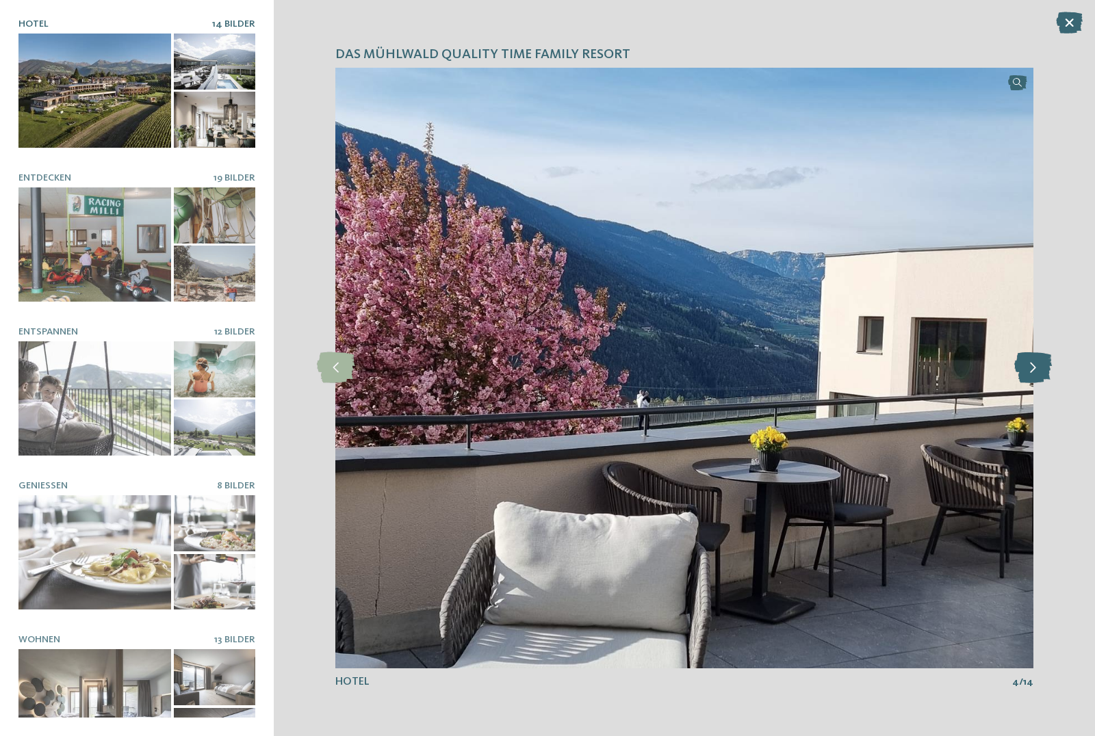
click at [1027, 365] on icon at bounding box center [1033, 367] width 38 height 31
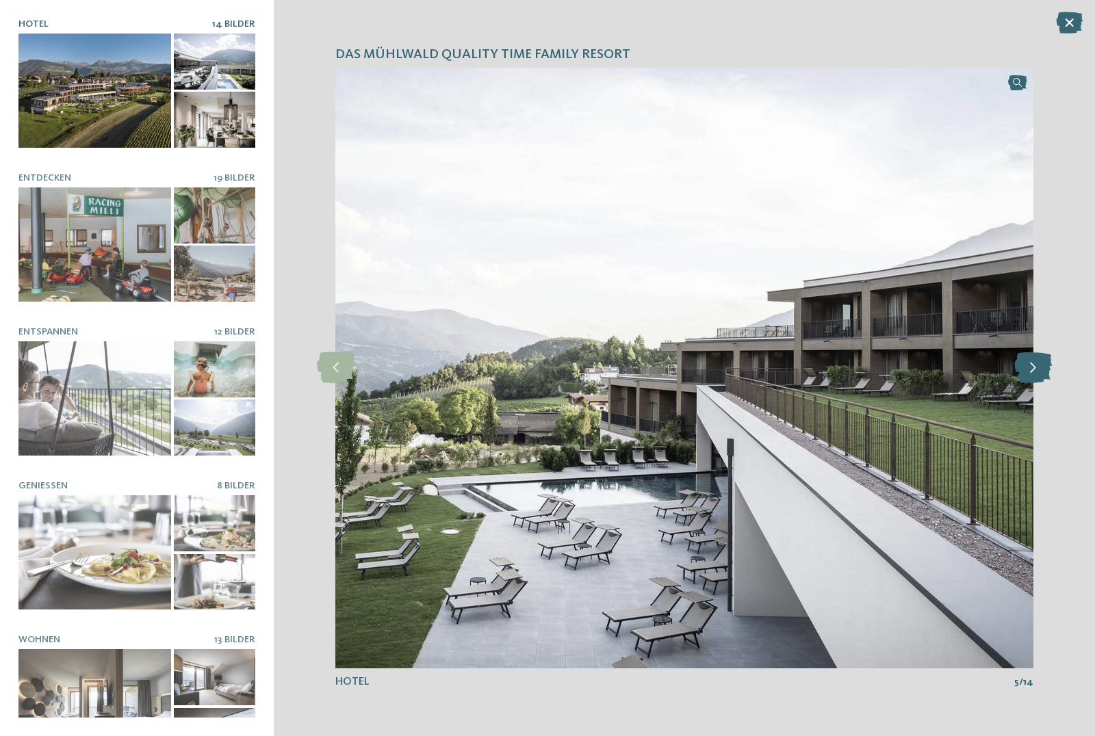
click at [1027, 365] on icon at bounding box center [1033, 367] width 38 height 31
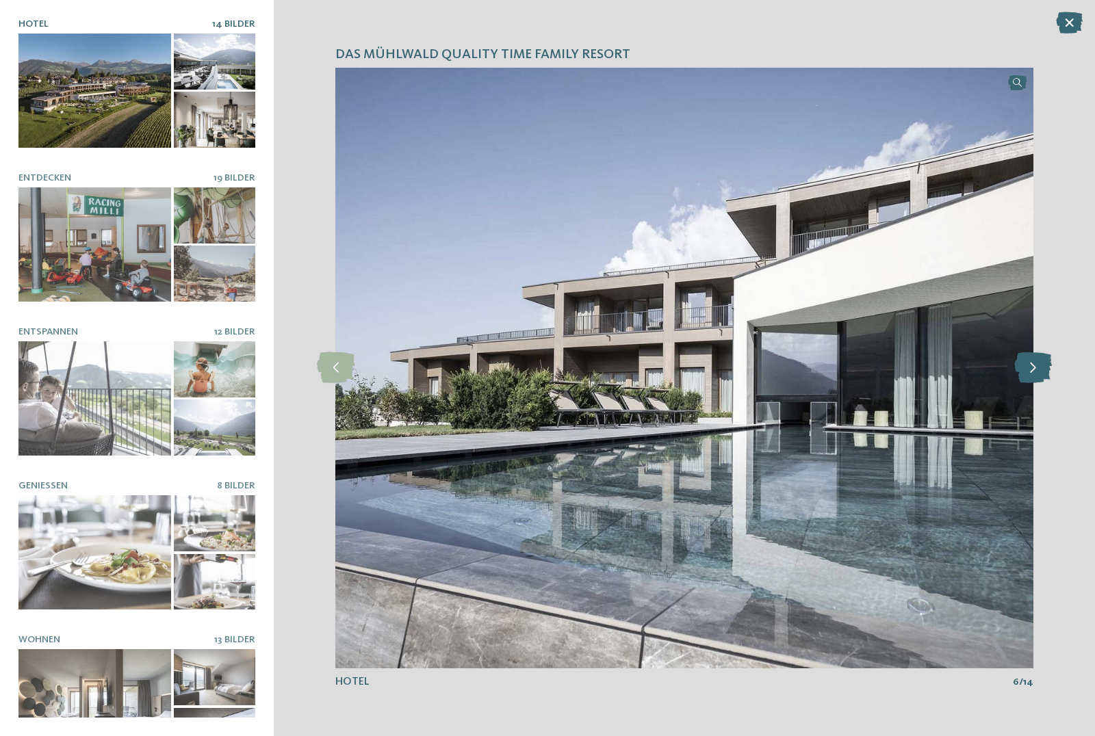
click at [1027, 365] on icon at bounding box center [1033, 367] width 38 height 31
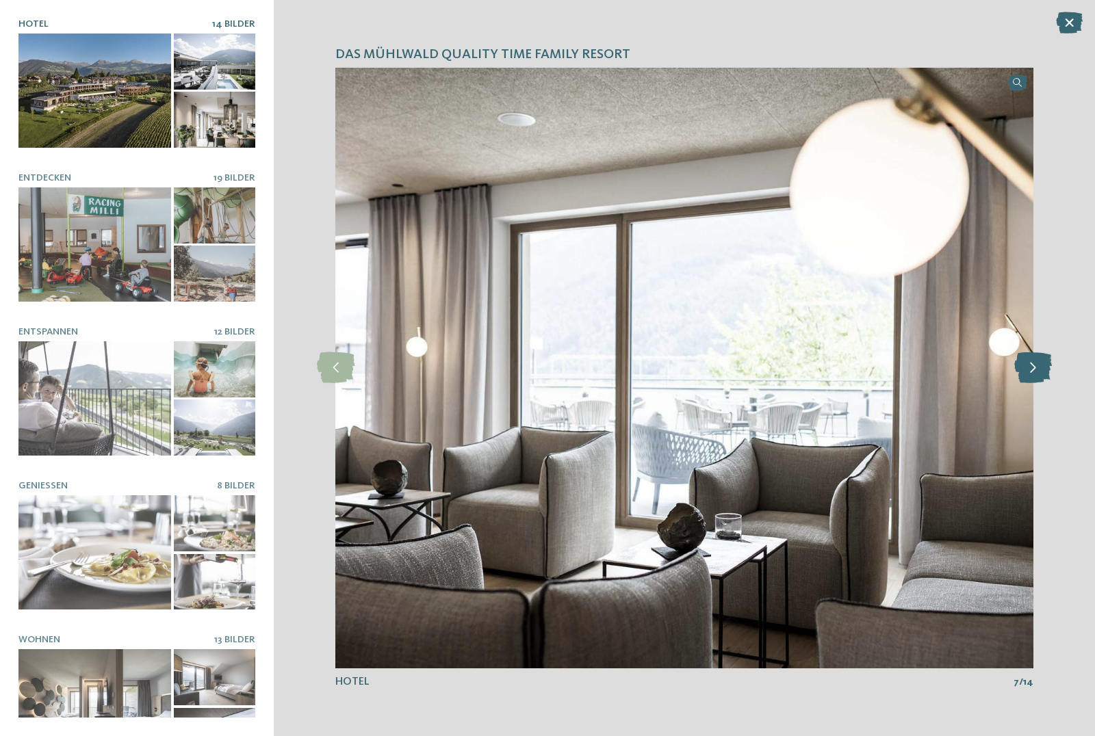
click at [1027, 365] on icon at bounding box center [1033, 367] width 38 height 31
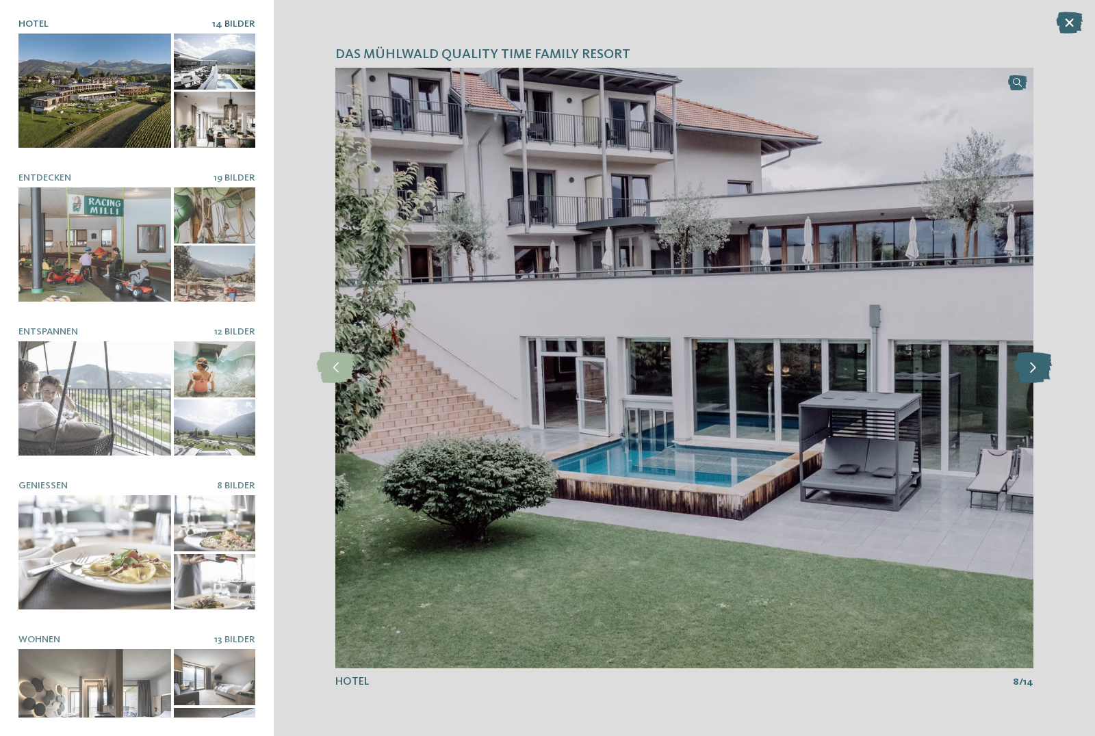
click at [1037, 371] on icon at bounding box center [1033, 367] width 38 height 31
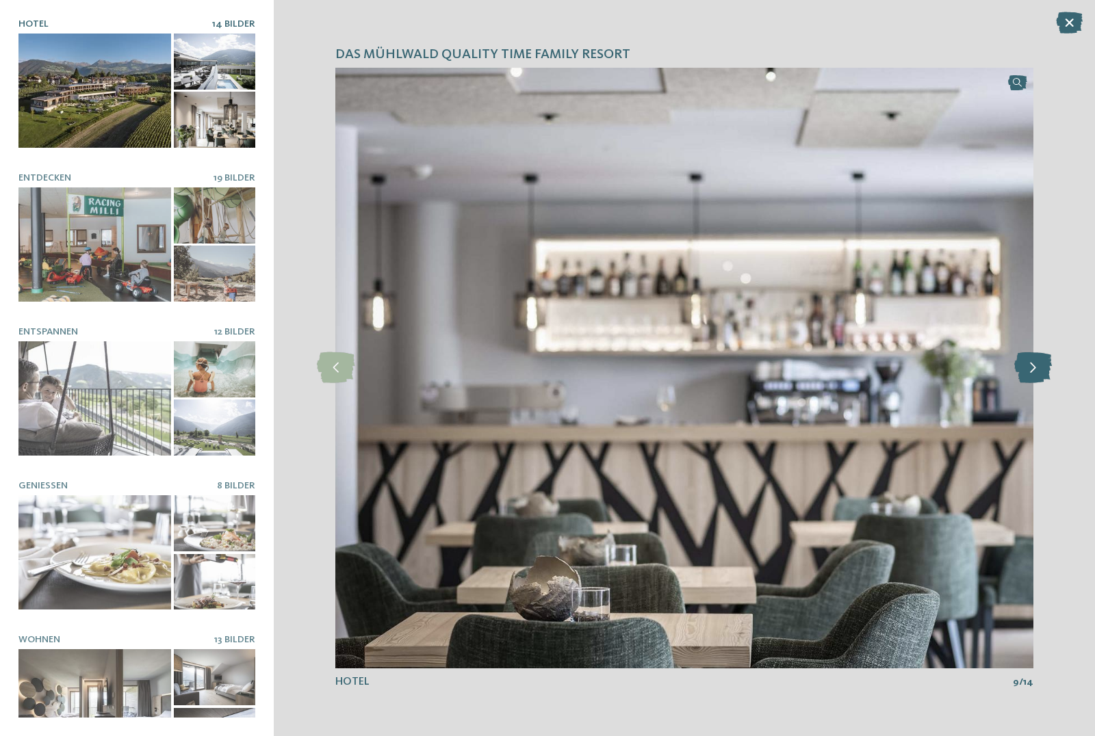
click at [1037, 371] on icon at bounding box center [1033, 367] width 38 height 31
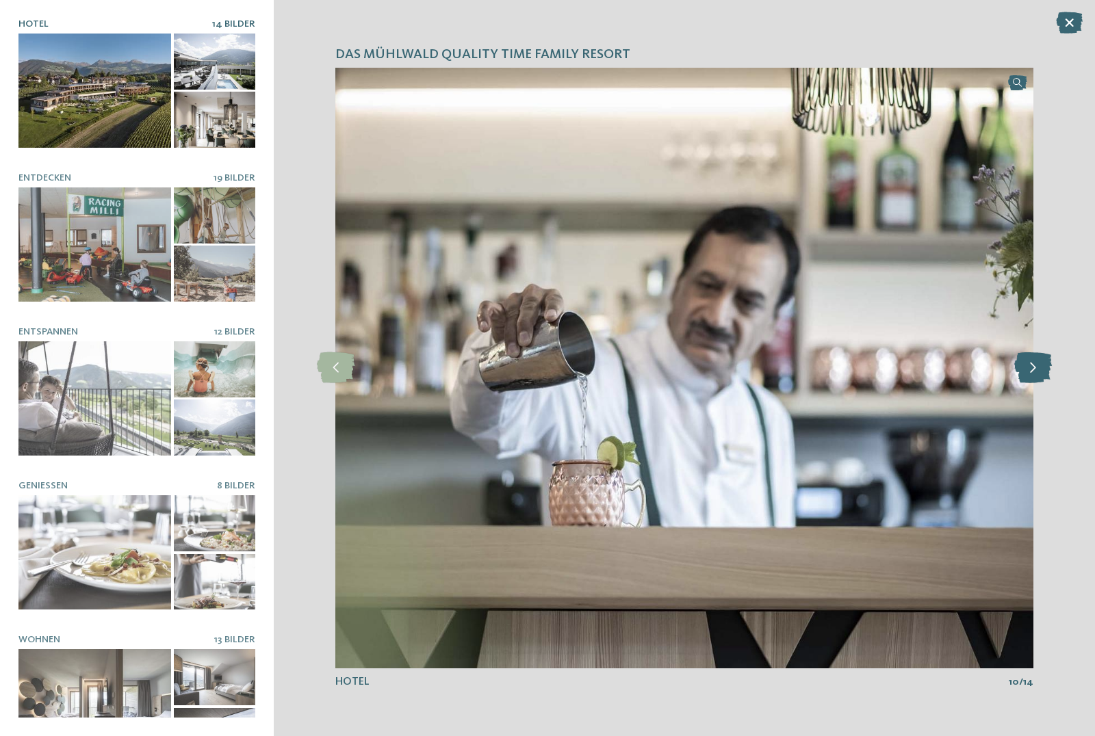
click at [1037, 371] on icon at bounding box center [1033, 367] width 38 height 31
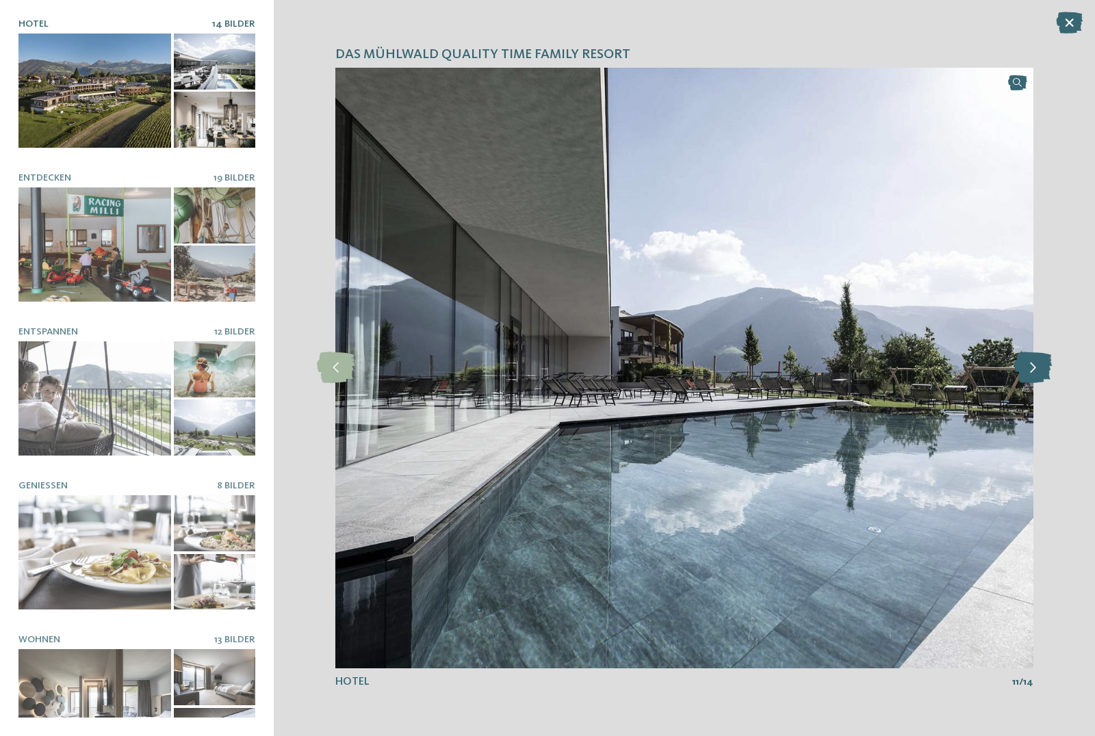
click at [1037, 371] on icon at bounding box center [1033, 367] width 38 height 31
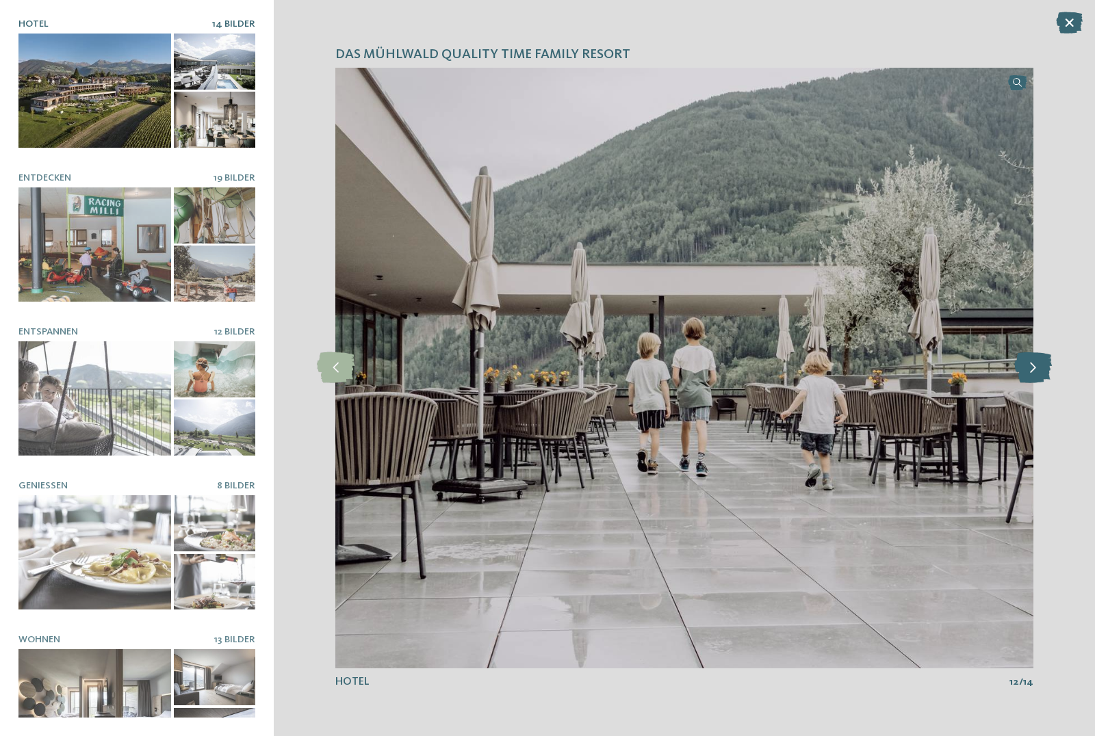
click at [1037, 371] on icon at bounding box center [1033, 367] width 38 height 31
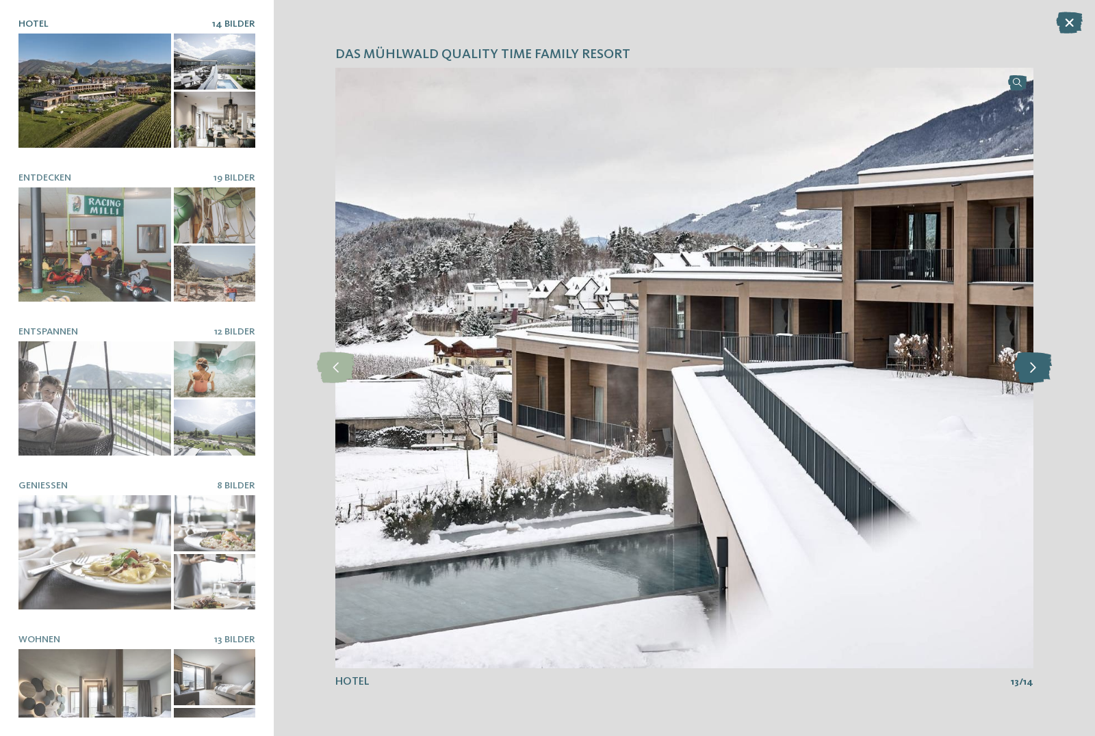
click at [1037, 371] on icon at bounding box center [1033, 367] width 38 height 31
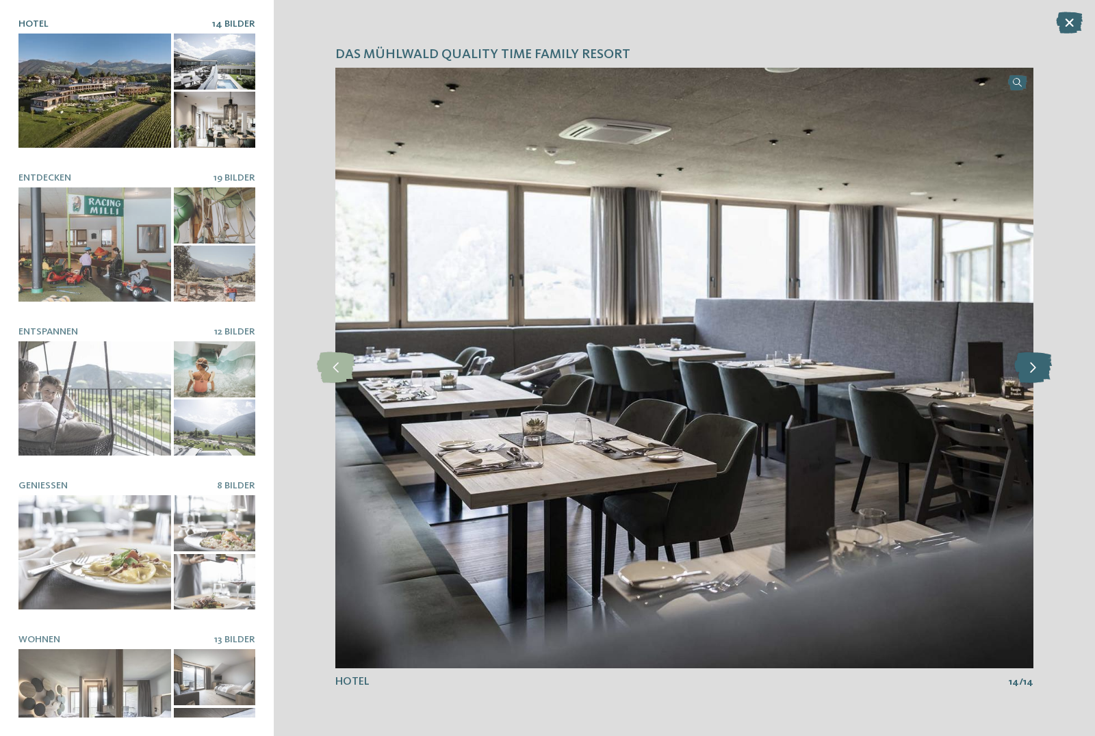
click at [1037, 371] on icon at bounding box center [1033, 367] width 38 height 31
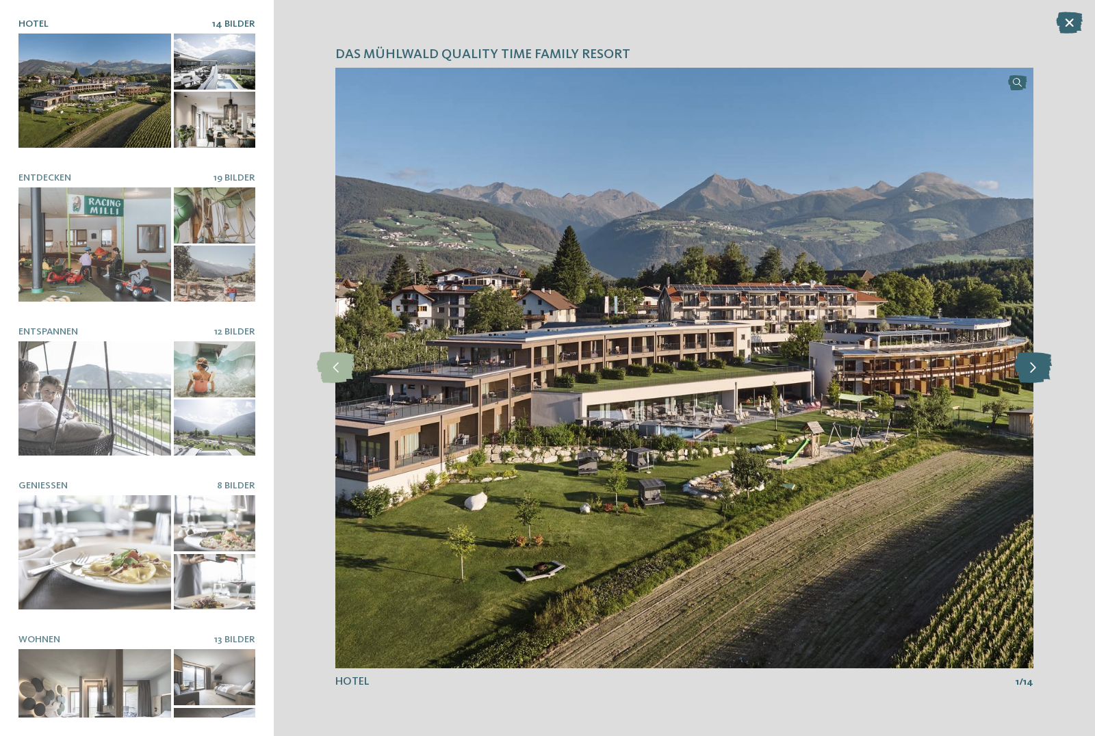
click at [1037, 371] on icon at bounding box center [1033, 367] width 38 height 31
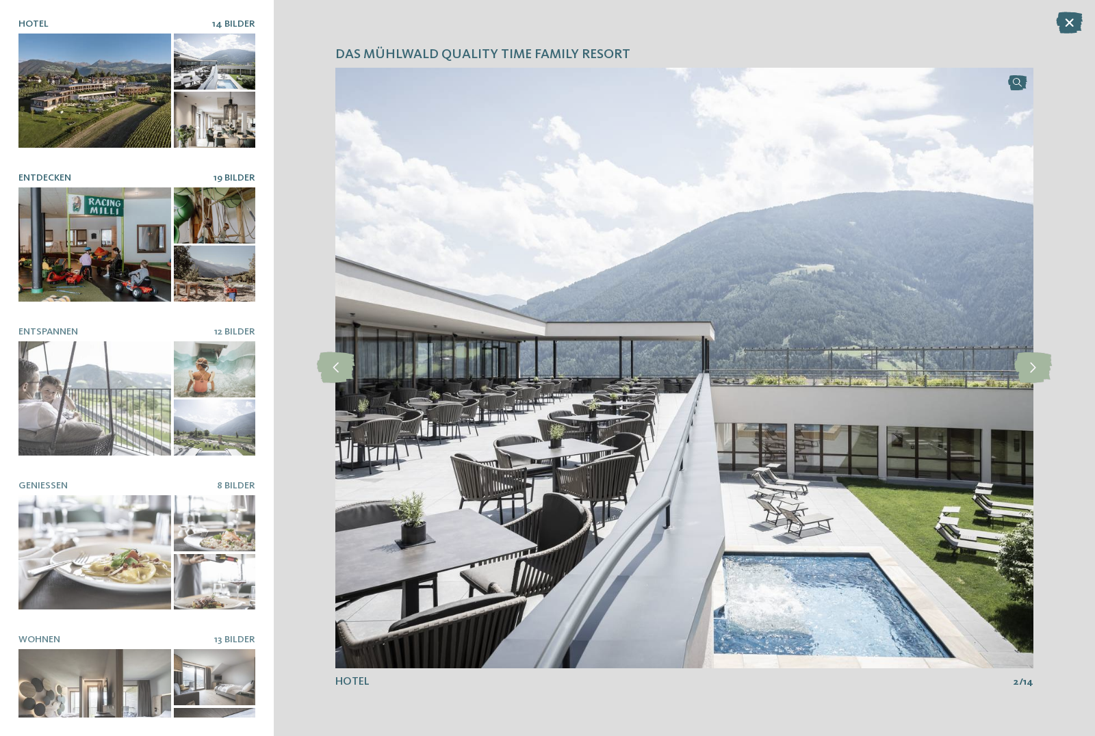
click at [101, 245] on div at bounding box center [94, 245] width 153 height 114
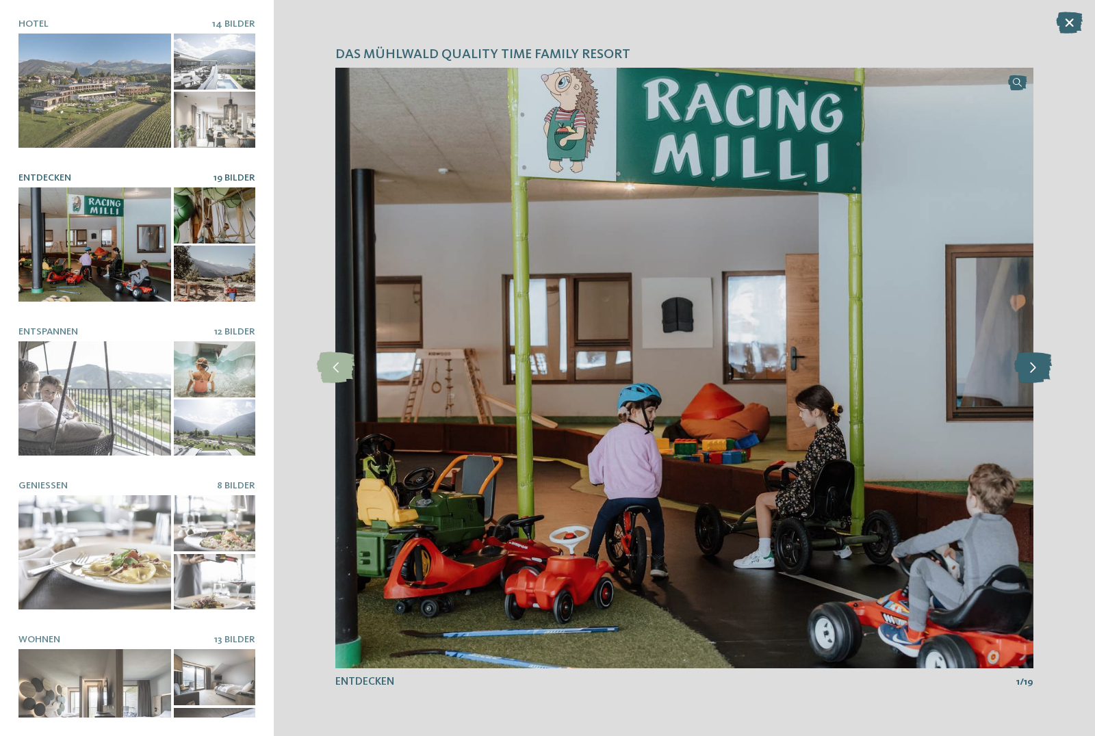
click at [1034, 377] on icon at bounding box center [1033, 367] width 38 height 31
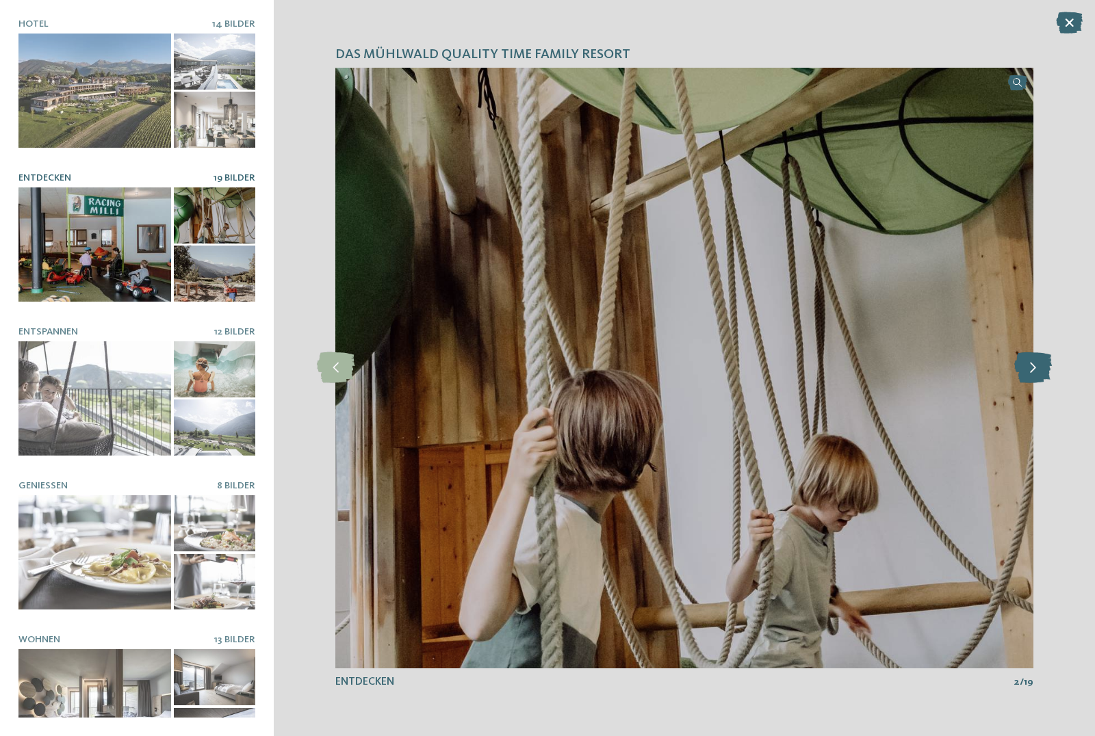
click at [1033, 370] on icon at bounding box center [1033, 367] width 38 height 31
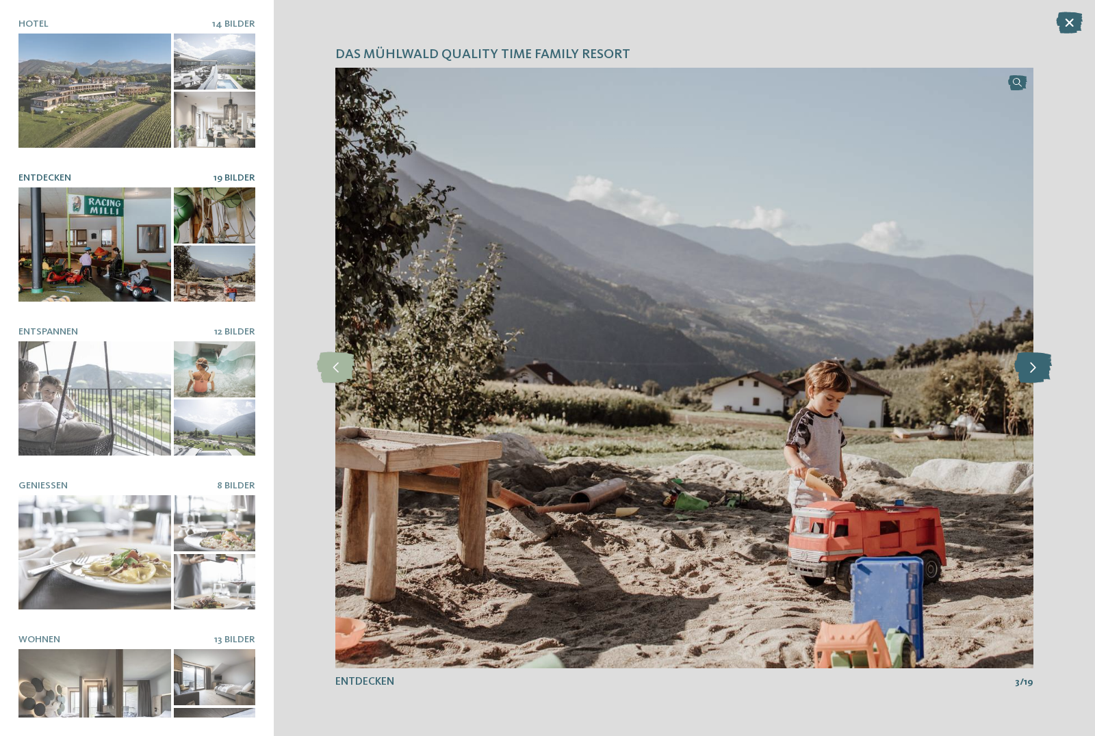
click at [1033, 370] on icon at bounding box center [1033, 367] width 38 height 31
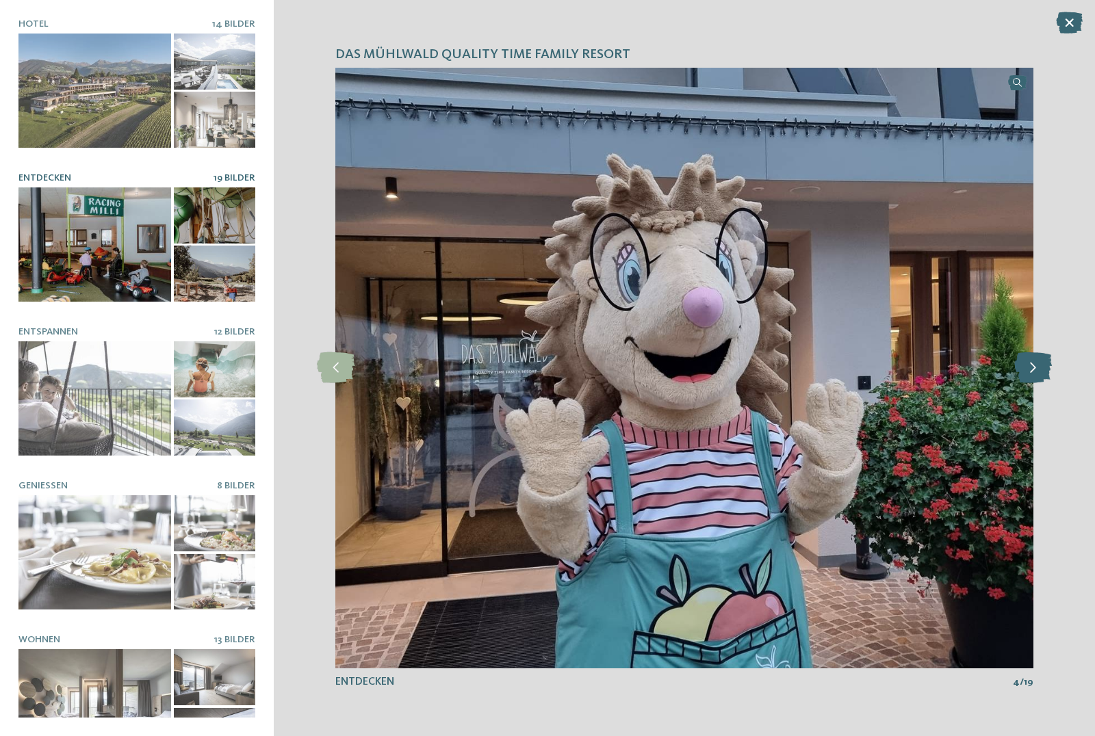
click at [1033, 370] on icon at bounding box center [1033, 367] width 38 height 31
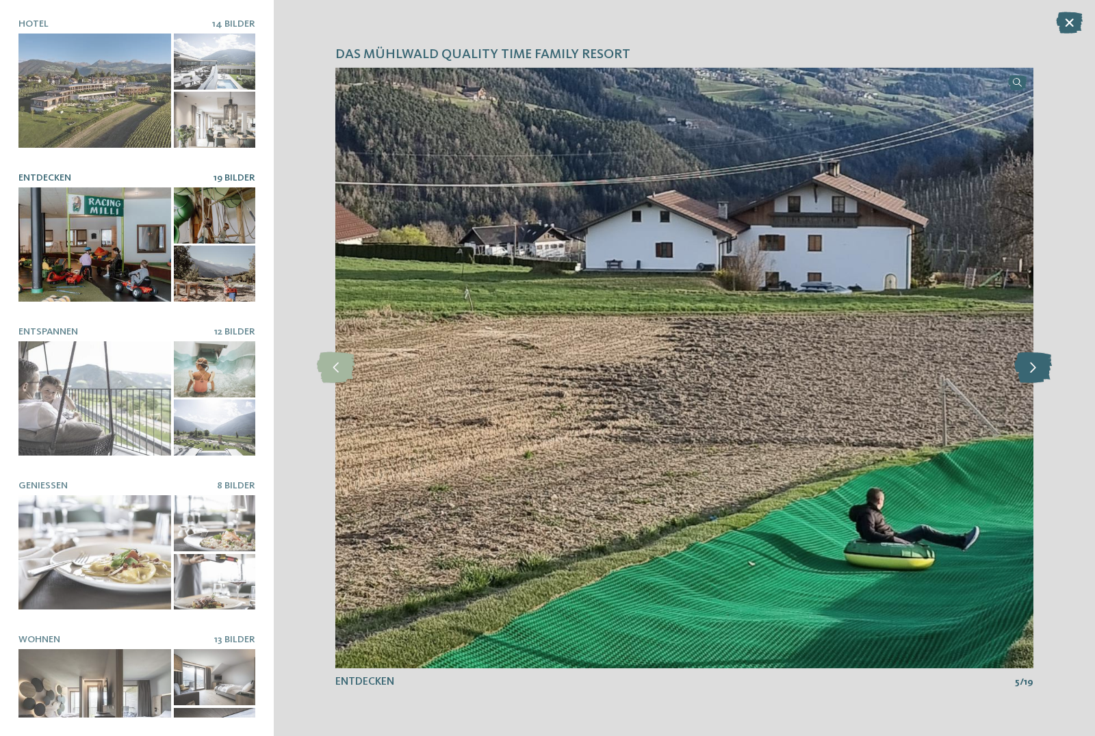
click at [1033, 370] on icon at bounding box center [1033, 367] width 38 height 31
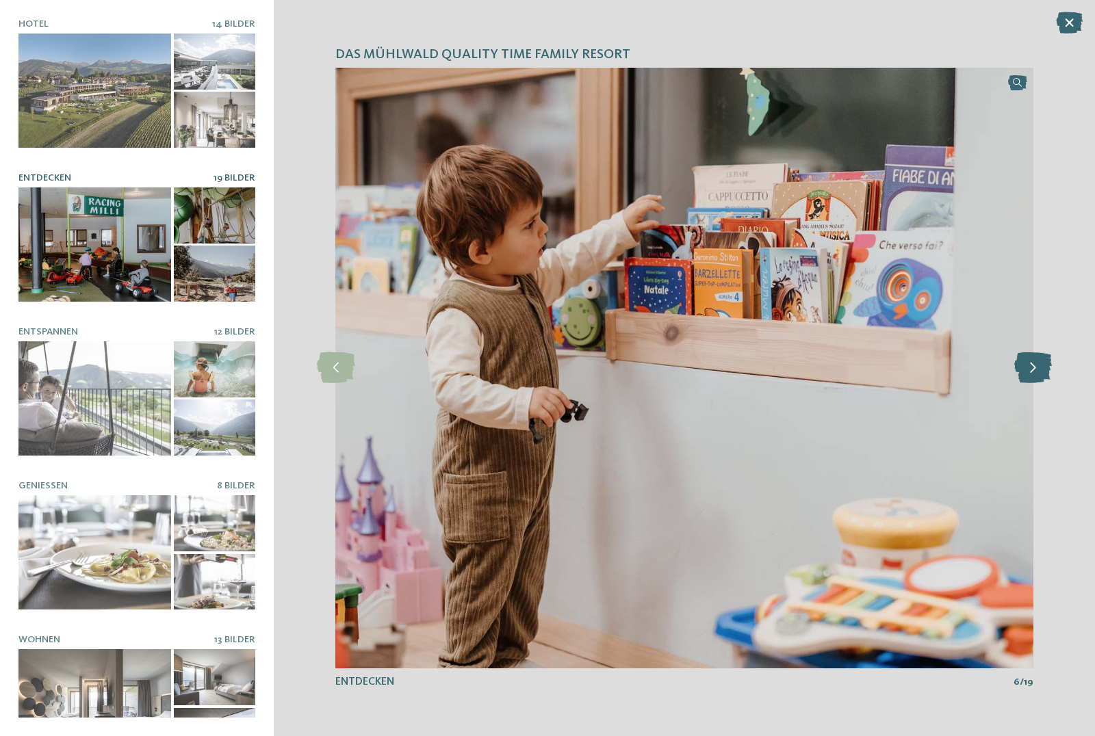
click at [1033, 370] on icon at bounding box center [1033, 367] width 38 height 31
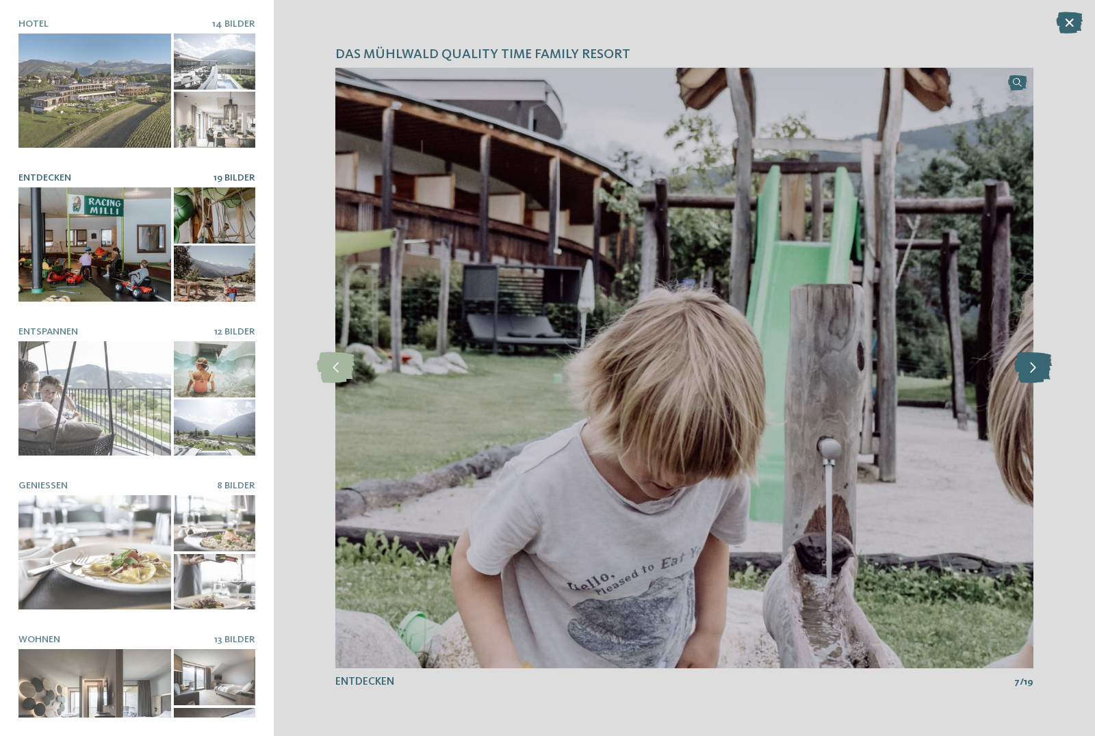
click at [1033, 370] on icon at bounding box center [1033, 367] width 38 height 31
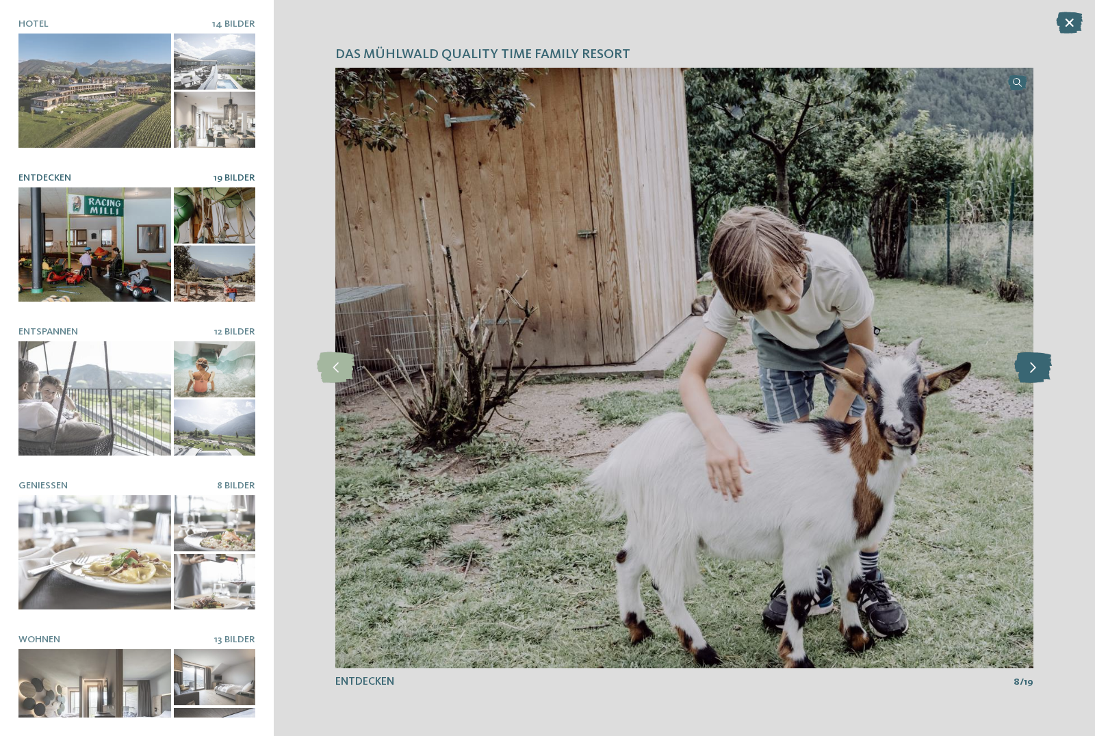
click at [1033, 370] on icon at bounding box center [1033, 367] width 38 height 31
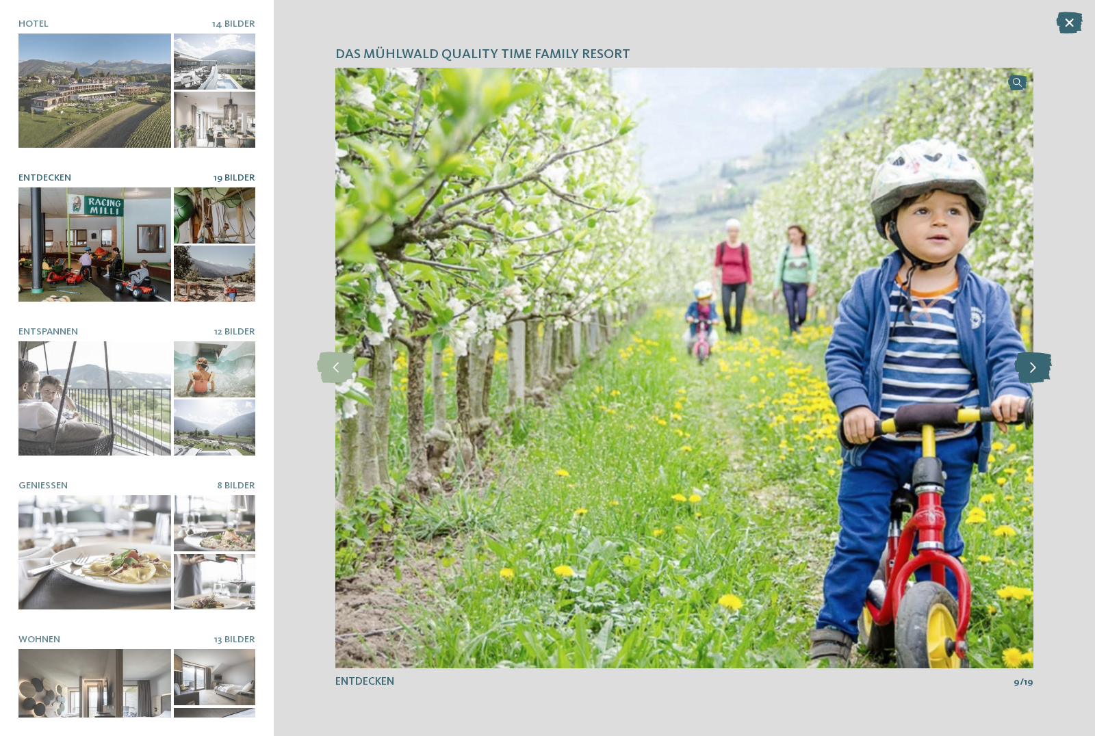
click at [1033, 370] on icon at bounding box center [1033, 367] width 38 height 31
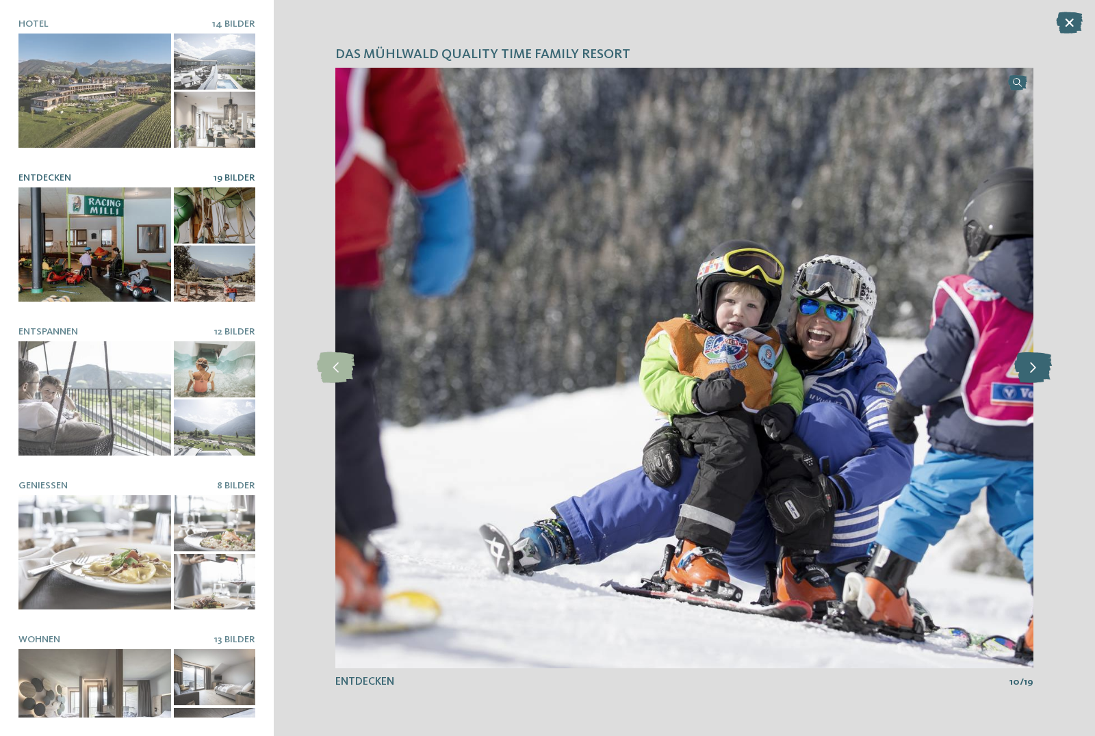
click at [1033, 370] on icon at bounding box center [1033, 367] width 38 height 31
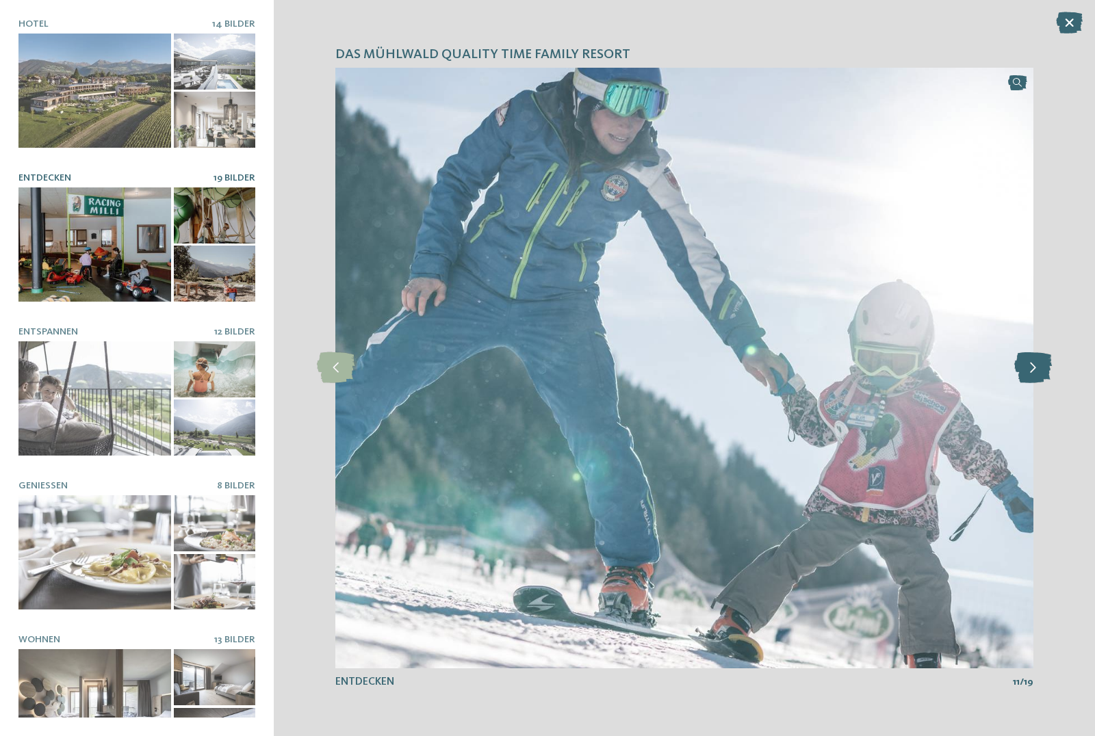
click at [1033, 370] on icon at bounding box center [1033, 367] width 38 height 31
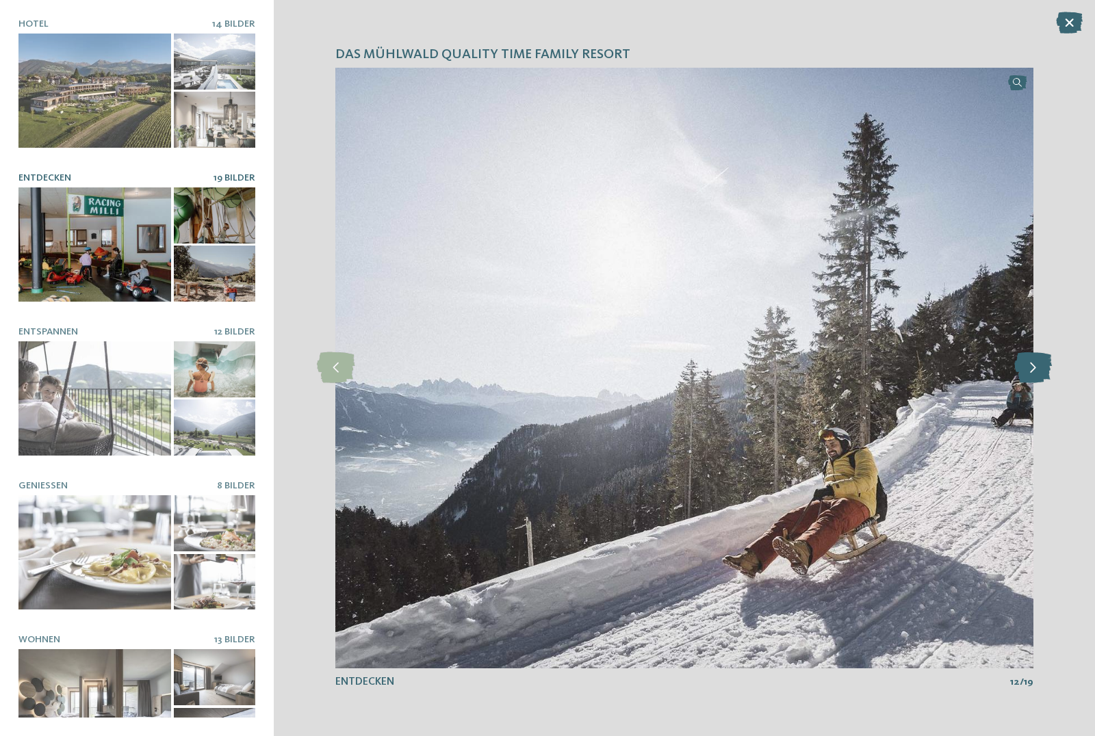
click at [1033, 370] on icon at bounding box center [1033, 367] width 38 height 31
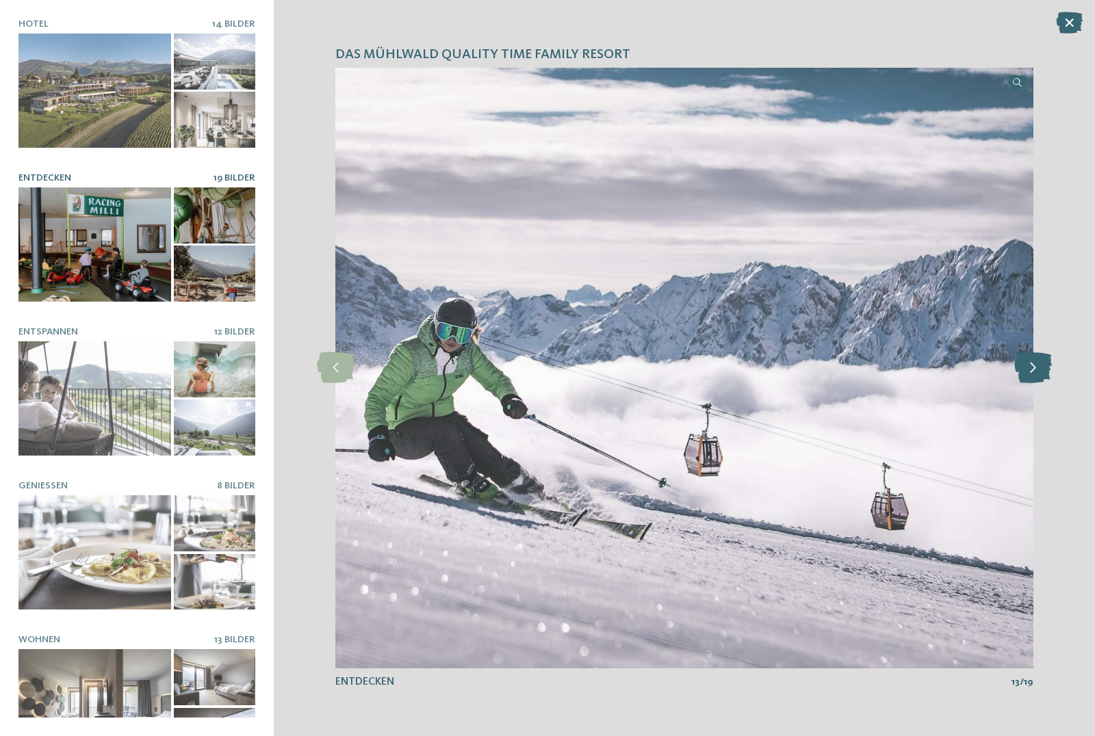
click at [1033, 370] on icon at bounding box center [1033, 367] width 38 height 31
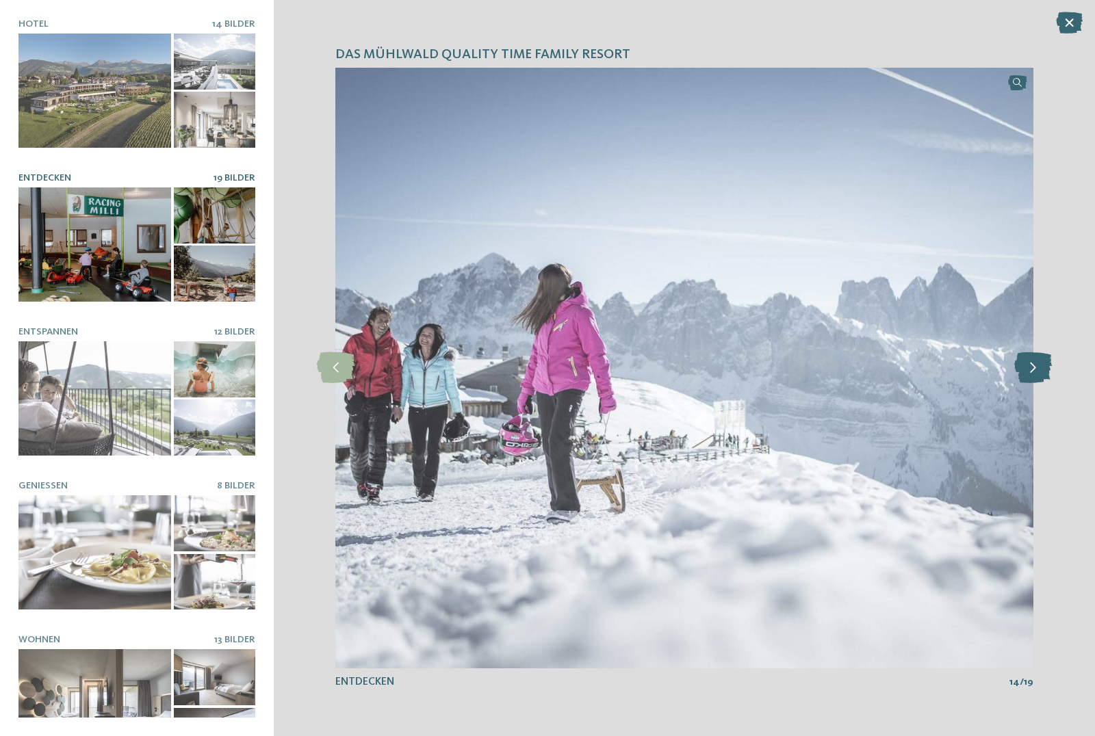
click at [1033, 370] on icon at bounding box center [1033, 367] width 38 height 31
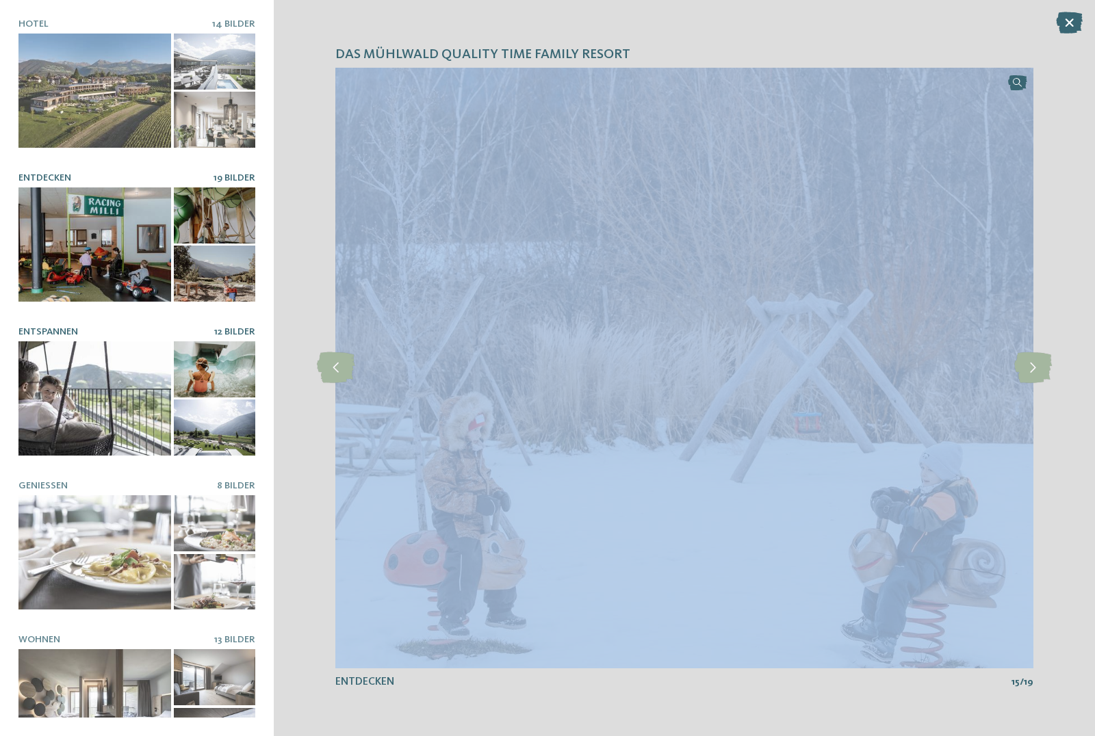
click at [96, 411] on div at bounding box center [94, 398] width 153 height 114
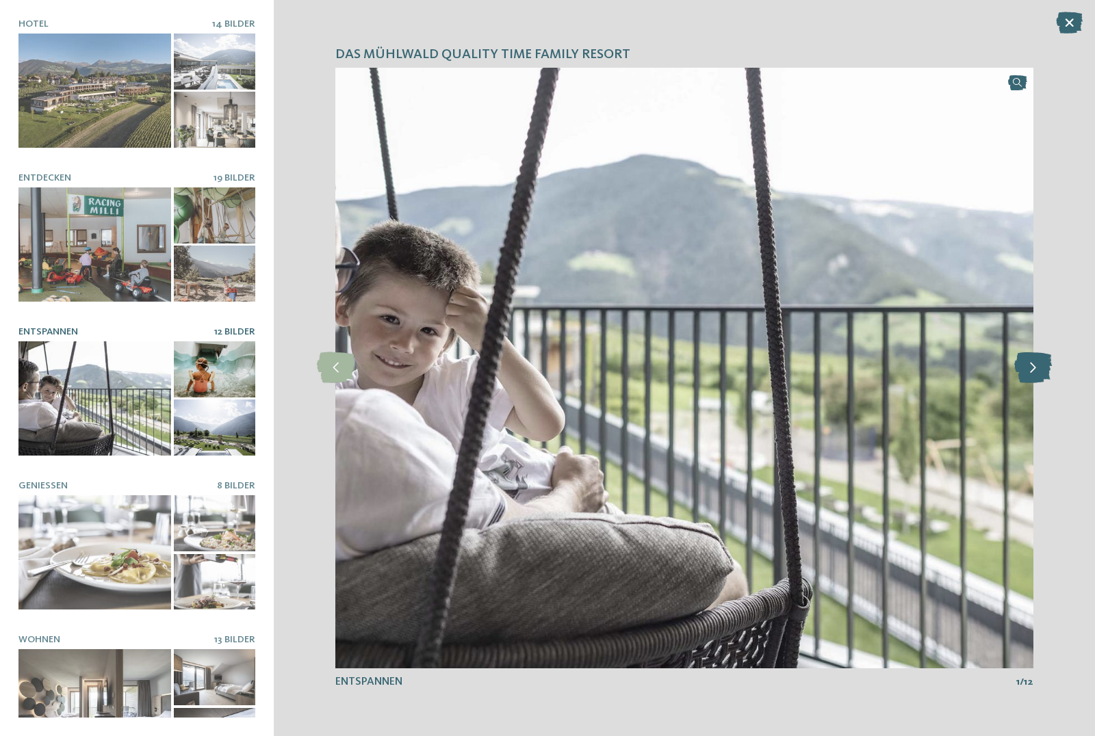
click at [1028, 377] on icon at bounding box center [1033, 367] width 38 height 31
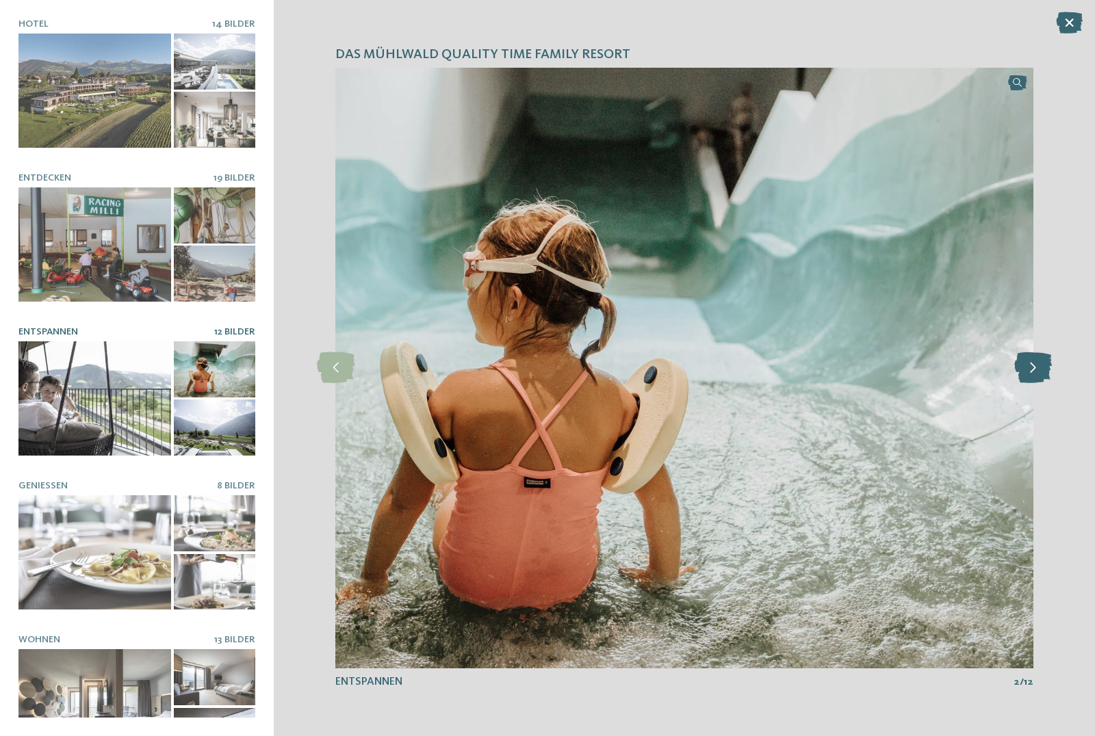
click at [1037, 371] on icon at bounding box center [1033, 367] width 38 height 31
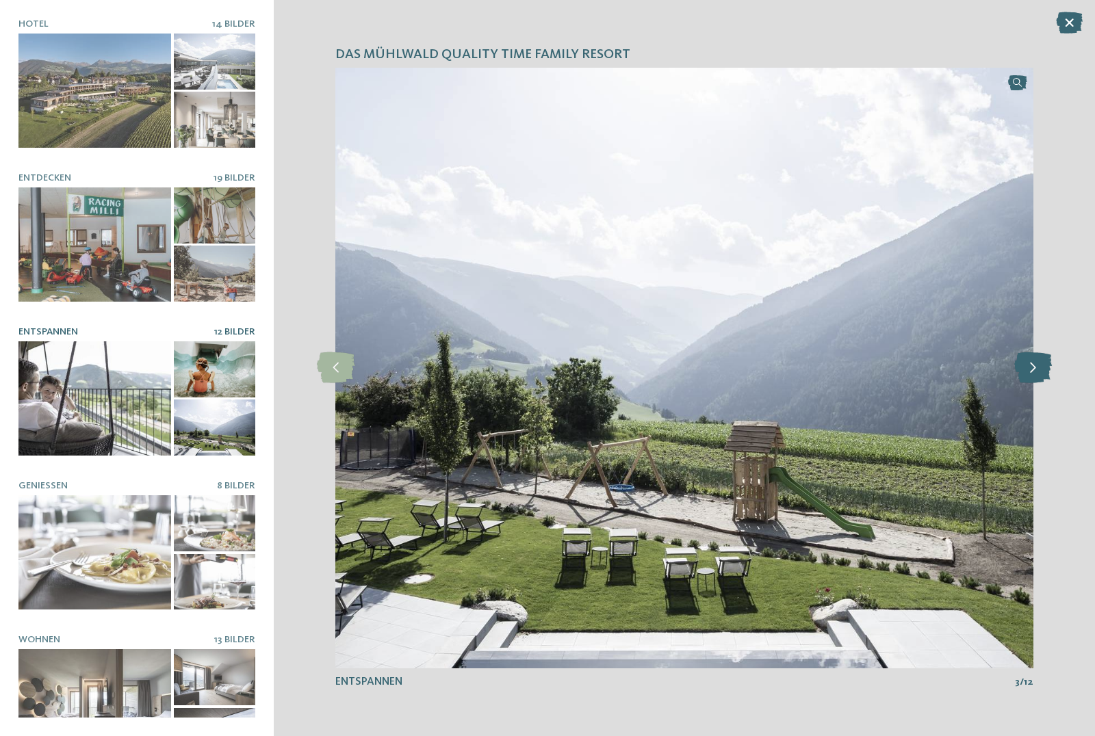
click at [1037, 371] on icon at bounding box center [1033, 367] width 38 height 31
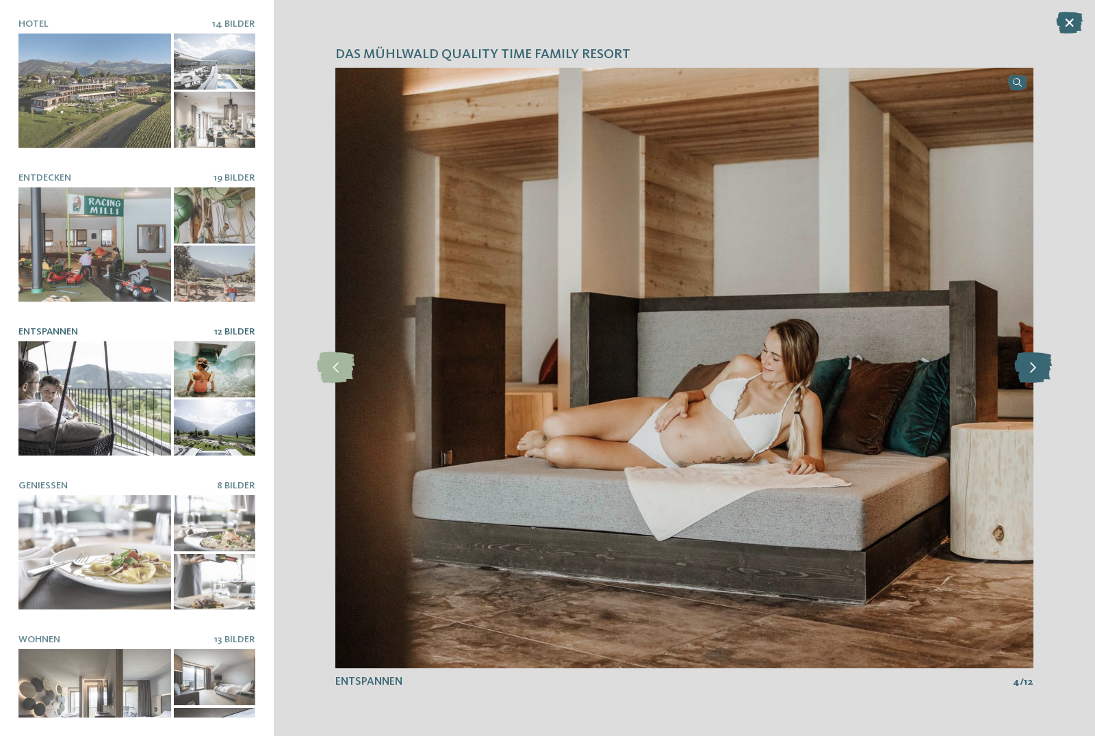
click at [1037, 371] on icon at bounding box center [1033, 367] width 38 height 31
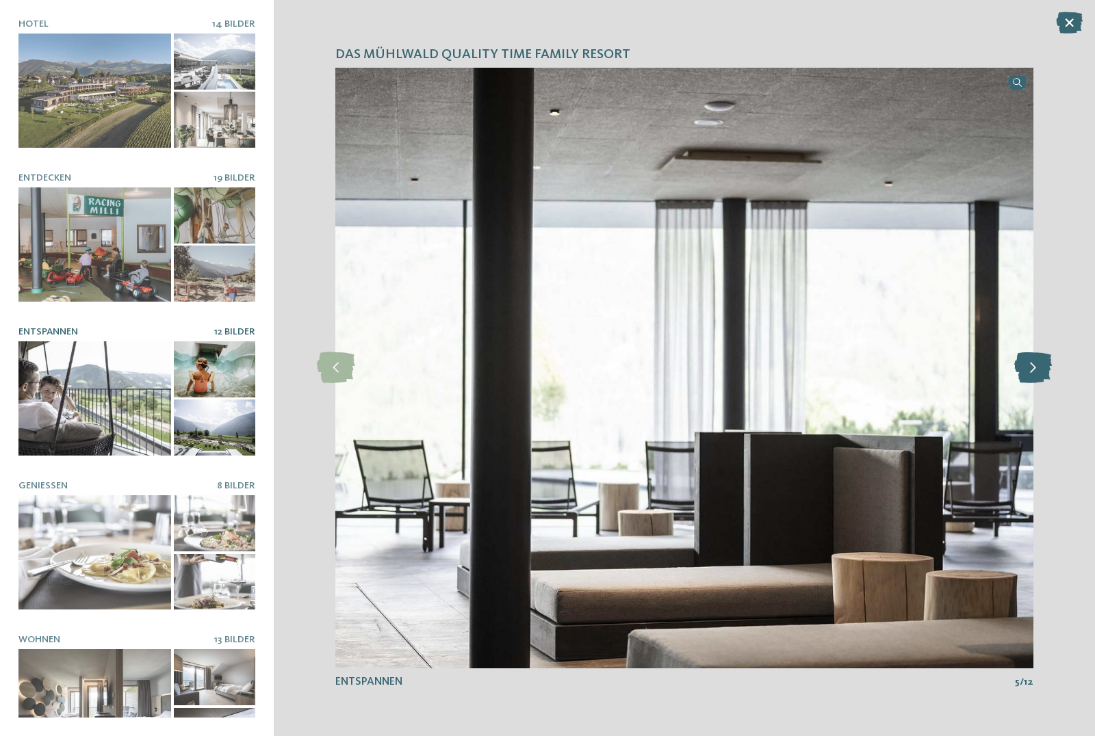
click at [1037, 371] on icon at bounding box center [1033, 367] width 38 height 31
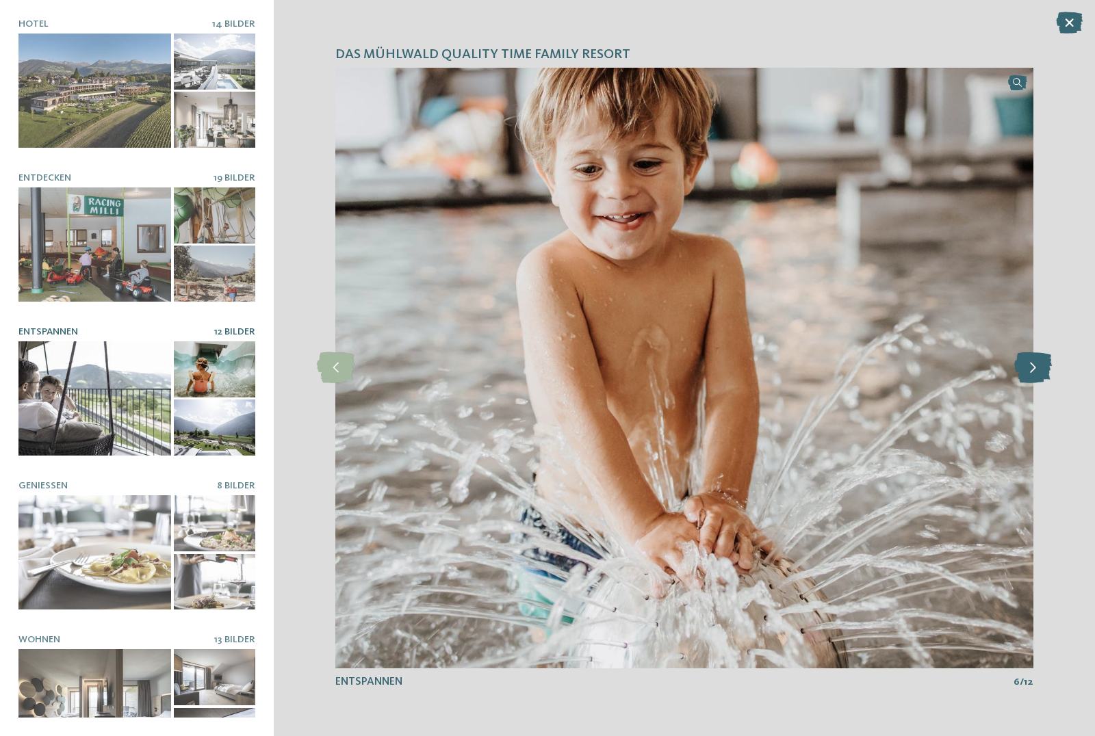
click at [1037, 371] on icon at bounding box center [1033, 367] width 38 height 31
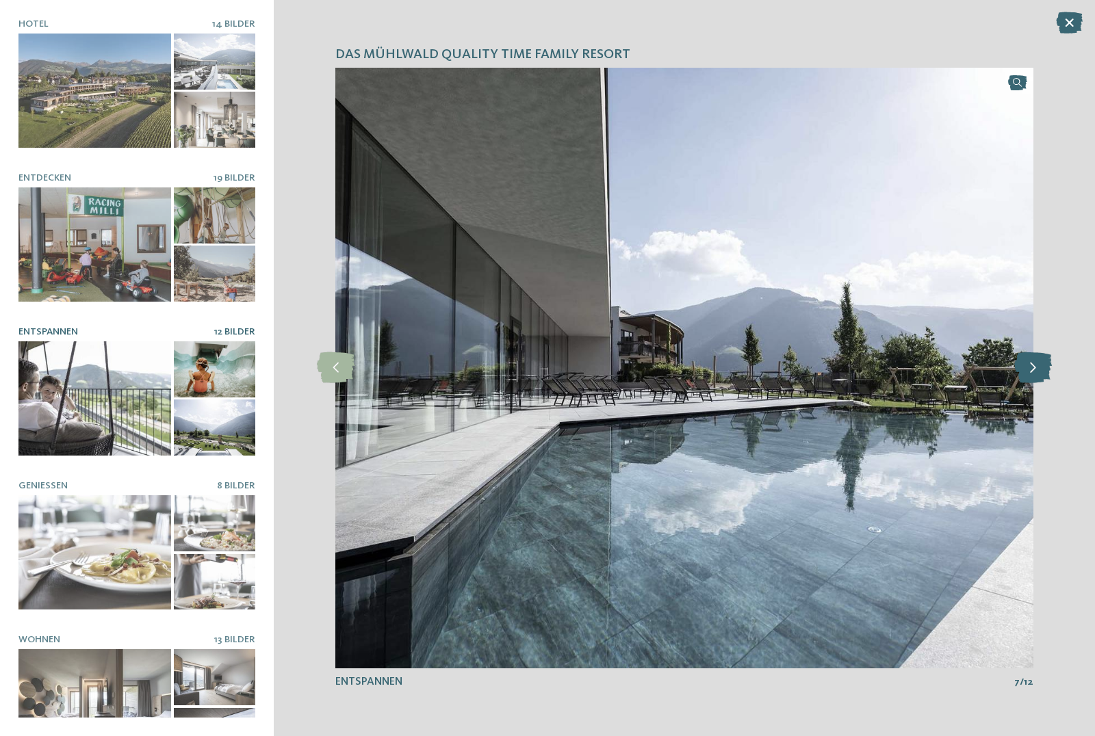
click at [1037, 371] on icon at bounding box center [1033, 367] width 38 height 31
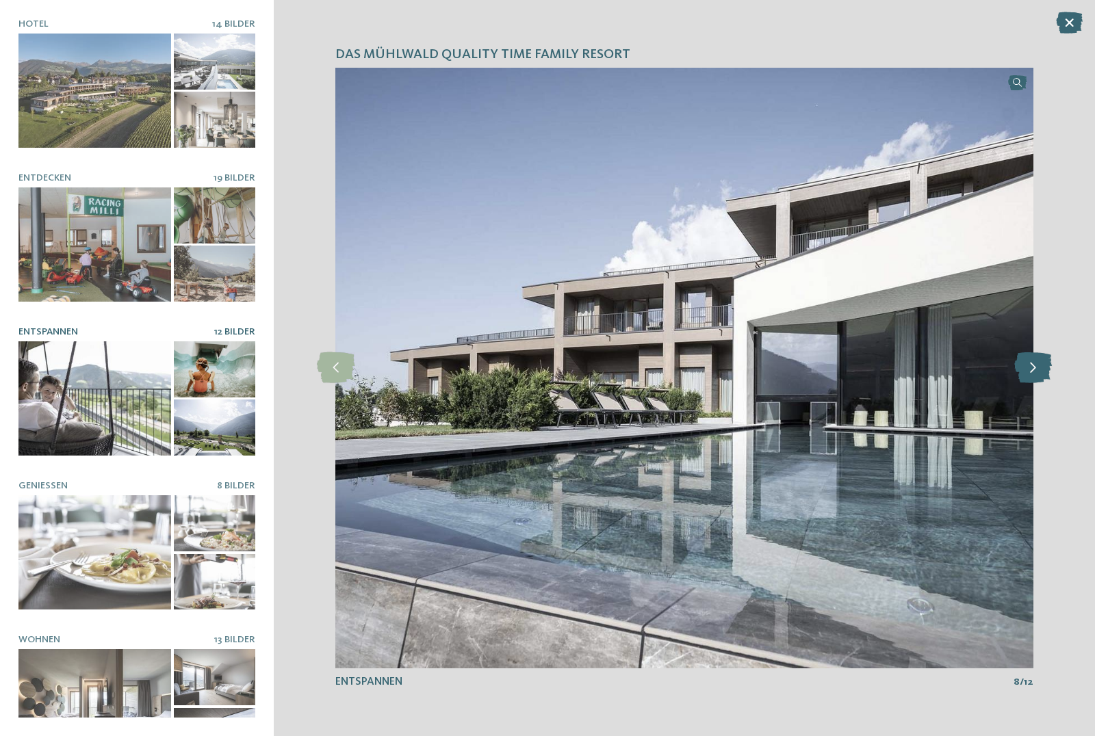
click at [1037, 371] on icon at bounding box center [1033, 367] width 38 height 31
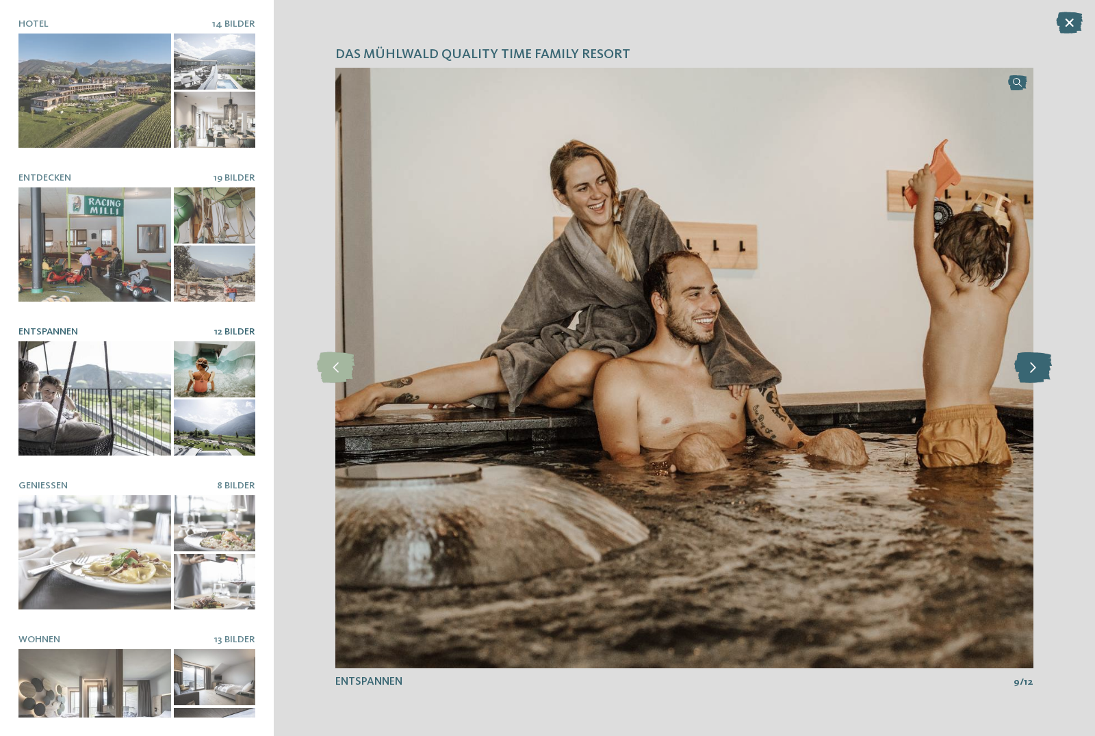
click at [1037, 371] on icon at bounding box center [1033, 367] width 38 height 31
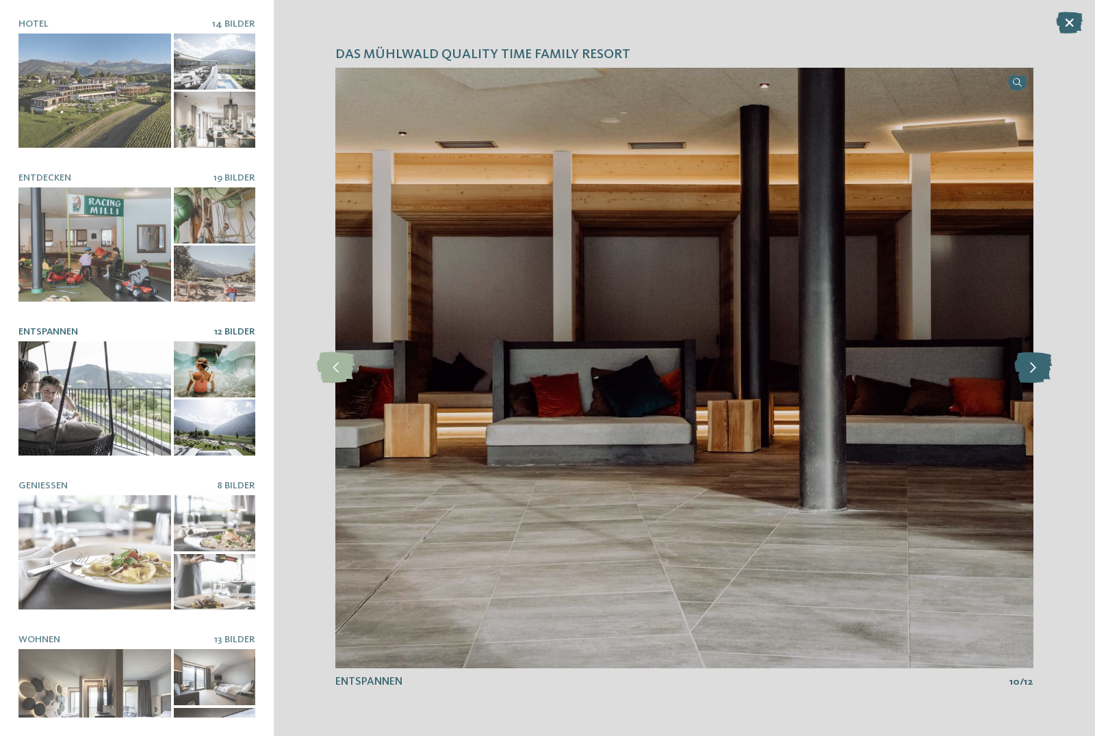
click at [1037, 371] on icon at bounding box center [1033, 367] width 38 height 31
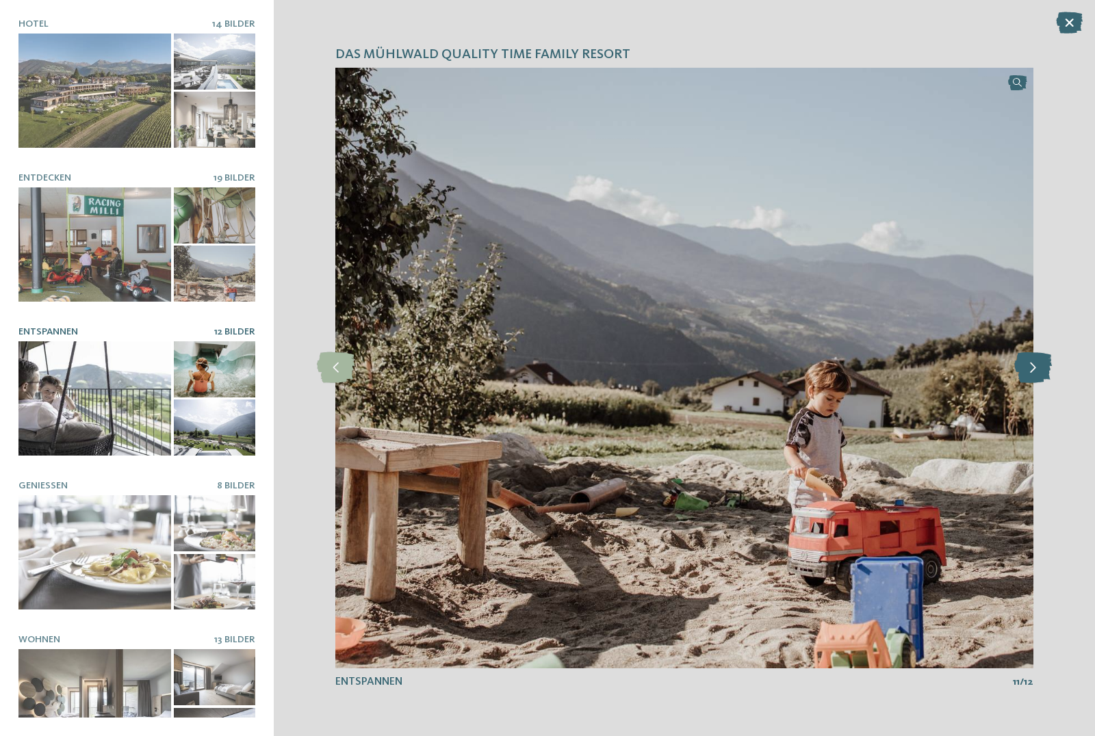
click at [1037, 371] on icon at bounding box center [1033, 367] width 38 height 31
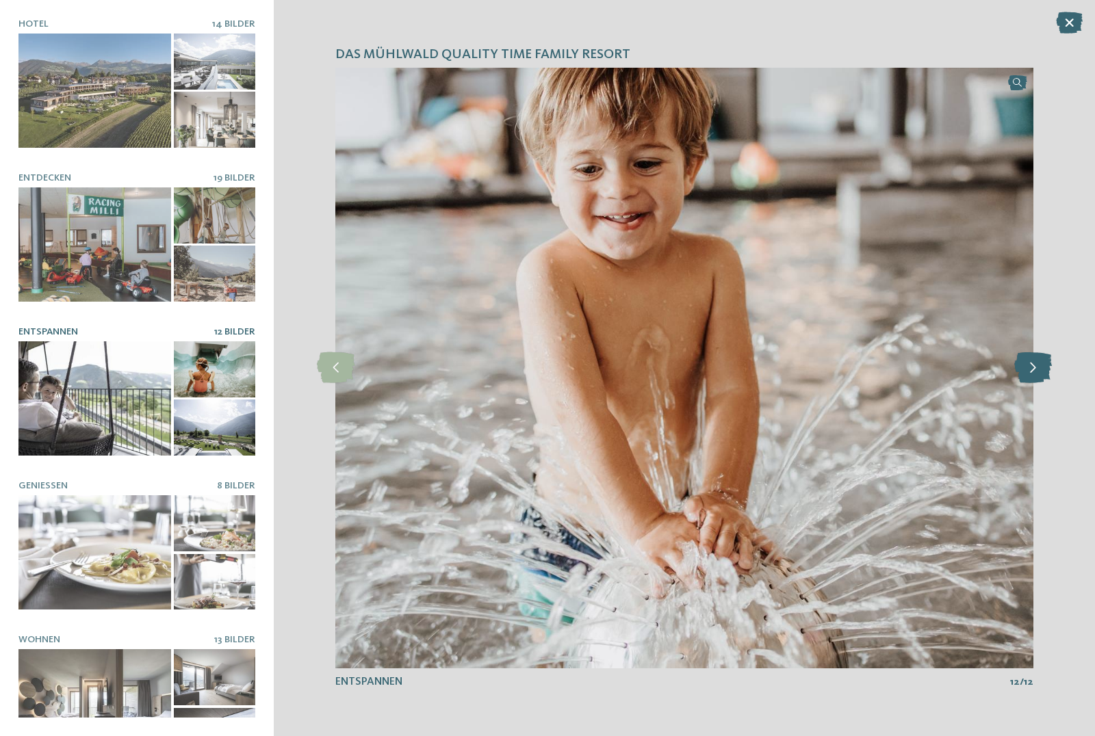
click at [1037, 371] on icon at bounding box center [1033, 367] width 38 height 31
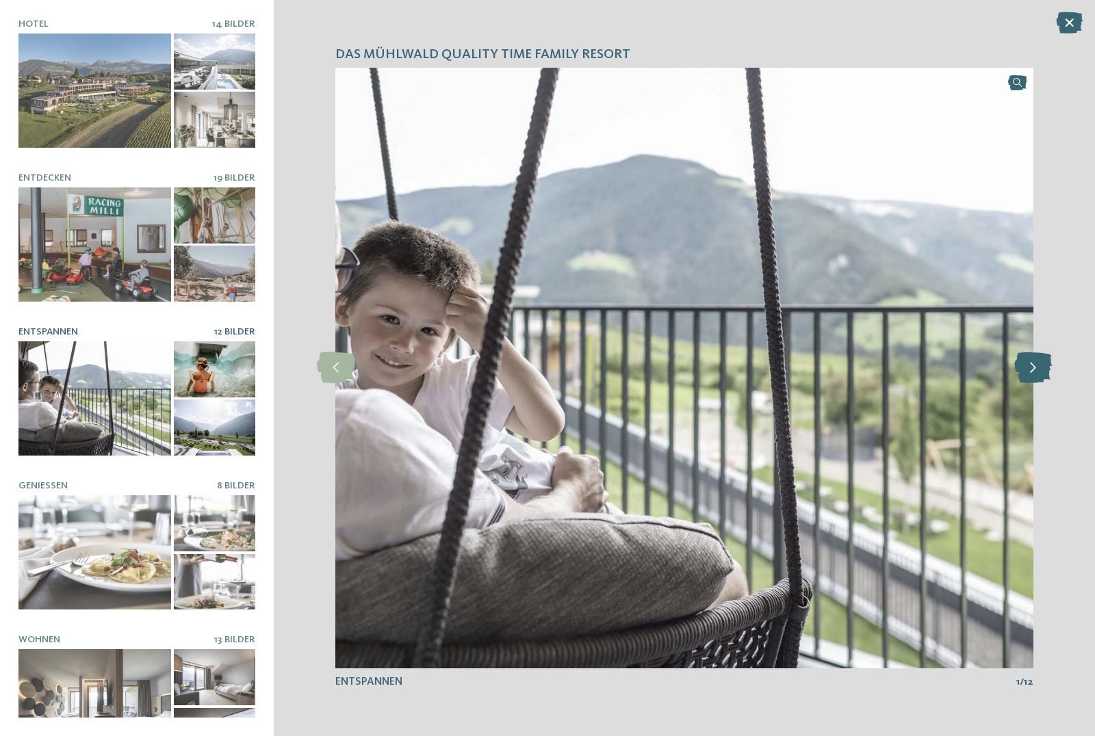
click at [1037, 371] on icon at bounding box center [1033, 367] width 38 height 31
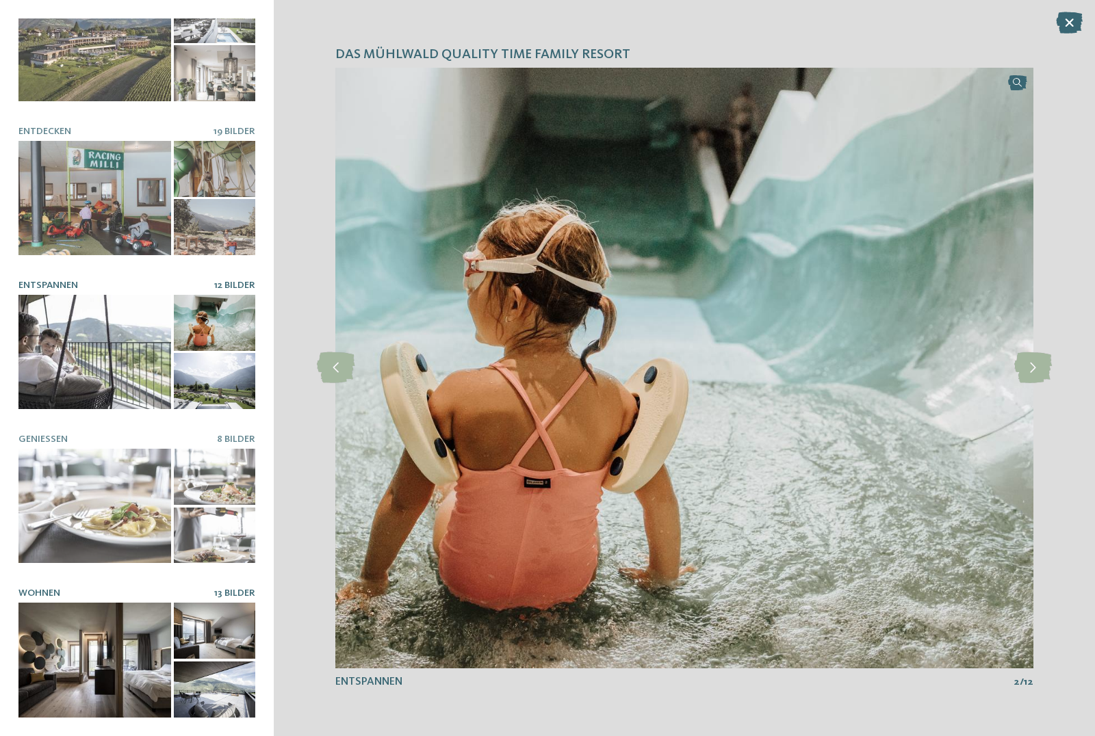
click at [94, 630] on div at bounding box center [94, 660] width 153 height 114
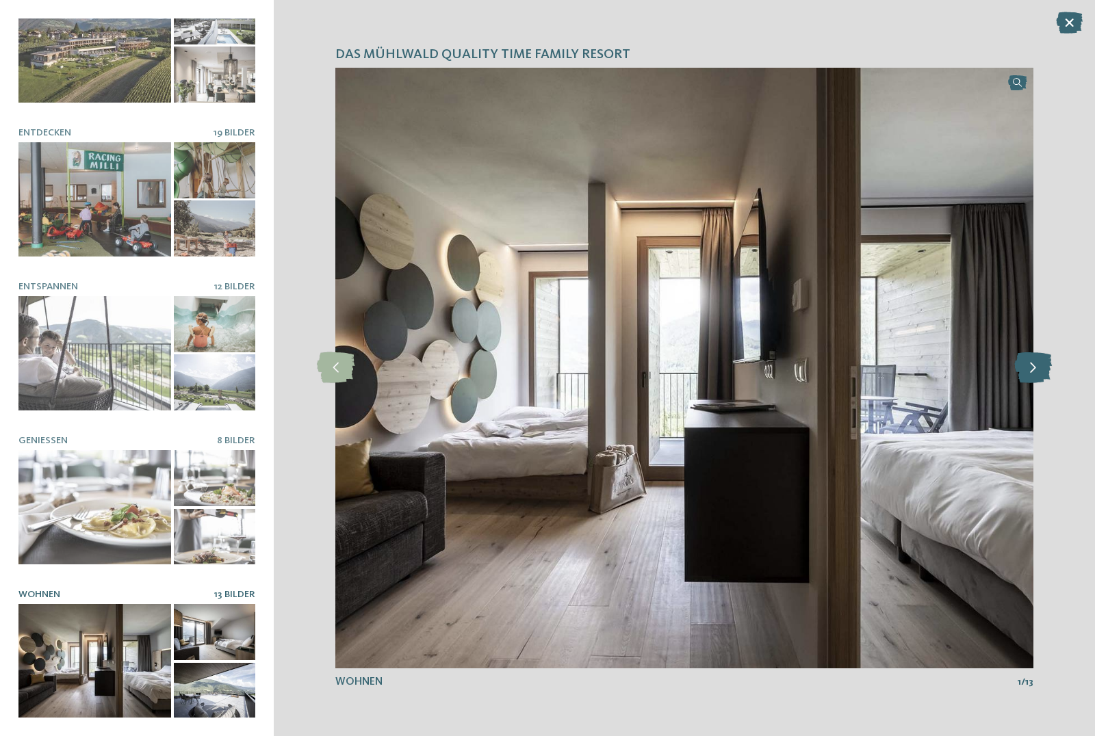
click at [1029, 377] on icon at bounding box center [1033, 367] width 38 height 31
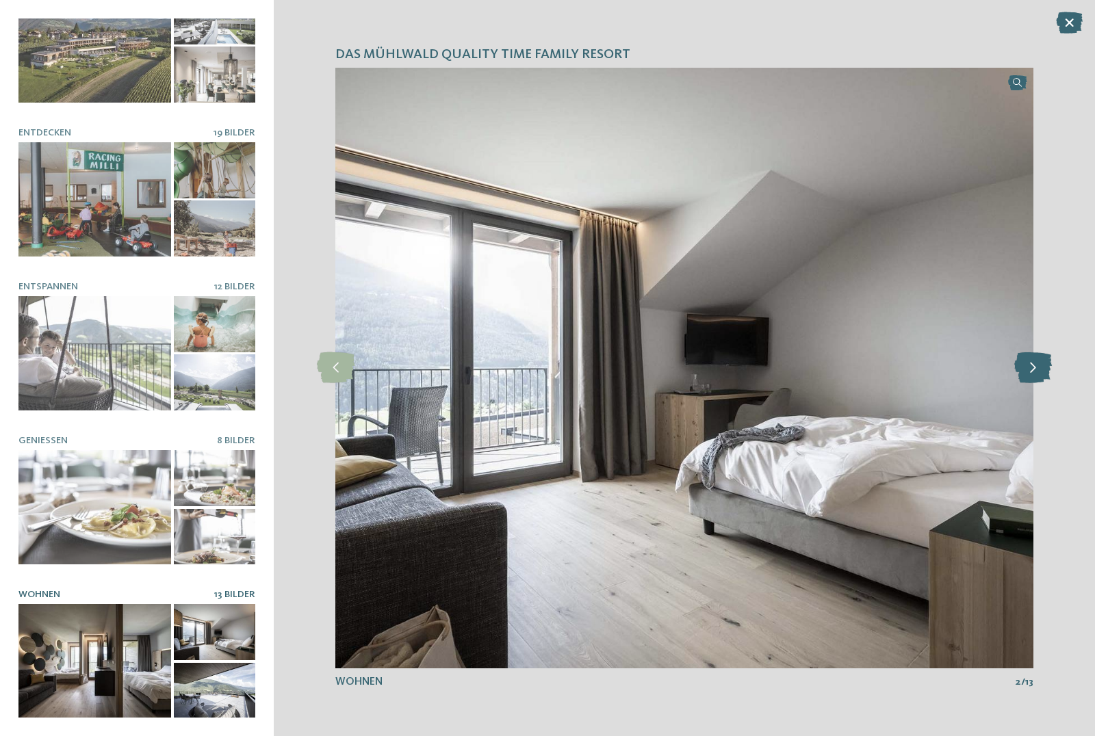
click at [1029, 377] on icon at bounding box center [1033, 367] width 38 height 31
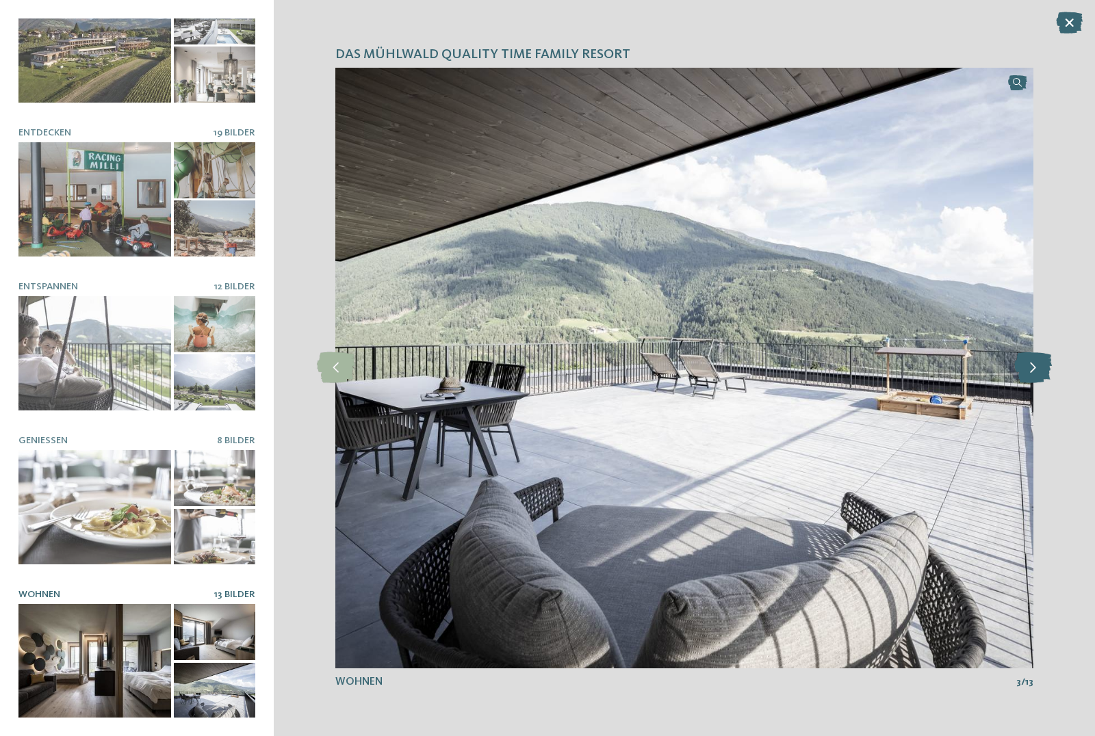
click at [1029, 377] on icon at bounding box center [1033, 367] width 38 height 31
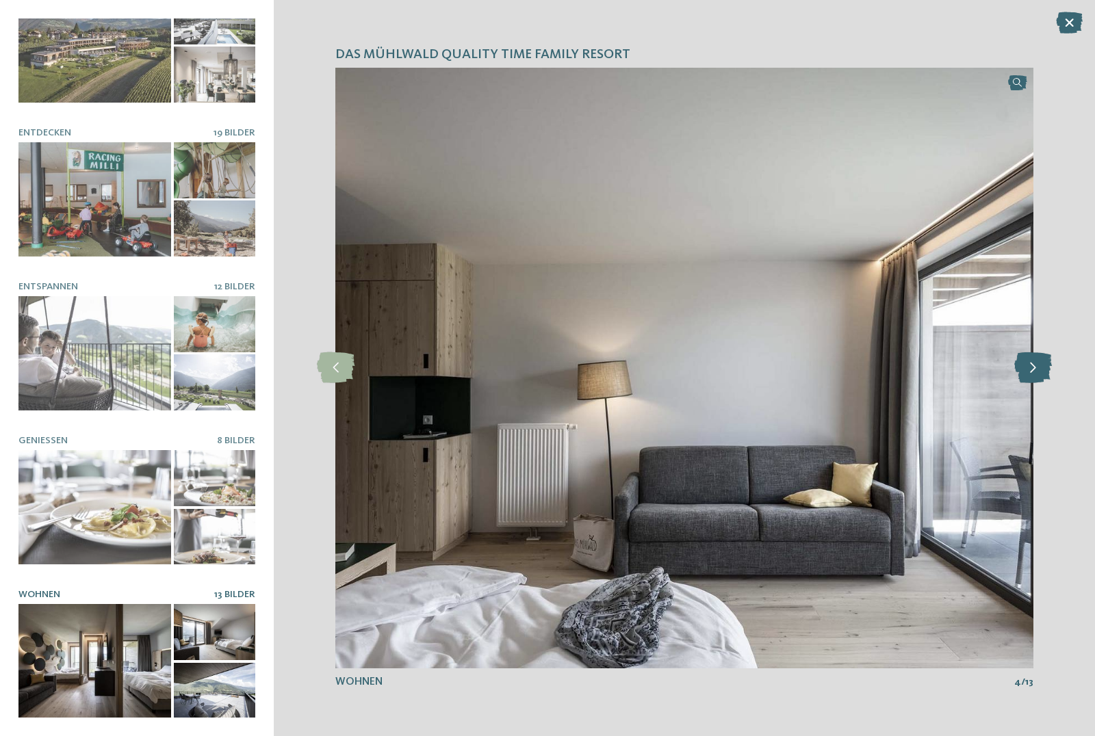
click at [1029, 377] on icon at bounding box center [1033, 367] width 38 height 31
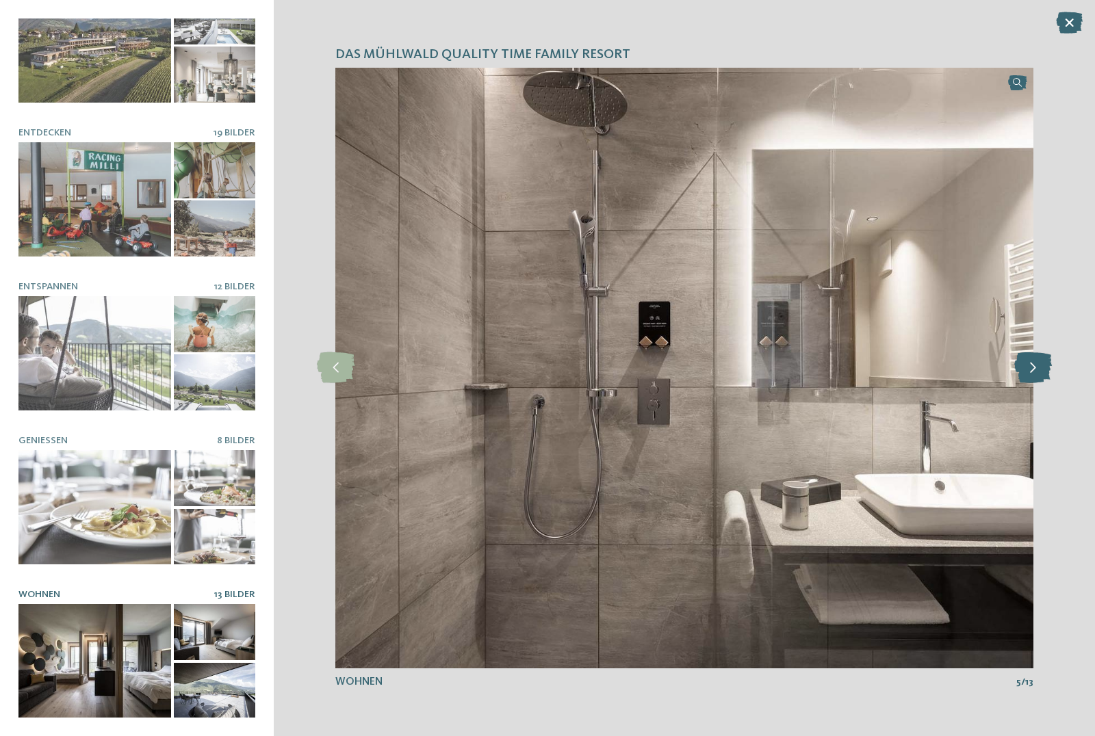
click at [1029, 377] on icon at bounding box center [1033, 367] width 38 height 31
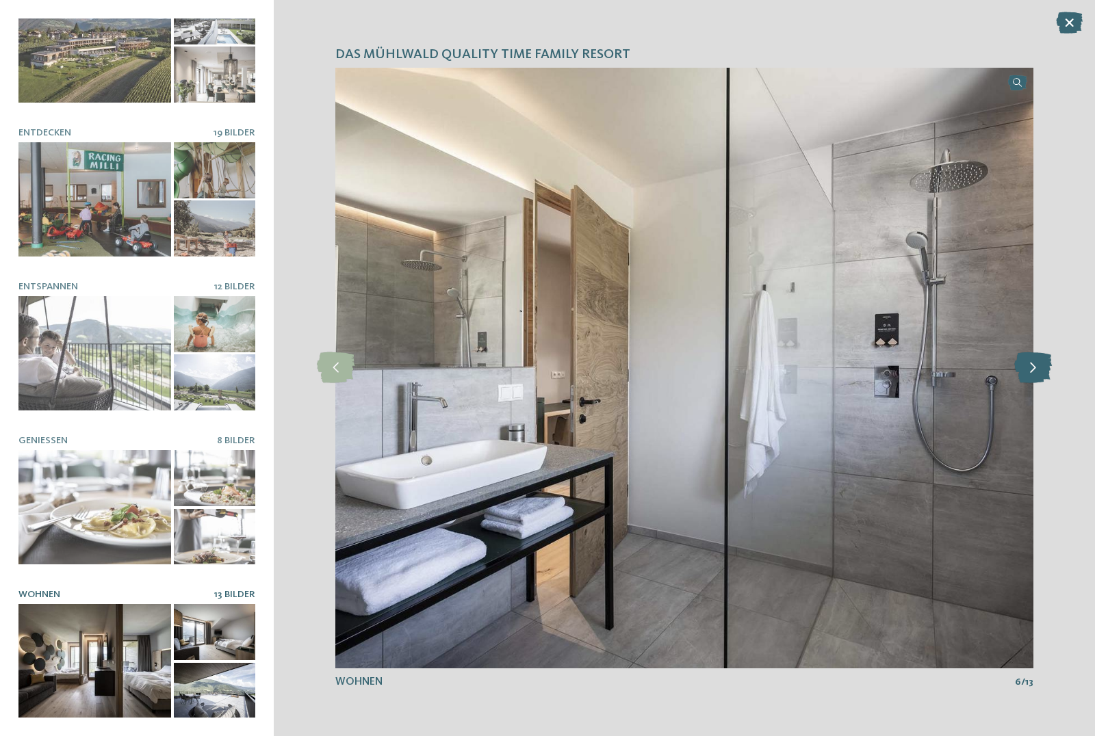
click at [1029, 377] on icon at bounding box center [1033, 367] width 38 height 31
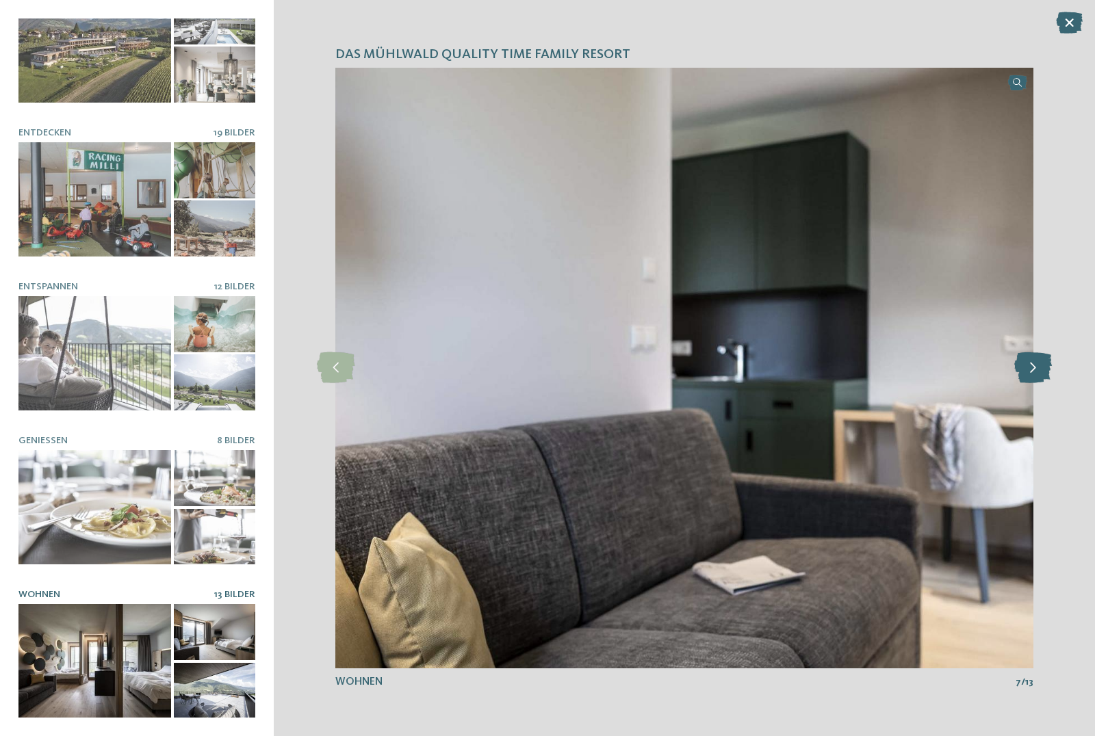
click at [1029, 377] on icon at bounding box center [1033, 367] width 38 height 31
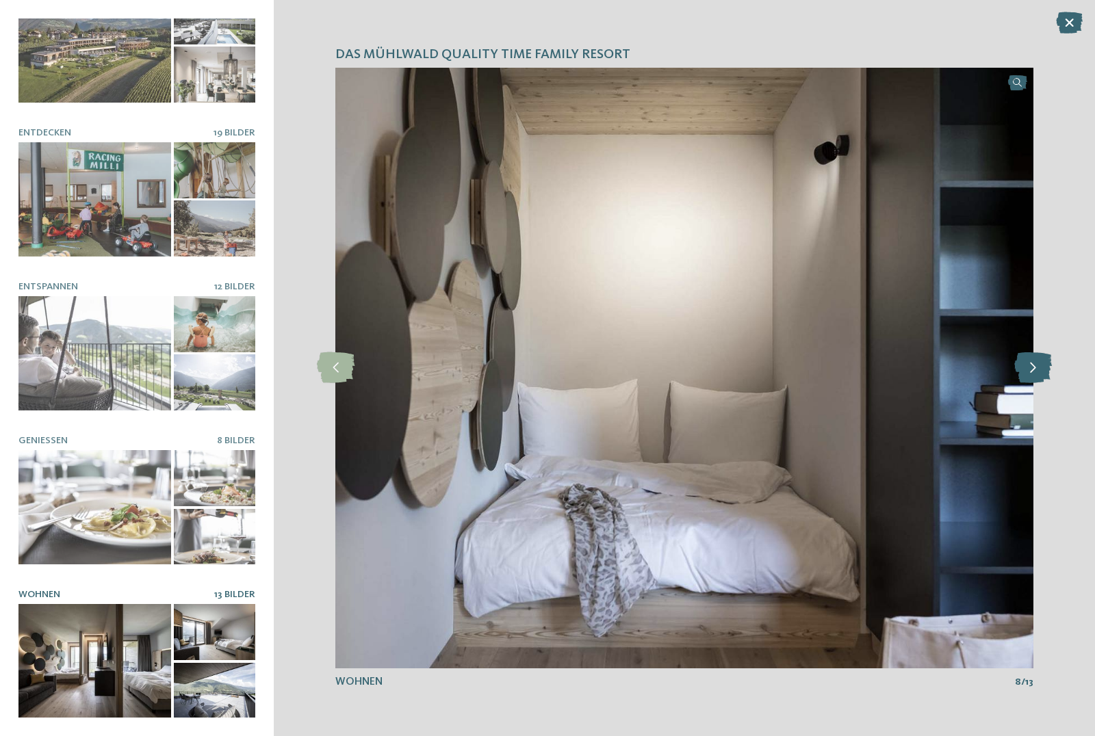
click at [1029, 377] on icon at bounding box center [1033, 367] width 38 height 31
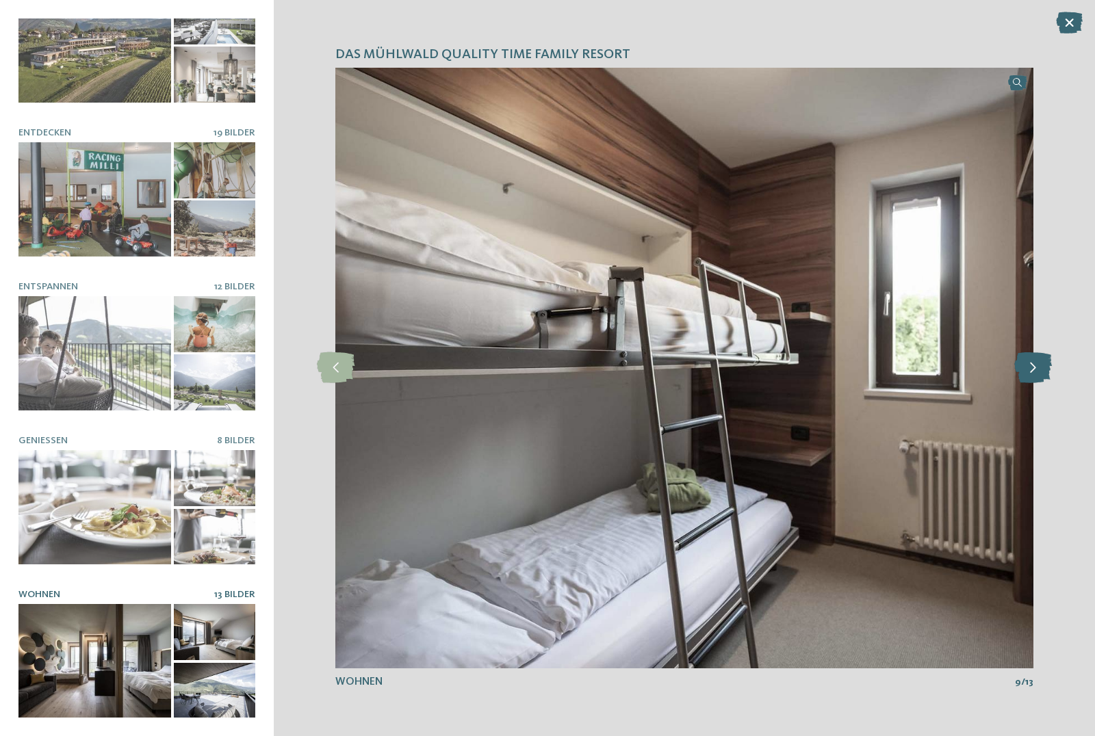
click at [1029, 377] on icon at bounding box center [1033, 367] width 38 height 31
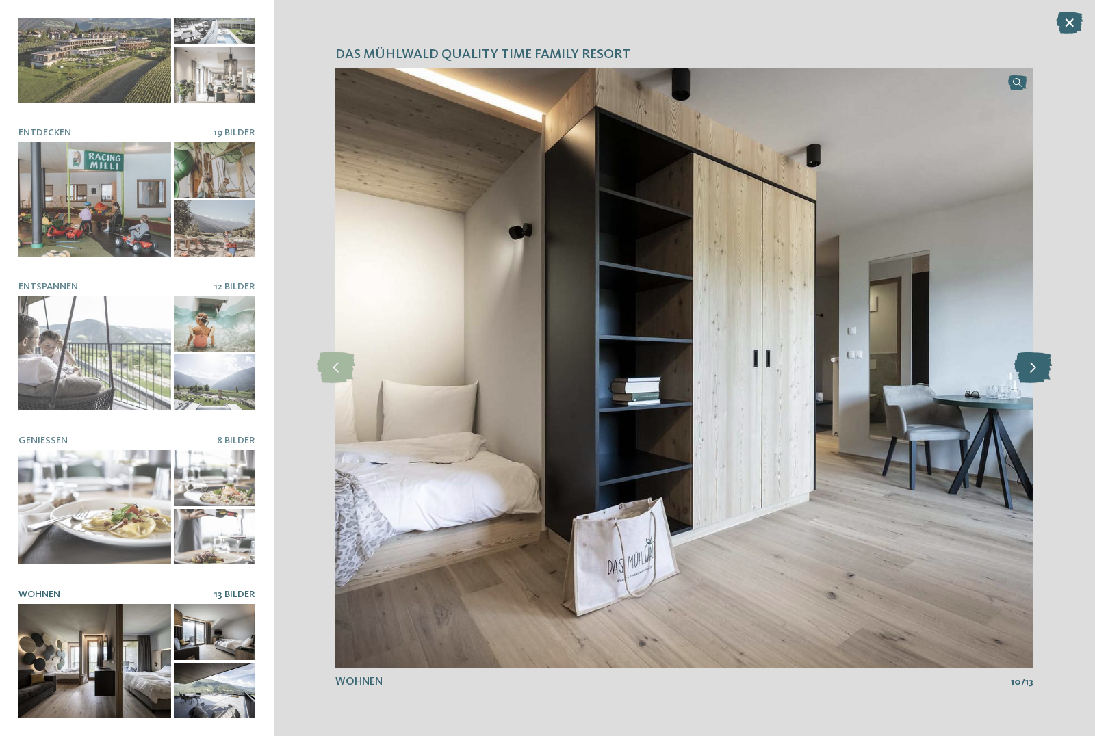
click at [1029, 377] on icon at bounding box center [1033, 367] width 38 height 31
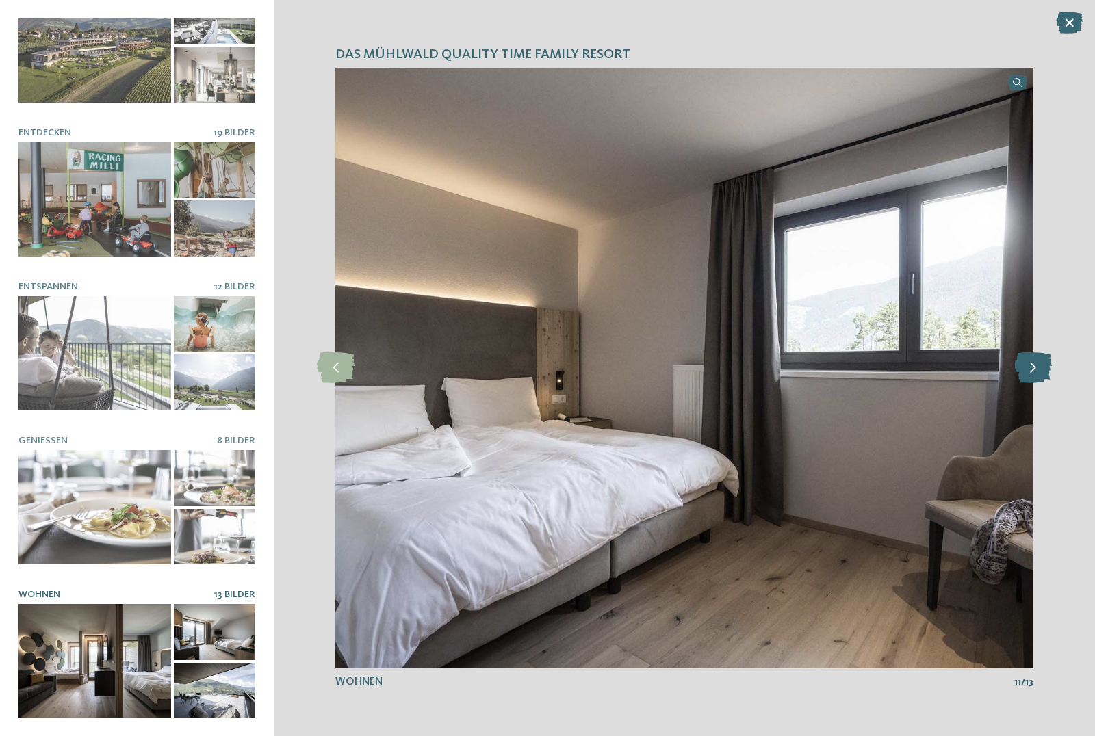
click at [1029, 377] on icon at bounding box center [1033, 367] width 38 height 31
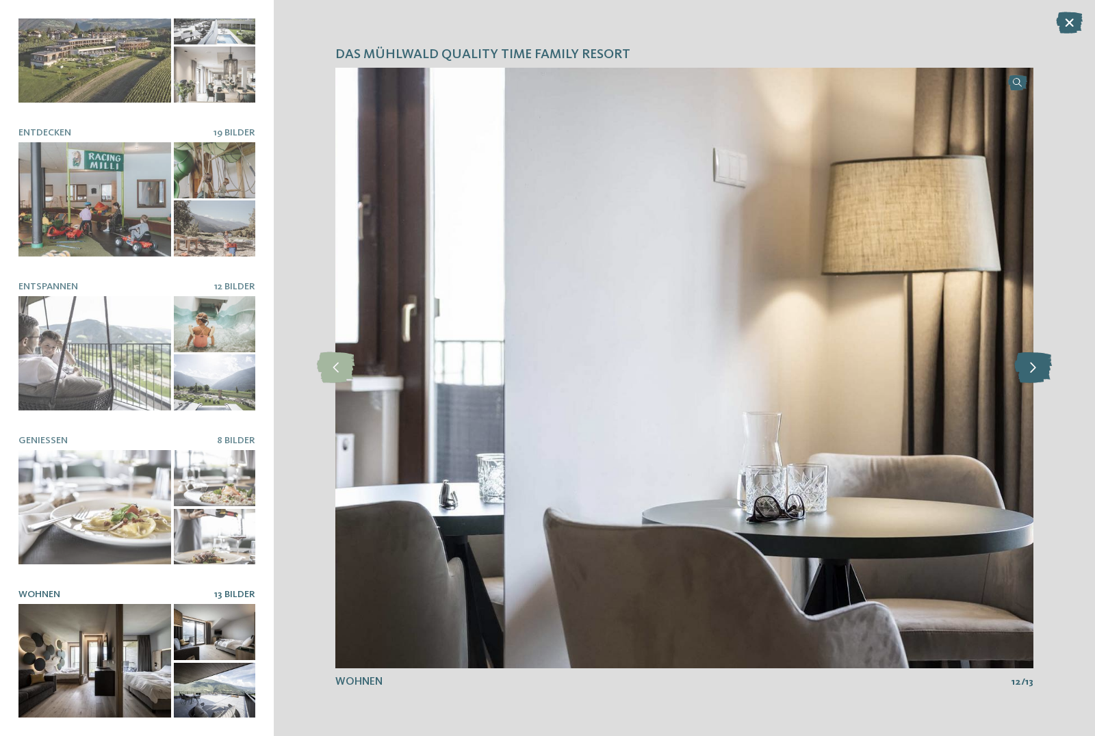
click at [1029, 377] on icon at bounding box center [1033, 367] width 38 height 31
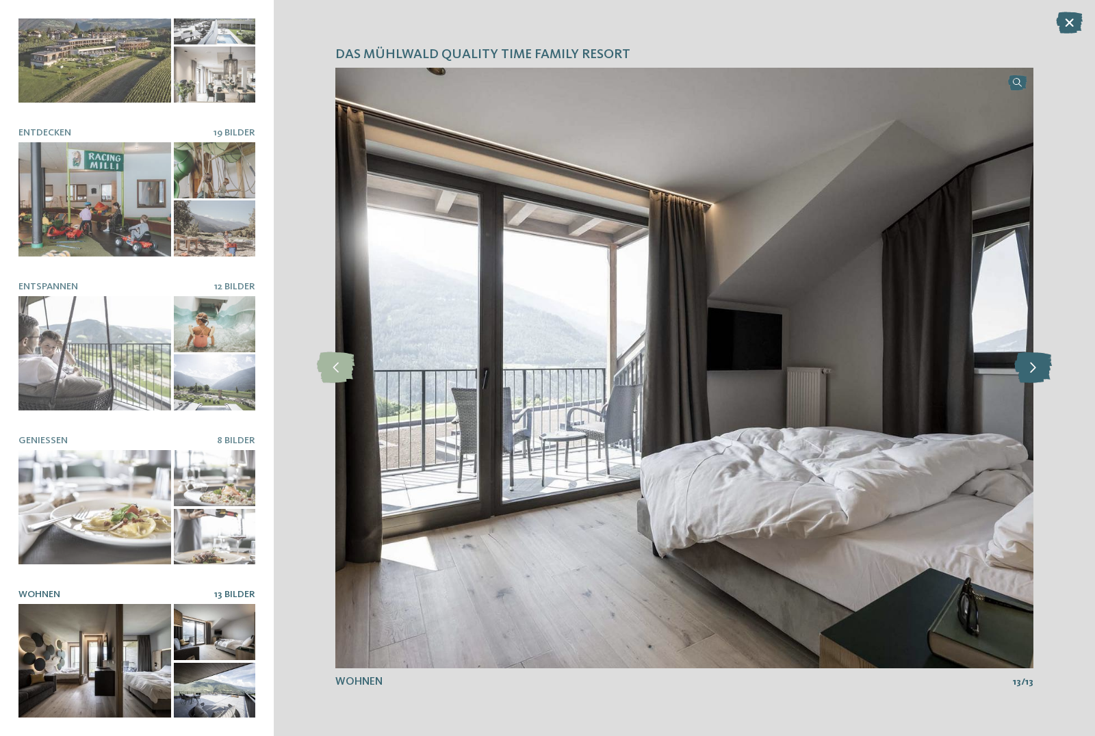
click at [1029, 377] on icon at bounding box center [1033, 367] width 38 height 31
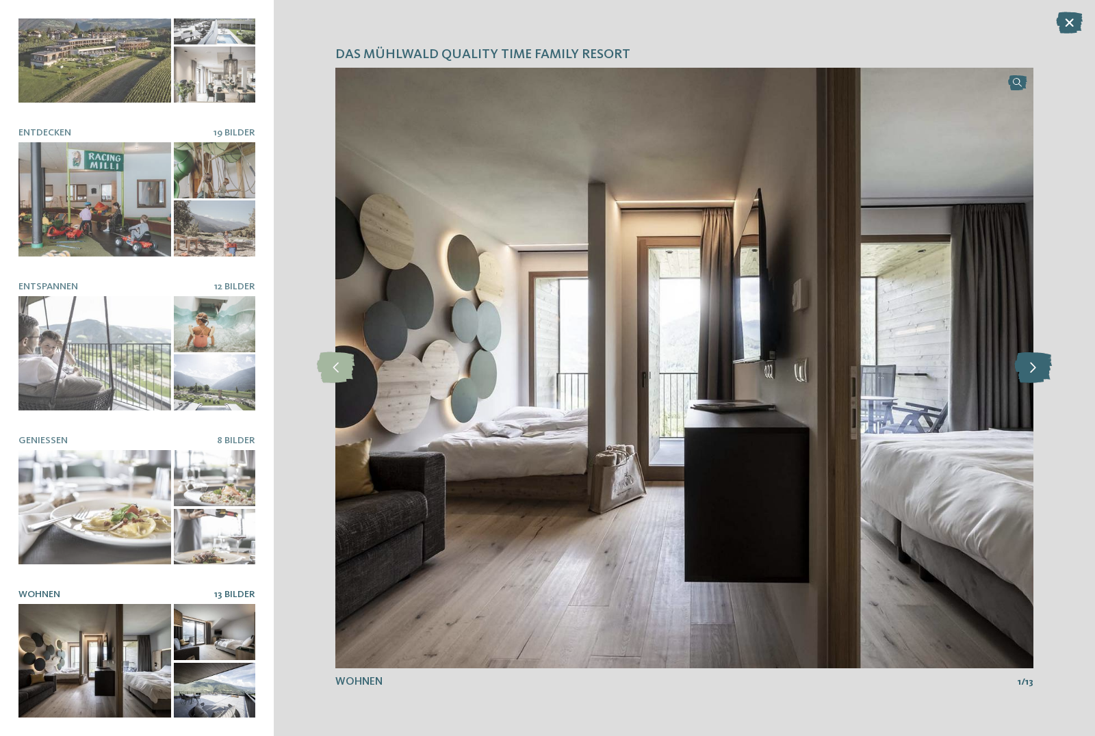
click at [1029, 377] on icon at bounding box center [1033, 367] width 38 height 31
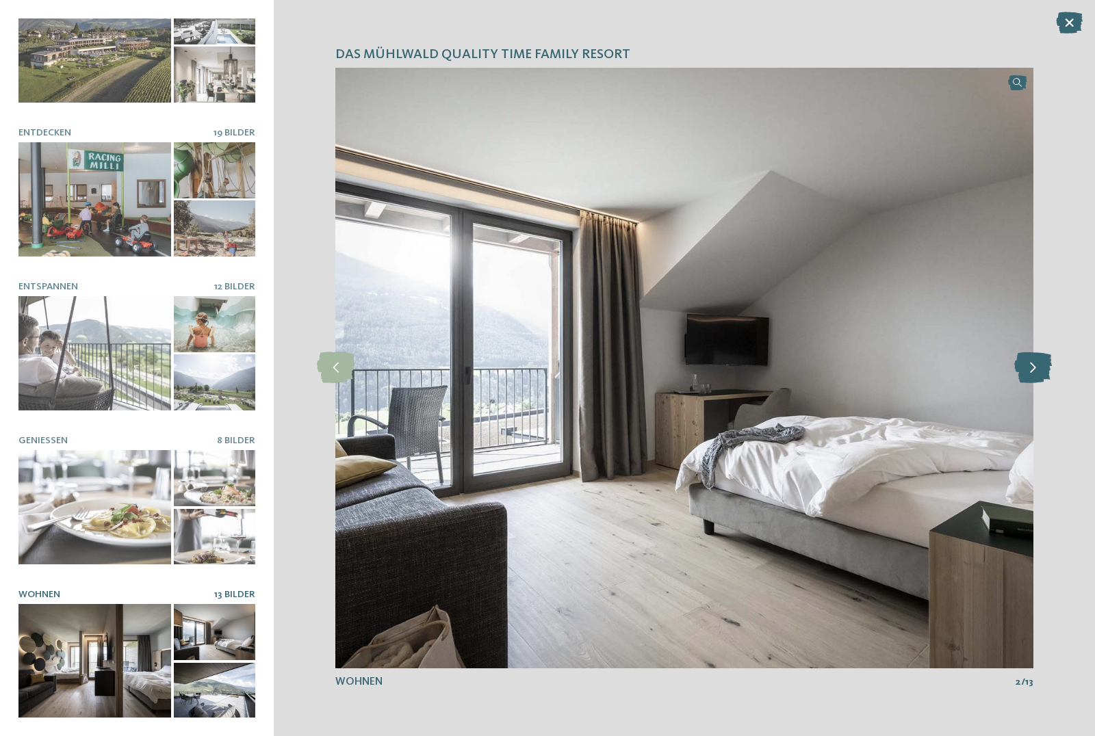
click at [1029, 377] on icon at bounding box center [1033, 367] width 38 height 31
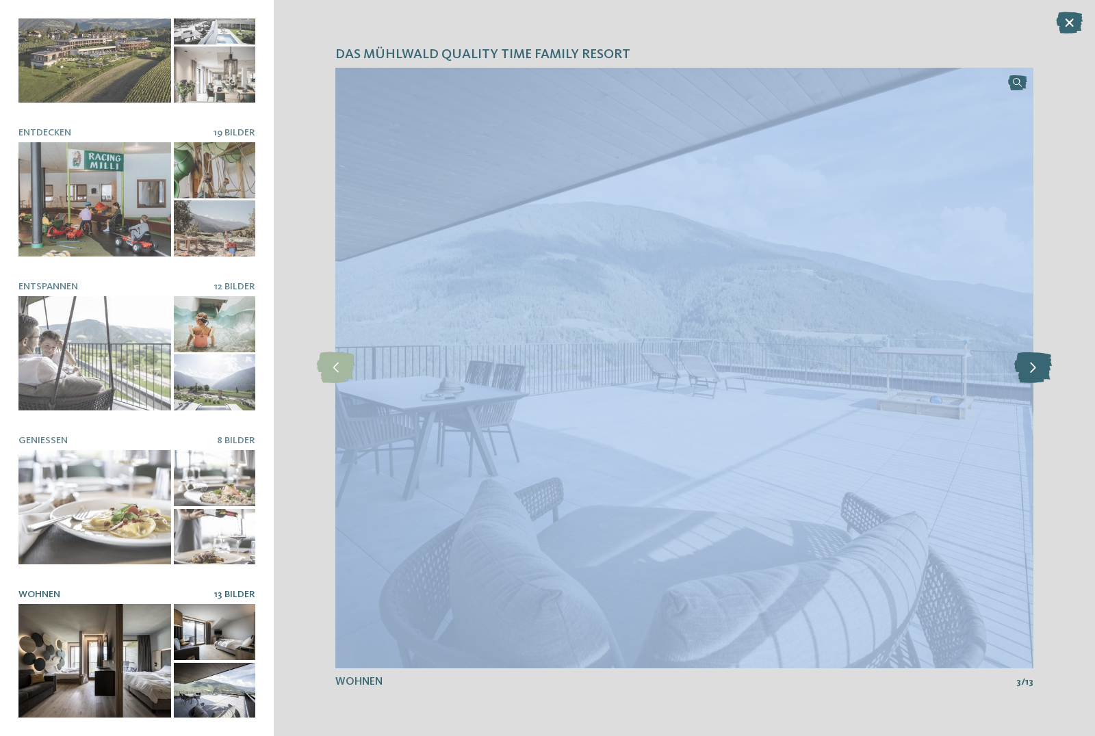
click at [1029, 377] on icon at bounding box center [1033, 367] width 38 height 31
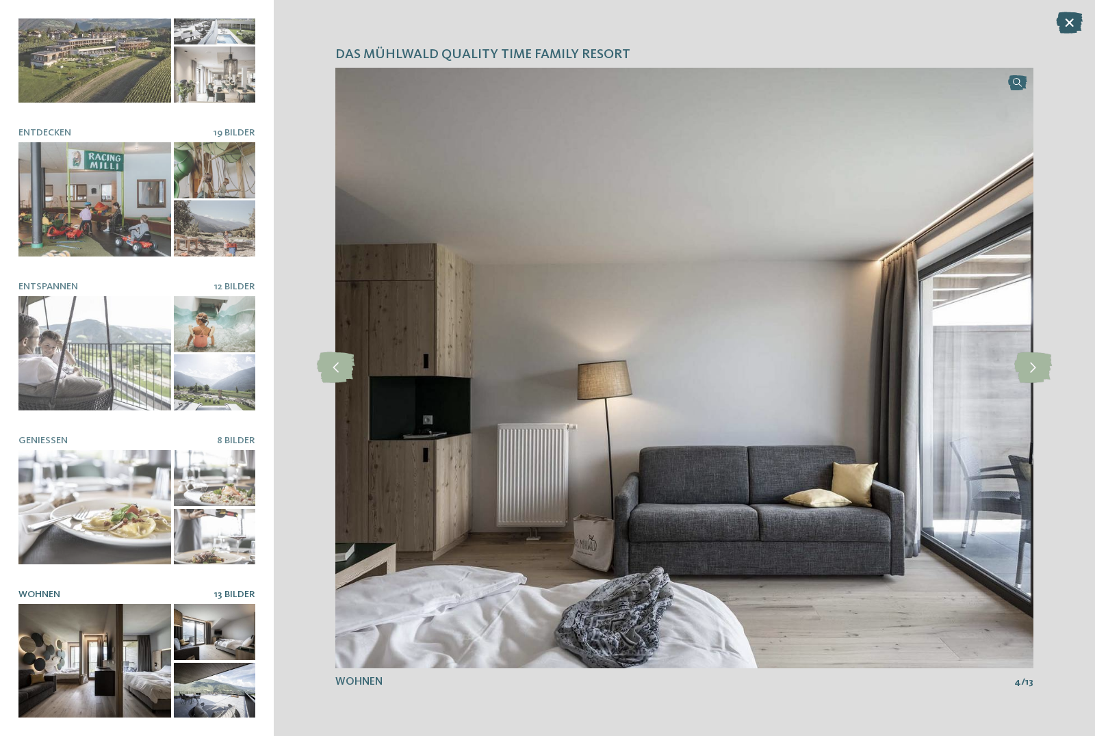
click at [1070, 29] on icon at bounding box center [1069, 23] width 27 height 22
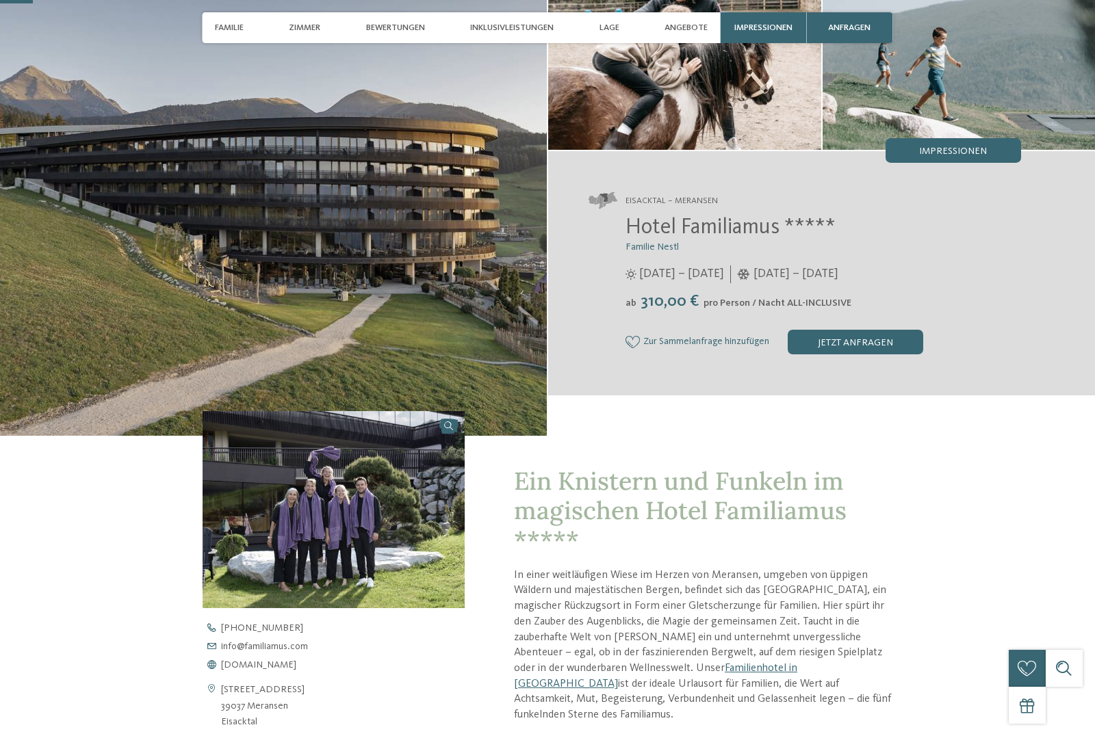
scroll to position [309, 0]
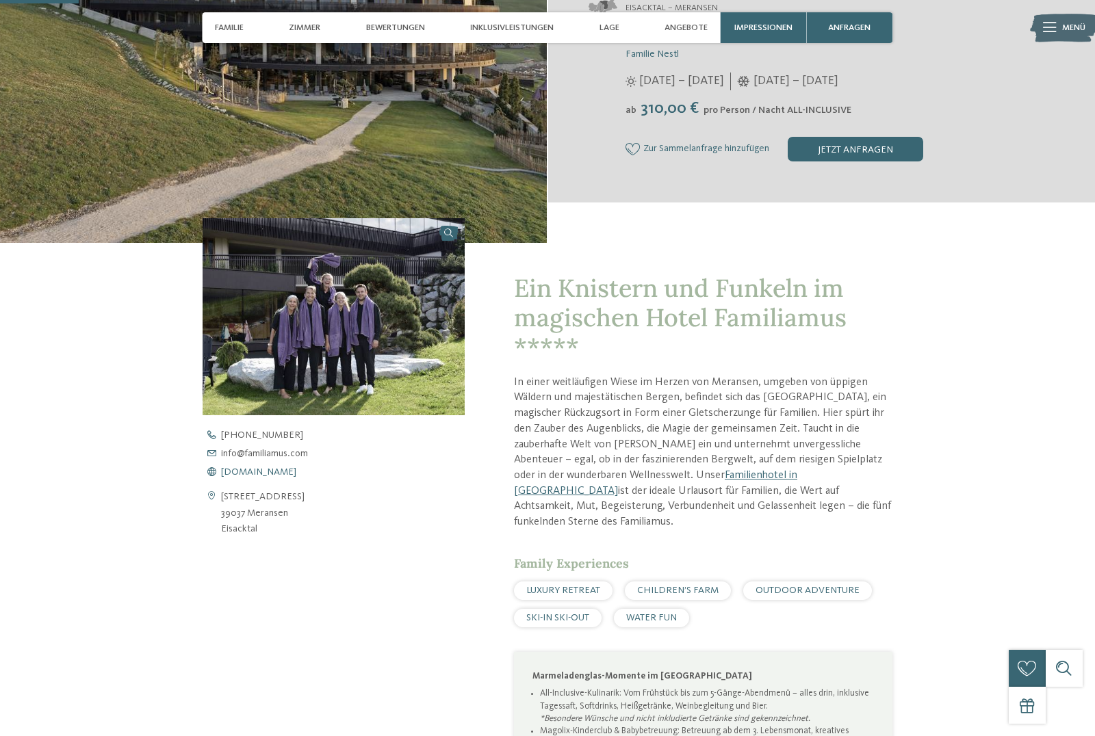
click at [275, 477] on span "[DOMAIN_NAME]" at bounding box center [258, 472] width 75 height 10
